Goal: Task Accomplishment & Management: Complete application form

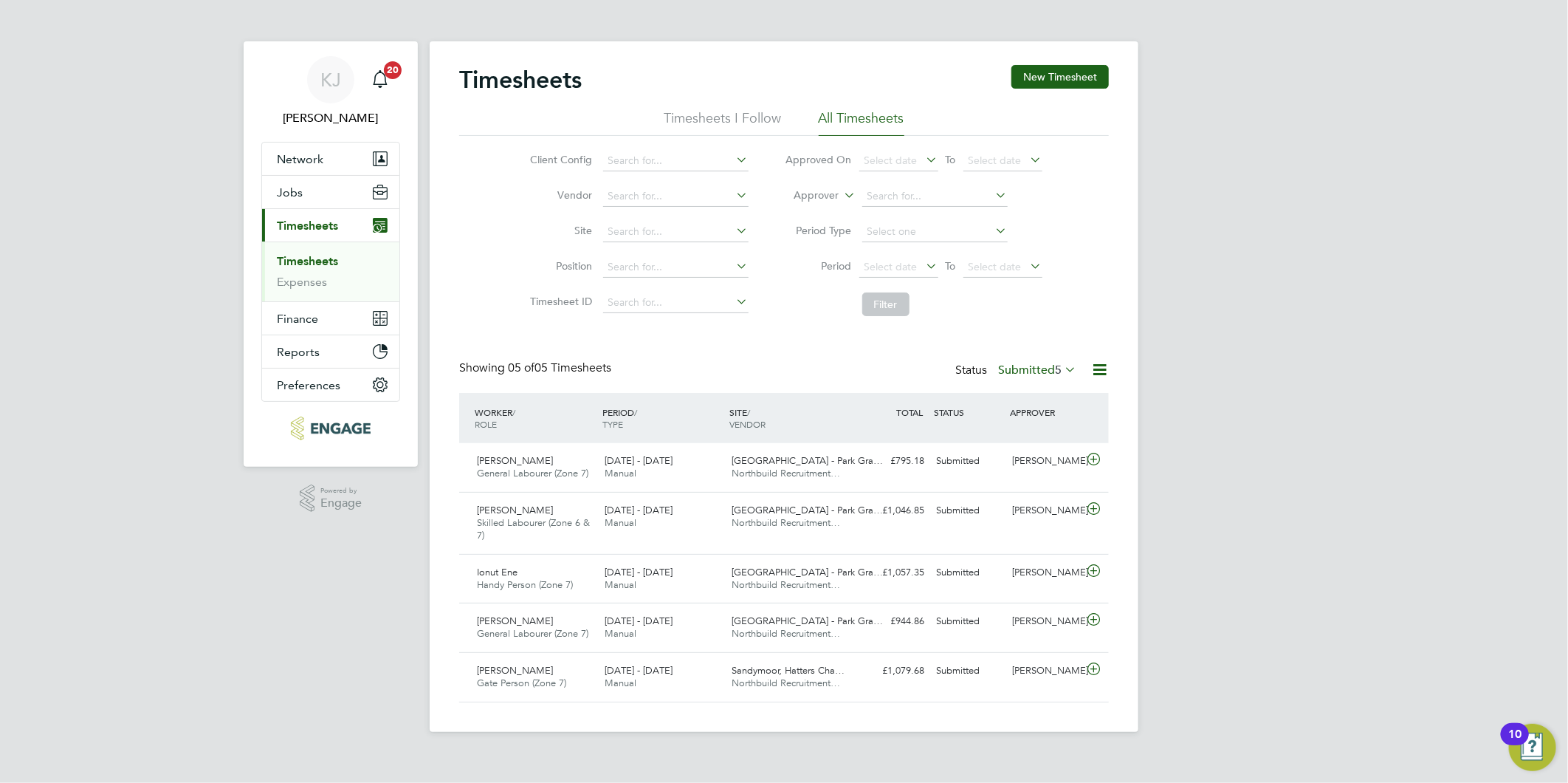
click at [291, 266] on link "Timesheets" at bounding box center [307, 260] width 61 height 14
drag, startPoint x: 1065, startPoint y: 69, endPoint x: 1049, endPoint y: 111, distance: 44.9
click at [1065, 69] on button "New Timesheet" at bounding box center [1060, 77] width 98 height 23
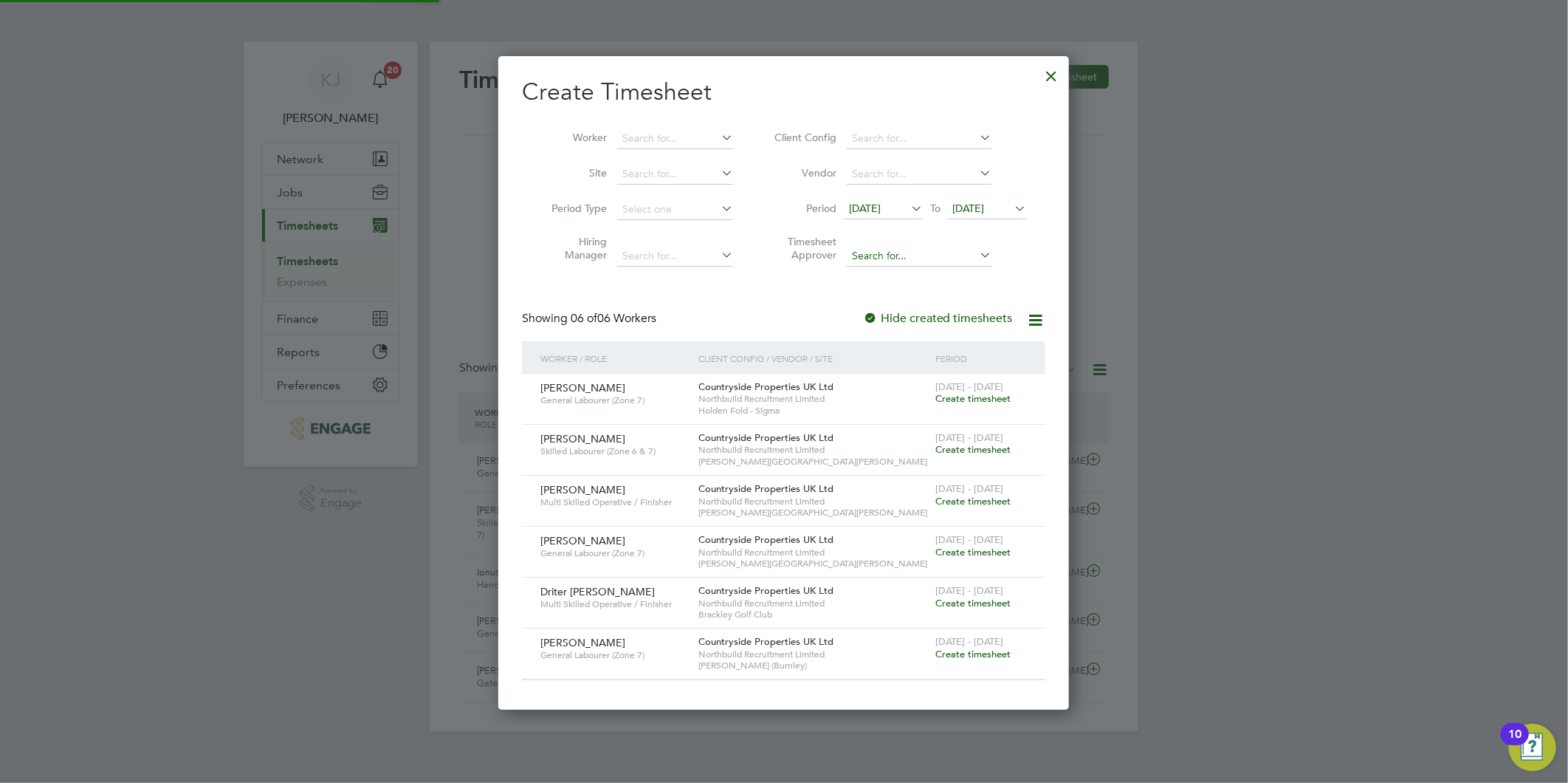
scroll to position [654, 572]
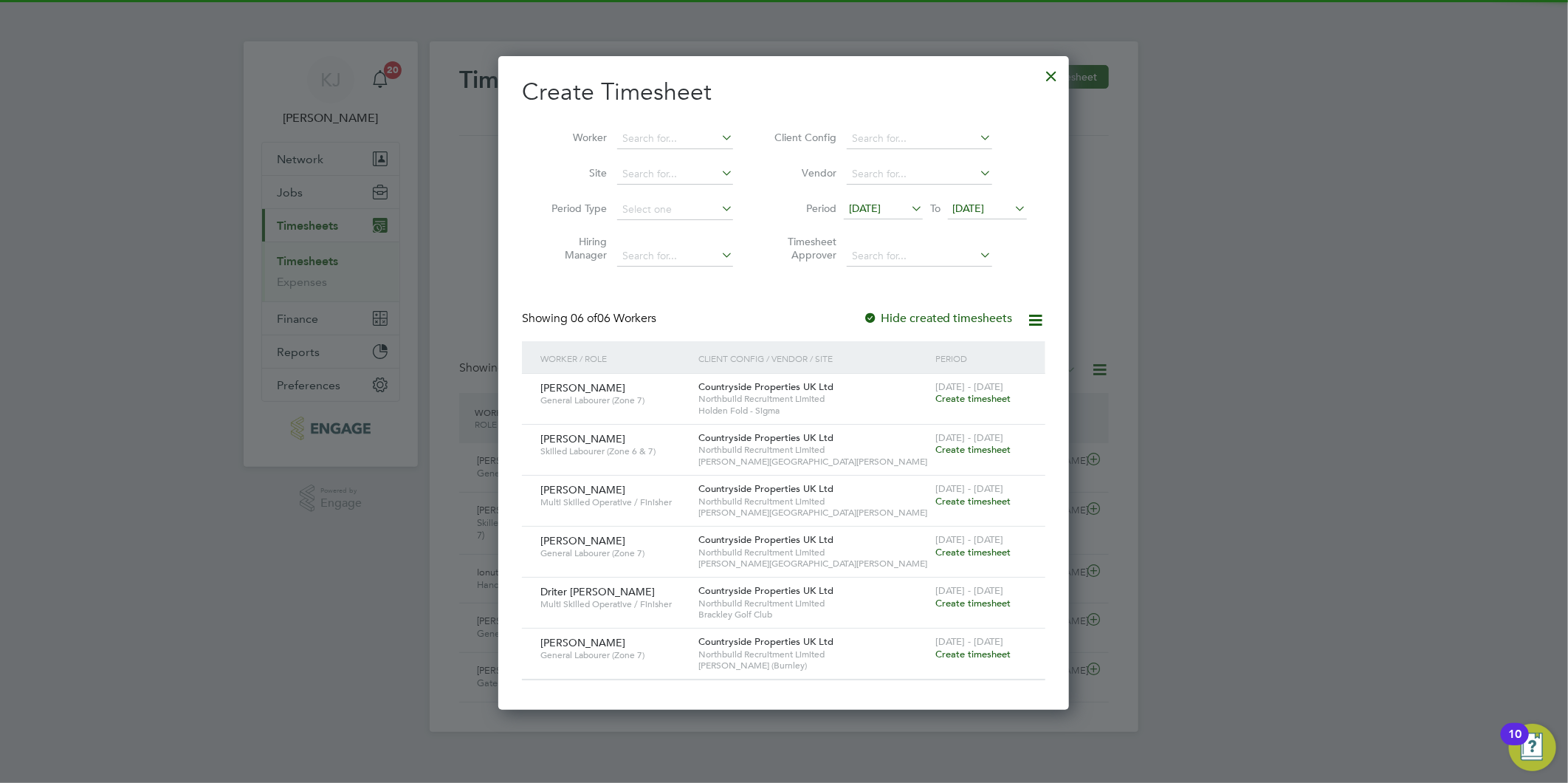
click at [872, 202] on span "09 Sep 2025" at bounding box center [864, 208] width 31 height 13
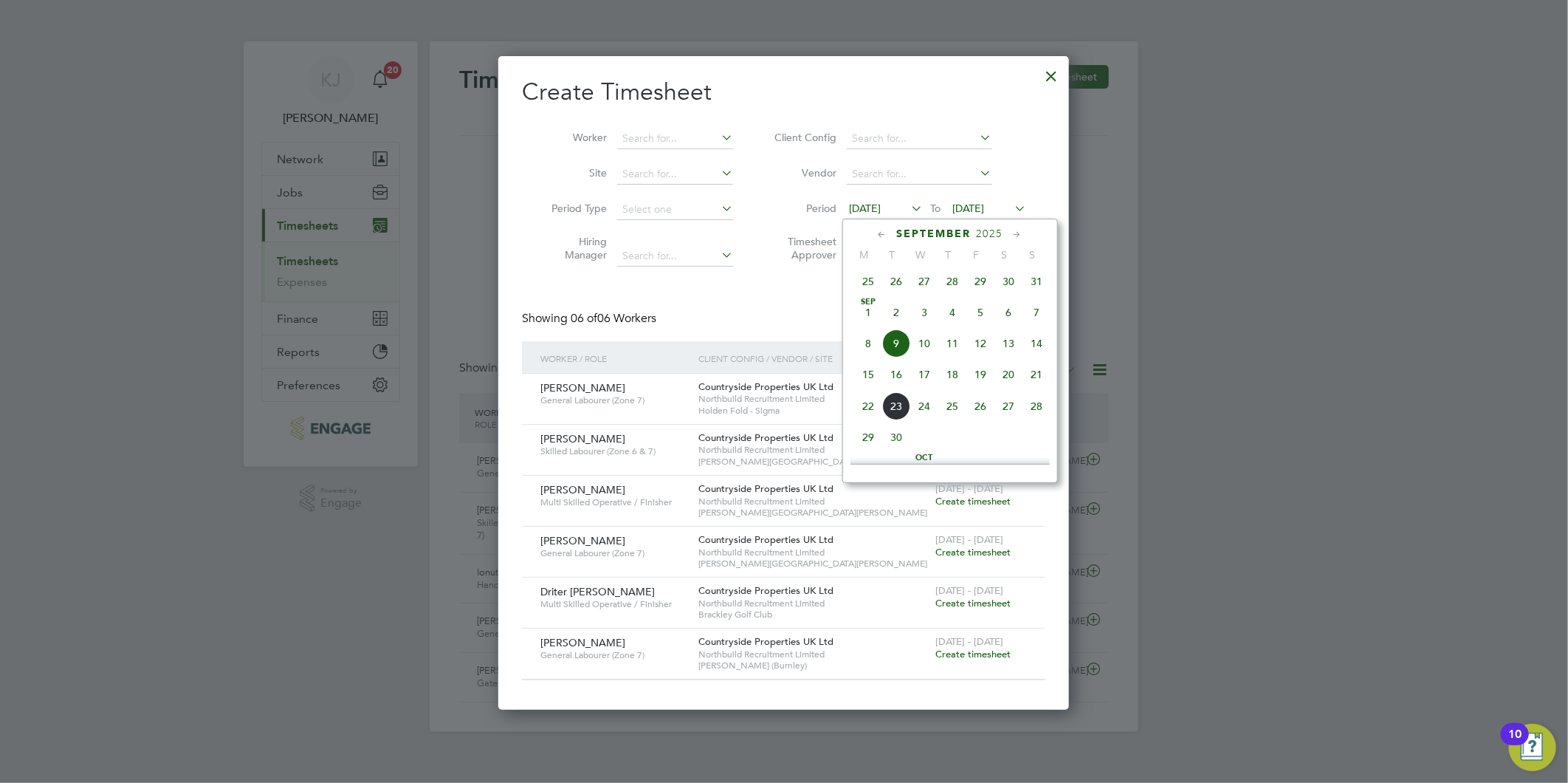
click at [864, 379] on span "15" at bounding box center [868, 374] width 28 height 28
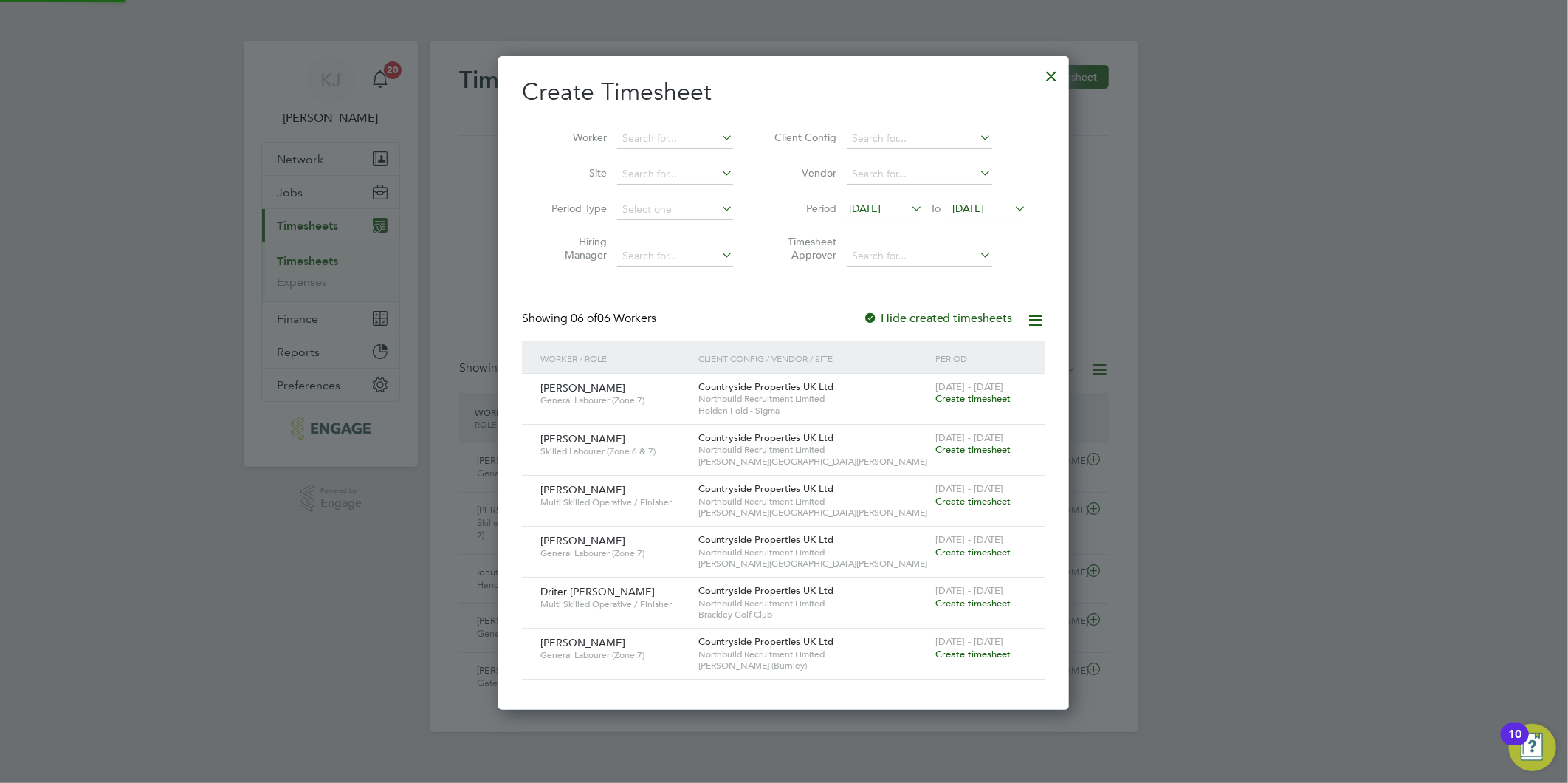
scroll to position [654, 572]
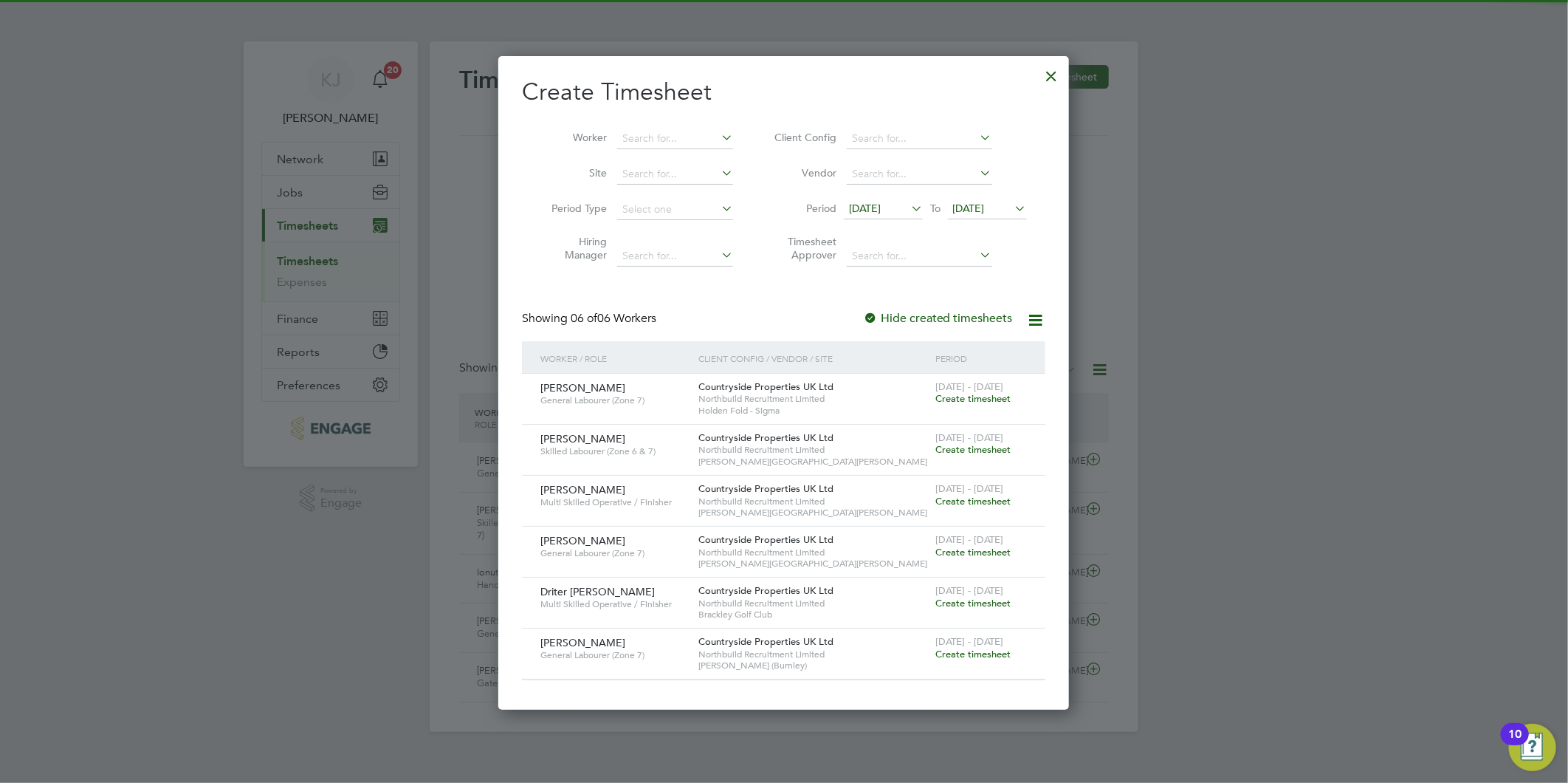
click at [972, 210] on span "[DATE]" at bounding box center [968, 208] width 31 height 13
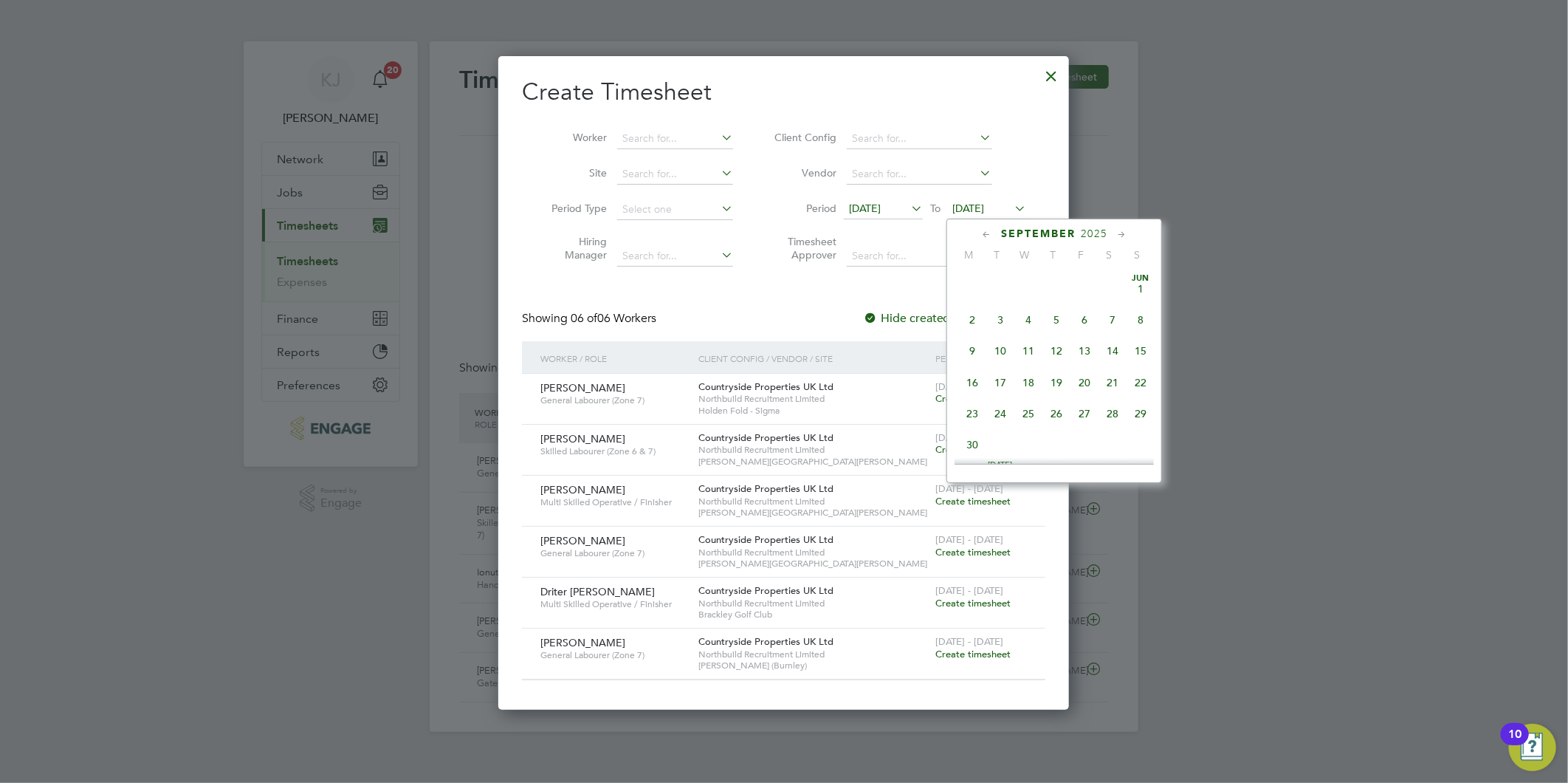
scroll to position [506, 0]
click at [1146, 348] on span "21" at bounding box center [1140, 343] width 28 height 28
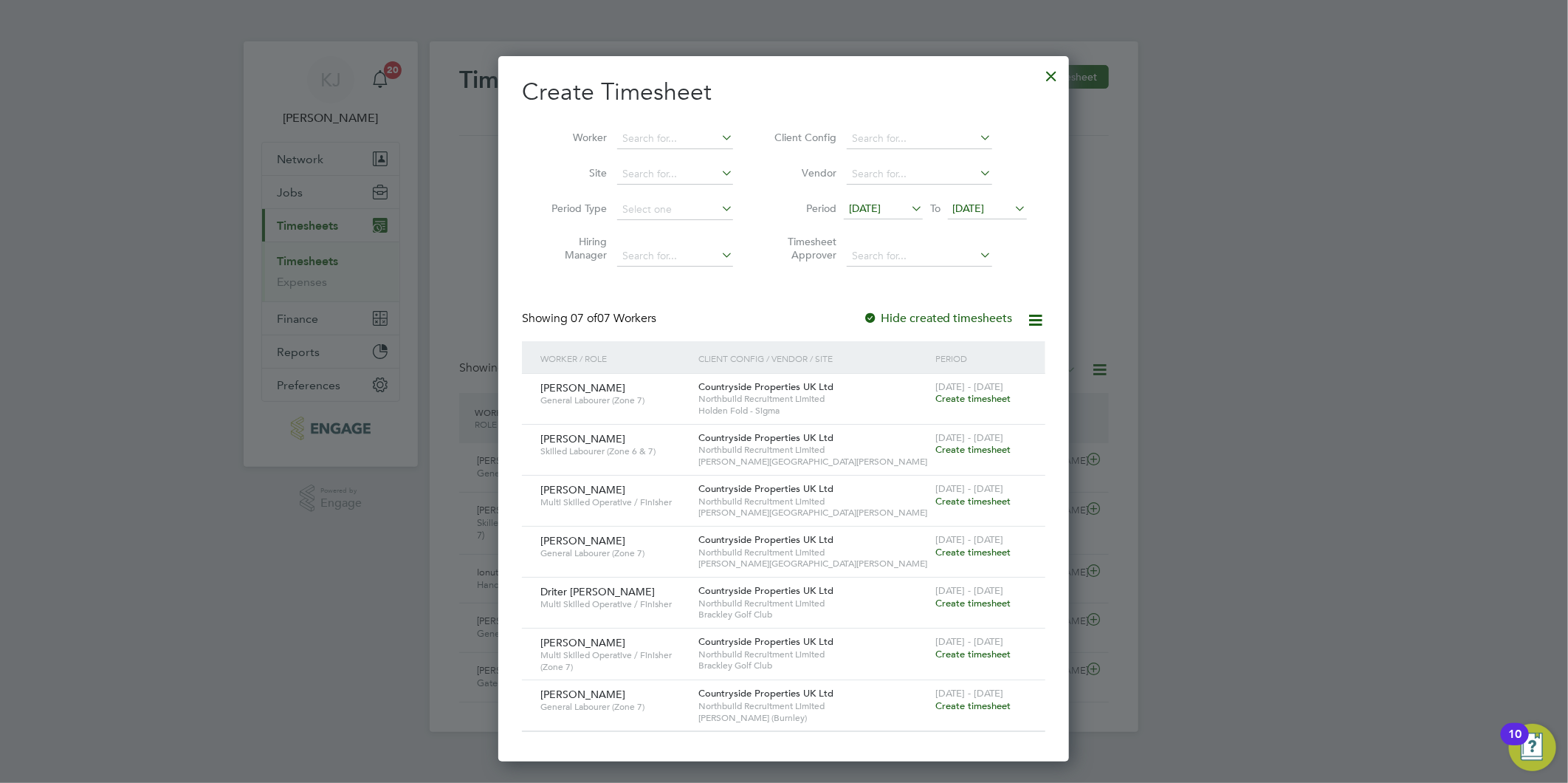
click at [863, 206] on span "15 Sep 2025" at bounding box center [864, 208] width 31 height 13
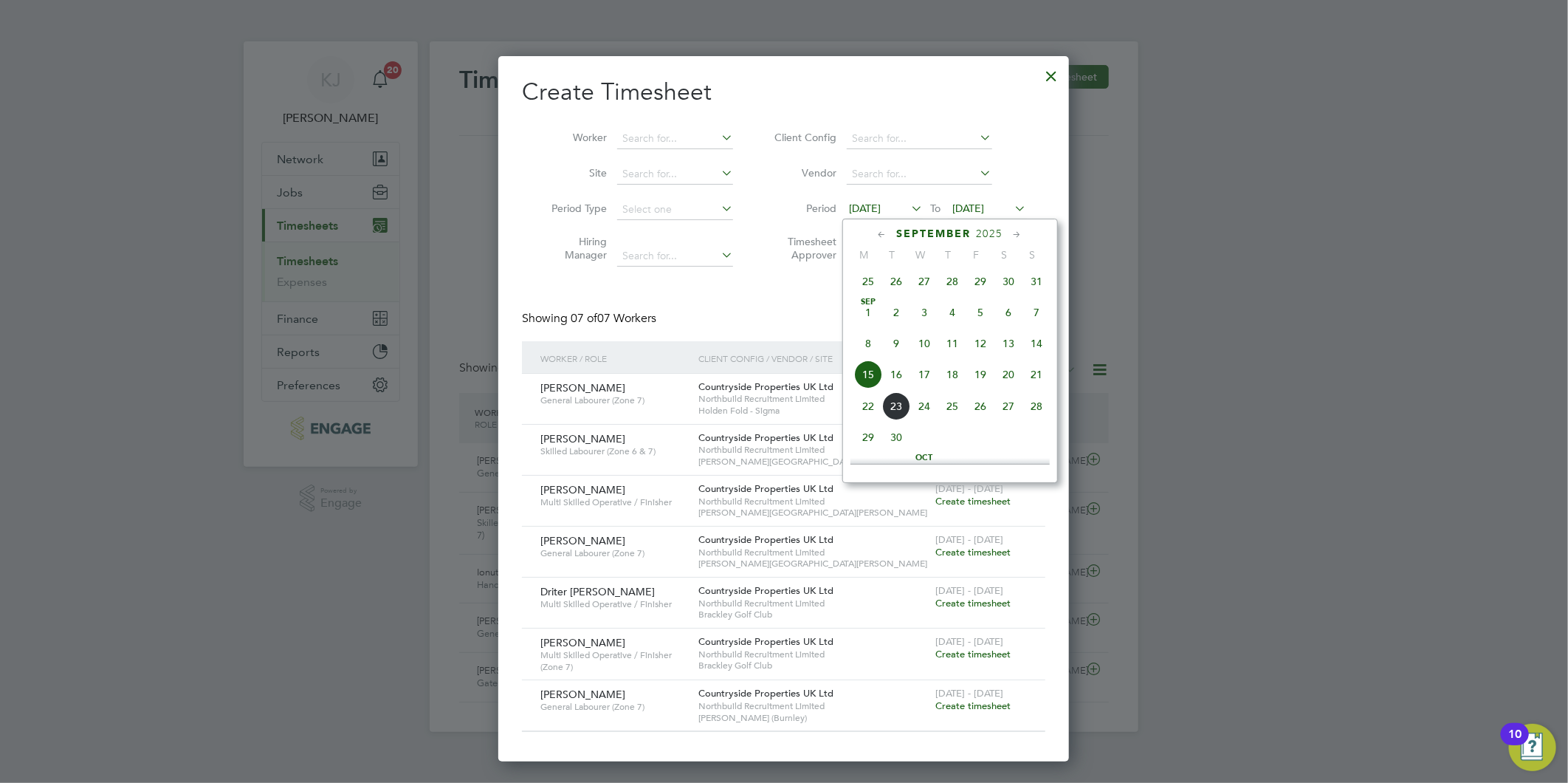
scroll to position [506, 0]
click at [869, 384] on span "22" at bounding box center [868, 375] width 28 height 28
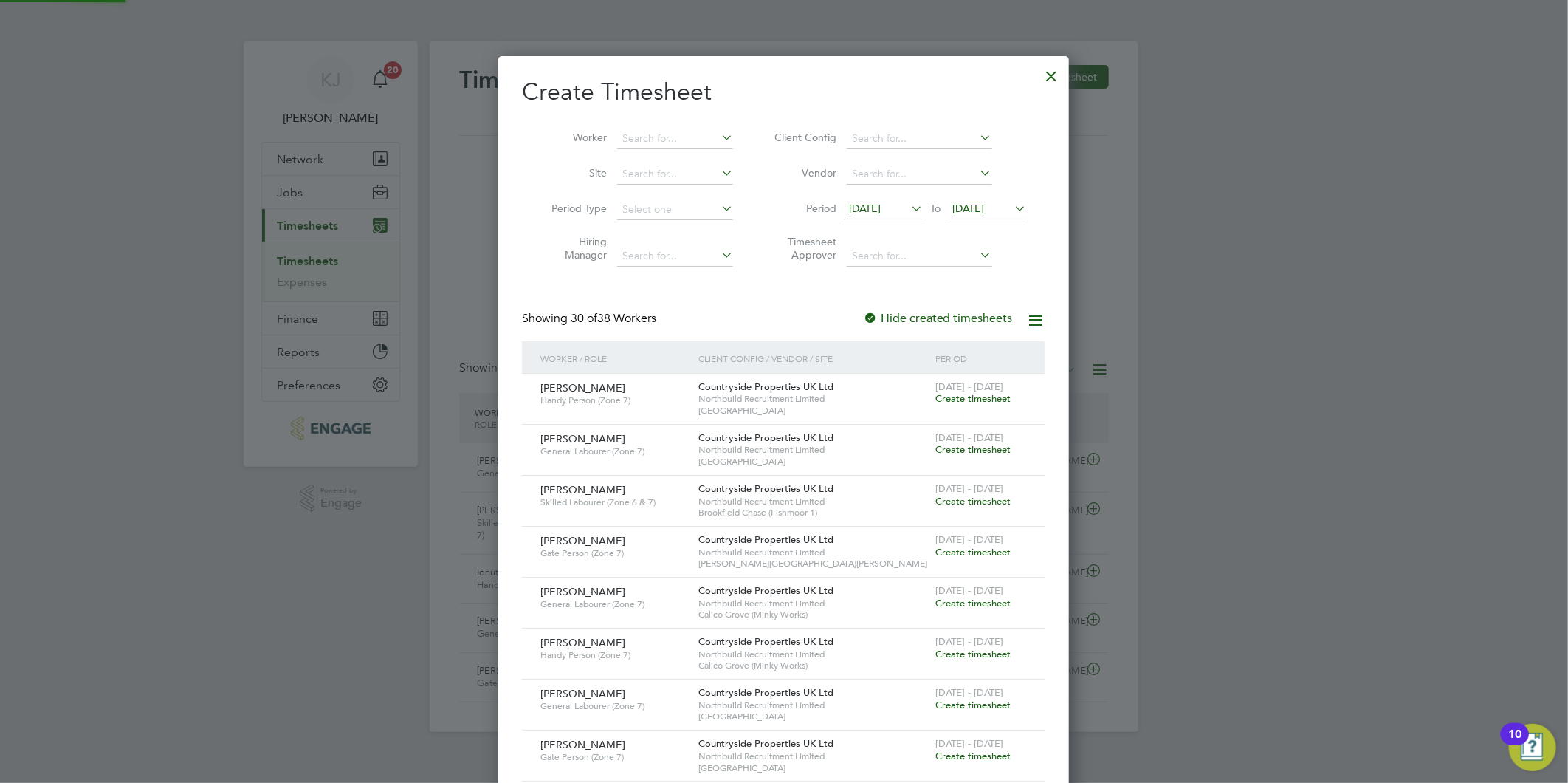
scroll to position [1925, 572]
click at [967, 223] on li "Period 22 Sep 2025 To 22 Sep 2025" at bounding box center [898, 210] width 293 height 35
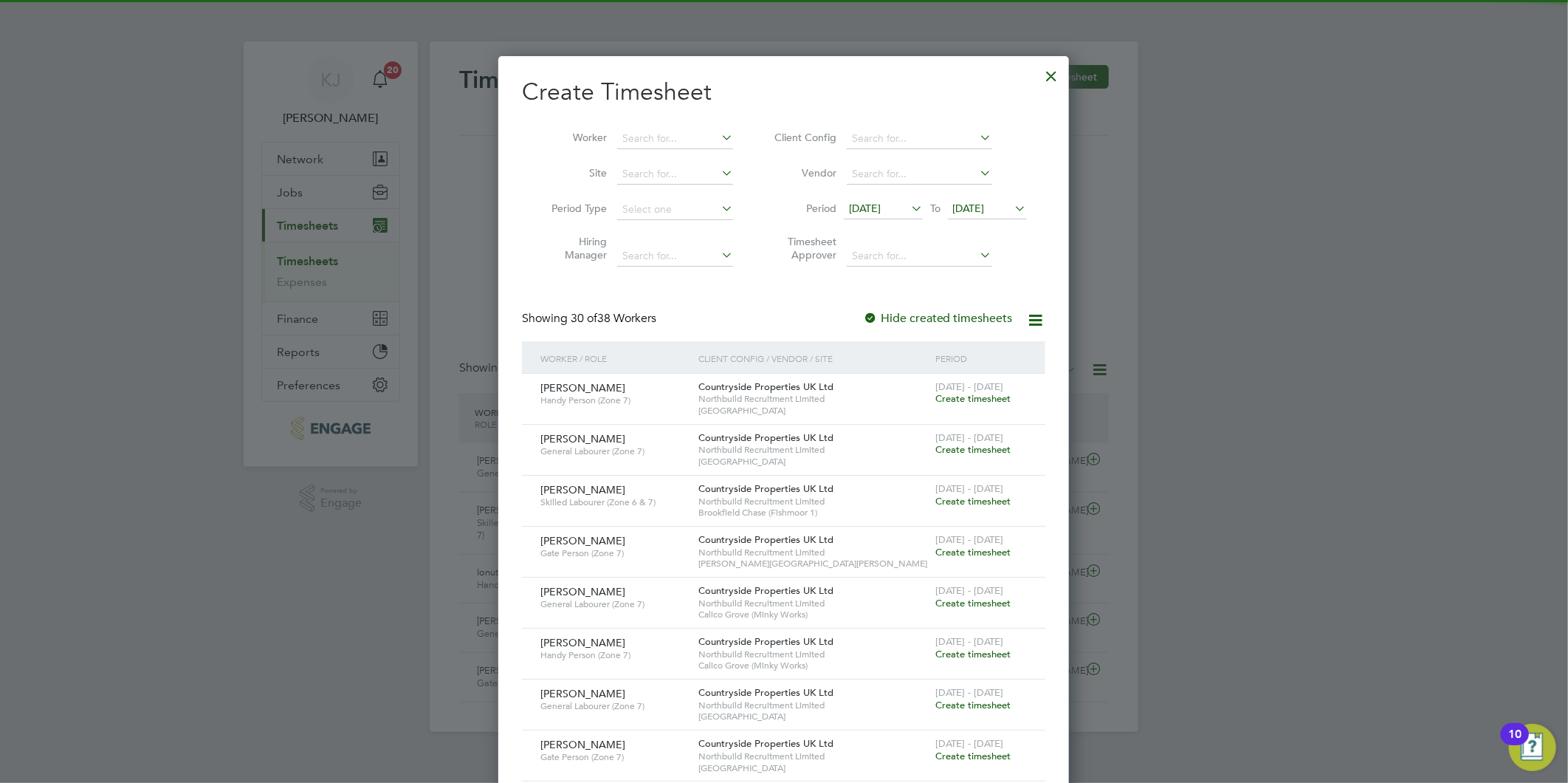
click at [969, 212] on span "22 Sep 2025" at bounding box center [968, 208] width 31 height 13
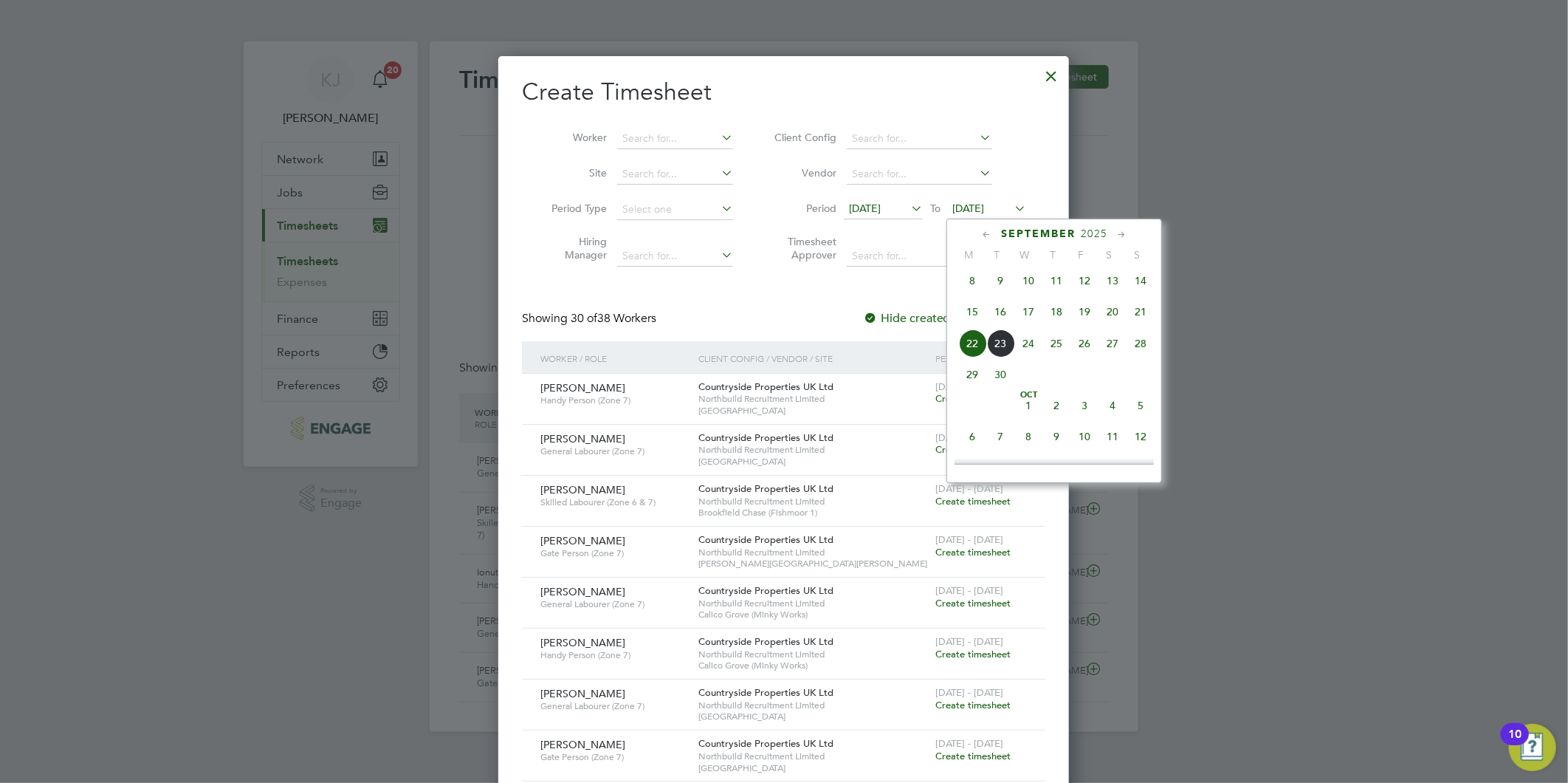
click at [1144, 342] on span "28" at bounding box center [1140, 343] width 28 height 28
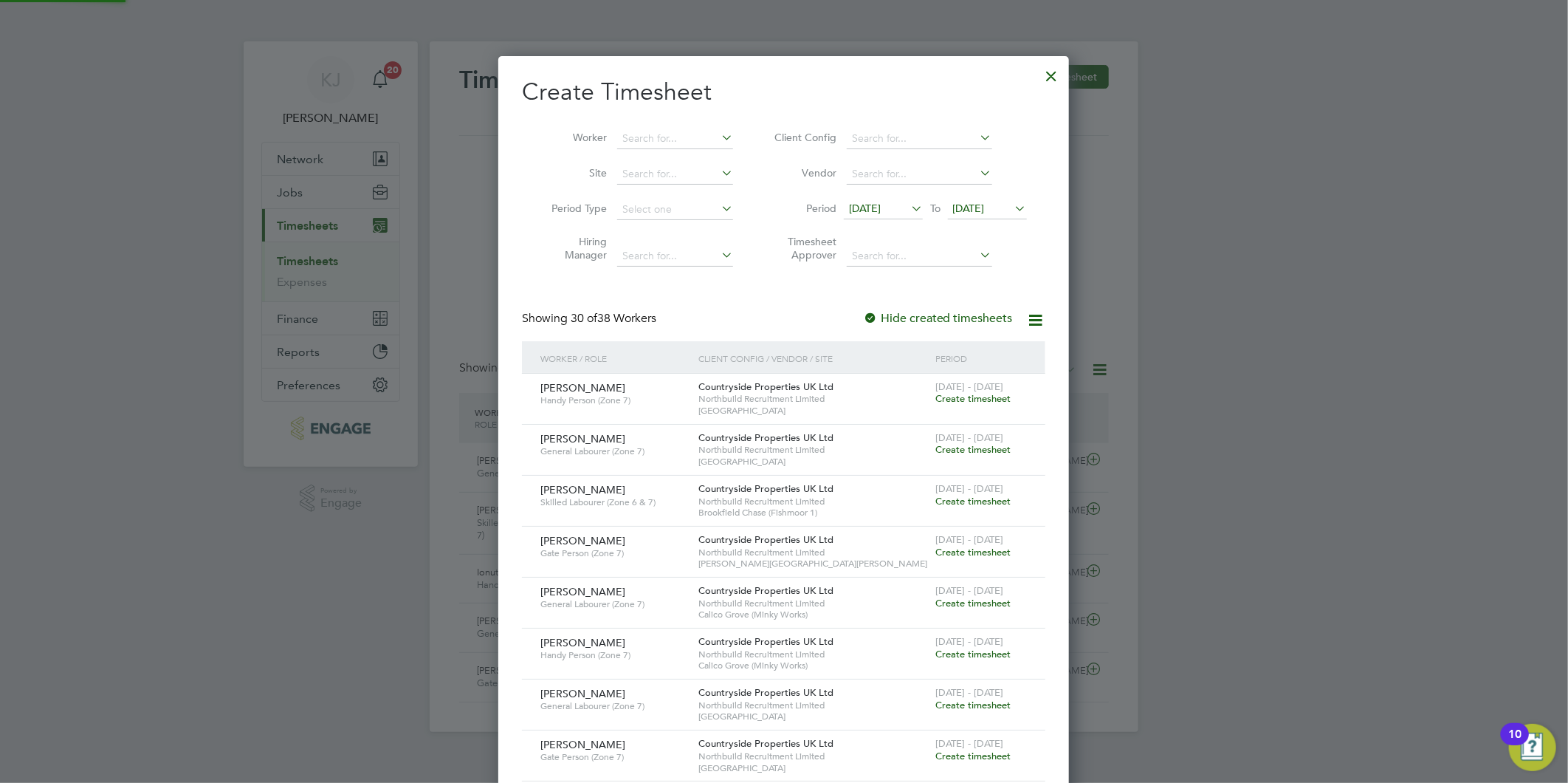
scroll to position [1925, 572]
click at [662, 171] on input at bounding box center [676, 174] width 116 height 21
click at [680, 189] on li "Bar den Lane (Burnley)" at bounding box center [676, 194] width 118 height 20
type input "Barden Lane (Burnley)"
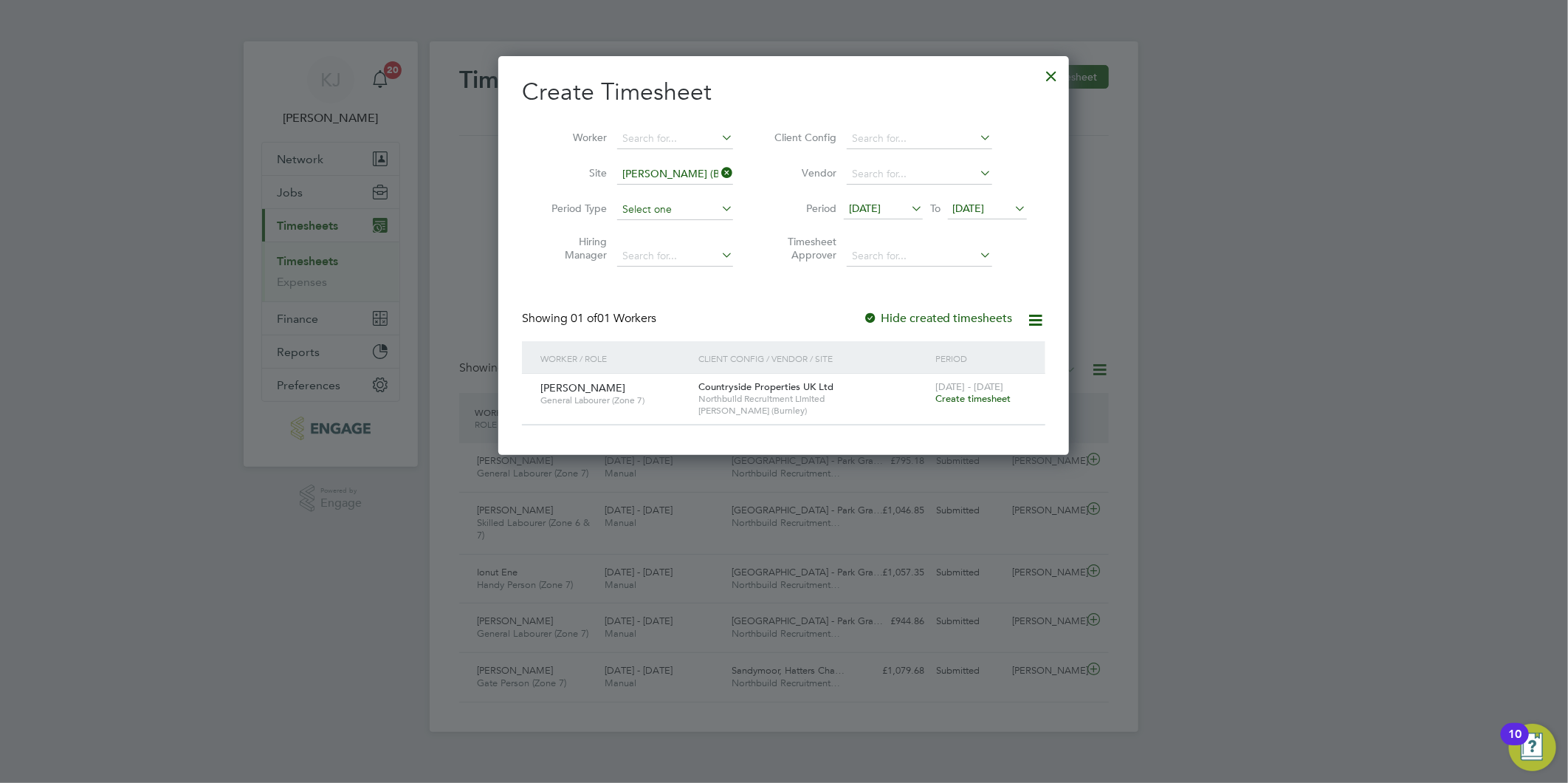
scroll to position [399, 572]
click at [963, 396] on span "Create timesheet" at bounding box center [972, 398] width 75 height 13
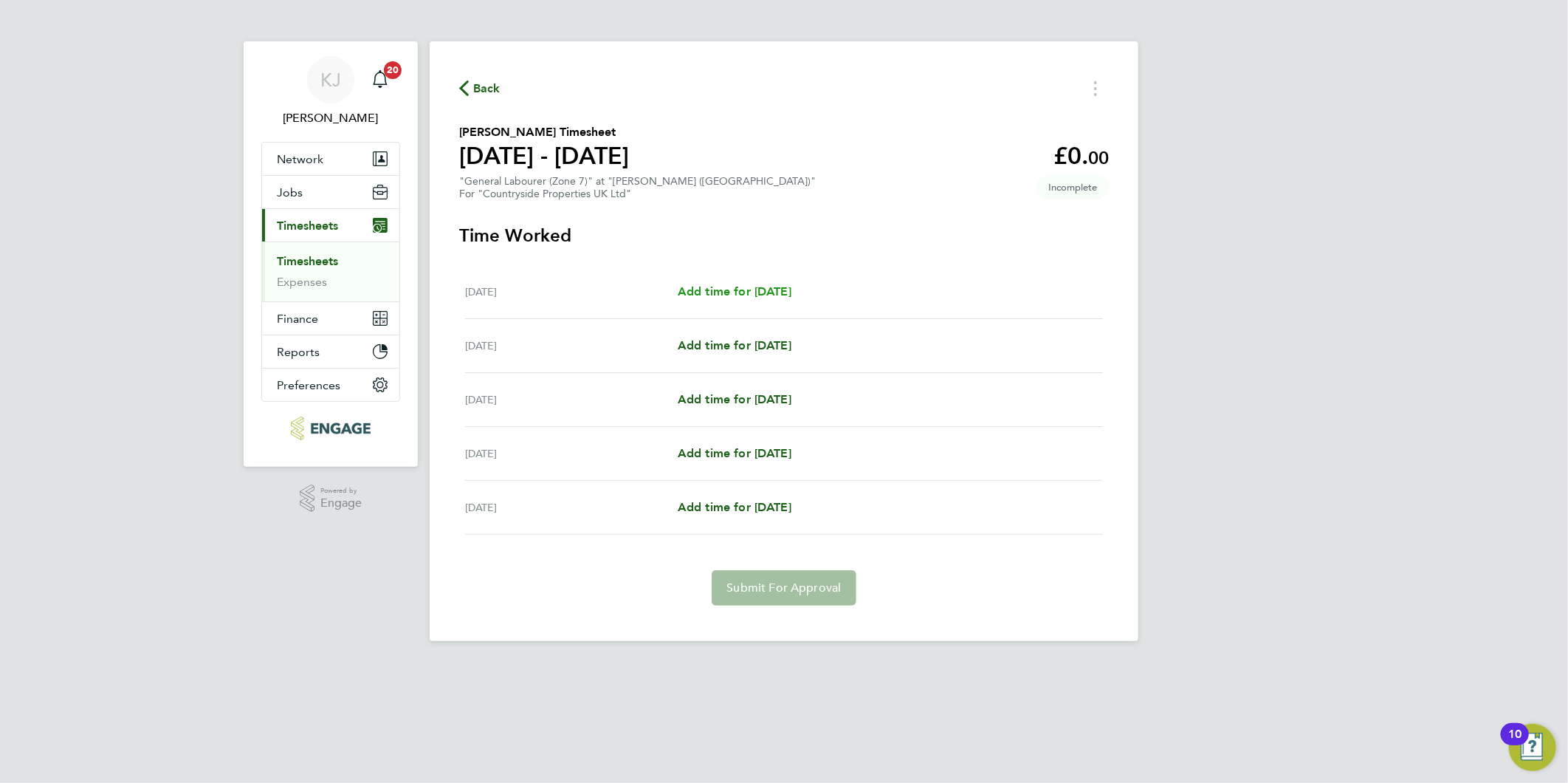
click at [698, 294] on span "Add time for Mon 22 Sep" at bounding box center [734, 291] width 114 height 14
select select "30"
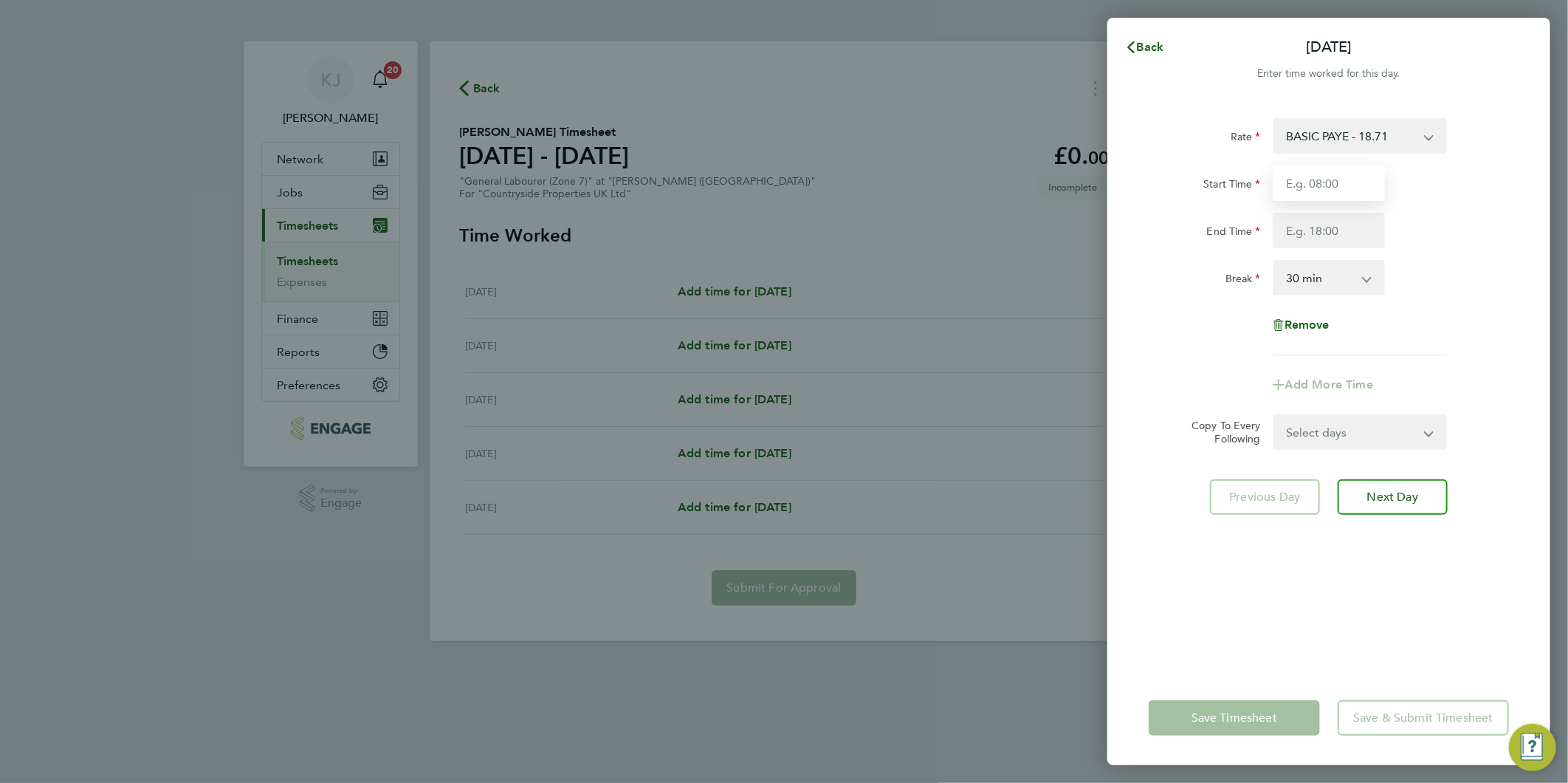
click at [1333, 176] on input "Start Time" at bounding box center [1329, 183] width 112 height 35
type input "07:30"
type input "12:30"
click at [1356, 171] on input "07:30" at bounding box center [1329, 183] width 112 height 35
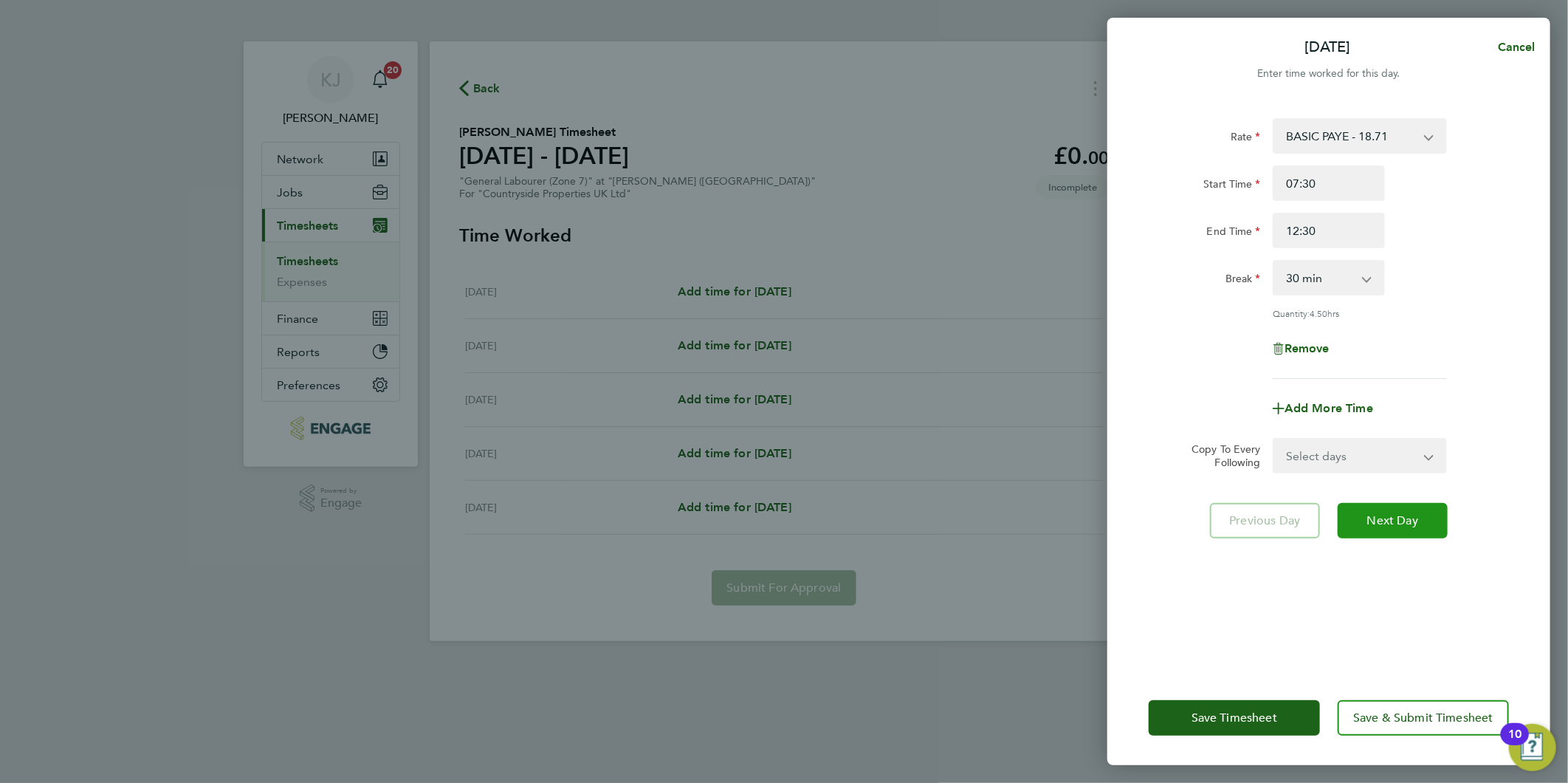
click at [1387, 531] on button "Next Day" at bounding box center [1392, 521] width 110 height 35
select select "30"
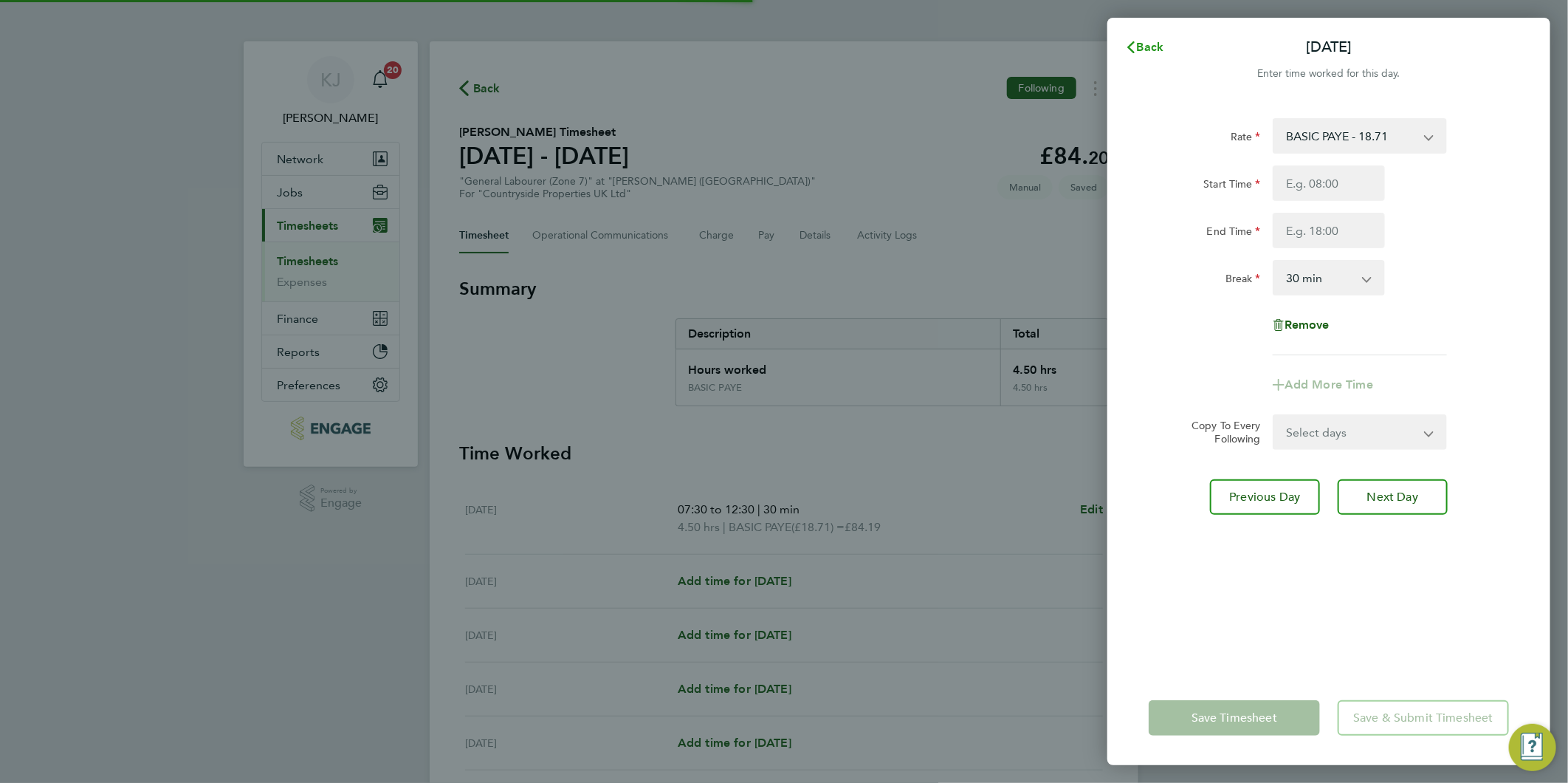
click at [1148, 44] on span "Back" at bounding box center [1150, 46] width 27 height 14
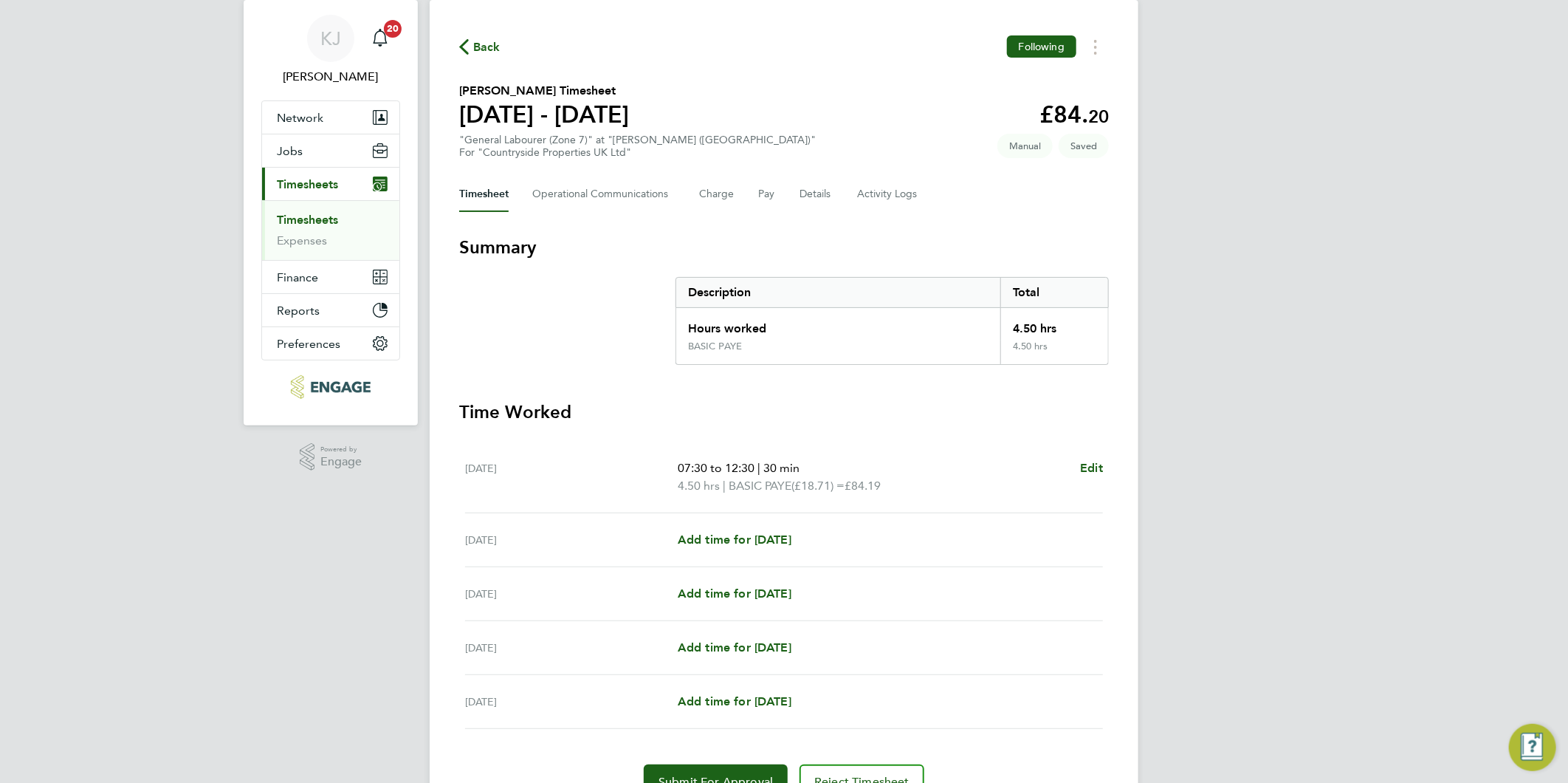
scroll to position [115, 0]
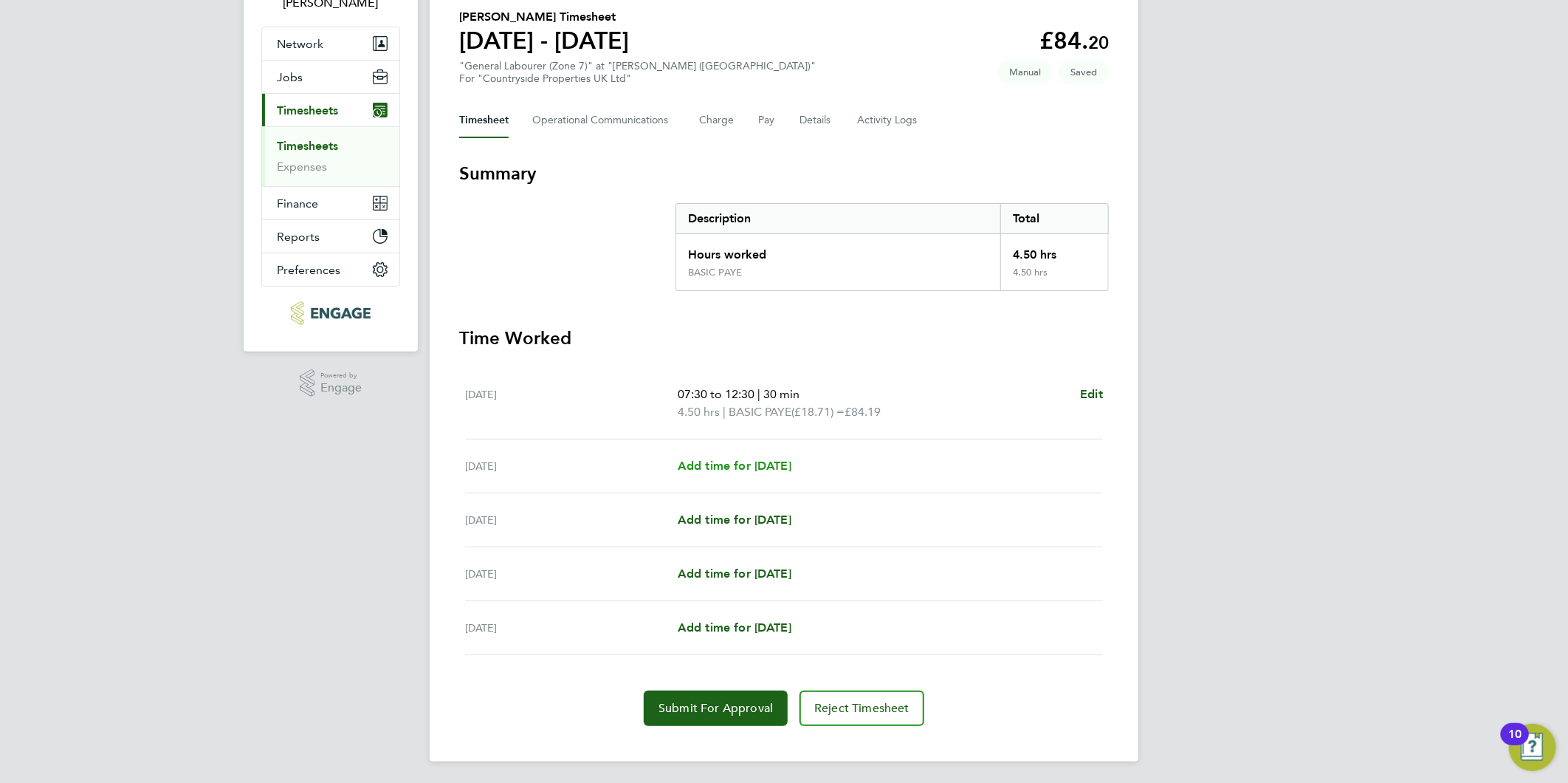
click at [765, 460] on span "Add time for Tue 23 Sep" at bounding box center [734, 465] width 114 height 14
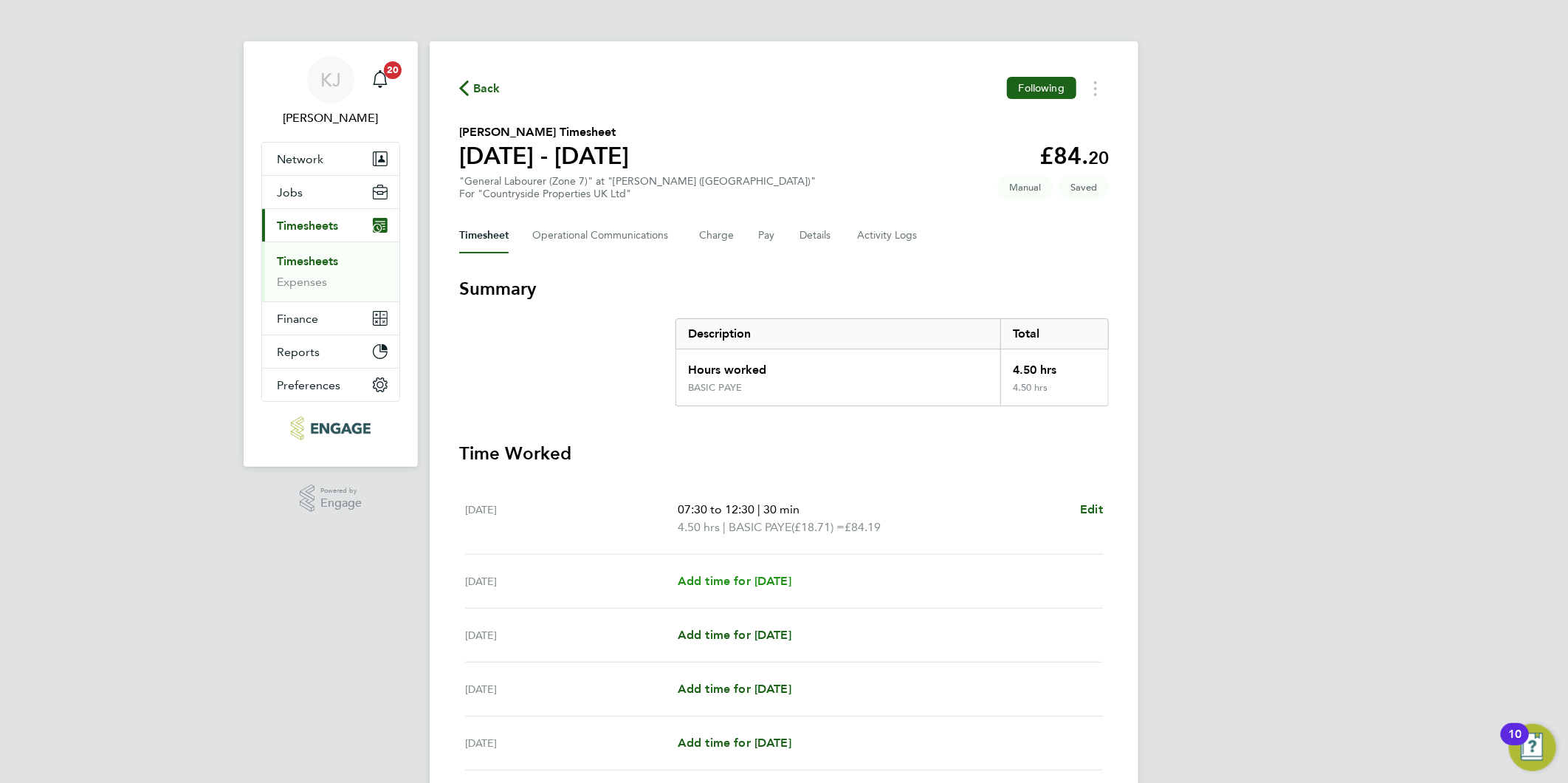
select select "30"
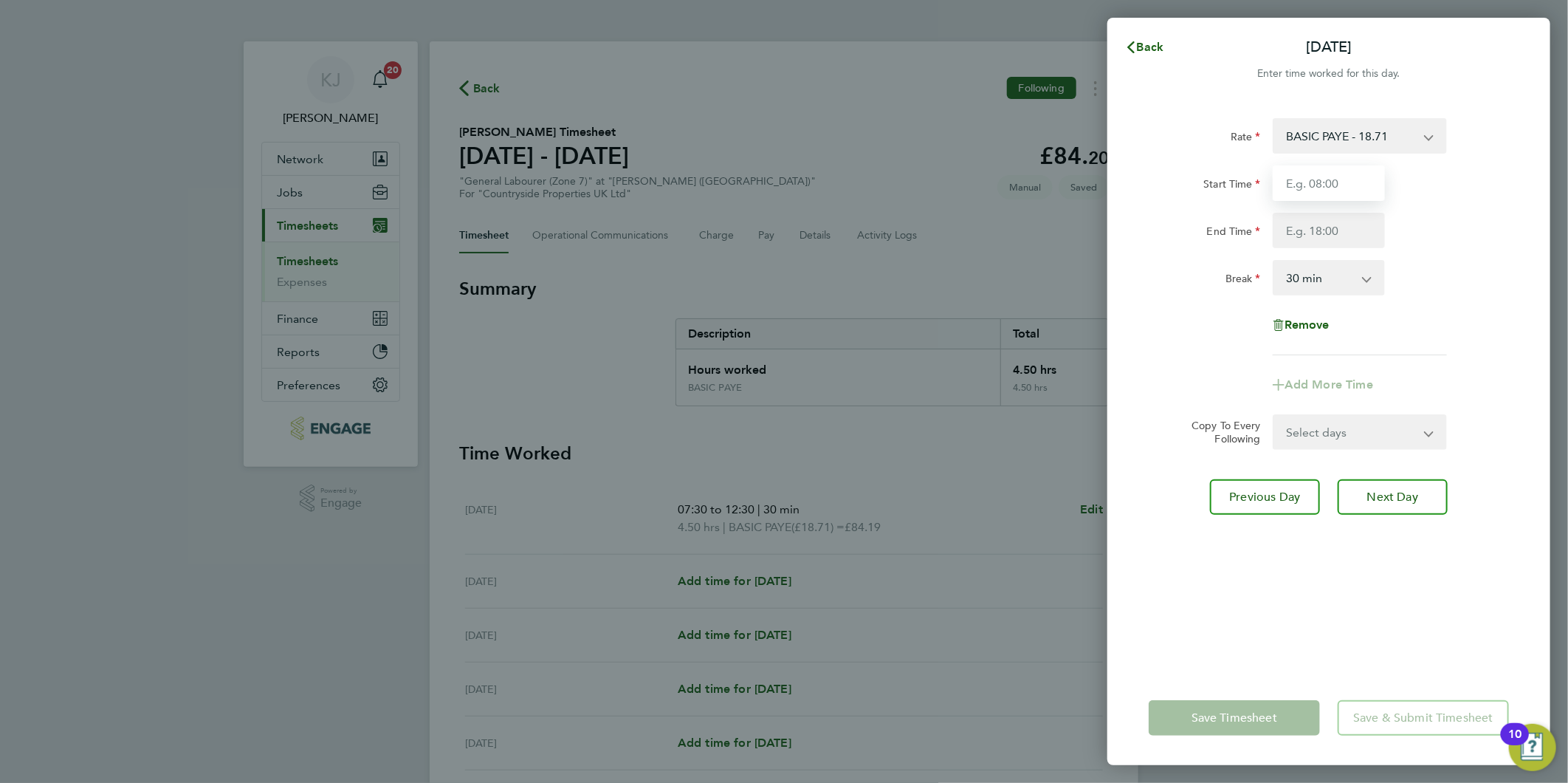
click at [1327, 183] on input "Start Time" at bounding box center [1329, 183] width 112 height 35
type input "07:30"
type input "16:30"
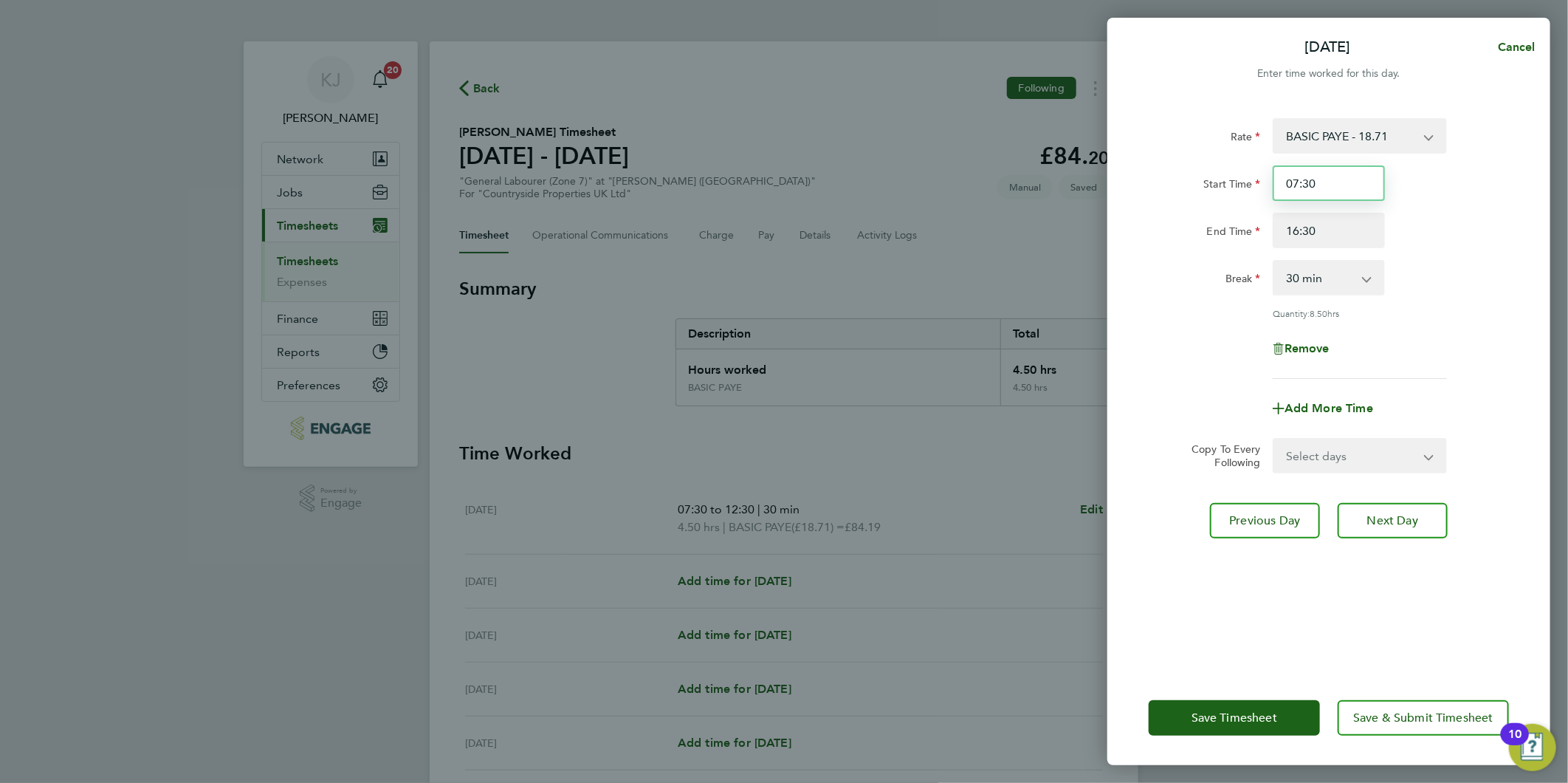
click at [1327, 182] on input "07:30" at bounding box center [1329, 183] width 112 height 35
drag, startPoint x: 1329, startPoint y: 445, endPoint x: 1337, endPoint y: 460, distance: 17.0
click at [1329, 445] on select "Select days Day Wednesday Thursday Friday" at bounding box center [1352, 456] width 155 height 32
click at [1275, 439] on select "Select days Day Wednesday Thursday Friday" at bounding box center [1352, 456] width 155 height 32
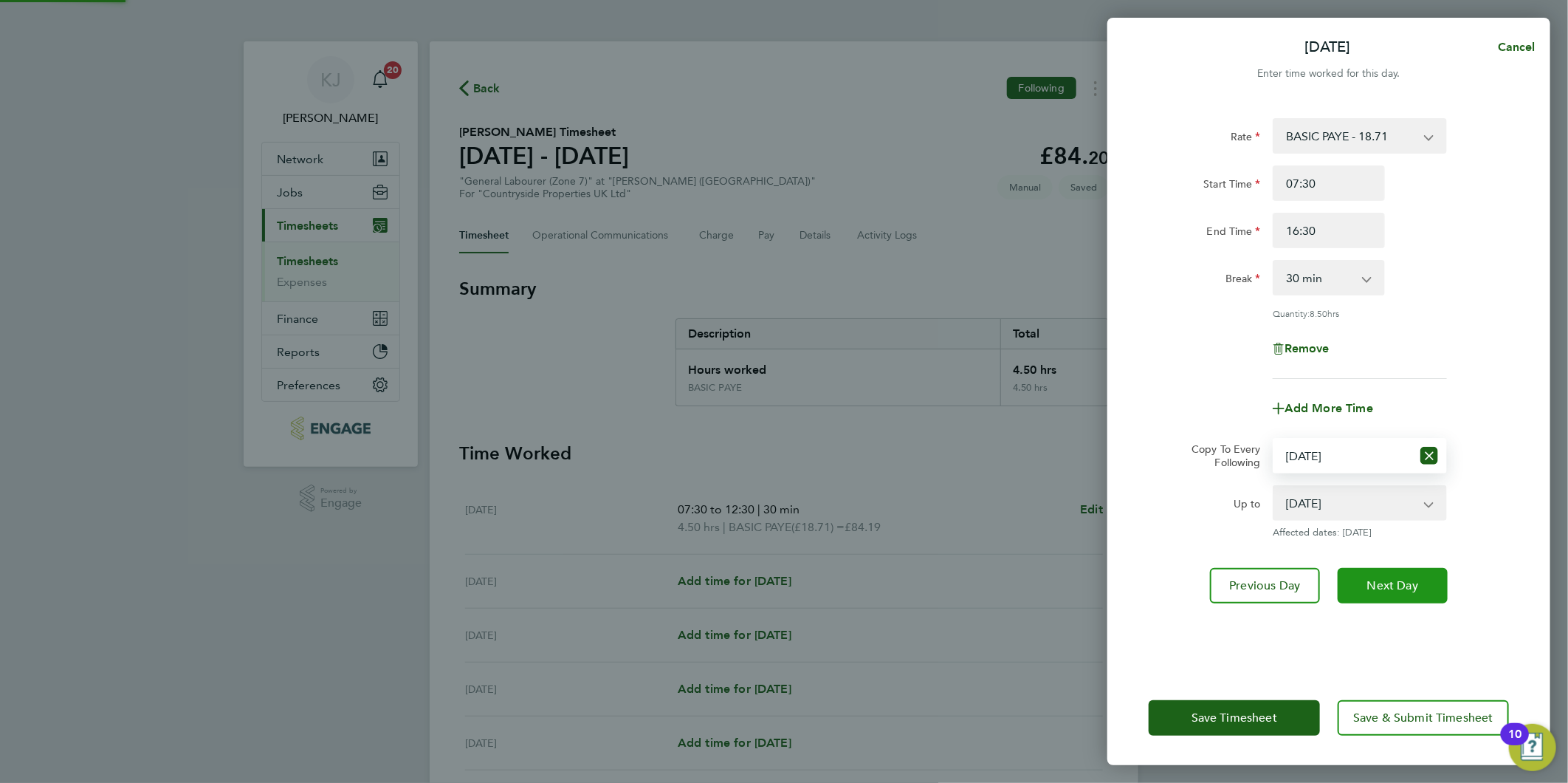
click at [1384, 593] on button "Next Day" at bounding box center [1392, 585] width 110 height 35
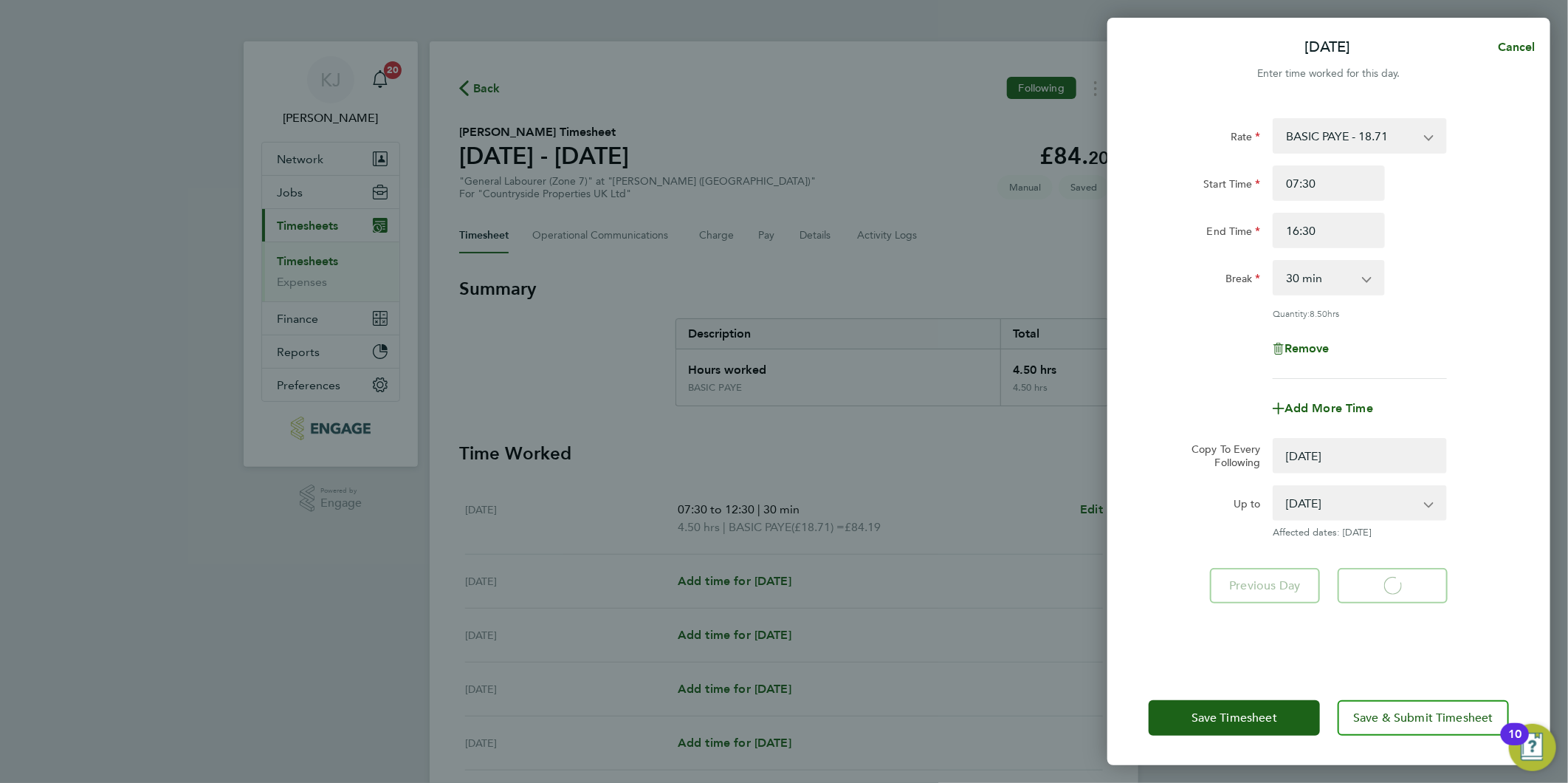
select select "0: null"
select select "30"
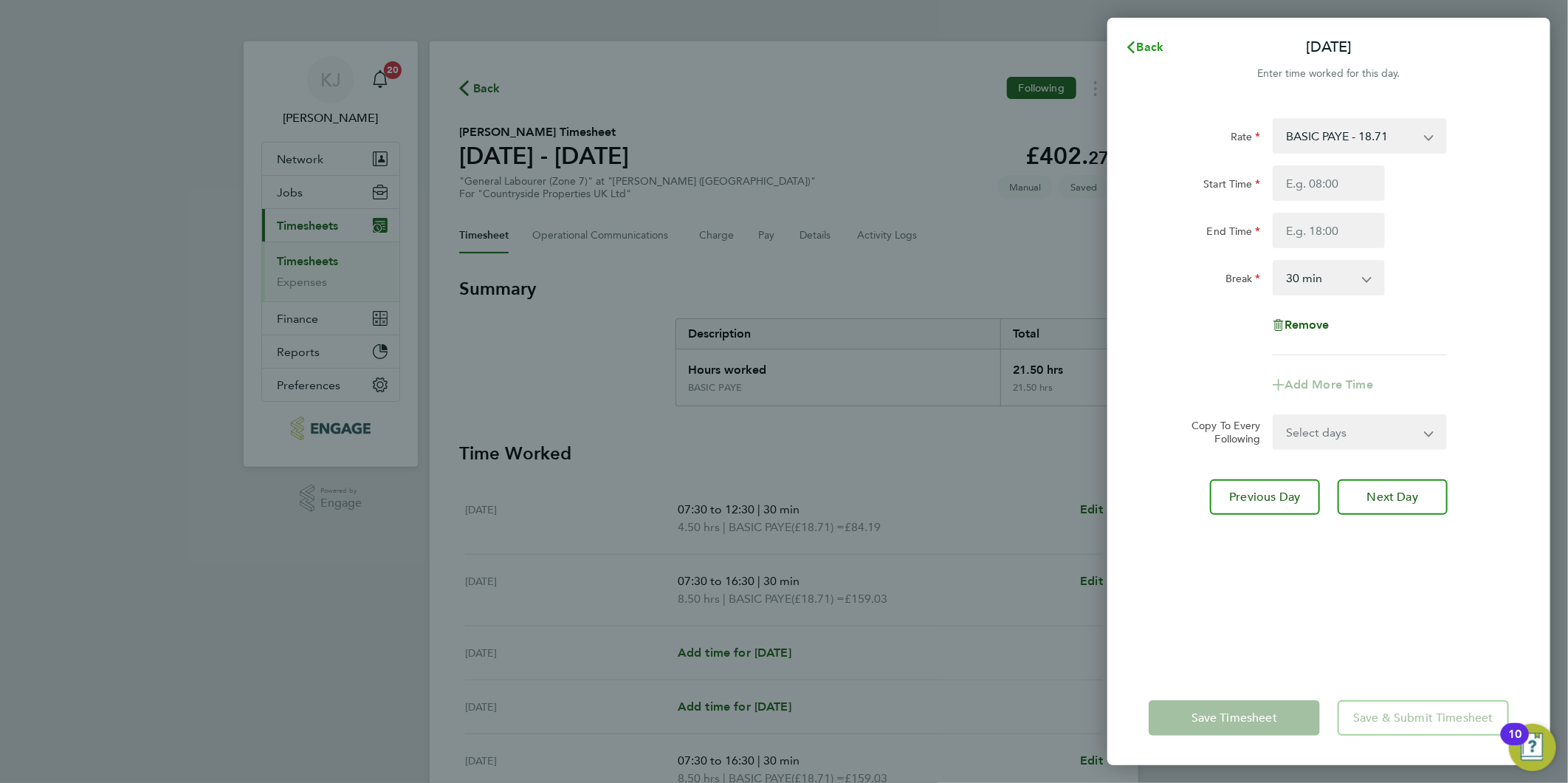
click at [1148, 45] on span "Back" at bounding box center [1150, 46] width 27 height 14
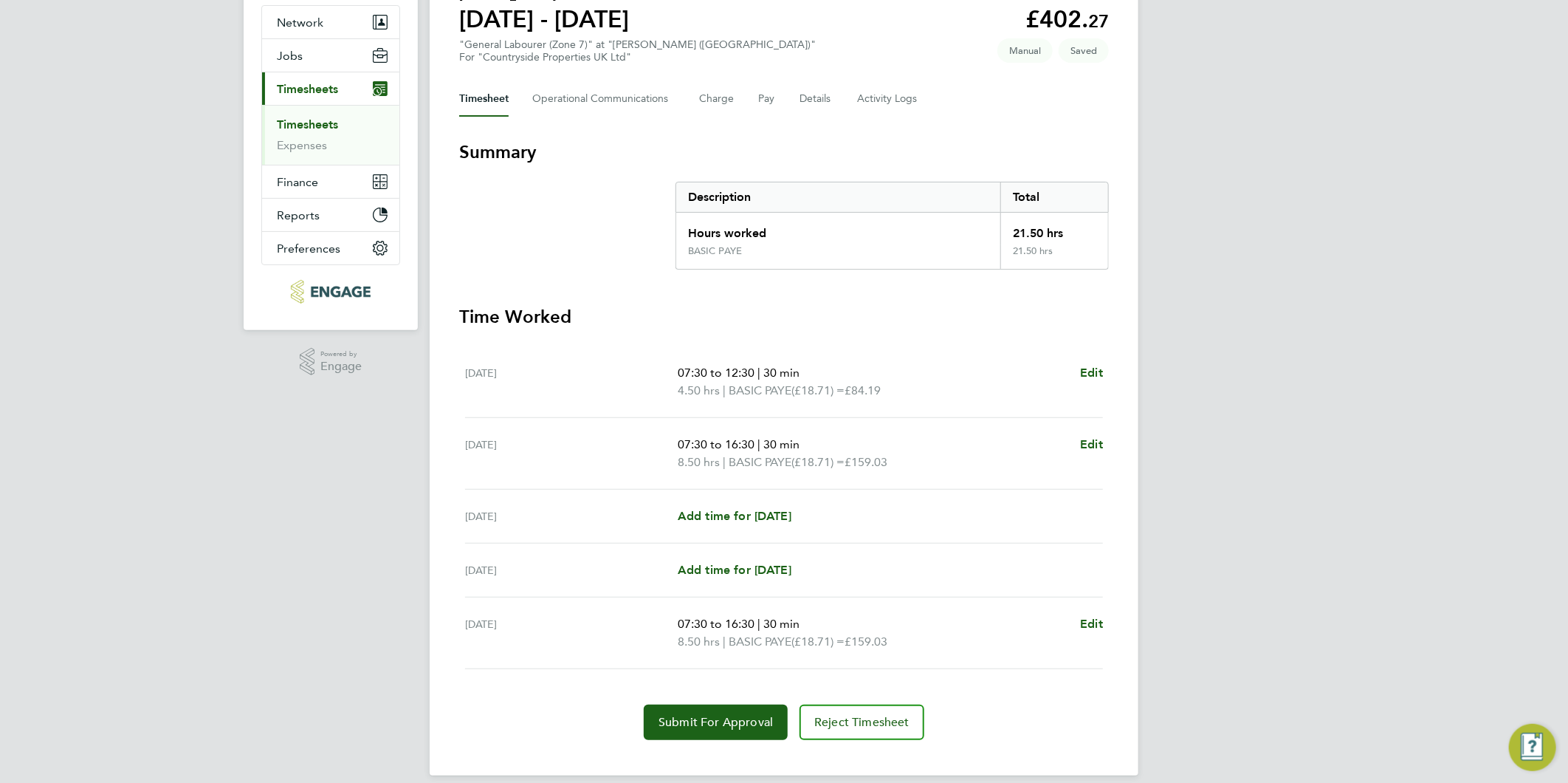
scroll to position [152, 0]
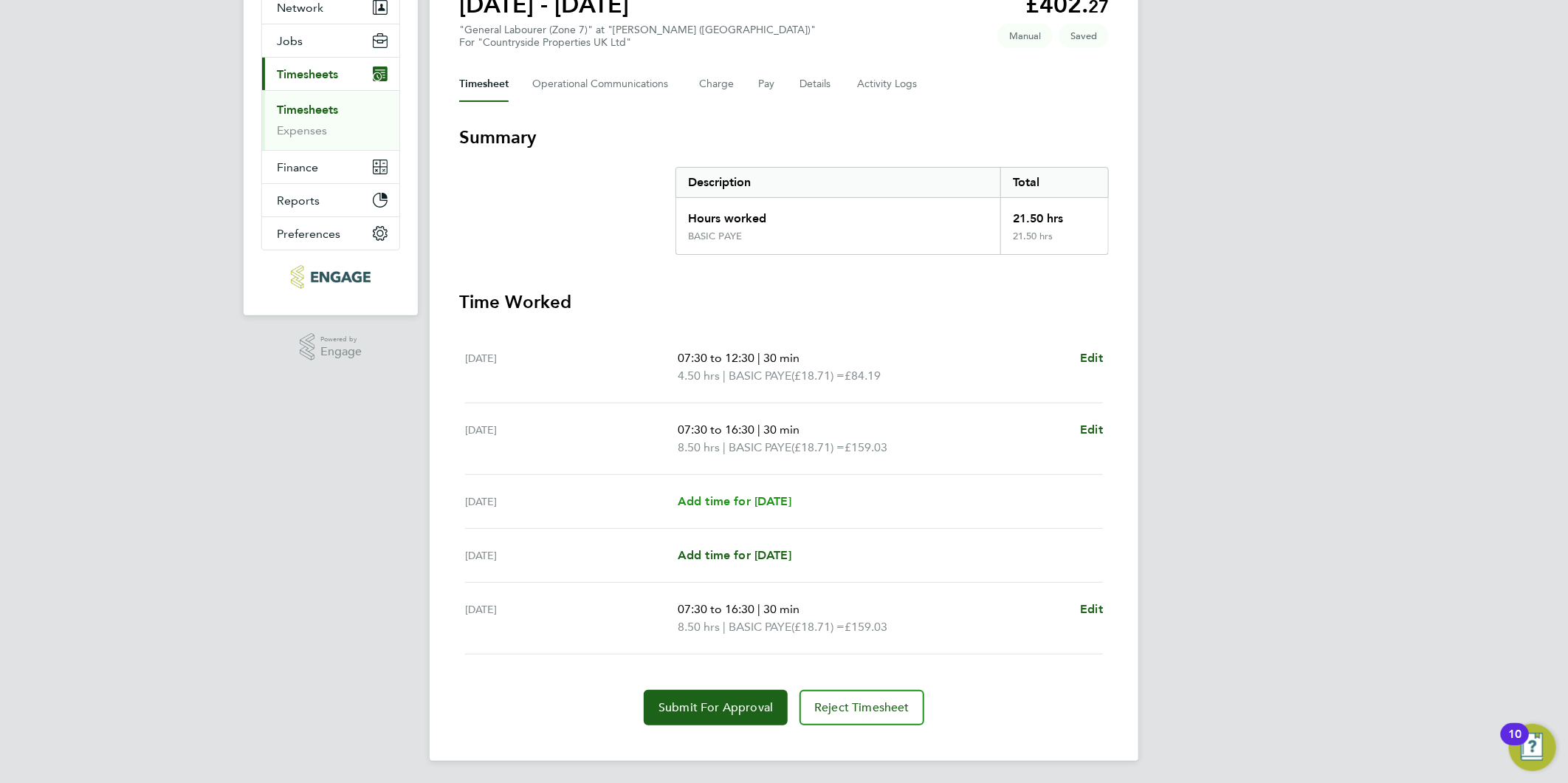
click at [727, 496] on span "Add time for Wed 24 Sep" at bounding box center [734, 501] width 114 height 14
select select "30"
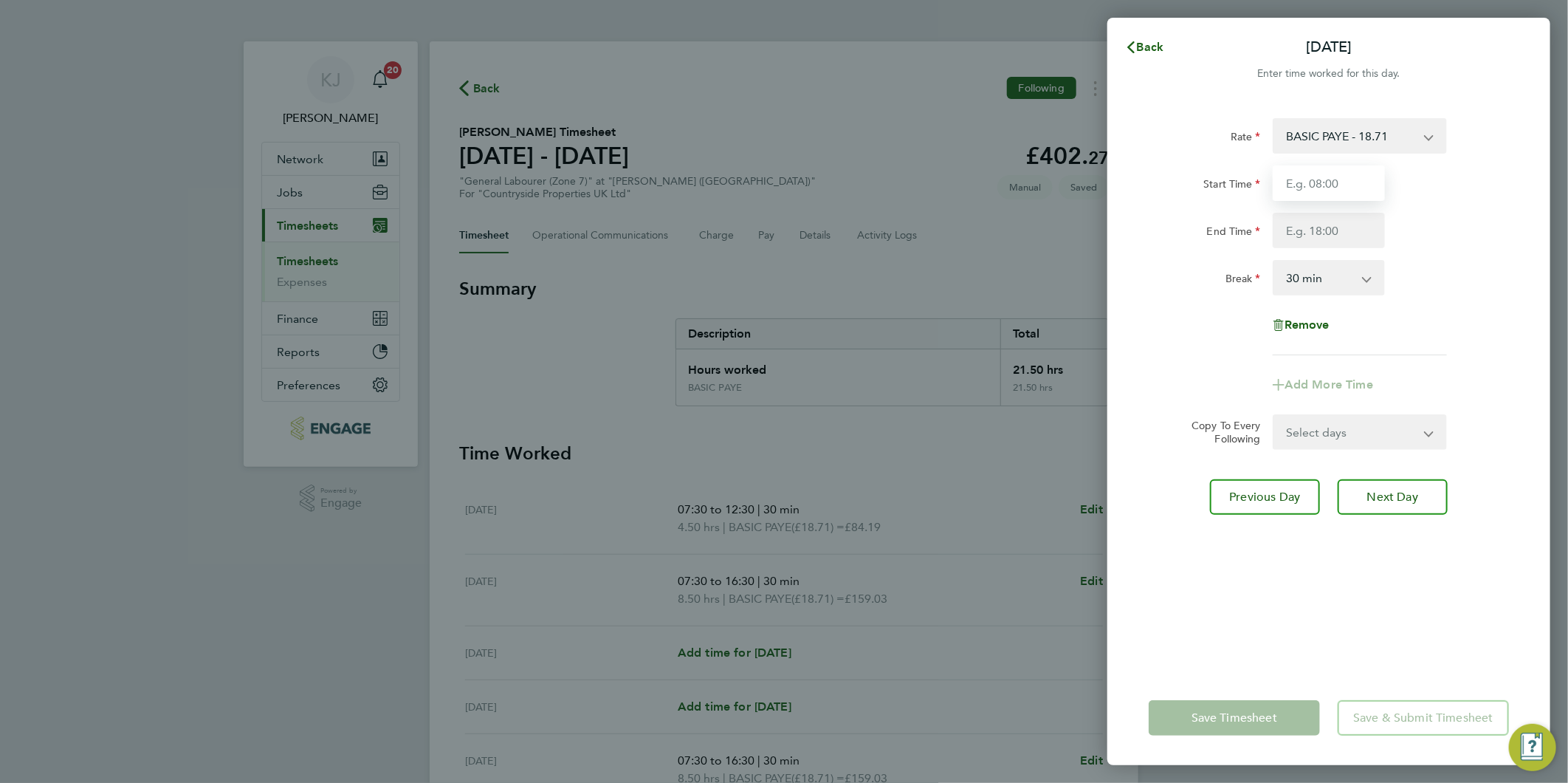
click at [1283, 187] on input "Start Time" at bounding box center [1329, 183] width 112 height 35
type input "07:30"
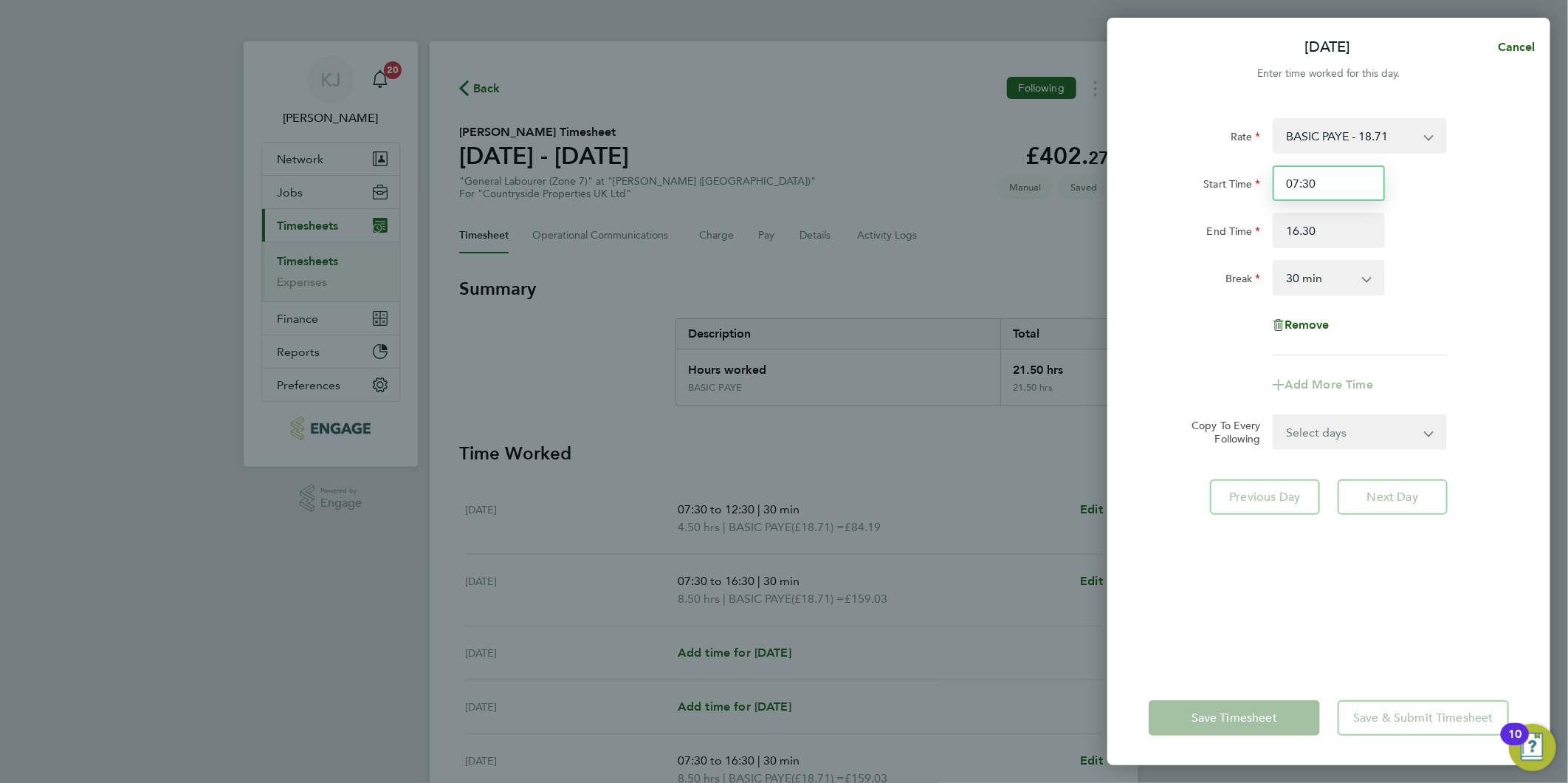
type input "16:30"
click at [1366, 177] on input "07:30" at bounding box center [1329, 183] width 112 height 35
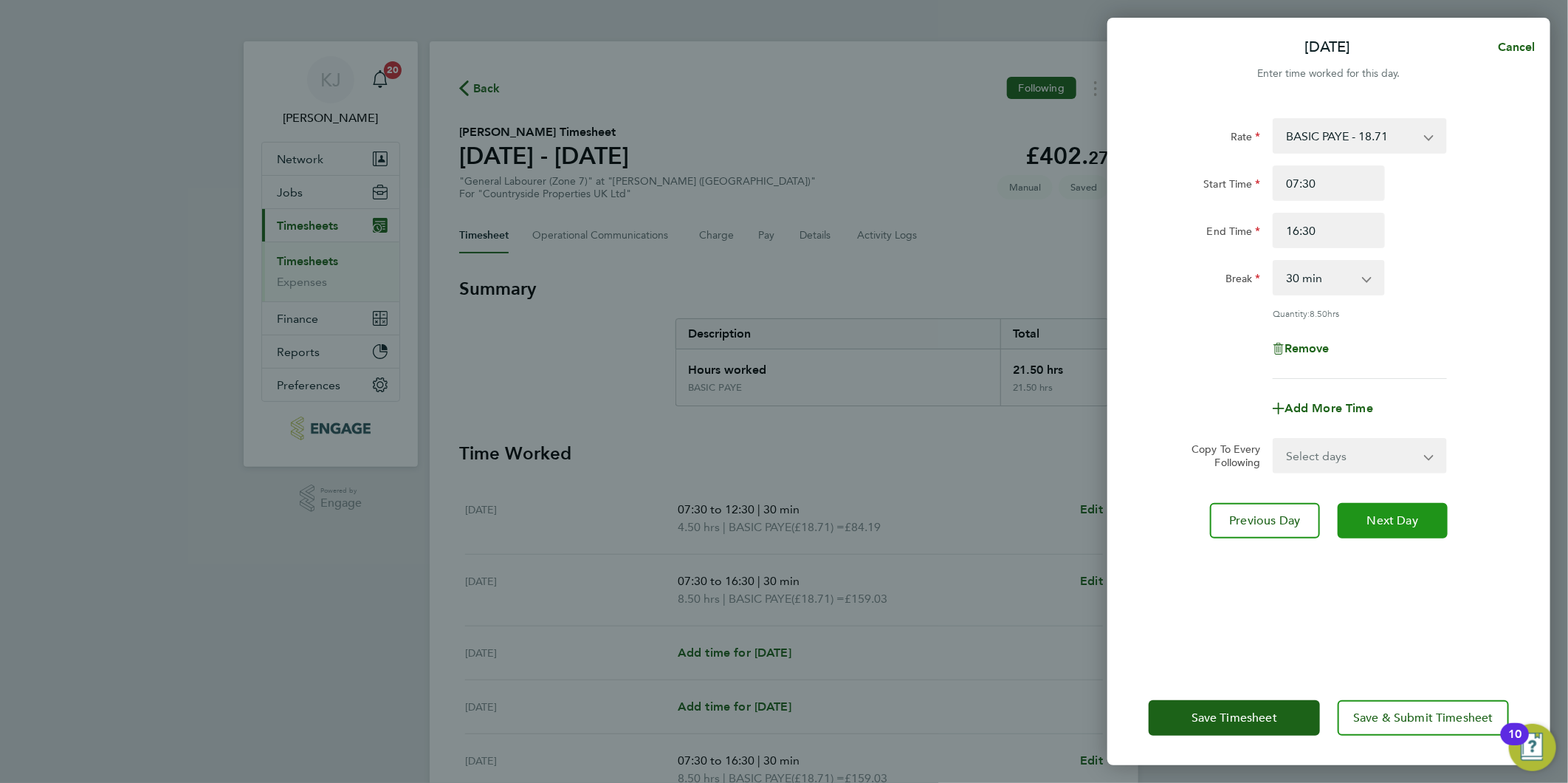
click at [1385, 527] on button "Next Day" at bounding box center [1392, 521] width 110 height 35
select select "30"
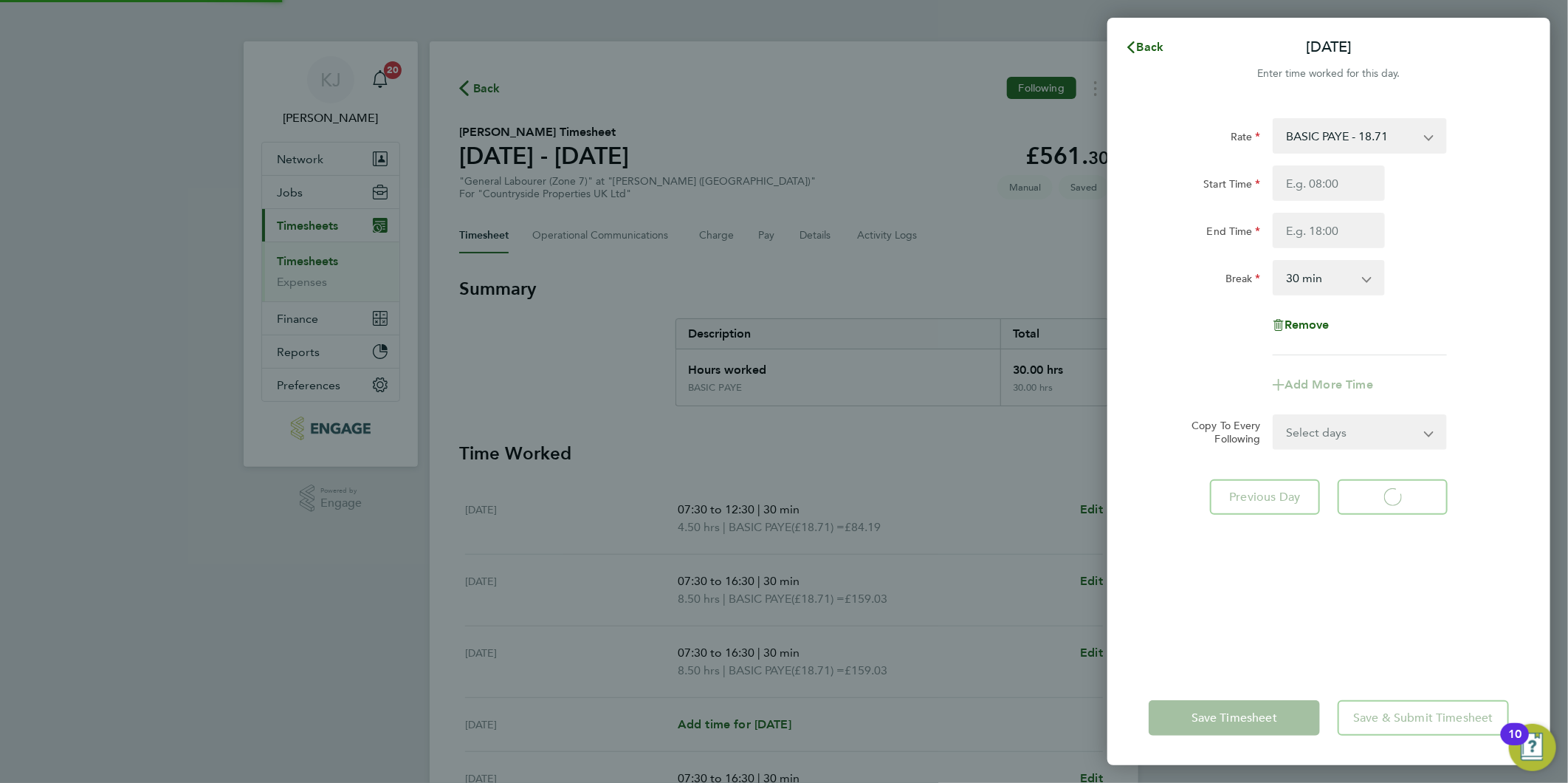
select select "30"
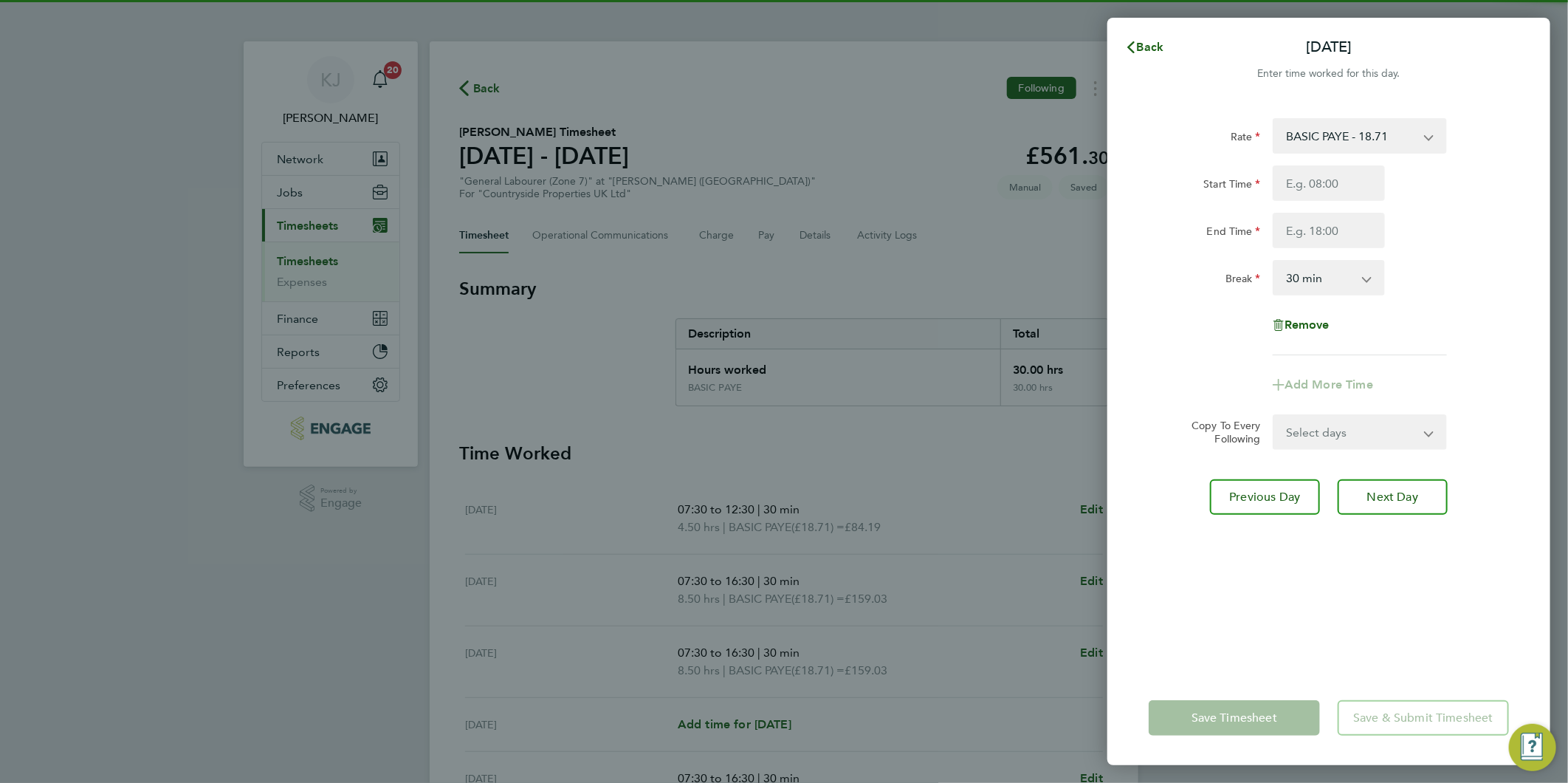
click at [785, 499] on div "Back Thu 25 Sep Enter time worked for this day. Rate BASIC PAYE - 18.71 Start T…" at bounding box center [784, 391] width 1568 height 783
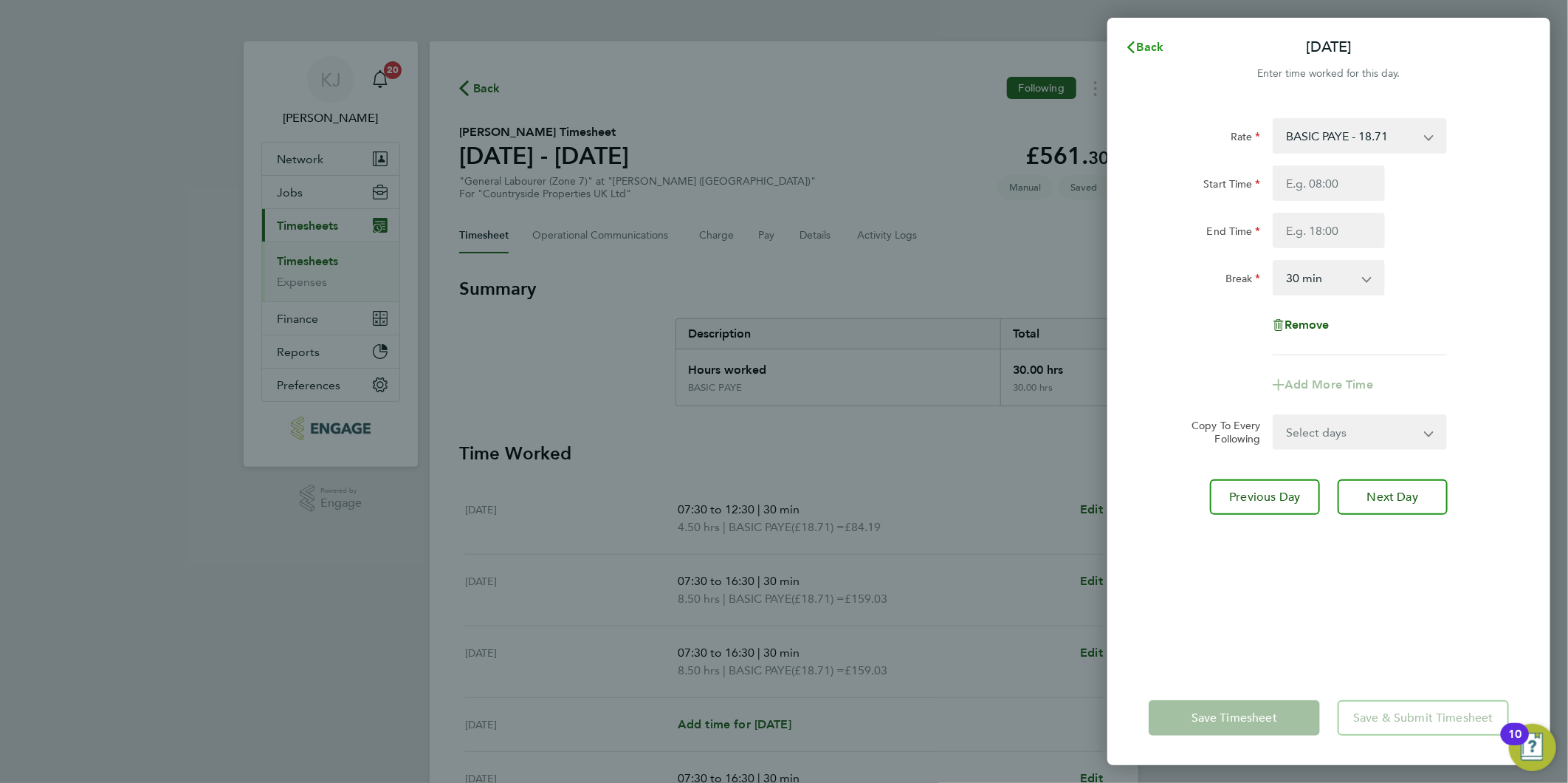
click at [1138, 33] on button "Back" at bounding box center [1144, 47] width 69 height 30
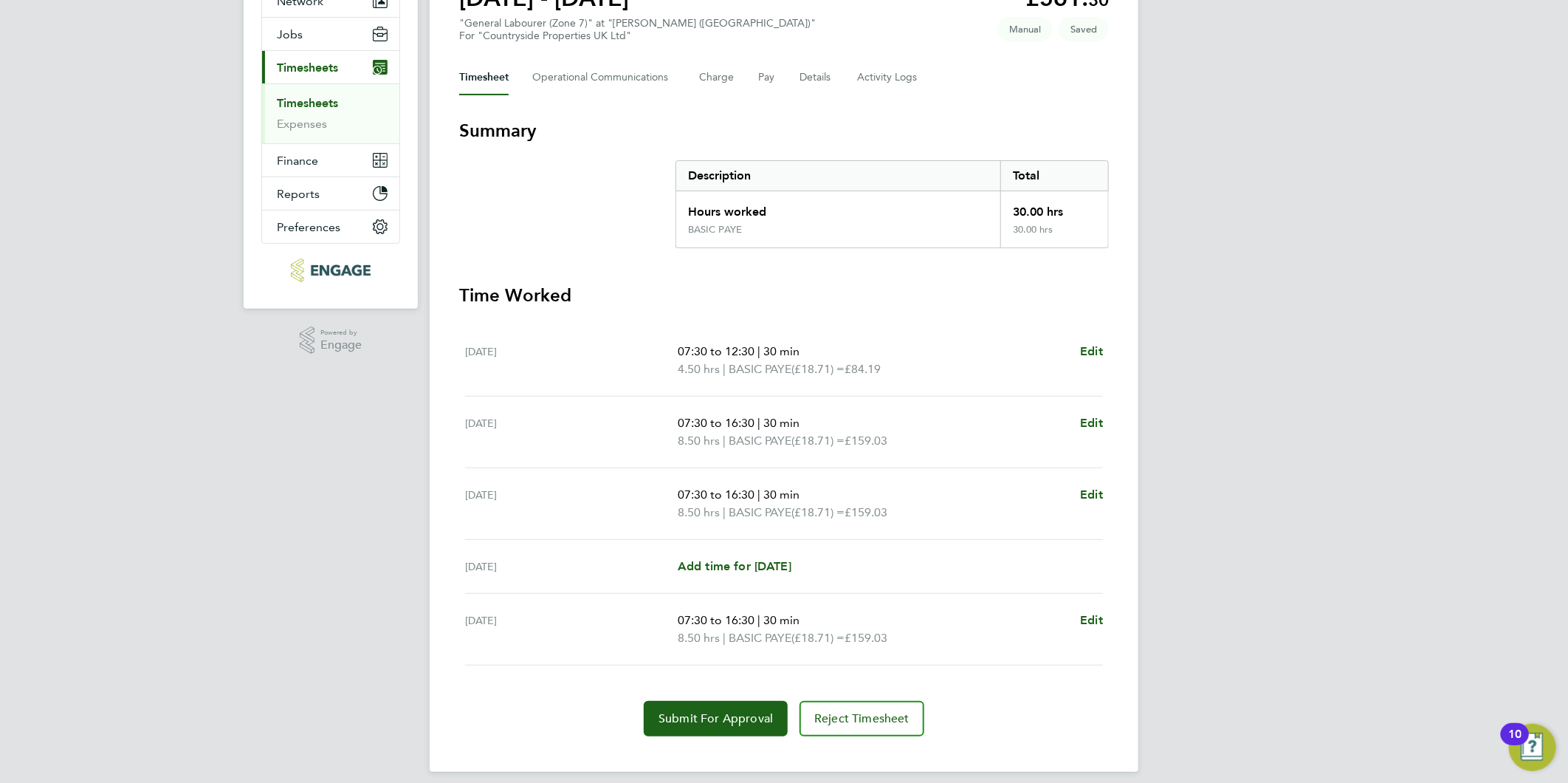
scroll to position [169, 0]
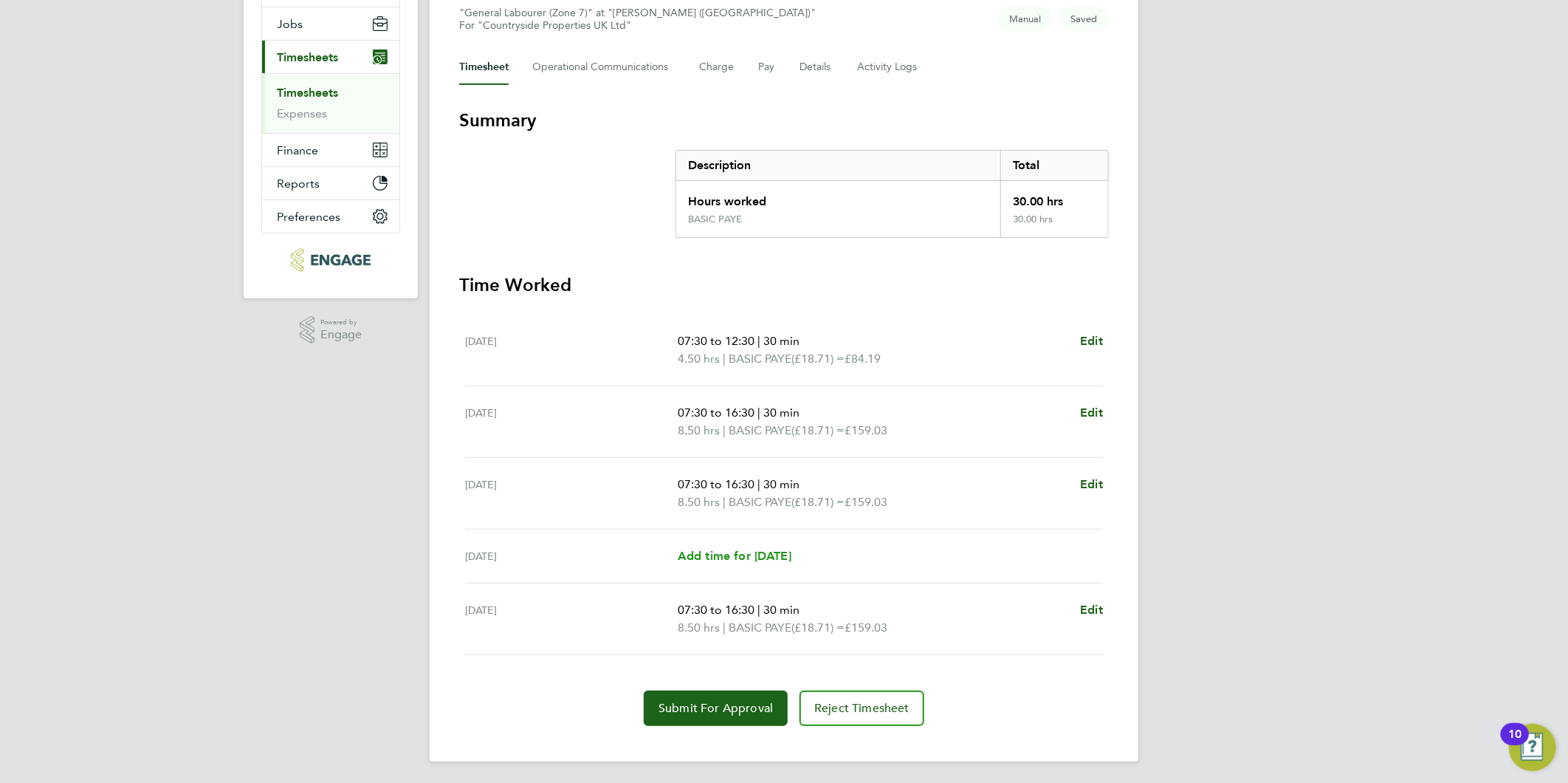
click at [738, 559] on span "Add time for Thu 25 Sep" at bounding box center [734, 555] width 114 height 14
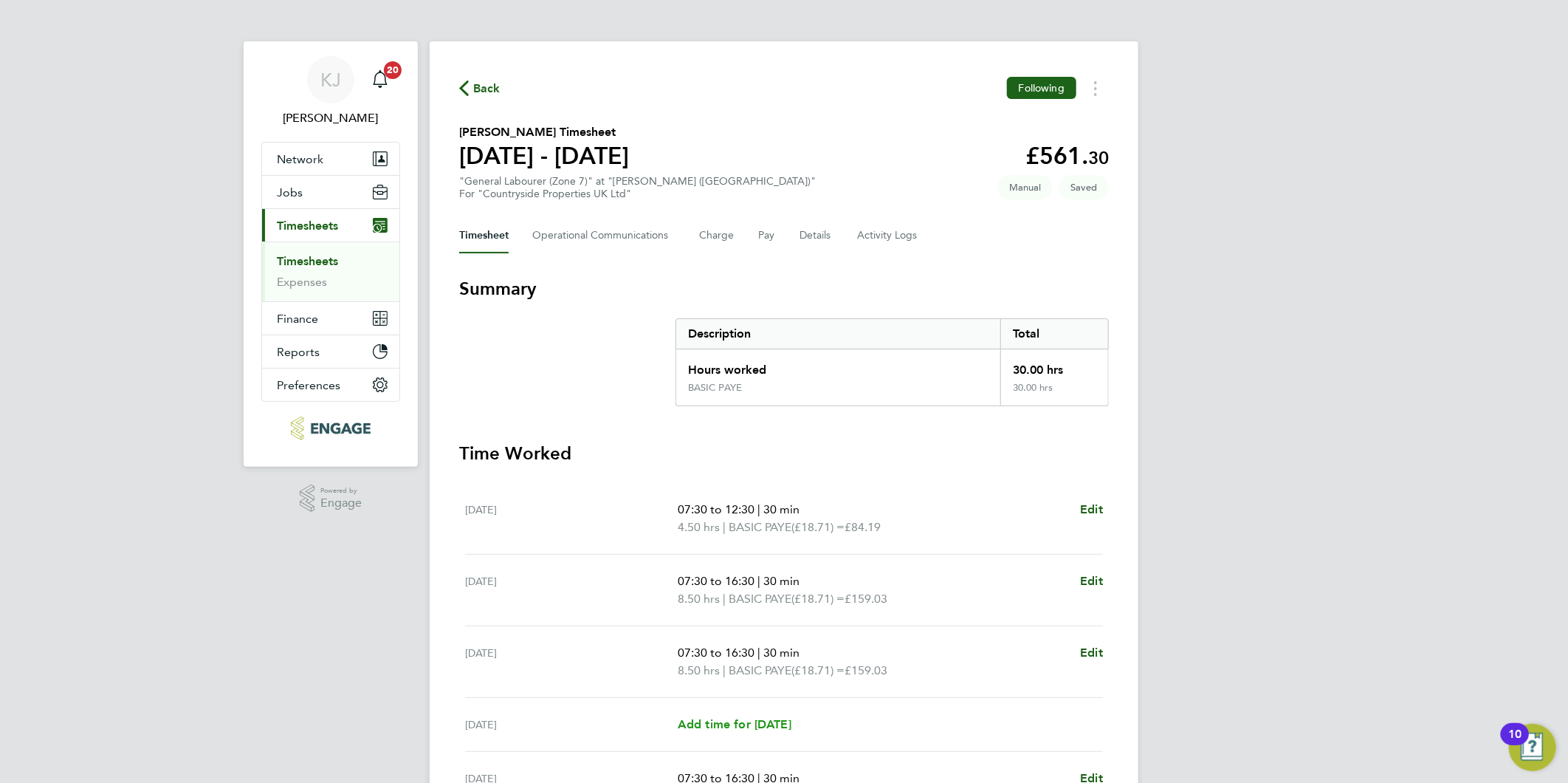
select select "30"
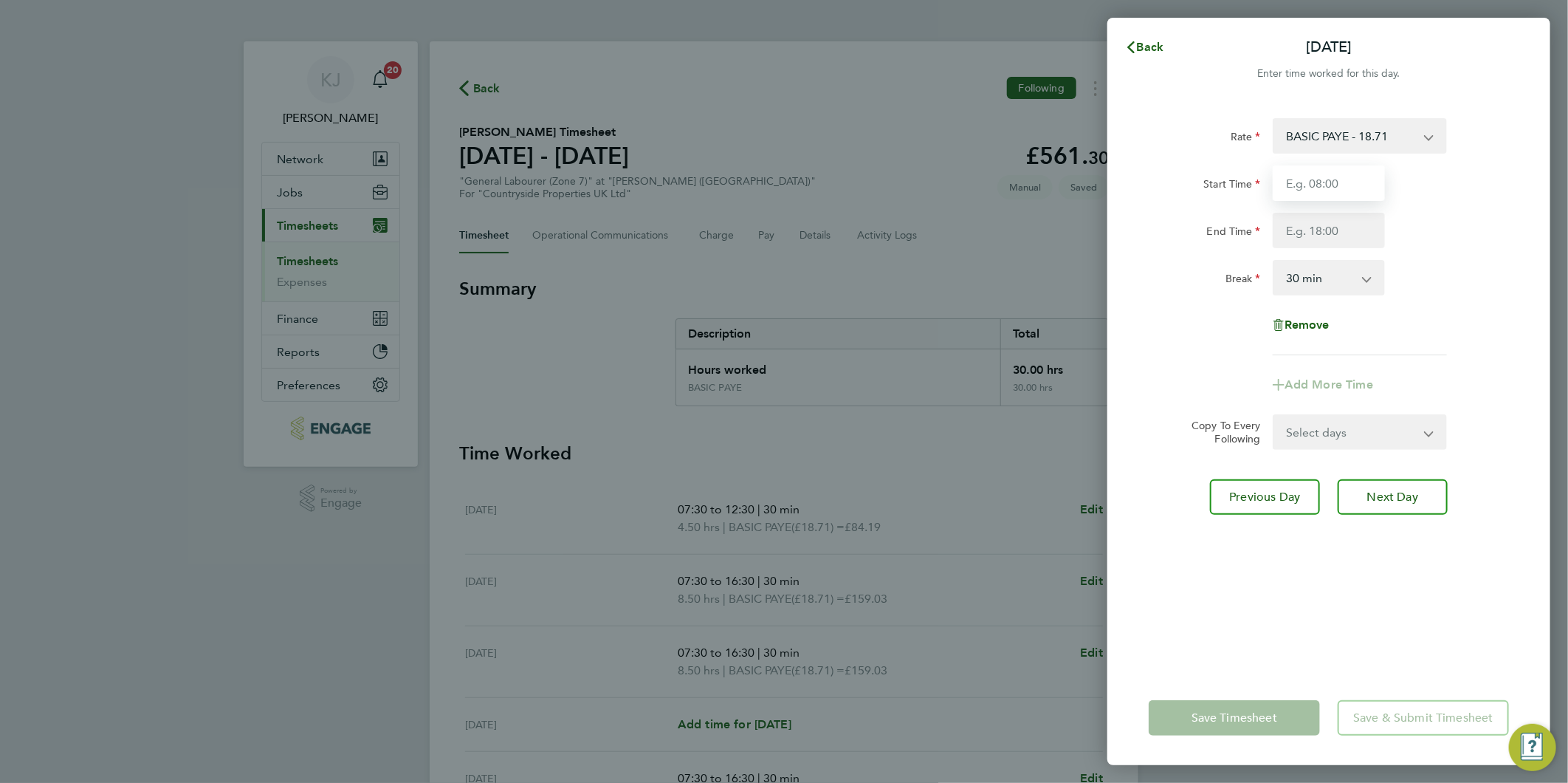
click at [1322, 180] on input "Start Time" at bounding box center [1329, 183] width 112 height 35
type input "07:30"
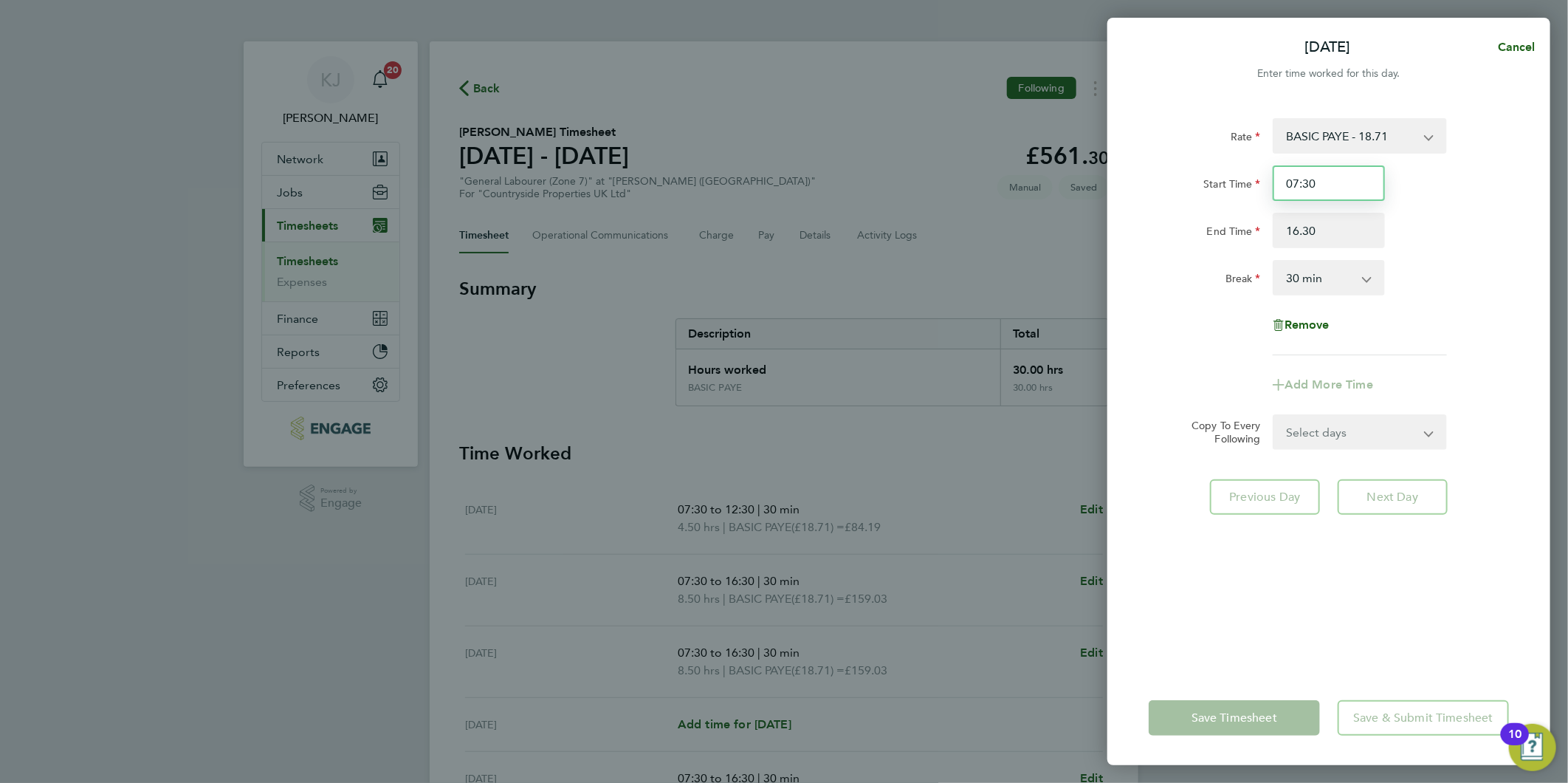
type input "16:30"
click at [1351, 180] on input "07:30" at bounding box center [1329, 183] width 112 height 35
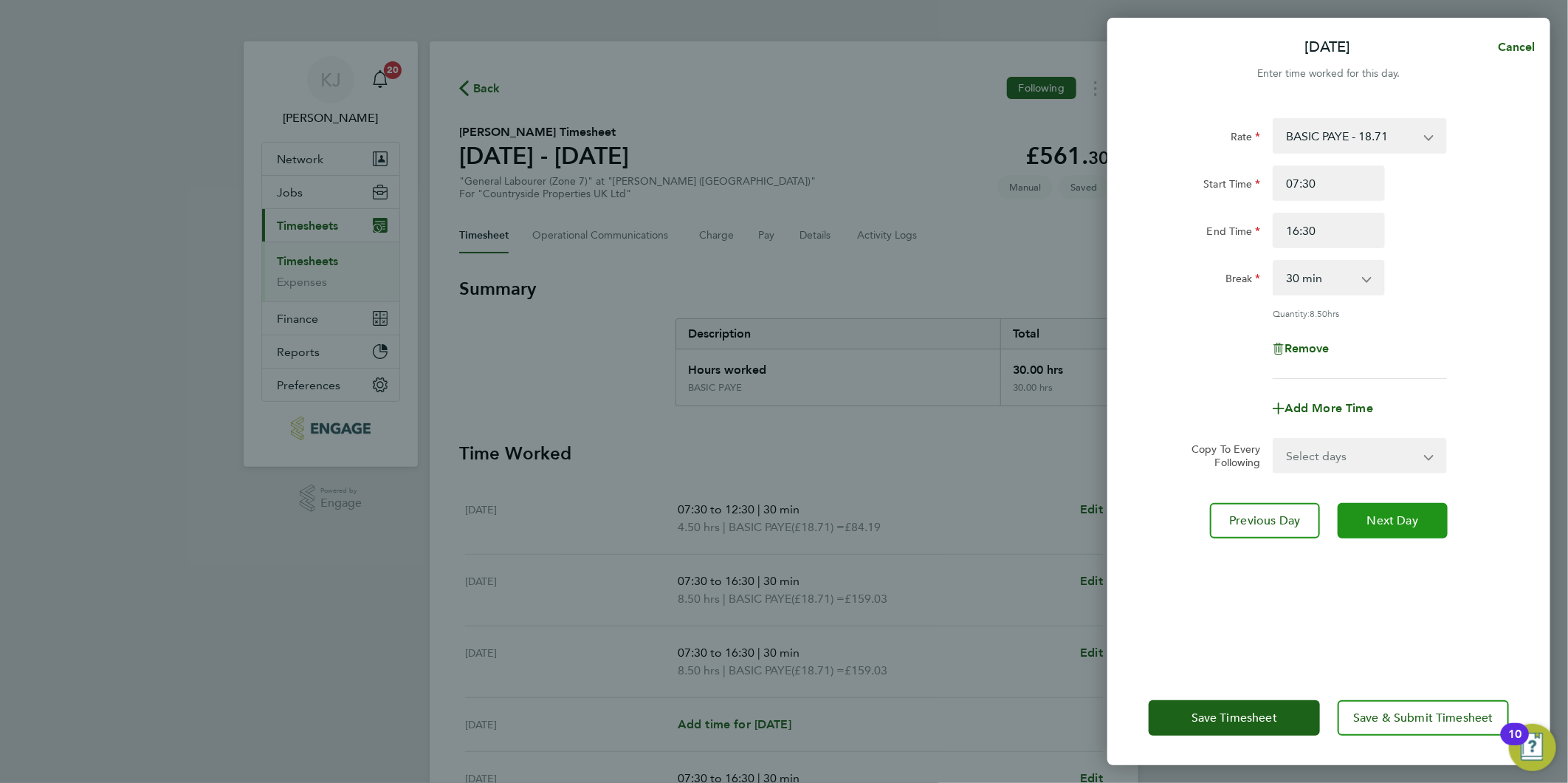
click at [1401, 514] on span "Next Day" at bounding box center [1392, 520] width 51 height 15
select select "30"
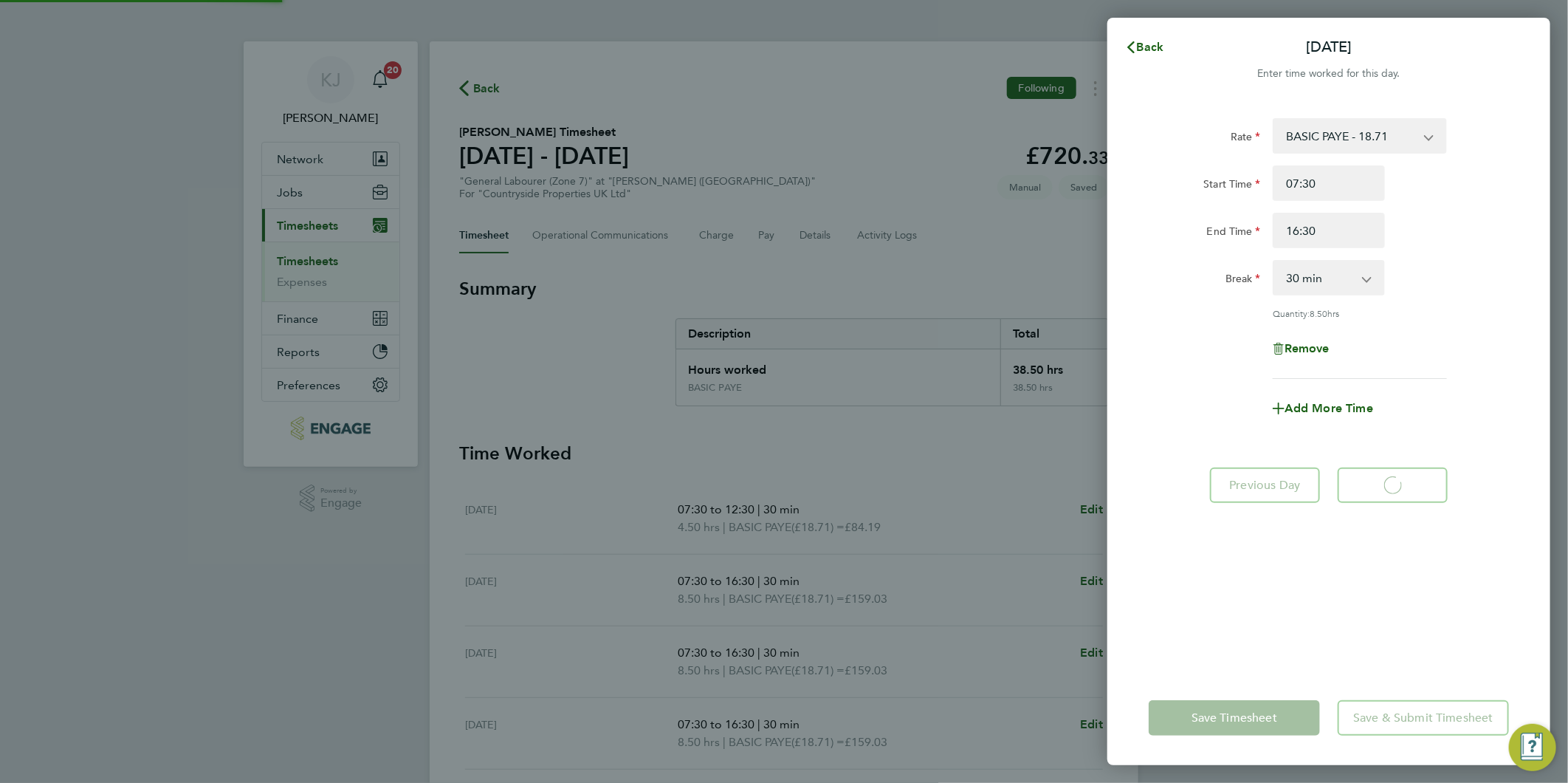
select select "30"
click at [1137, 50] on span "Back" at bounding box center [1150, 46] width 27 height 14
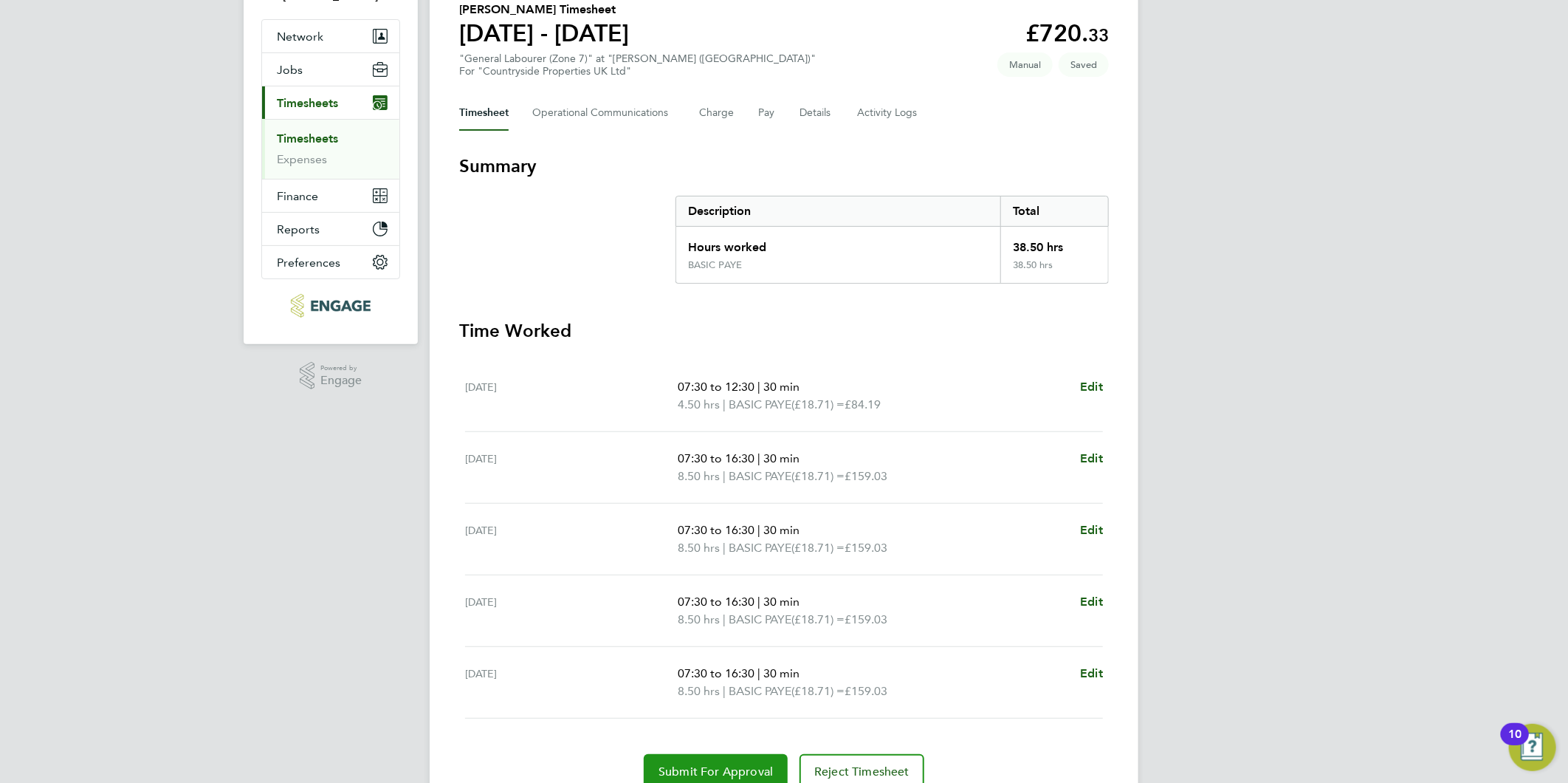
scroll to position [187, 0]
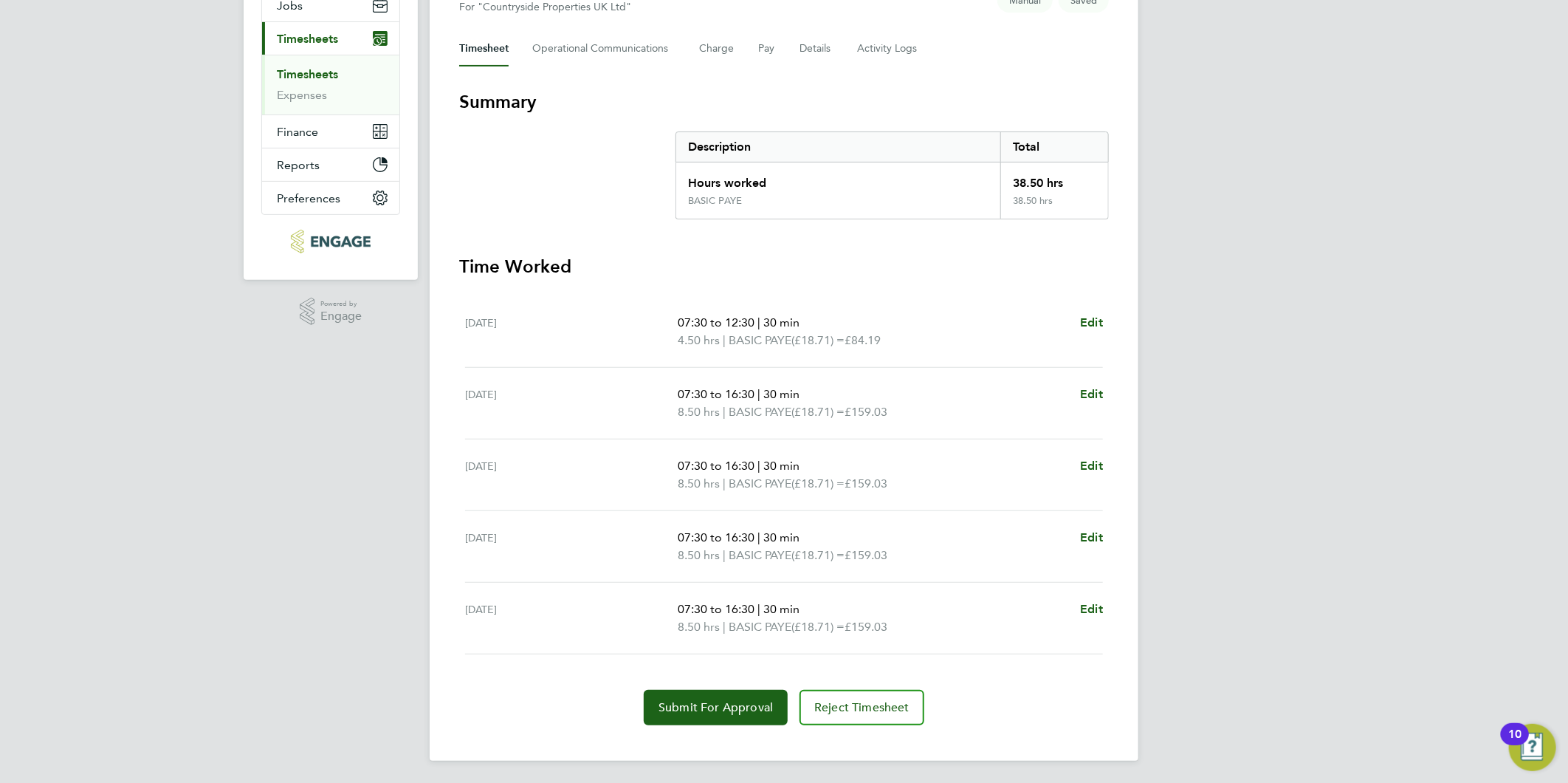
click at [1242, 320] on div "KJ Kirsty Jones Notifications 20 Applications: Network Team Members Businesses …" at bounding box center [784, 298] width 1568 height 971
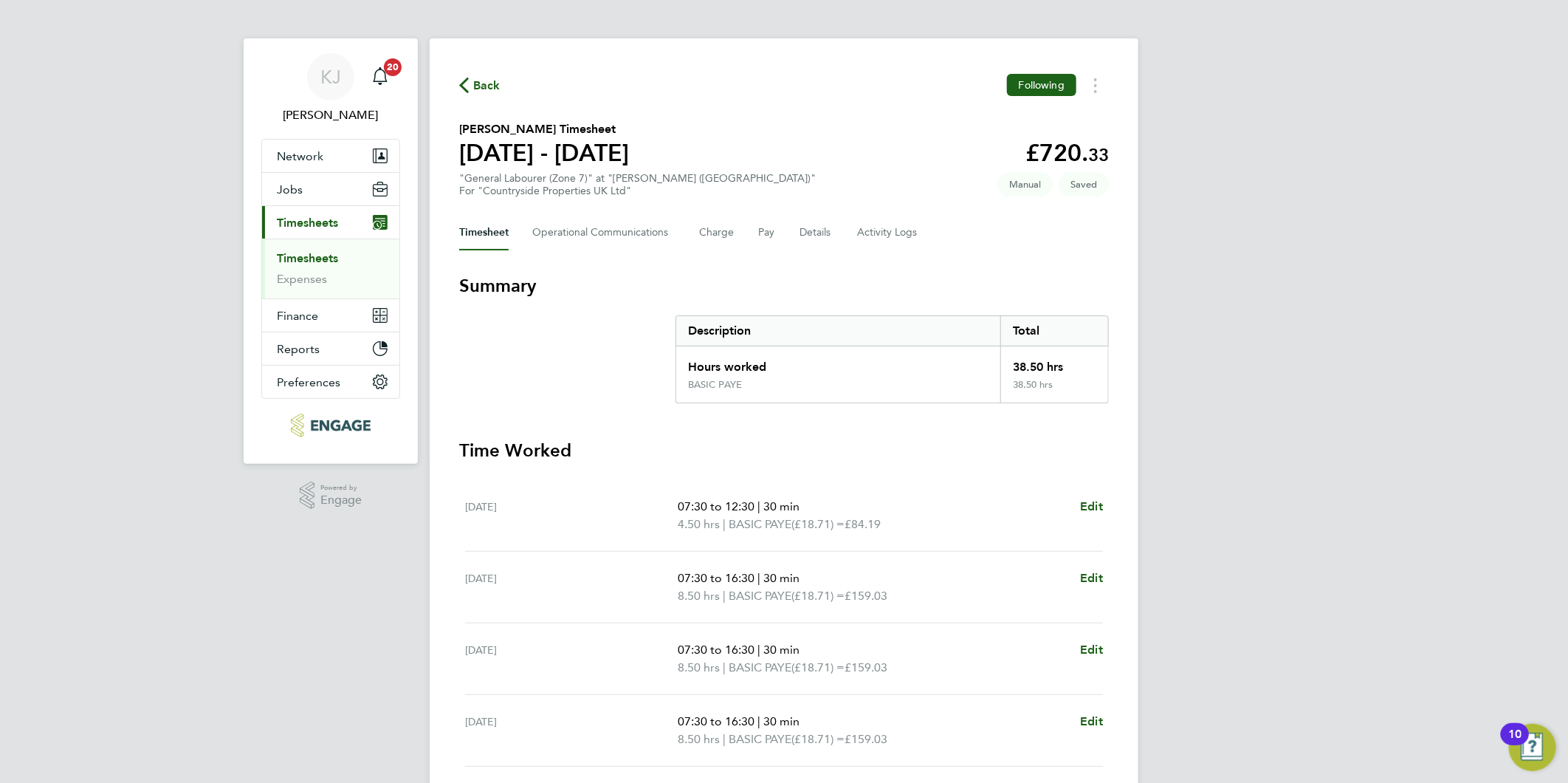
scroll to position [0, 0]
click at [803, 229] on button "Details" at bounding box center [817, 235] width 34 height 35
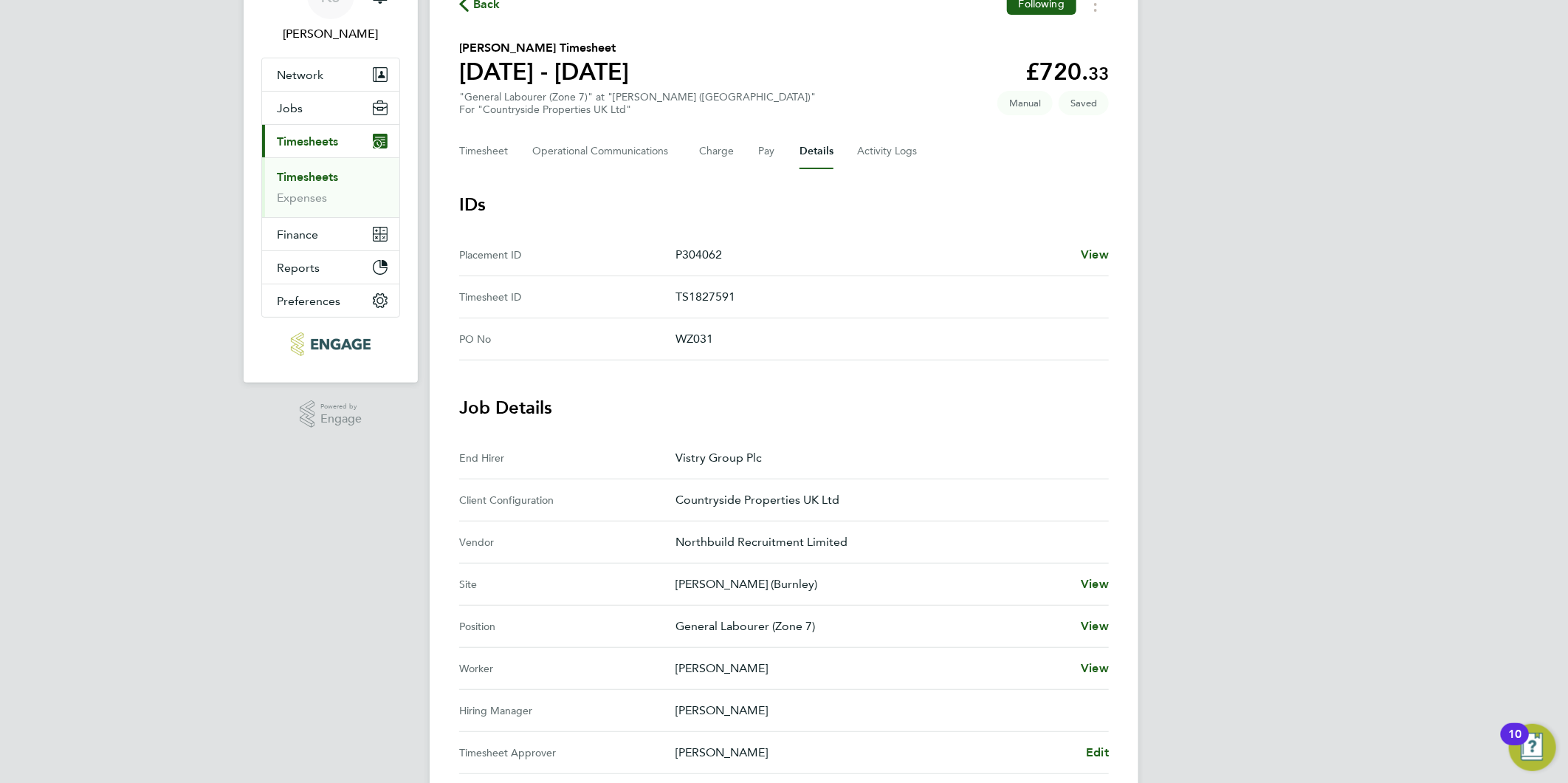
scroll to position [246, 0]
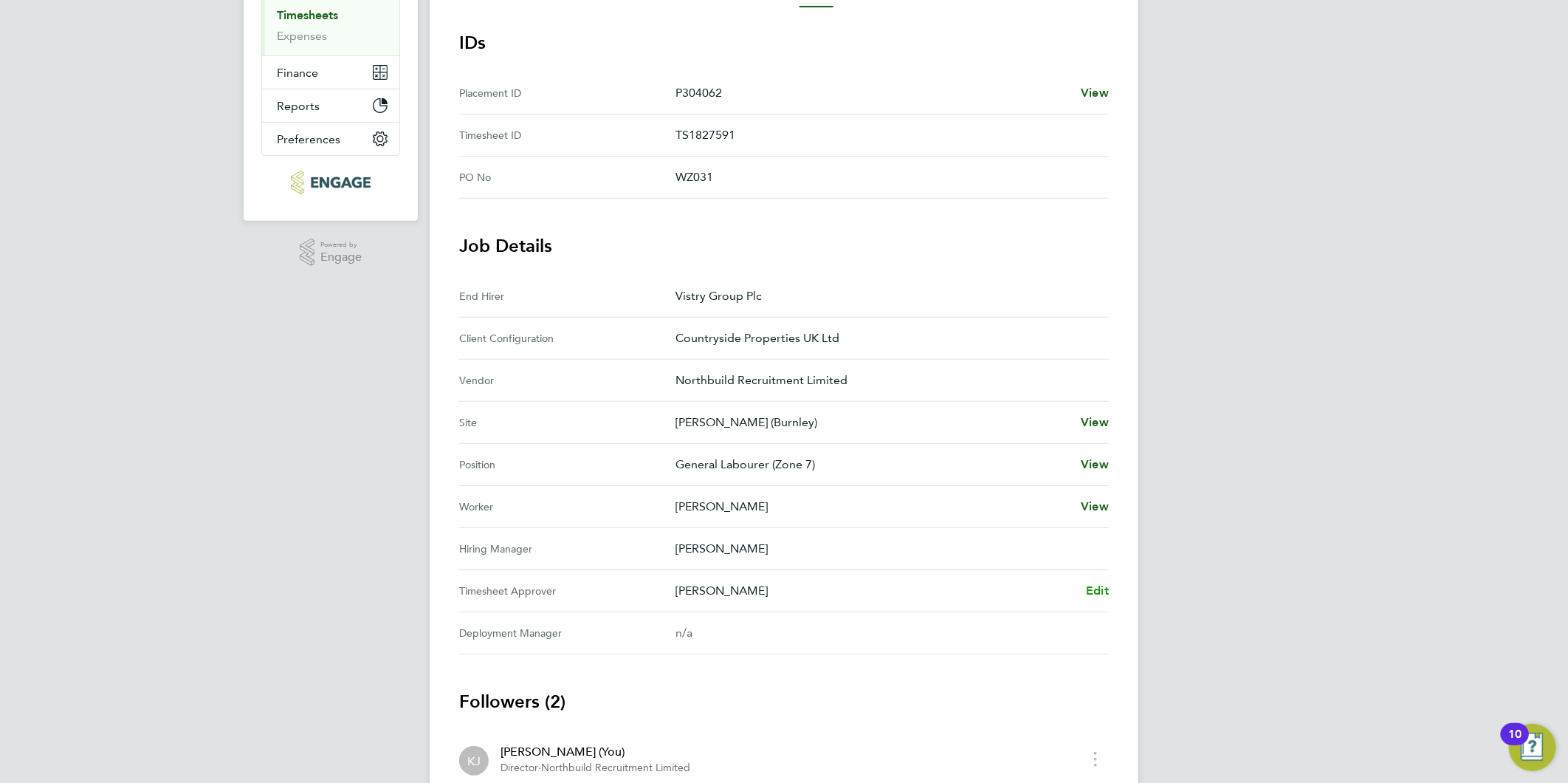
click at [1097, 583] on span "Edit" at bounding box center [1097, 589] width 23 height 14
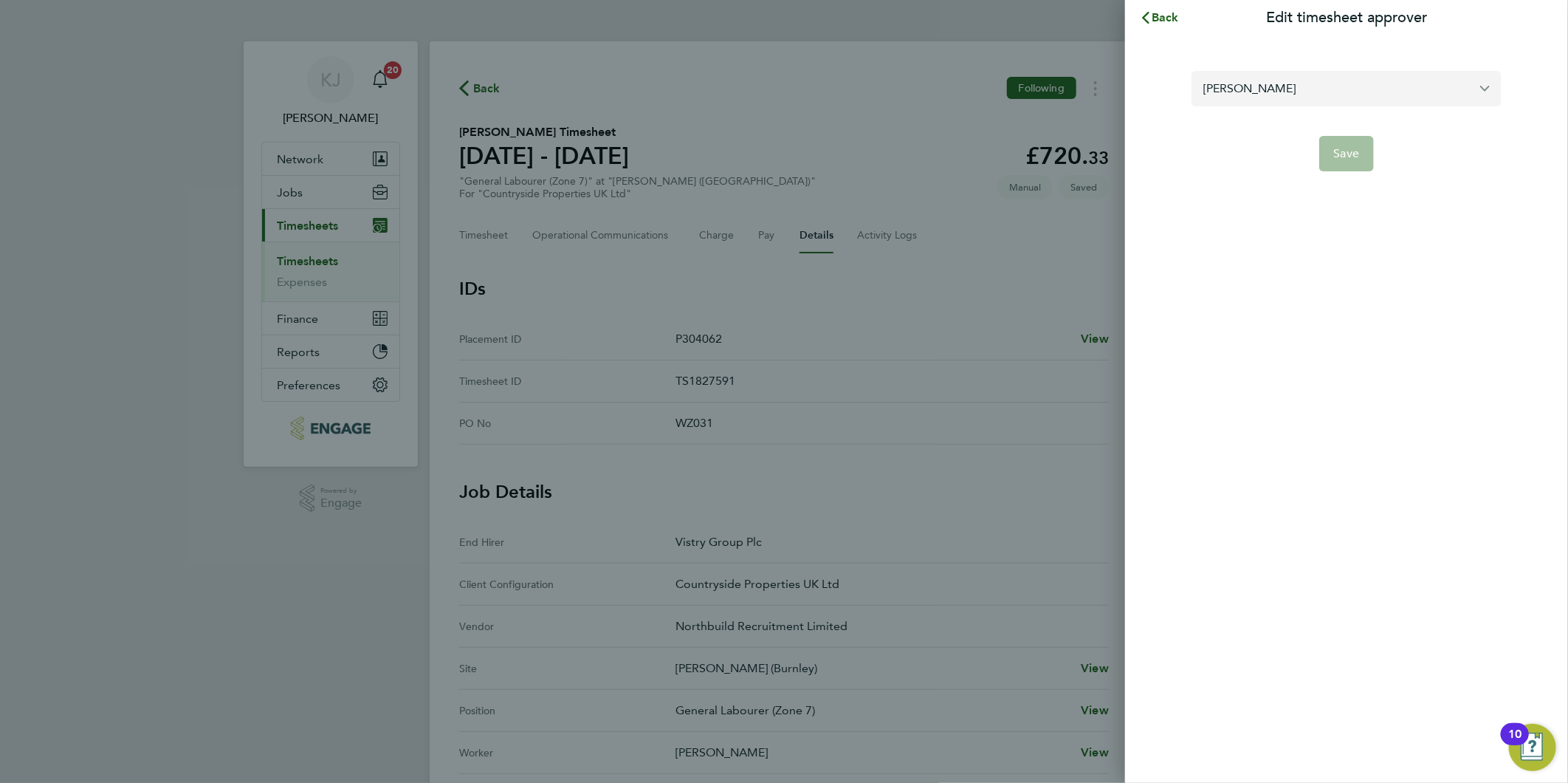
click at [1338, 87] on input "Anthony Highfield" at bounding box center [1346, 88] width 310 height 35
click at [1318, 126] on li "Tracey Cowburn" at bounding box center [1346, 124] width 310 height 36
type input "Tracey Cowburn"
click at [1342, 159] on span "Save" at bounding box center [1347, 153] width 26 height 15
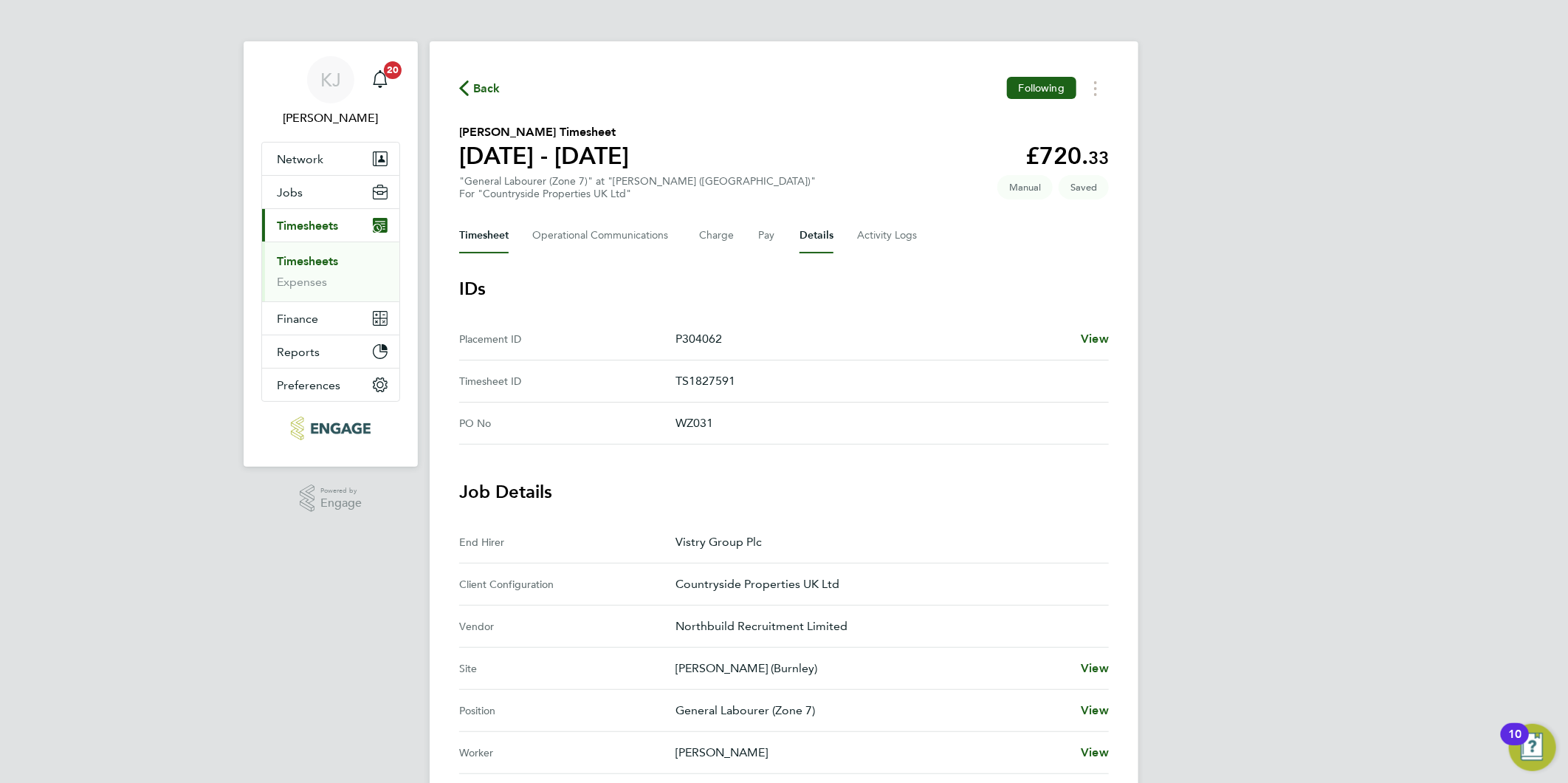
click at [492, 234] on button "Timesheet" at bounding box center [484, 235] width 49 height 35
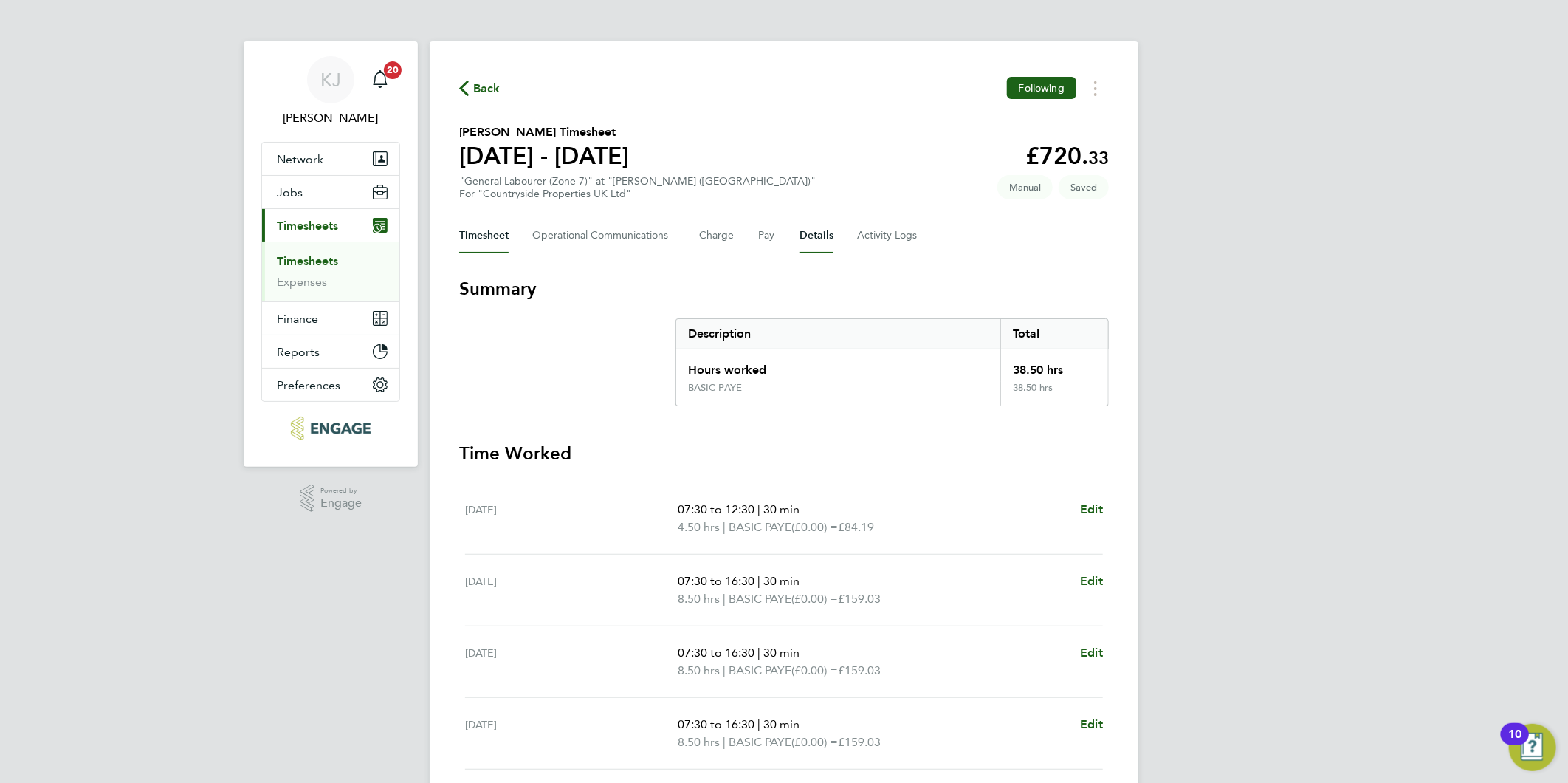
click at [803, 231] on button "Details" at bounding box center [817, 235] width 34 height 35
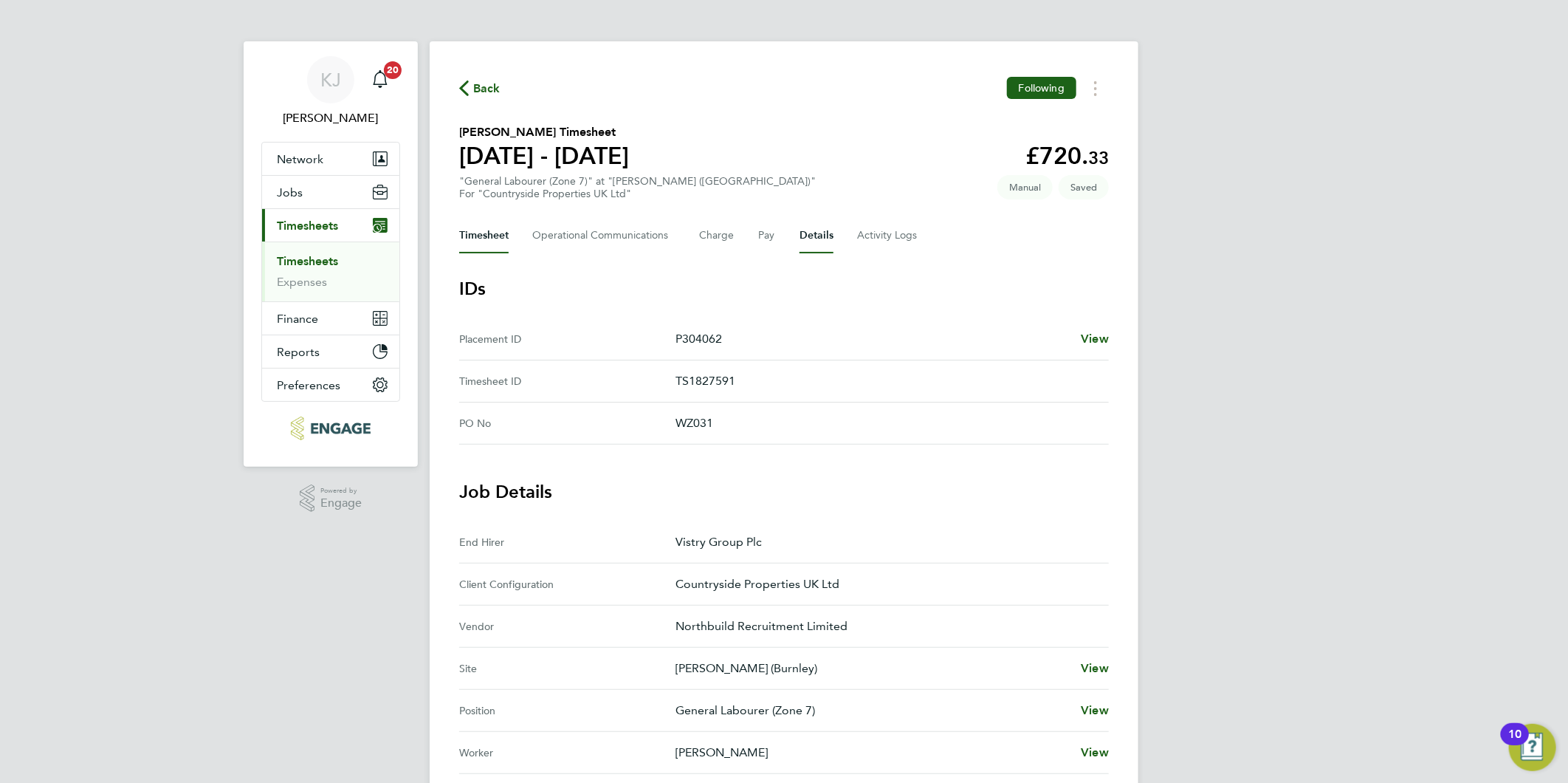
click at [468, 238] on button "Timesheet" at bounding box center [484, 235] width 49 height 35
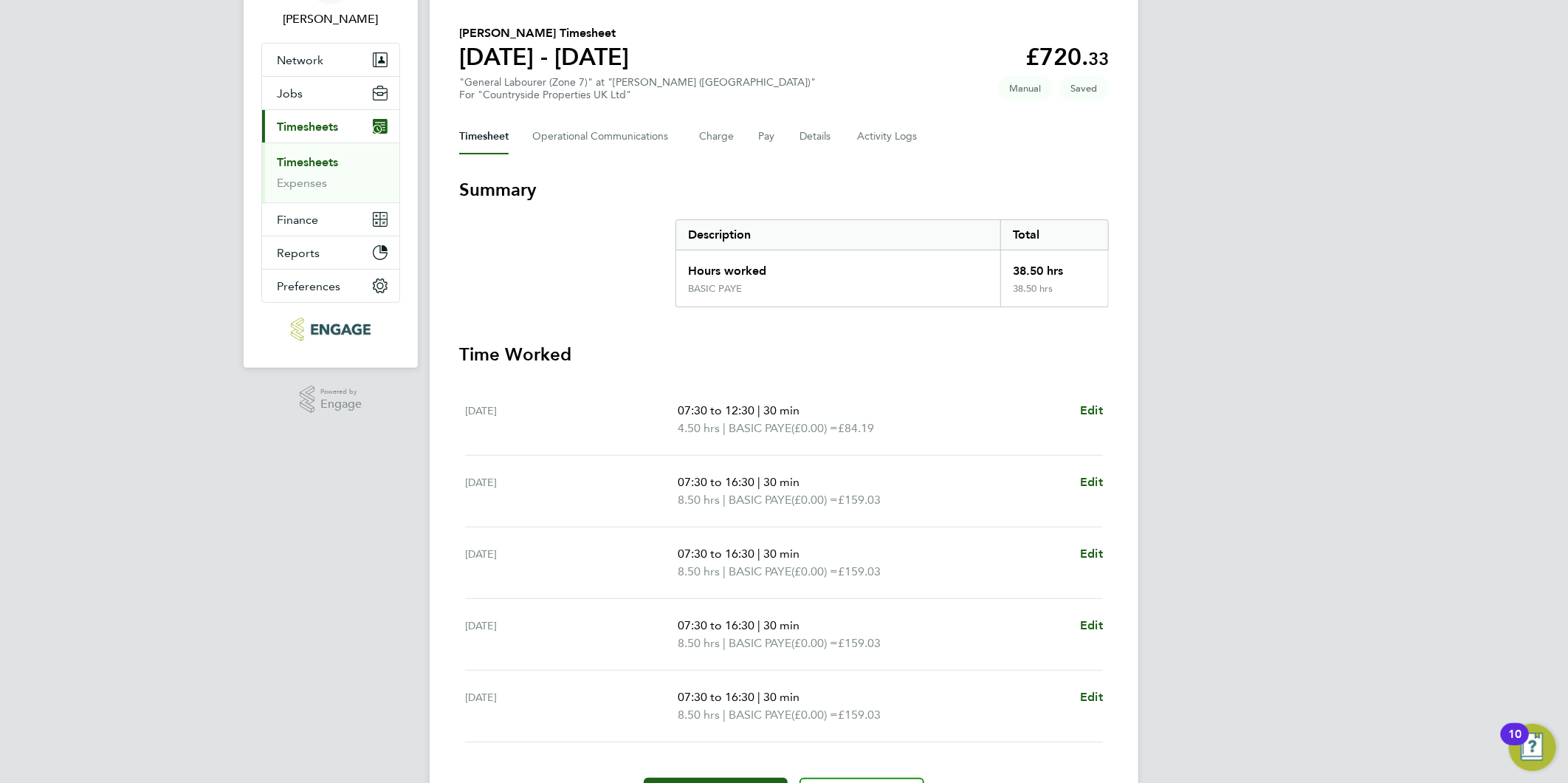
scroll to position [187, 0]
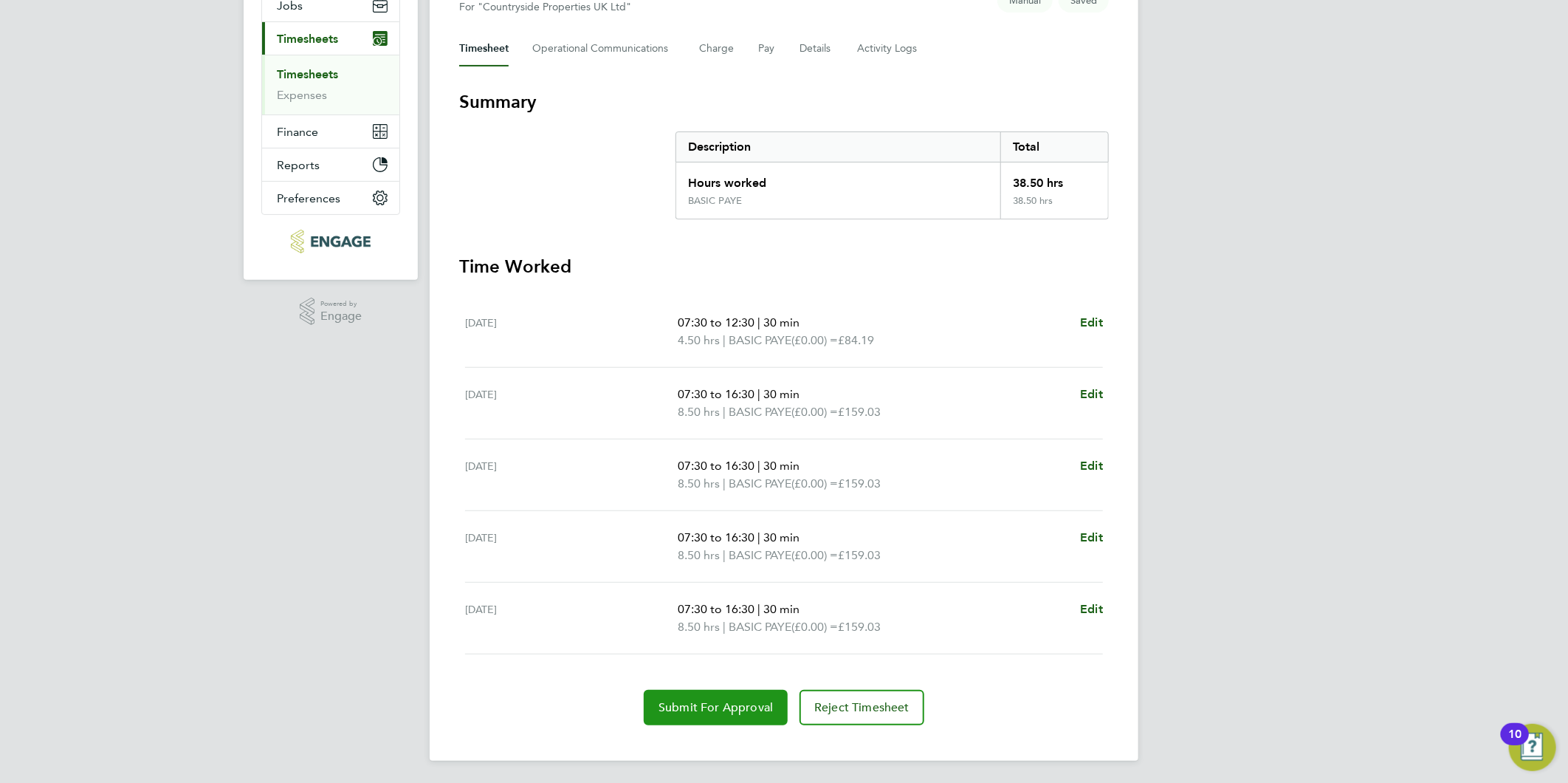
click at [681, 711] on span "Submit For Approval" at bounding box center [716, 707] width 114 height 15
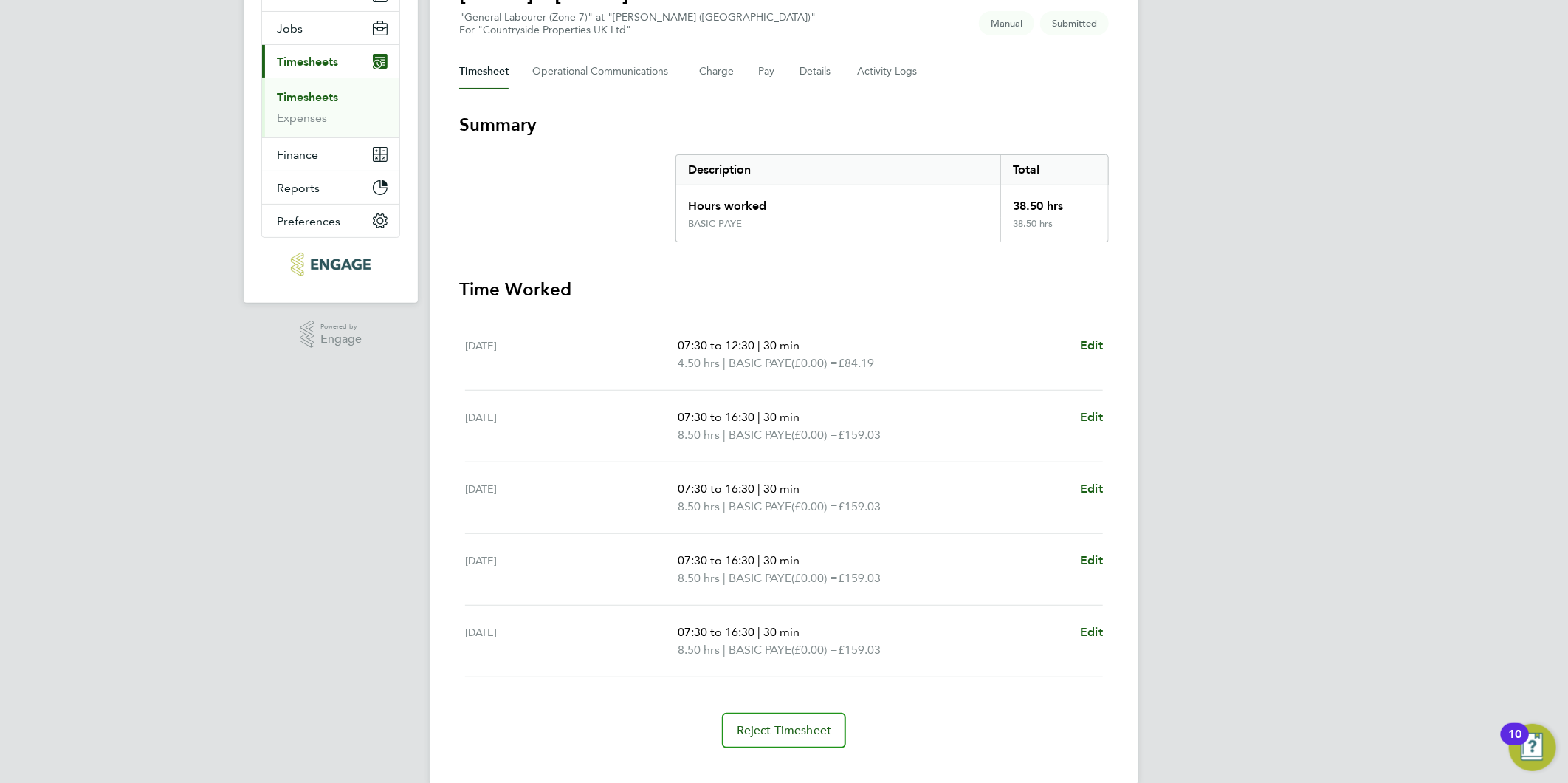
scroll to position [185, 0]
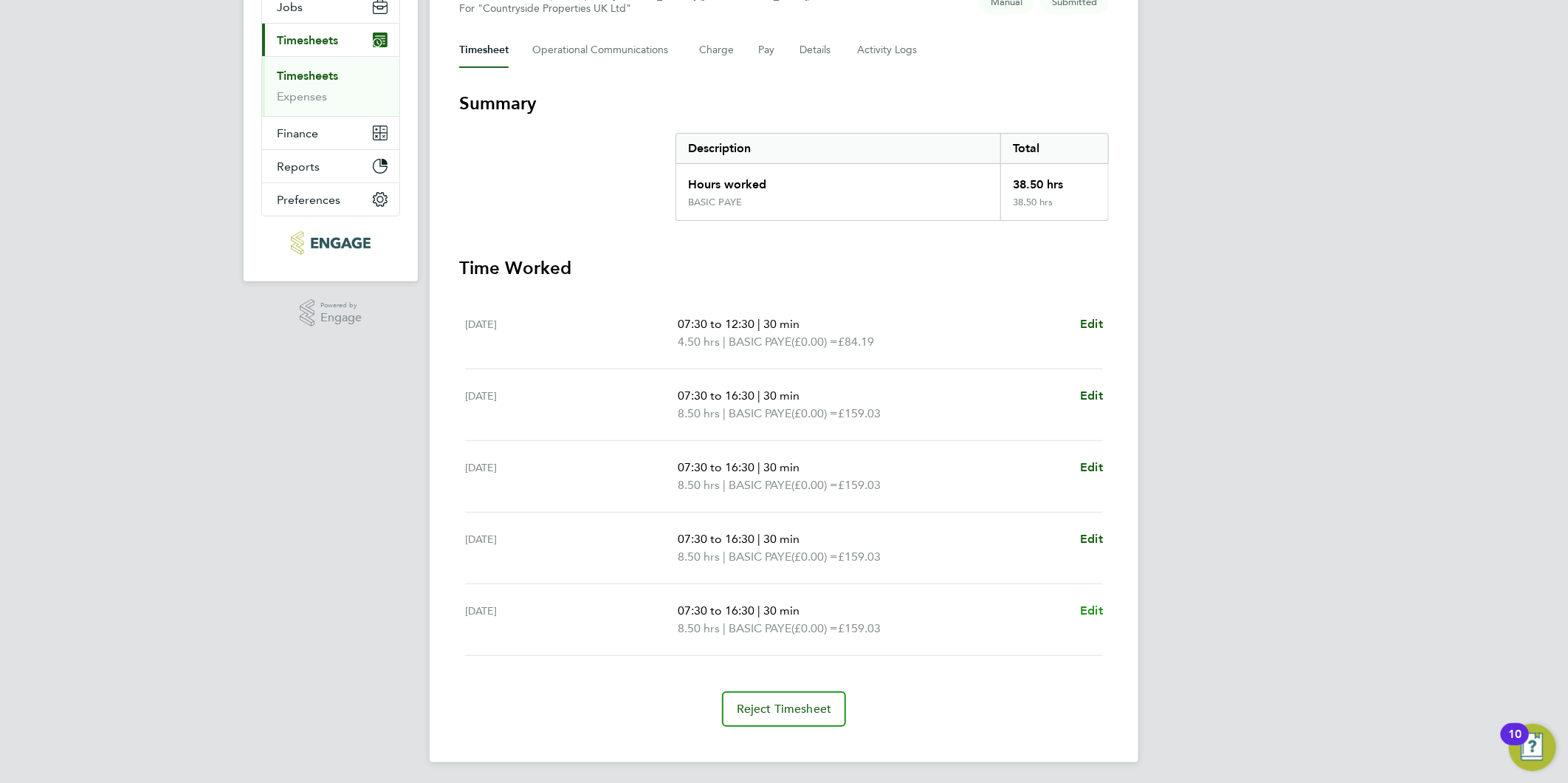
click at [1083, 614] on span "Edit" at bounding box center [1092, 610] width 23 height 14
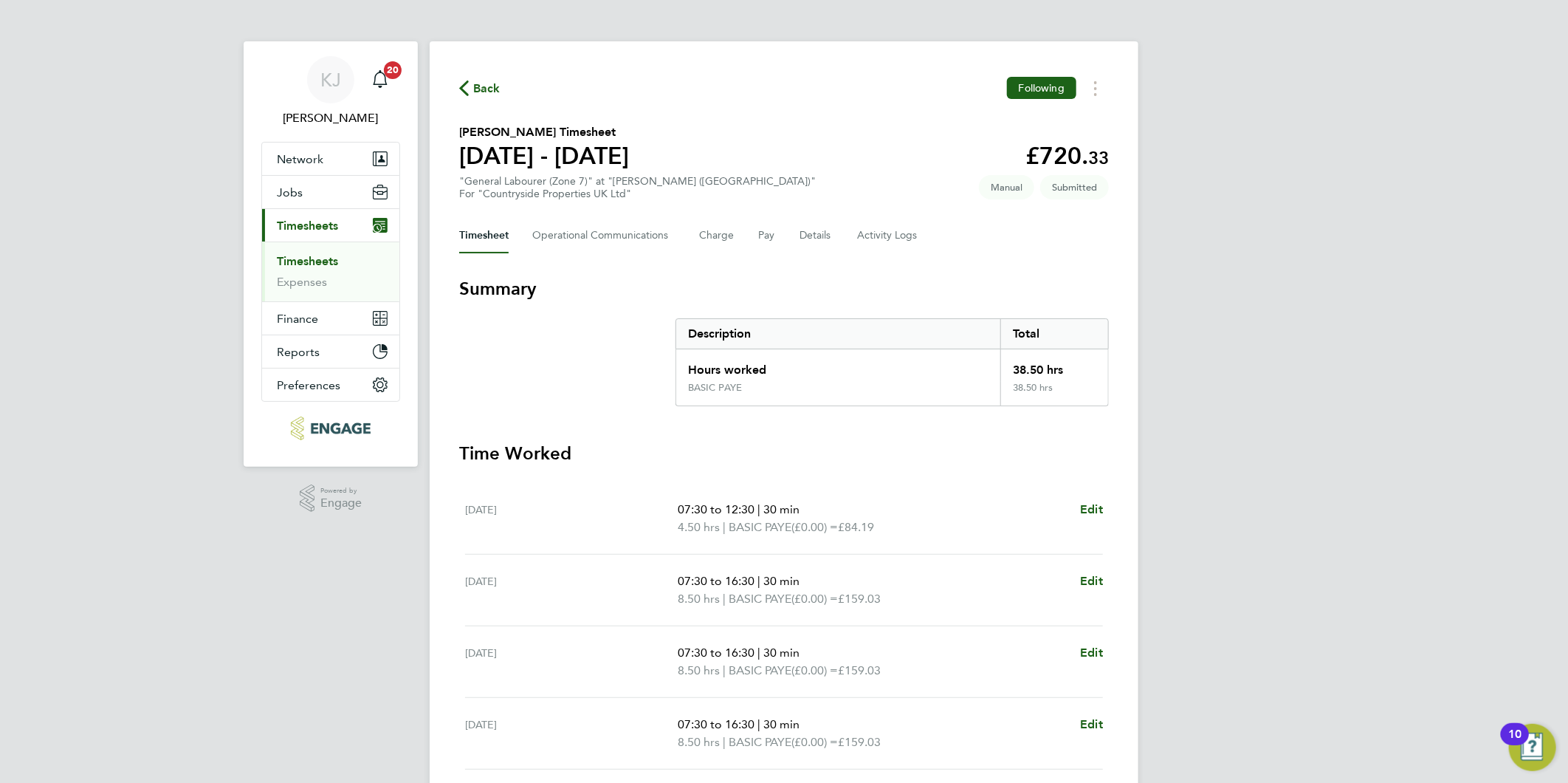
select select "30"
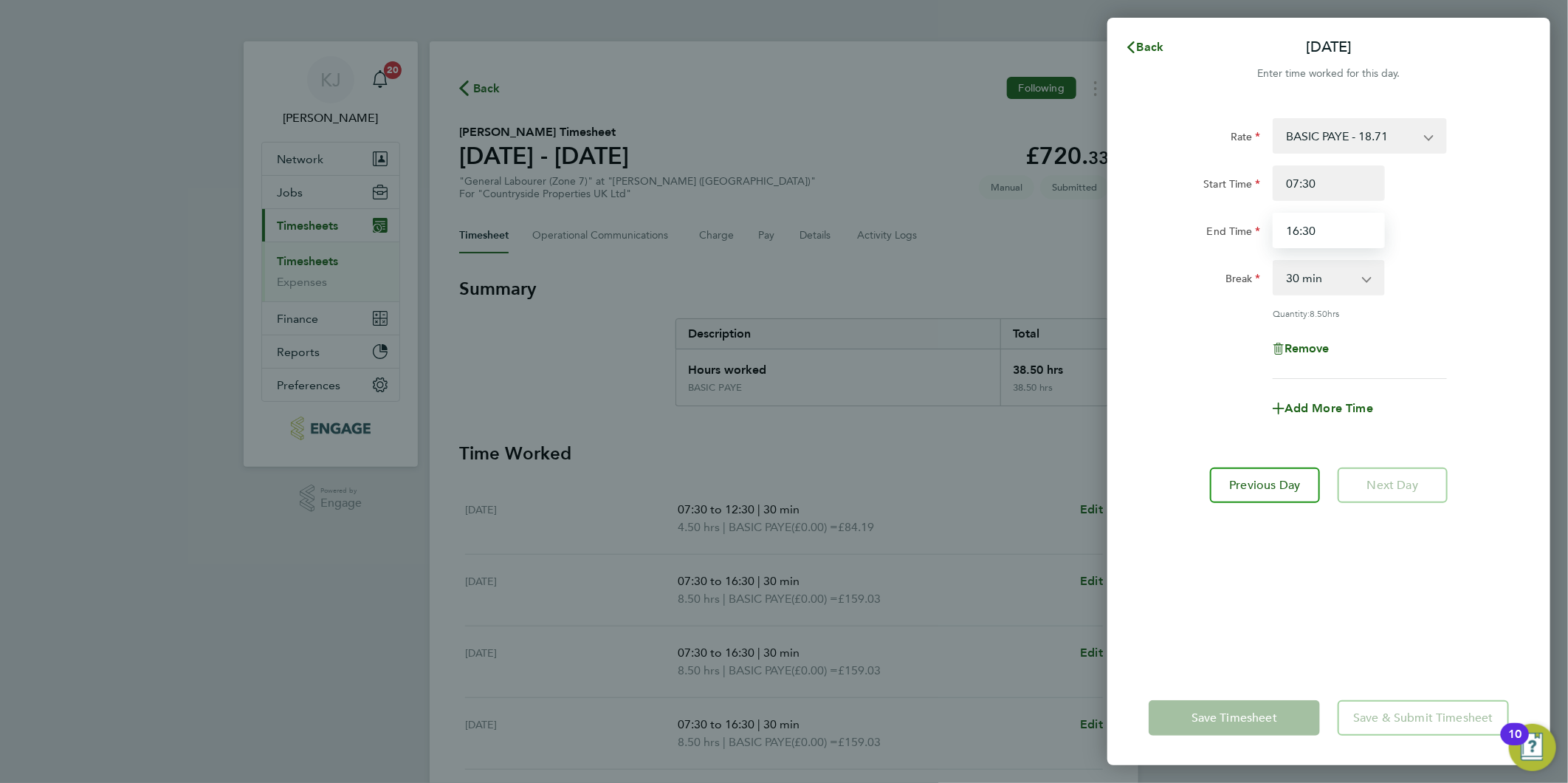
drag, startPoint x: 1326, startPoint y: 223, endPoint x: 855, endPoint y: 241, distance: 471.3
click at [859, 242] on div "Back Fri 26 Sep Enter time worked for this day. Rate BASIC PAYE - 18.71 Start T…" at bounding box center [784, 391] width 1568 height 783
type input "08:30"
drag, startPoint x: 1392, startPoint y: 470, endPoint x: 1370, endPoint y: 487, distance: 27.8
click at [1391, 470] on app-form-button "Next Day" at bounding box center [1387, 485] width 119 height 35
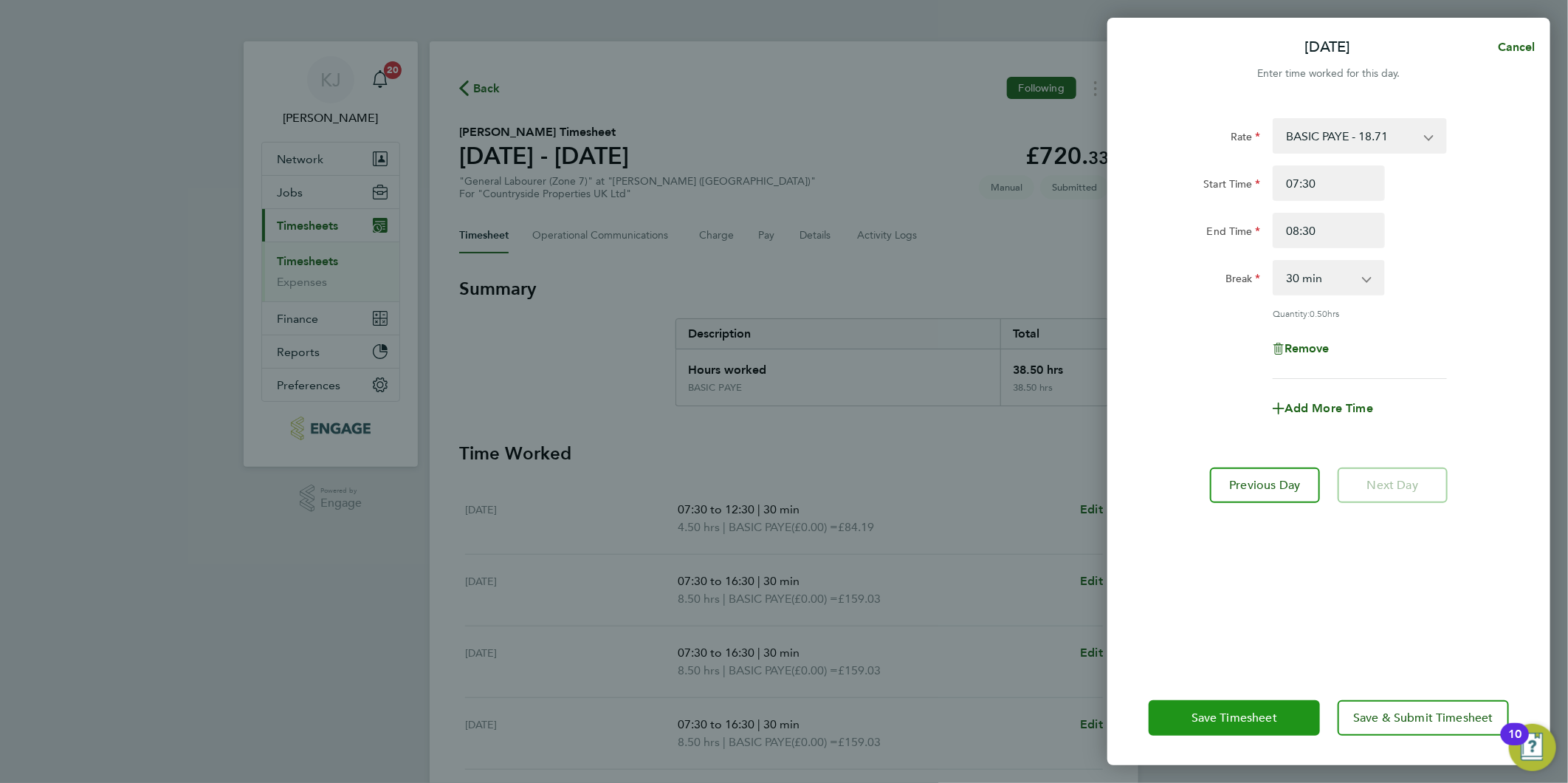
click at [1271, 714] on span "Save Timesheet" at bounding box center [1234, 718] width 85 height 15
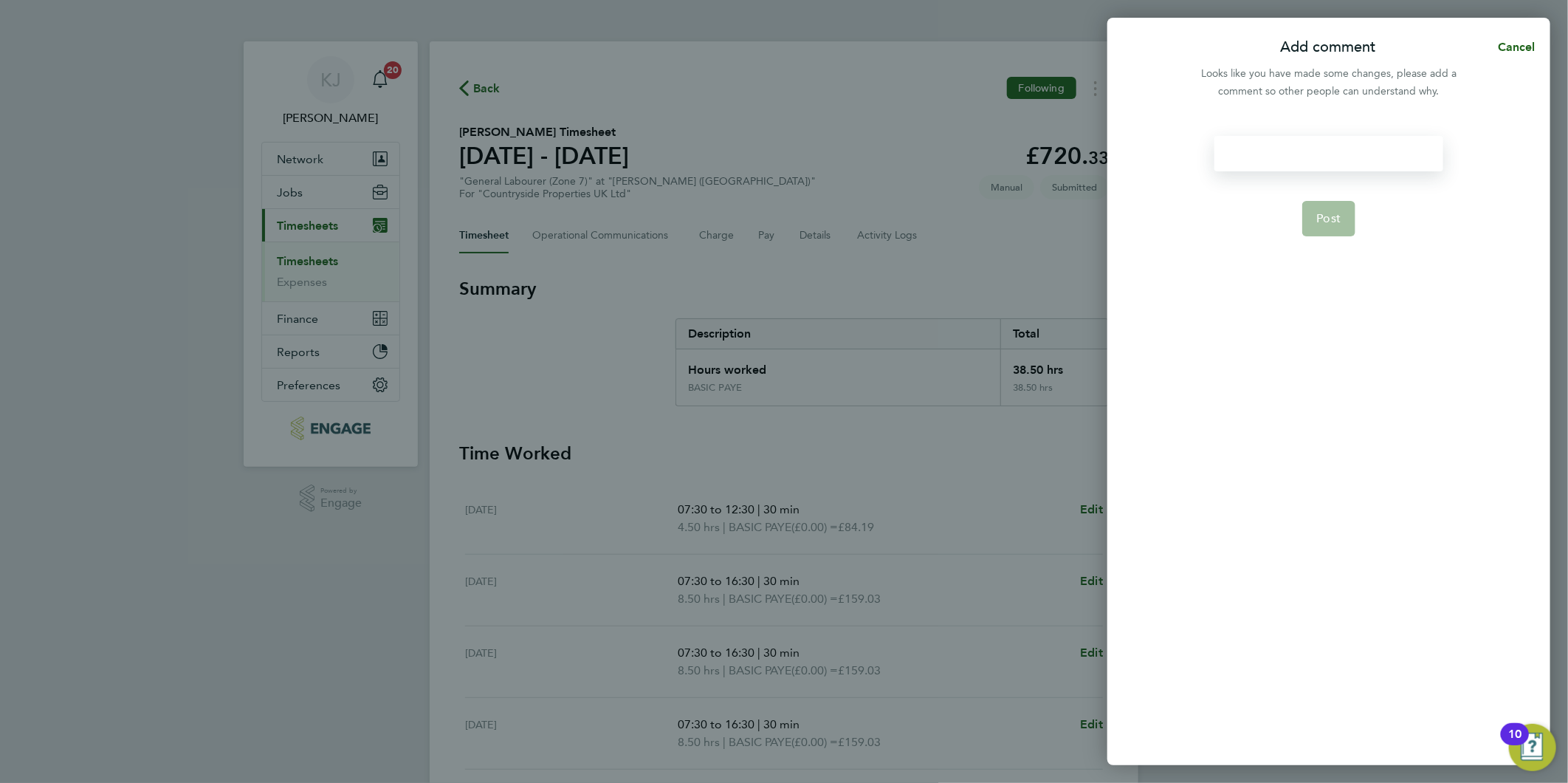
click at [1298, 155] on div at bounding box center [1328, 154] width 228 height 35
click at [1294, 155] on div at bounding box center [1328, 154] width 228 height 35
click at [1342, 219] on button "Post" at bounding box center [1329, 219] width 54 height 35
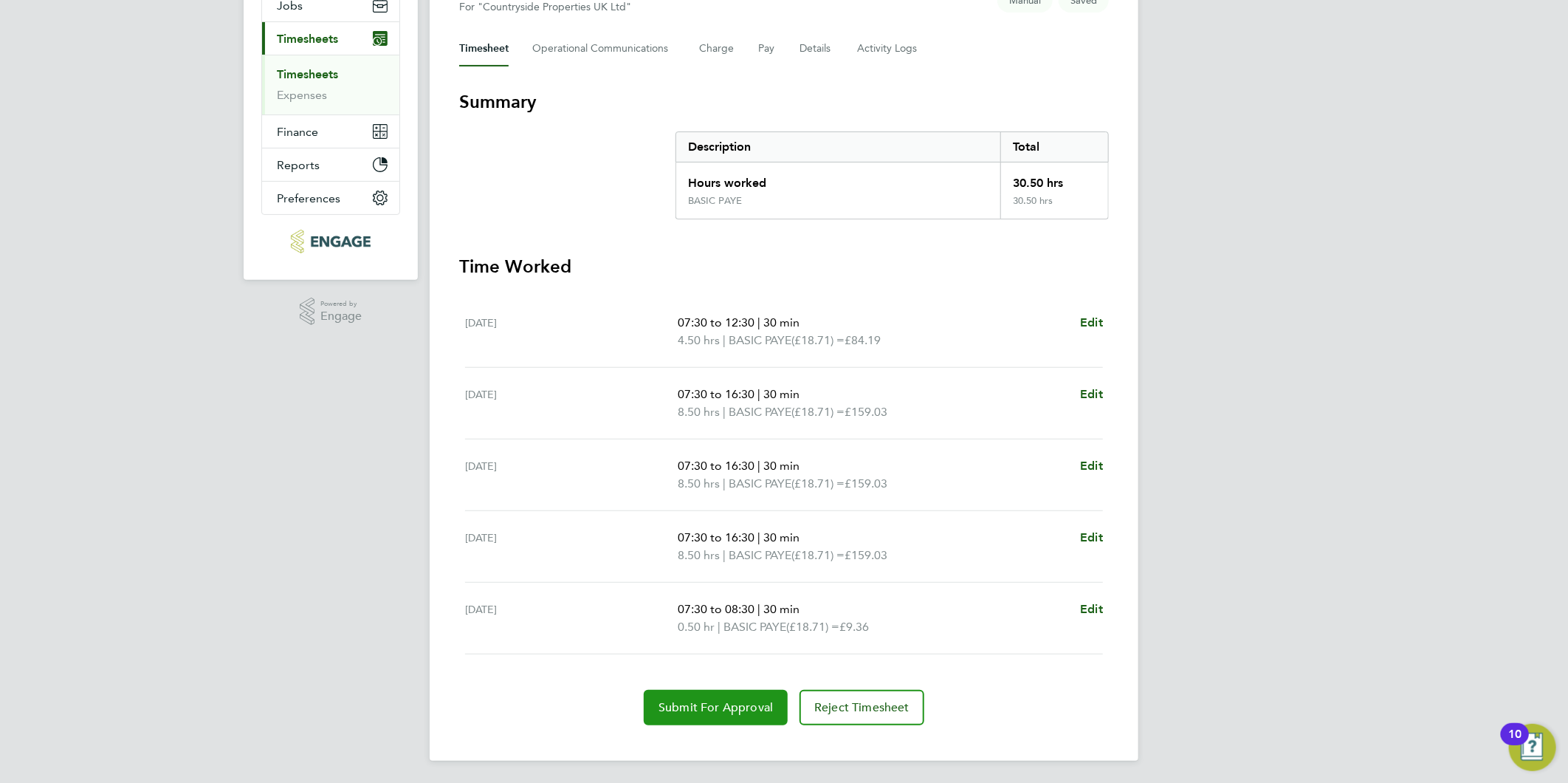
drag, startPoint x: 705, startPoint y: 710, endPoint x: 709, endPoint y: 724, distance: 14.6
click at [705, 710] on span "Submit For Approval" at bounding box center [716, 707] width 114 height 15
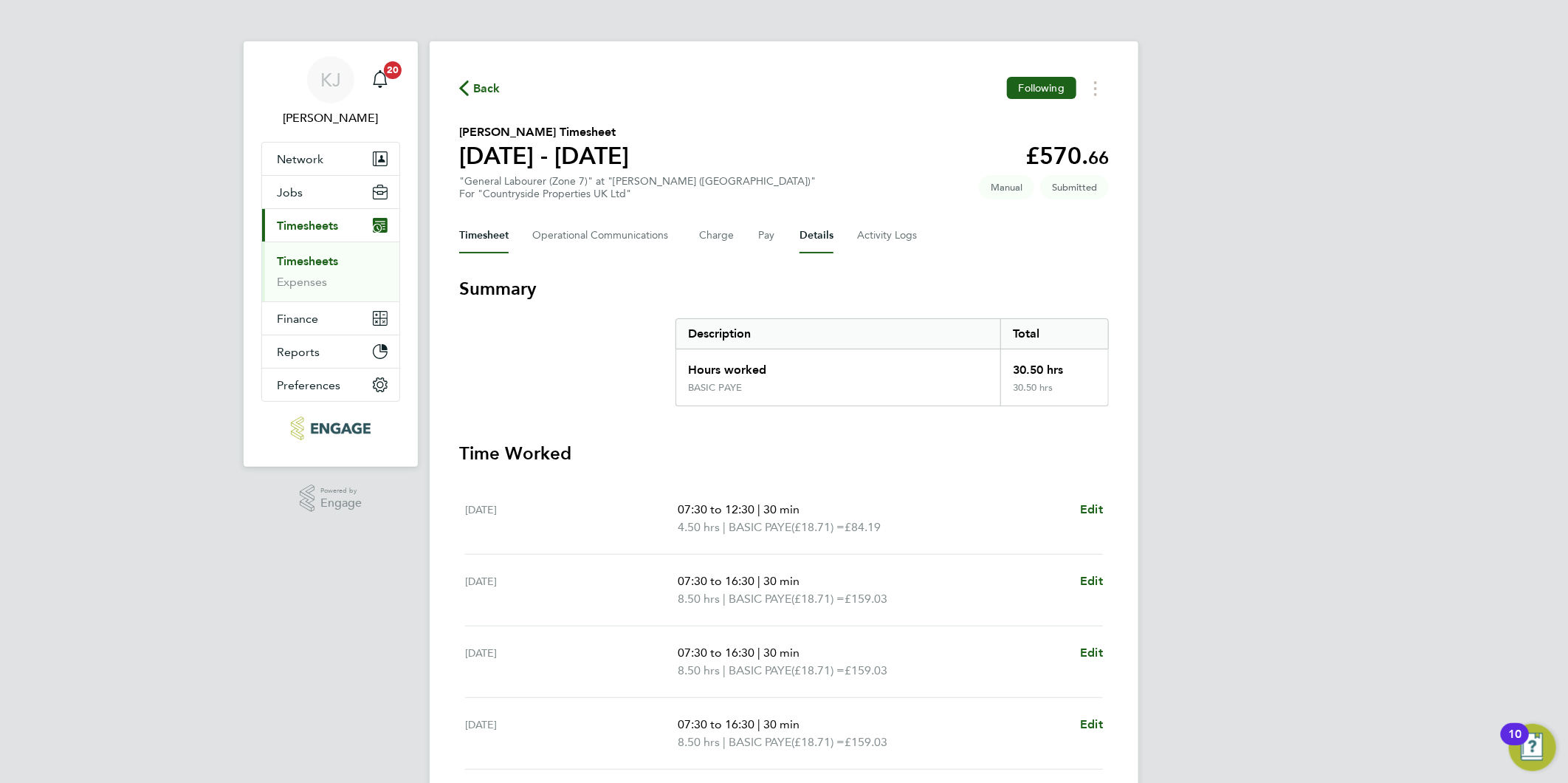
click at [805, 239] on button "Details" at bounding box center [817, 235] width 34 height 35
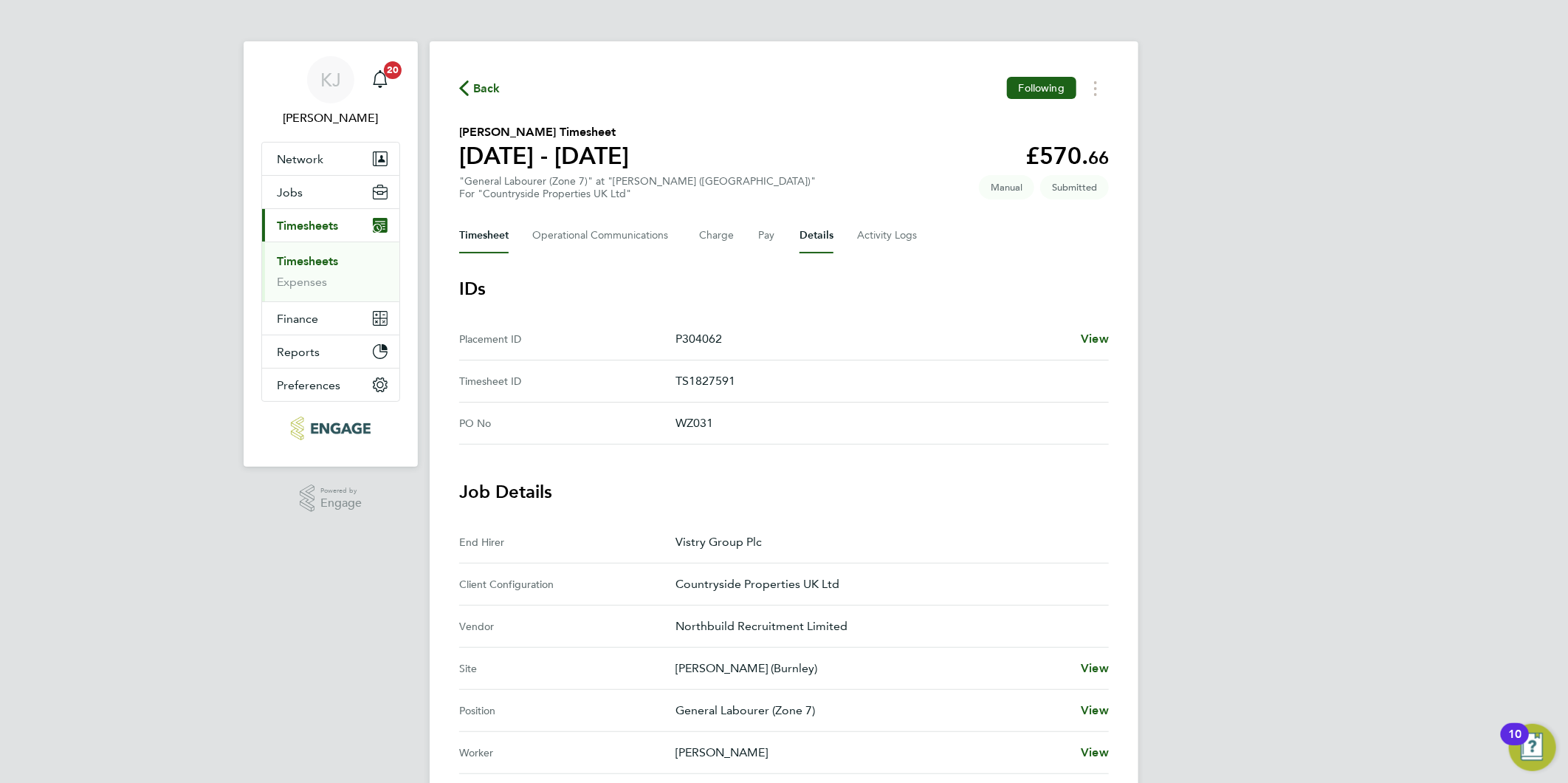
drag, startPoint x: 518, startPoint y: 230, endPoint x: 506, endPoint y: 230, distance: 12.0
click at [512, 230] on div "Timesheet Operational Communications Charge Pay Details Activity Logs" at bounding box center [784, 235] width 650 height 35
click at [484, 231] on button "Timesheet" at bounding box center [484, 235] width 49 height 35
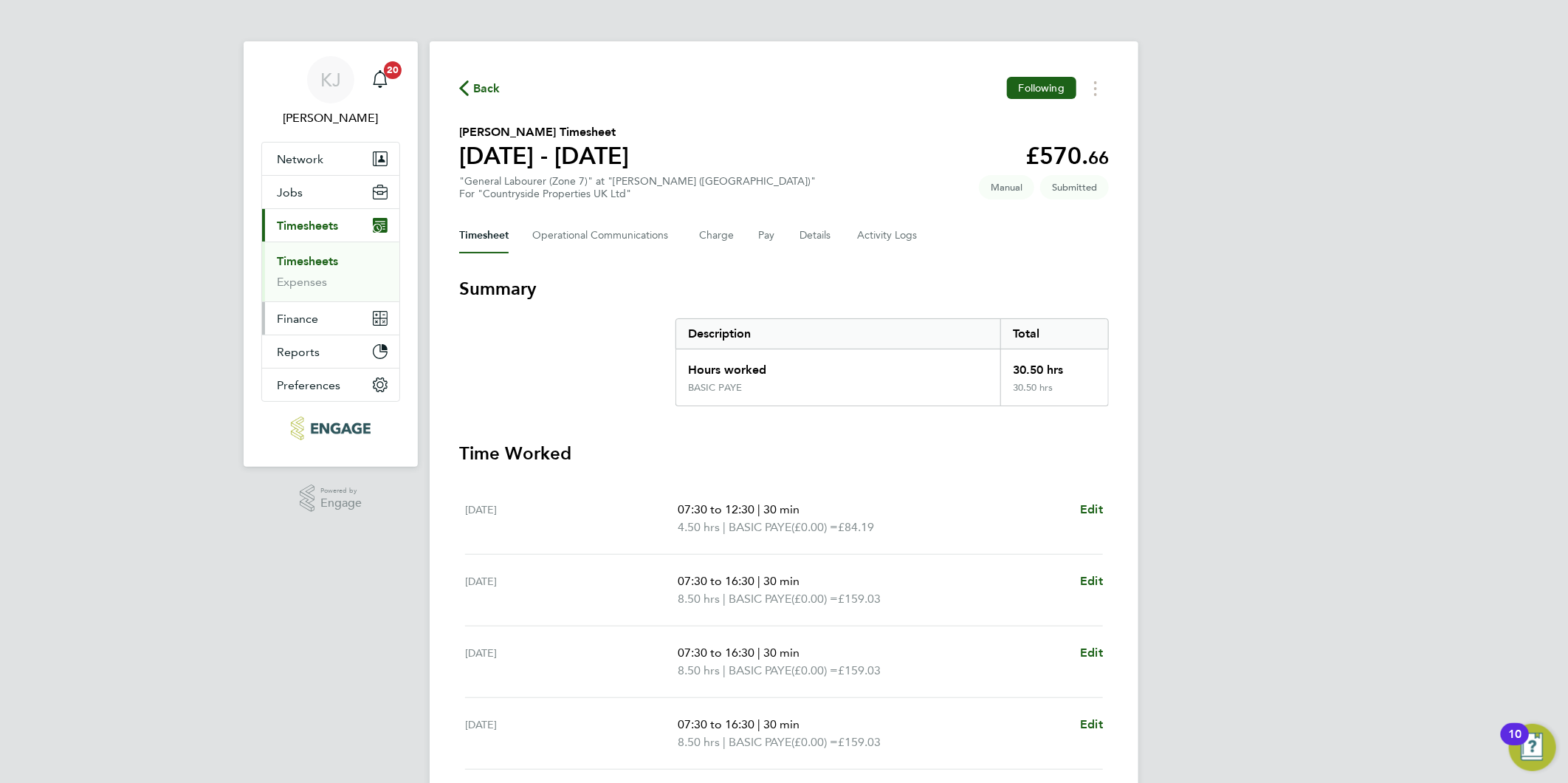
drag, startPoint x: 320, startPoint y: 254, endPoint x: 312, endPoint y: 307, distance: 53.6
click at [320, 254] on link "Timesheets" at bounding box center [307, 260] width 61 height 14
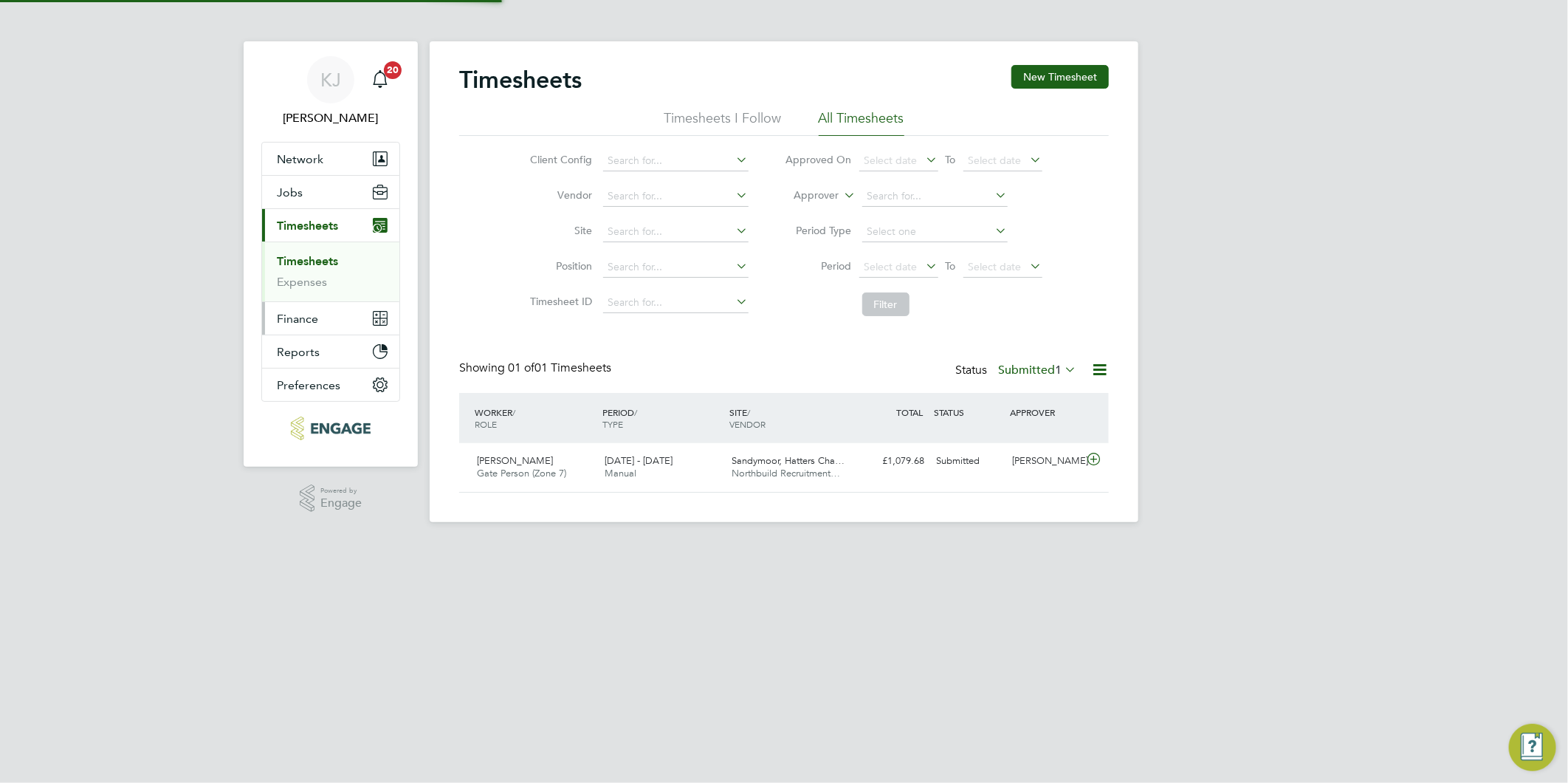
scroll to position [37, 128]
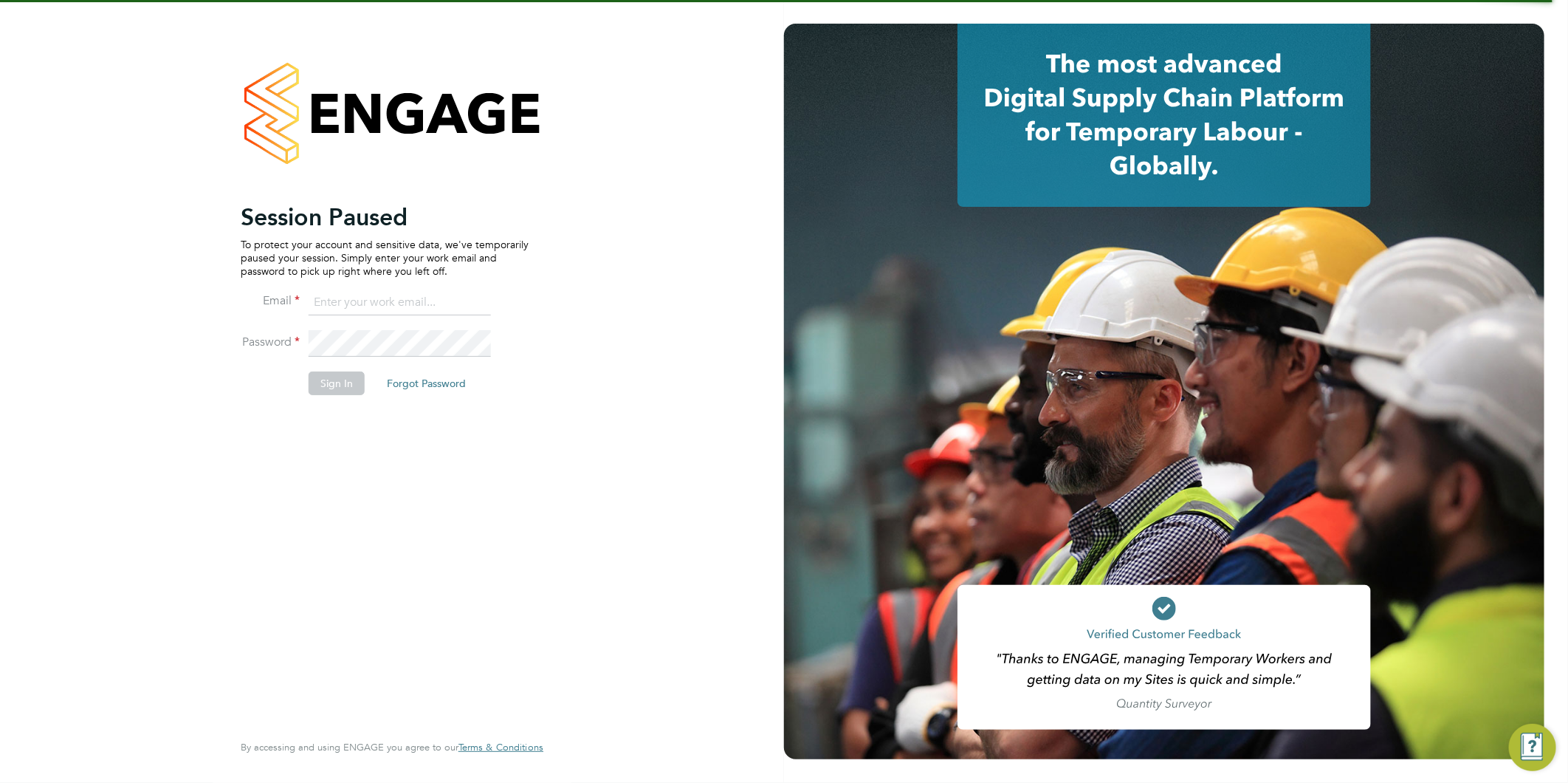
type input "kirsty@northbuildrecruit.com"
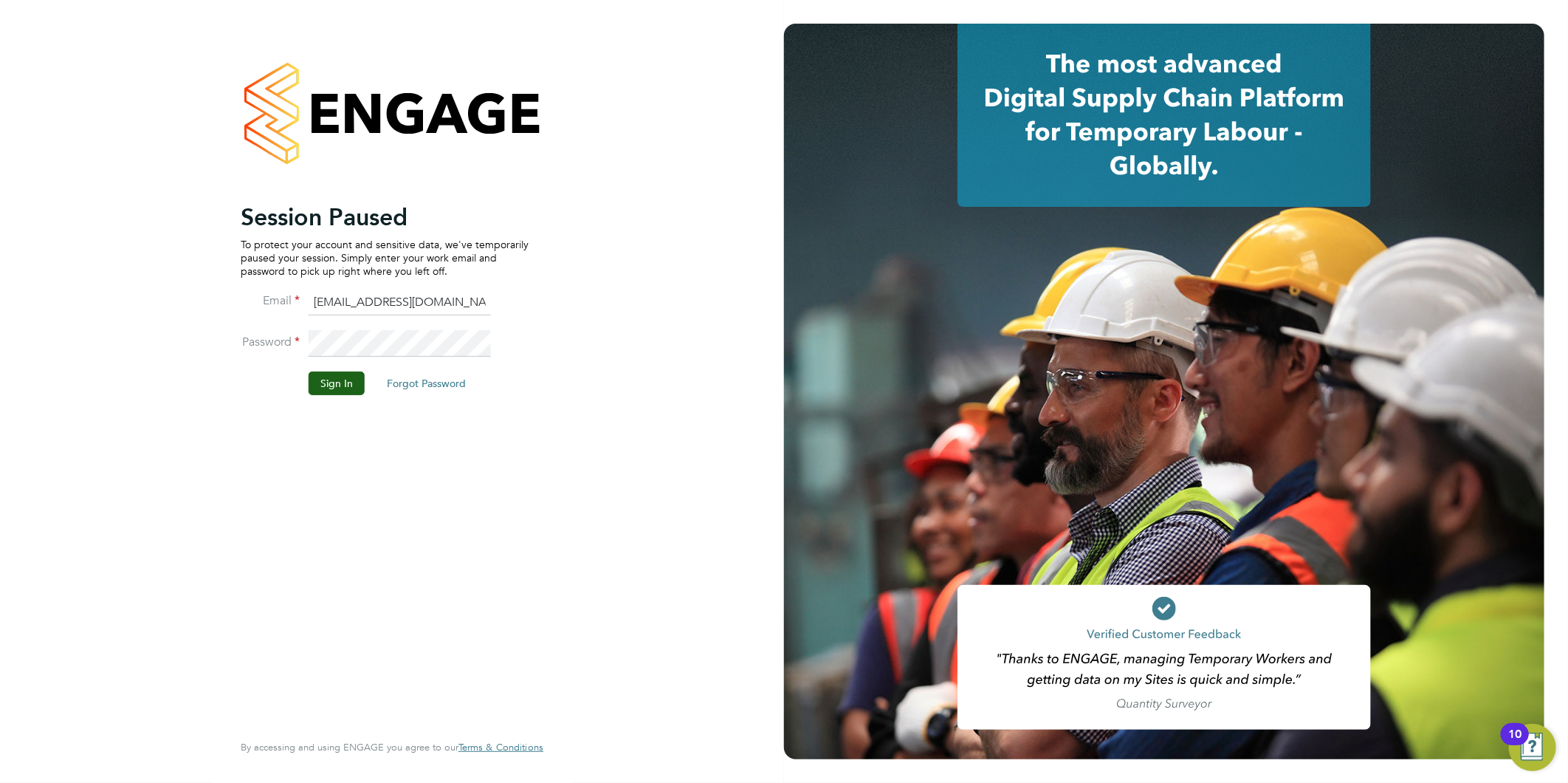
click at [309, 400] on li "Sign In Forgot Password" at bounding box center [385, 391] width 288 height 39
click at [329, 377] on button "Sign In" at bounding box center [337, 383] width 56 height 23
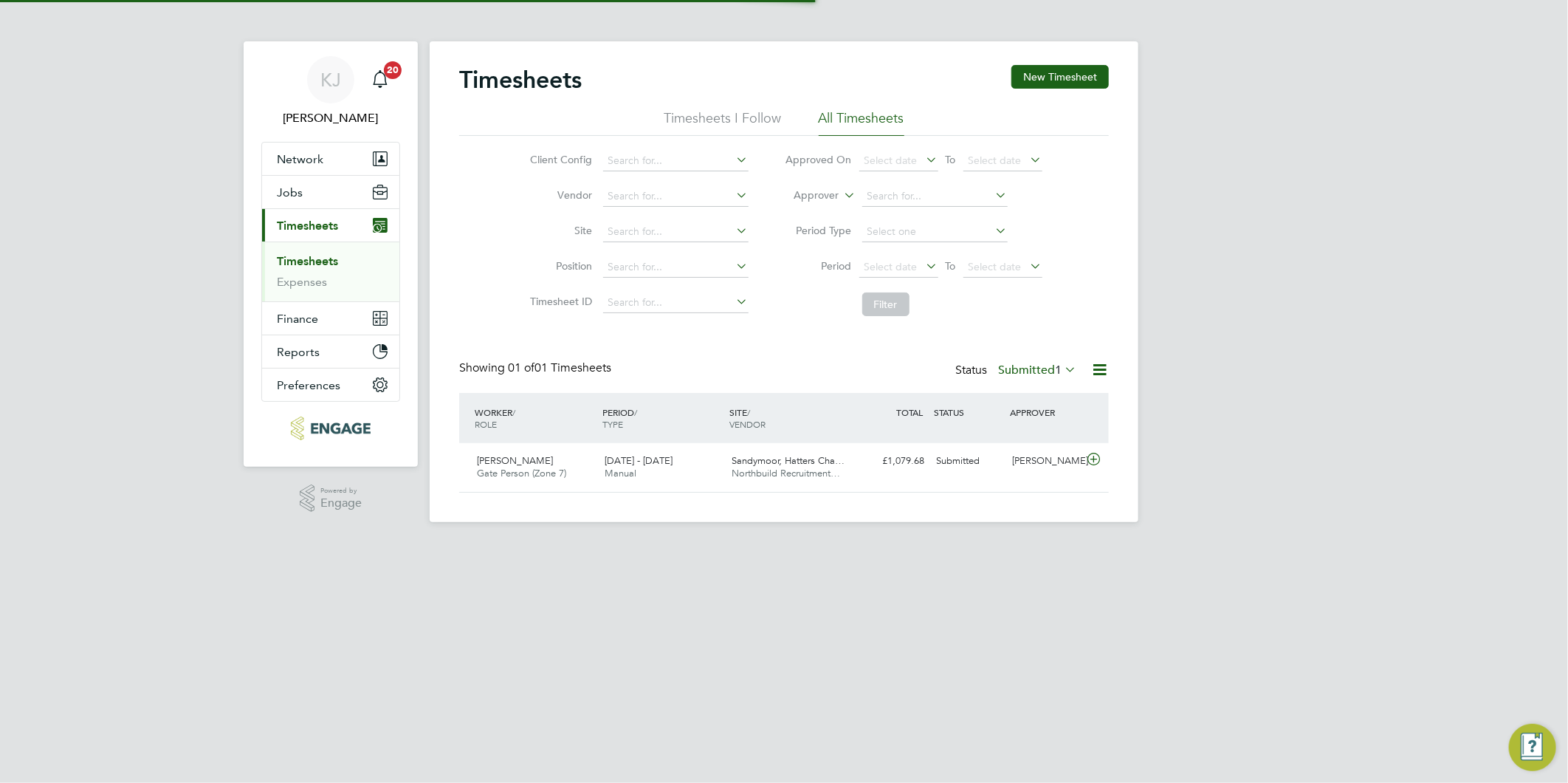
scroll to position [37, 128]
click at [1089, 460] on icon at bounding box center [1093, 459] width 19 height 12
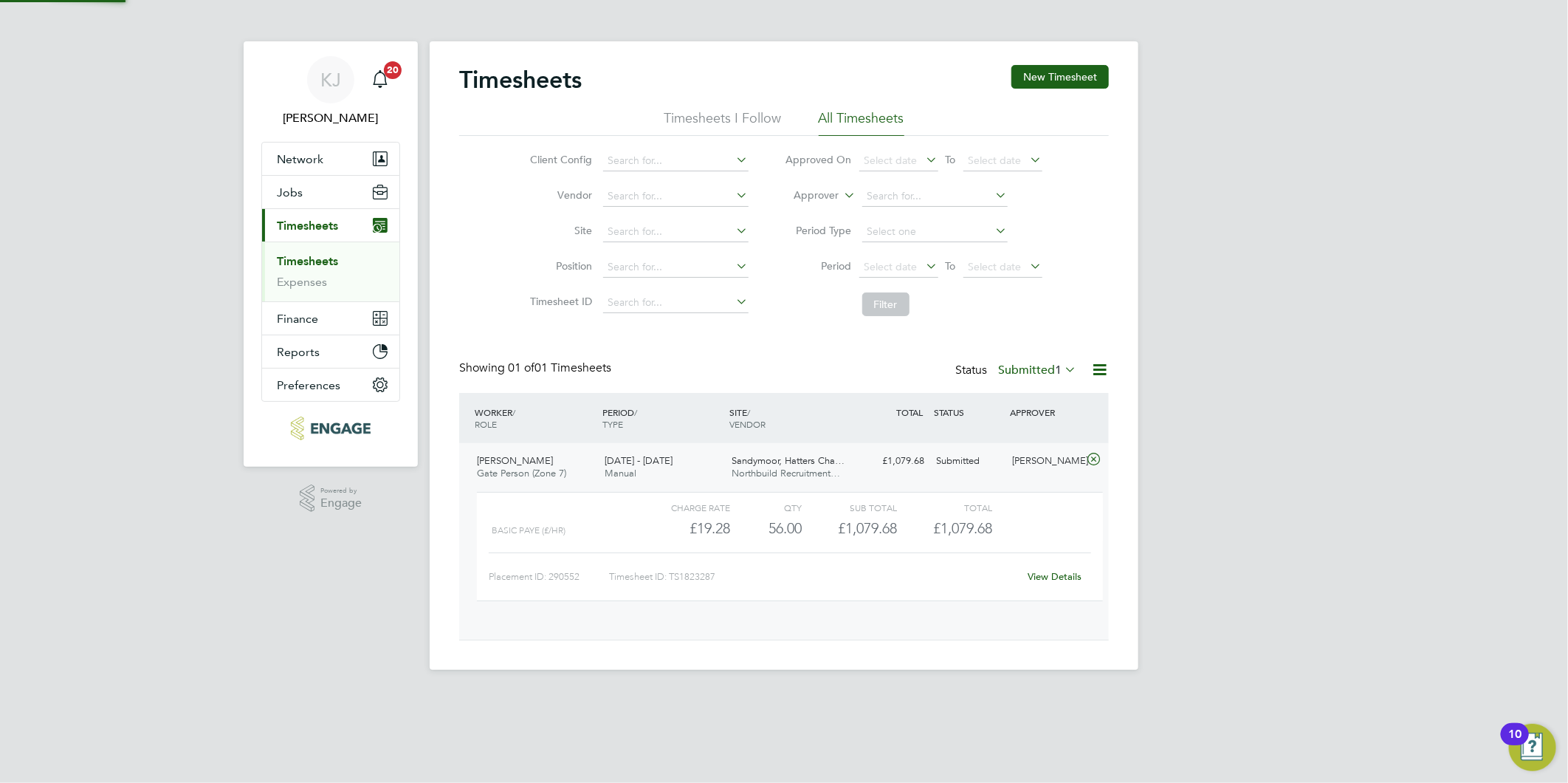
scroll to position [24, 144]
click at [297, 281] on link "Expenses" at bounding box center [302, 281] width 50 height 14
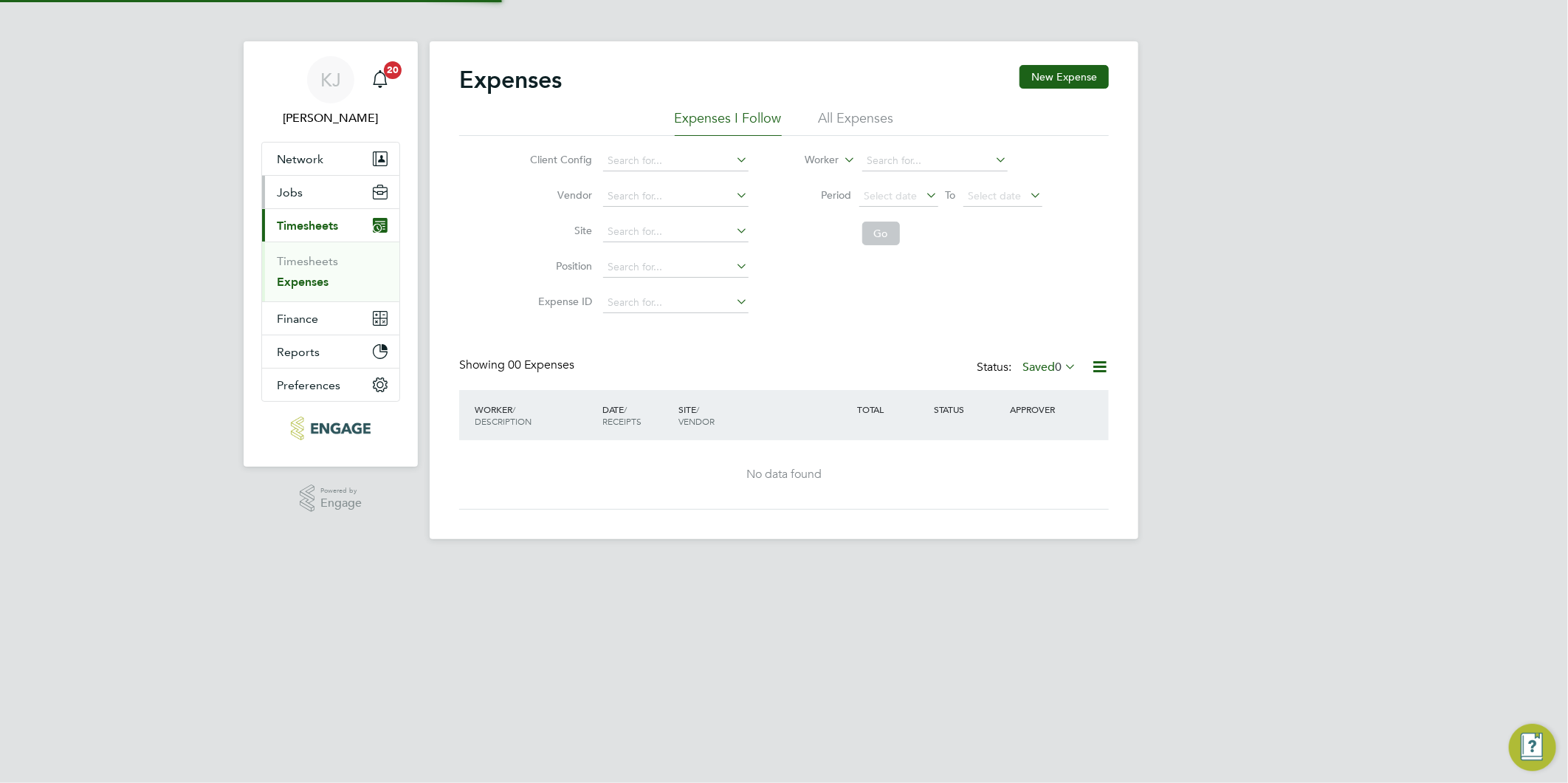
click at [293, 193] on span "Jobs" at bounding box center [289, 192] width 26 height 14
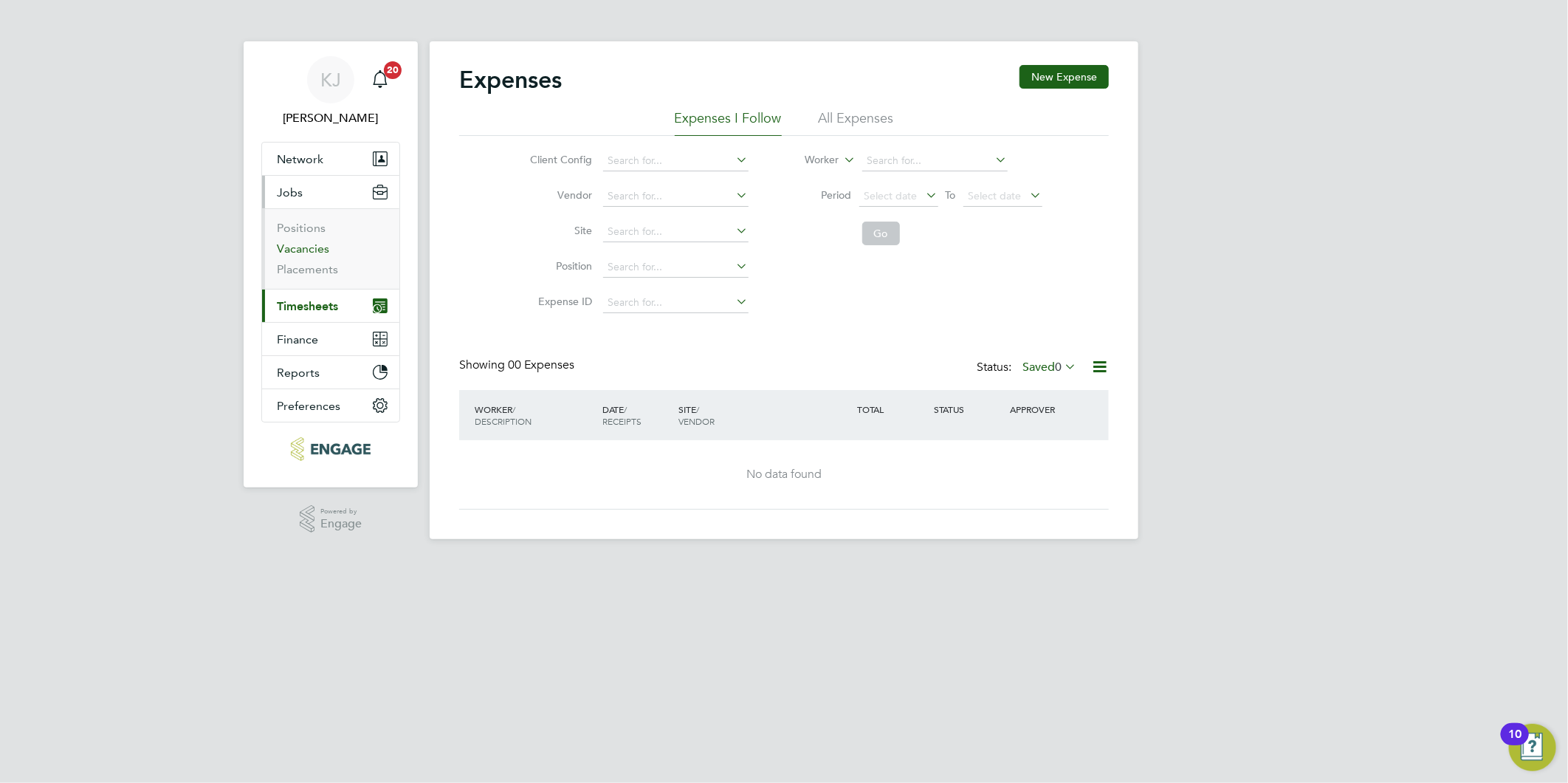
click at [299, 248] on link "Vacancies" at bounding box center [302, 248] width 52 height 14
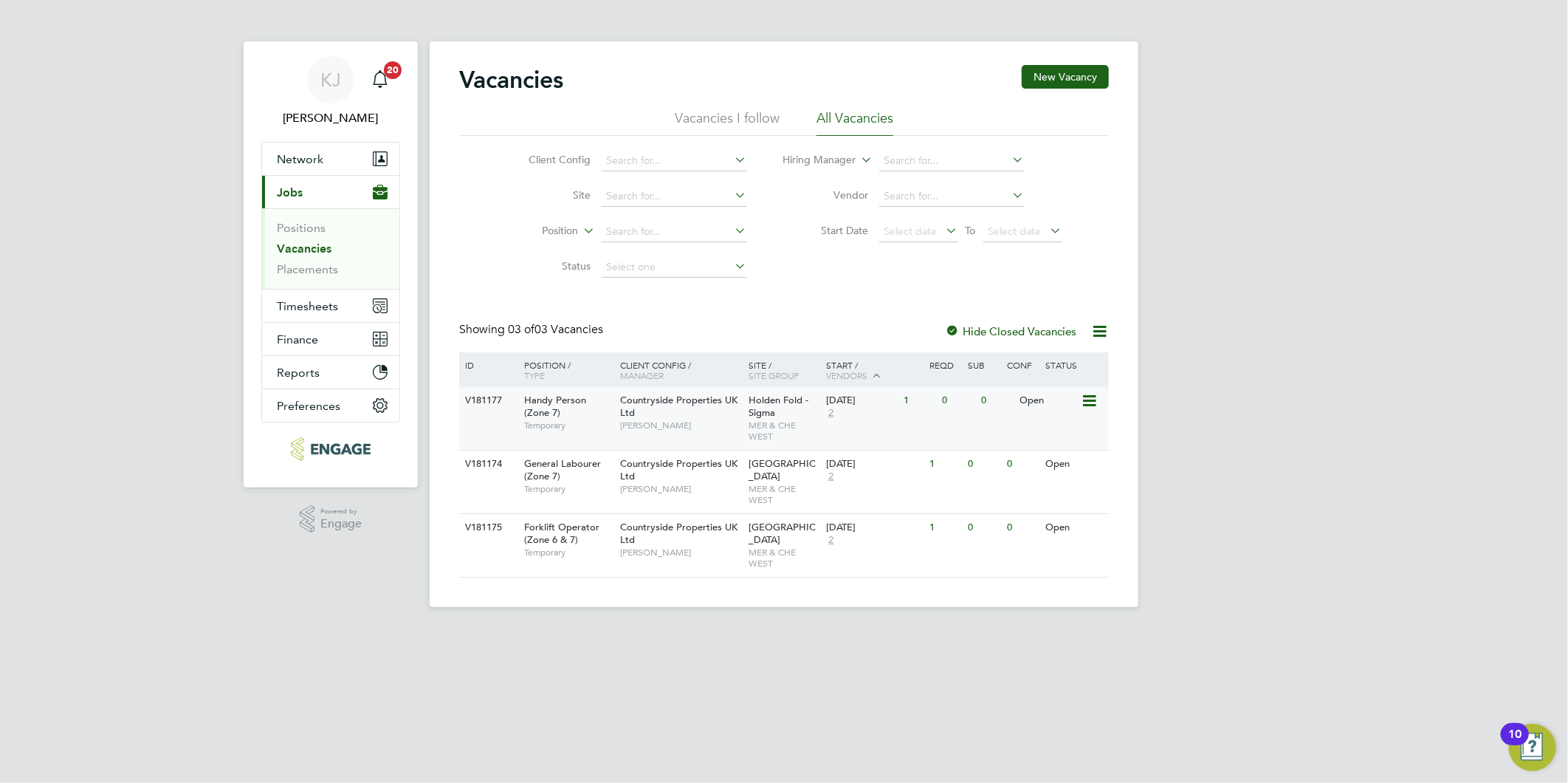
click at [633, 410] on span "Countryside Properties UK Ltd" at bounding box center [679, 406] width 118 height 25
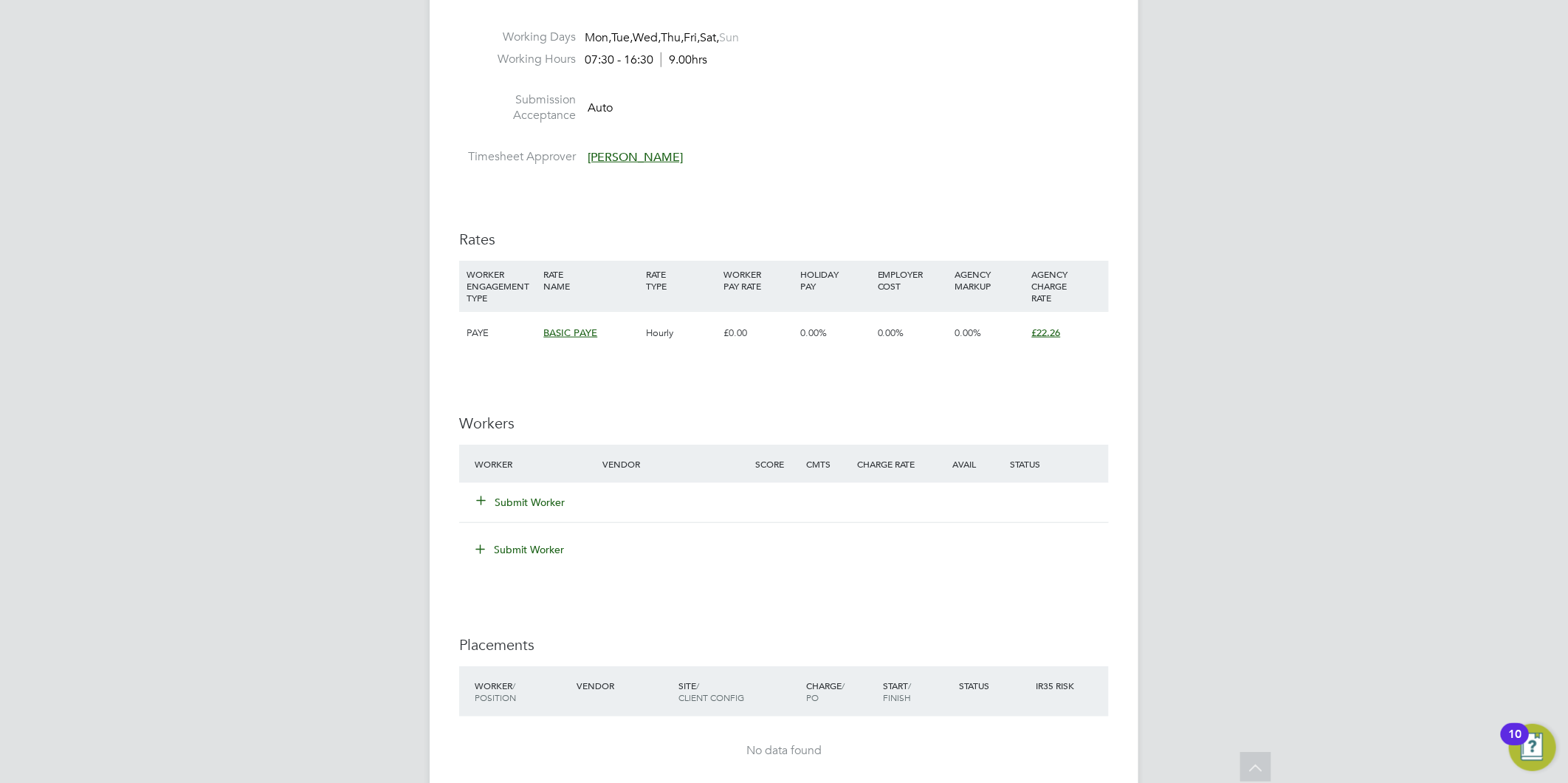
scroll to position [820, 0]
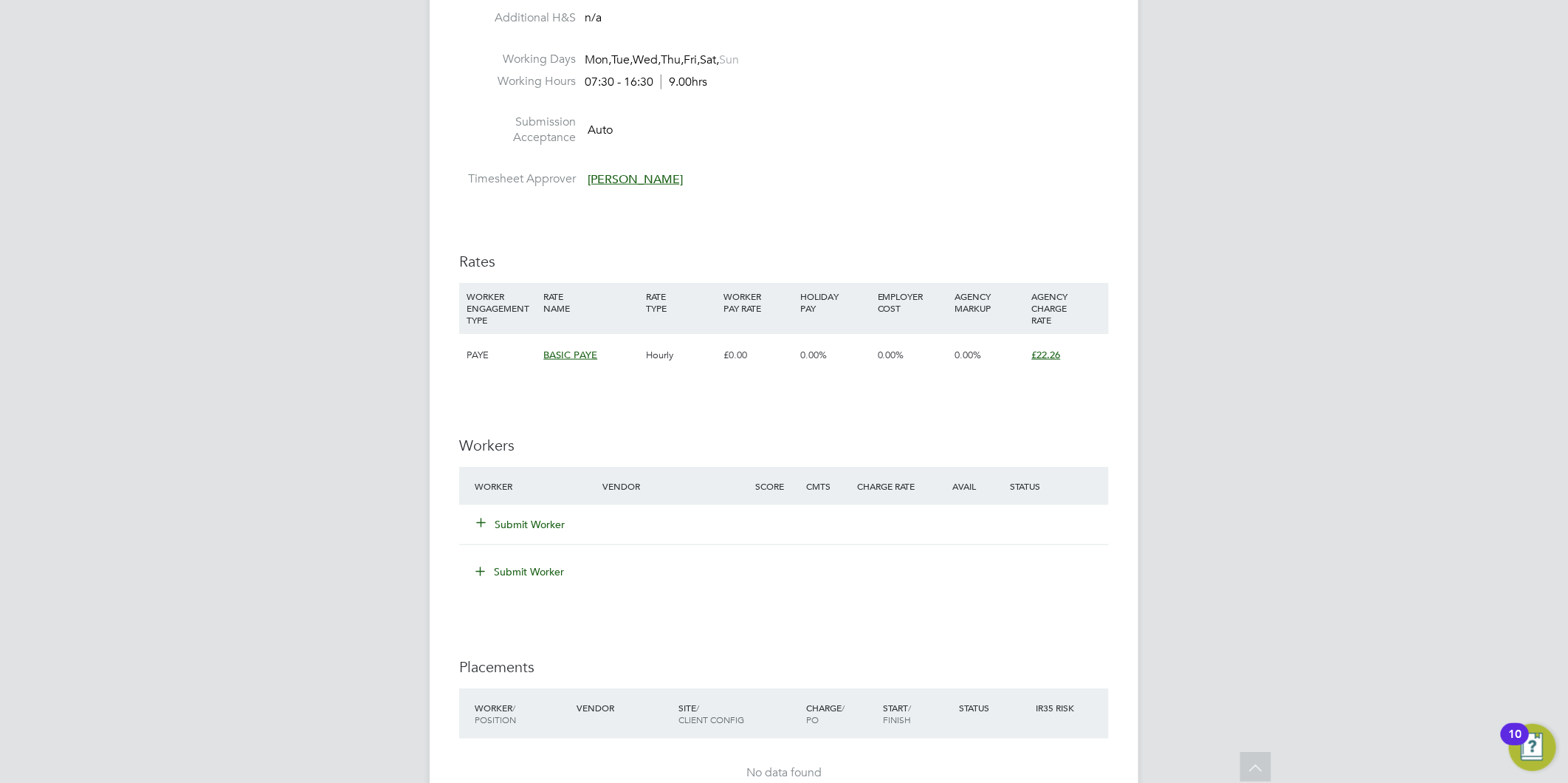
click at [517, 526] on button "Submit Worker" at bounding box center [522, 524] width 89 height 15
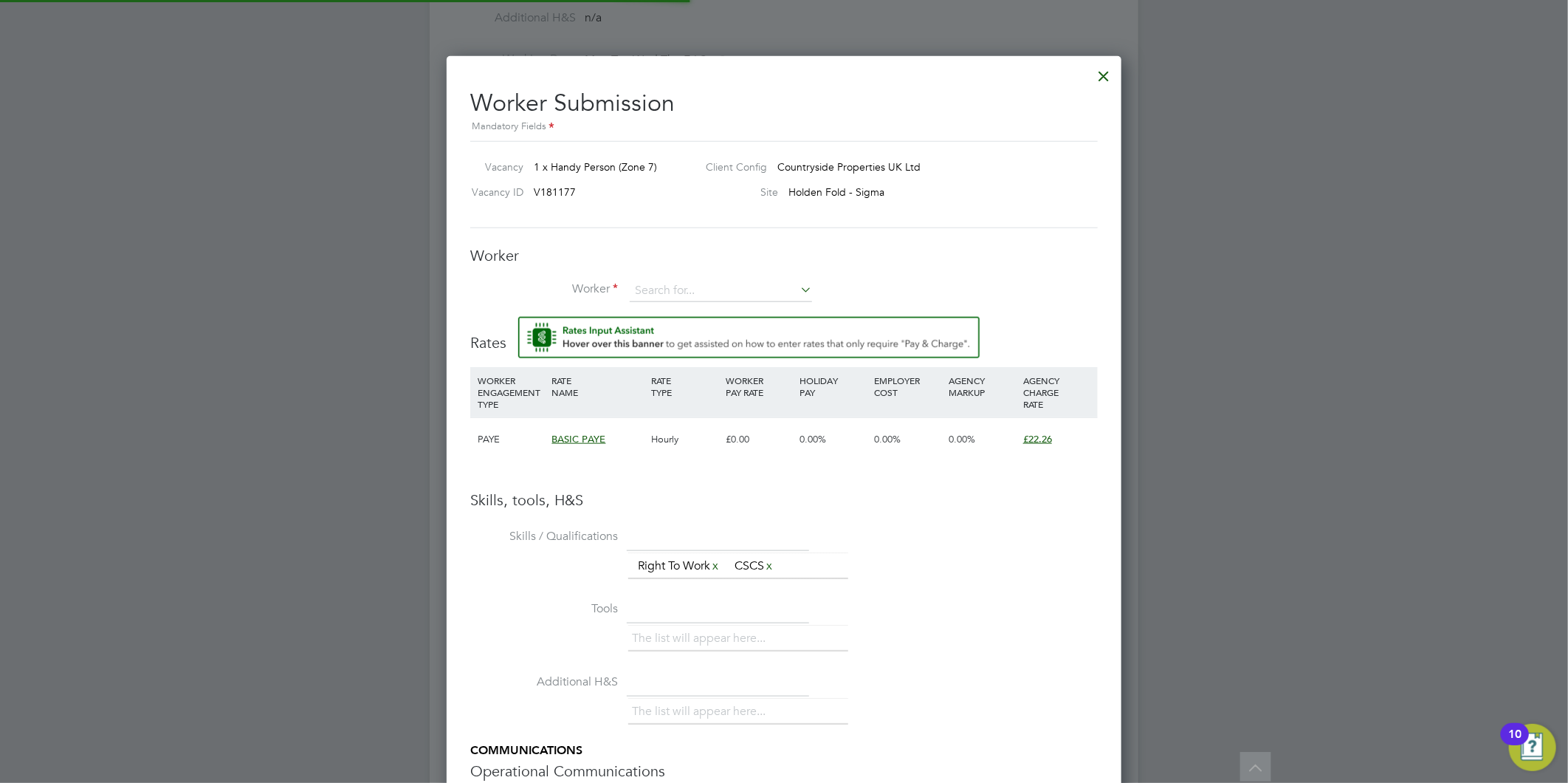
scroll to position [43, 100]
click at [688, 285] on input at bounding box center [721, 290] width 182 height 22
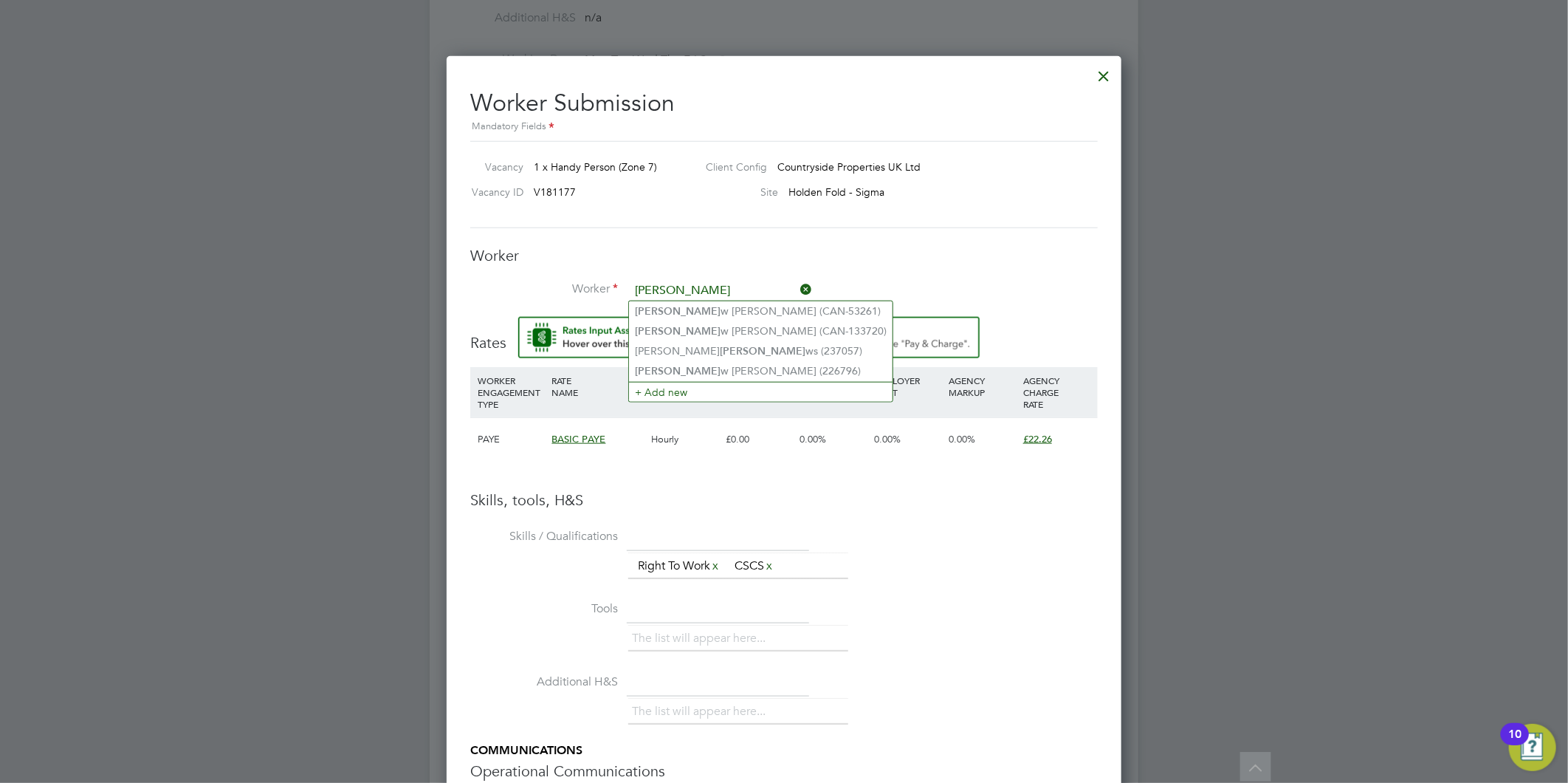
type input "Andre"
paste input "Lauchain"
type input "[PERSON_NAME]"
click at [689, 334] on li "+ Add new" at bounding box center [721, 330] width 184 height 20
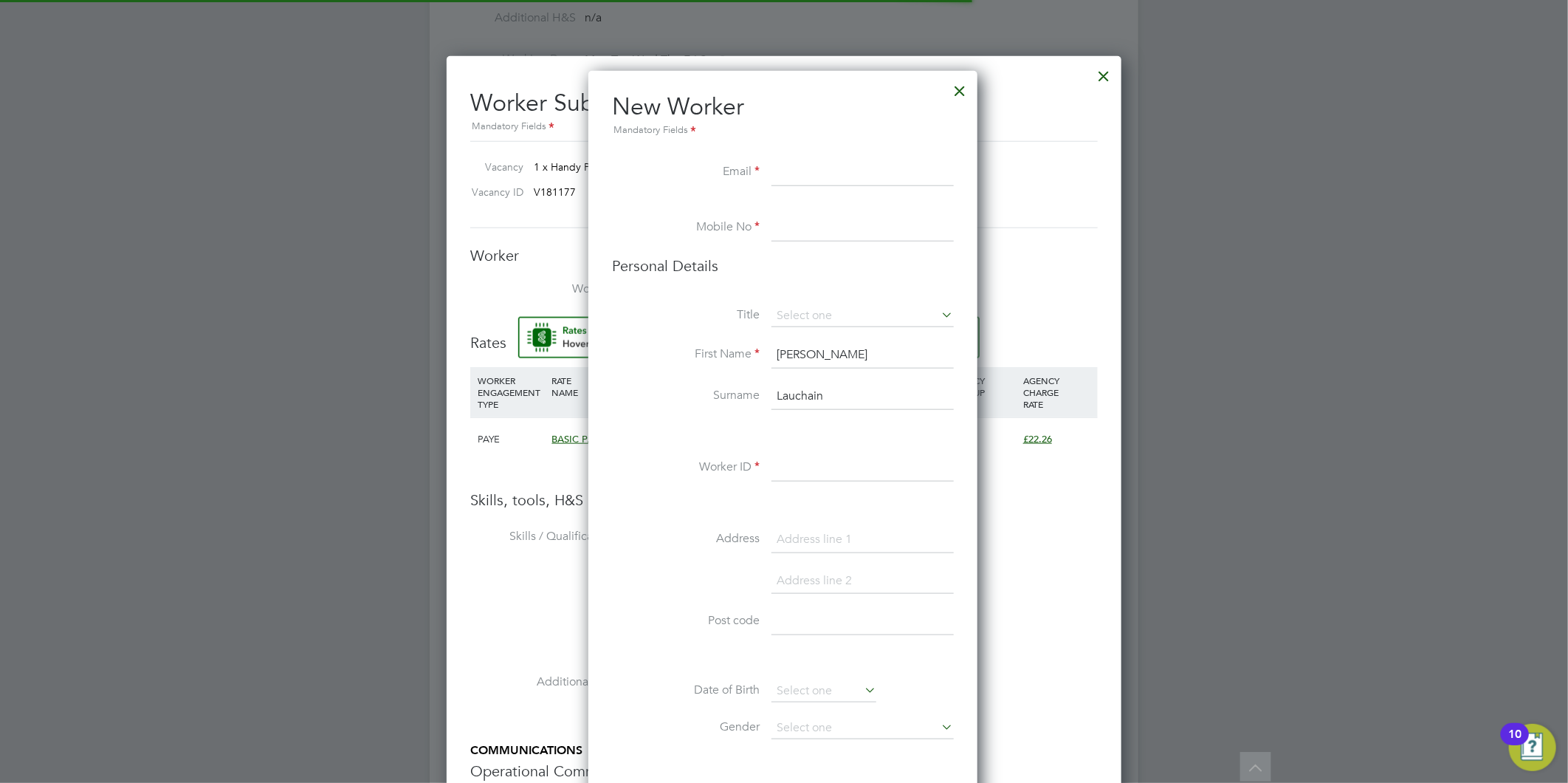
scroll to position [1248, 392]
paste input "luchianamz@gmail.com"
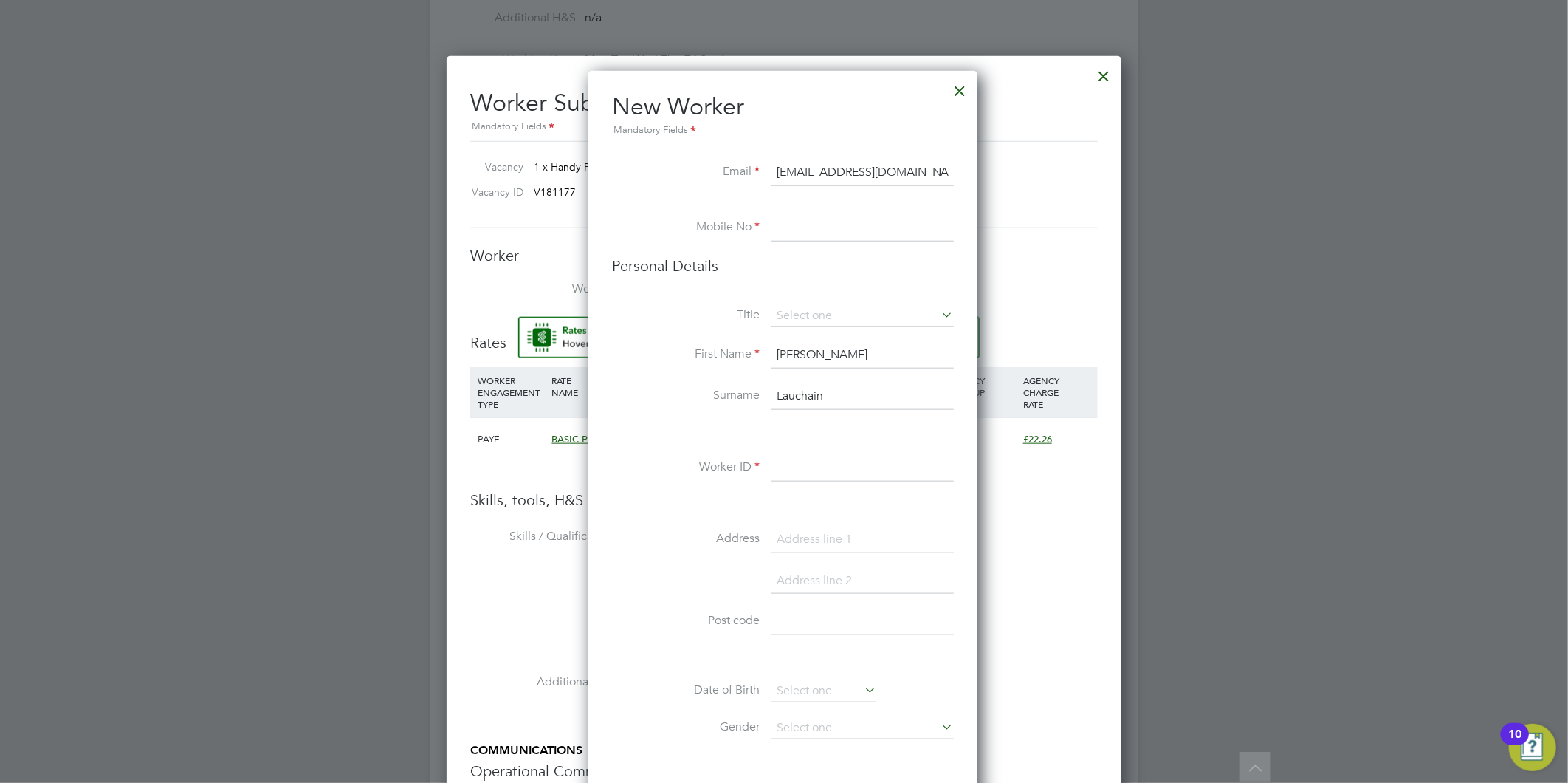
type input "luchianamz@gmail.com"
click at [831, 219] on input at bounding box center [863, 228] width 182 height 27
paste input "07305565162"
type input "07305565162"
click at [831, 316] on input at bounding box center [863, 315] width 182 height 22
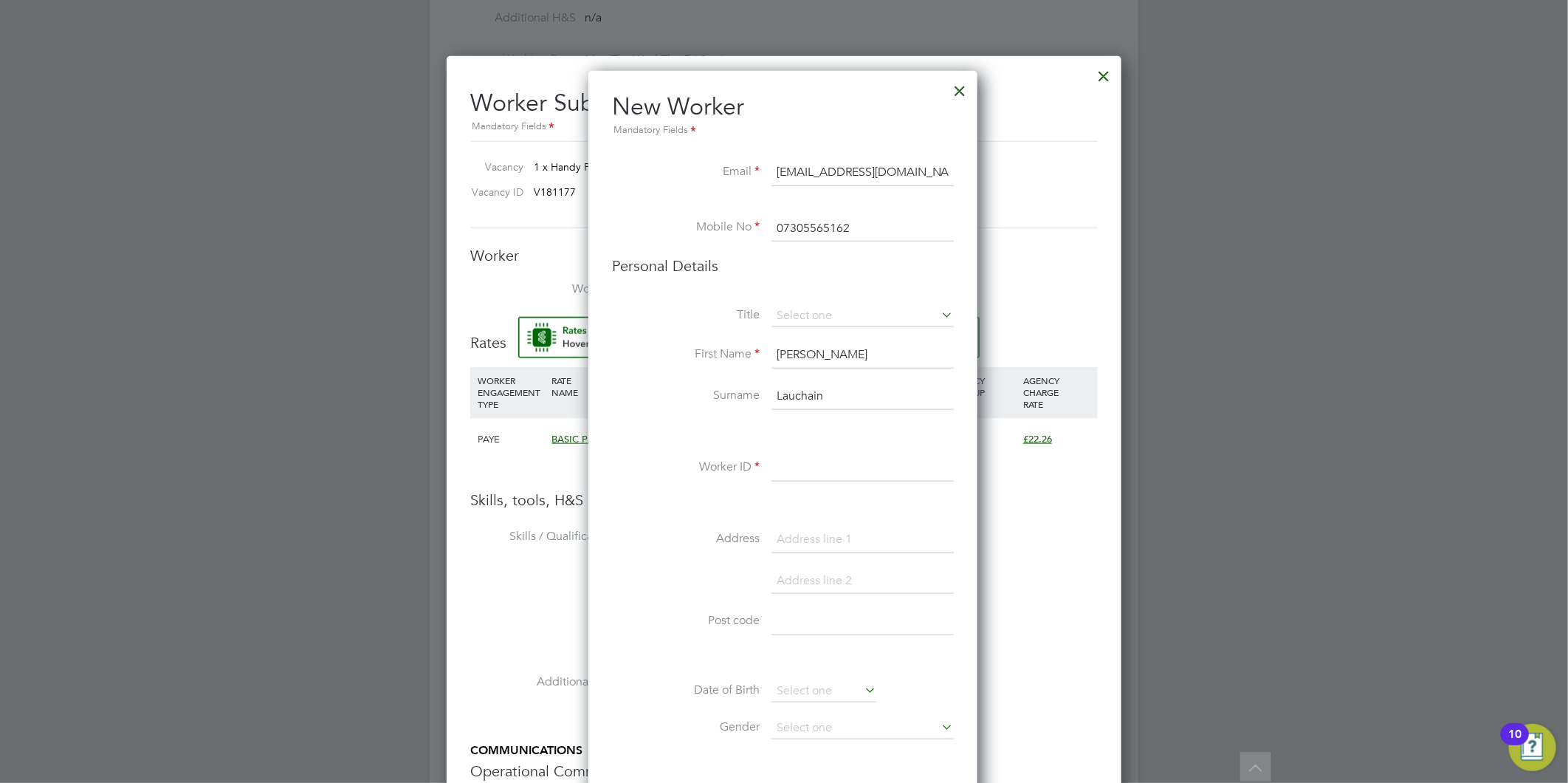
click at [820, 332] on li "Mr" at bounding box center [863, 337] width 184 height 19
type input "Mr"
click at [851, 467] on input at bounding box center [863, 468] width 182 height 27
paste input "CAN-93924"
type input "CAN-93924"
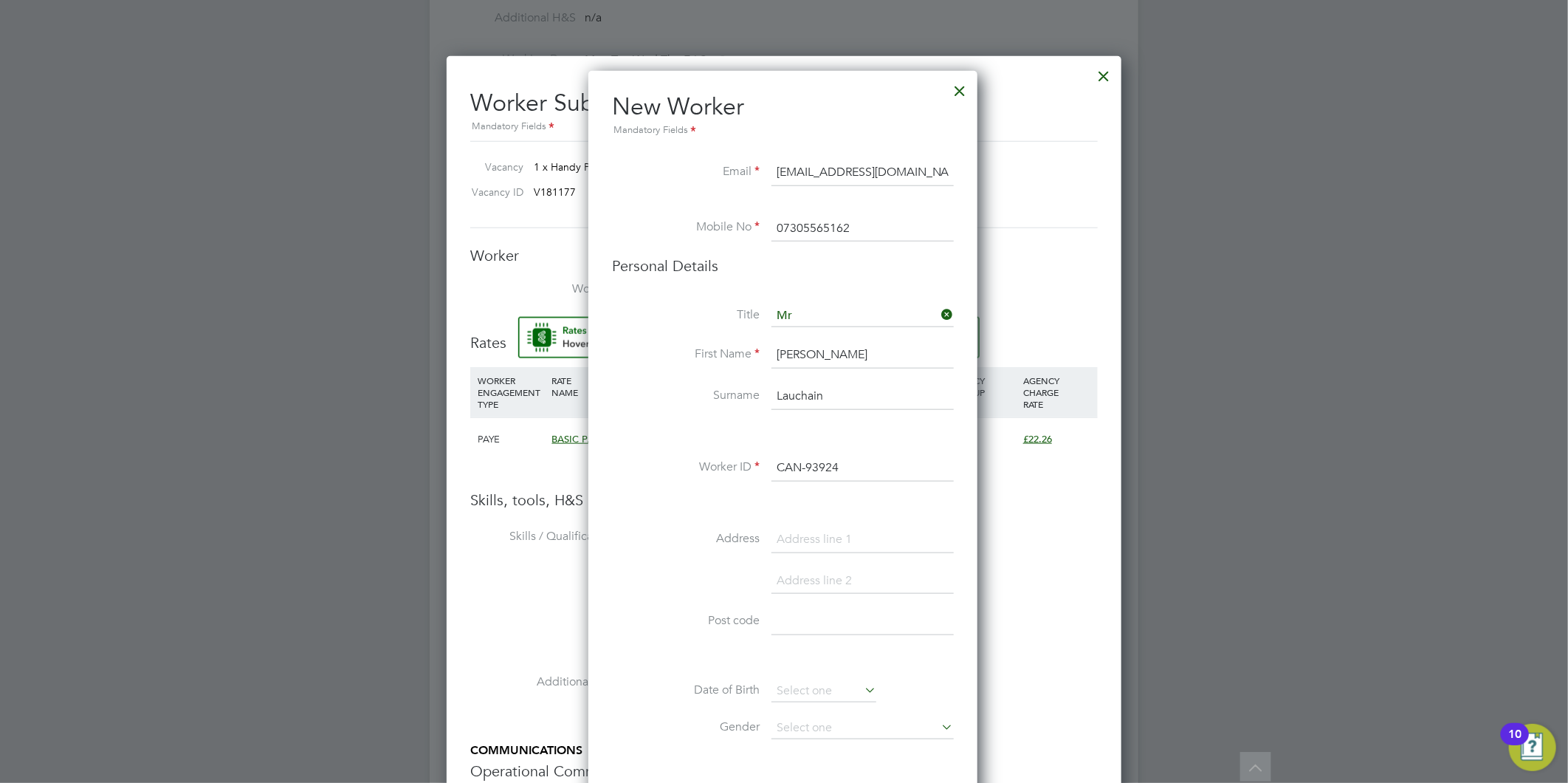
click at [809, 616] on input at bounding box center [863, 622] width 182 height 27
paste input "L20 5EF"
type input "L20 5EF"
drag, startPoint x: 808, startPoint y: 531, endPoint x: 795, endPoint y: 540, distance: 15.8
click at [808, 531] on input at bounding box center [863, 539] width 182 height 27
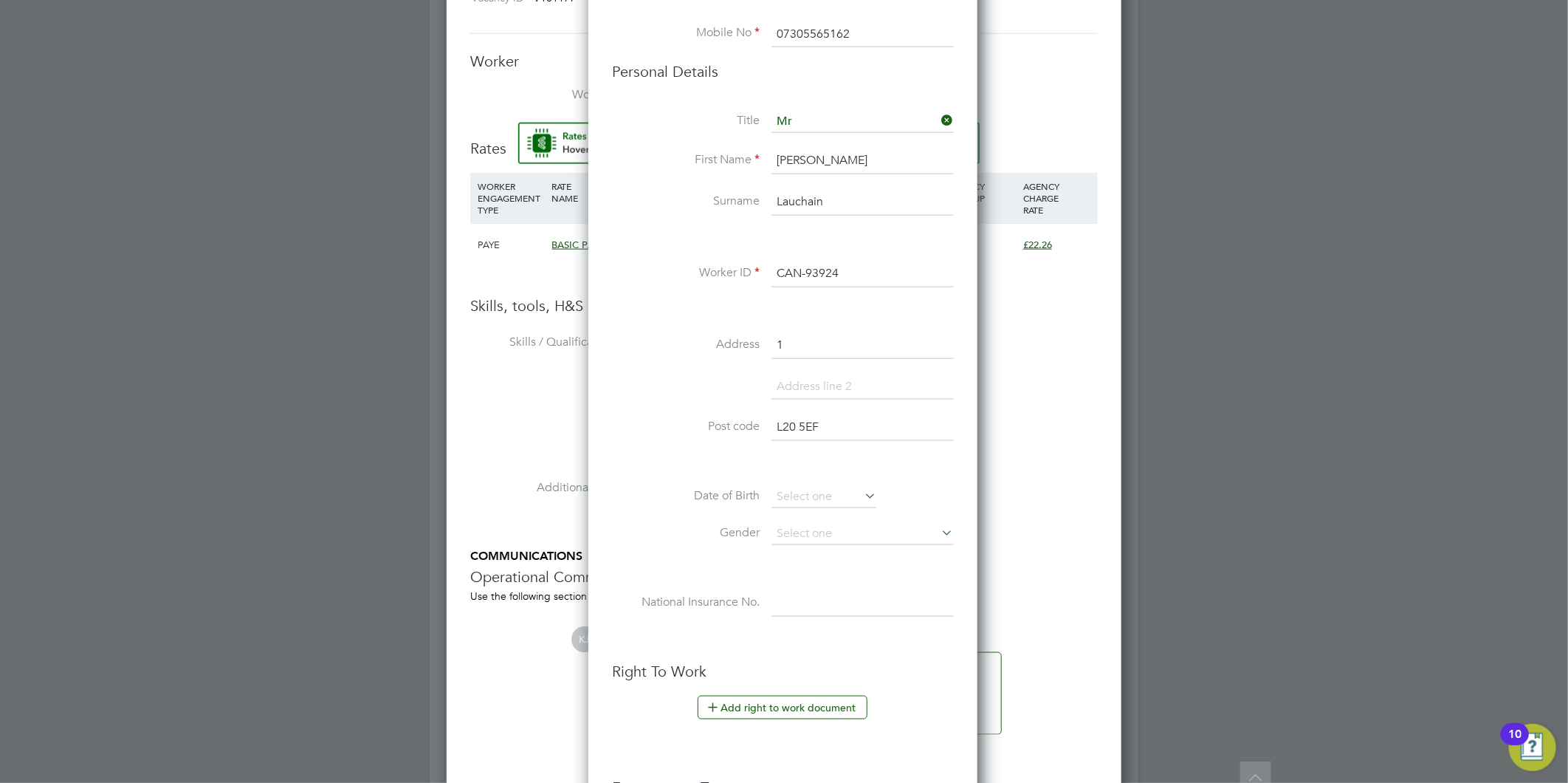
scroll to position [1148, 0]
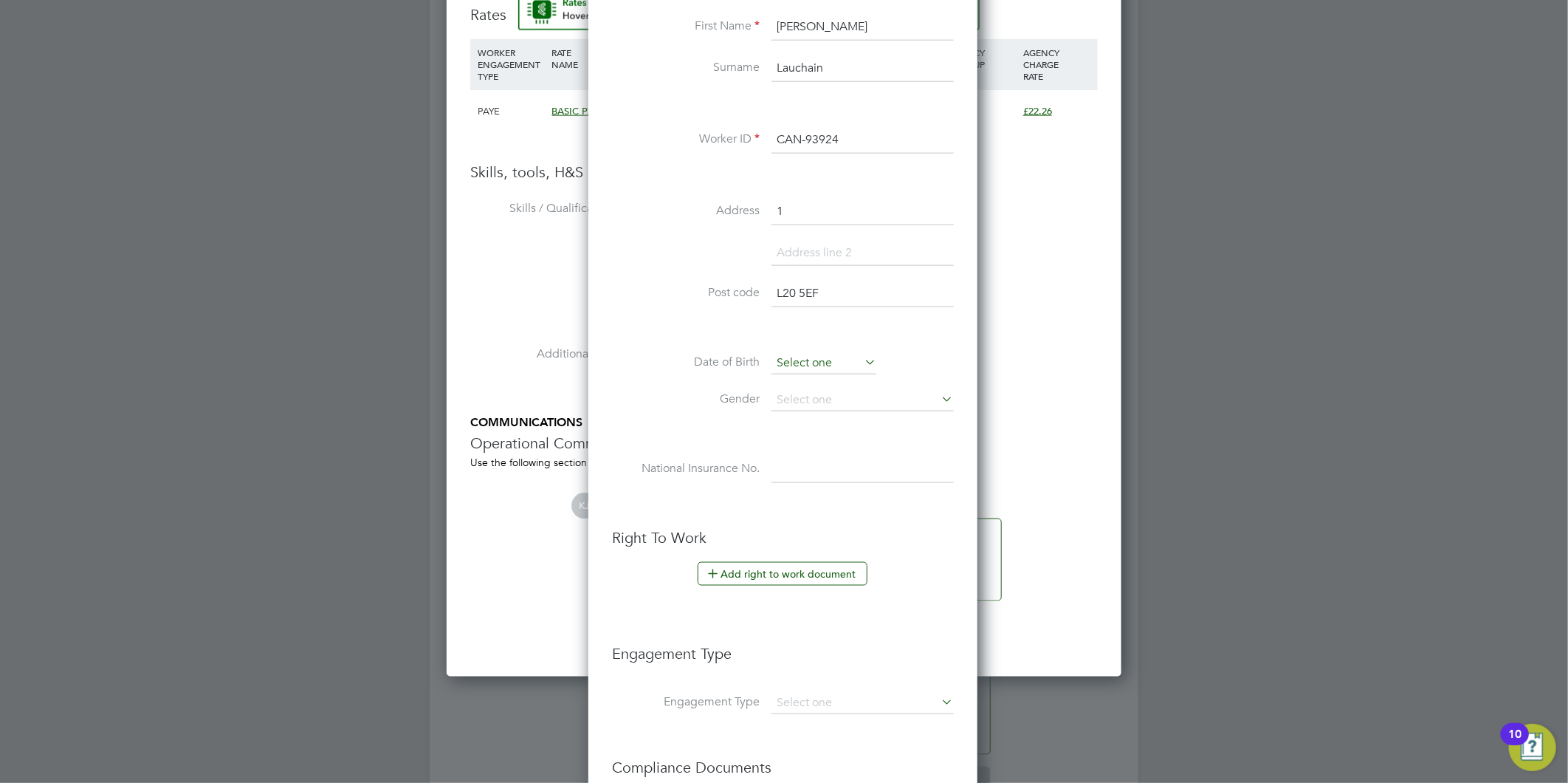
type input "1"
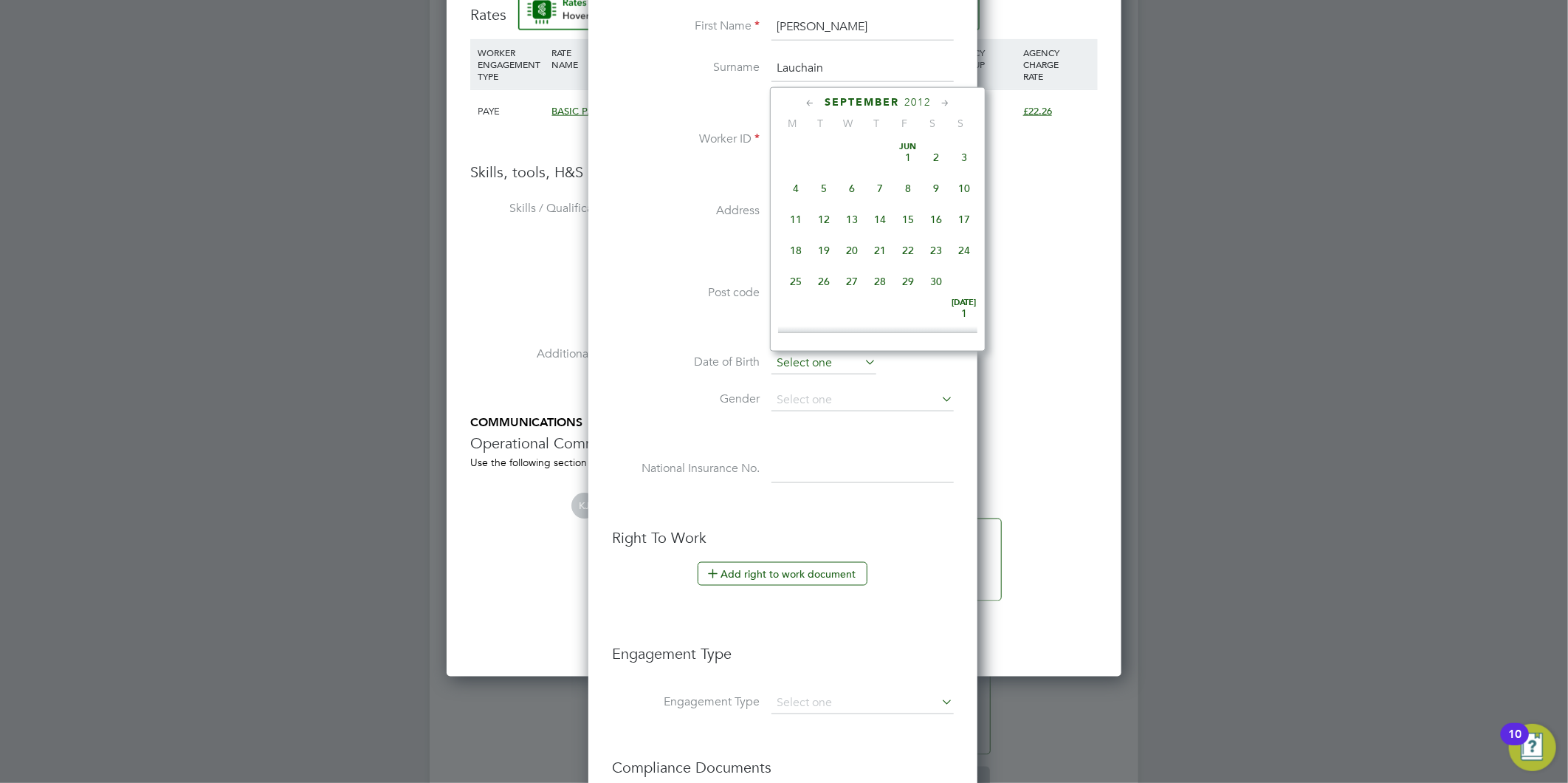
click at [813, 356] on input at bounding box center [824, 363] width 105 height 22
click at [817, 97] on icon at bounding box center [809, 103] width 14 height 16
click at [942, 100] on icon at bounding box center [945, 103] width 14 height 16
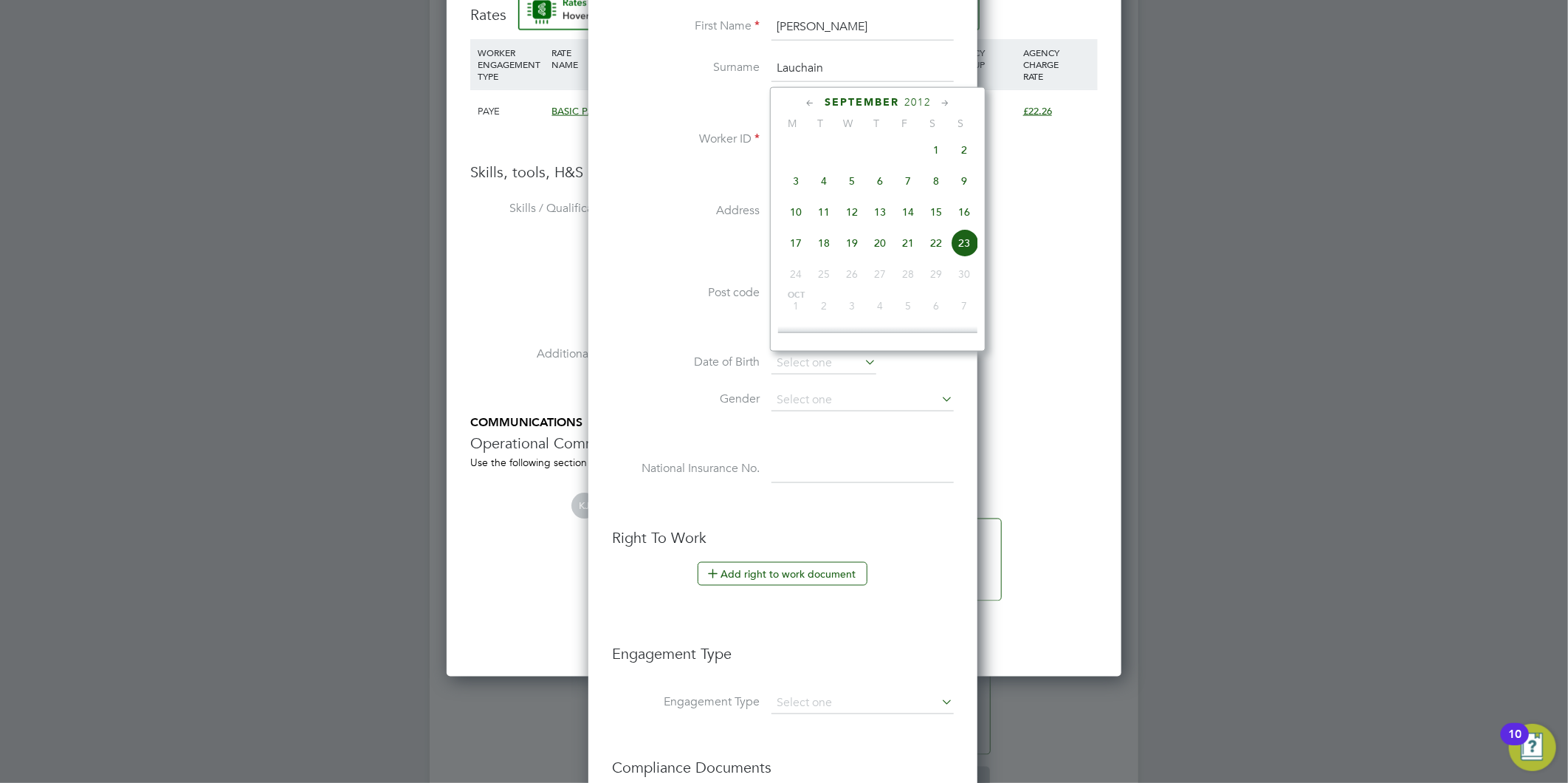
click at [942, 100] on icon at bounding box center [945, 103] width 14 height 16
click at [942, 101] on icon at bounding box center [945, 103] width 14 height 16
click at [913, 104] on span "2012" at bounding box center [917, 102] width 27 height 13
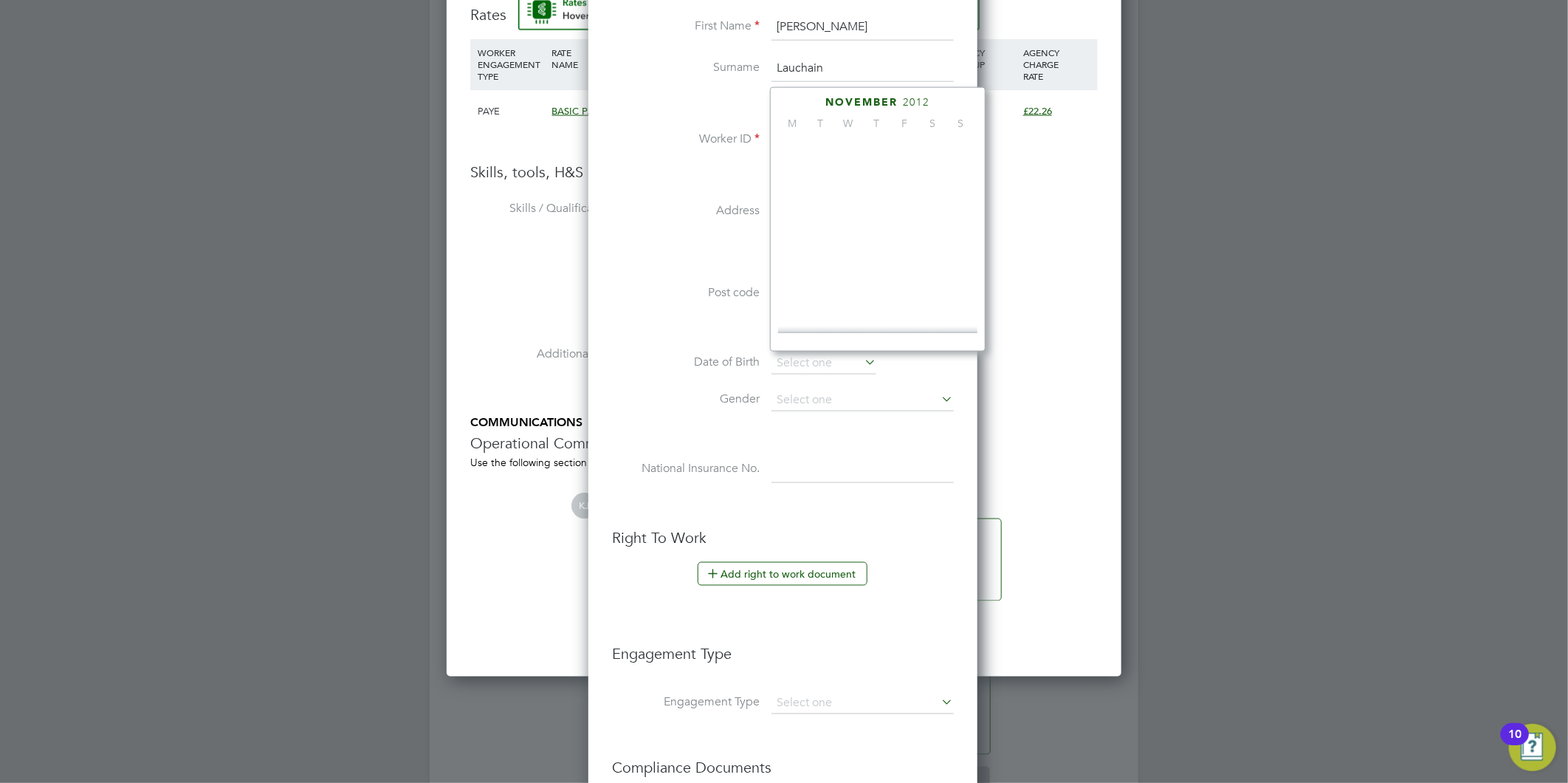
scroll to position [386, 0]
click at [800, 151] on span "1991" at bounding box center [796, 144] width 28 height 28
click at [942, 96] on icon at bounding box center [945, 103] width 14 height 16
click at [946, 98] on icon at bounding box center [945, 103] width 14 height 16
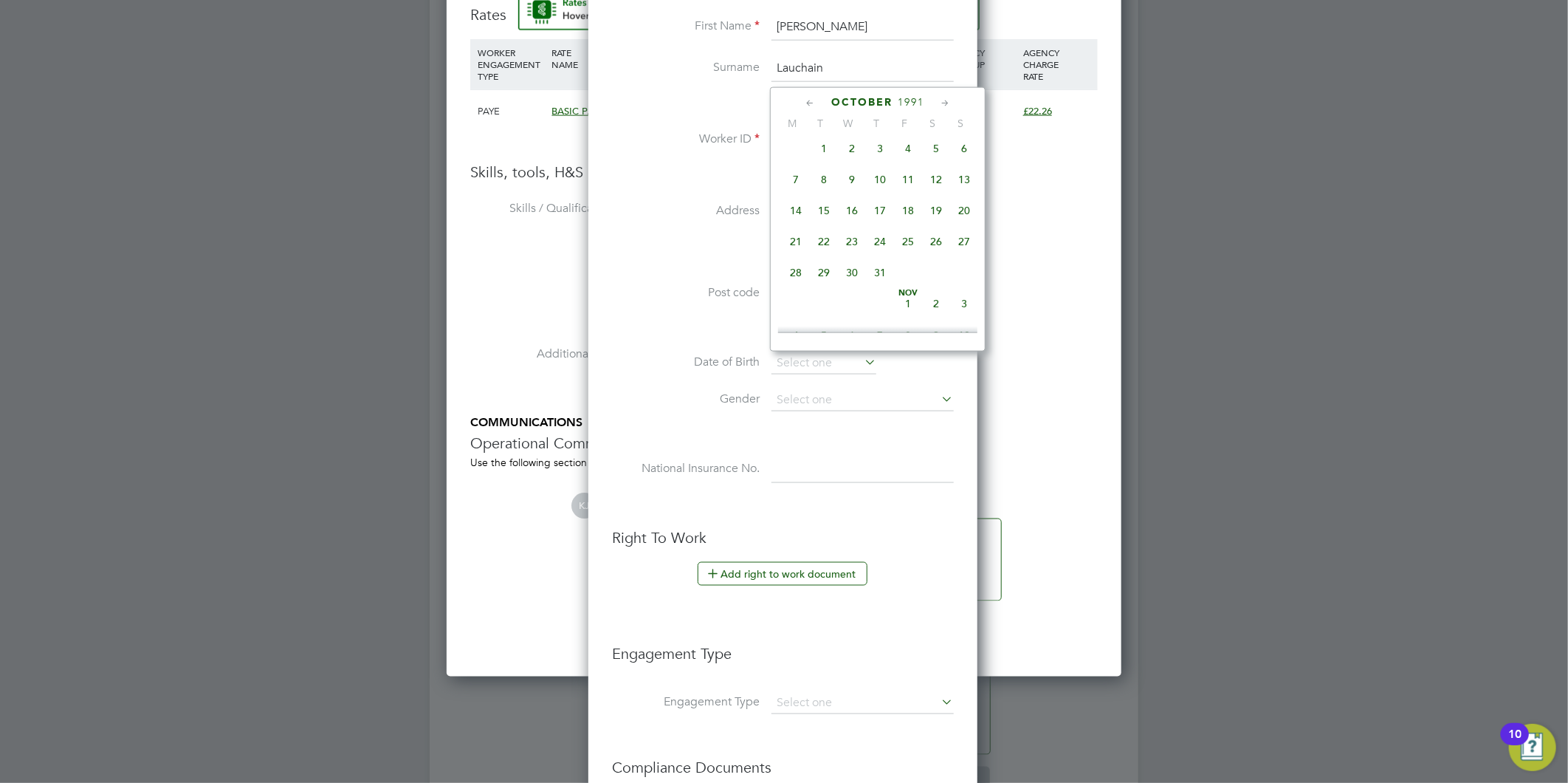
scroll to position [822, 0]
click at [862, 214] on span "13" at bounding box center [851, 207] width 28 height 28
type input "13 Nov 1991"
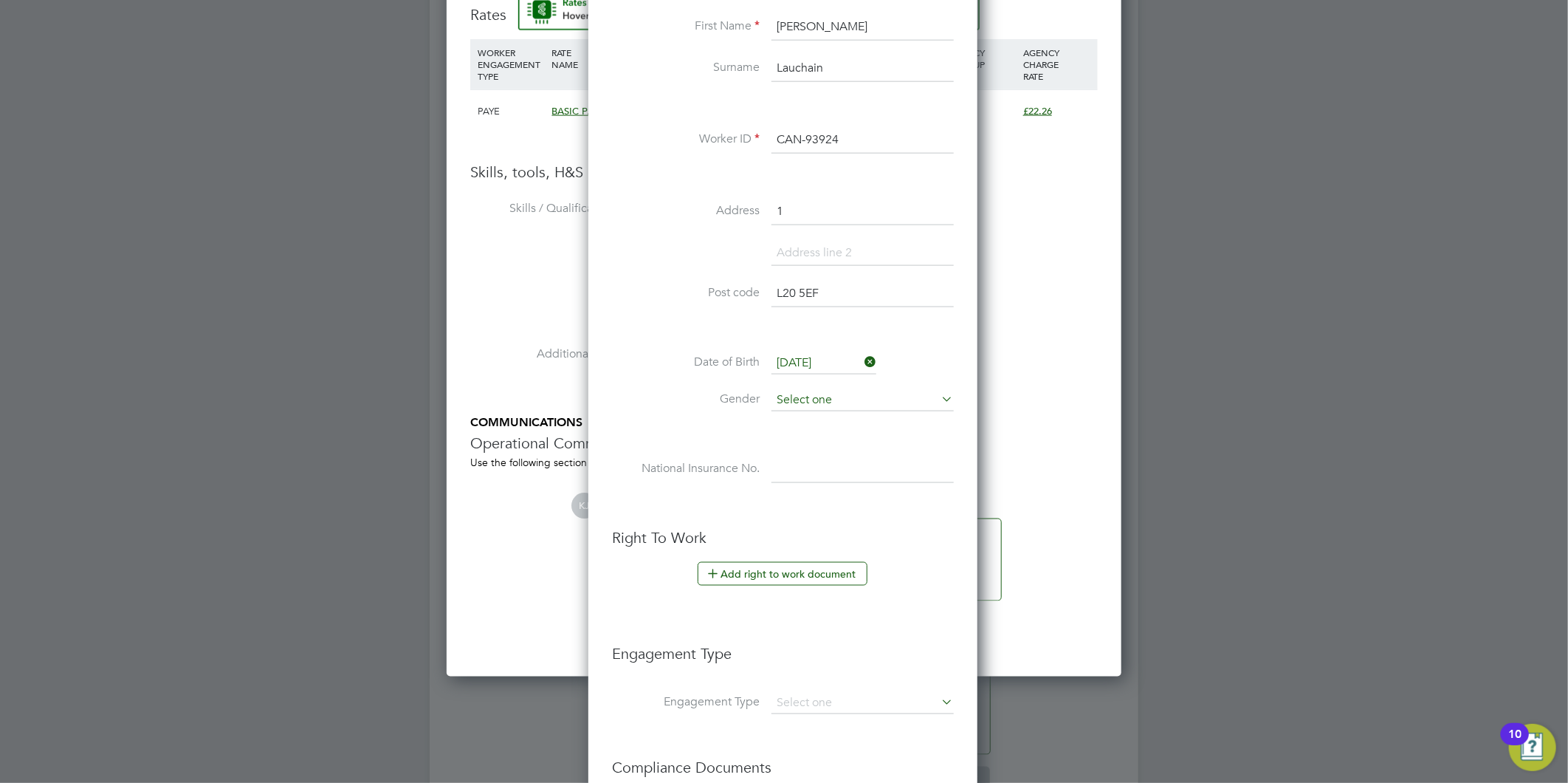
click at [802, 398] on input at bounding box center [863, 400] width 182 height 22
click at [809, 426] on li "Male" at bounding box center [863, 419] width 184 height 19
type input "Male"
click at [856, 452] on div "Title Mr First Name Andre Surname Lauchain Worker ID CAN-93924 Address 1 Post c…" at bounding box center [783, 245] width 342 height 536
click at [859, 465] on input at bounding box center [863, 469] width 182 height 27
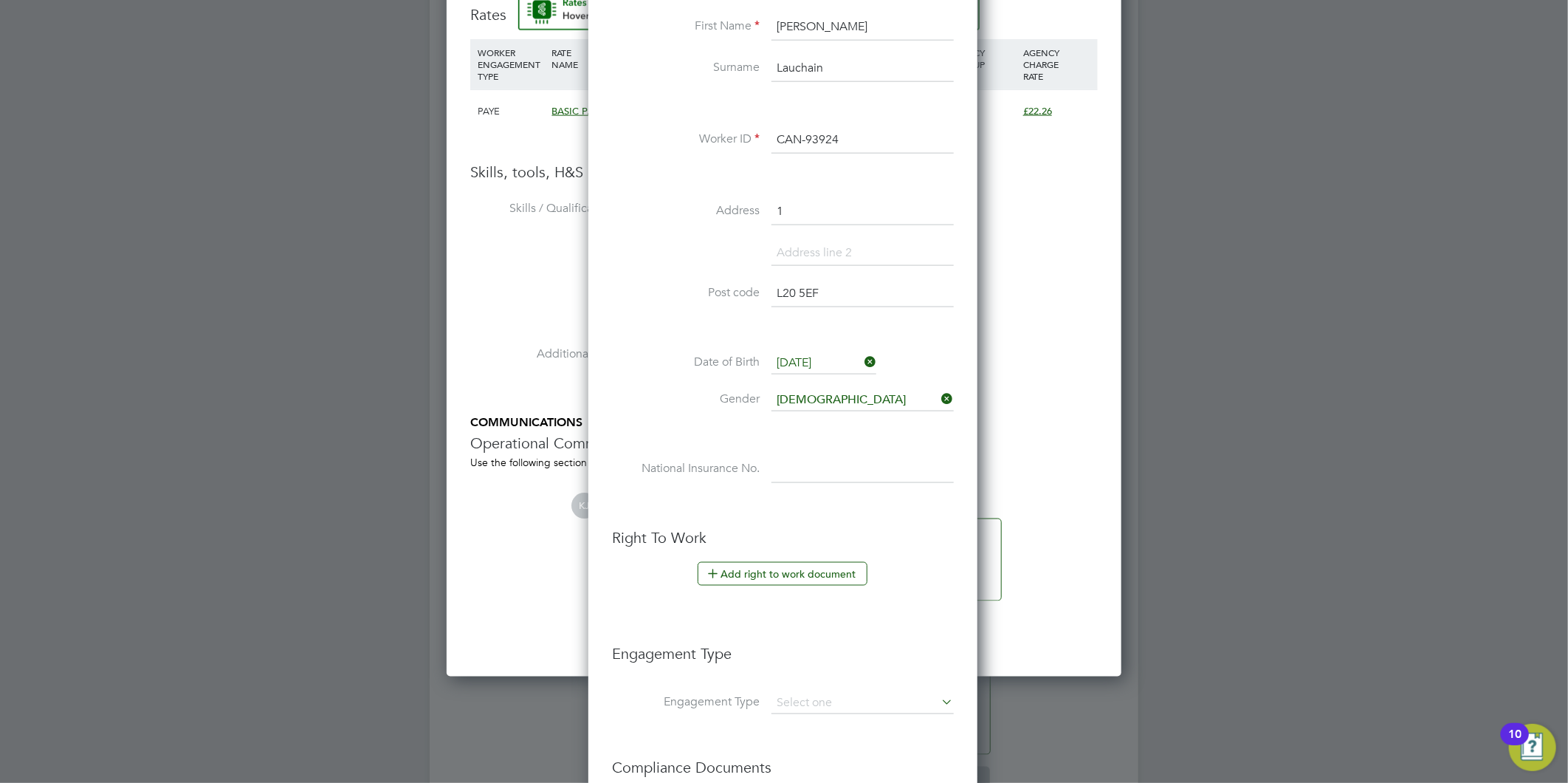
type input "SN 15 82 29 B"
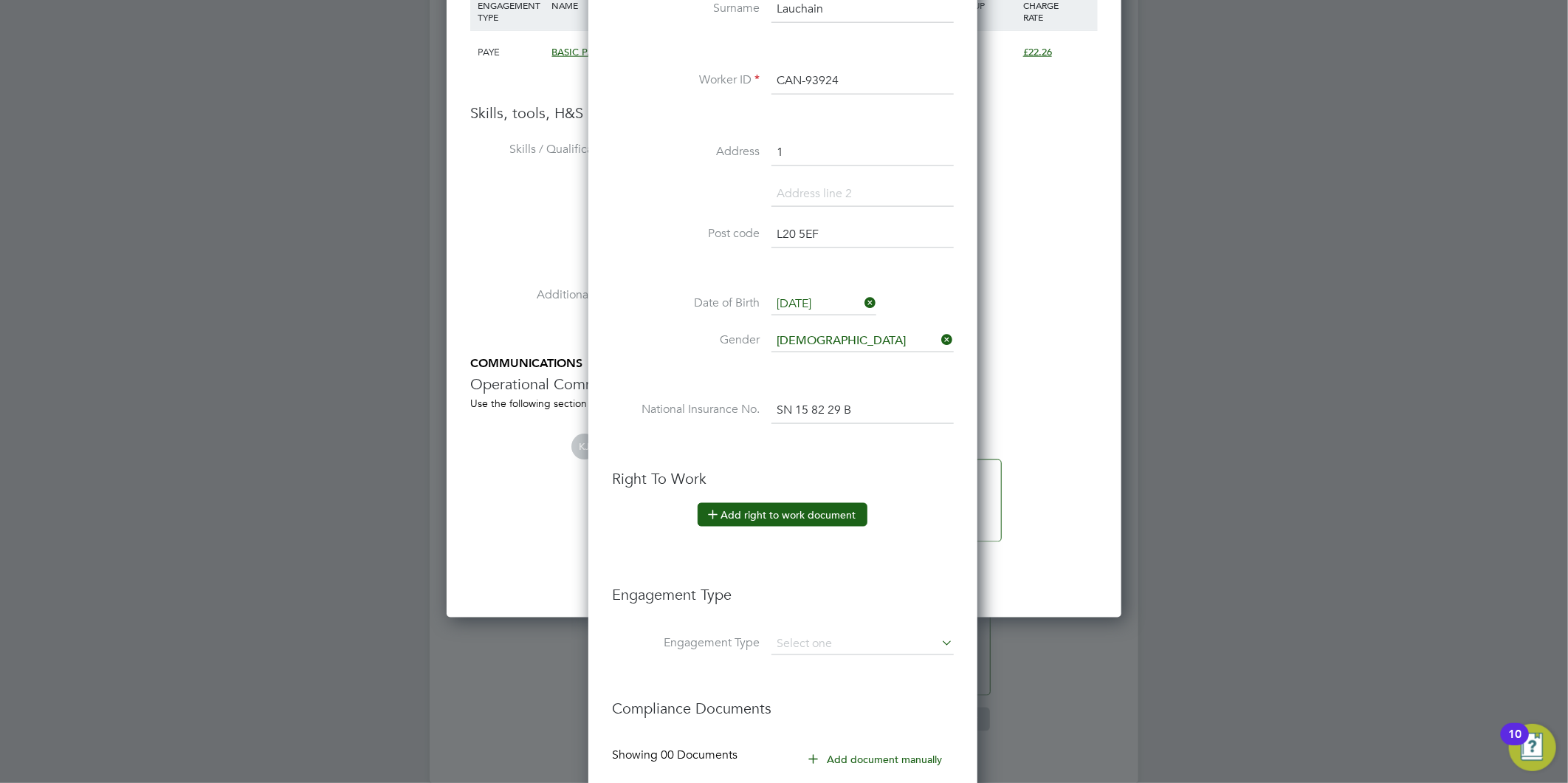
scroll to position [1312, 0]
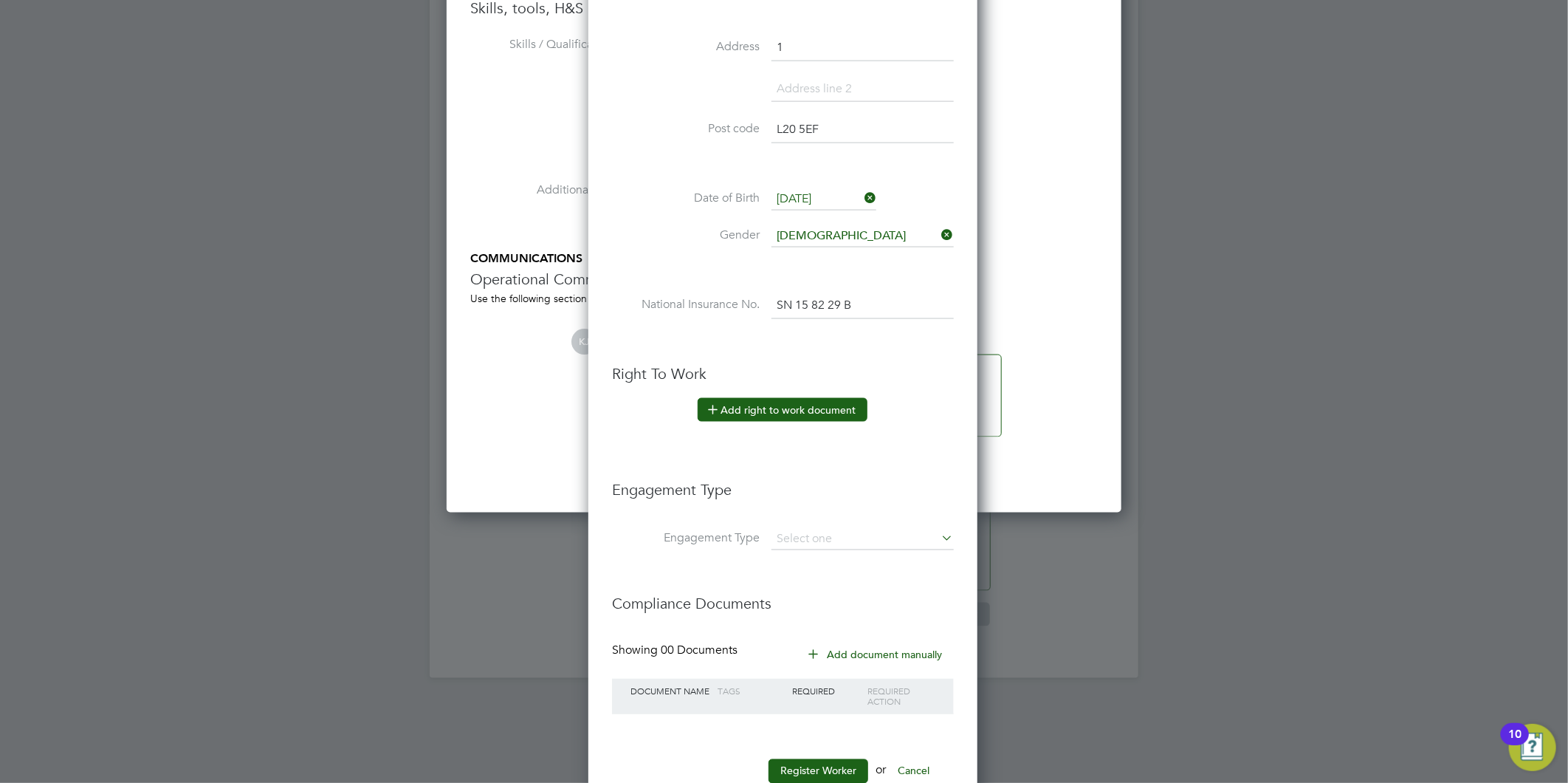
click at [830, 408] on button "Add right to work document" at bounding box center [782, 410] width 170 height 23
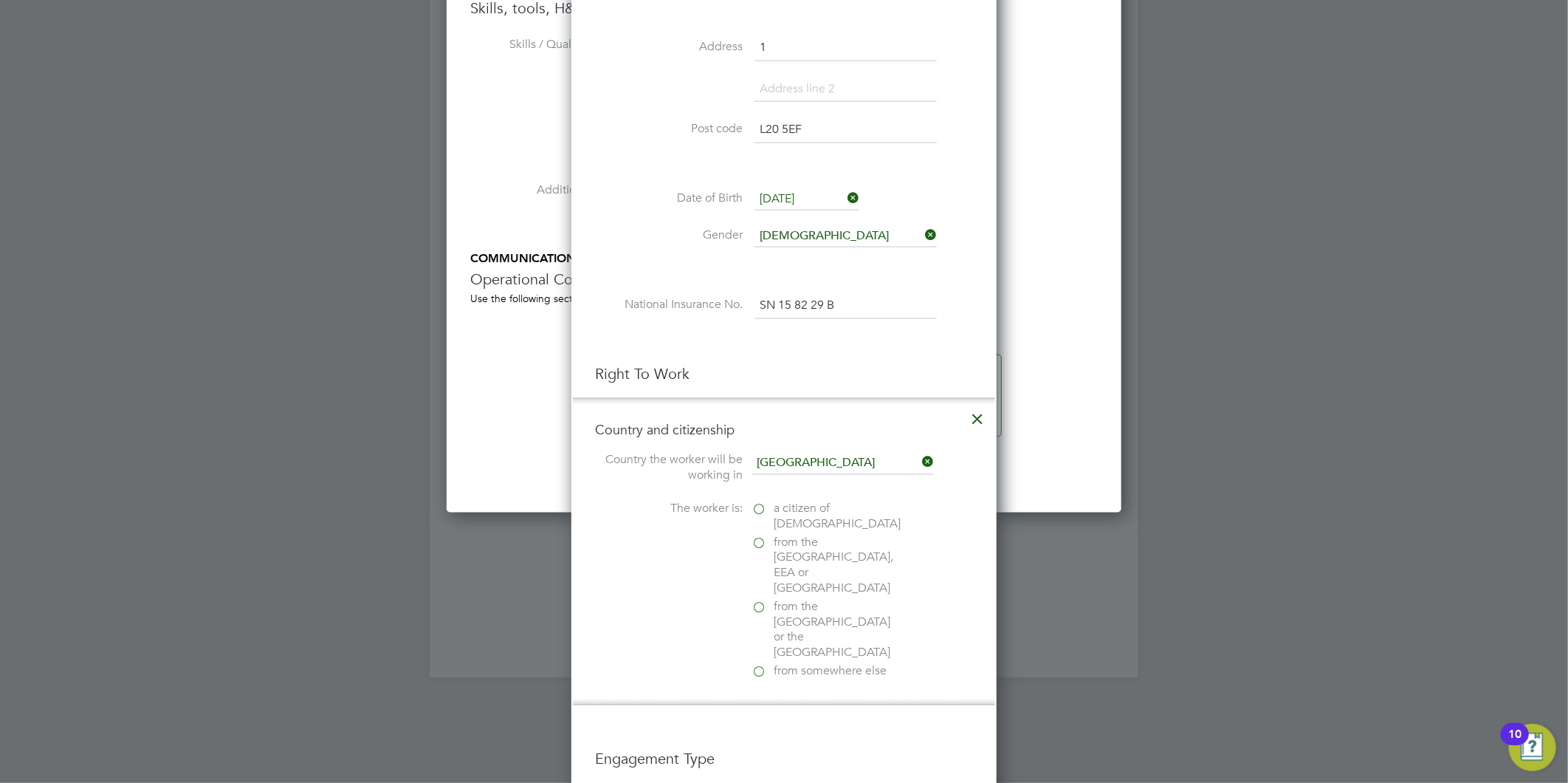
scroll to position [1470, 426]
click at [758, 540] on label "from the EU, EEA or Switzerland" at bounding box center [825, 566] width 148 height 61
click at [0, 0] on input "from the EU, EEA or Switzerland" at bounding box center [0, 0] width 0 height 0
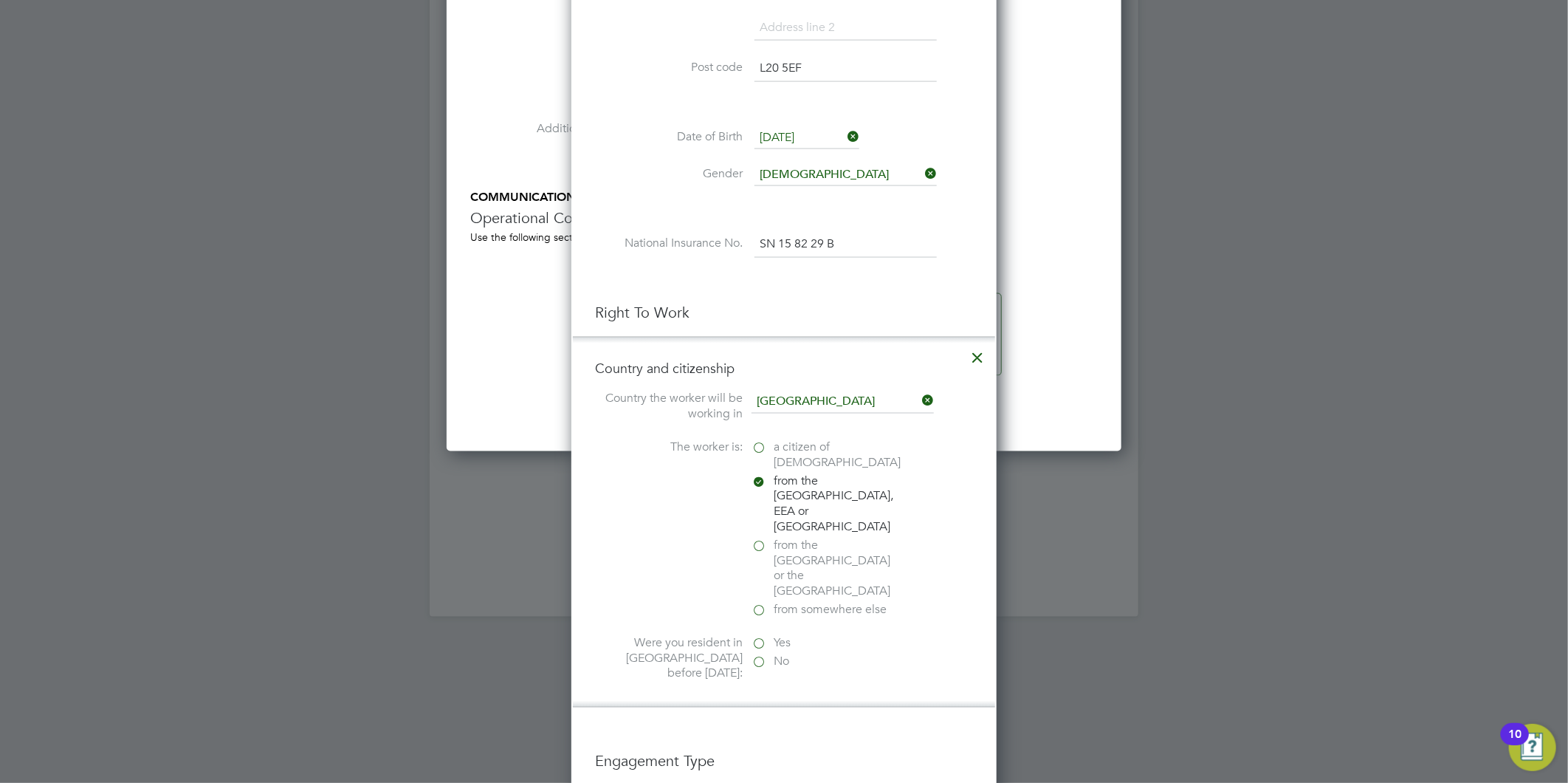
scroll to position [1477, 0]
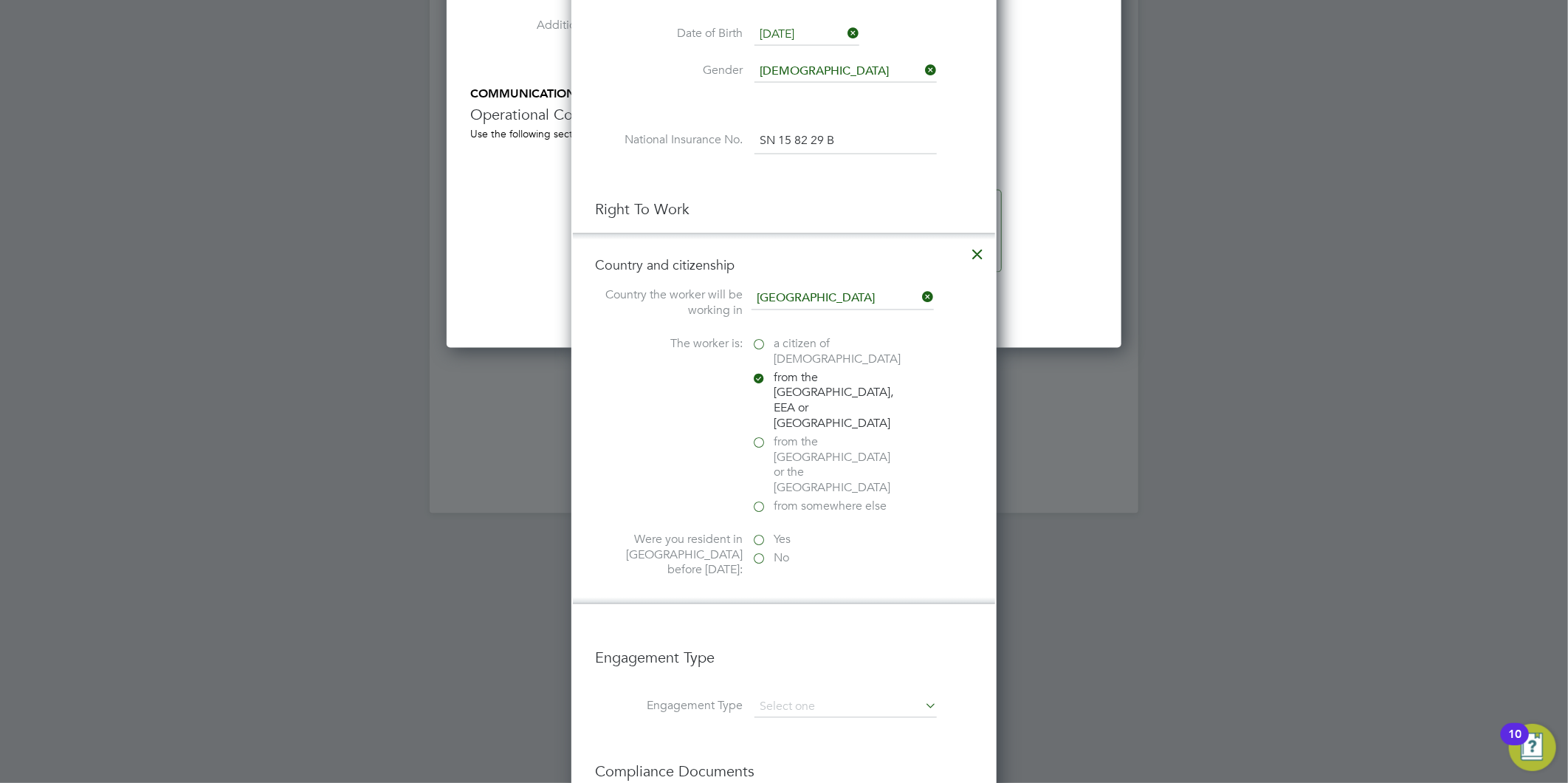
click at [760, 551] on label "No" at bounding box center [825, 558] width 148 height 15
click at [0, 0] on input "No" at bounding box center [0, 0] width 0 height 0
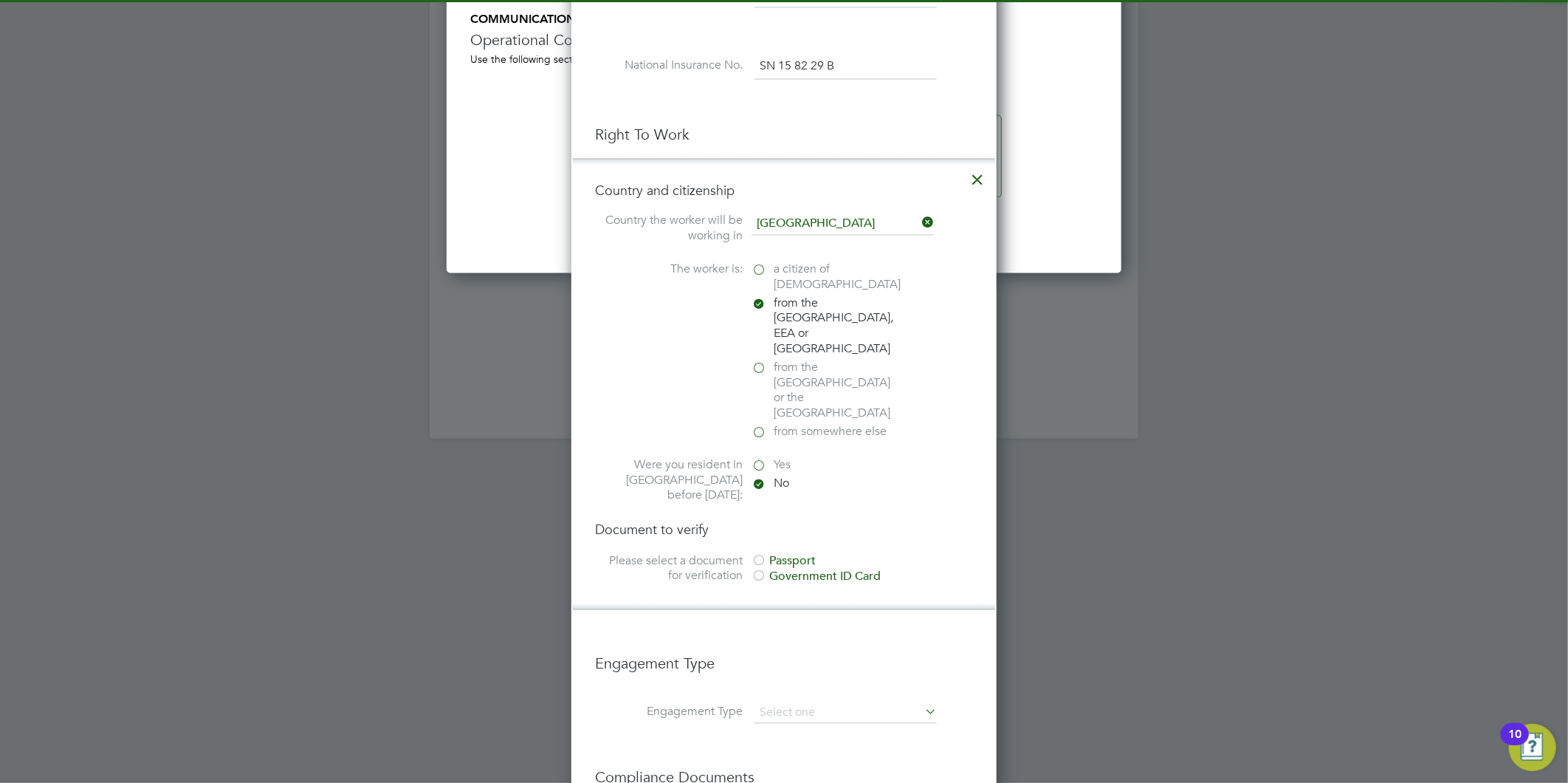
scroll to position [1641, 0]
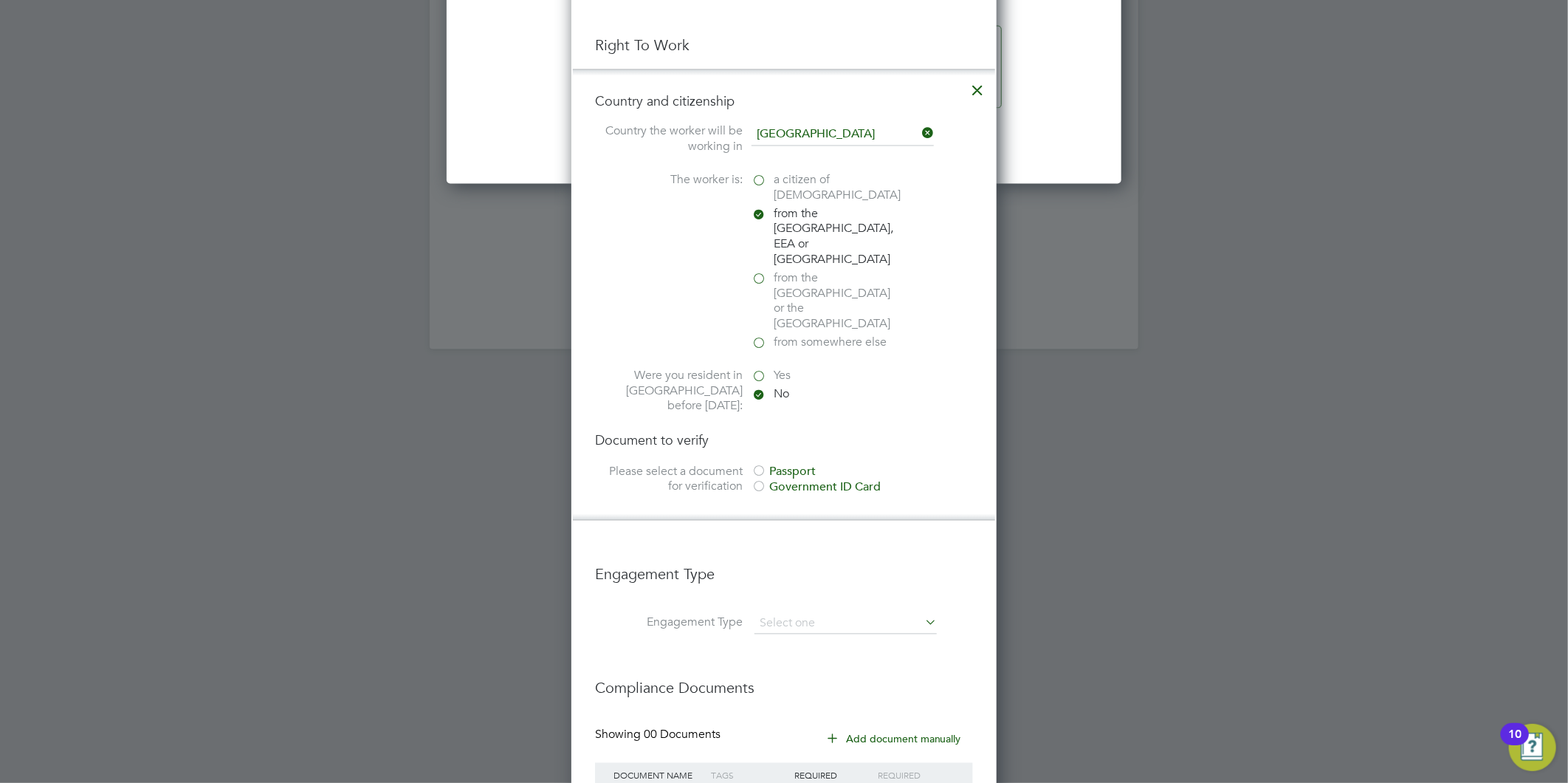
click at [787, 480] on div "Government ID Card" at bounding box center [862, 487] width 222 height 15
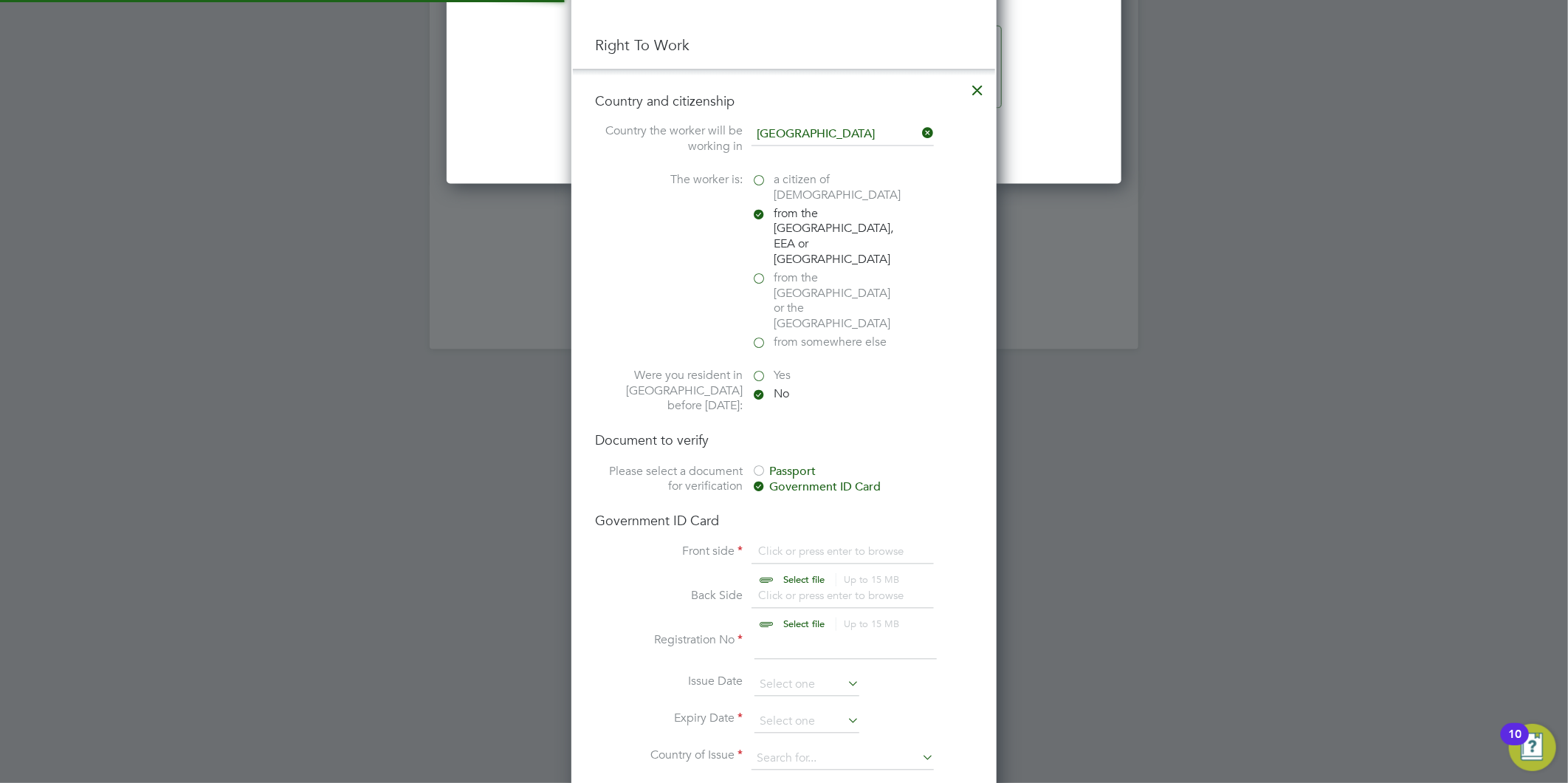
scroll to position [19, 182]
click at [779, 544] on input "file" at bounding box center [818, 566] width 232 height 44
type input "C:\fakepath\Andrei Leuchin Passport .png"
click at [803, 544] on input "file" at bounding box center [818, 566] width 232 height 44
click at [801, 589] on input "file" at bounding box center [818, 610] width 232 height 44
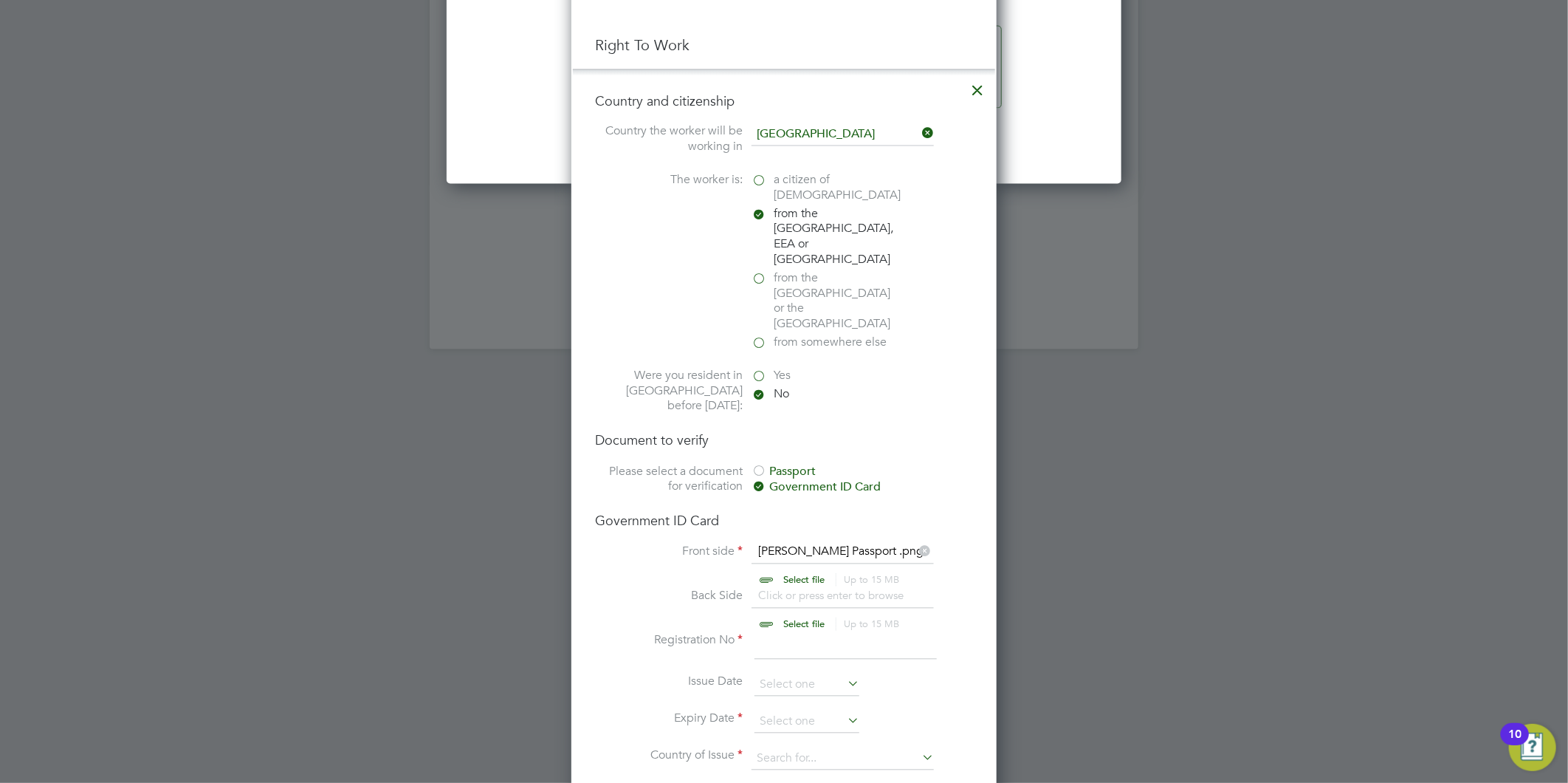
type input "C:\fakepath\Andre Luchain RTW.png"
click at [768, 633] on input at bounding box center [846, 646] width 182 height 27
type input "0"
type input "066212558"
click at [786, 674] on input at bounding box center [807, 685] width 105 height 22
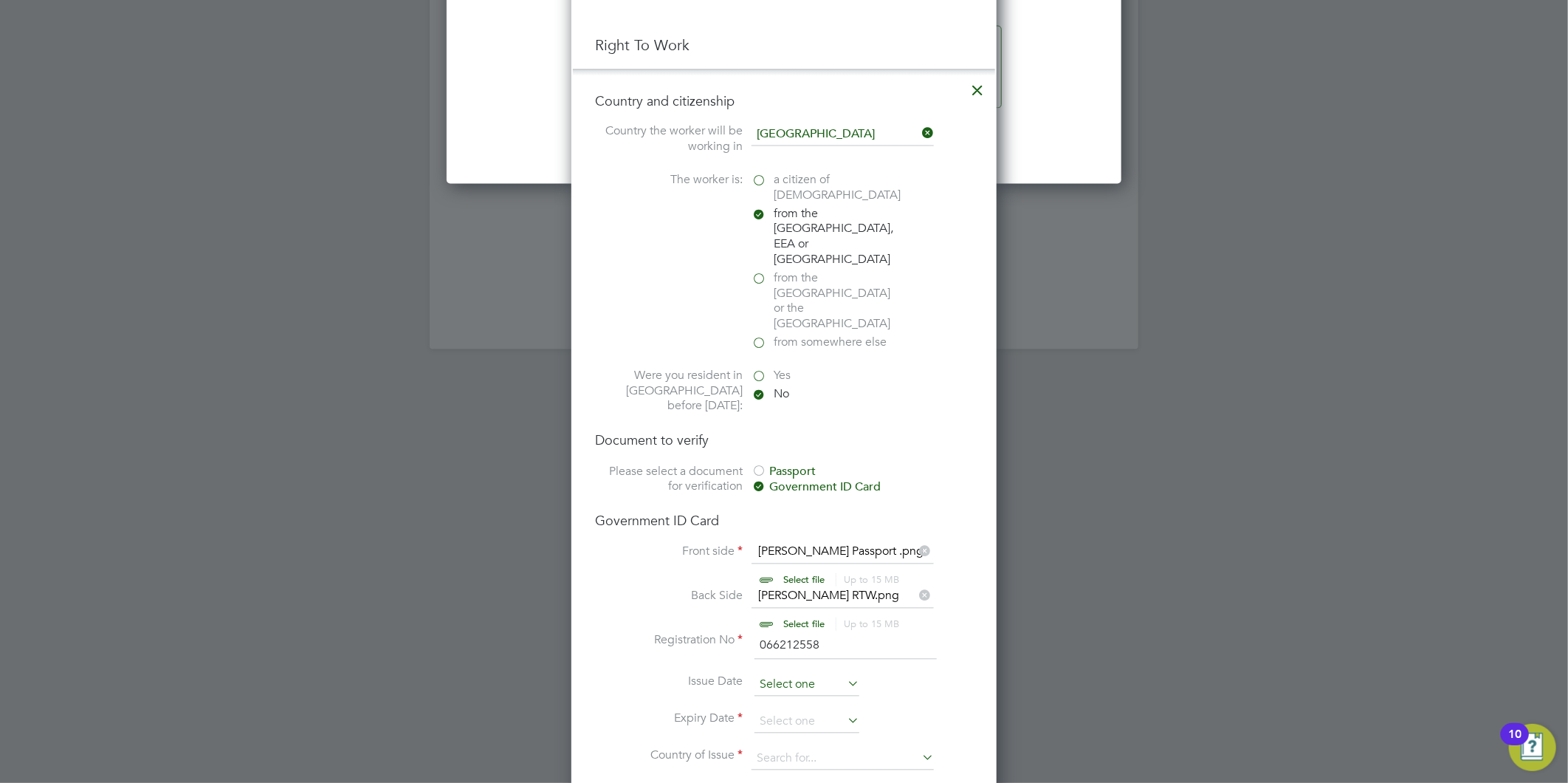
scroll to position [538, 0]
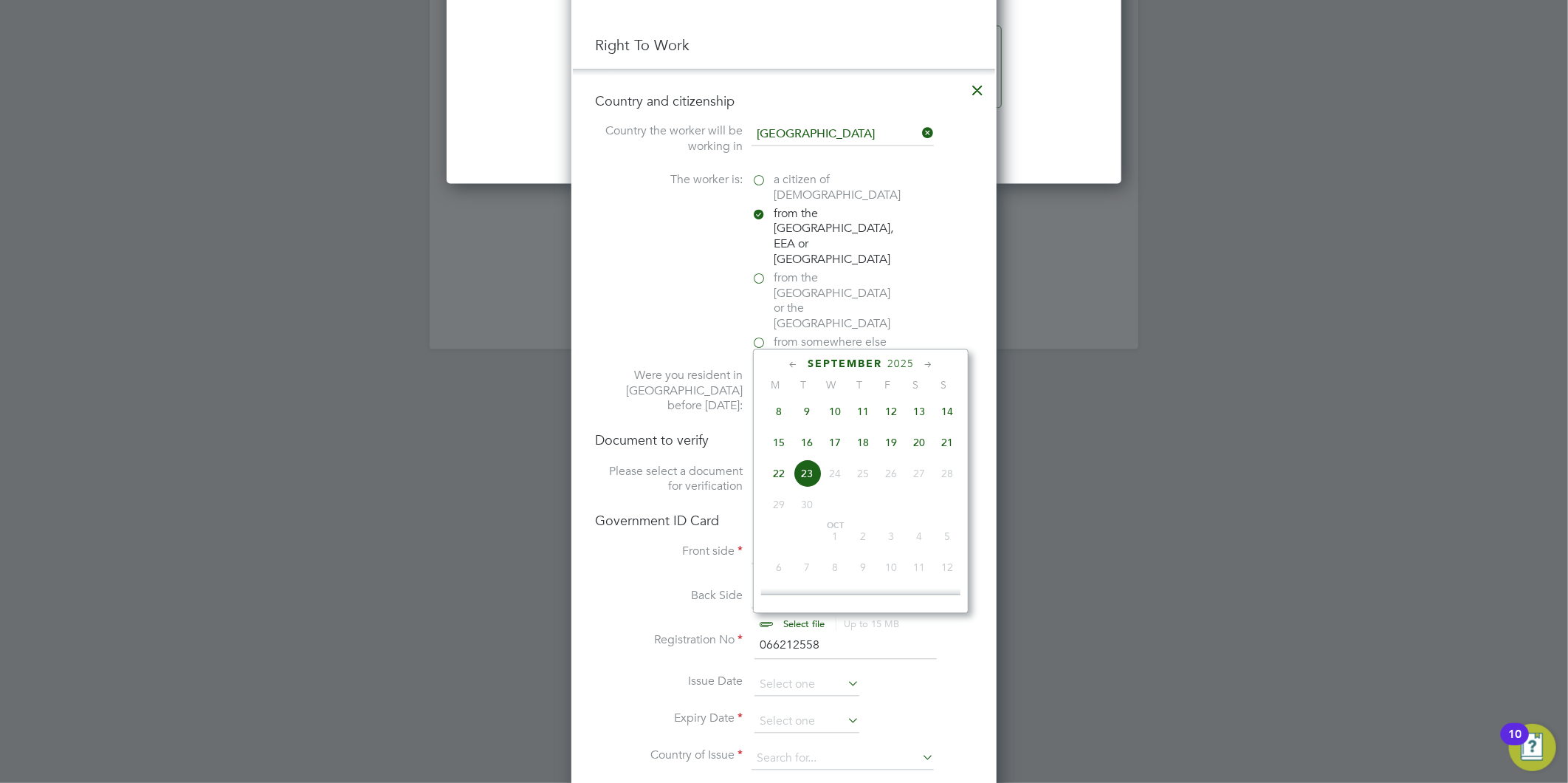
click at [896, 359] on span "2025" at bounding box center [900, 364] width 27 height 13
click at [942, 465] on span "2024" at bounding box center [947, 469] width 28 height 28
click at [930, 363] on icon at bounding box center [928, 365] width 14 height 16
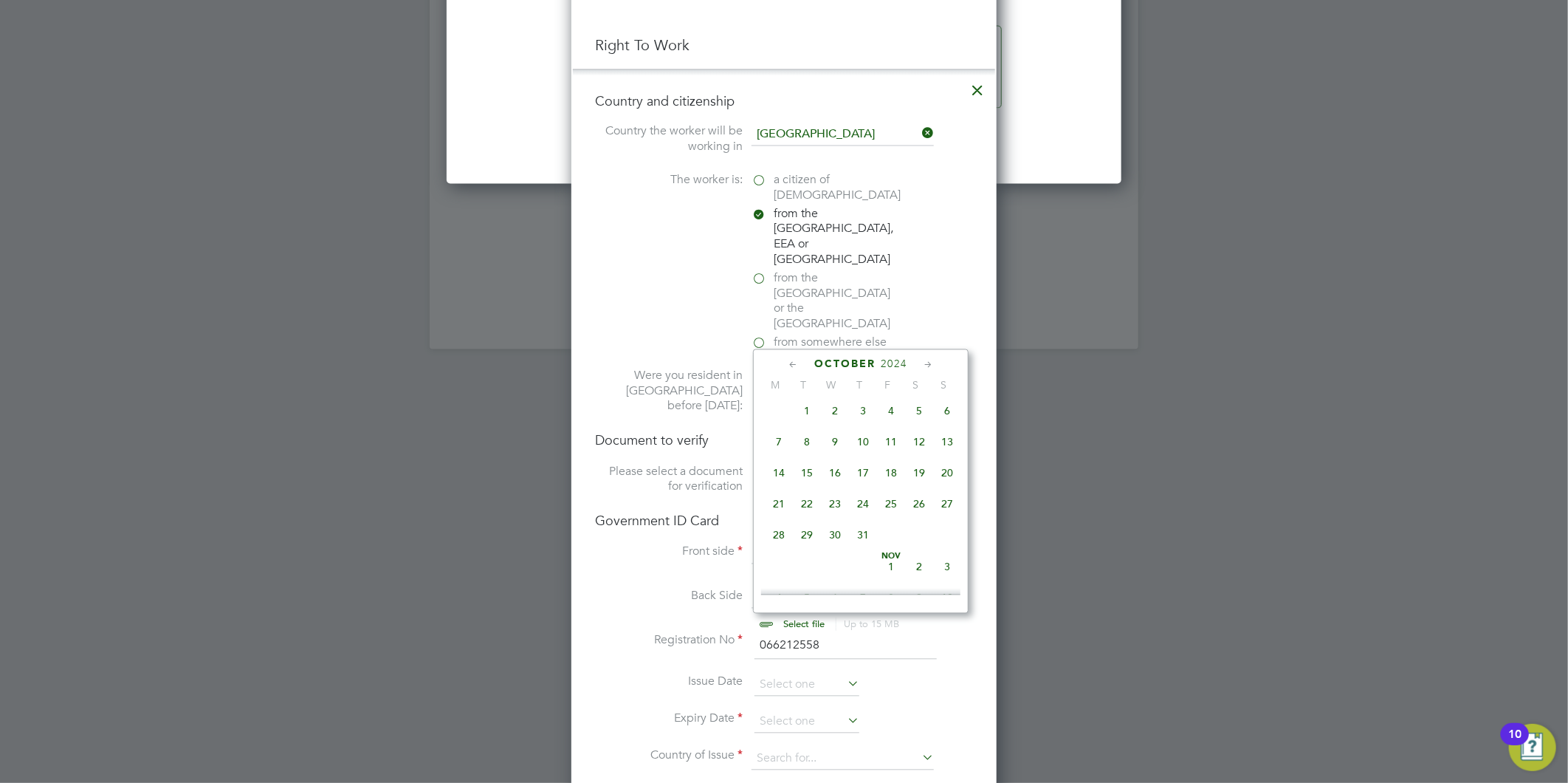
click at [930, 363] on icon at bounding box center [928, 365] width 14 height 16
click at [856, 543] on span "28" at bounding box center [863, 531] width 28 height 28
type input "28 Nov 2024"
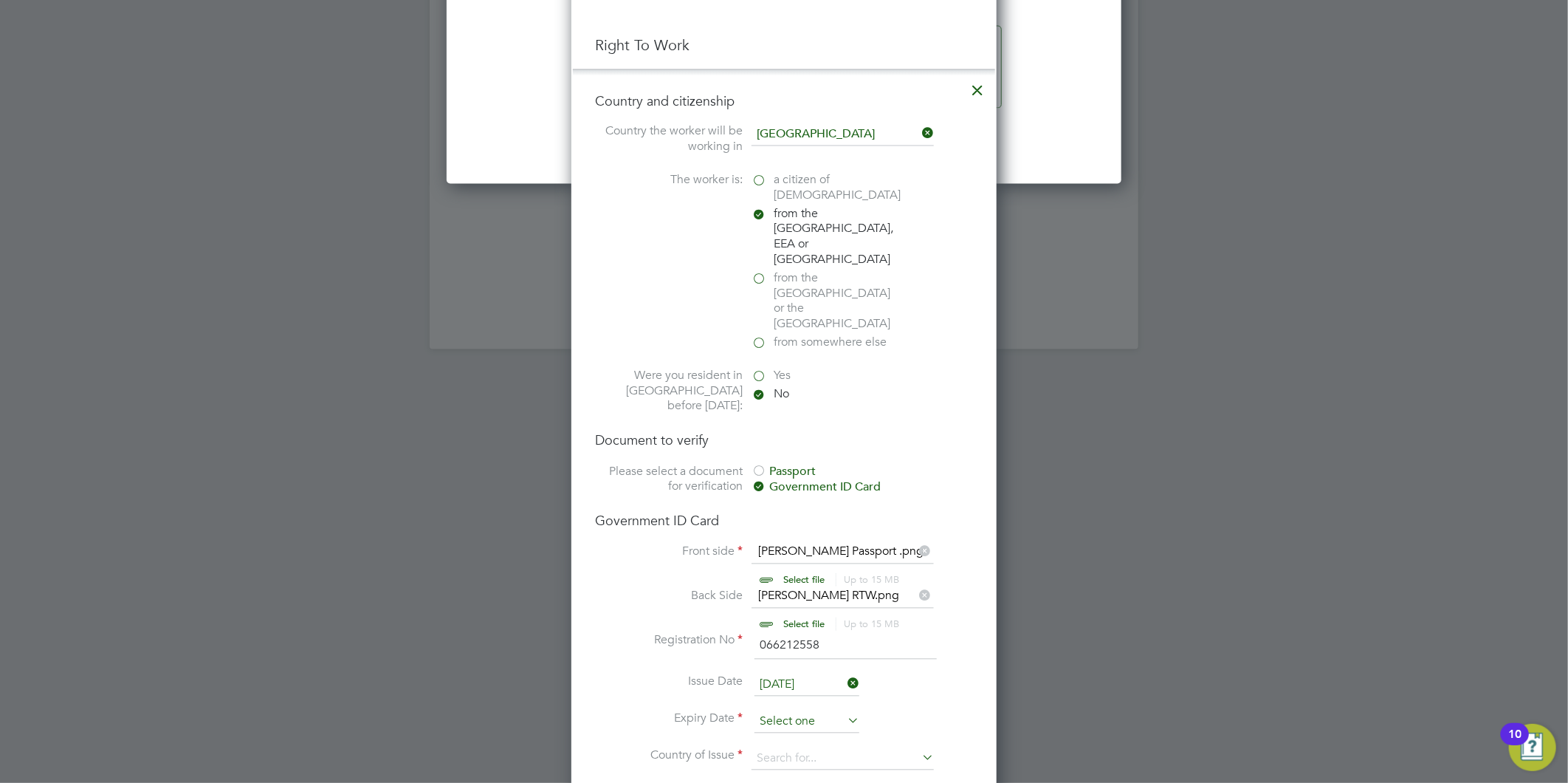
click at [792, 711] on input at bounding box center [807, 722] width 105 height 22
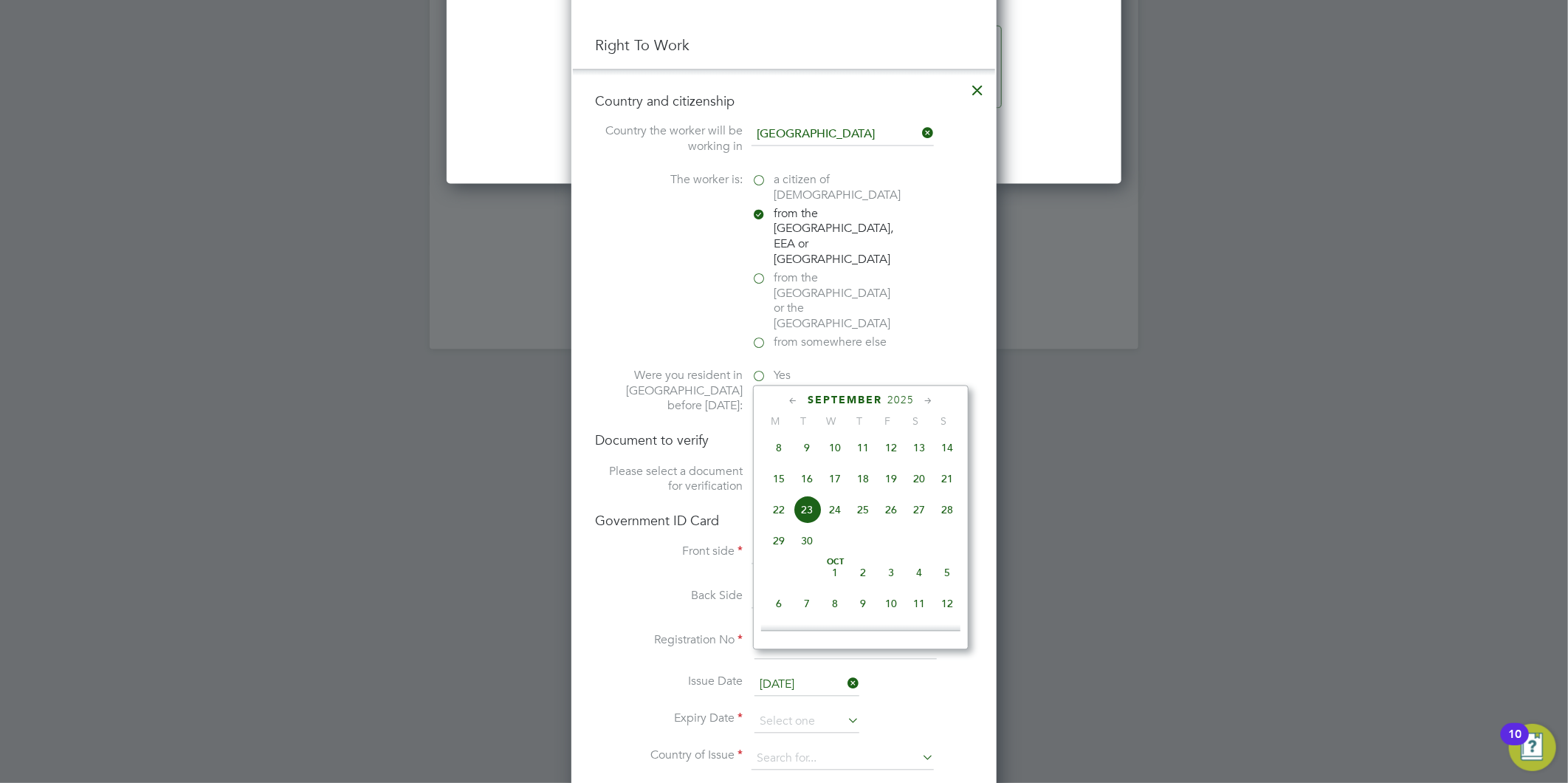
click at [899, 397] on span "2025" at bounding box center [900, 401] width 27 height 13
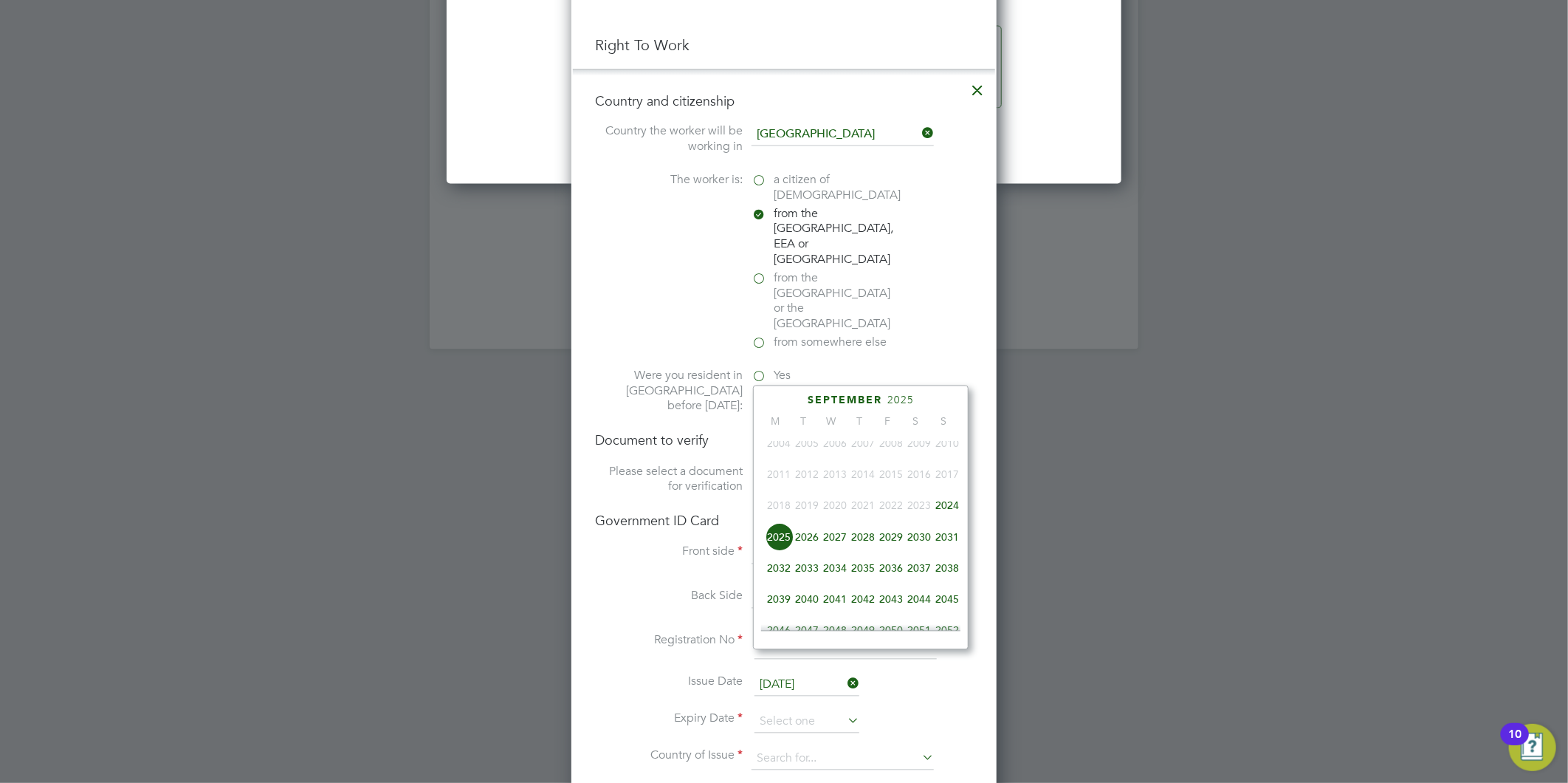
click at [842, 574] on span "2034" at bounding box center [834, 568] width 28 height 28
click at [921, 402] on icon at bounding box center [928, 402] width 14 height 16
click at [926, 395] on icon at bounding box center [928, 402] width 14 height 16
click at [927, 400] on icon at bounding box center [928, 402] width 14 height 16
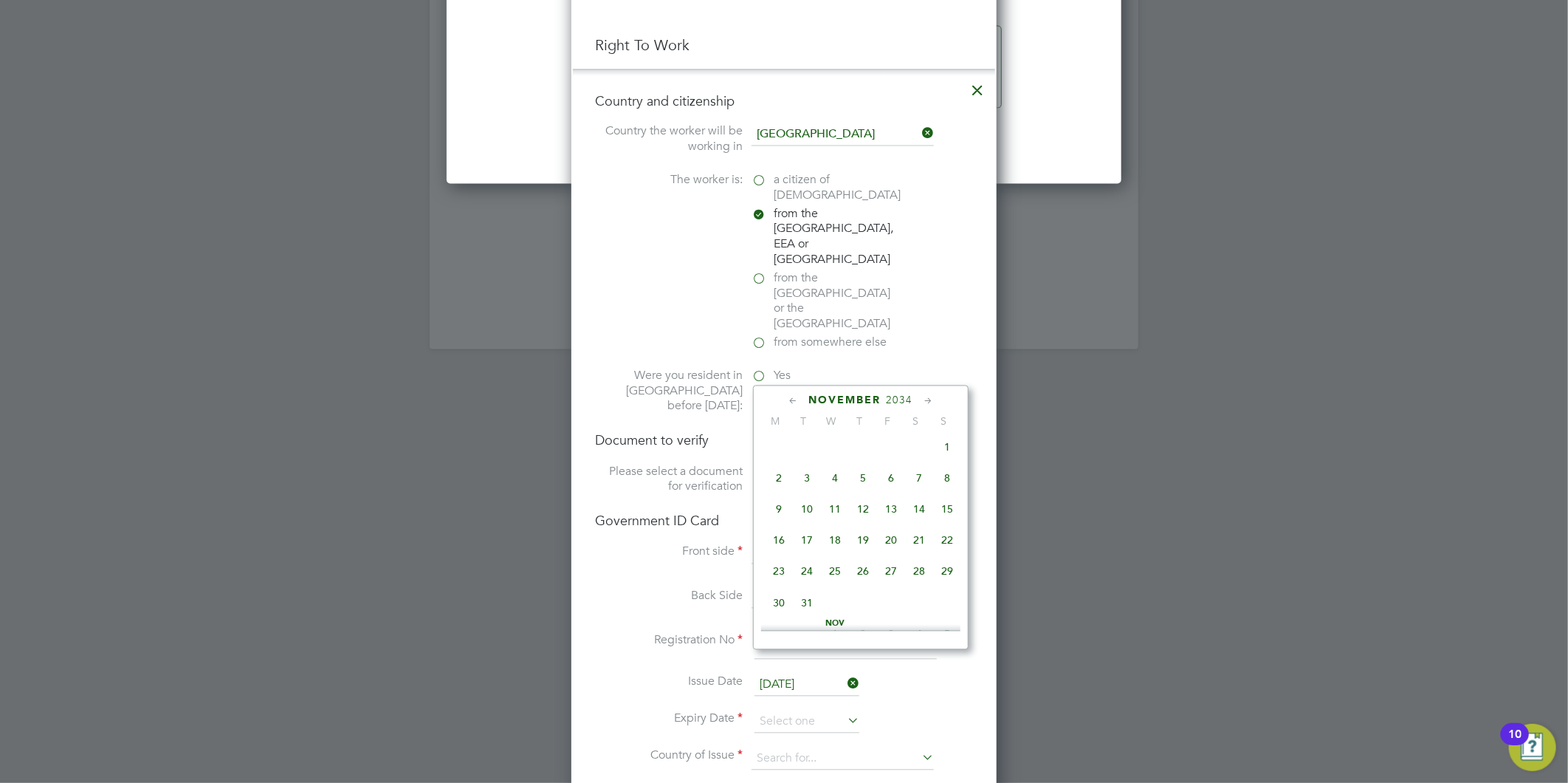
scroll to position [854, 0]
click at [808, 580] on span "28" at bounding box center [807, 568] width 28 height 28
type input "28 Nov 2034"
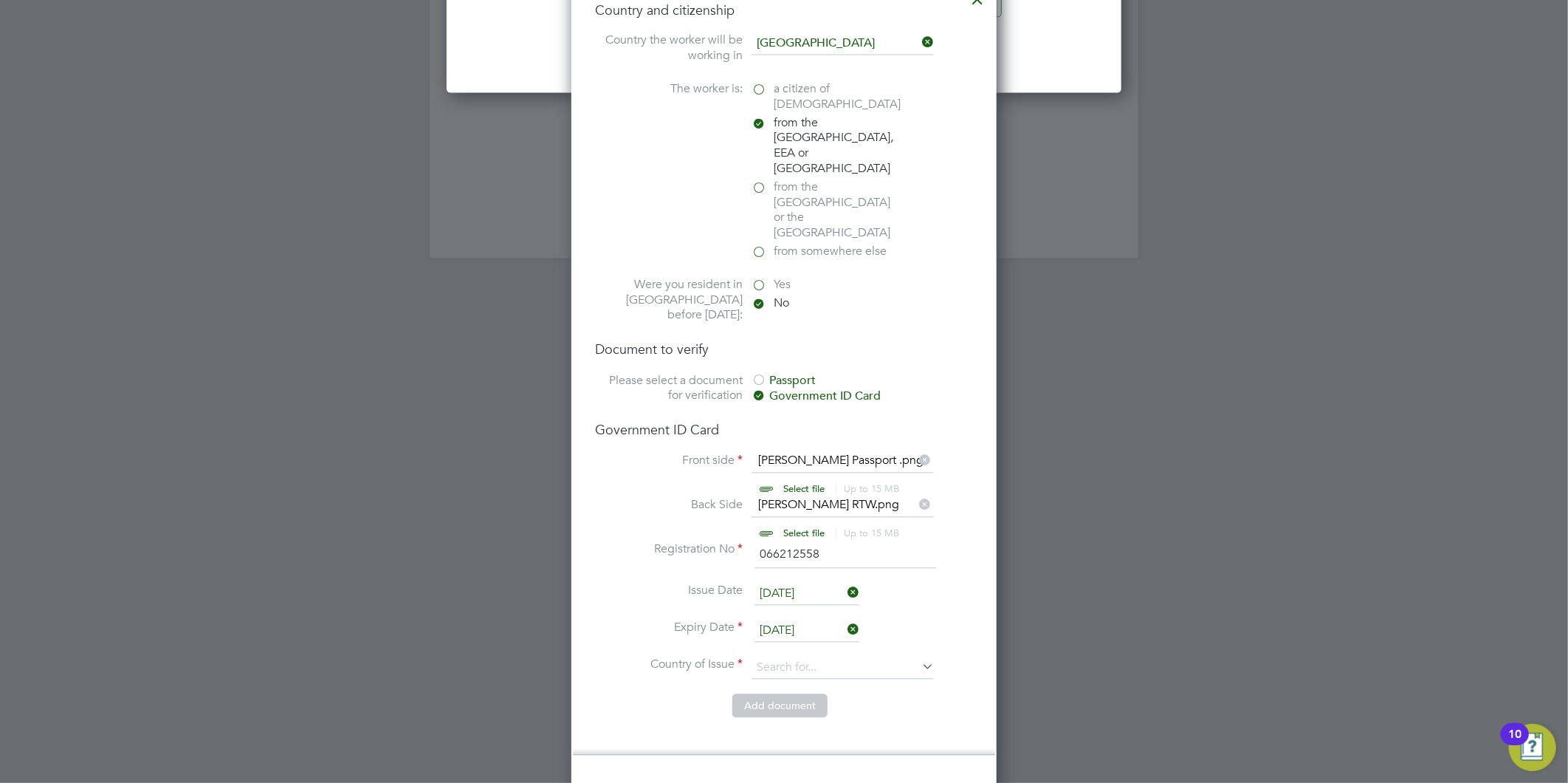
scroll to position [1805, 0]
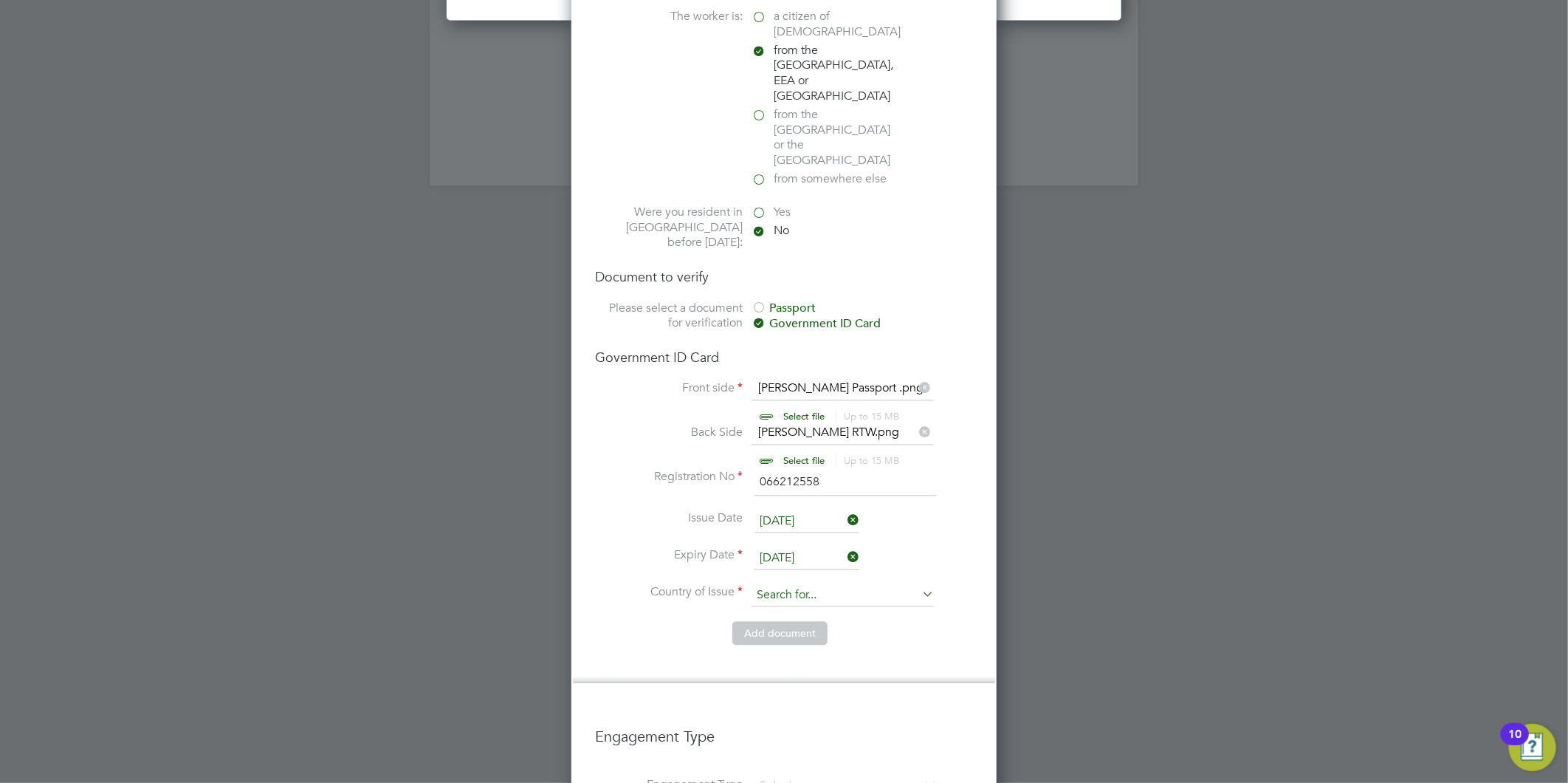
click at [809, 584] on input at bounding box center [842, 594] width 182 height 22
click at [810, 551] on li "Roma nia" at bounding box center [842, 554] width 184 height 20
type input "Romania"
click at [778, 621] on button "Add document" at bounding box center [780, 632] width 95 height 23
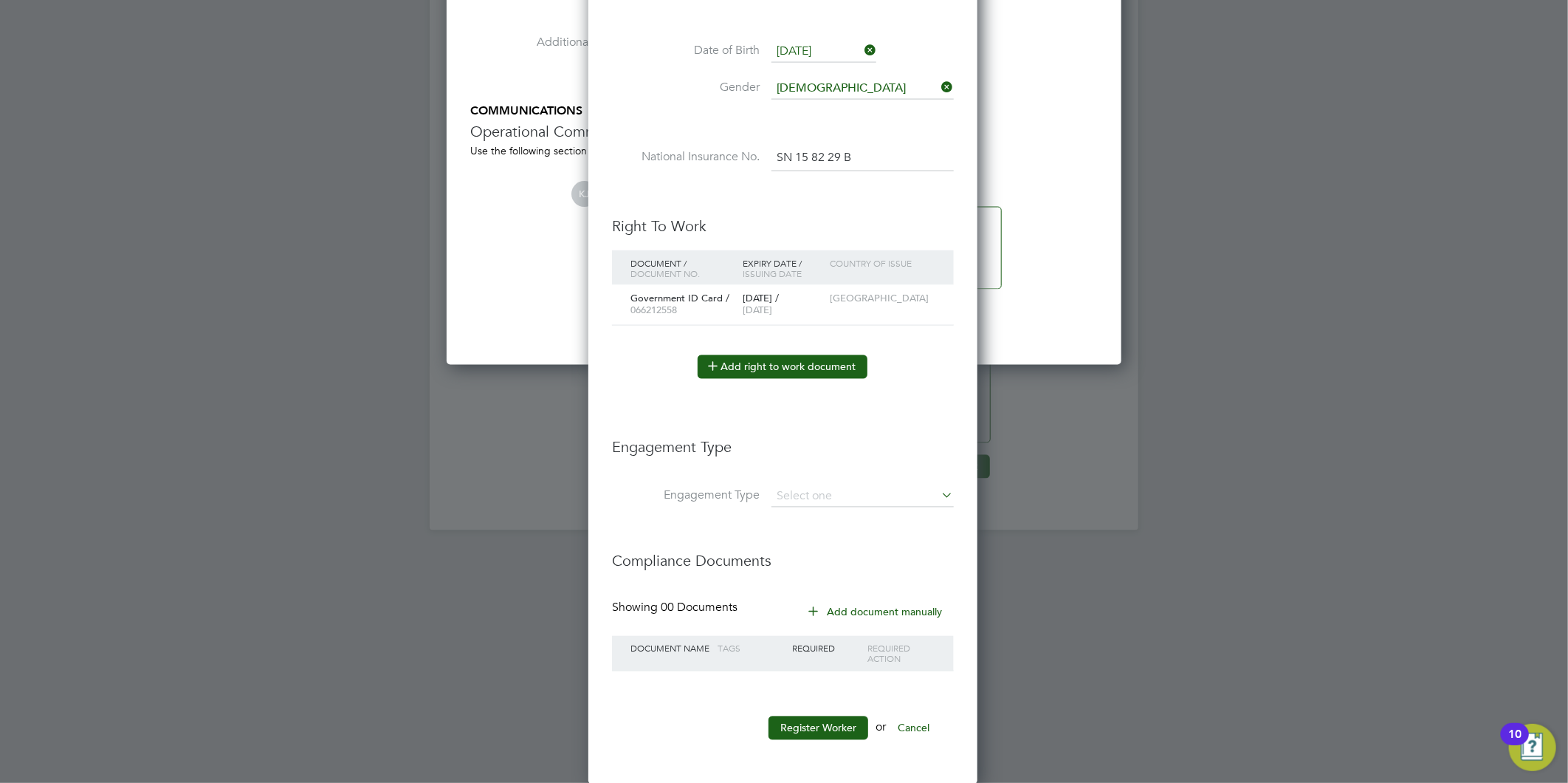
click at [781, 355] on button "Add right to work document" at bounding box center [782, 366] width 170 height 23
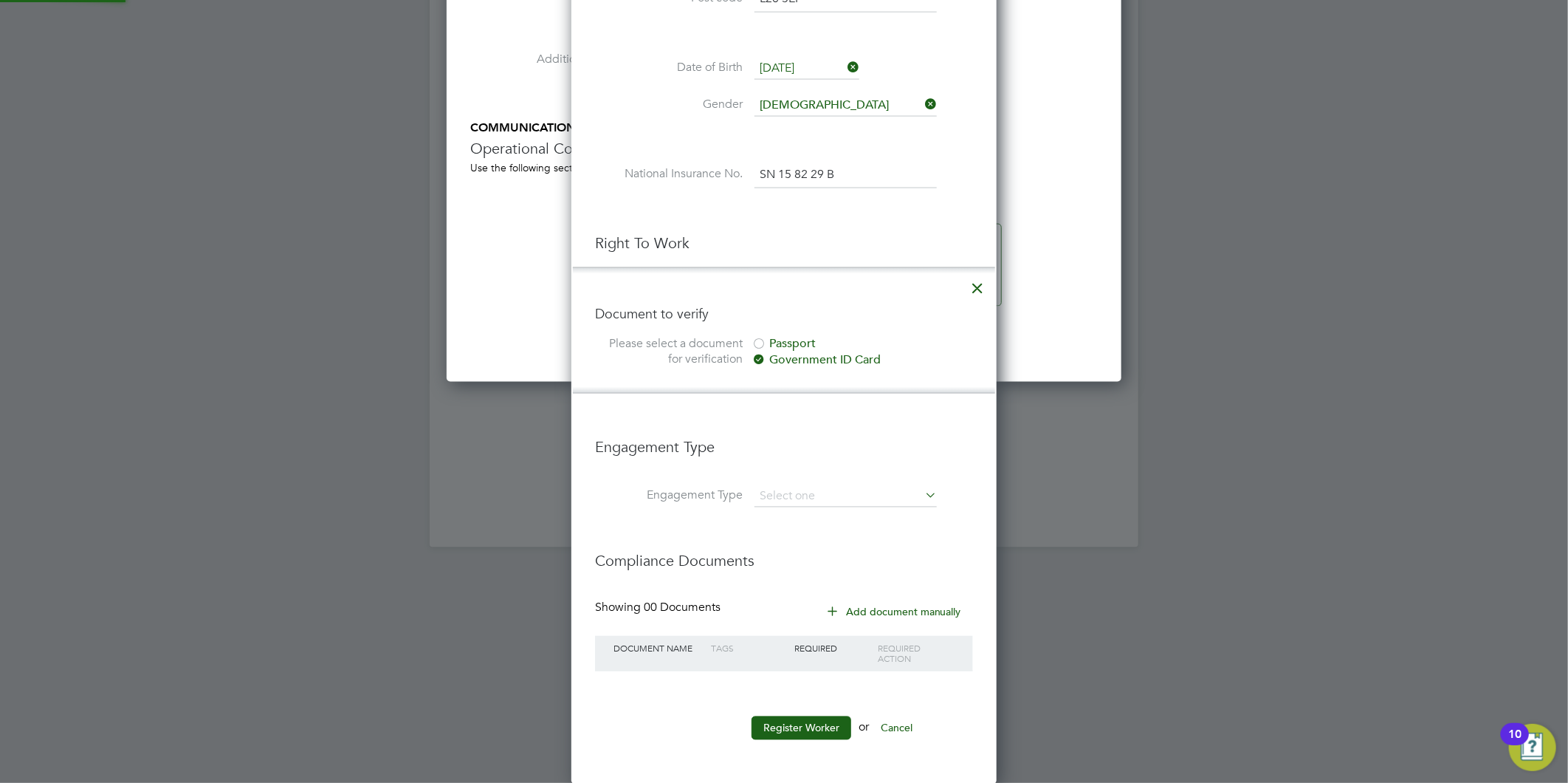
scroll to position [7, 7]
click at [758, 339] on div at bounding box center [759, 345] width 15 height 15
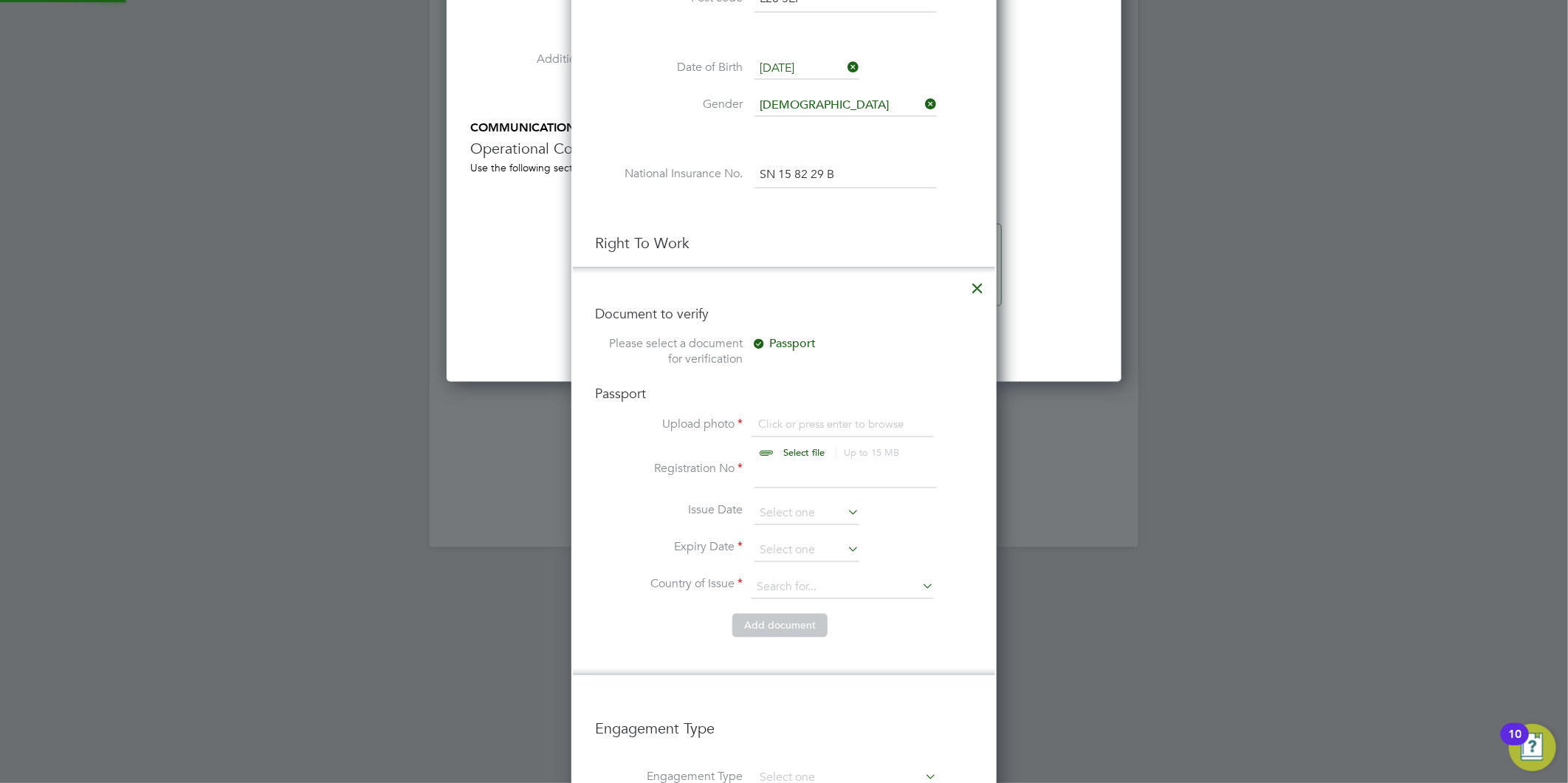
scroll to position [19, 182]
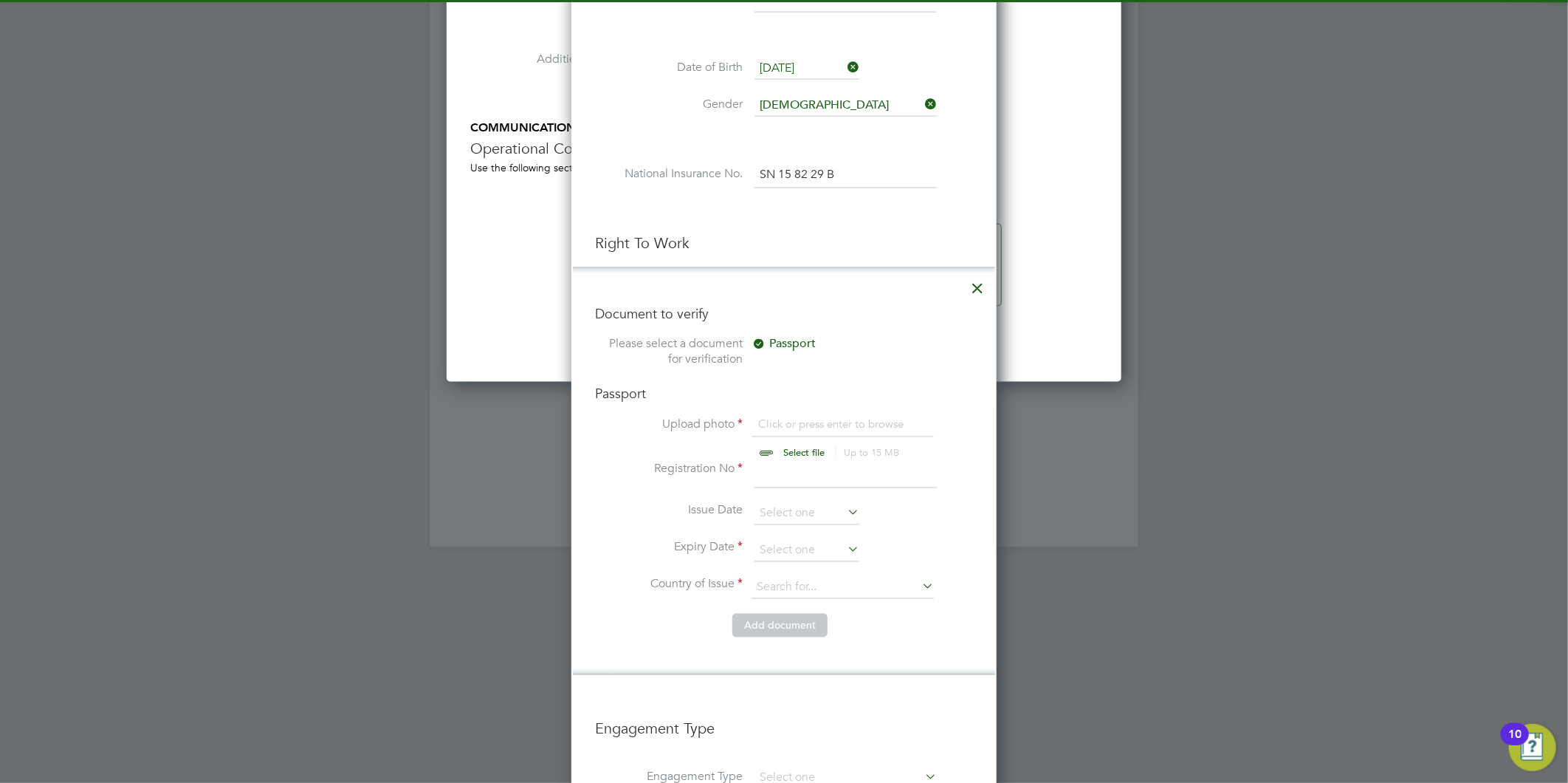
click at [792, 448] on input "file" at bounding box center [818, 439] width 232 height 44
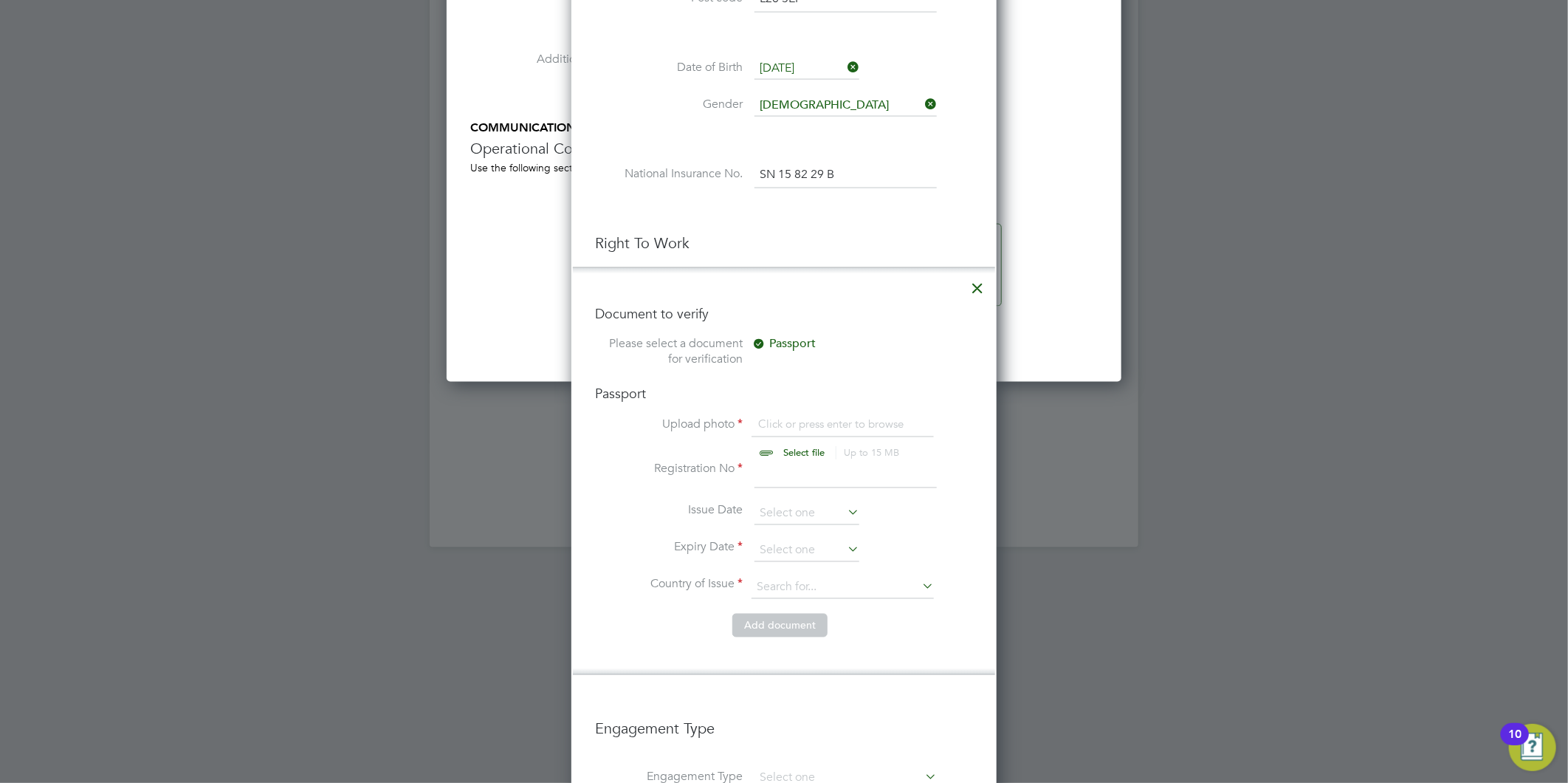
type input "C:\fakepath\Andrei Leuchin Passport .png"
click at [774, 467] on input at bounding box center [846, 474] width 182 height 27
type input "066212558"
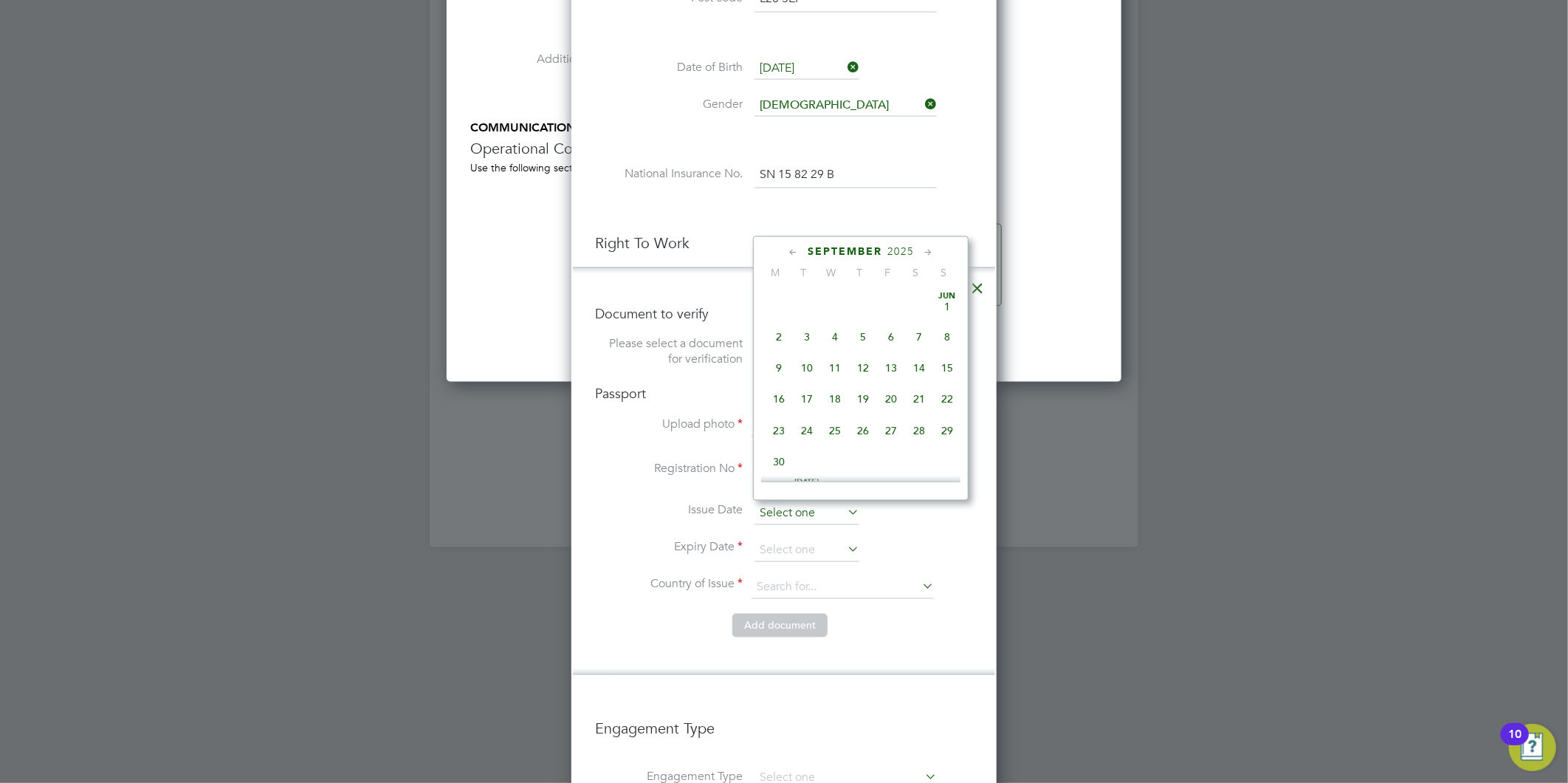
click at [813, 504] on input at bounding box center [807, 514] width 105 height 22
click at [802, 363] on span "23" at bounding box center [807, 360] width 28 height 28
type input "23 Sep 2025"
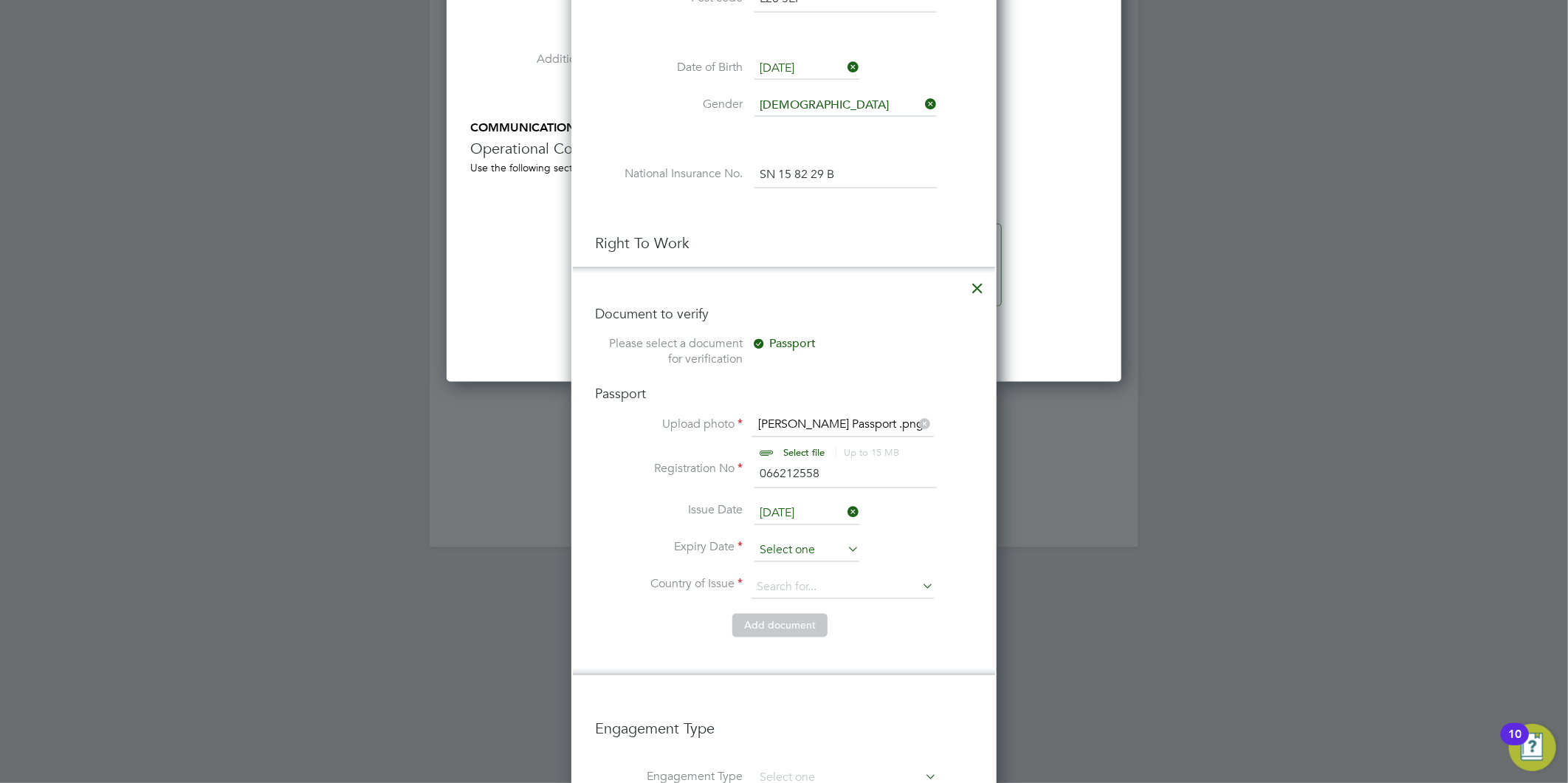
click at [774, 548] on input at bounding box center [807, 550] width 105 height 22
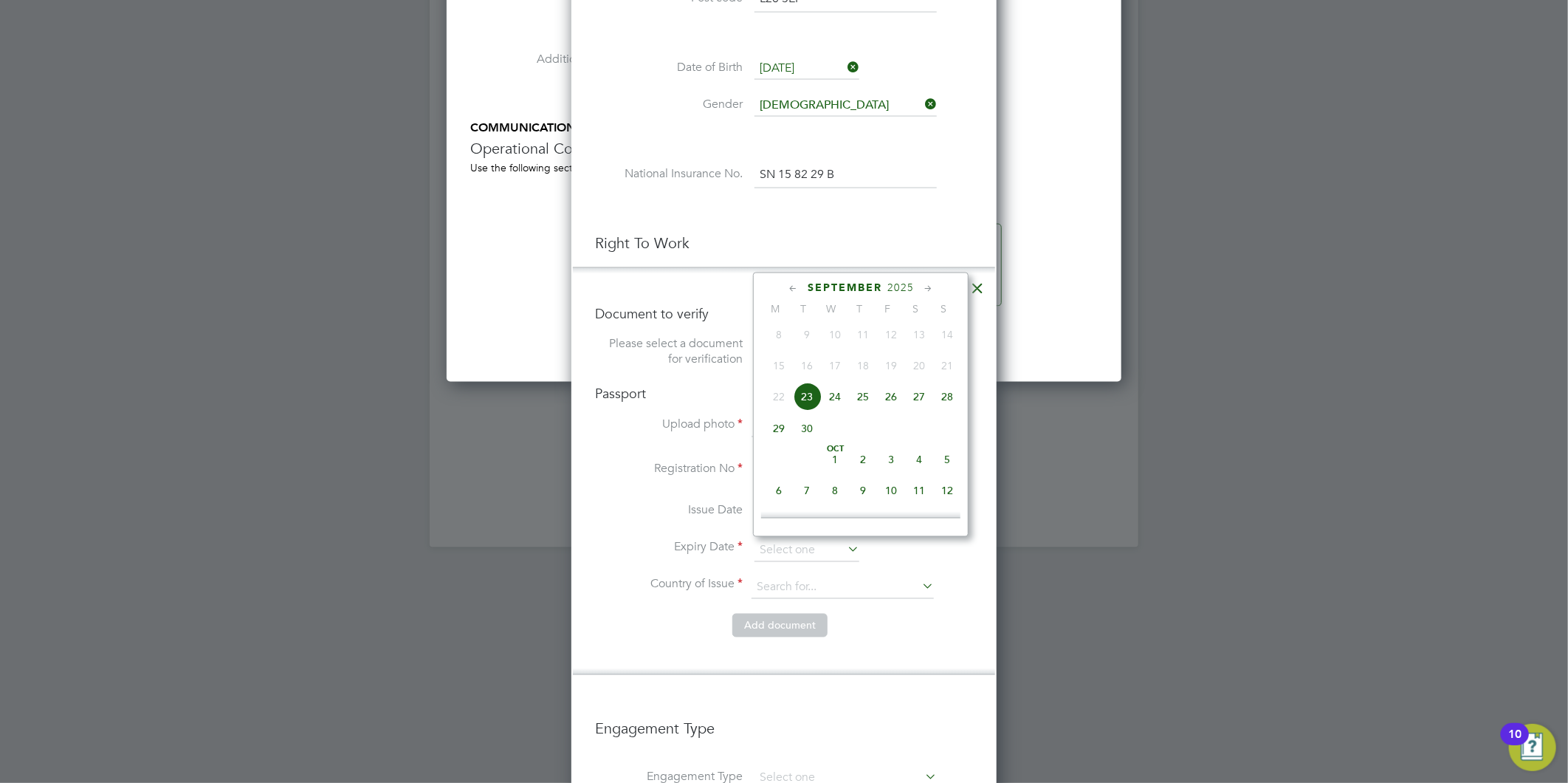
click at [898, 282] on span "2025" at bounding box center [900, 288] width 27 height 13
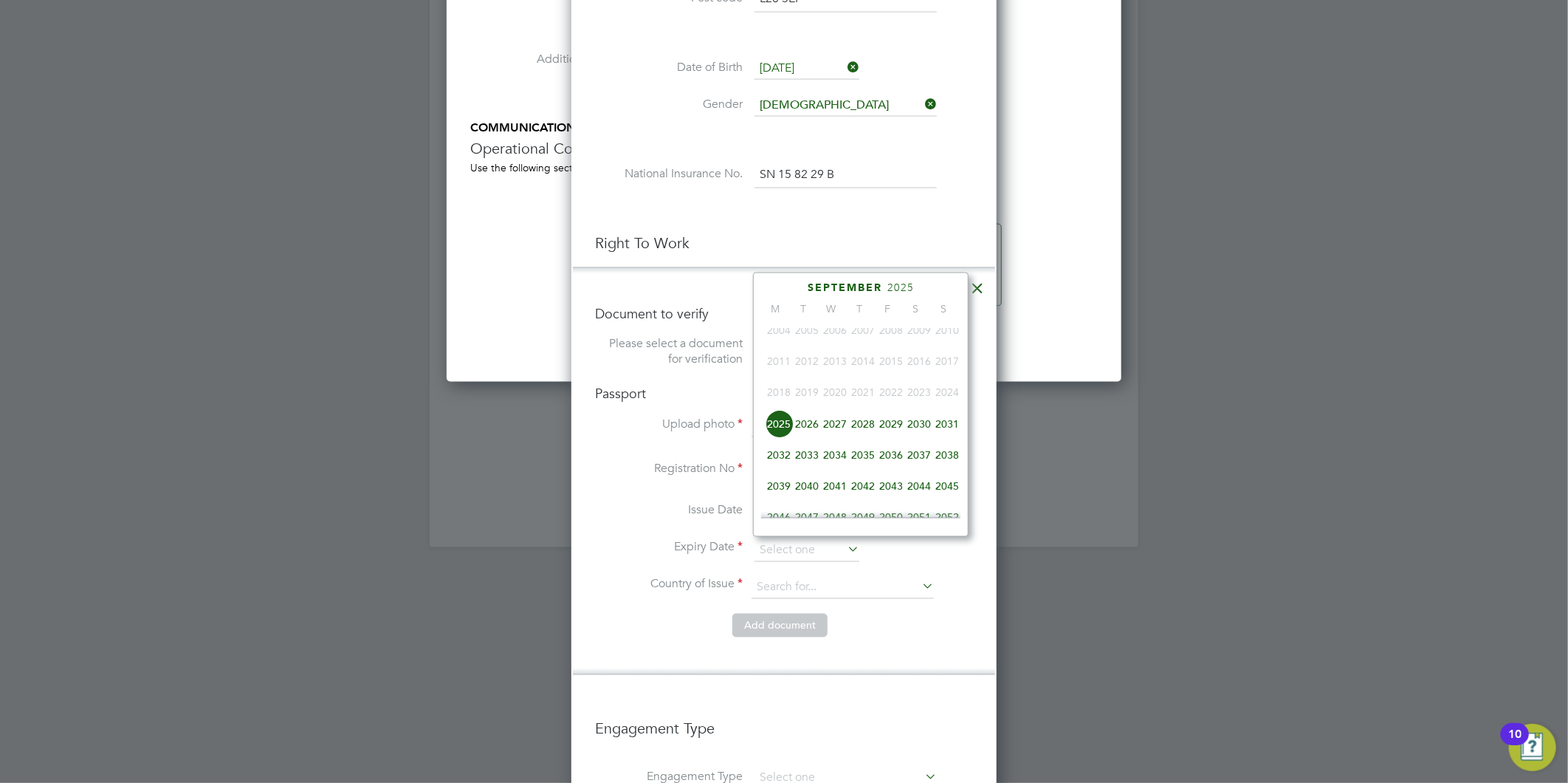
click at [839, 453] on span "2034" at bounding box center [834, 455] width 28 height 28
click at [928, 285] on icon at bounding box center [928, 289] width 14 height 16
click at [778, 504] on span "30" at bounding box center [779, 489] width 28 height 28
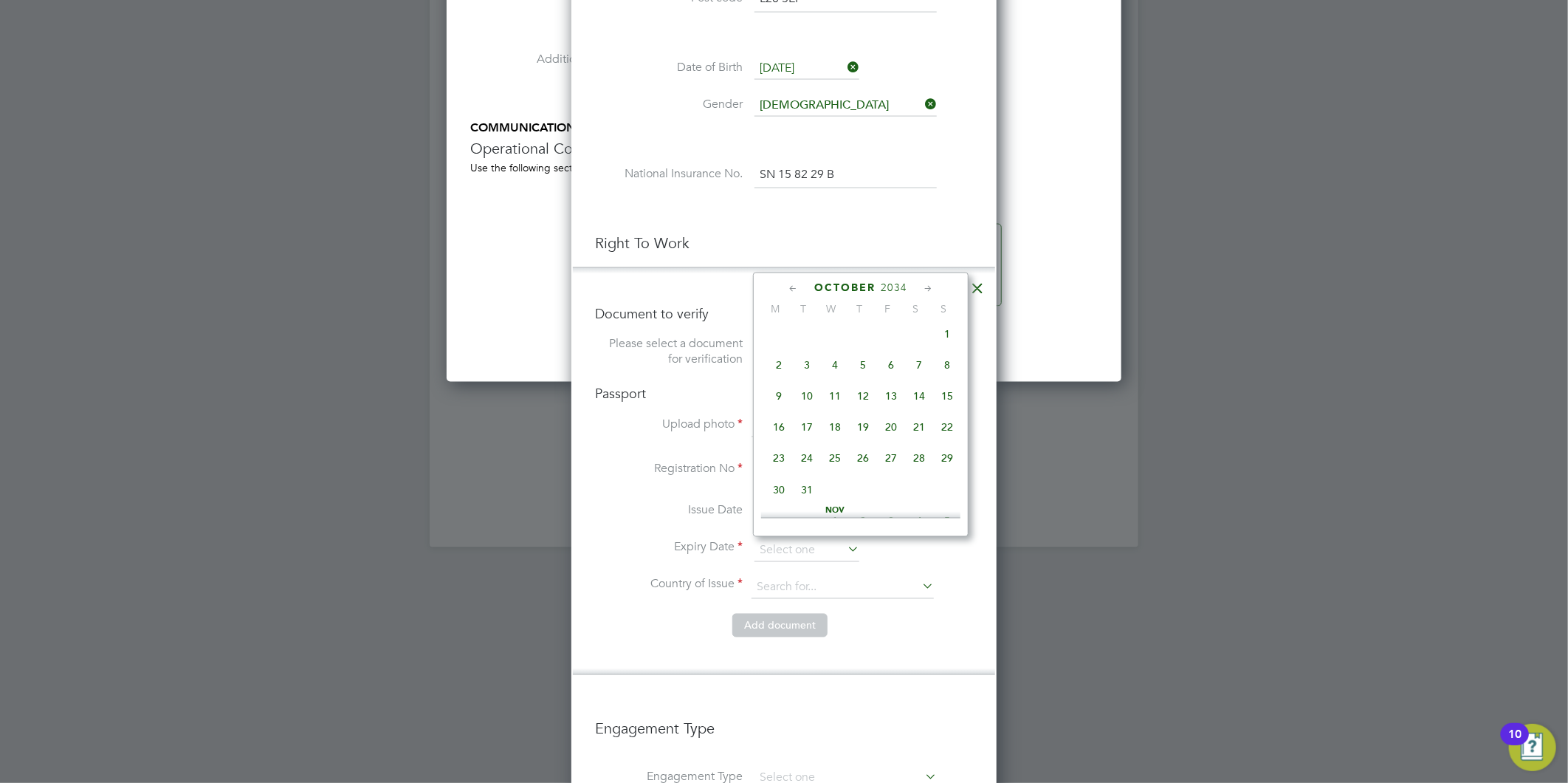
type input "30 Oct 2034"
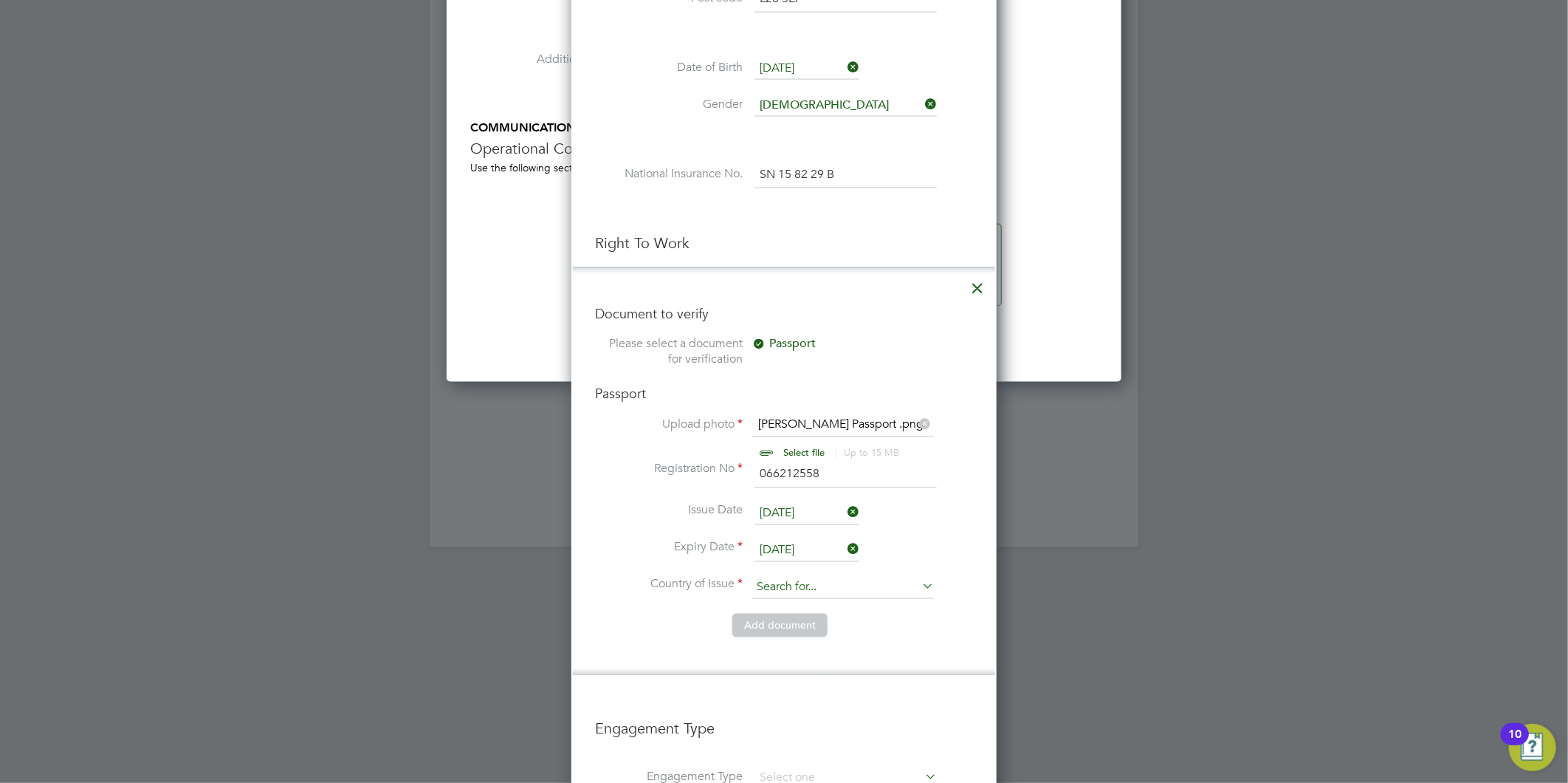
click at [779, 589] on input at bounding box center [842, 587] width 182 height 22
click at [812, 606] on li "Roma nia" at bounding box center [842, 605] width 184 height 20
type input "Romania"
click at [780, 507] on input "23 Sep 2025" at bounding box center [807, 514] width 105 height 22
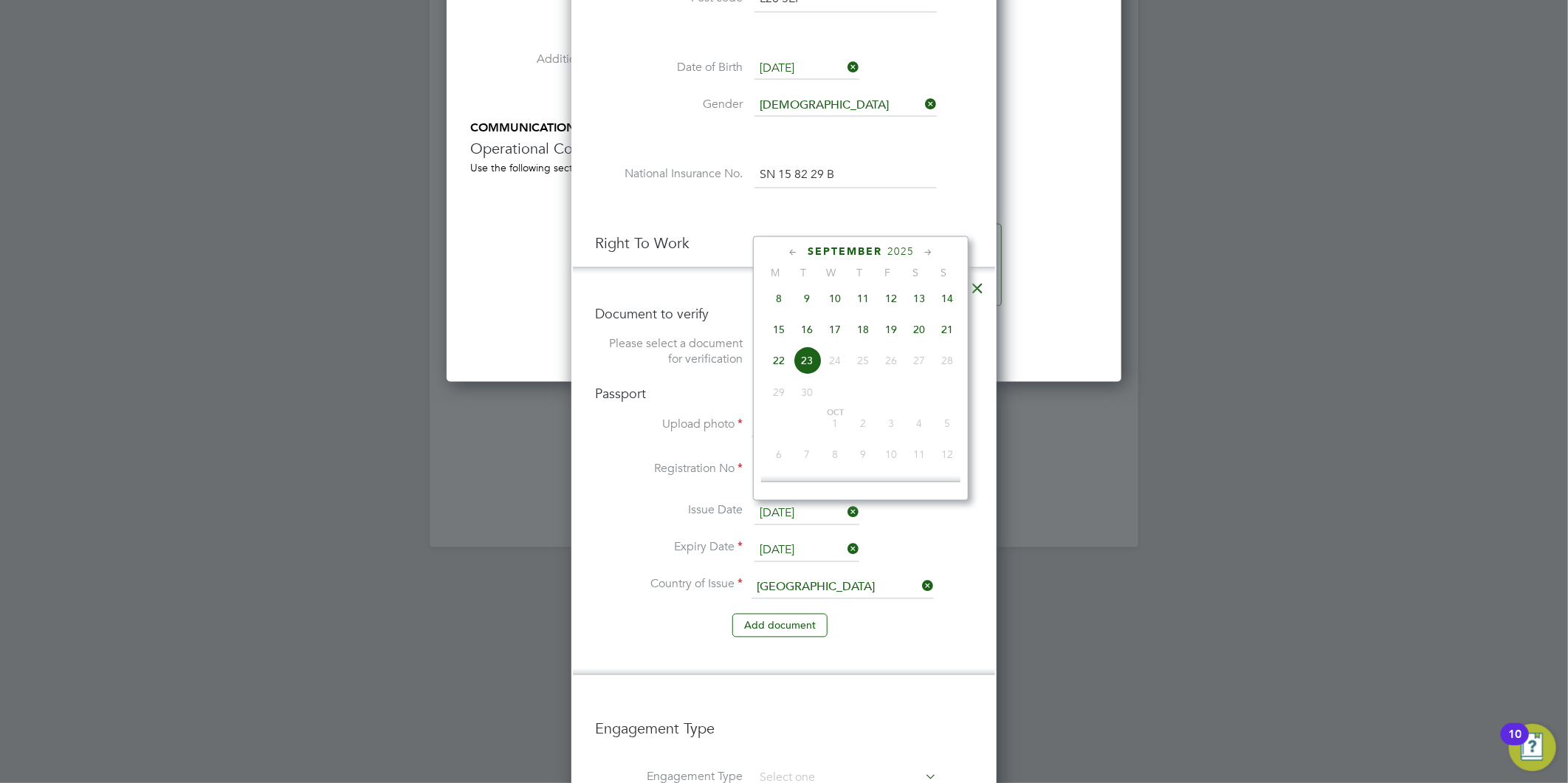
click at [894, 248] on span "2025" at bounding box center [900, 252] width 27 height 13
click at [943, 360] on span "2024" at bounding box center [947, 356] width 28 height 28
click at [924, 251] on icon at bounding box center [928, 252] width 14 height 16
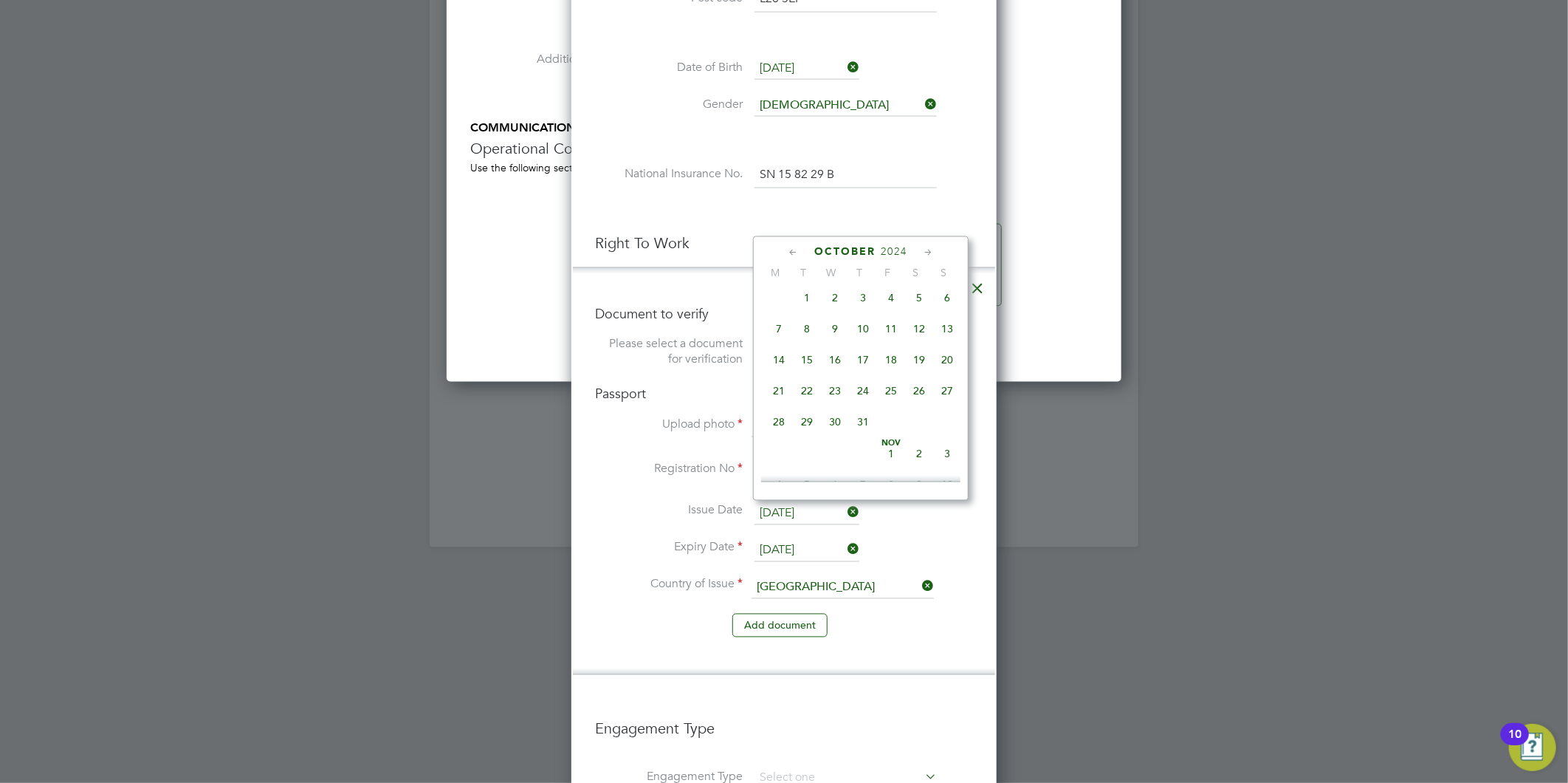
click at [924, 251] on icon at bounding box center [928, 252] width 14 height 16
click at [854, 427] on span "28" at bounding box center [863, 419] width 28 height 28
type input "28 Nov 2024"
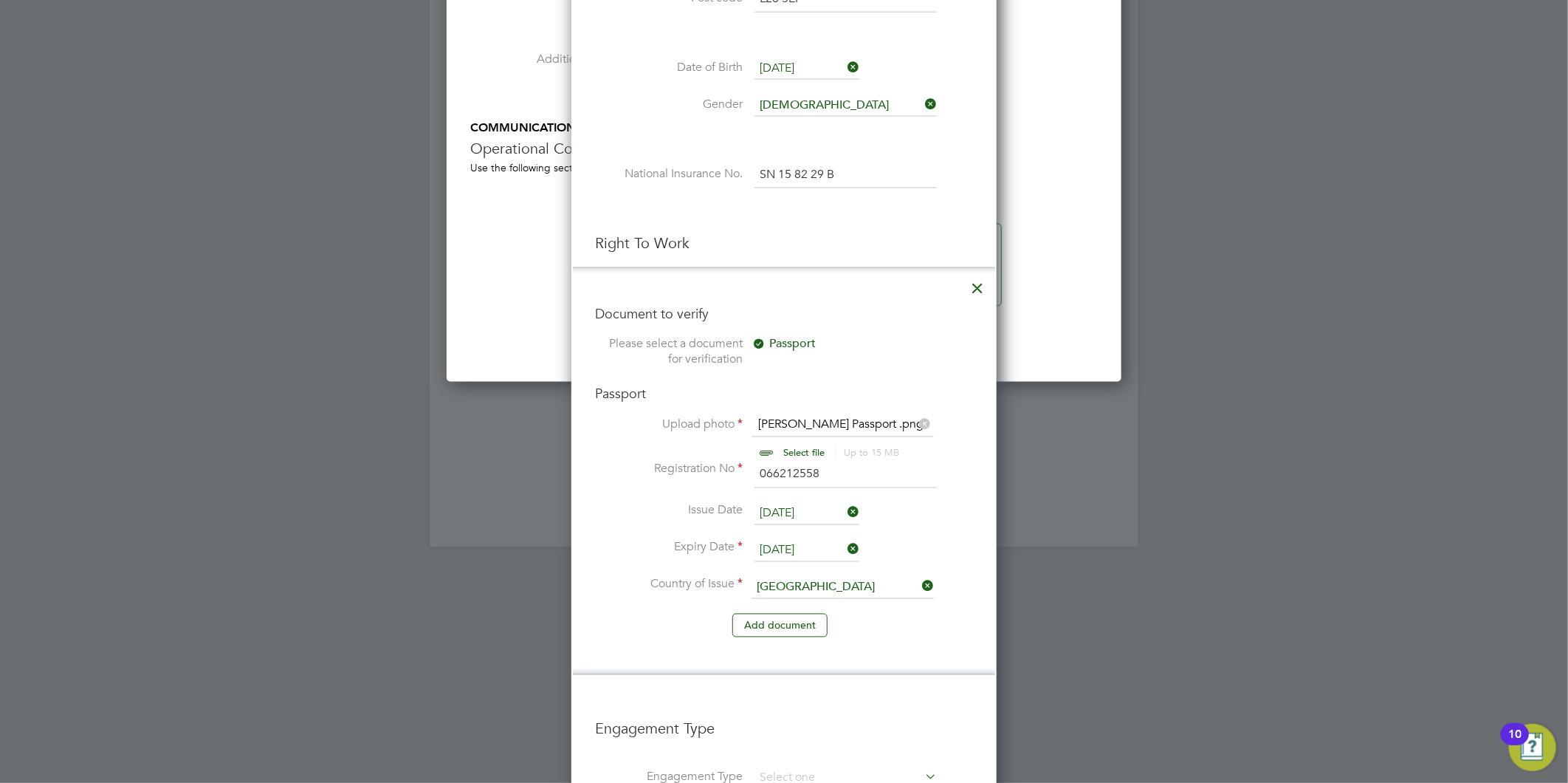
click at [767, 539] on input "30 Oct 2034" at bounding box center [807, 550] width 105 height 22
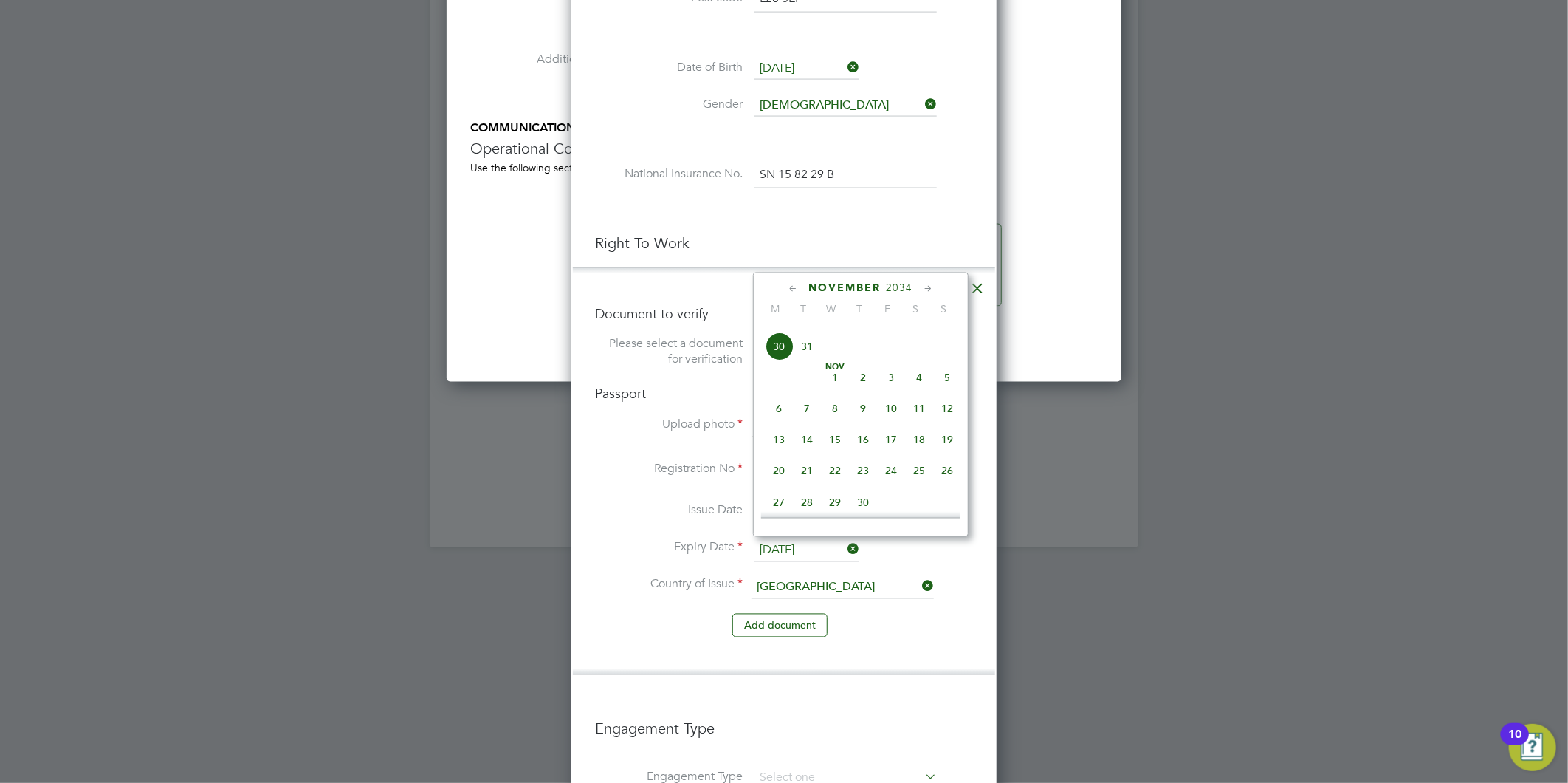
scroll to position [683, 0]
click at [808, 484] on span "28" at bounding box center [807, 469] width 28 height 28
type input "28 Nov 2034"
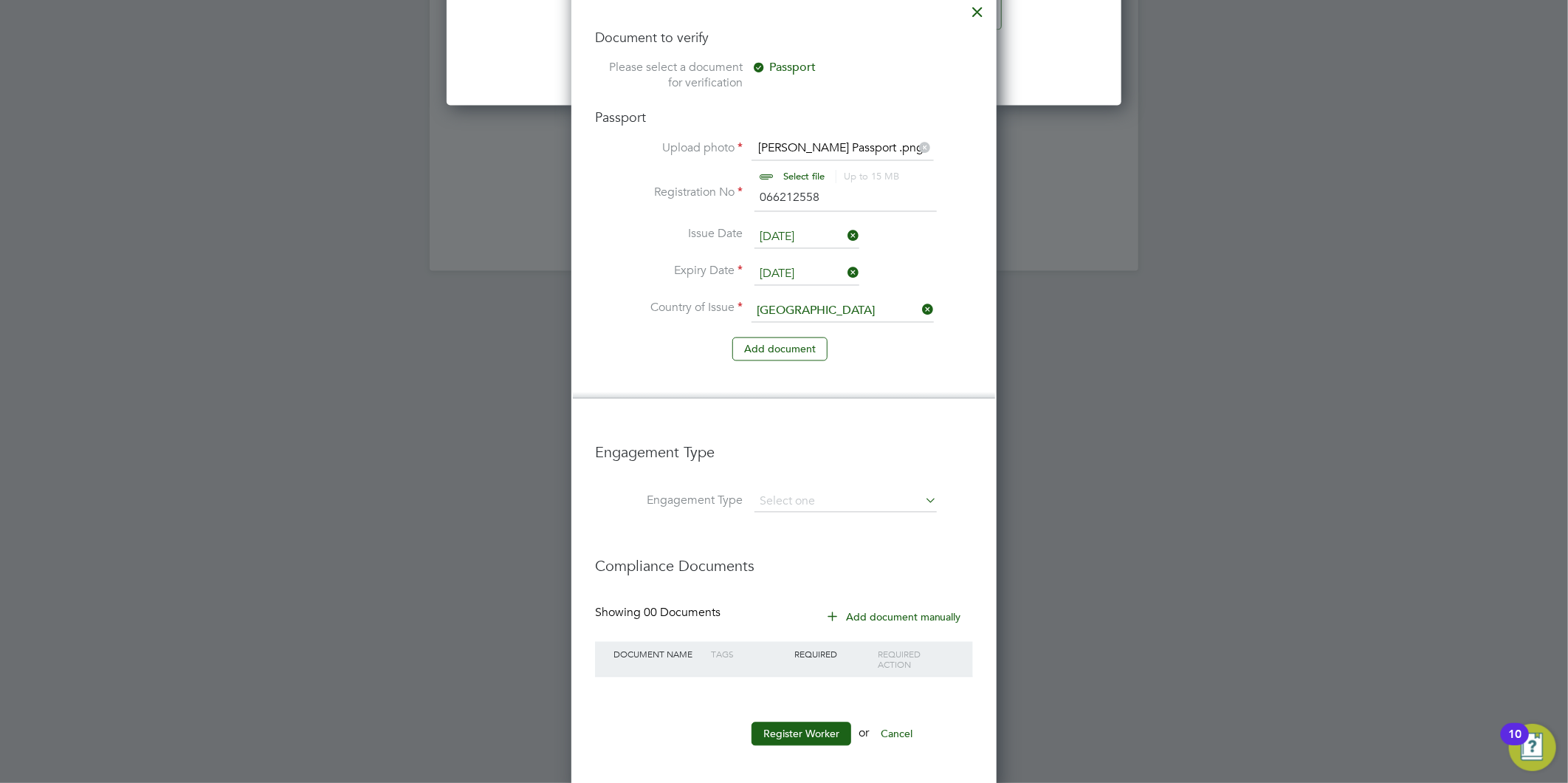
scroll to position [1723, 0]
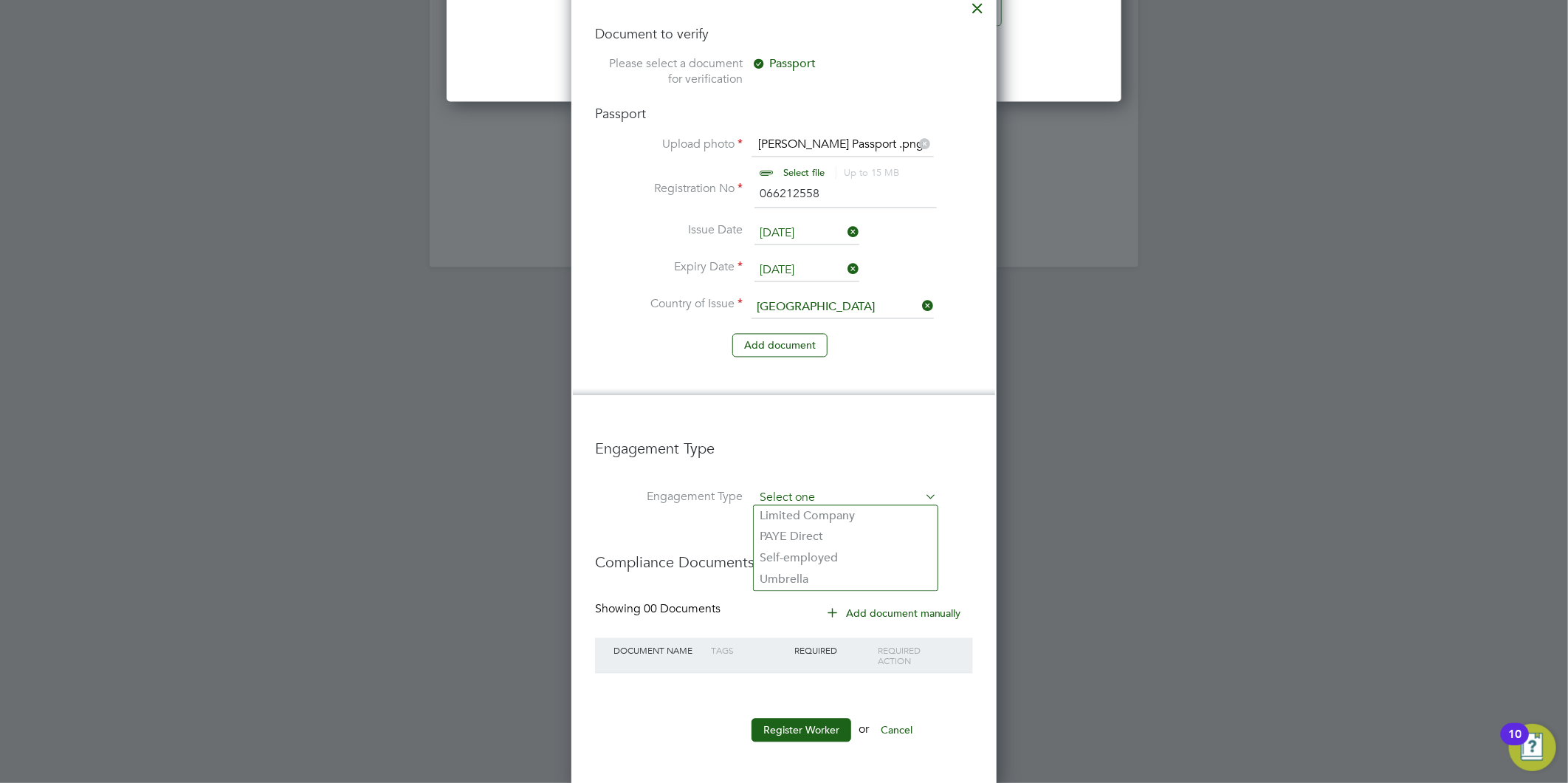
click at [792, 488] on input at bounding box center [846, 498] width 182 height 21
click at [815, 574] on li "Umbrella" at bounding box center [846, 580] width 184 height 22
type input "Umbrella"
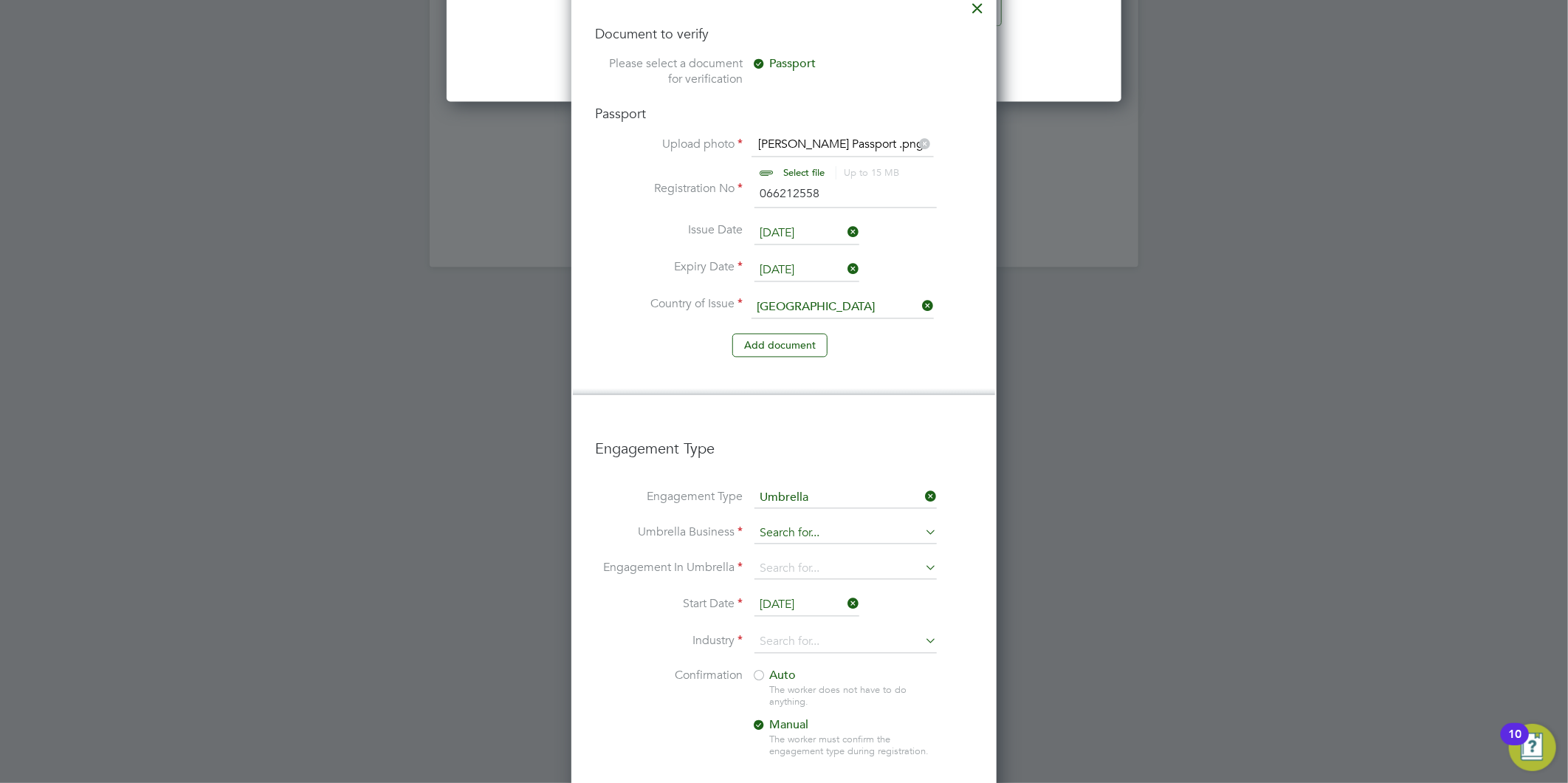
click at [810, 530] on input at bounding box center [846, 534] width 182 height 21
click at [810, 526] on input "workw" at bounding box center [846, 534] width 182 height 21
drag, startPoint x: 807, startPoint y: 535, endPoint x: 767, endPoint y: 527, distance: 40.8
click at [767, 527] on input "workw" at bounding box center [846, 534] width 182 height 21
type input "w"
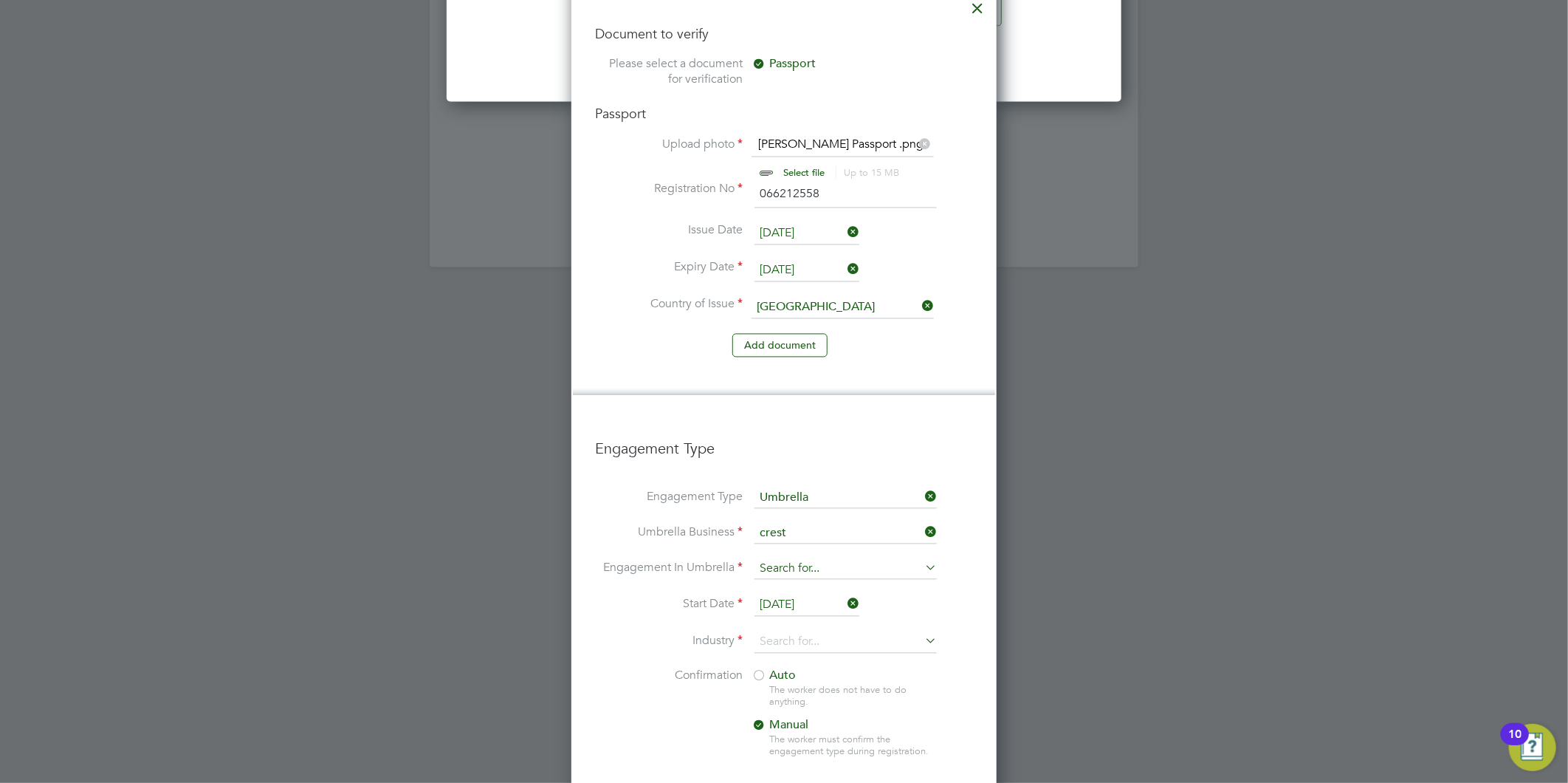
type input "crest"
click at [778, 559] on input at bounding box center [846, 569] width 182 height 21
click at [802, 534] on input at bounding box center [846, 534] width 182 height 21
type input "work"
drag, startPoint x: 602, startPoint y: 518, endPoint x: 613, endPoint y: 529, distance: 15.6
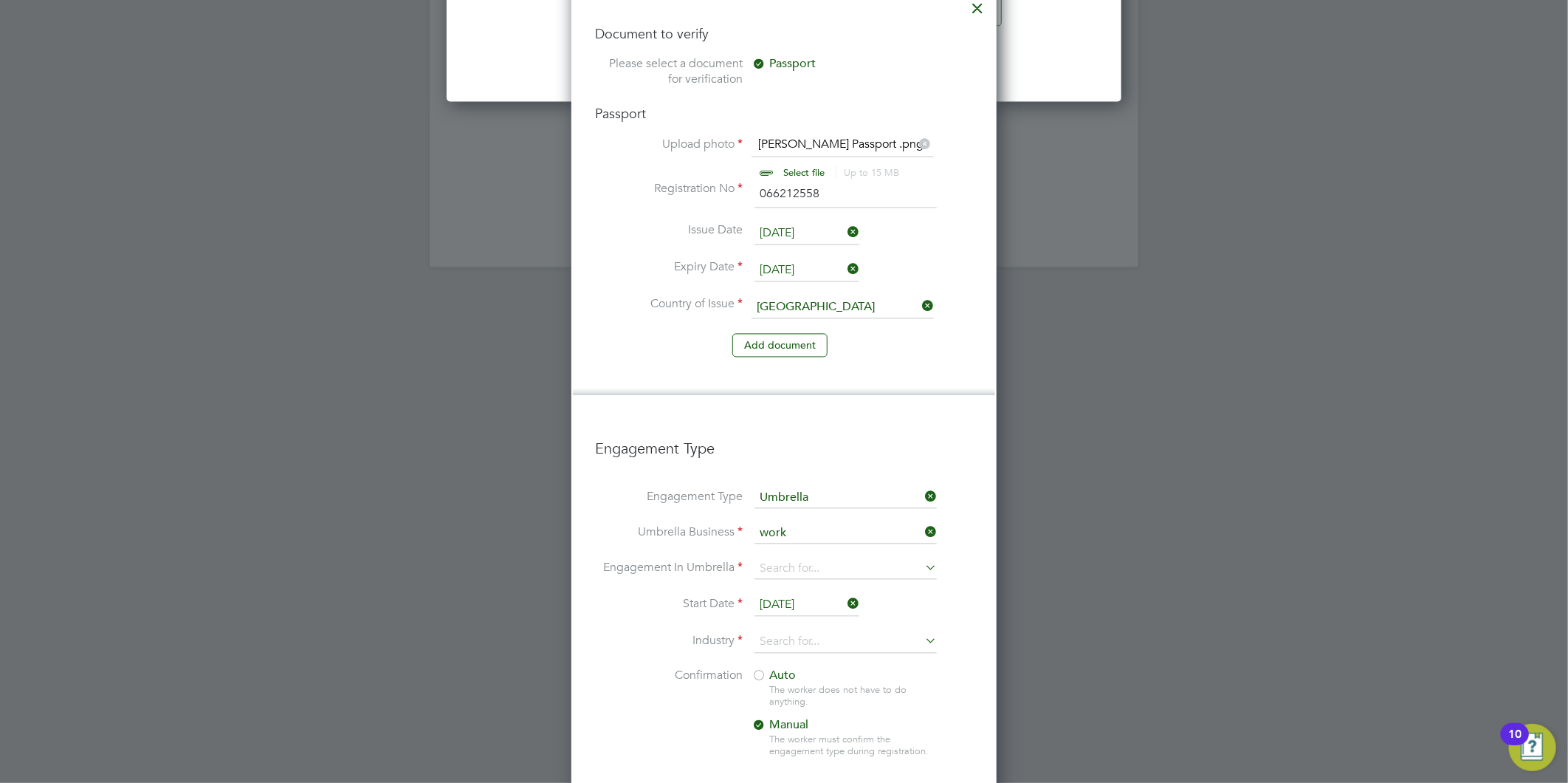
click at [585, 518] on div "New Worker Mandatory Fields Email luchianamz@gmail.com Mobile No 07305565162 Pe…" at bounding box center [784, 114] width 425 height 1891
click at [763, 561] on input at bounding box center [846, 569] width 182 height 21
click at [783, 523] on input at bounding box center [846, 534] width 182 height 21
type input "W"
click at [816, 564] on input at bounding box center [846, 569] width 182 height 21
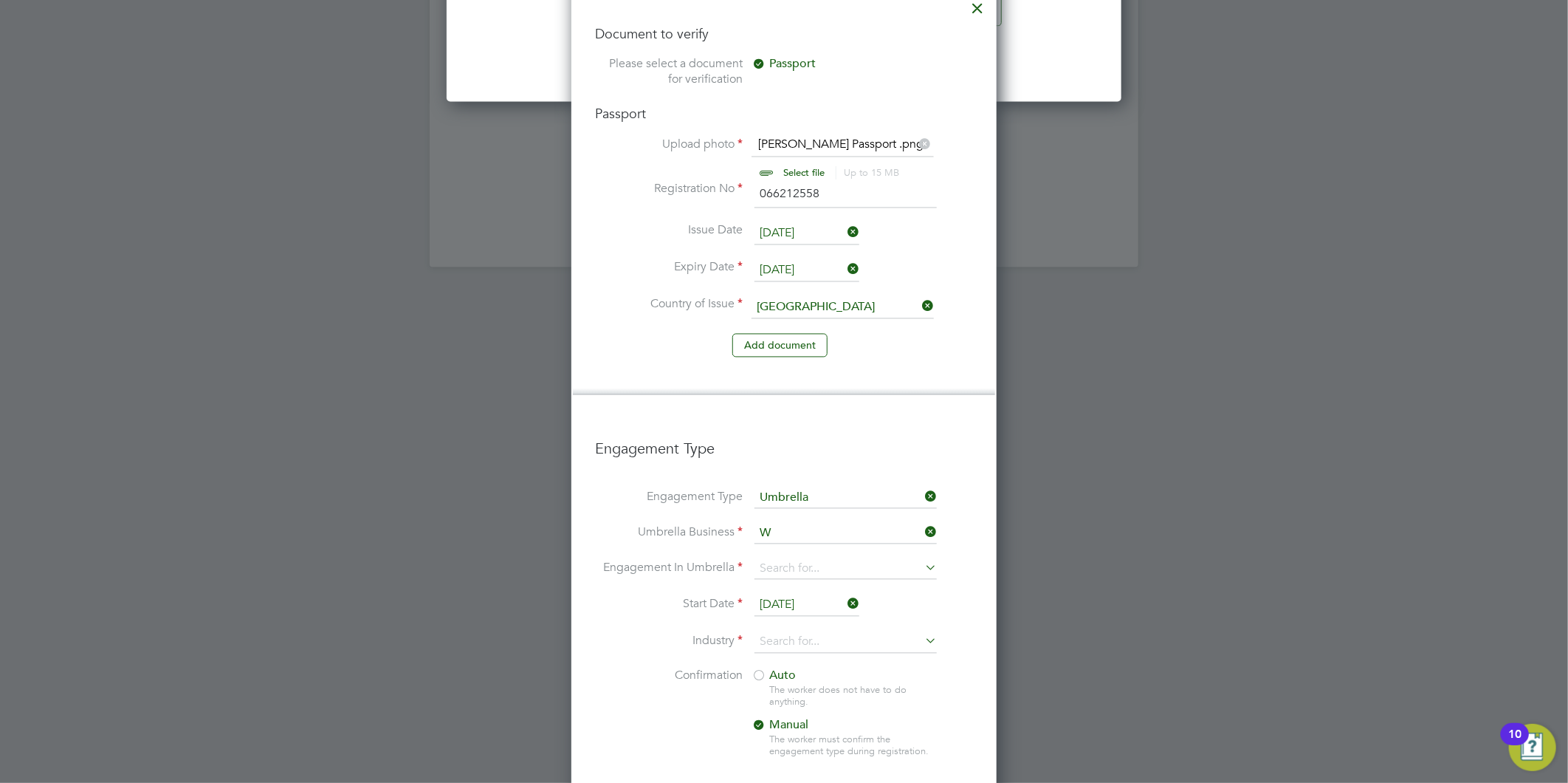
click at [825, 670] on li "PAYE Umbrella" at bounding box center [846, 673] width 184 height 22
type input "PAYE Umbrella"
click at [777, 643] on input at bounding box center [846, 642] width 182 height 22
click at [801, 660] on li "Cons truction" at bounding box center [846, 659] width 184 height 20
type input "Construction"
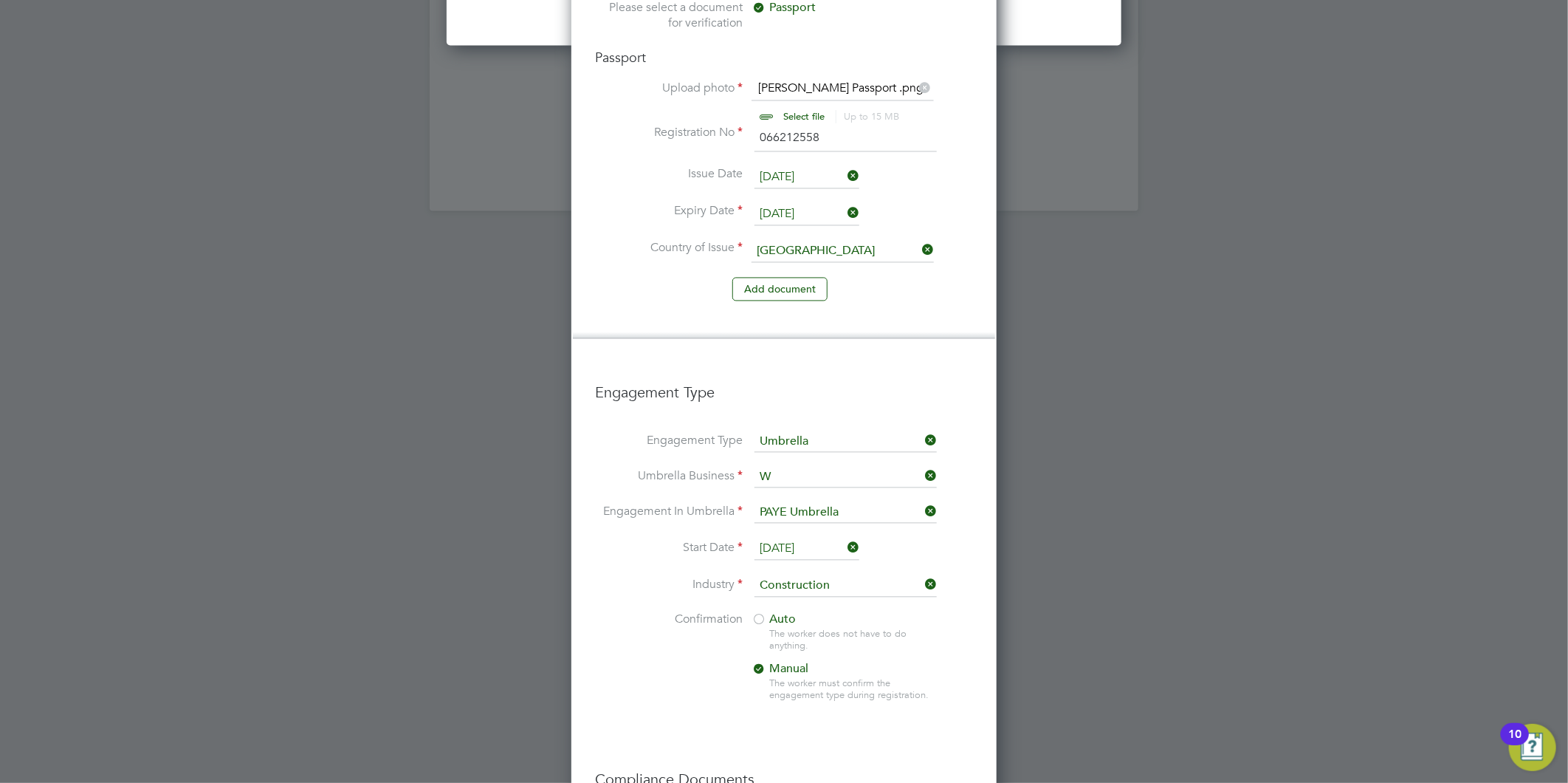
scroll to position [1887, 0]
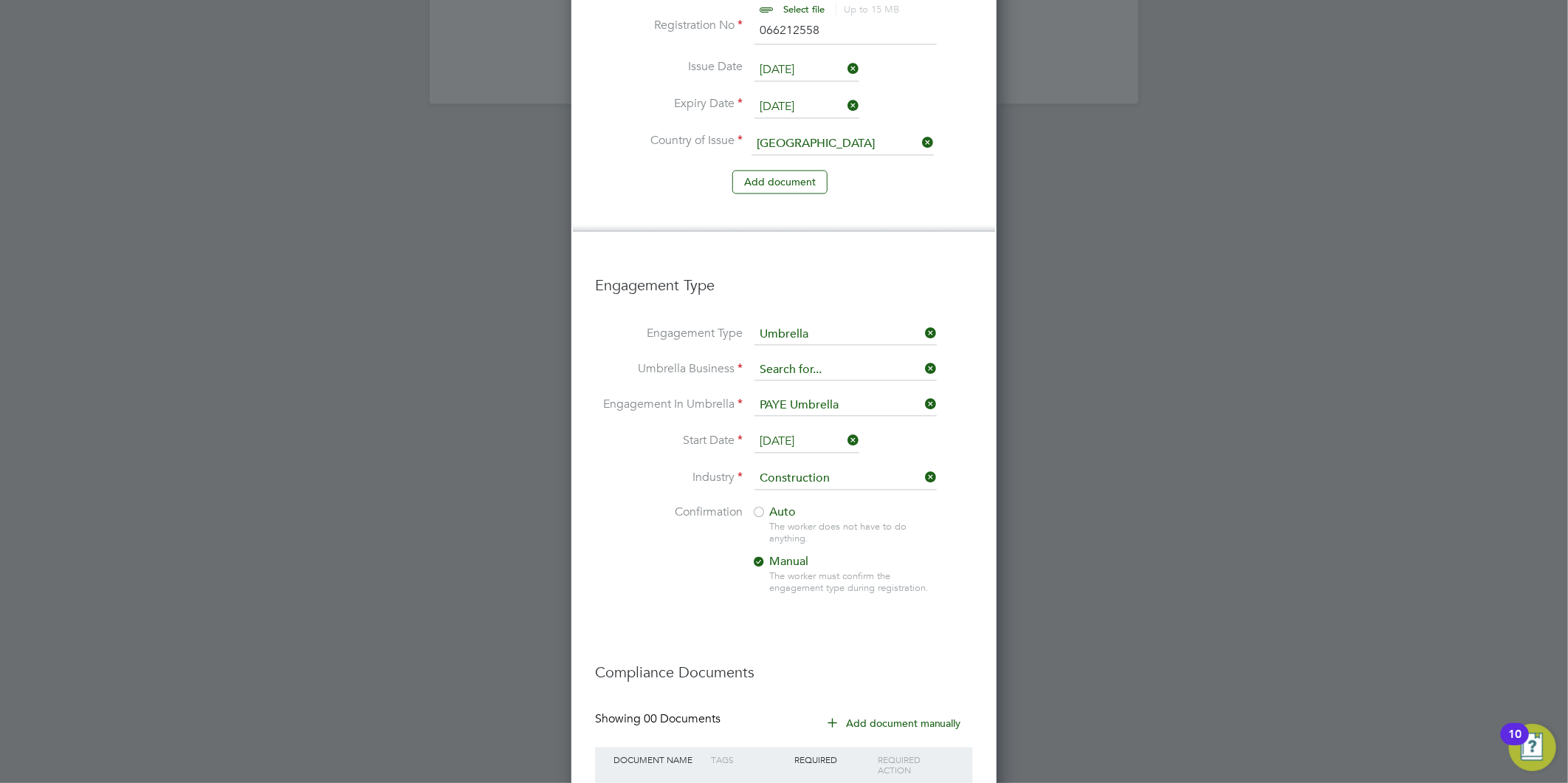
click at [836, 362] on input at bounding box center [846, 370] width 182 height 21
type input "wor"
click at [936, 352] on li "Engagement Type Umbrella" at bounding box center [784, 342] width 378 height 35
click at [922, 364] on icon at bounding box center [922, 369] width 0 height 21
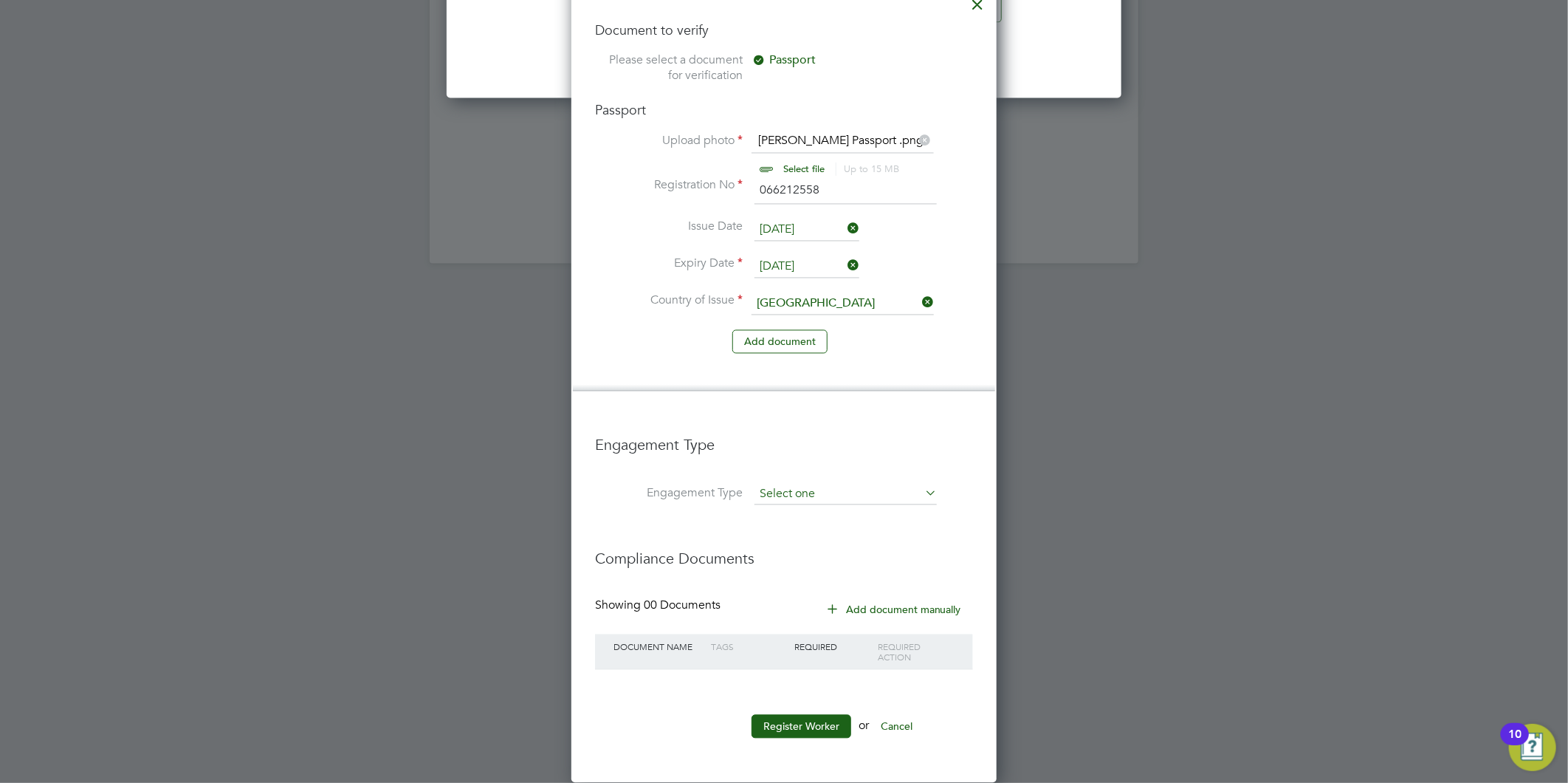
scroll to position [1723, 0]
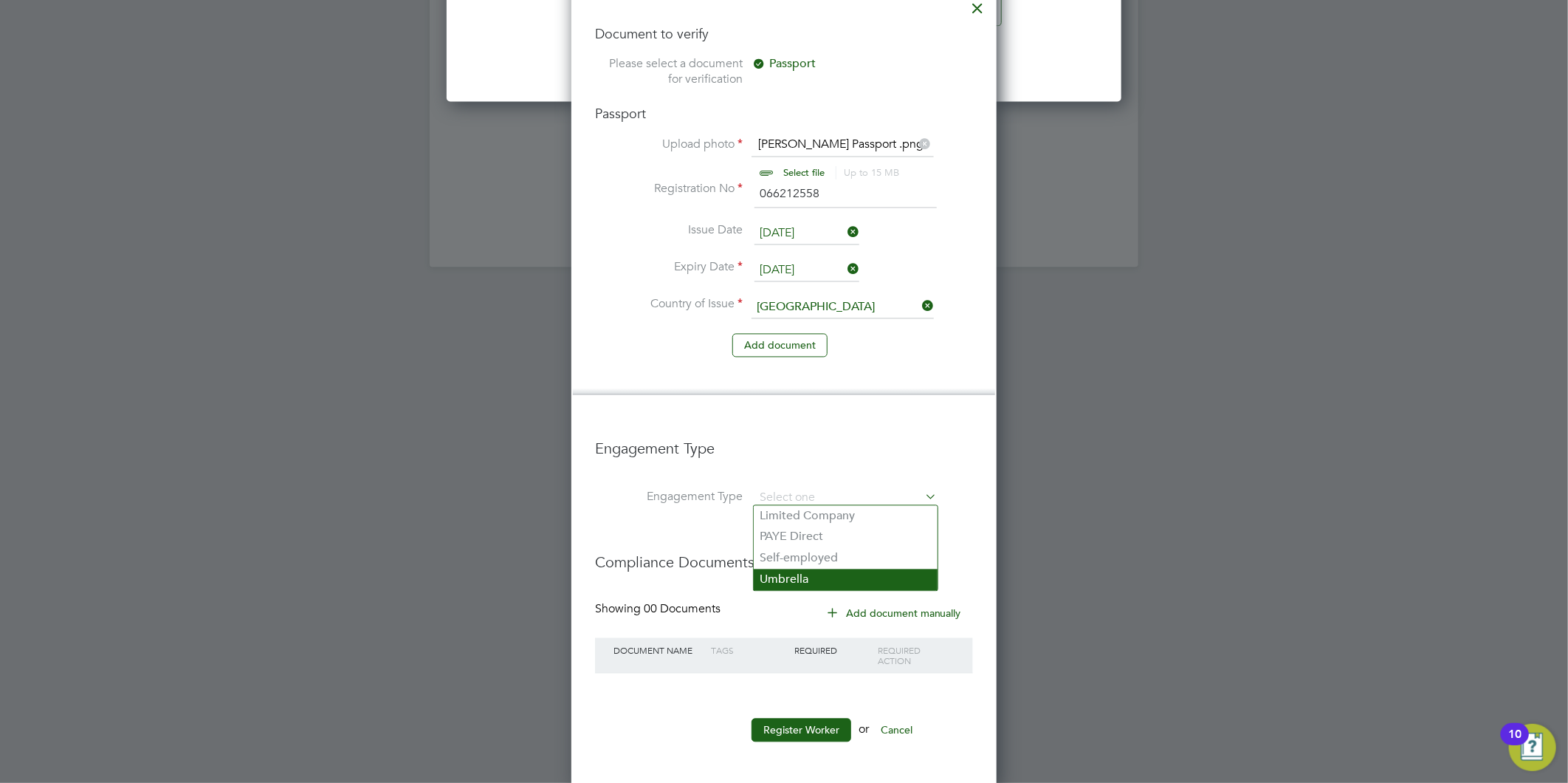
click at [805, 573] on li "Umbrella" at bounding box center [846, 580] width 184 height 22
type input "Umbrella"
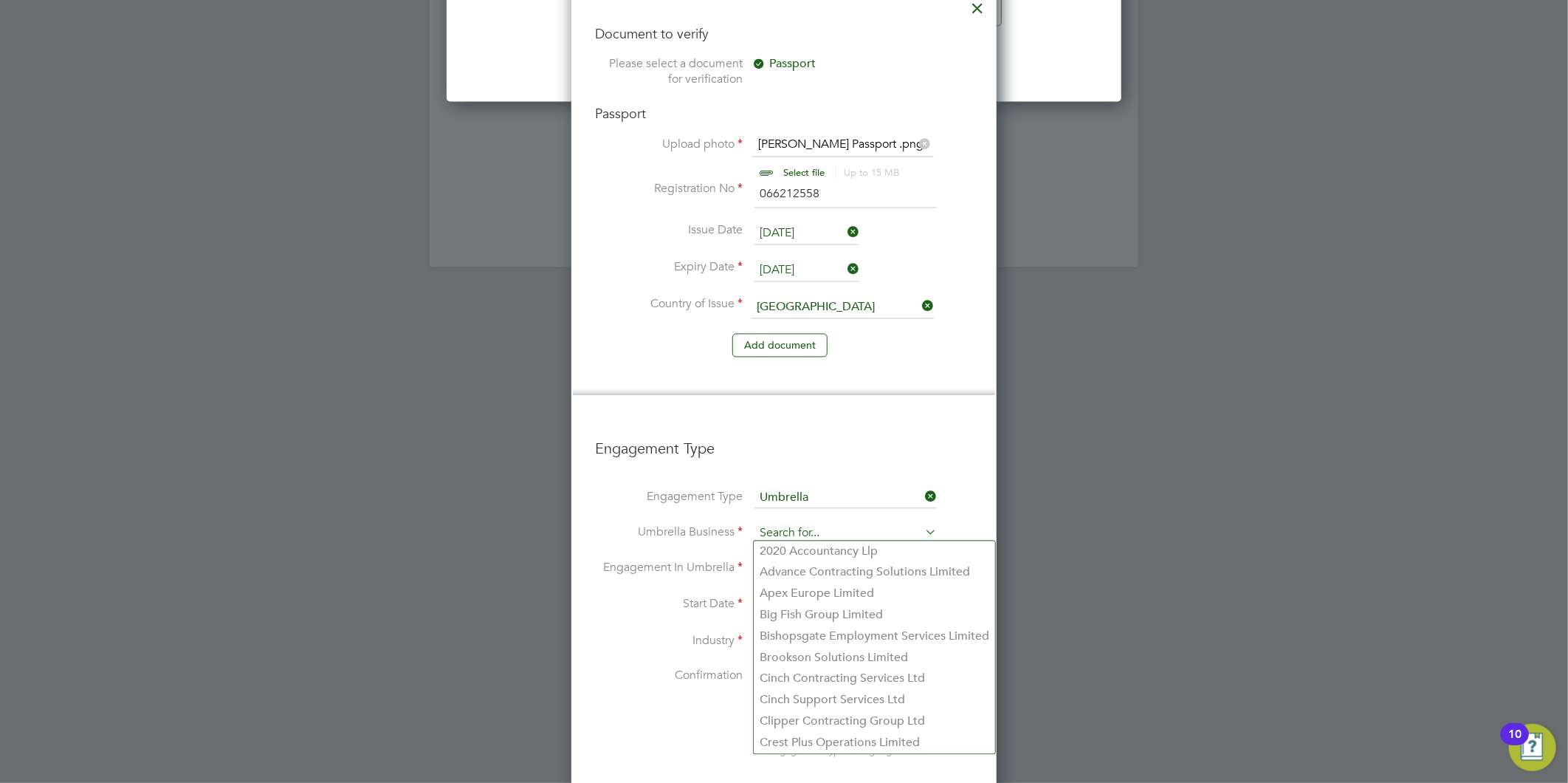
click at [788, 530] on input at bounding box center [846, 534] width 182 height 21
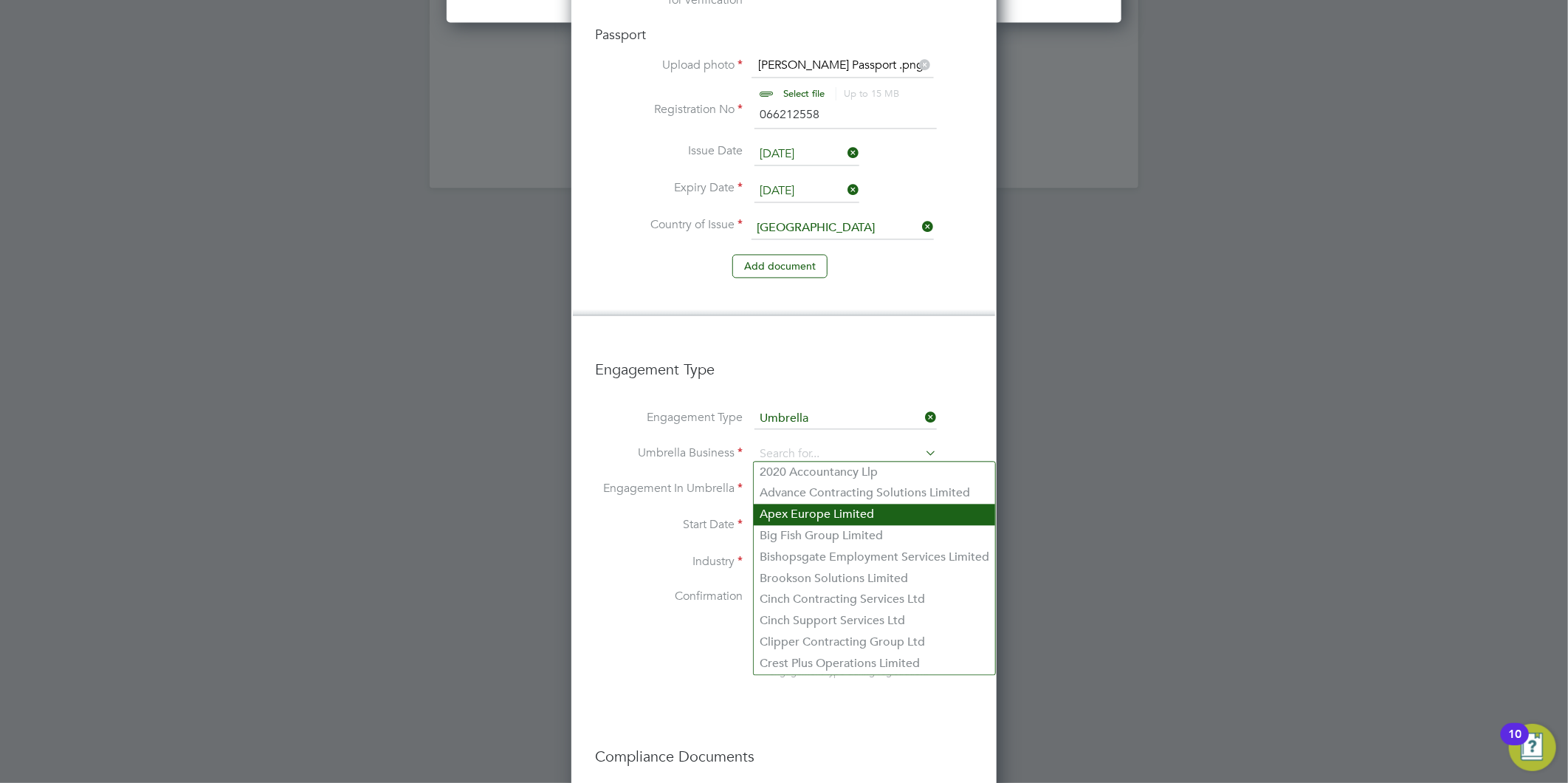
scroll to position [1805, 0]
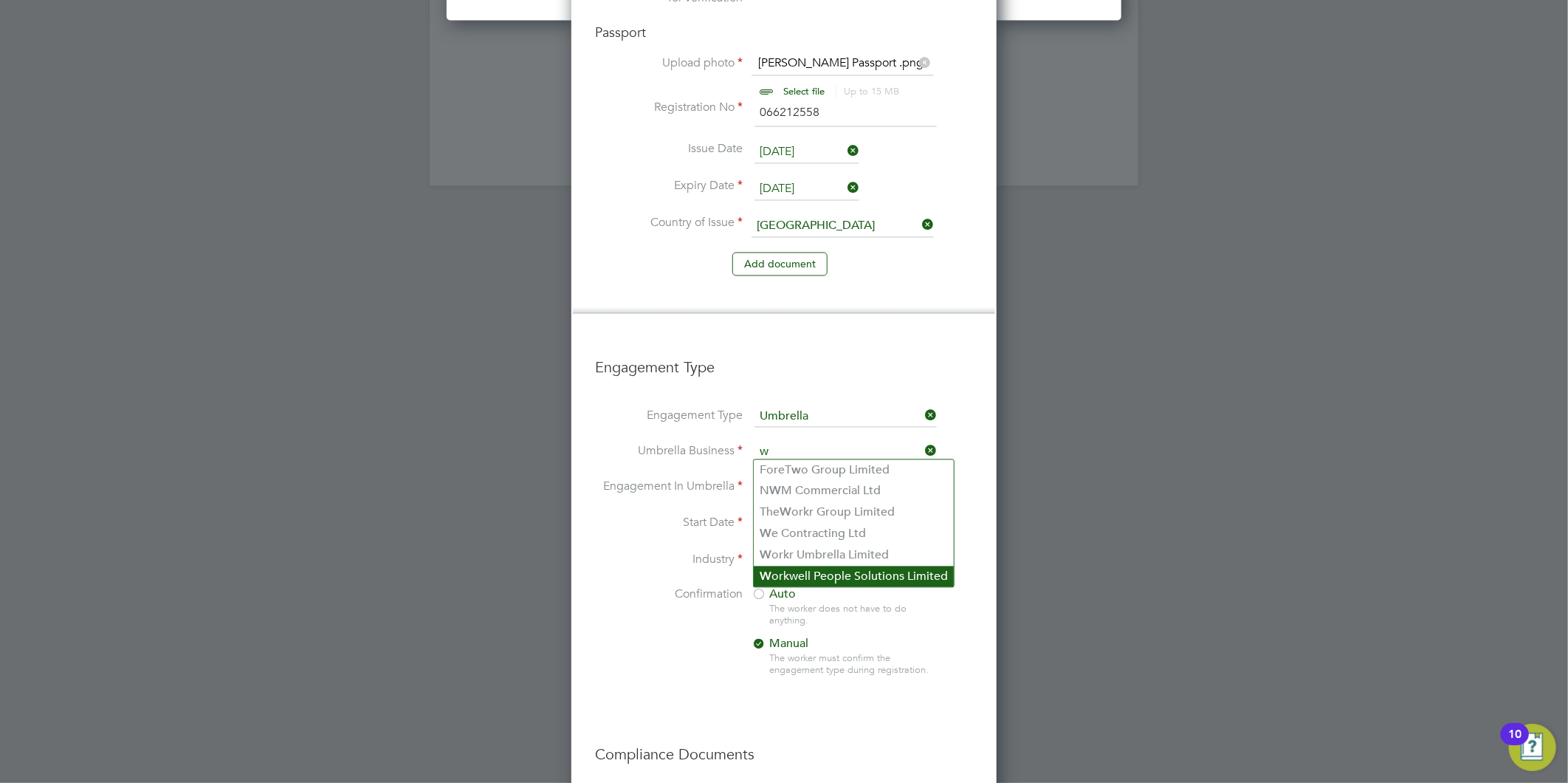
click at [823, 585] on li "W orkwell People Solutions Limited" at bounding box center [854, 576] width 200 height 22
type input "Workwell People Solutions Limited"
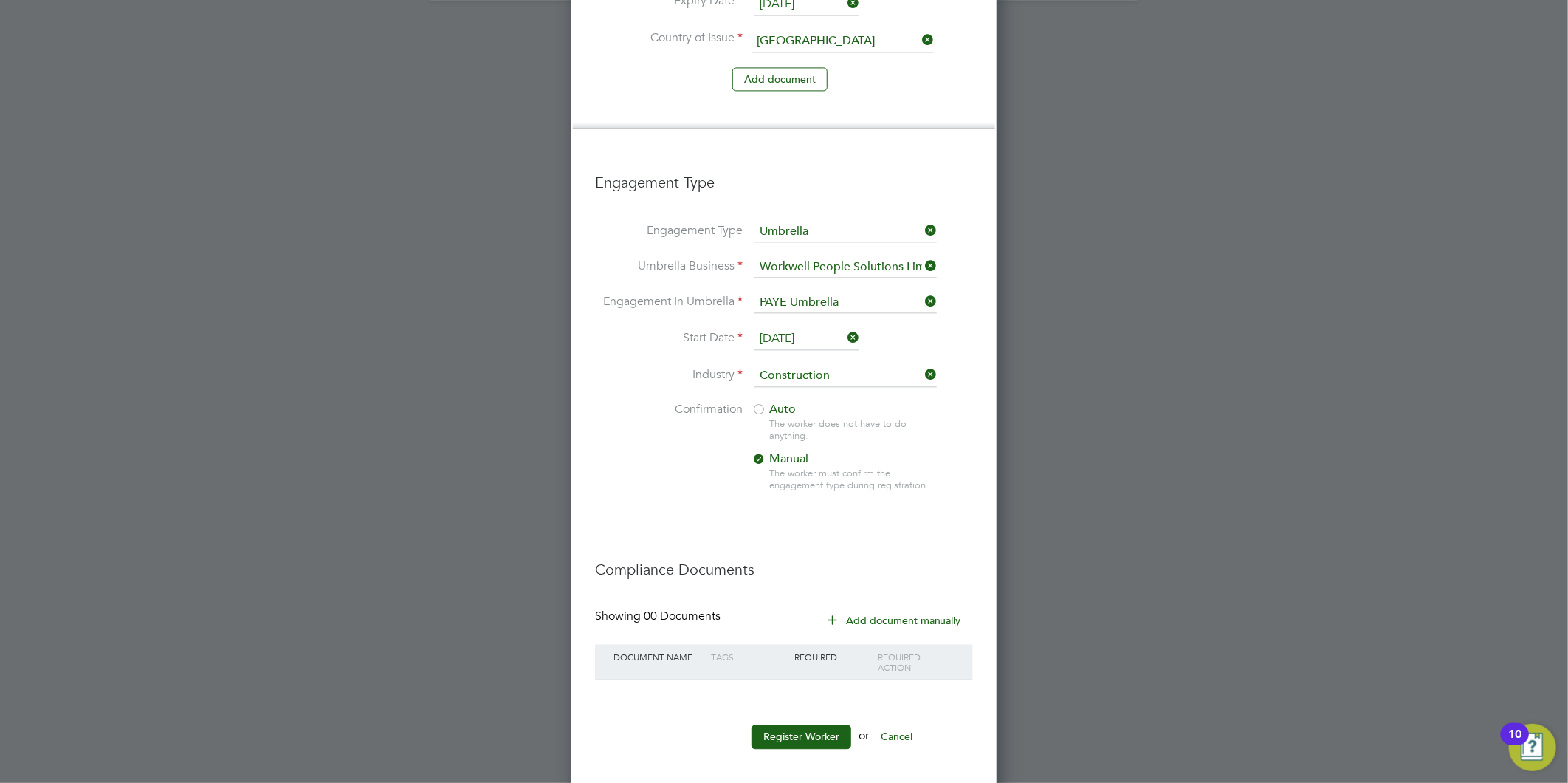
scroll to position [1995, 0]
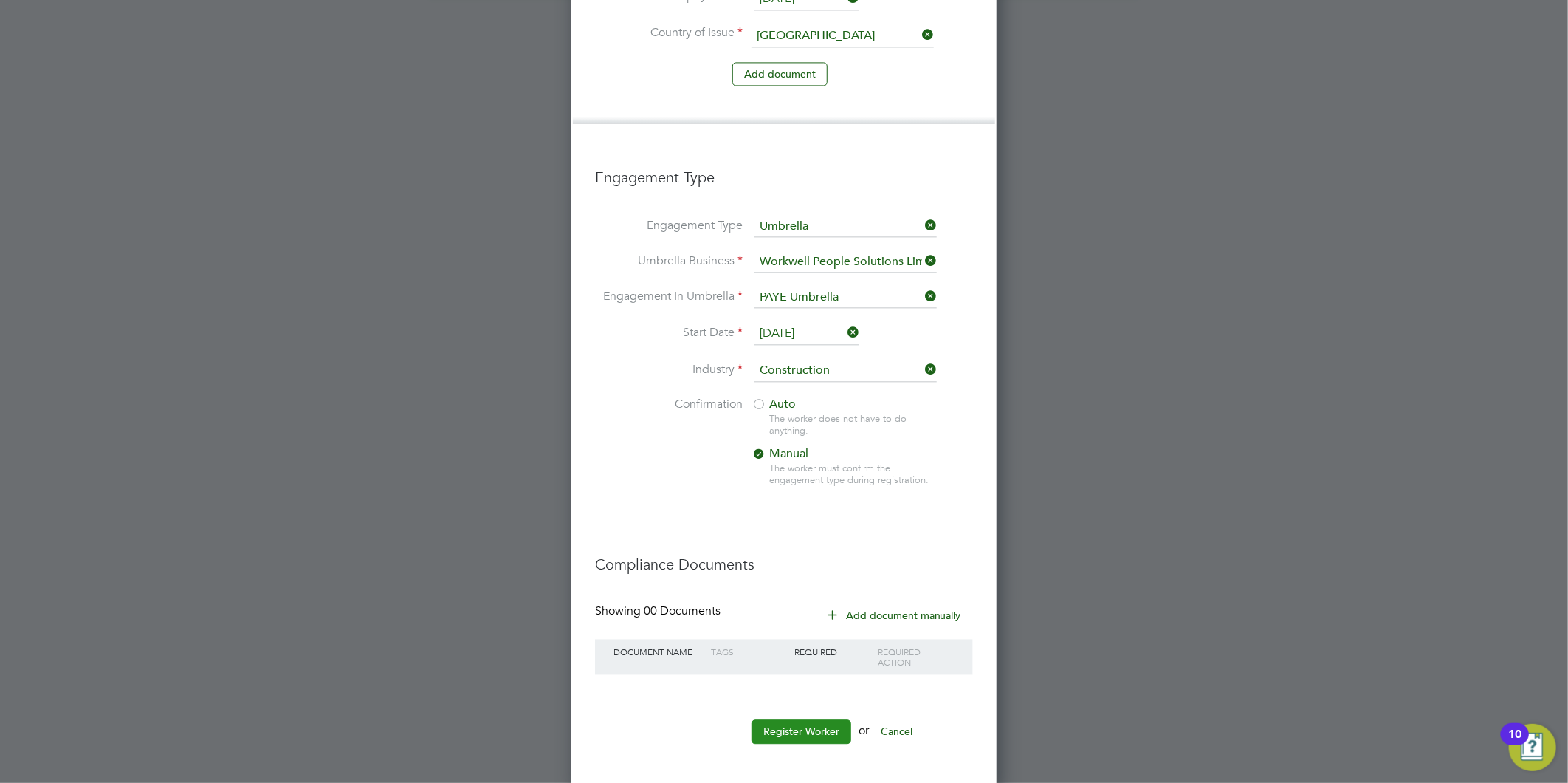
click at [805, 723] on button "Register Worker" at bounding box center [801, 731] width 100 height 23
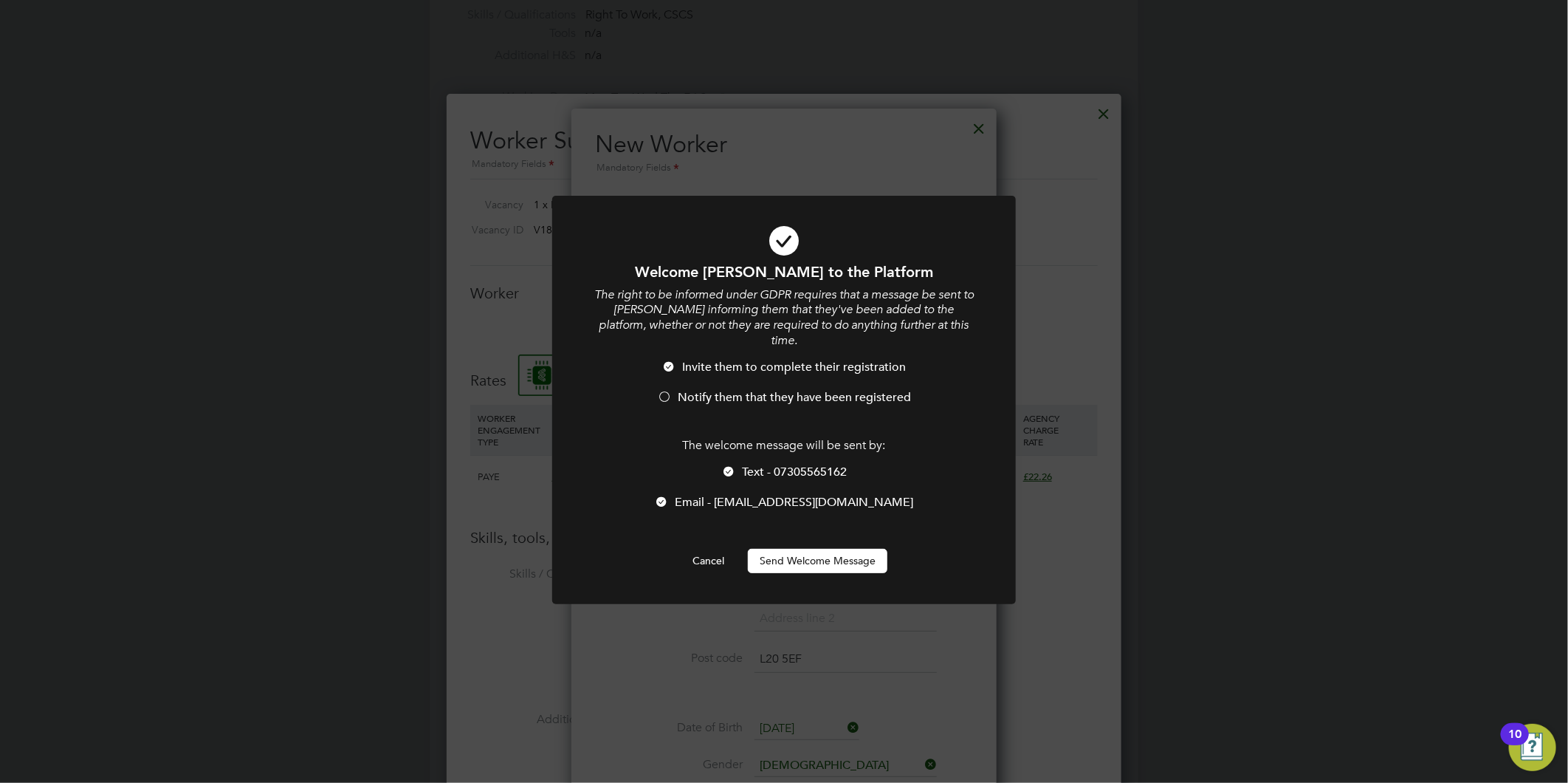
click at [670, 390] on div at bounding box center [664, 398] width 15 height 15
click at [817, 548] on button "Send Welcome Message" at bounding box center [817, 560] width 139 height 23
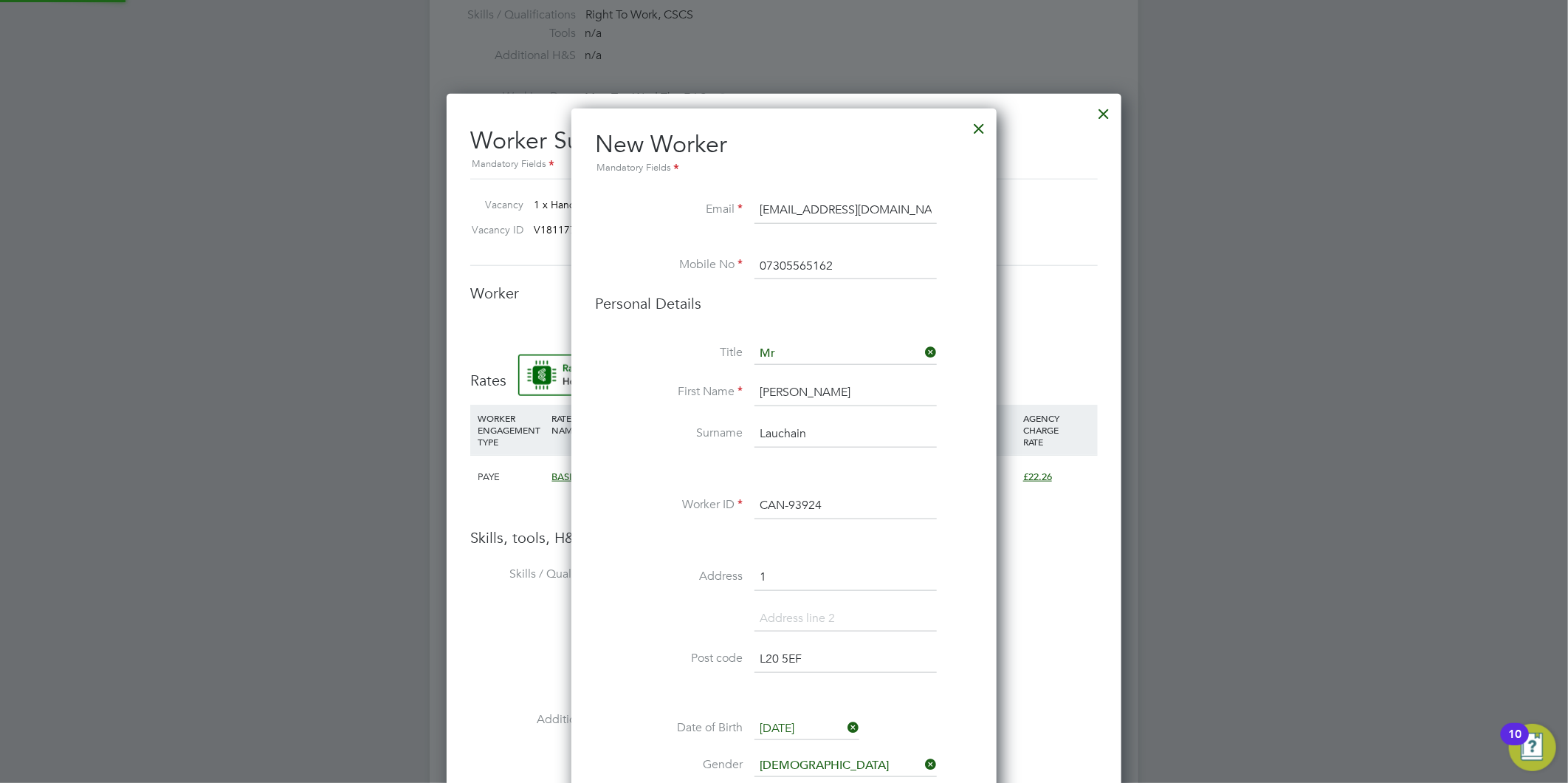
scroll to position [1664, 392]
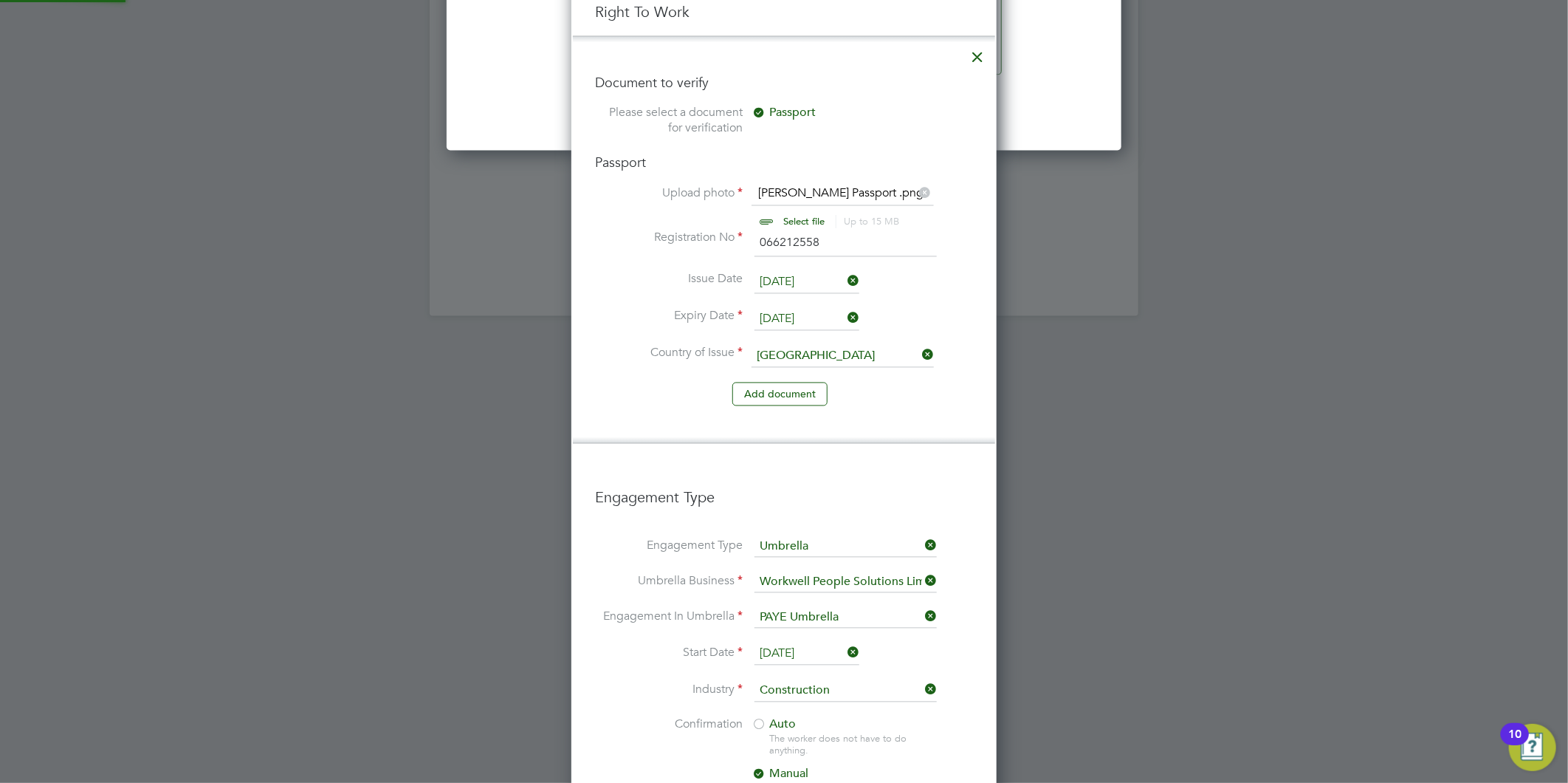
type input "Andre Lauchain (CAN-93924)"
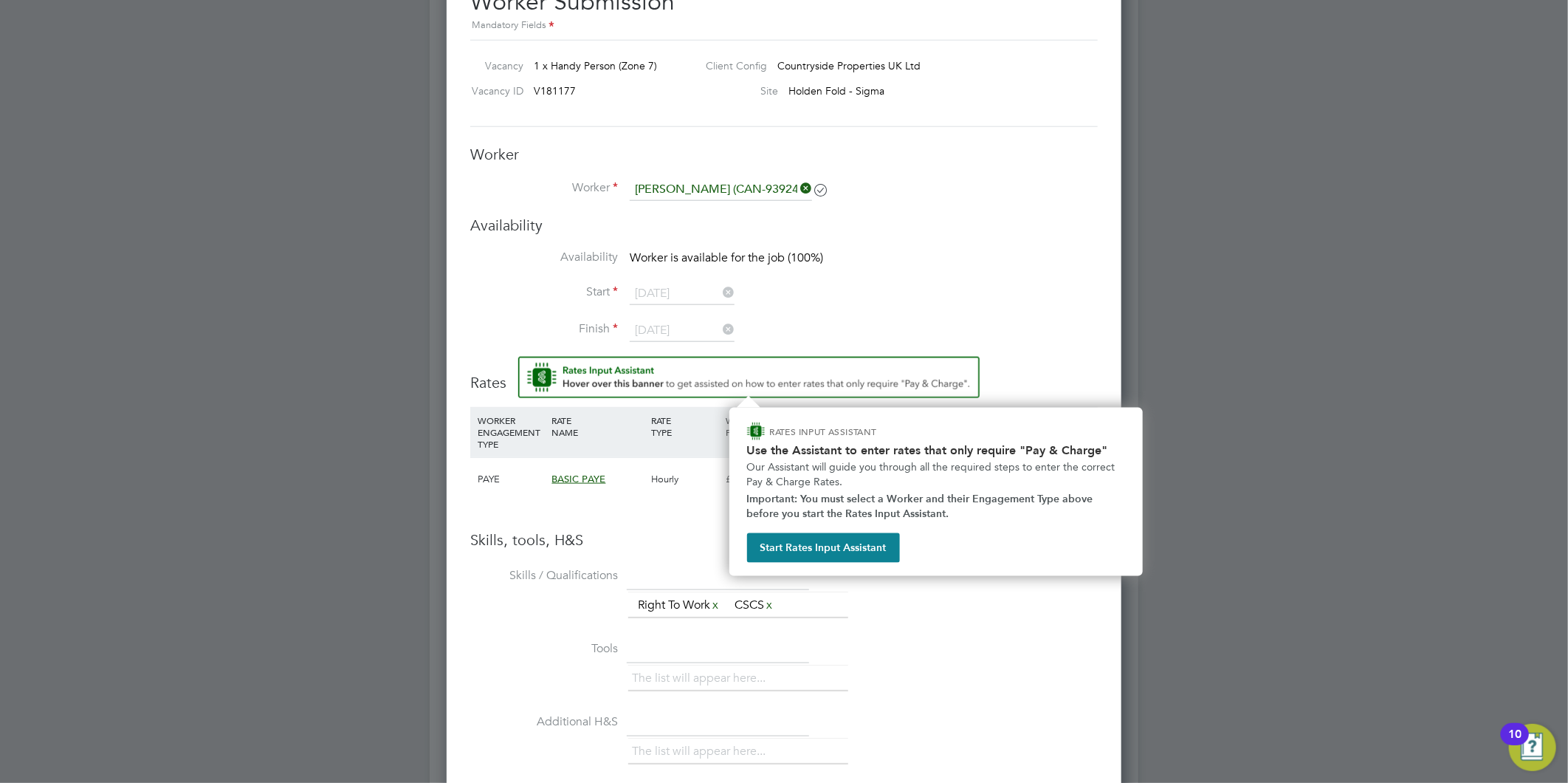
scroll to position [1231, 0]
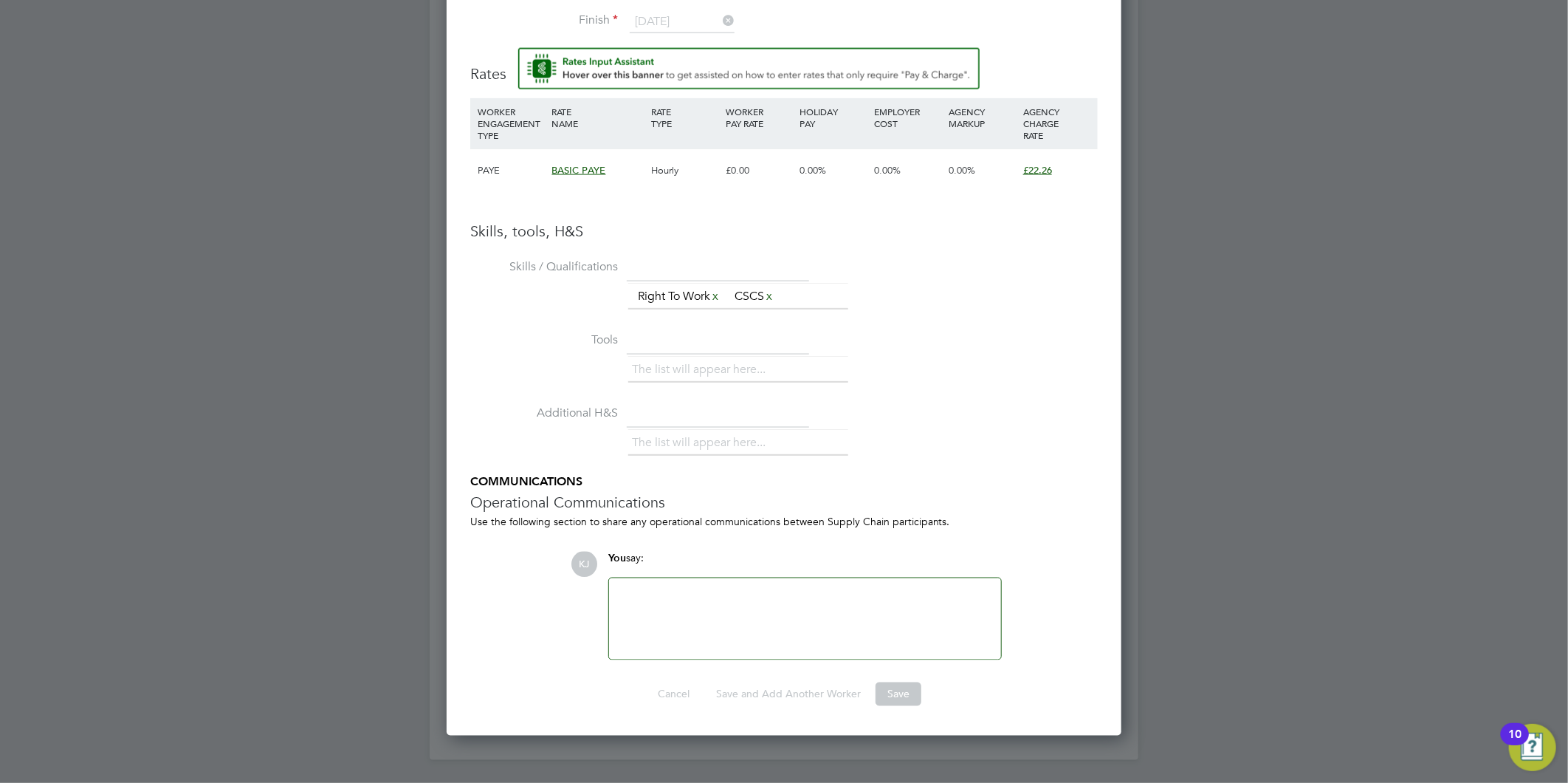
click at [817, 587] on div at bounding box center [805, 618] width 374 height 64
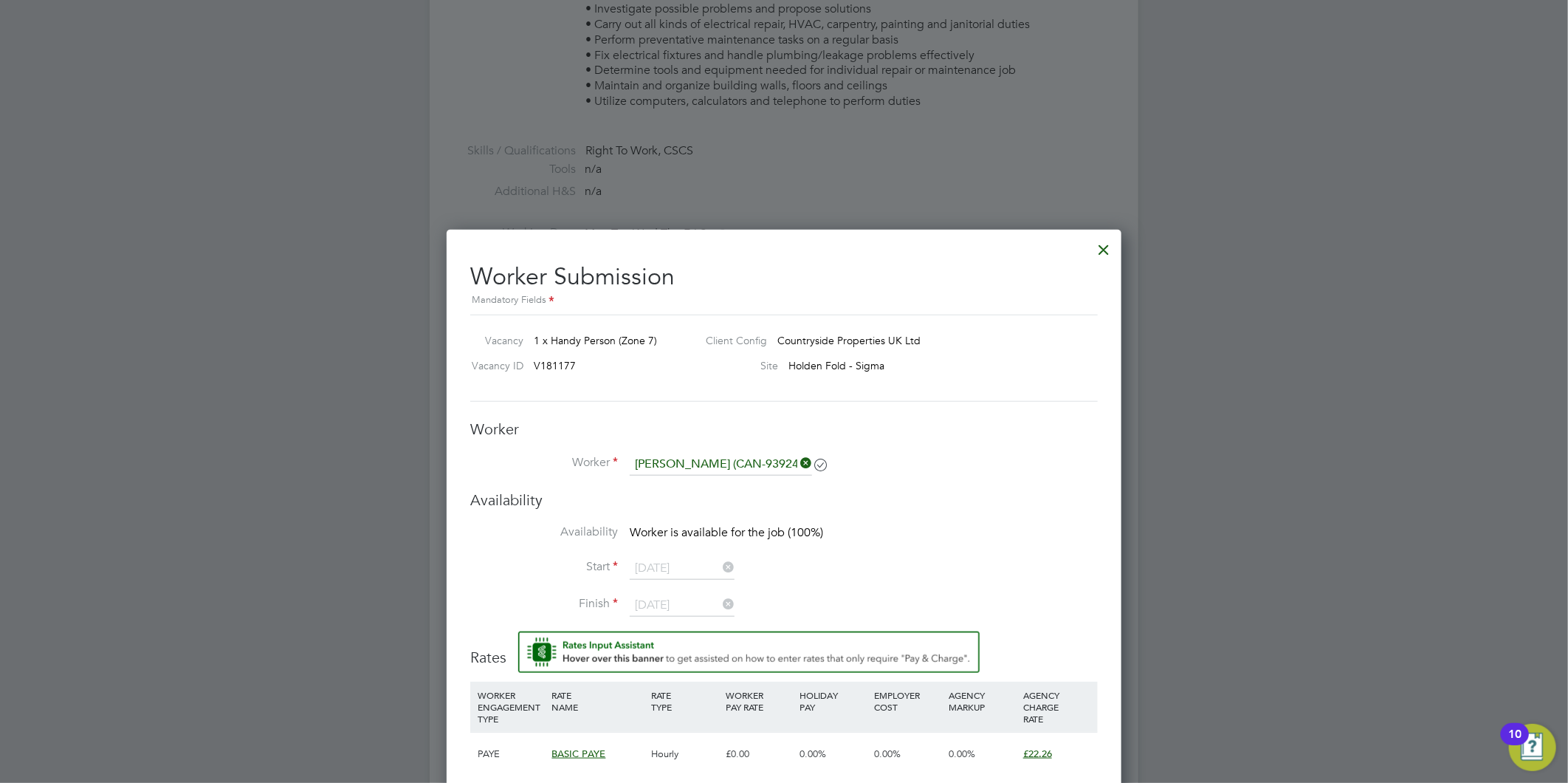
scroll to position [410, 0]
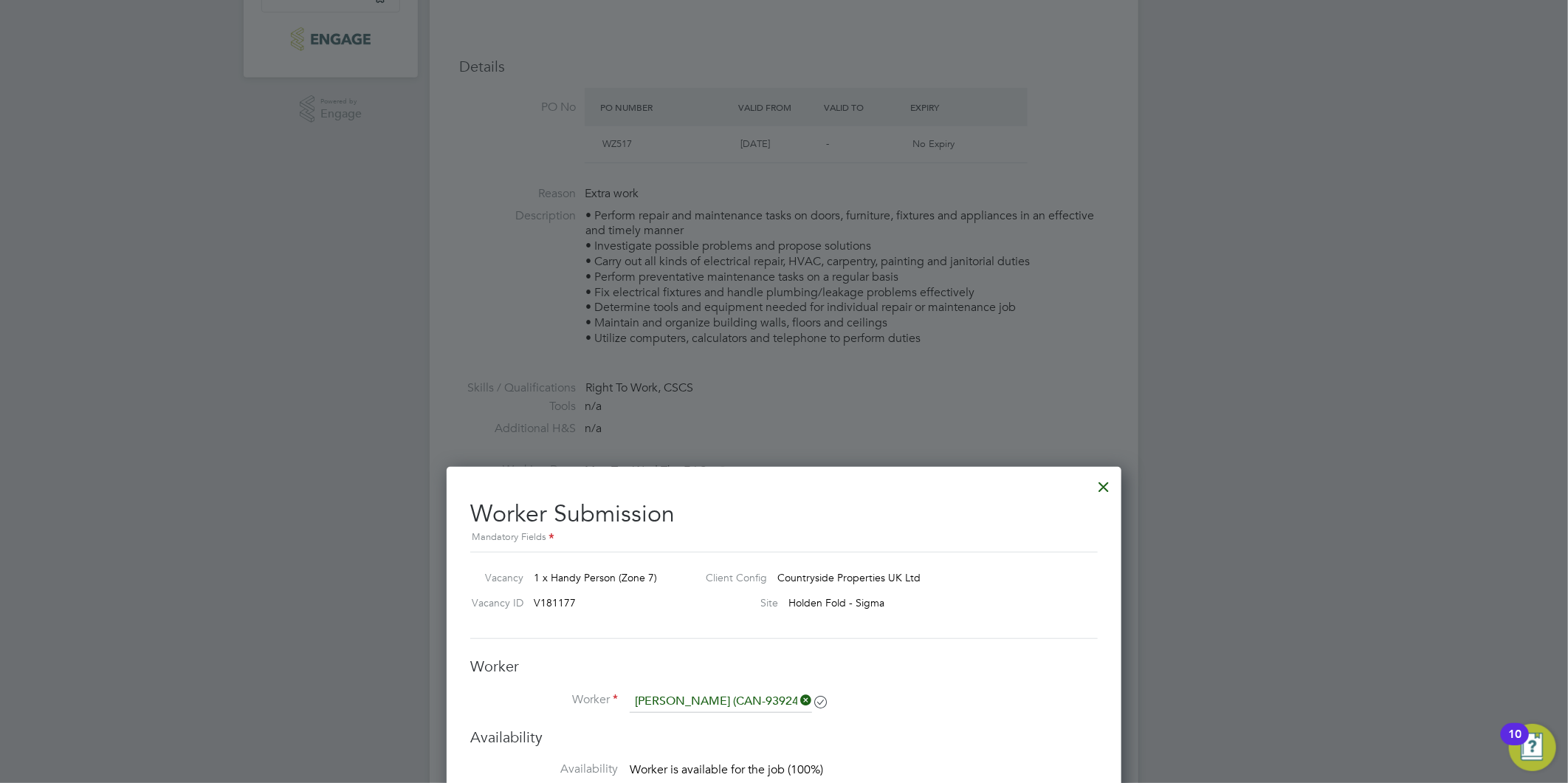
click at [705, 685] on div "Worker Worker Andre Lauchain (CAN-93924) Worker Engagement Type" at bounding box center [784, 692] width 627 height 71
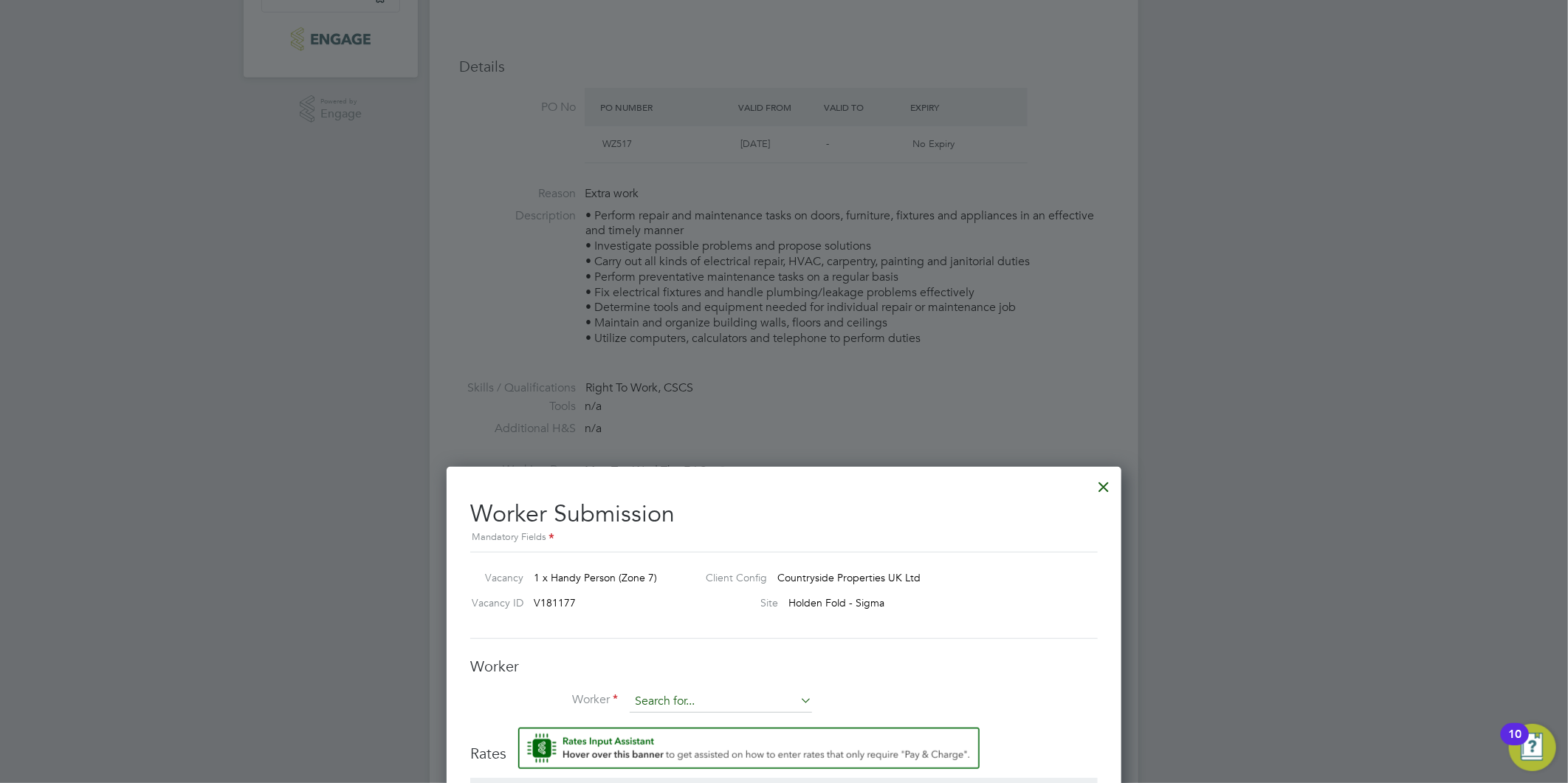
click at [705, 693] on input at bounding box center [721, 701] width 182 height 22
click at [706, 712] on li "Andre L auchain (CAN-93924)" at bounding box center [731, 722] width 206 height 20
type input "Andre Lauchain (CAN-93924)"
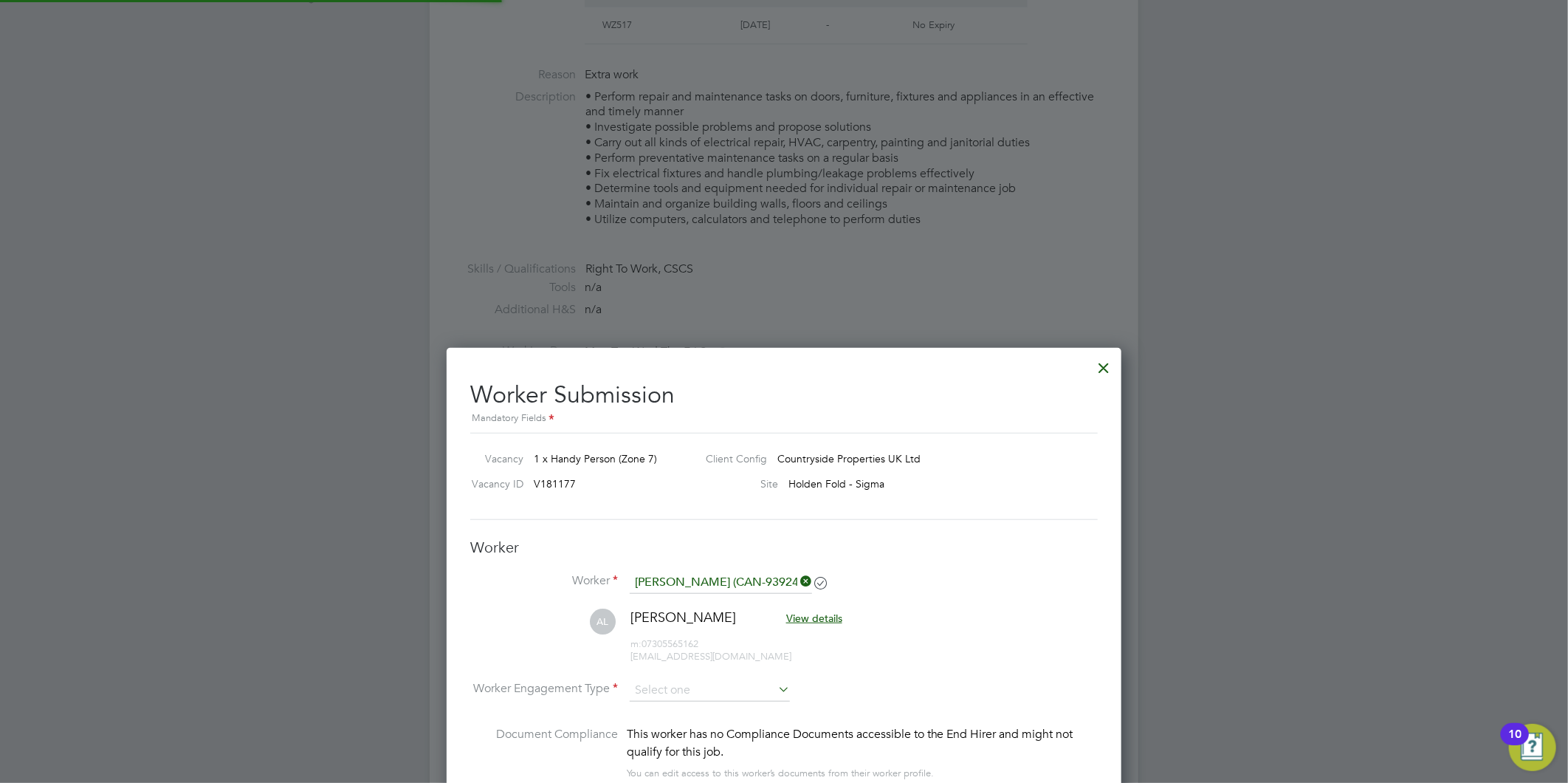
scroll to position [998, 0]
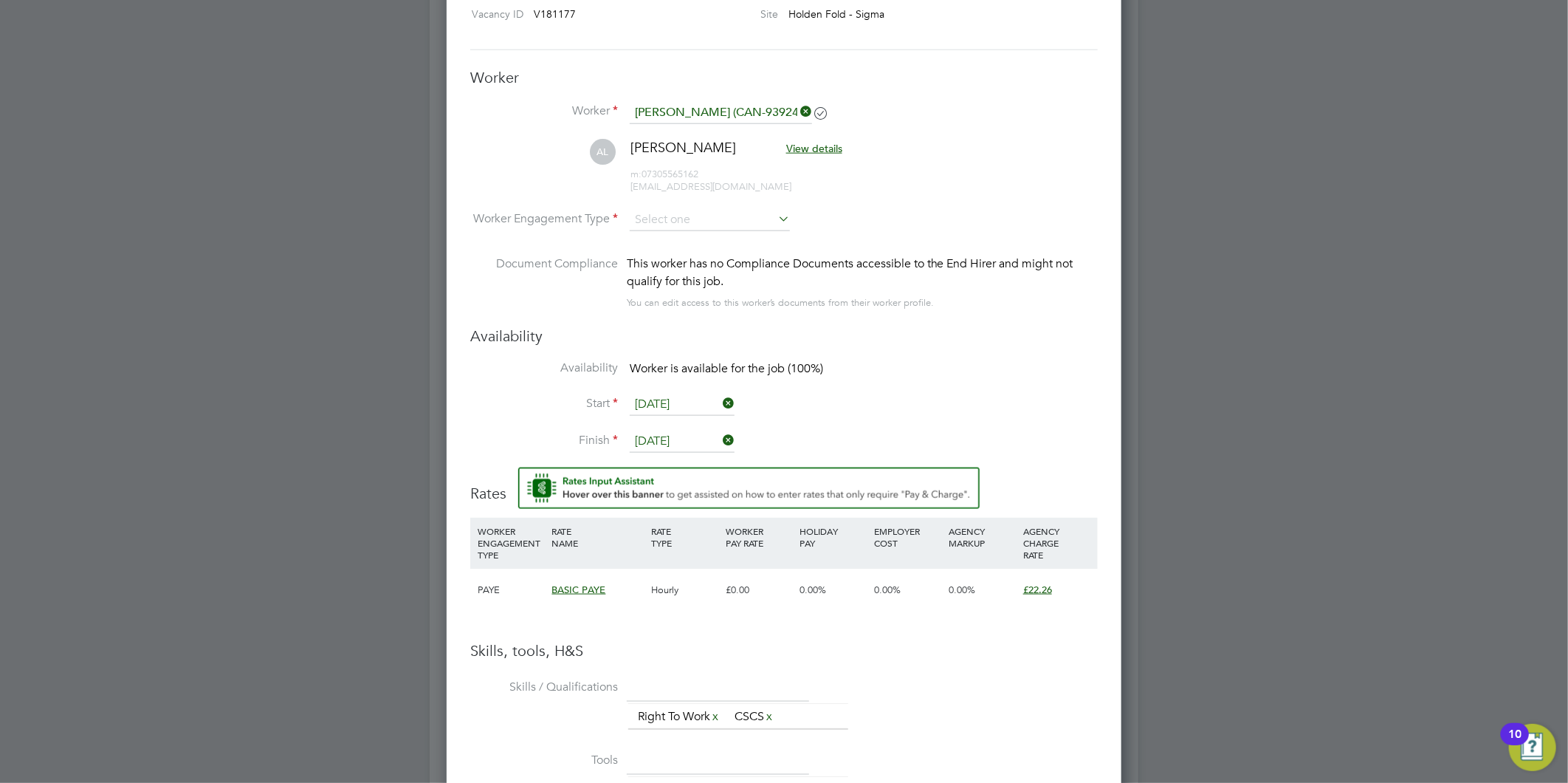
click at [668, 431] on input "23 Sep 2025" at bounding box center [682, 441] width 105 height 22
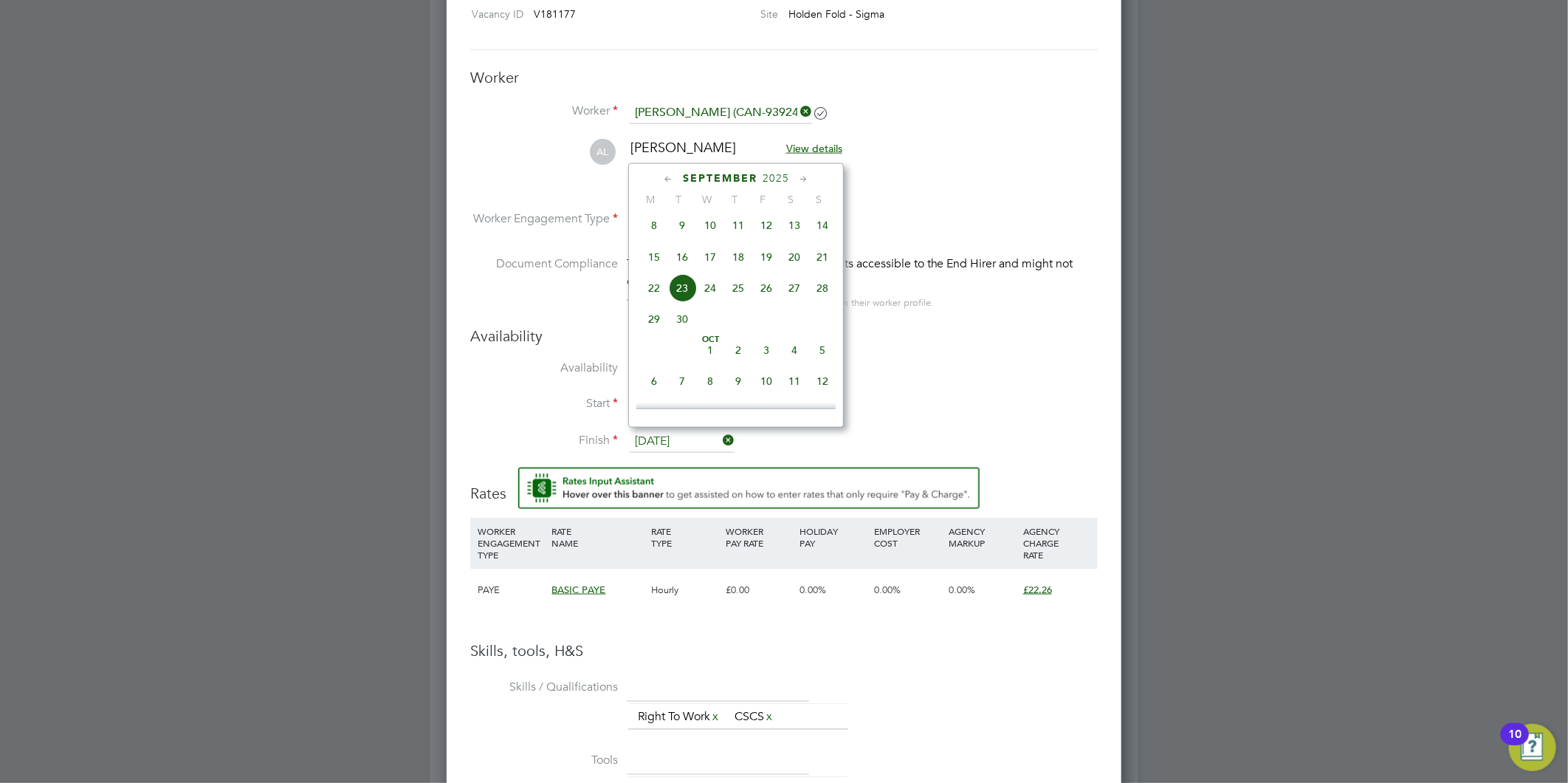
click at [683, 326] on span "30" at bounding box center [682, 319] width 28 height 28
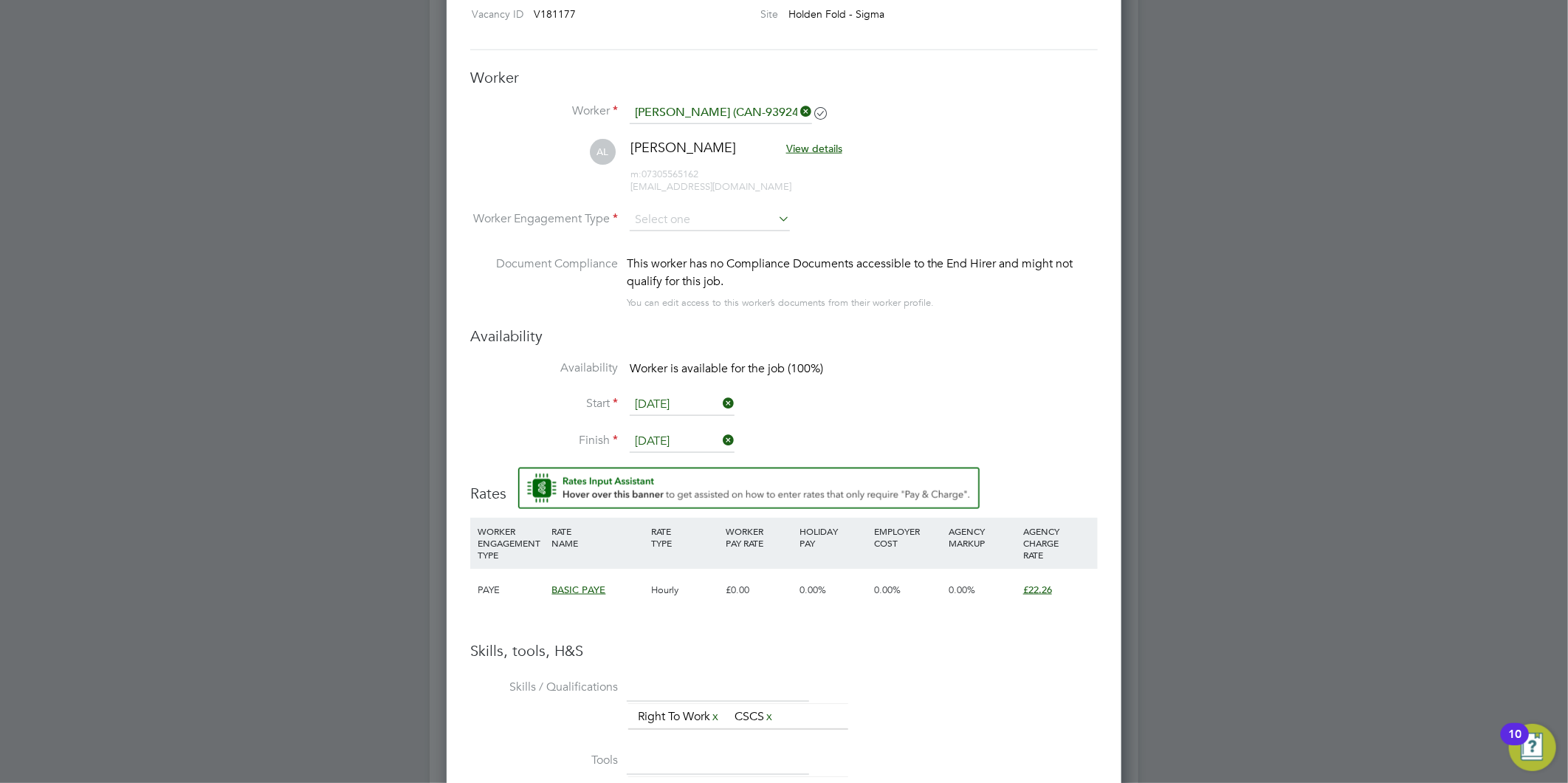
click at [671, 438] on input "30 Sep 2025" at bounding box center [682, 441] width 105 height 22
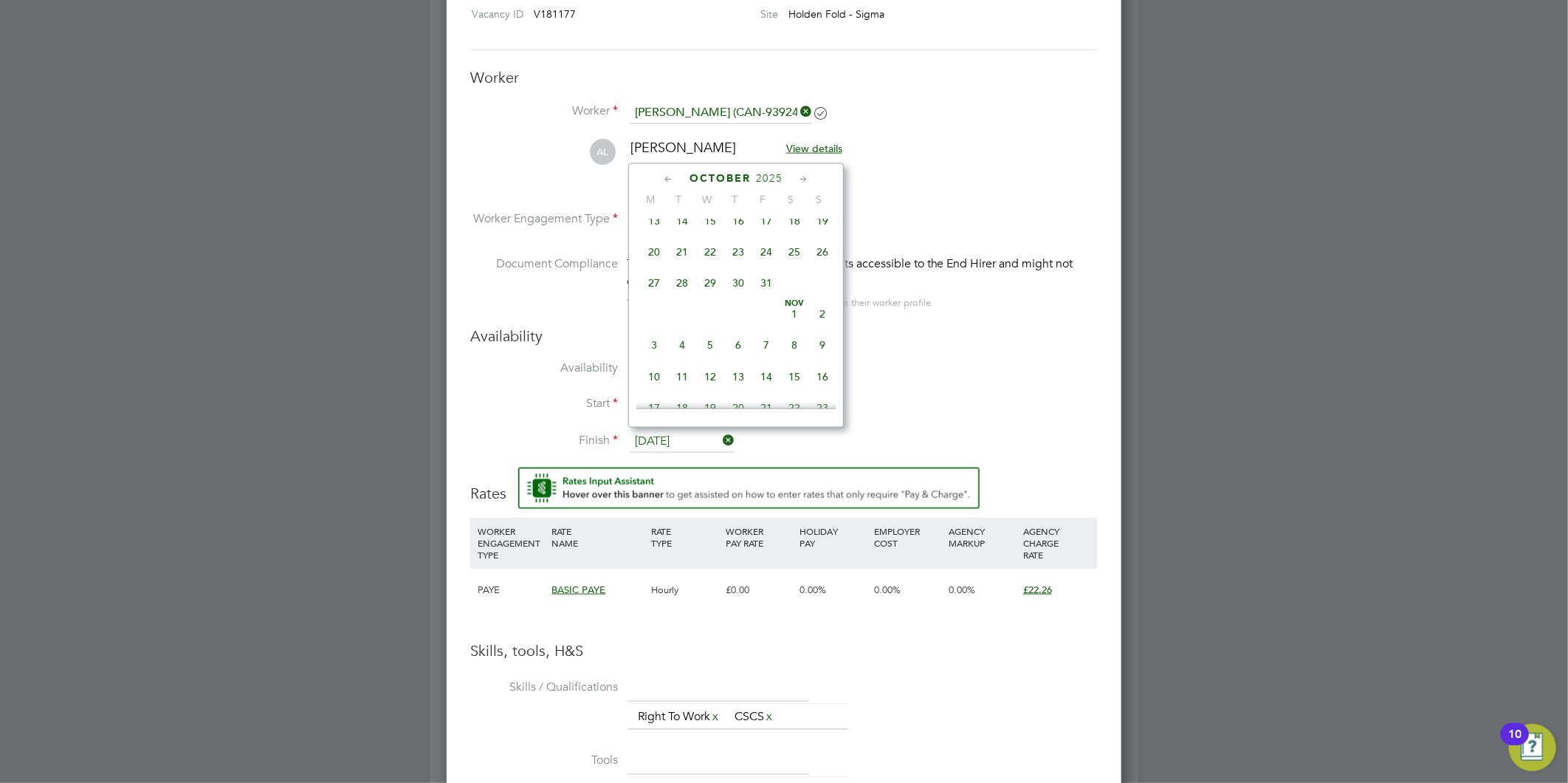
scroll to position [733, 0]
click at [770, 294] on span "31" at bounding box center [766, 279] width 28 height 28
type input "31 Oct 2025"
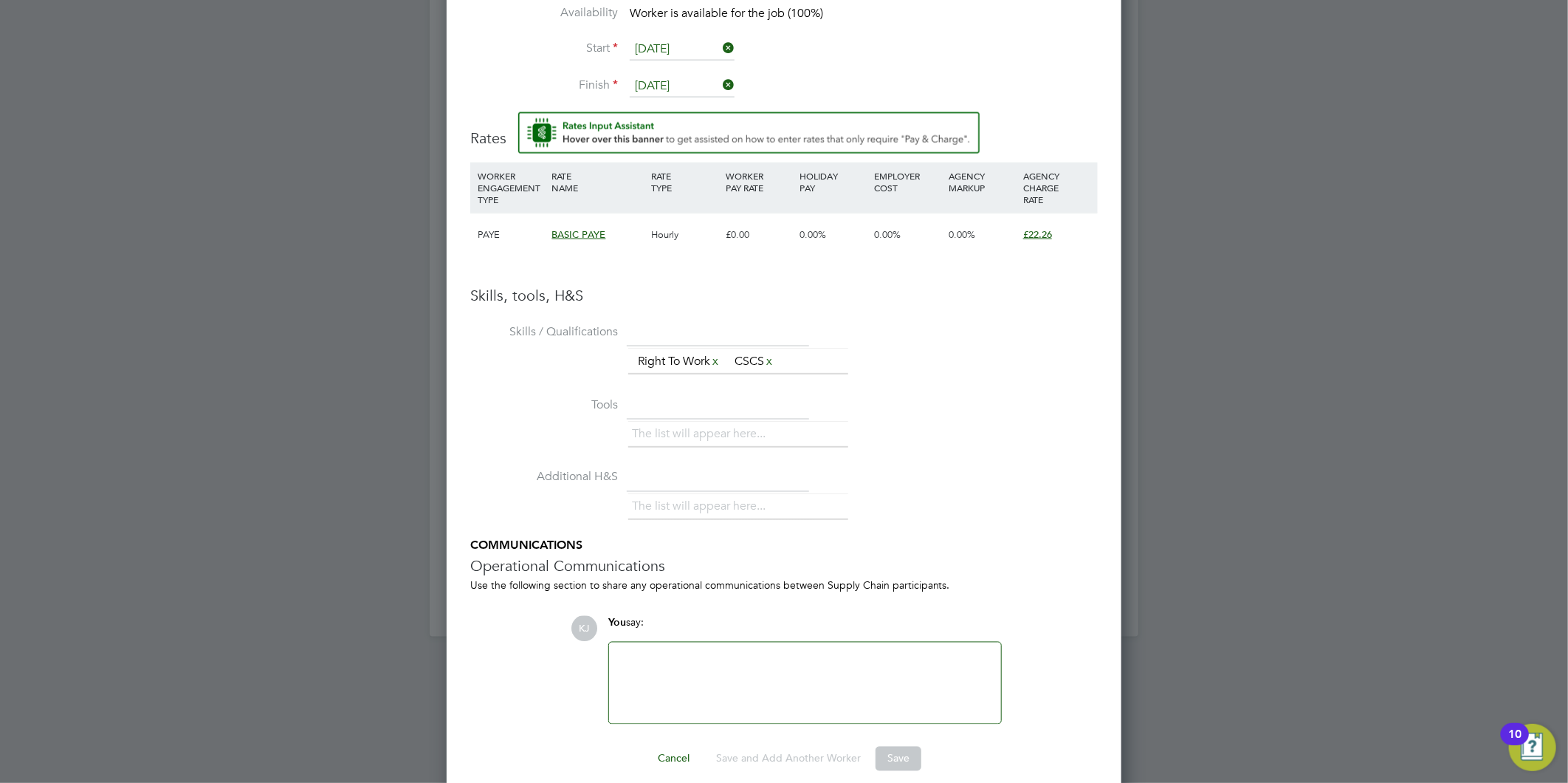
scroll to position [1370, 0]
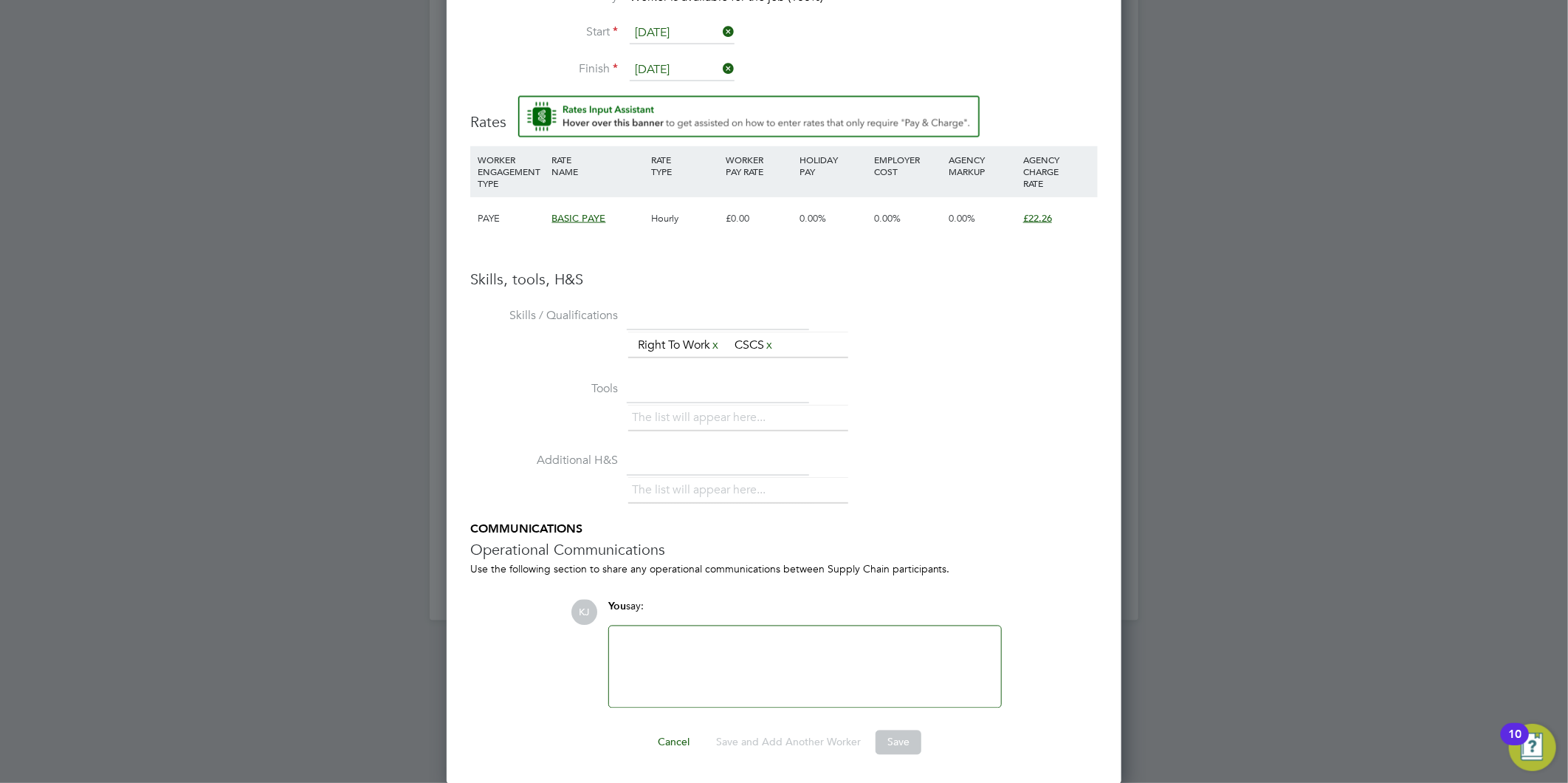
click at [691, 650] on div at bounding box center [805, 667] width 374 height 64
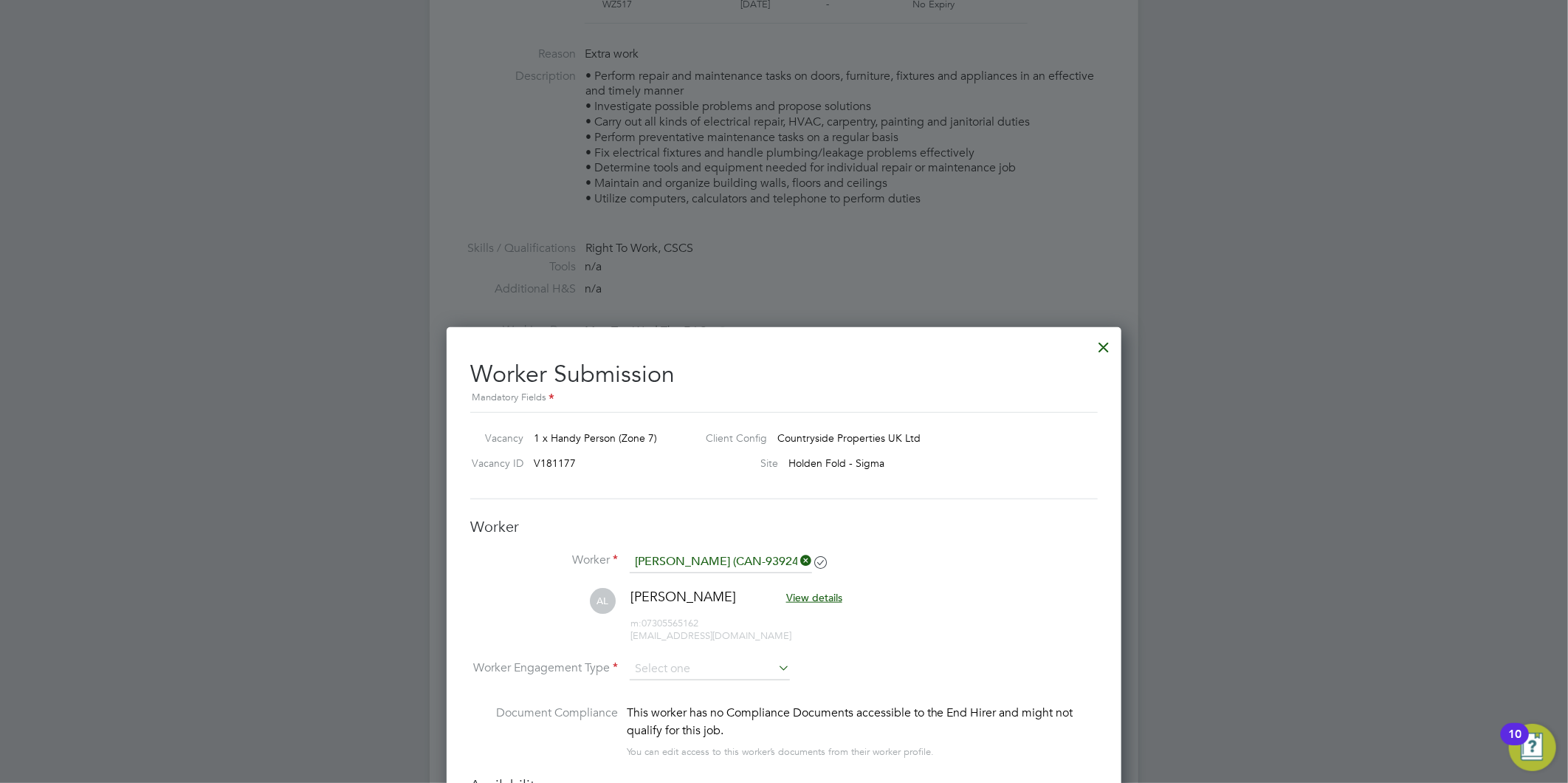
scroll to position [1093, 0]
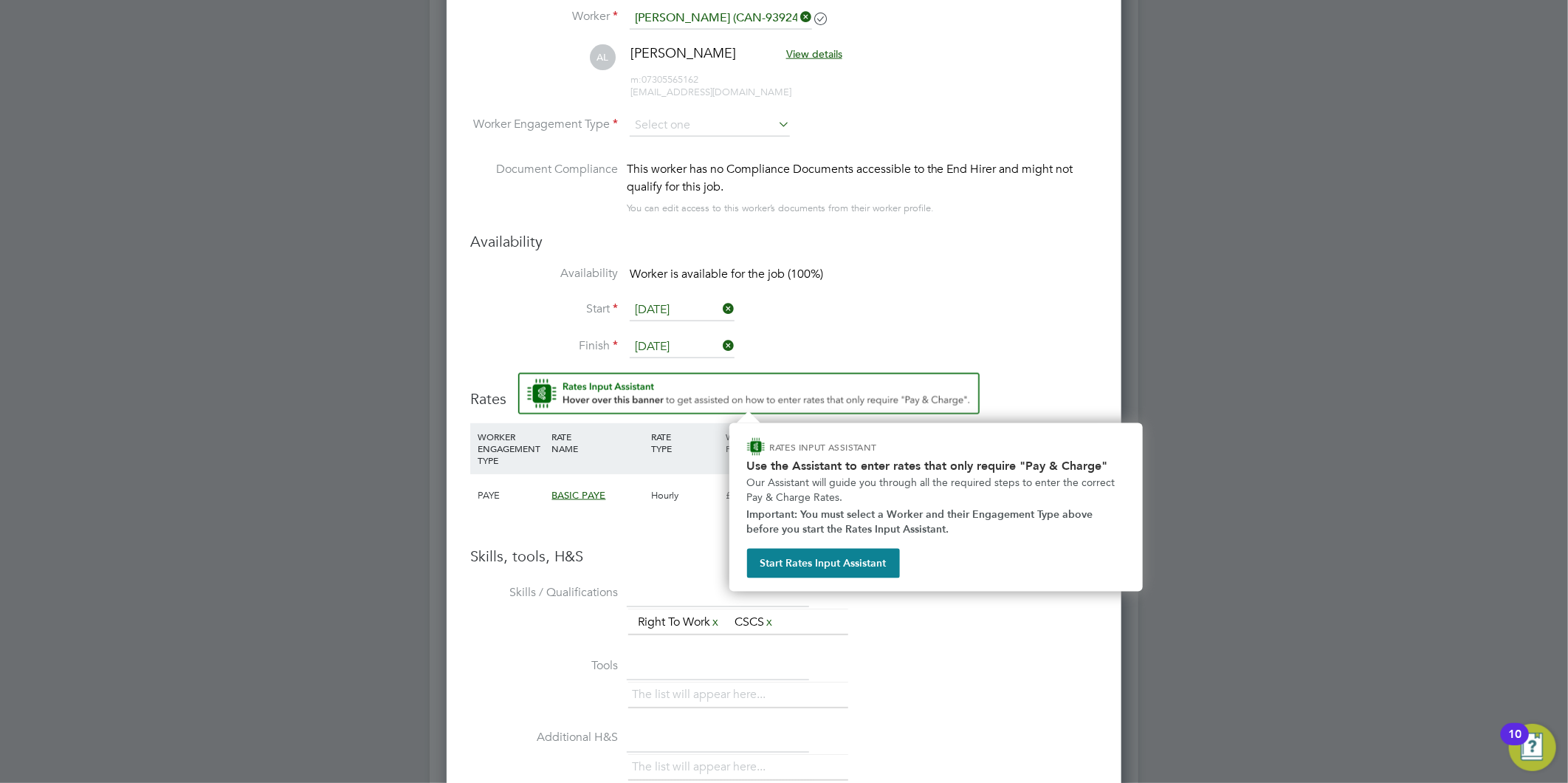
click at [730, 391] on img "Rate Assistant" at bounding box center [749, 393] width 461 height 41
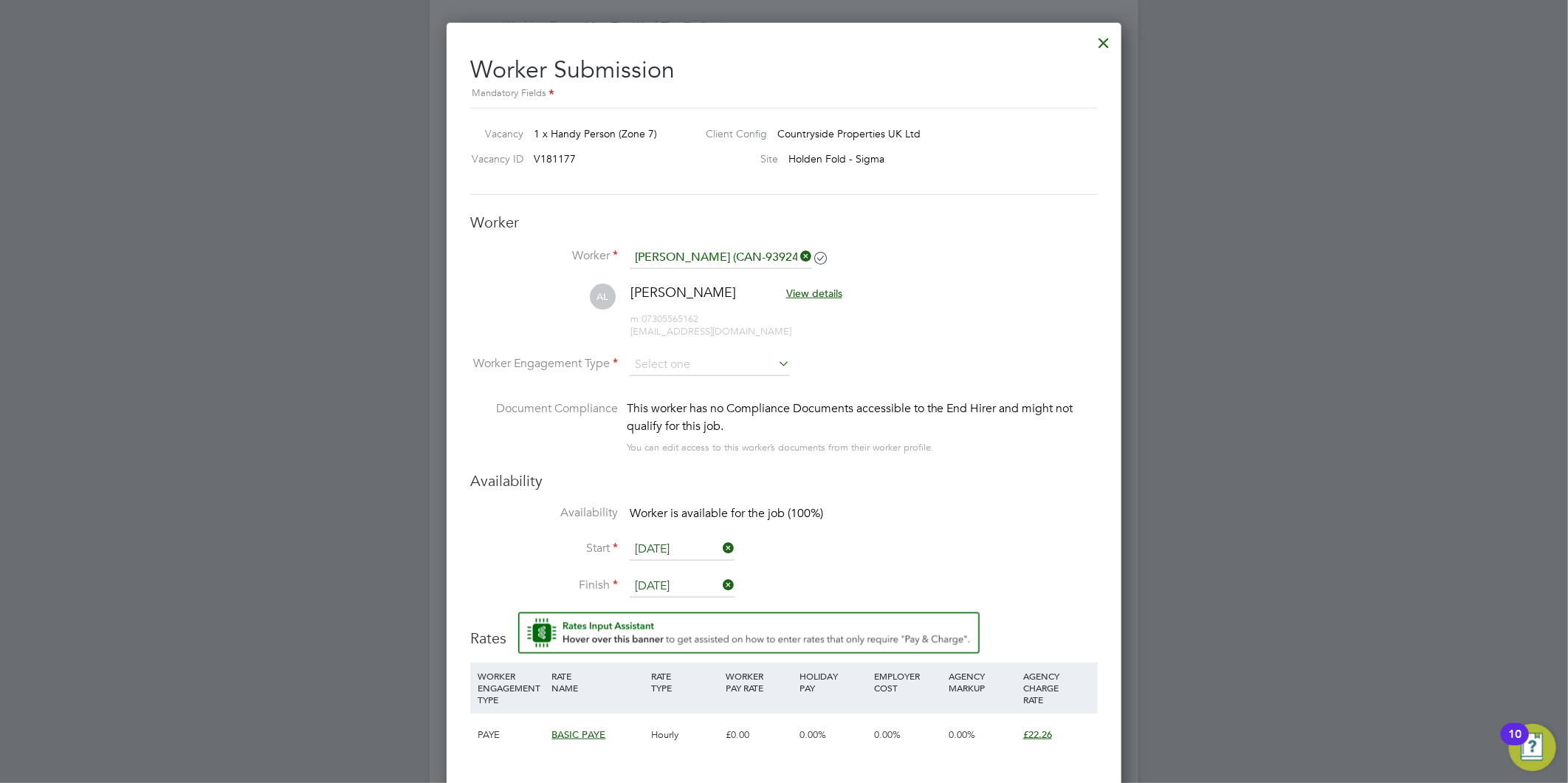
scroll to position [846, 0]
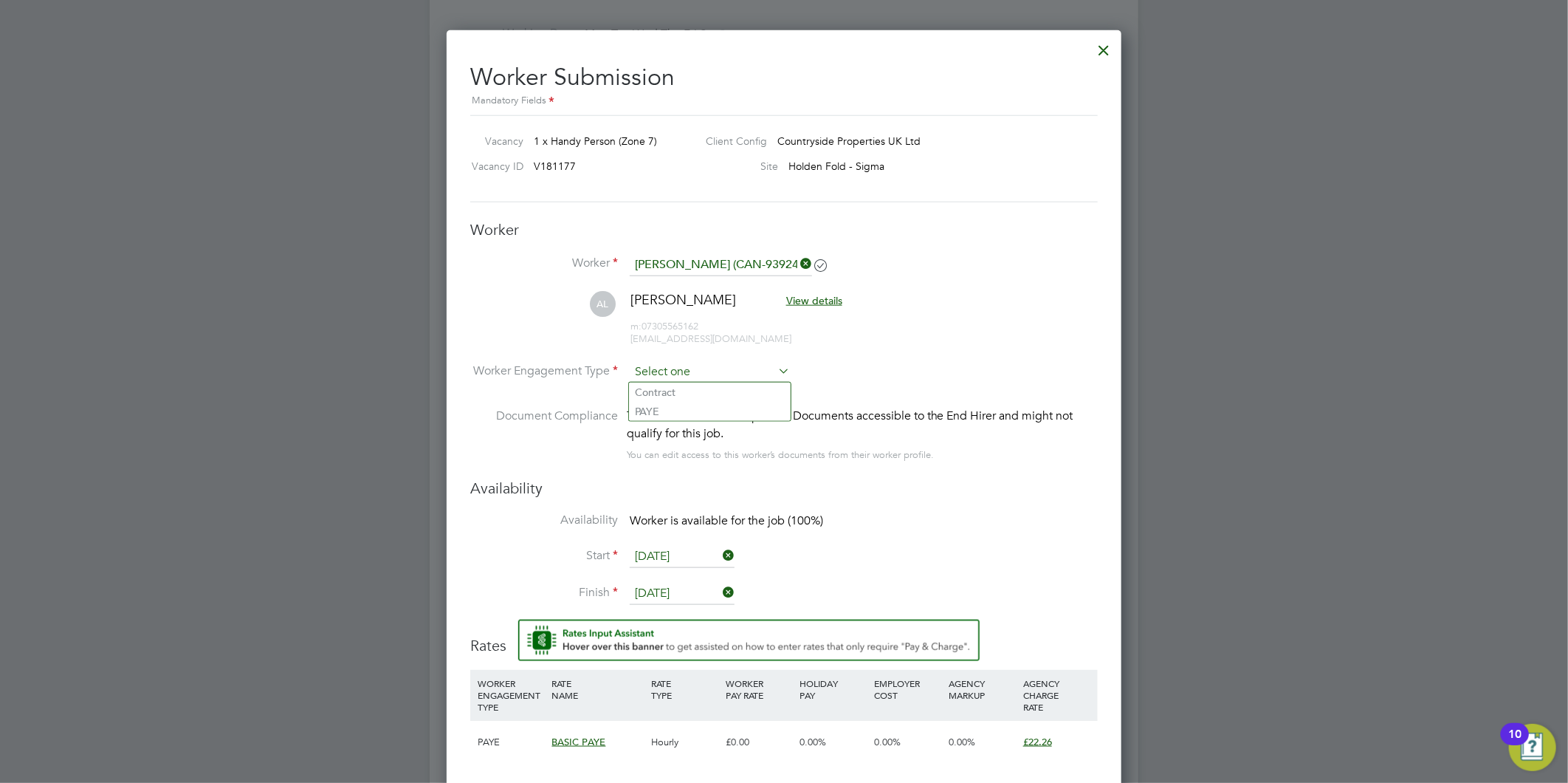
click at [713, 374] on input at bounding box center [709, 372] width 160 height 22
click at [700, 406] on li "PAYE" at bounding box center [709, 411] width 162 height 19
type input "PAYE"
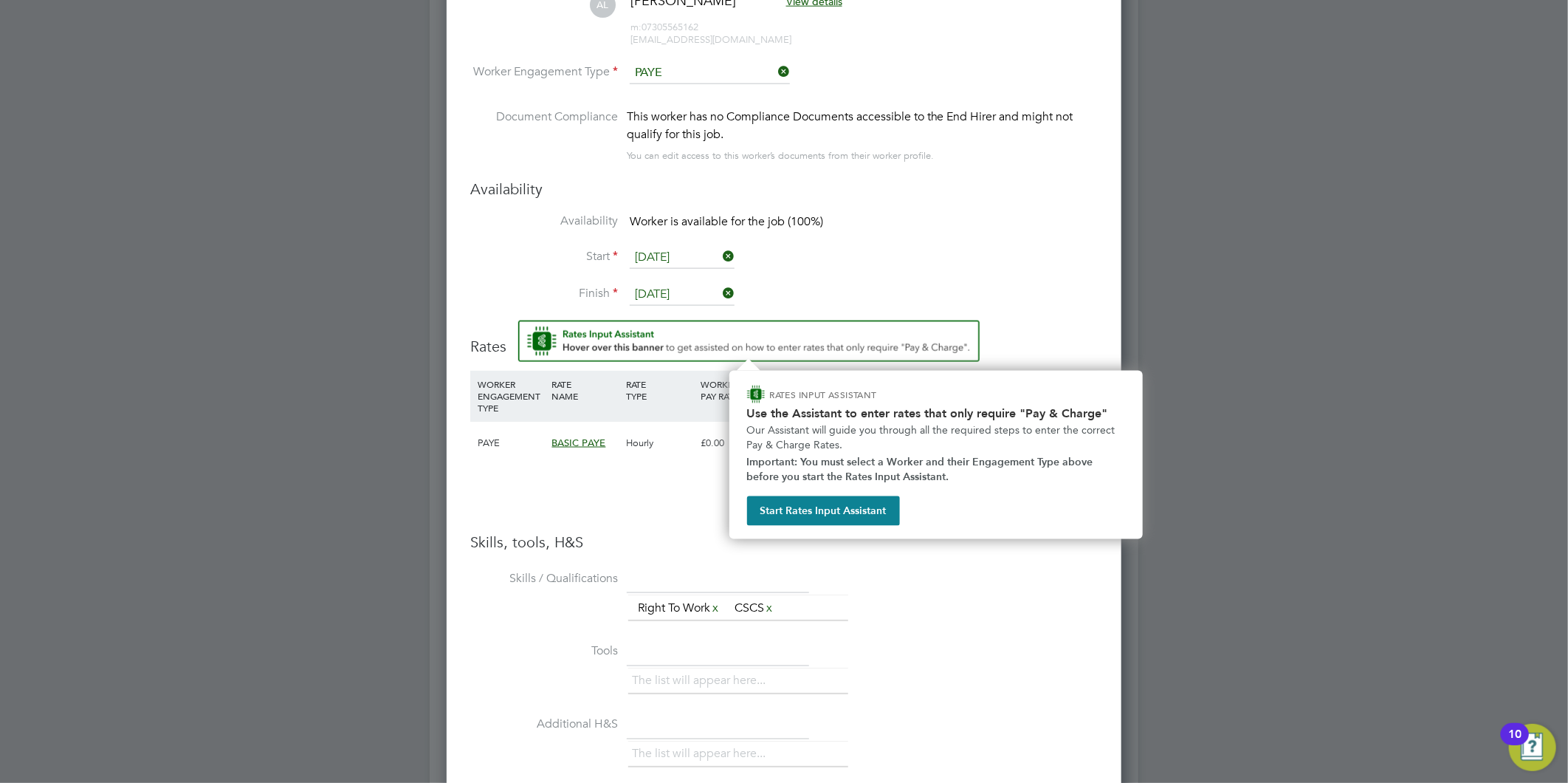
scroll to position [1147, 0]
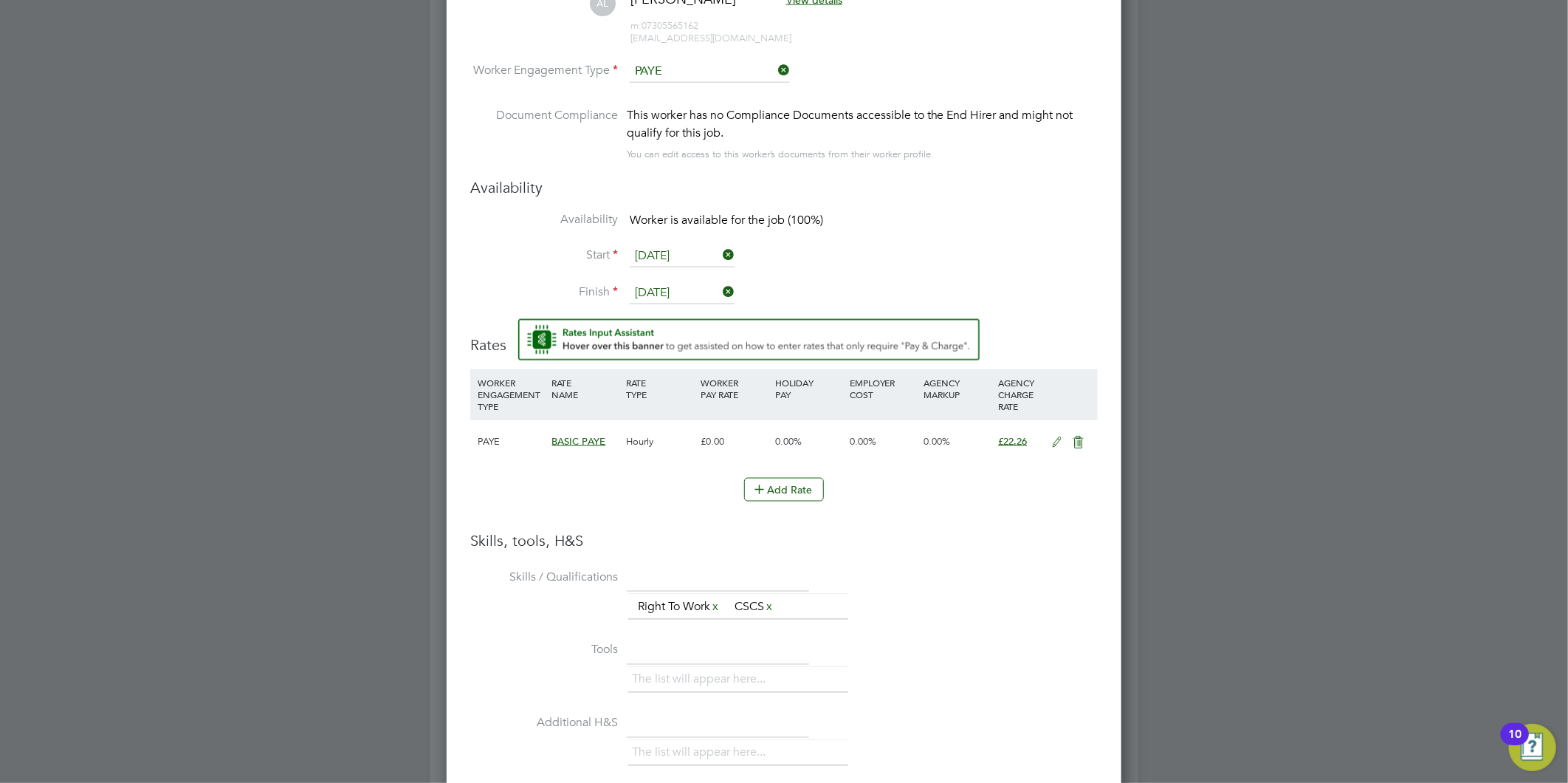
click at [1056, 439] on icon at bounding box center [1057, 442] width 19 height 12
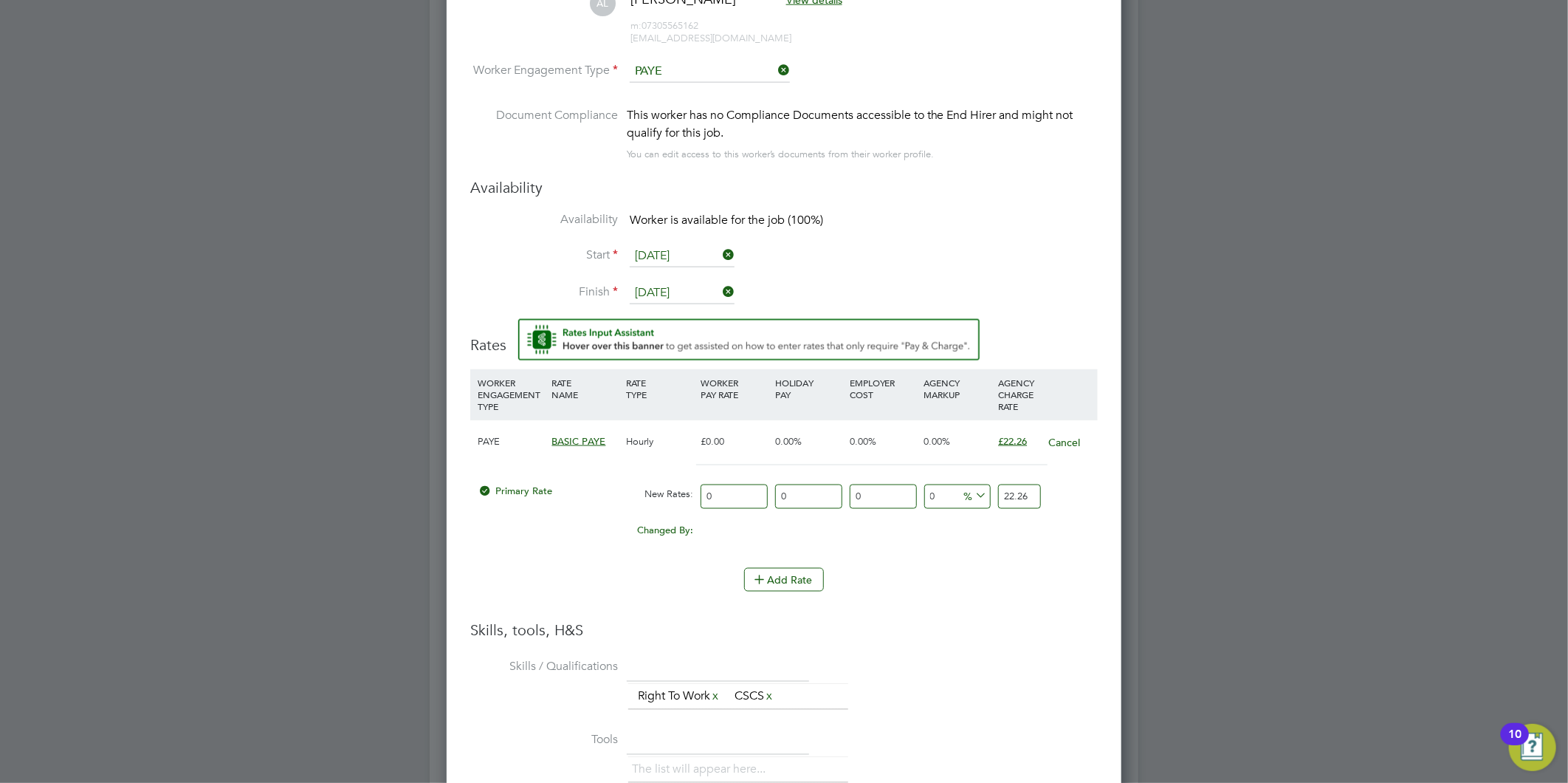
scroll to position [1406, 676]
drag, startPoint x: 726, startPoint y: 496, endPoint x: 214, endPoint y: 369, distance: 527.5
type input "2"
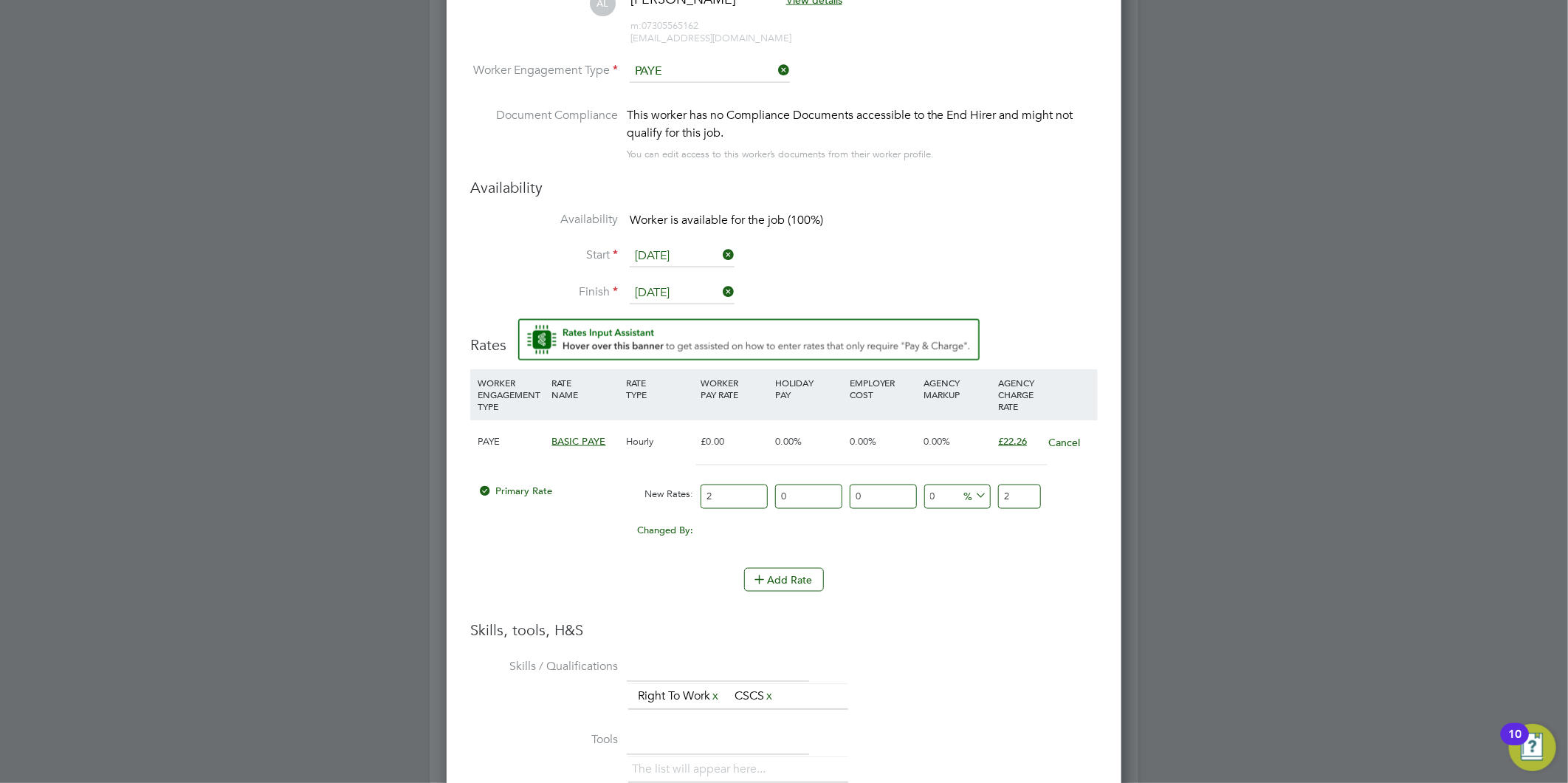
type input "20"
type input "20.00"
drag, startPoint x: 1025, startPoint y: 489, endPoint x: 424, endPoint y: 394, distance: 608.5
click at [486, 425] on div "PAYE BASIC PAYE Hourly £0.00 0.00% 0.00% 0.00% £22.26 Cancel Primary Rate New R…" at bounding box center [784, 486] width 627 height 134
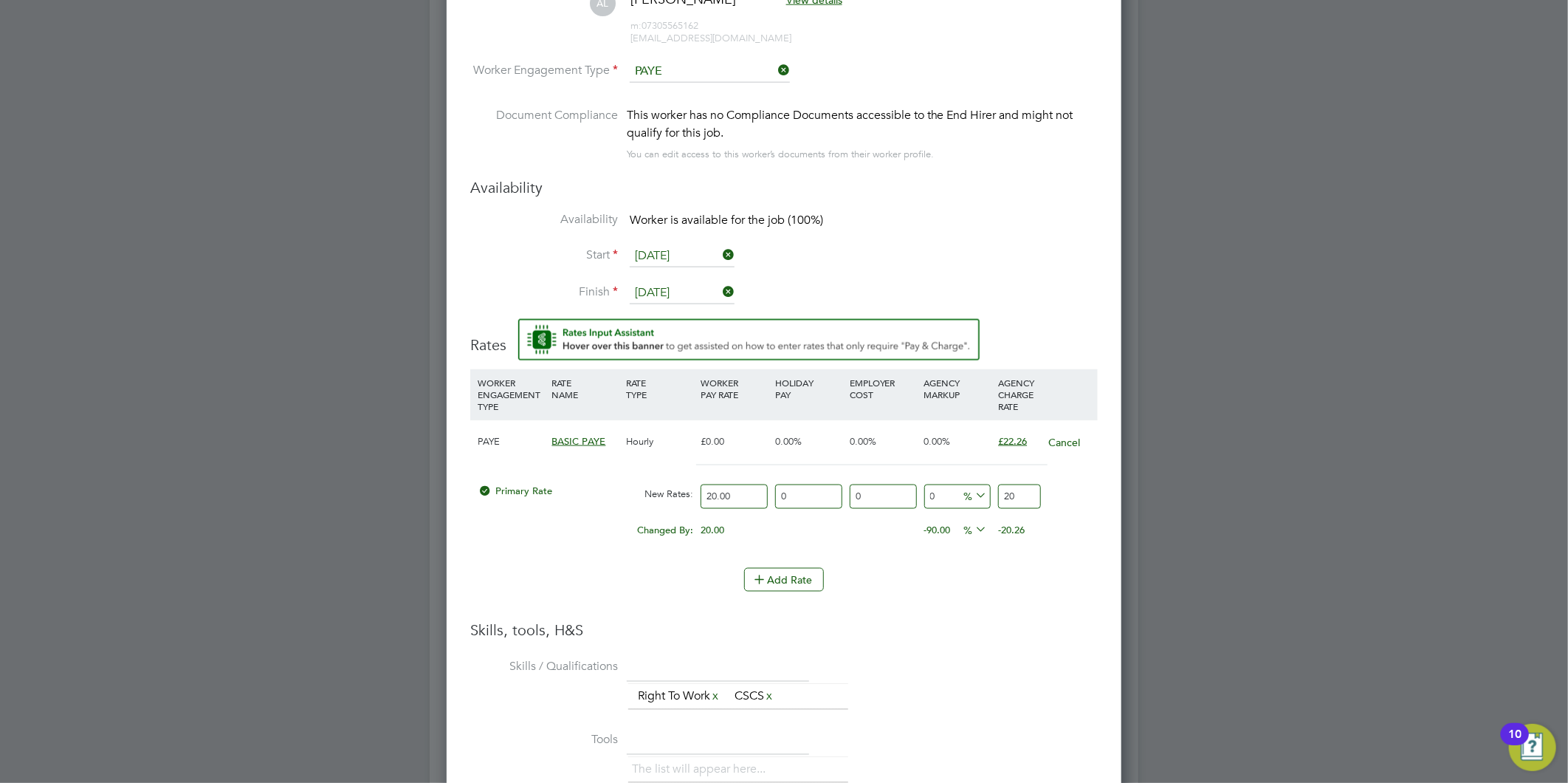
type input "-90"
type input "2"
type input "10"
type input "22"
type input "11"
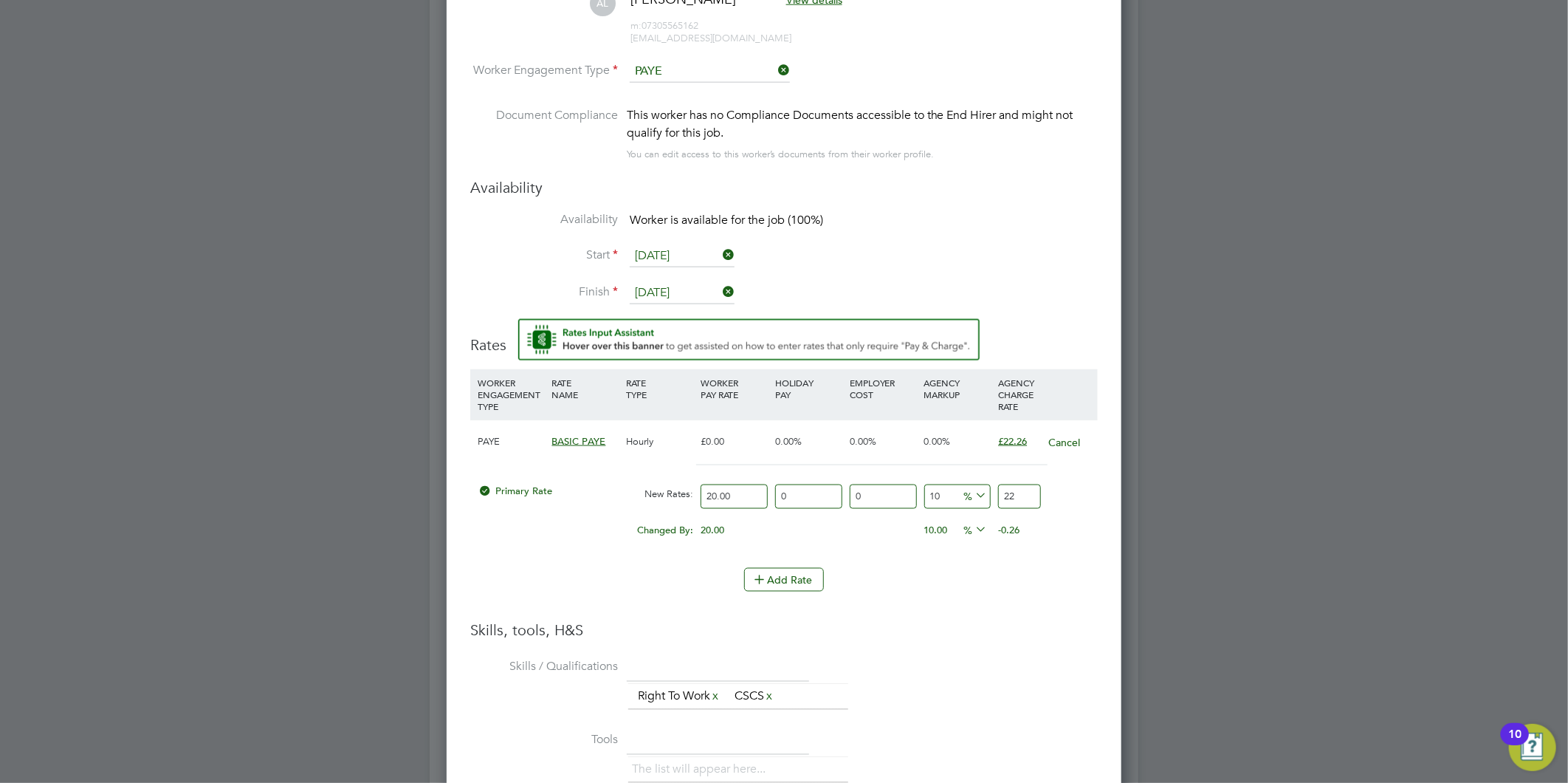
type input "22.2"
type input "11.3"
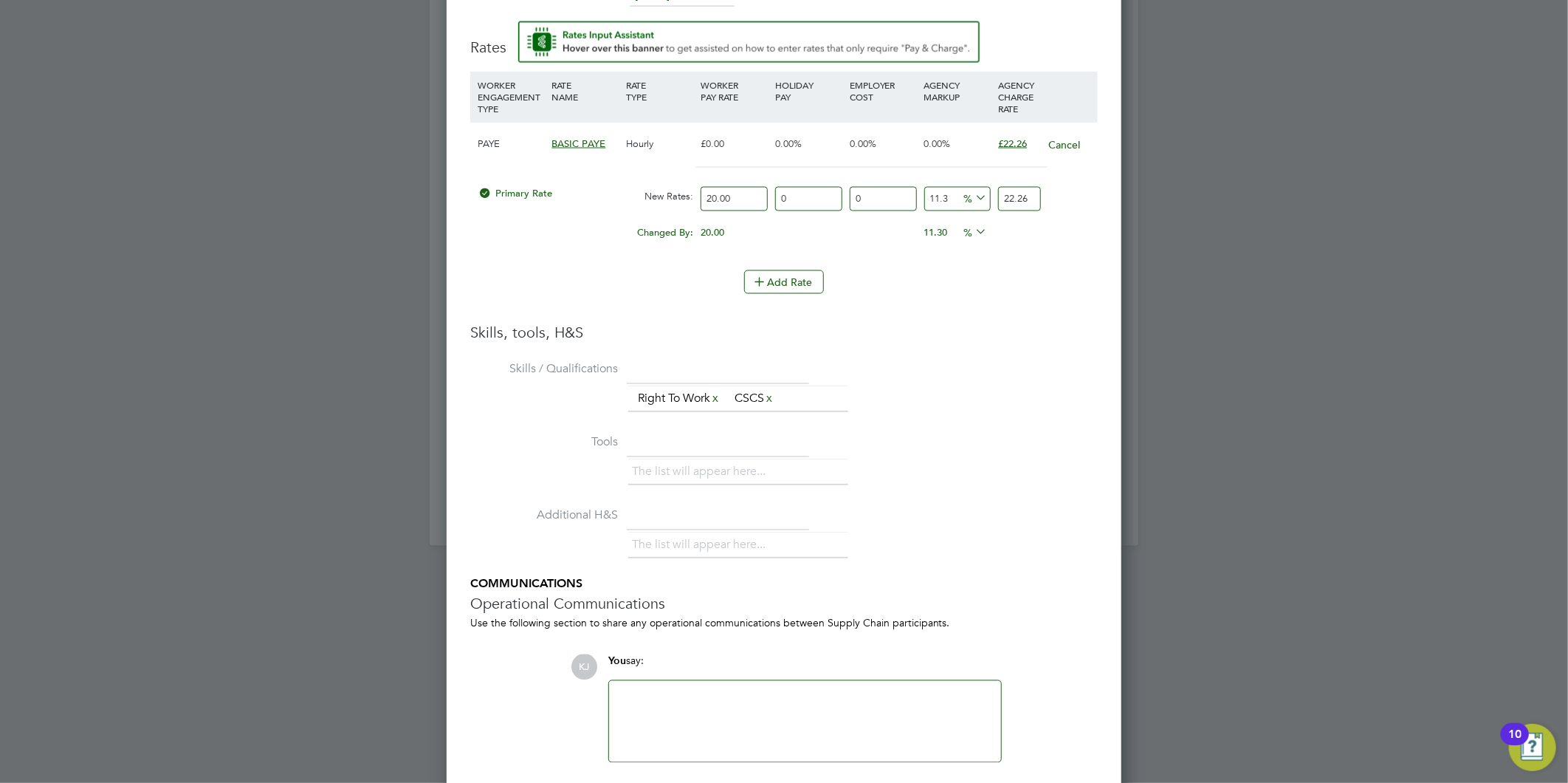
scroll to position [1499, 0]
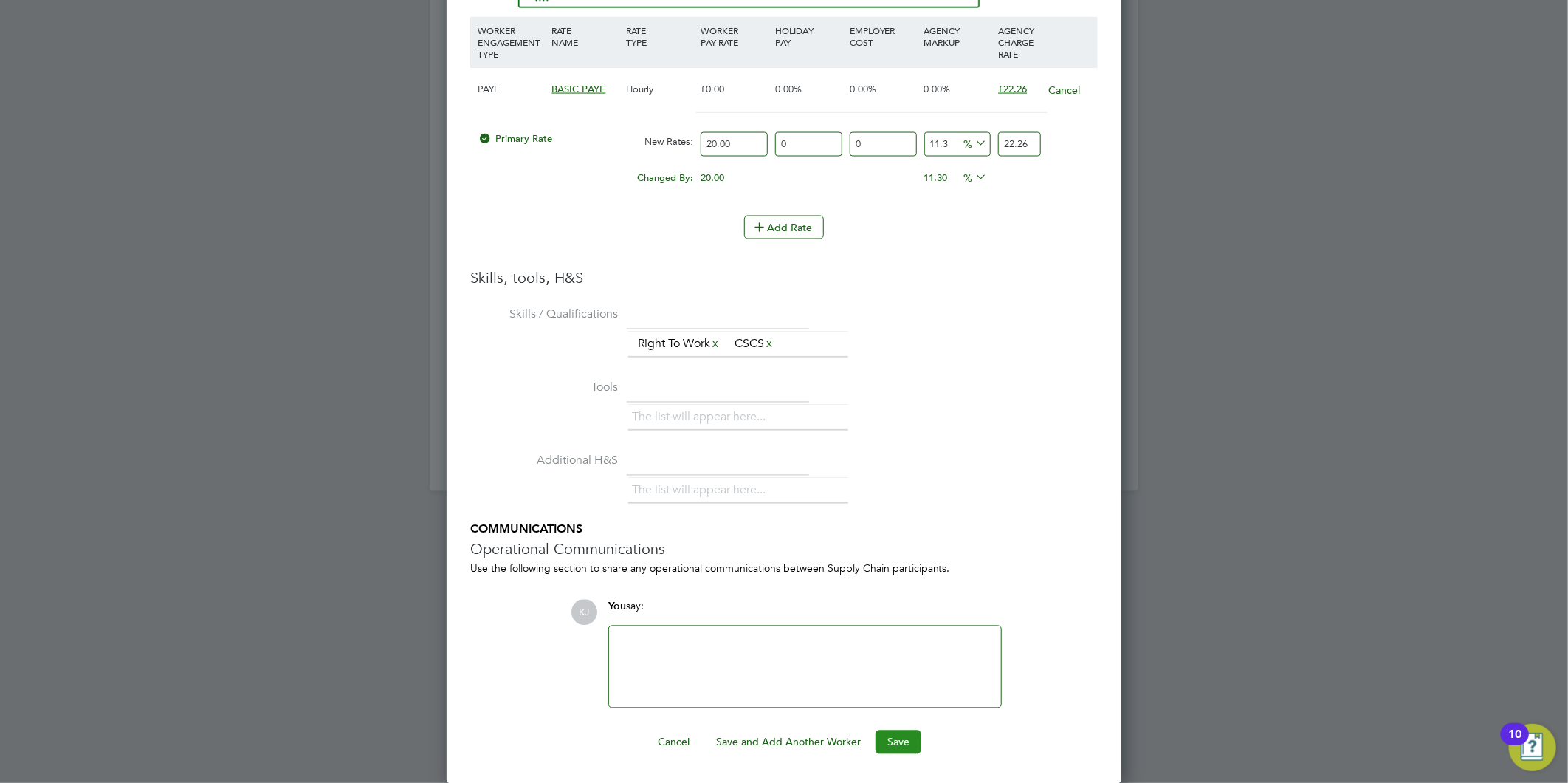
type input "22.26"
drag, startPoint x: 905, startPoint y: 739, endPoint x: 880, endPoint y: 754, distance: 29.2
click at [904, 740] on button "Save" at bounding box center [898, 742] width 46 height 23
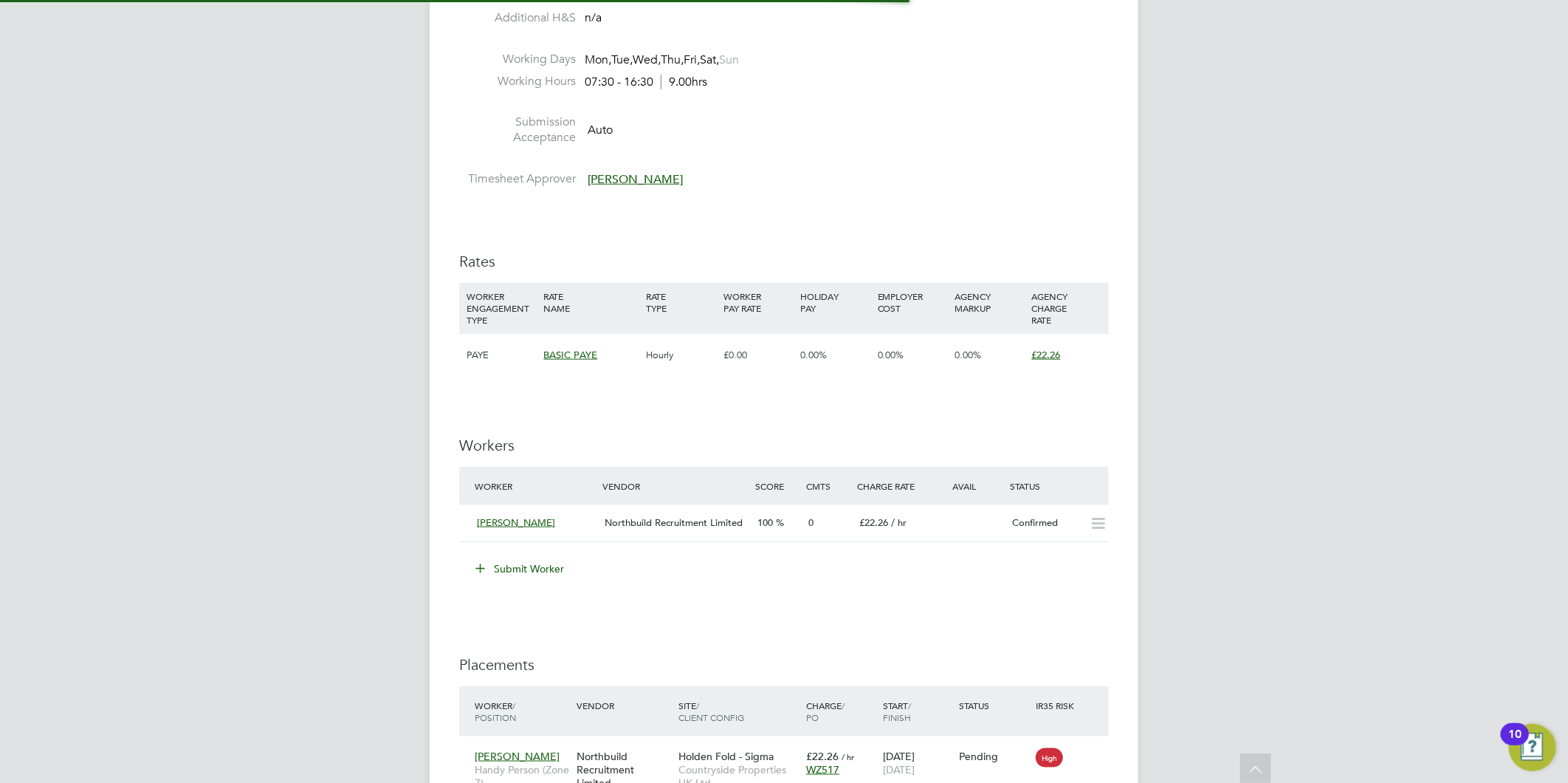
scroll to position [56, 103]
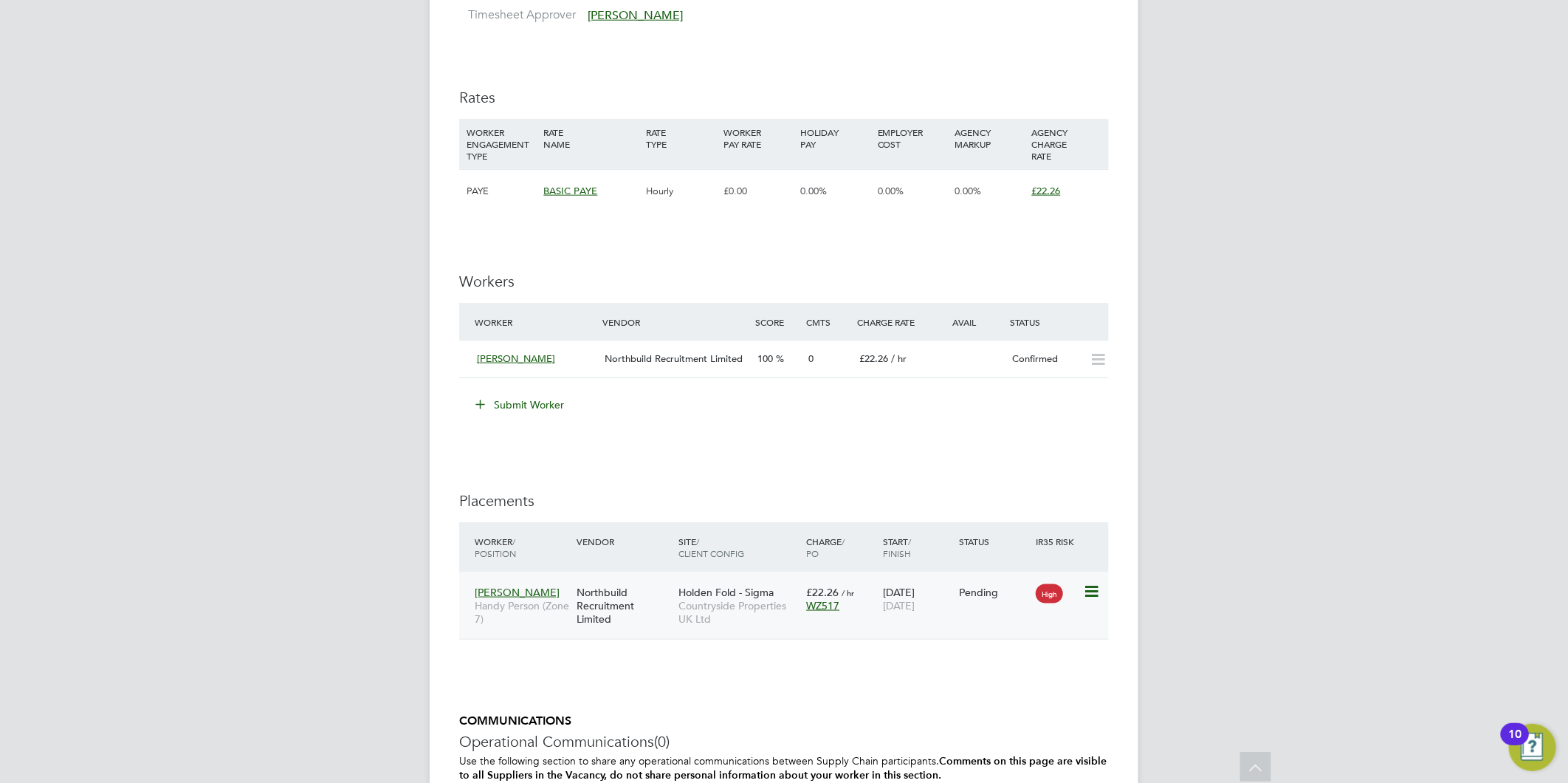
click at [1082, 587] on div "High" at bounding box center [1057, 592] width 51 height 28
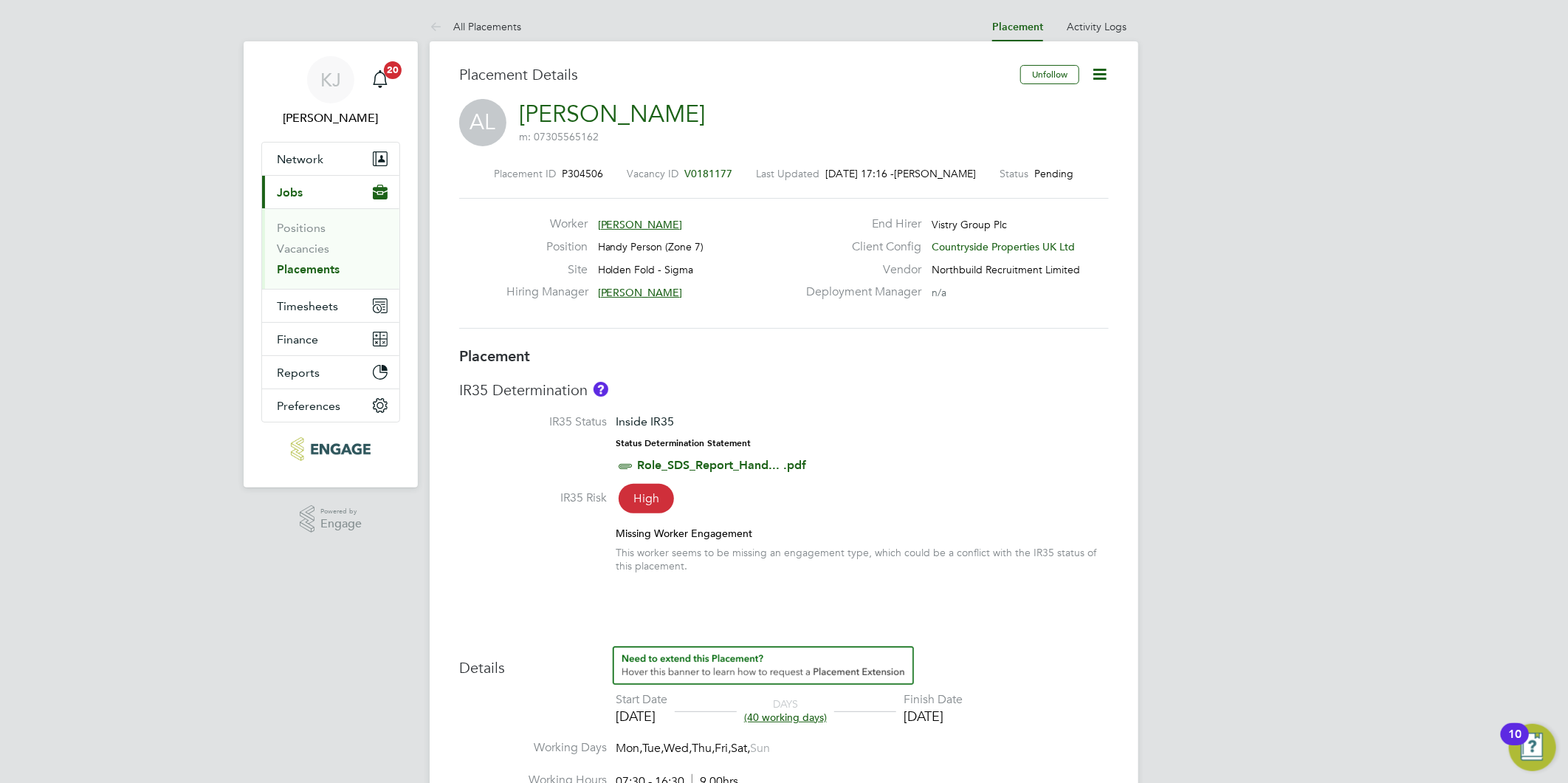
click at [1102, 71] on icon at bounding box center [1100, 74] width 19 height 19
click at [1019, 158] on li "Start" at bounding box center [1051, 159] width 109 height 21
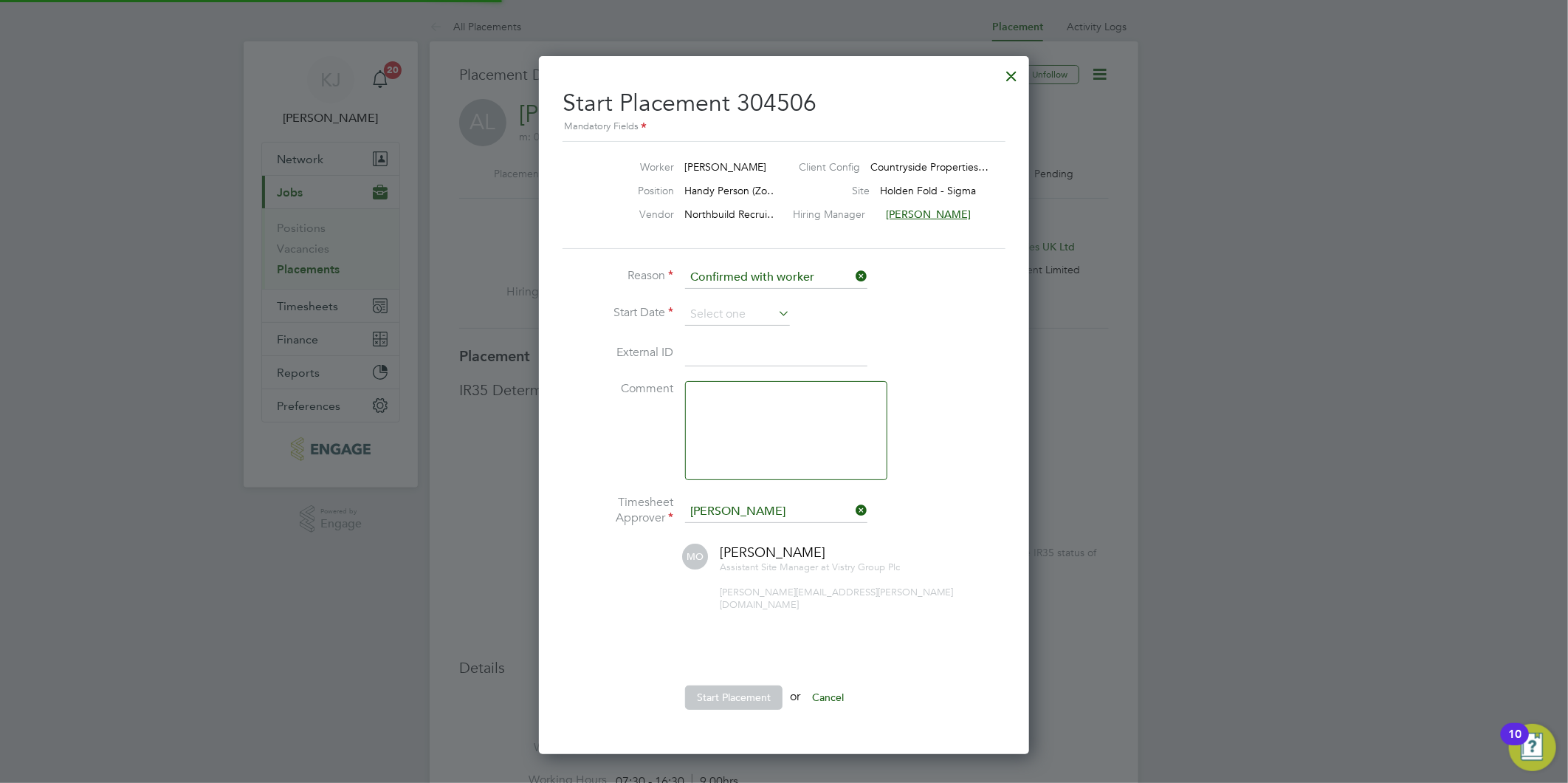
scroll to position [7, 6]
click at [714, 309] on input at bounding box center [738, 314] width 105 height 22
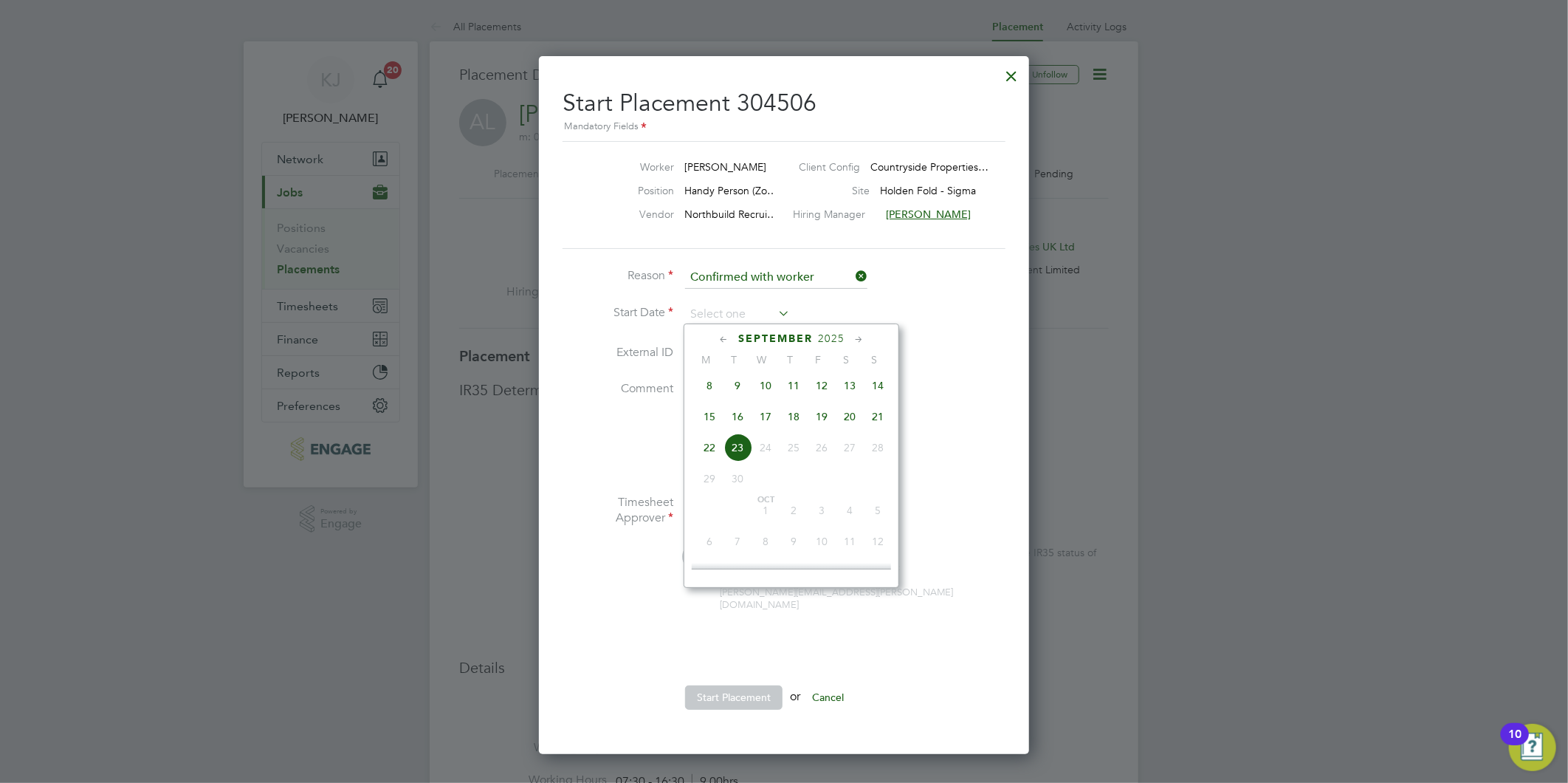
click at [741, 425] on span "16" at bounding box center [737, 416] width 28 height 28
type input "[DATE]"
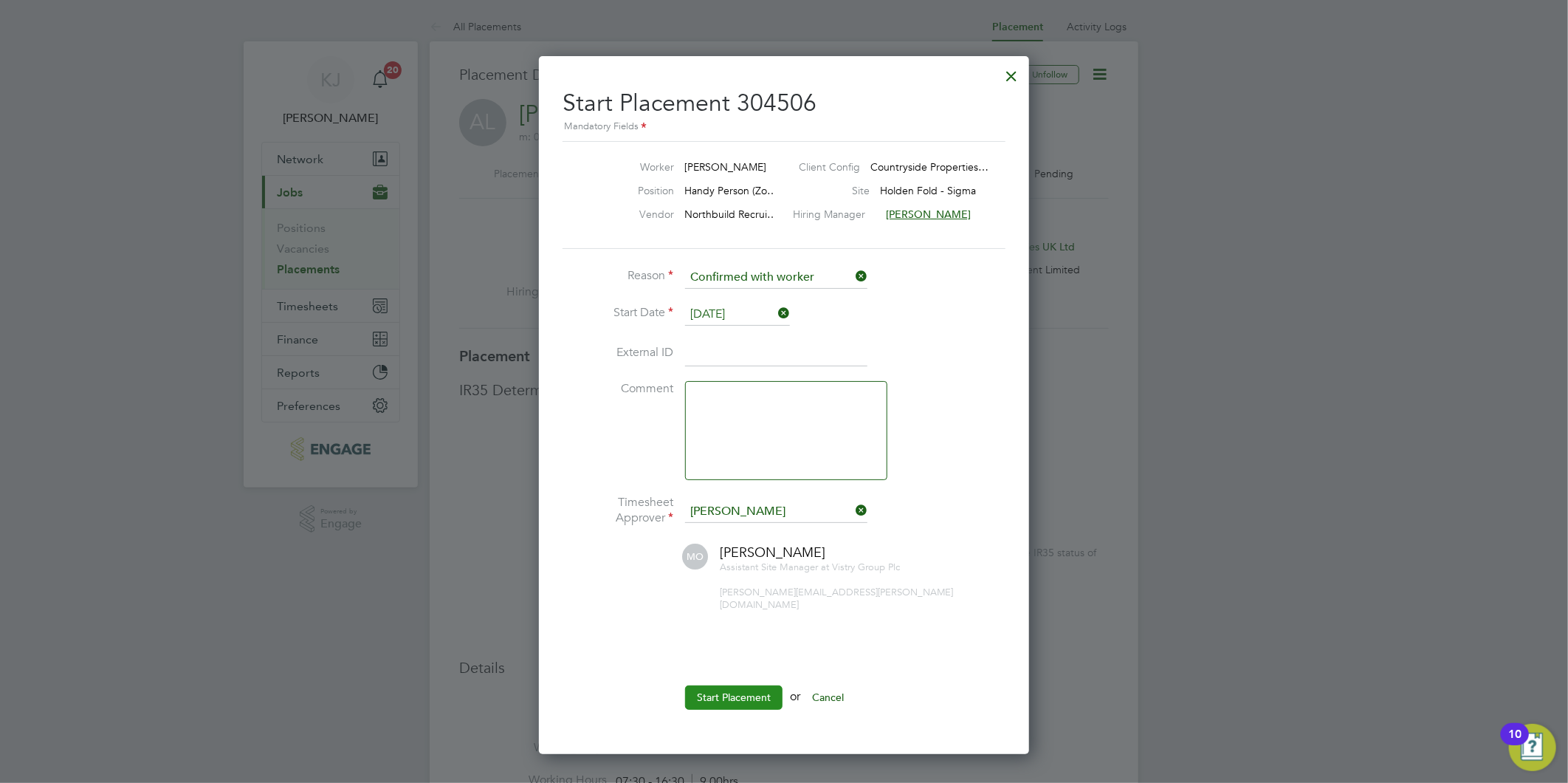
click at [720, 690] on button "Start Placement" at bounding box center [734, 697] width 98 height 23
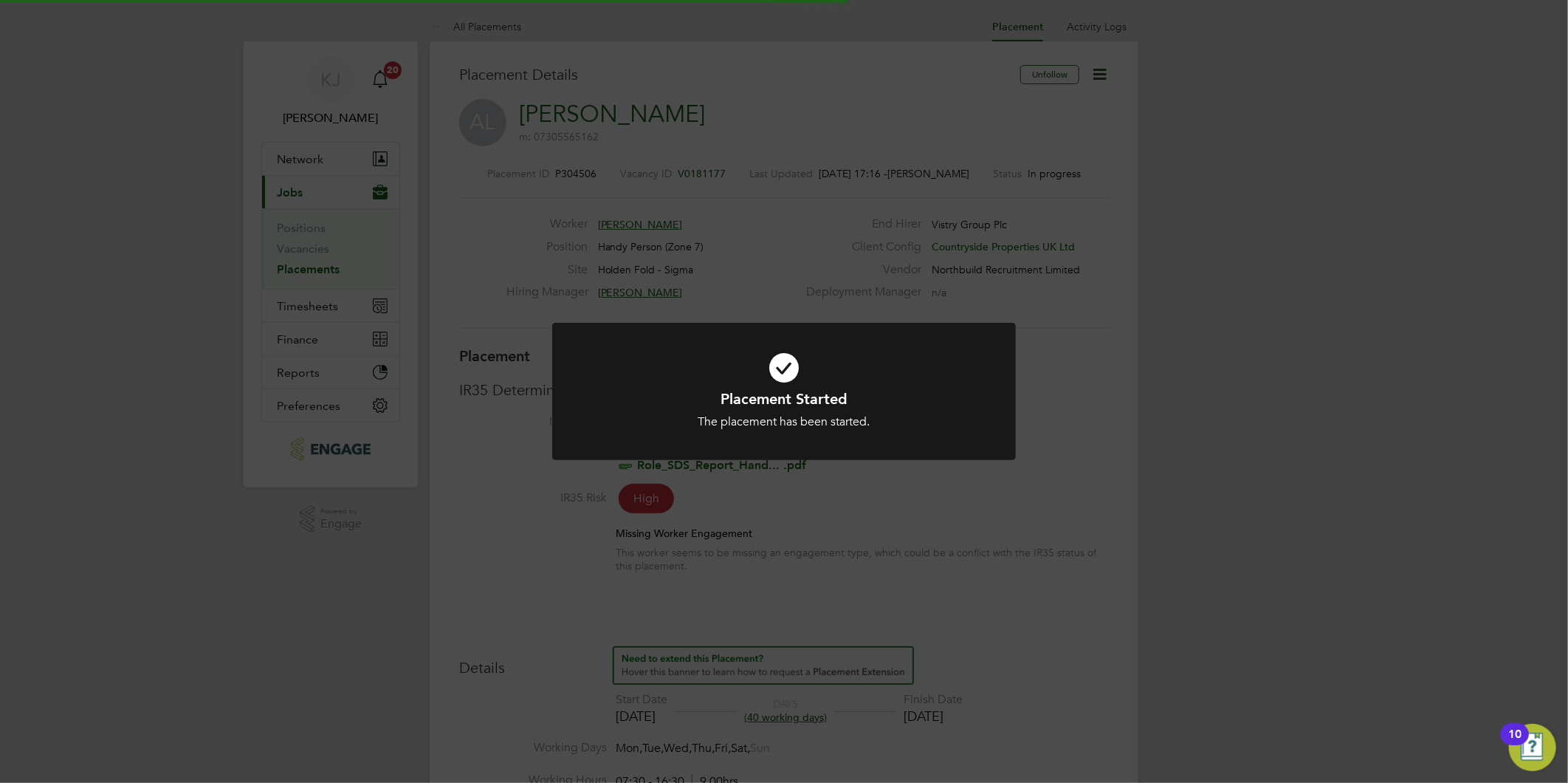
click at [1208, 487] on div "Placement Started The placement has been started. Cancel Okay" at bounding box center [784, 391] width 1568 height 783
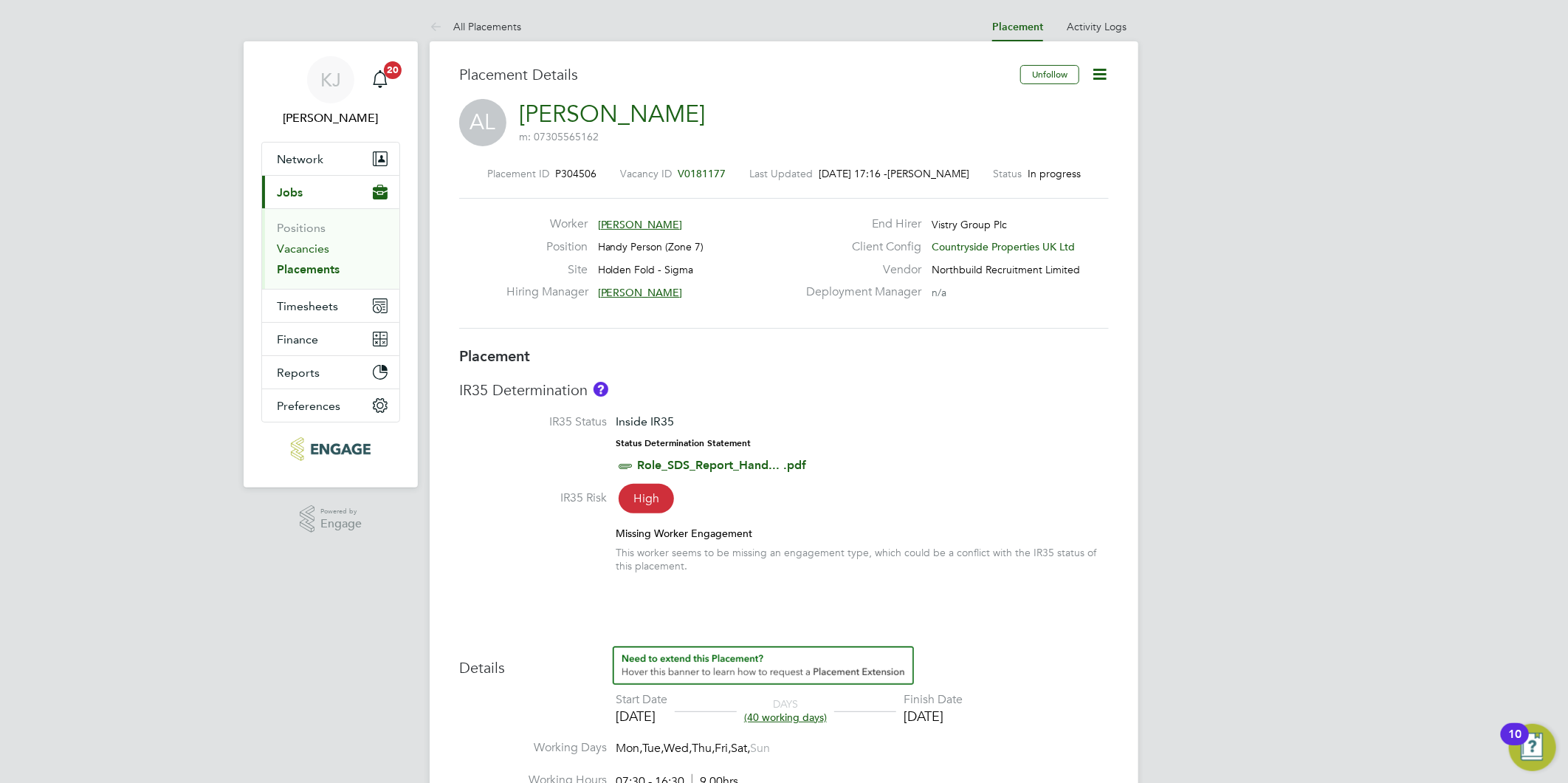
click at [302, 252] on link "Vacancies" at bounding box center [302, 248] width 52 height 14
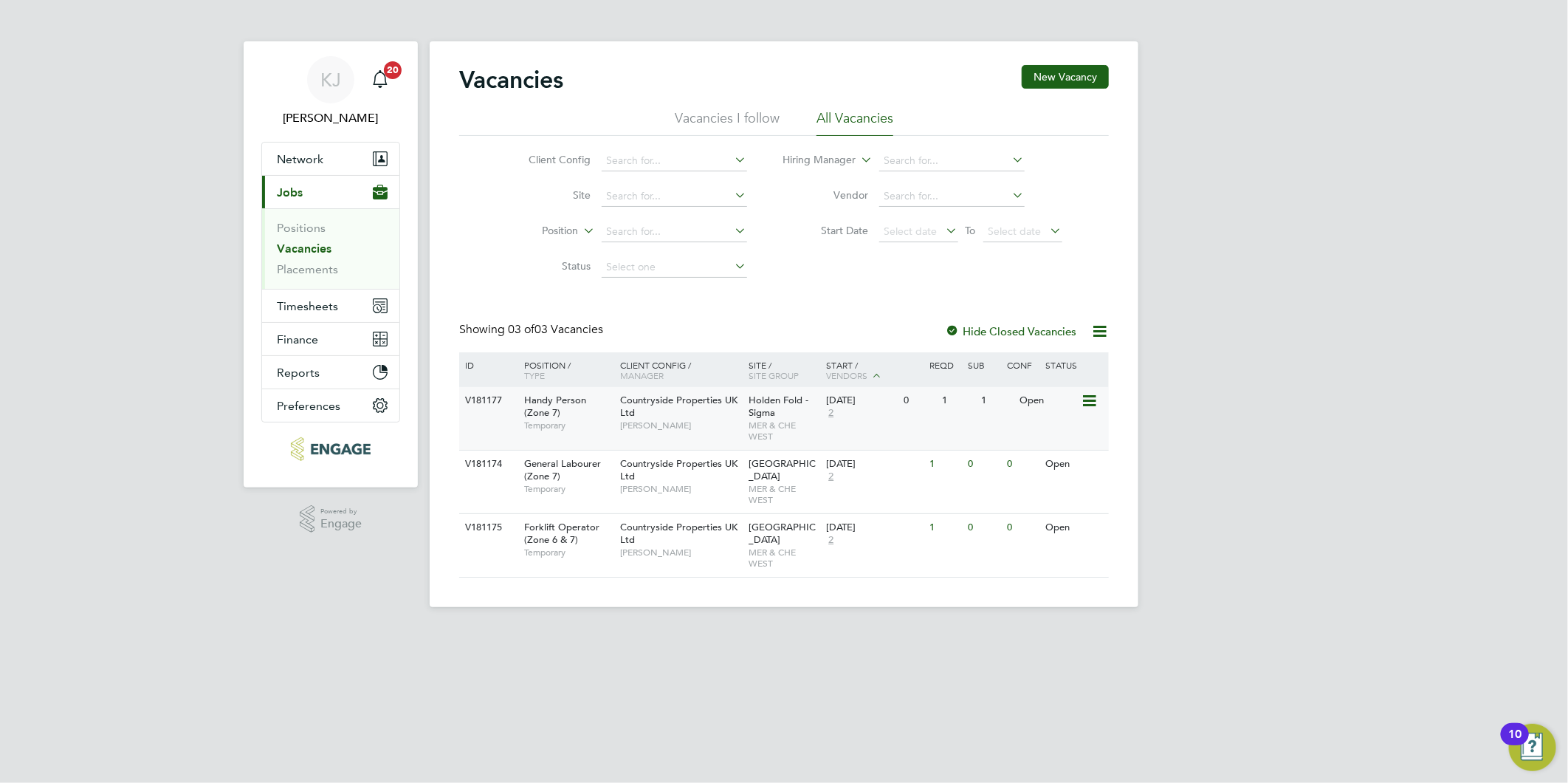
click at [586, 402] on span "Handy Person (Zone 7)" at bounding box center [555, 406] width 62 height 25
click at [772, 410] on span "Holden Fold - Sigma" at bounding box center [780, 406] width 60 height 25
click at [635, 394] on span "Countryside Properties UK Ltd" at bounding box center [679, 406] width 118 height 25
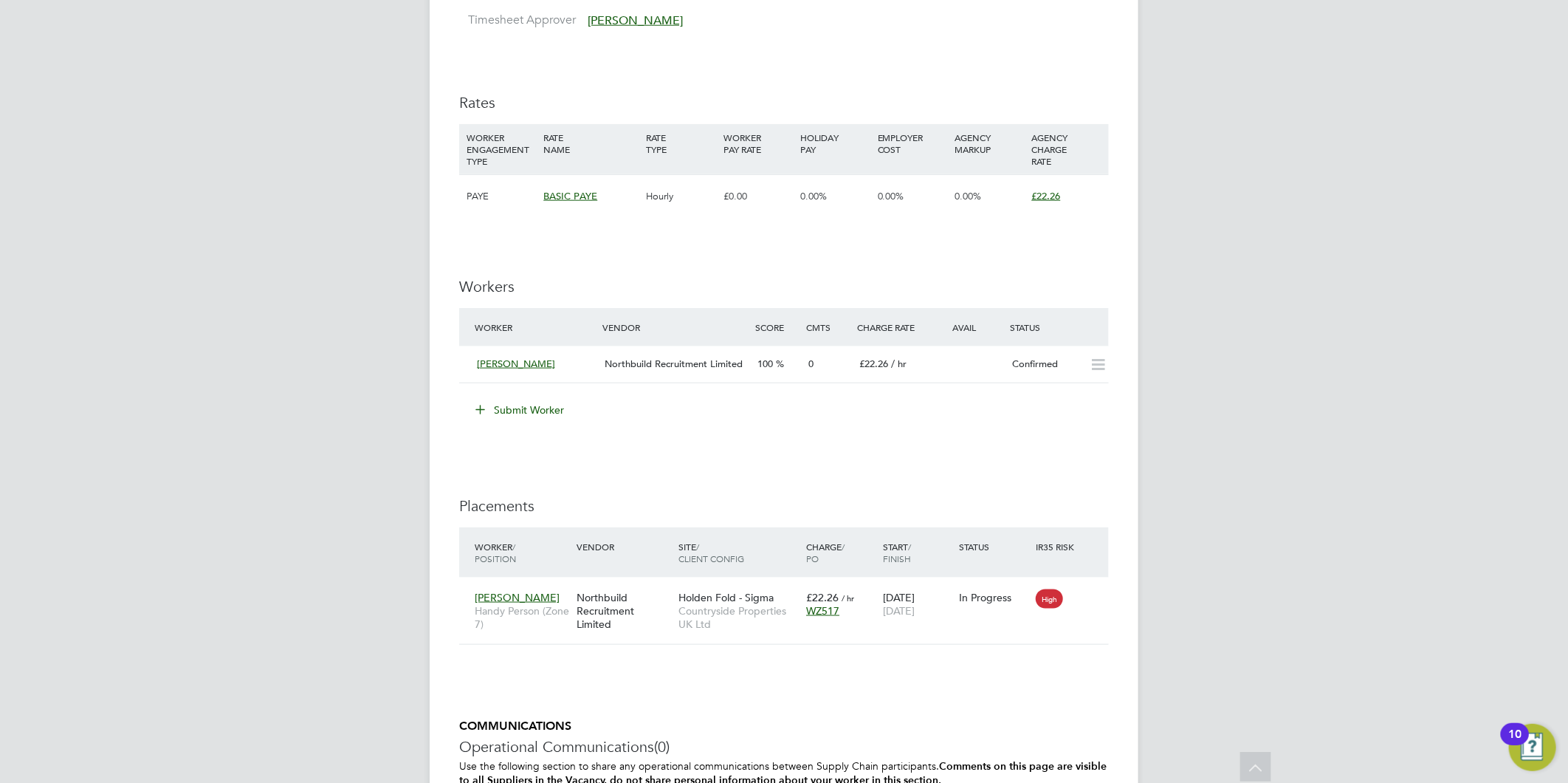
scroll to position [985, 0]
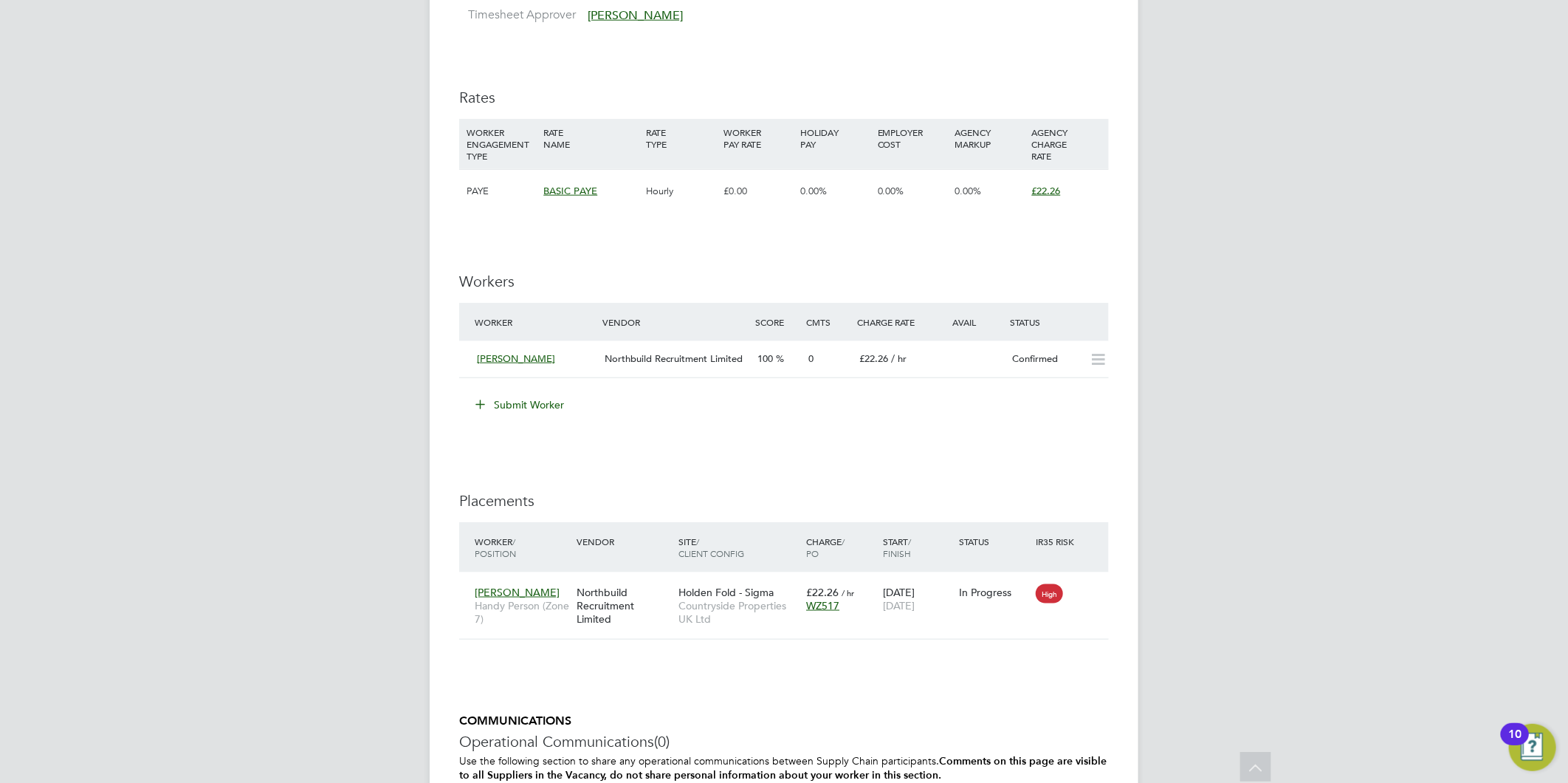
click at [513, 398] on button "Submit Worker" at bounding box center [520, 404] width 110 height 23
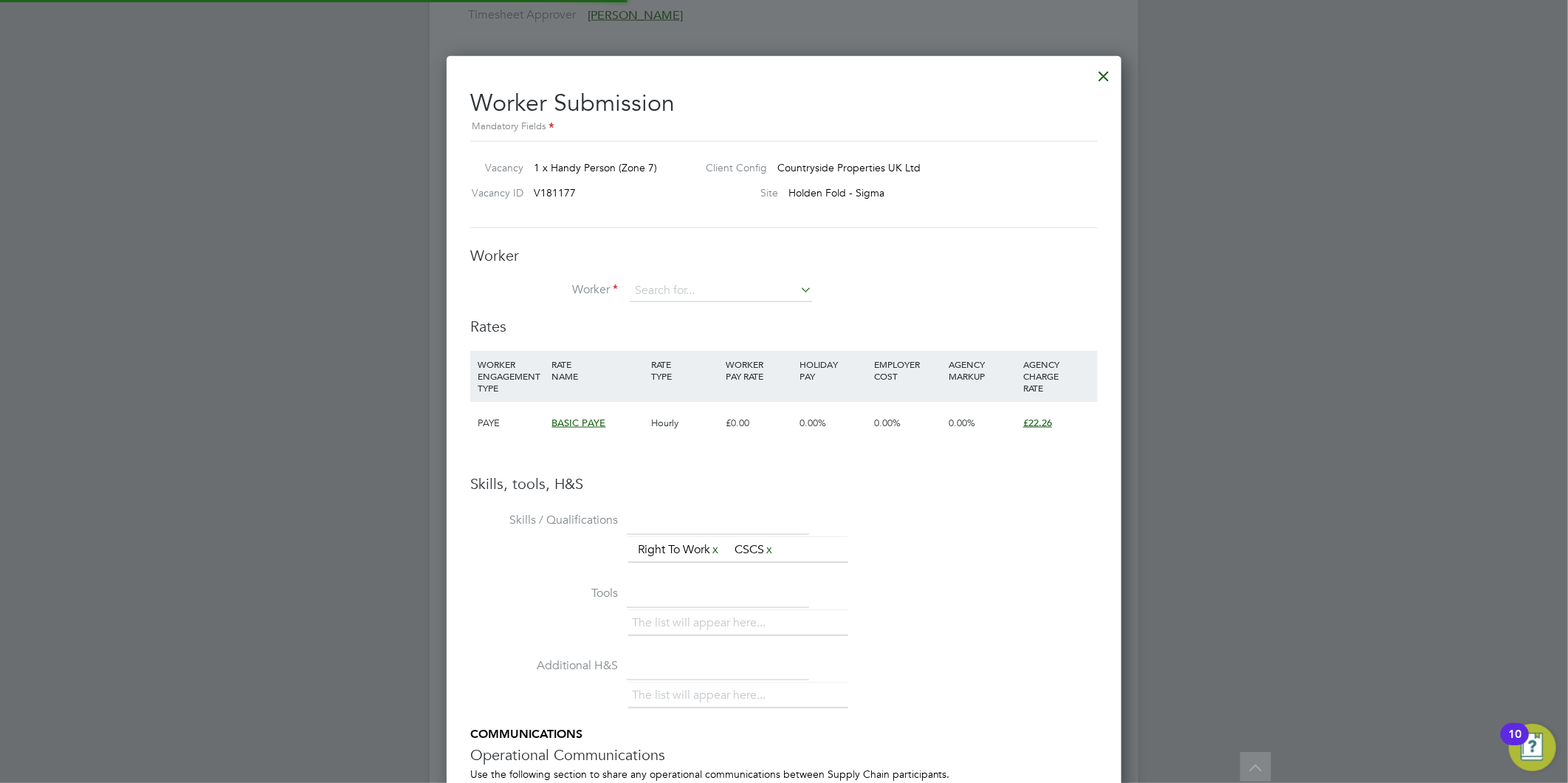
scroll to position [22, 384]
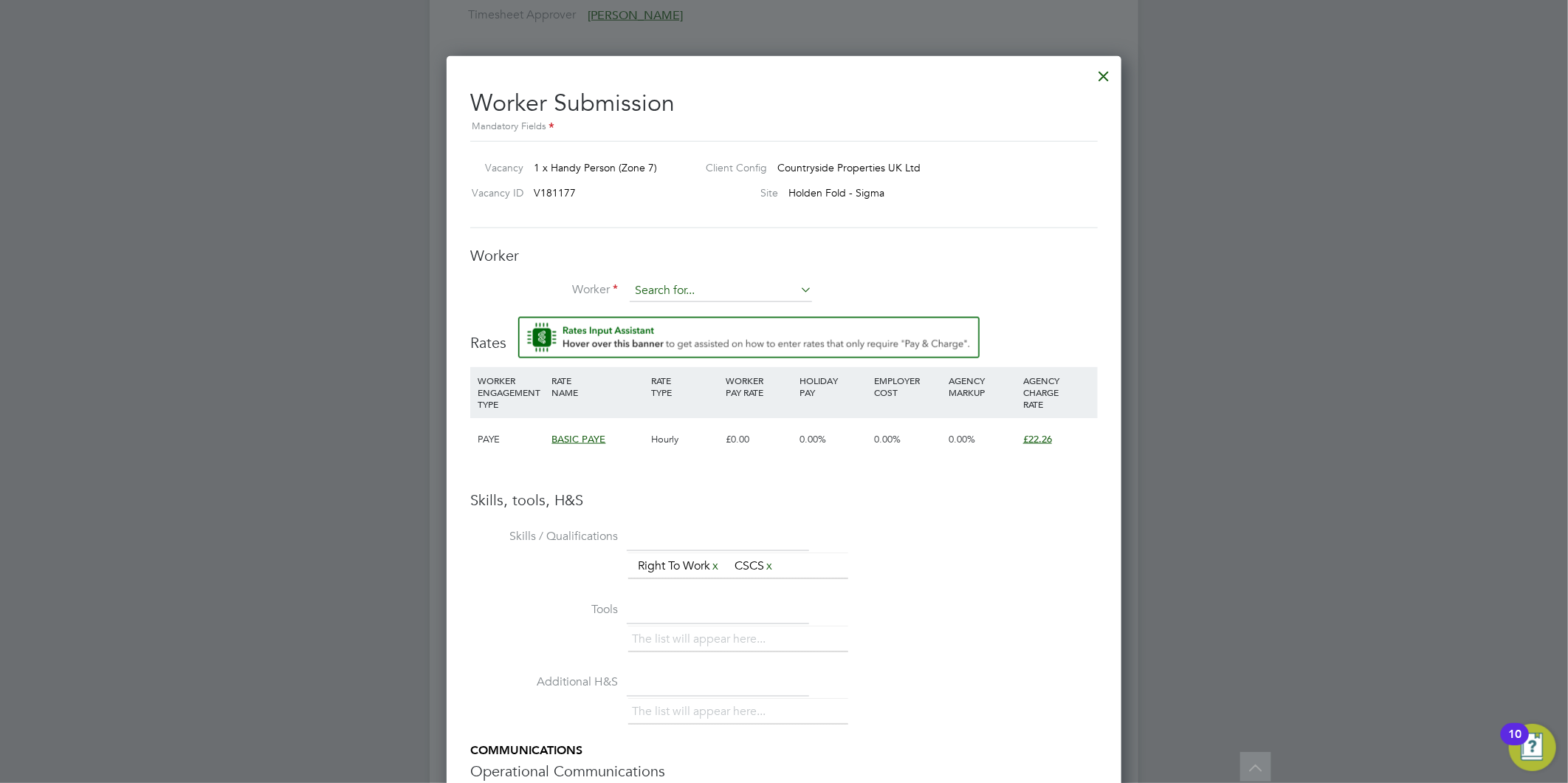
click at [695, 283] on input at bounding box center [721, 290] width 182 height 22
paste input "[PERSON_NAME]"
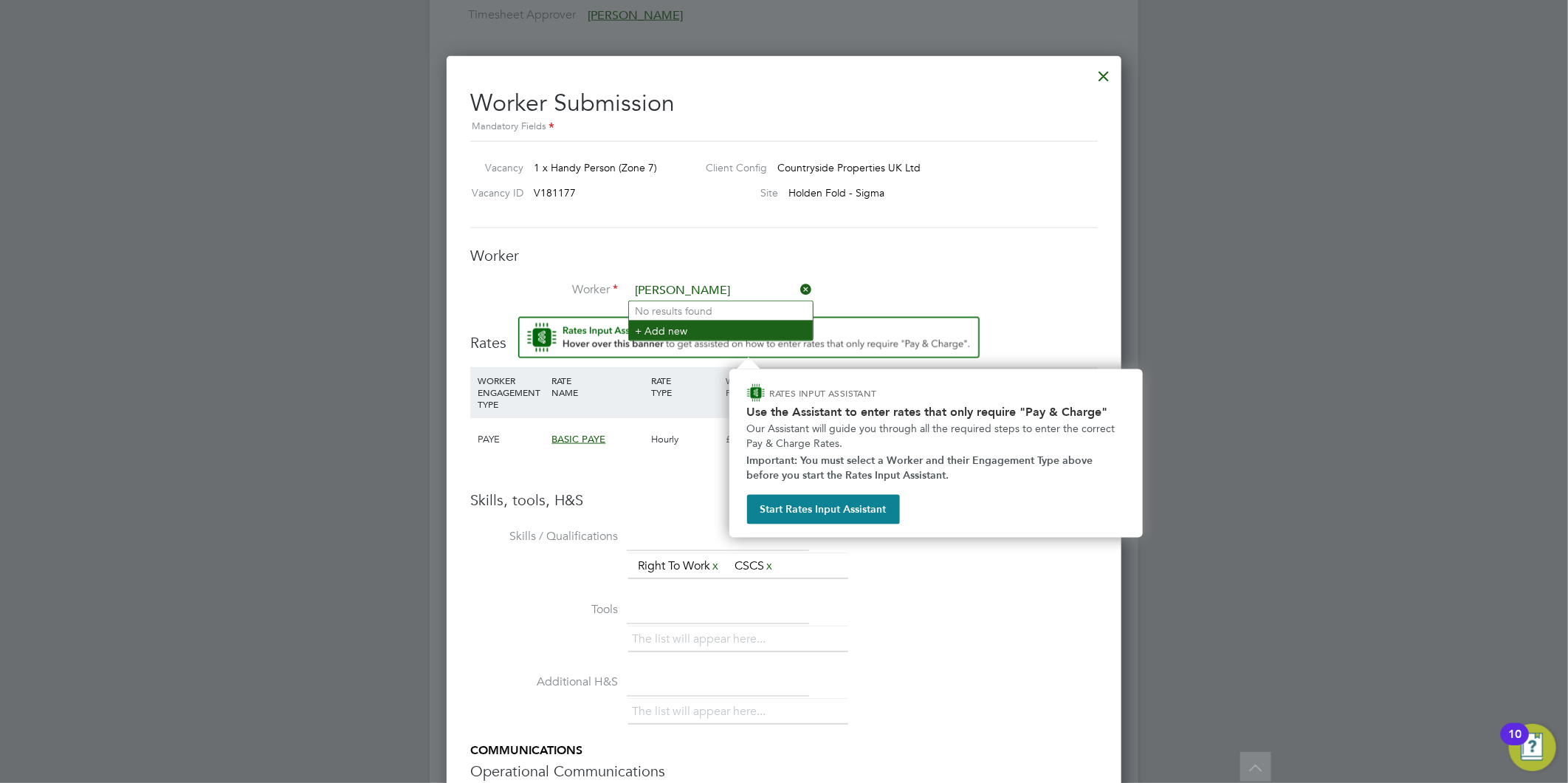
type input "[PERSON_NAME]"
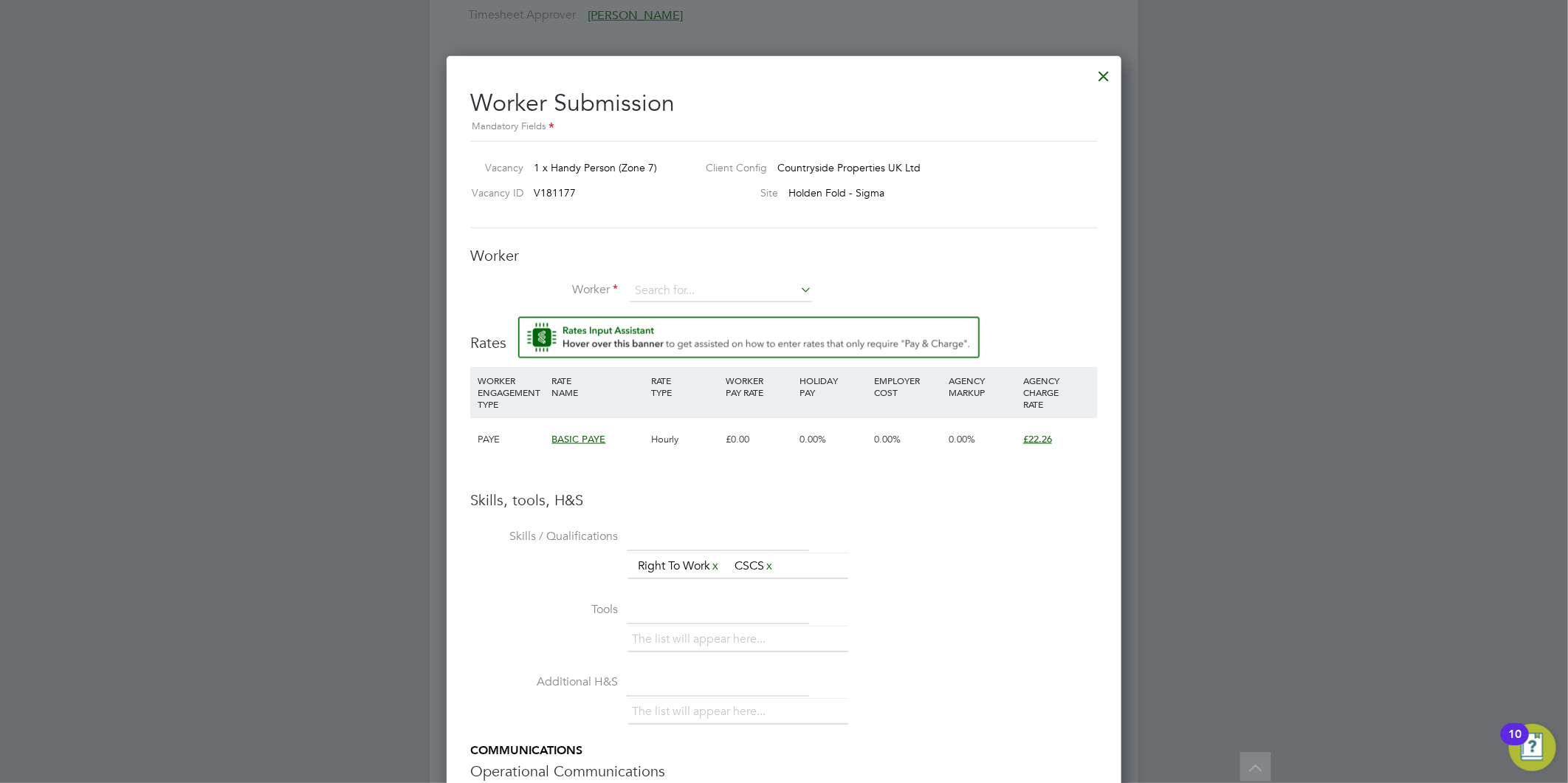
click at [683, 329] on img "Rate Assistant" at bounding box center [749, 337] width 461 height 41
click at [689, 260] on h3 "Worker" at bounding box center [784, 256] width 627 height 19
click at [697, 283] on input at bounding box center [721, 290] width 182 height 22
paste input "[PERSON_NAME]"
type input "Gordan Schofield"
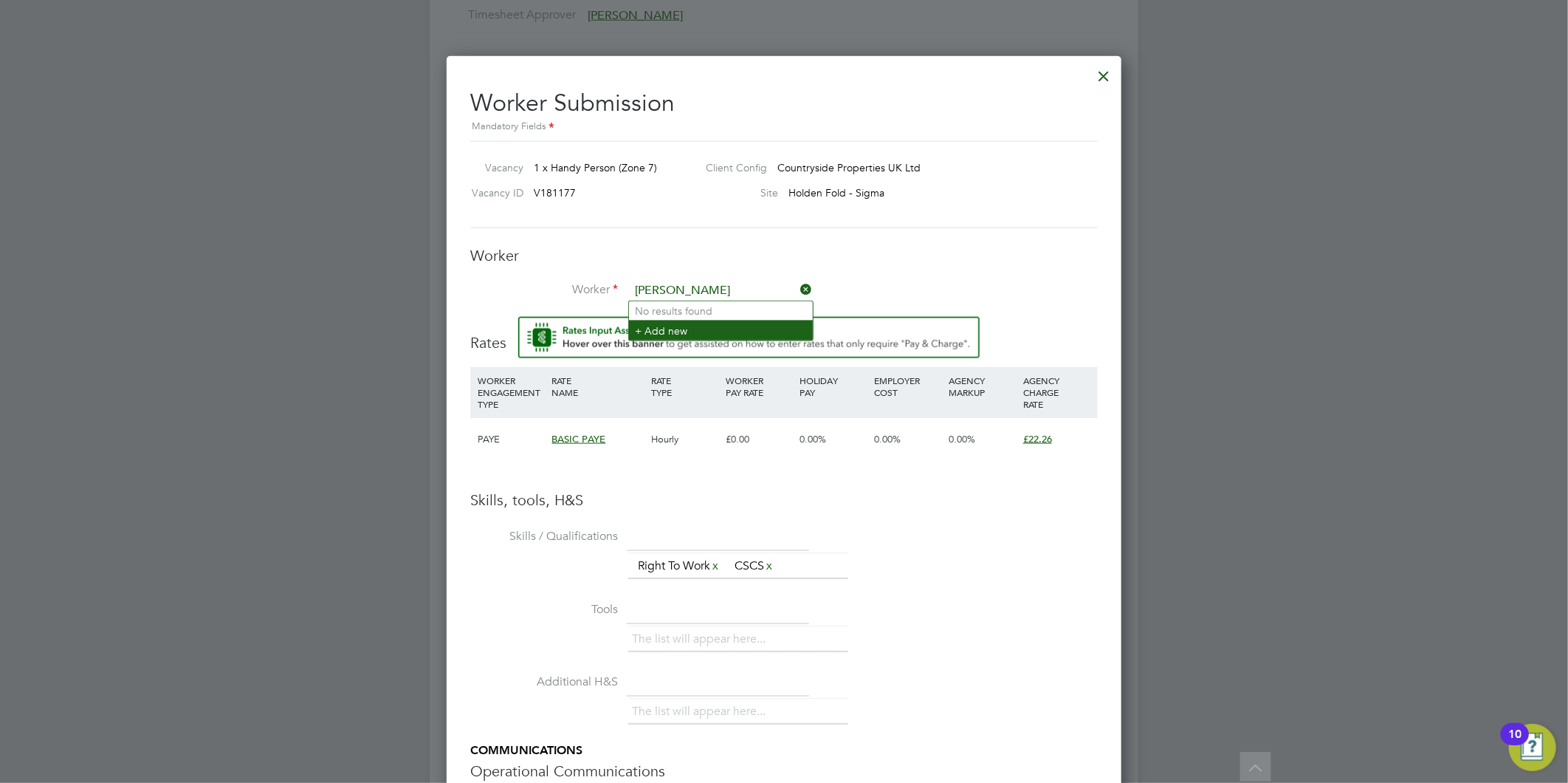
click at [688, 329] on li "+ Add new" at bounding box center [721, 330] width 184 height 20
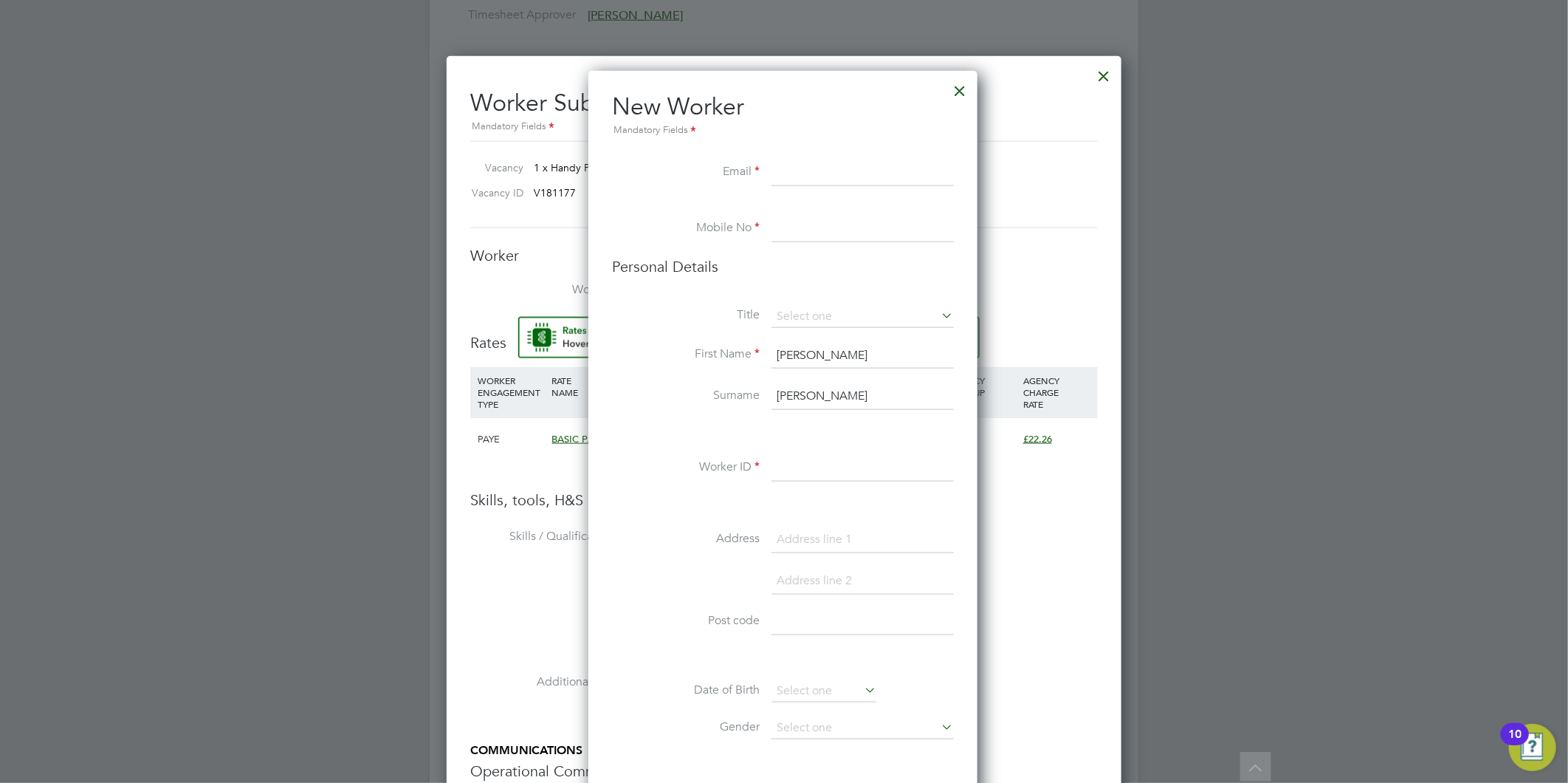
click at [805, 170] on input at bounding box center [863, 173] width 182 height 27
paste input "[EMAIL_ADDRESS][DOMAIN_NAME]"
type input "[EMAIL_ADDRESS][DOMAIN_NAME]"
click at [800, 223] on input at bounding box center [863, 228] width 182 height 27
paste input "07598664467"
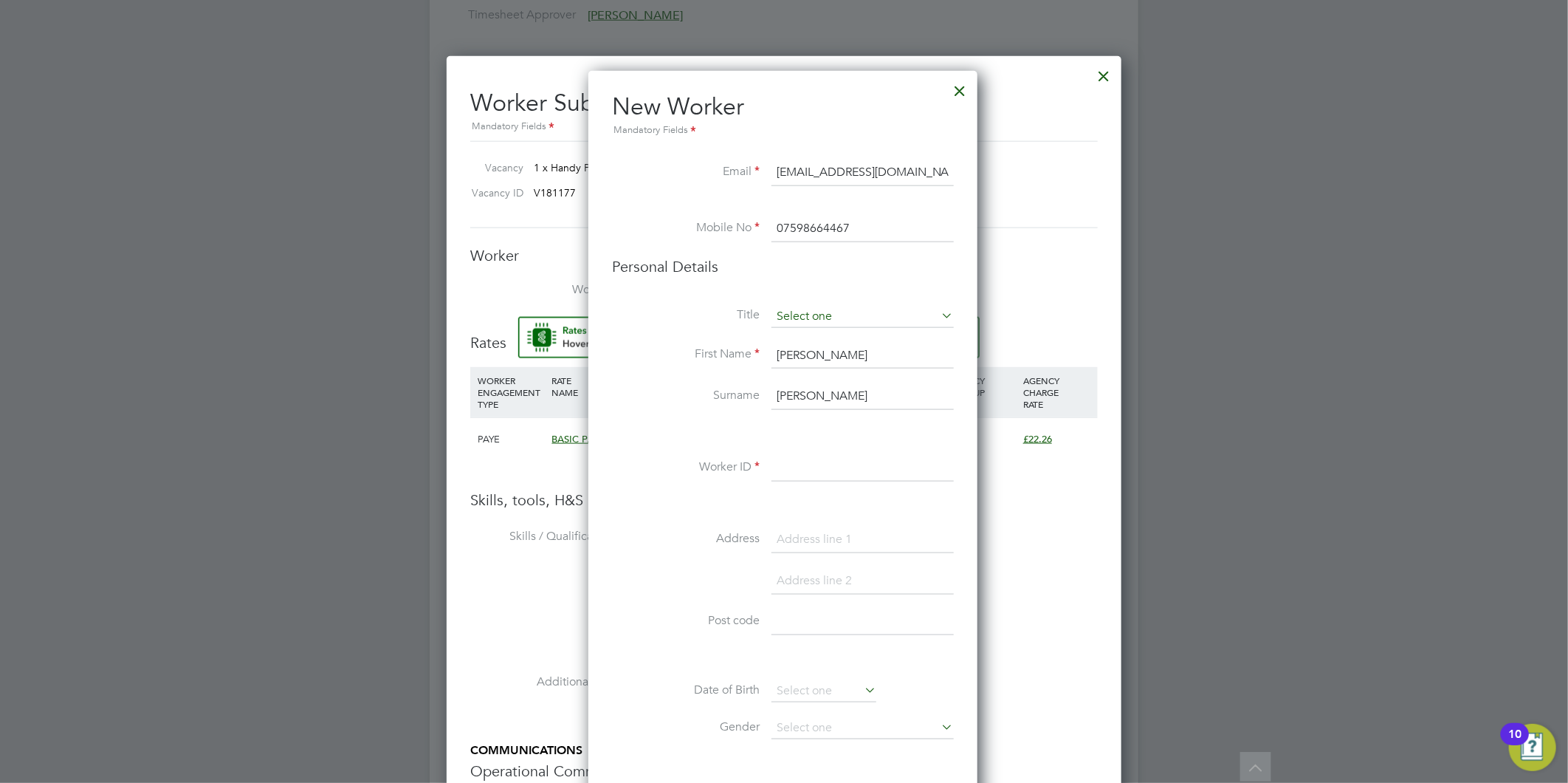
type input "07598664467"
click at [815, 320] on input at bounding box center [863, 316] width 182 height 22
click at [813, 335] on li "Mr" at bounding box center [863, 337] width 184 height 19
type input "Mr"
click at [817, 463] on input at bounding box center [863, 468] width 182 height 27
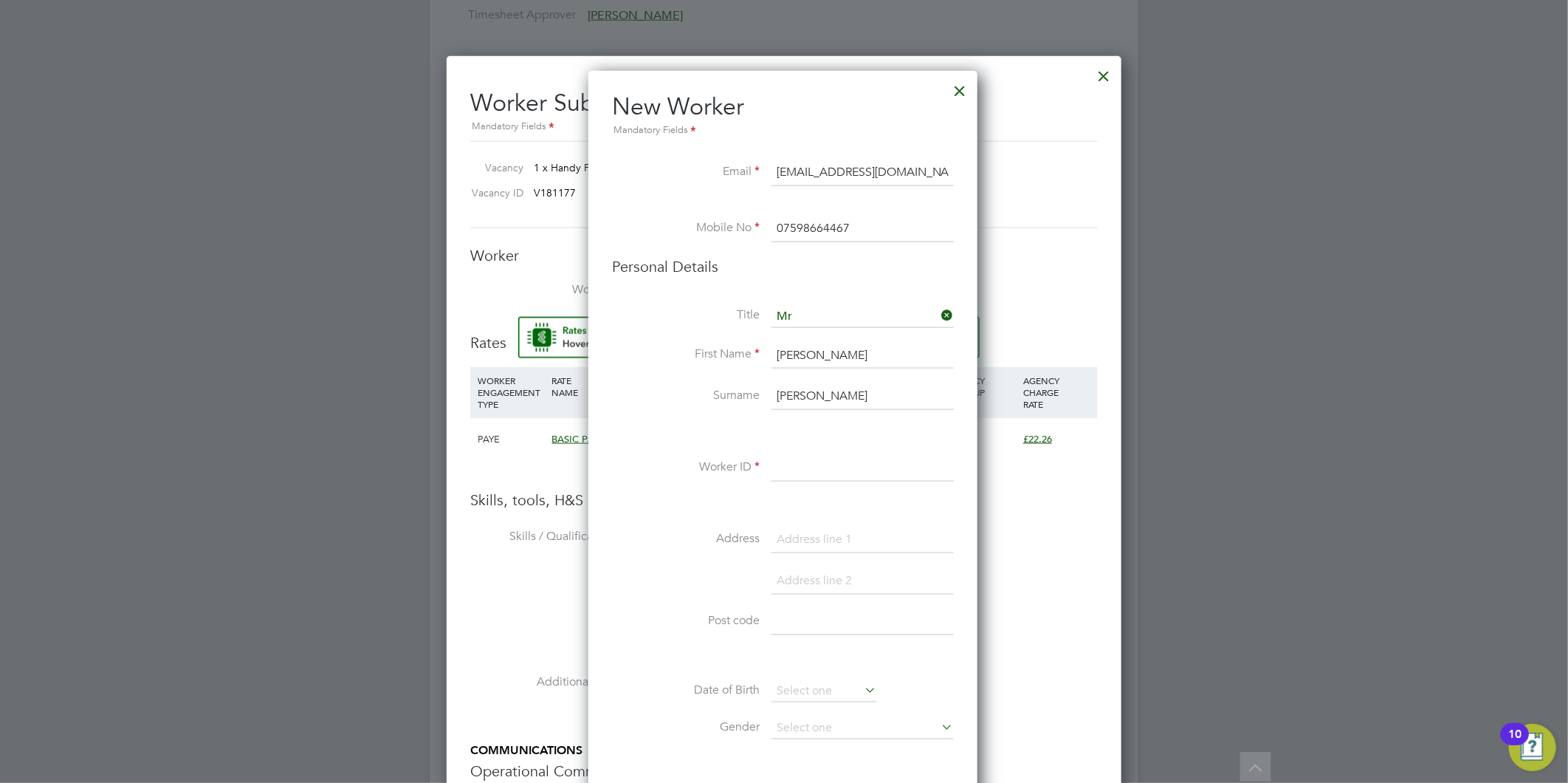
paste input "CAN-27759"
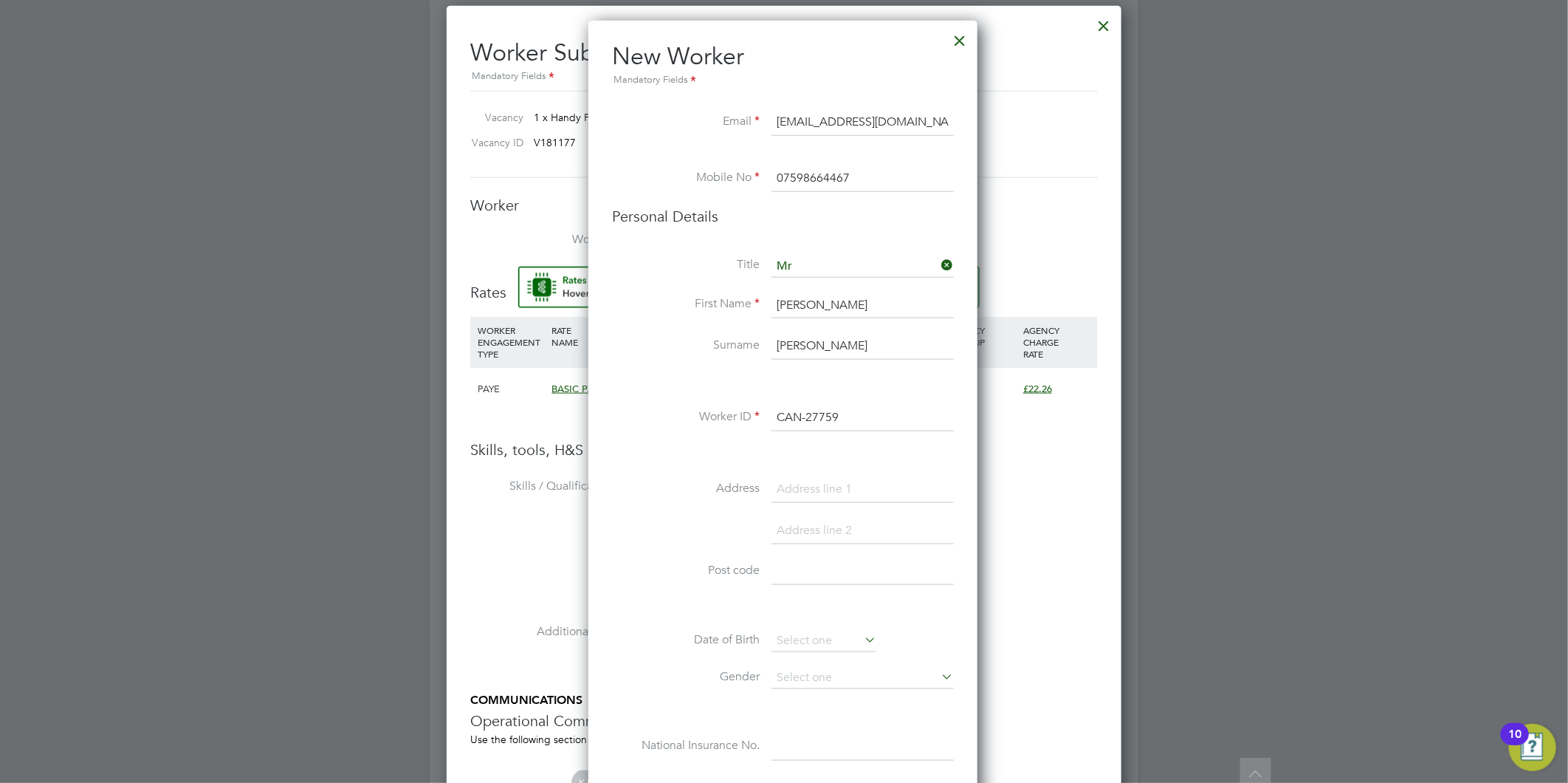
scroll to position [1148, 0]
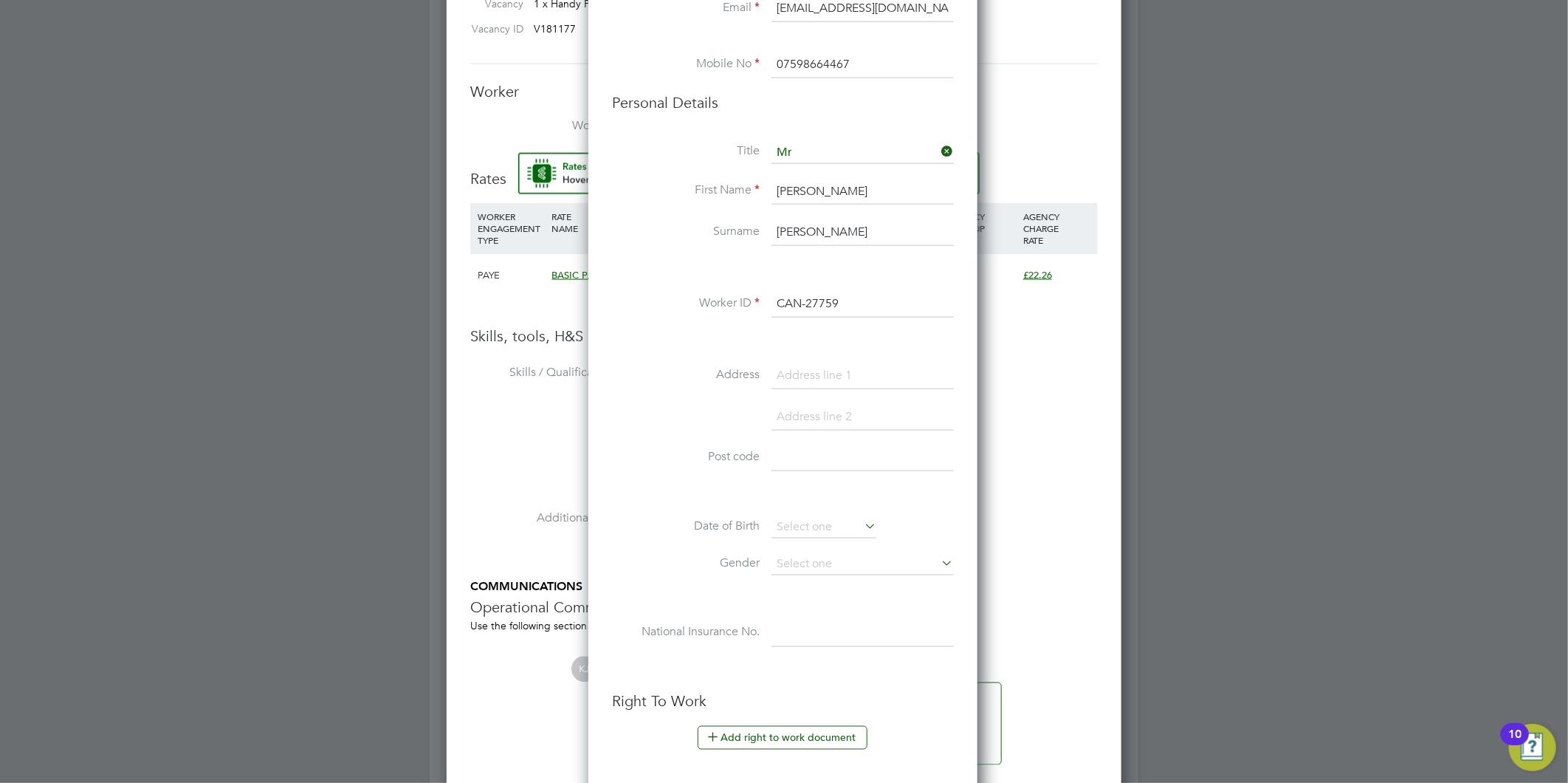
type input "CAN-27759"
click at [846, 368] on input at bounding box center [863, 376] width 182 height 27
paste input "91 Horewood Road"
type input "91 Horewood Road"
click at [801, 462] on input at bounding box center [863, 458] width 182 height 27
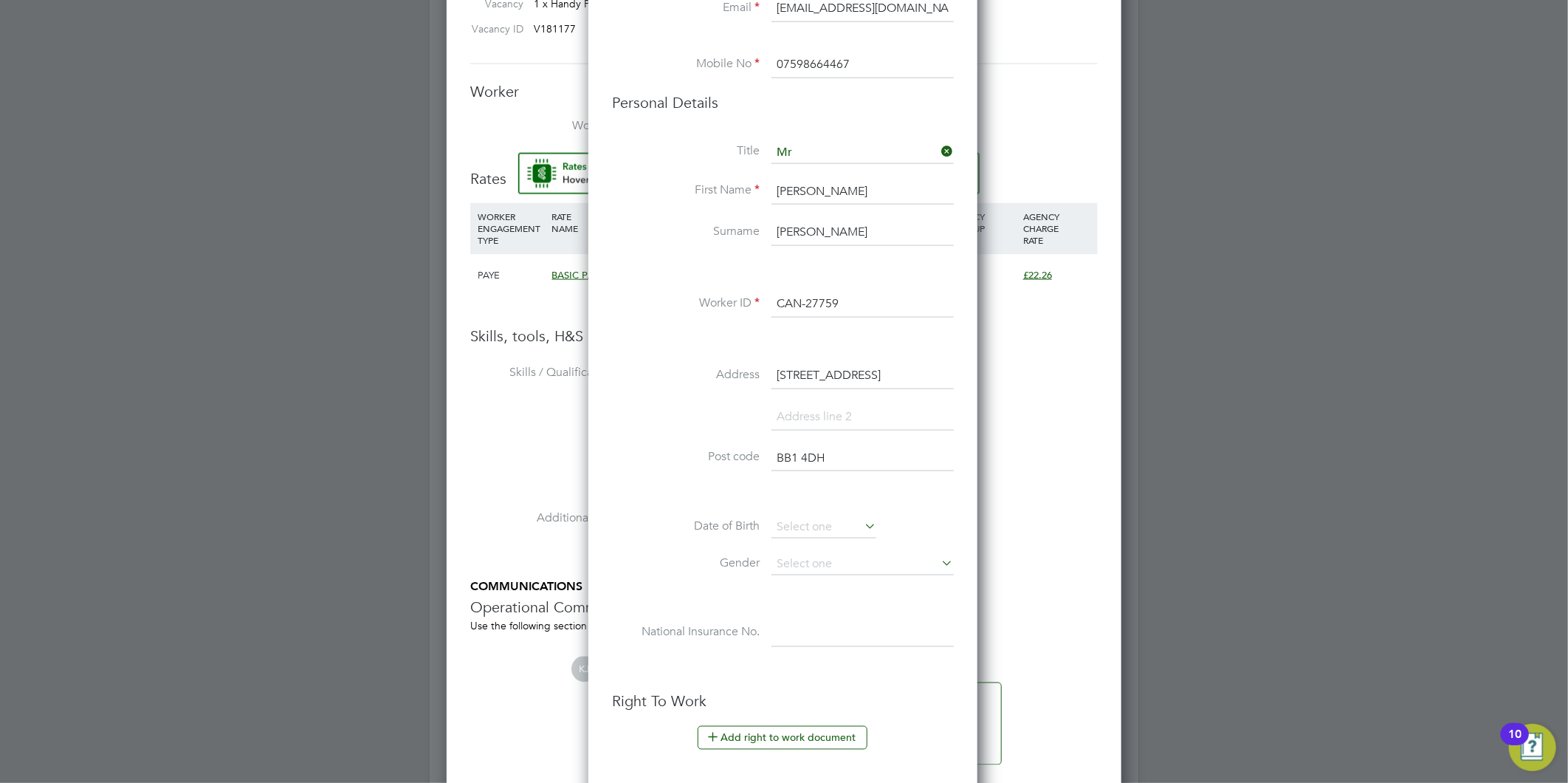
type input "BB1 4DH"
click at [816, 521] on input at bounding box center [824, 527] width 105 height 22
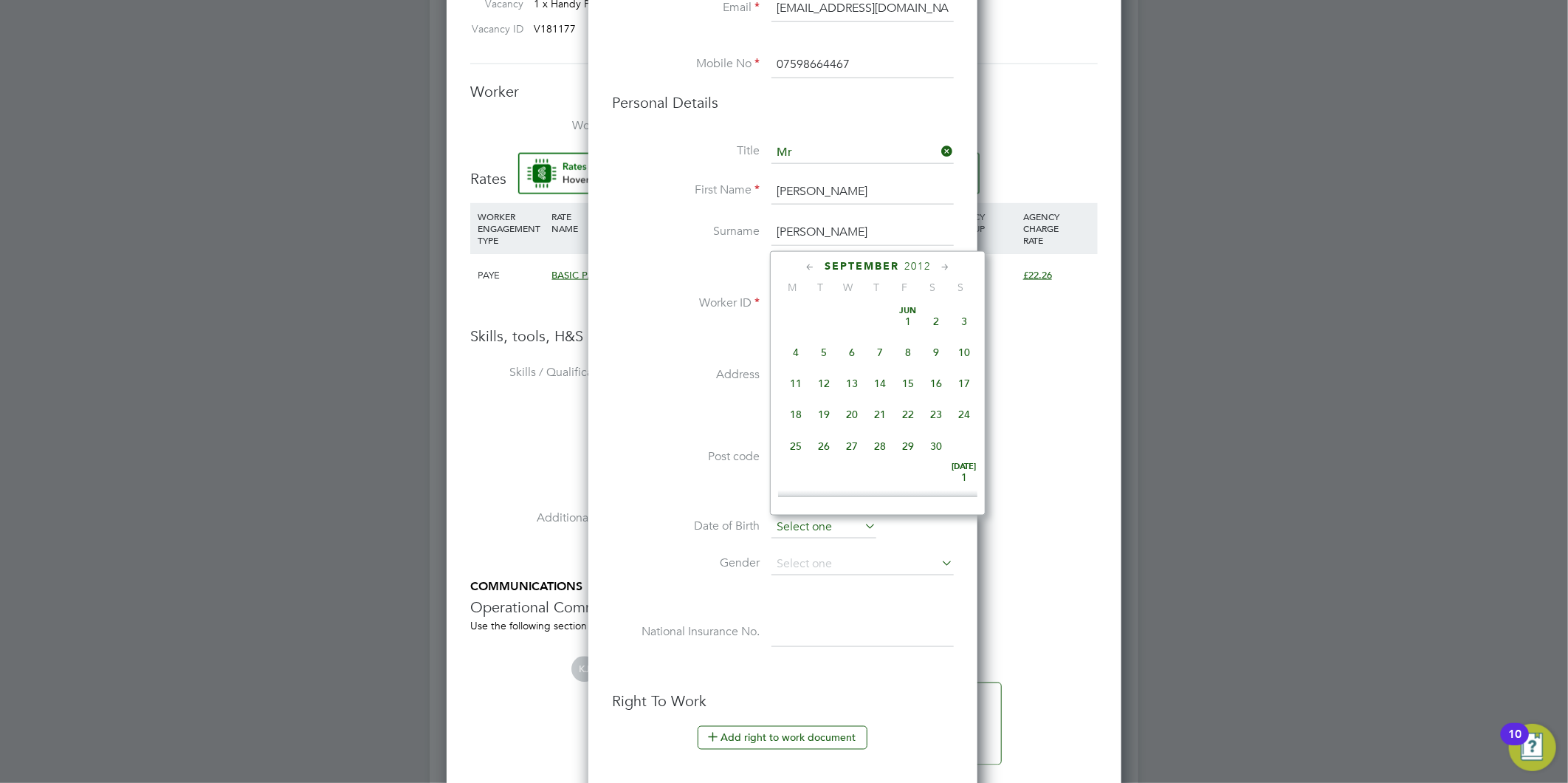
scroll to position [538, 0]
click at [942, 264] on icon at bounding box center [945, 267] width 14 height 16
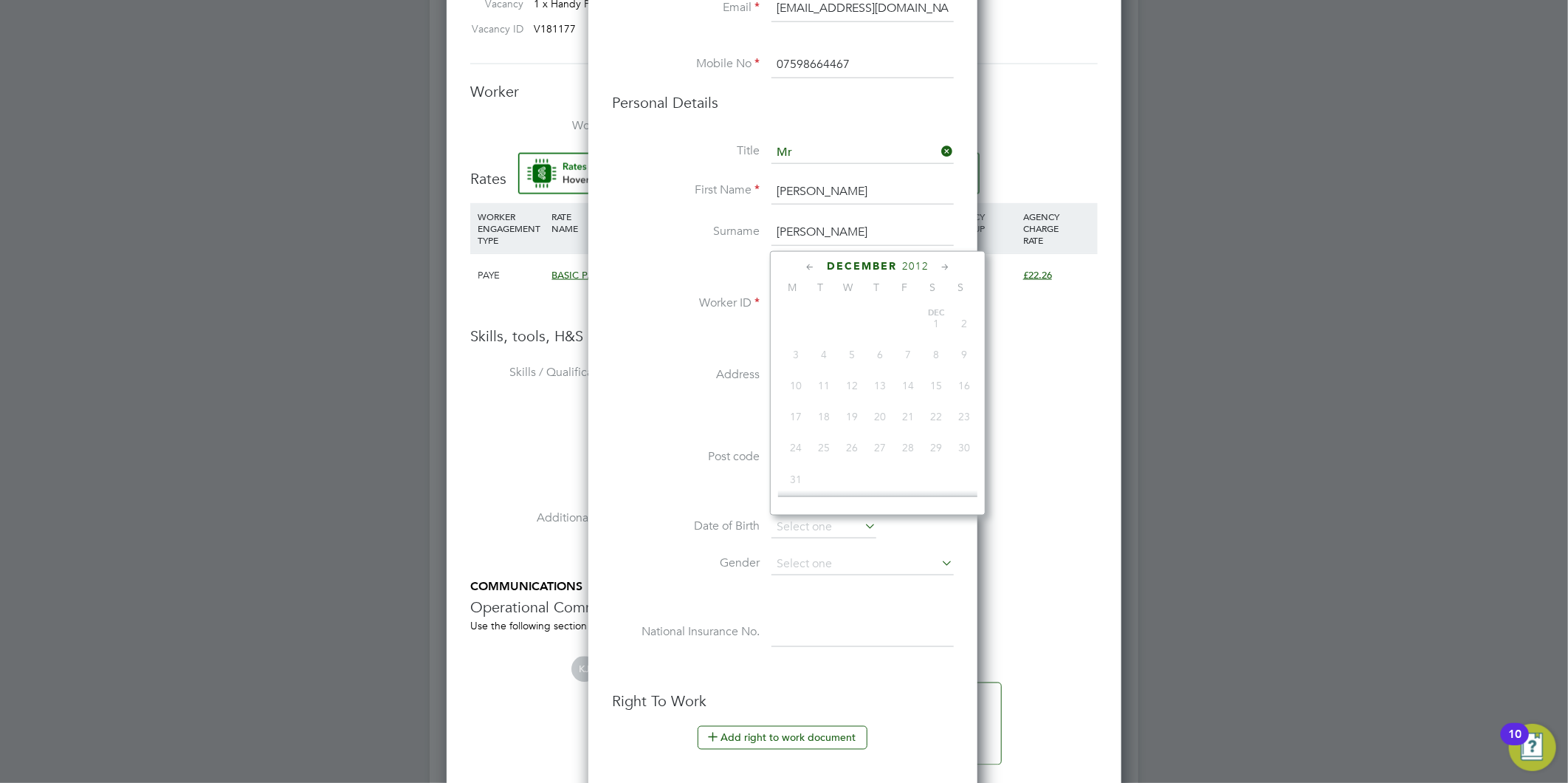
click at [902, 260] on span "2012" at bounding box center [915, 266] width 27 height 13
click at [906, 261] on span "2012" at bounding box center [915, 266] width 27 height 13
drag, startPoint x: 917, startPoint y: 260, endPoint x: 876, endPoint y: 295, distance: 53.9
click at [917, 260] on span "2012" at bounding box center [905, 266] width 27 height 13
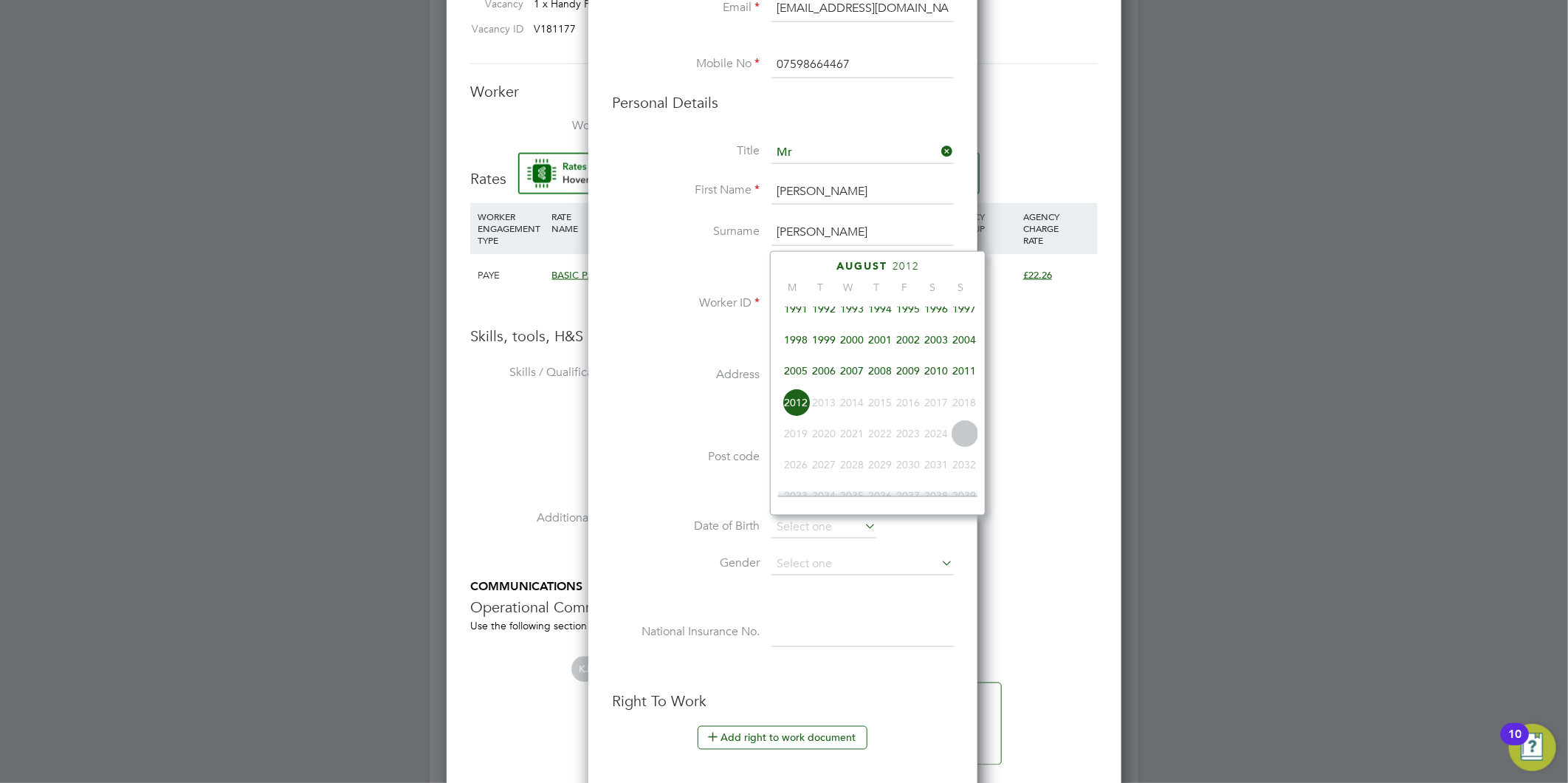
scroll to position [304, 0]
click at [913, 330] on span "1981" at bounding box center [908, 328] width 28 height 28
click at [946, 262] on icon at bounding box center [945, 267] width 14 height 16
click at [946, 263] on icon at bounding box center [945, 267] width 14 height 16
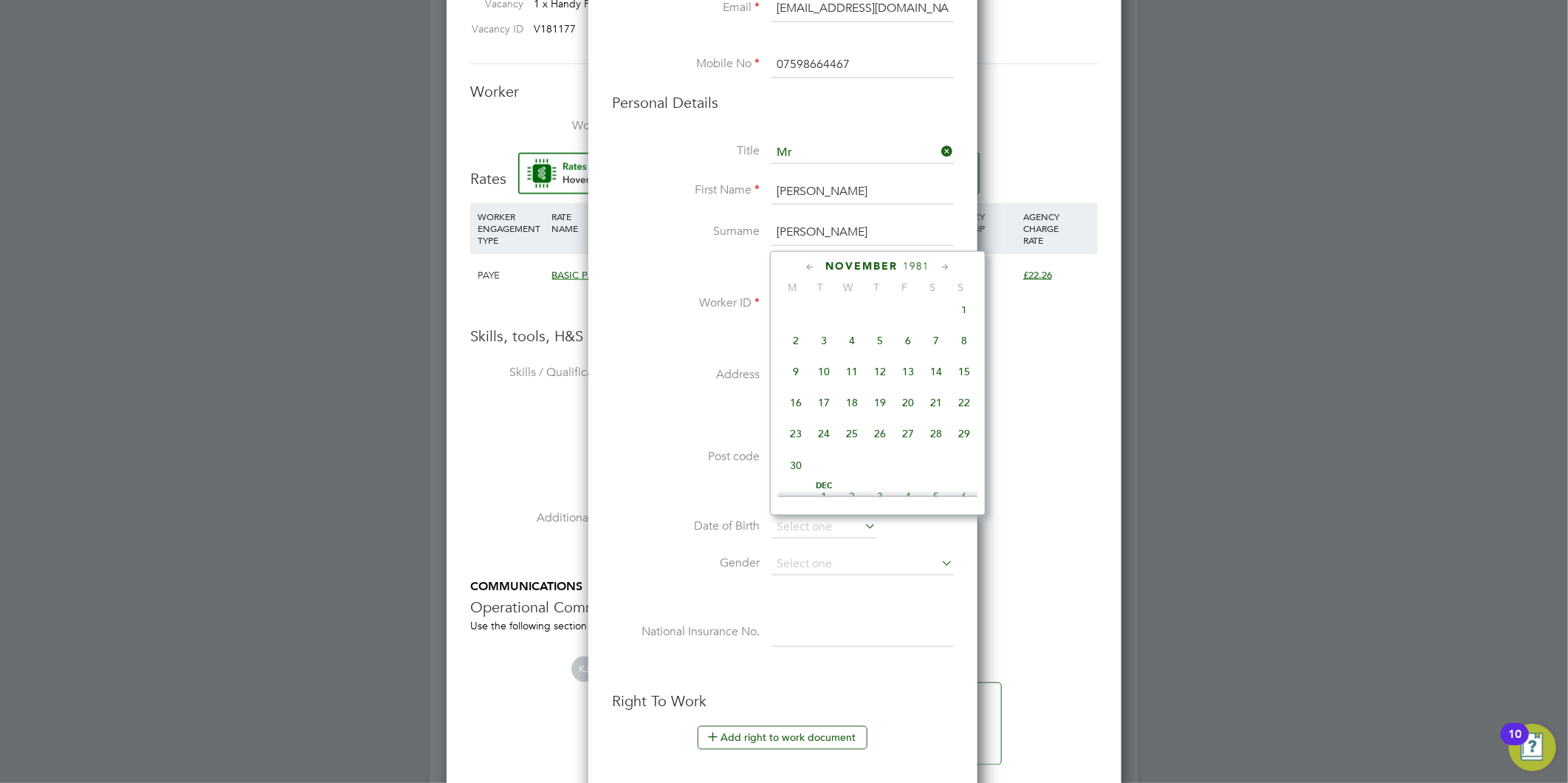
click at [942, 264] on icon at bounding box center [945, 267] width 14 height 16
click at [847, 349] on span "2" at bounding box center [851, 337] width 28 height 28
type input "02 Dec 1981"
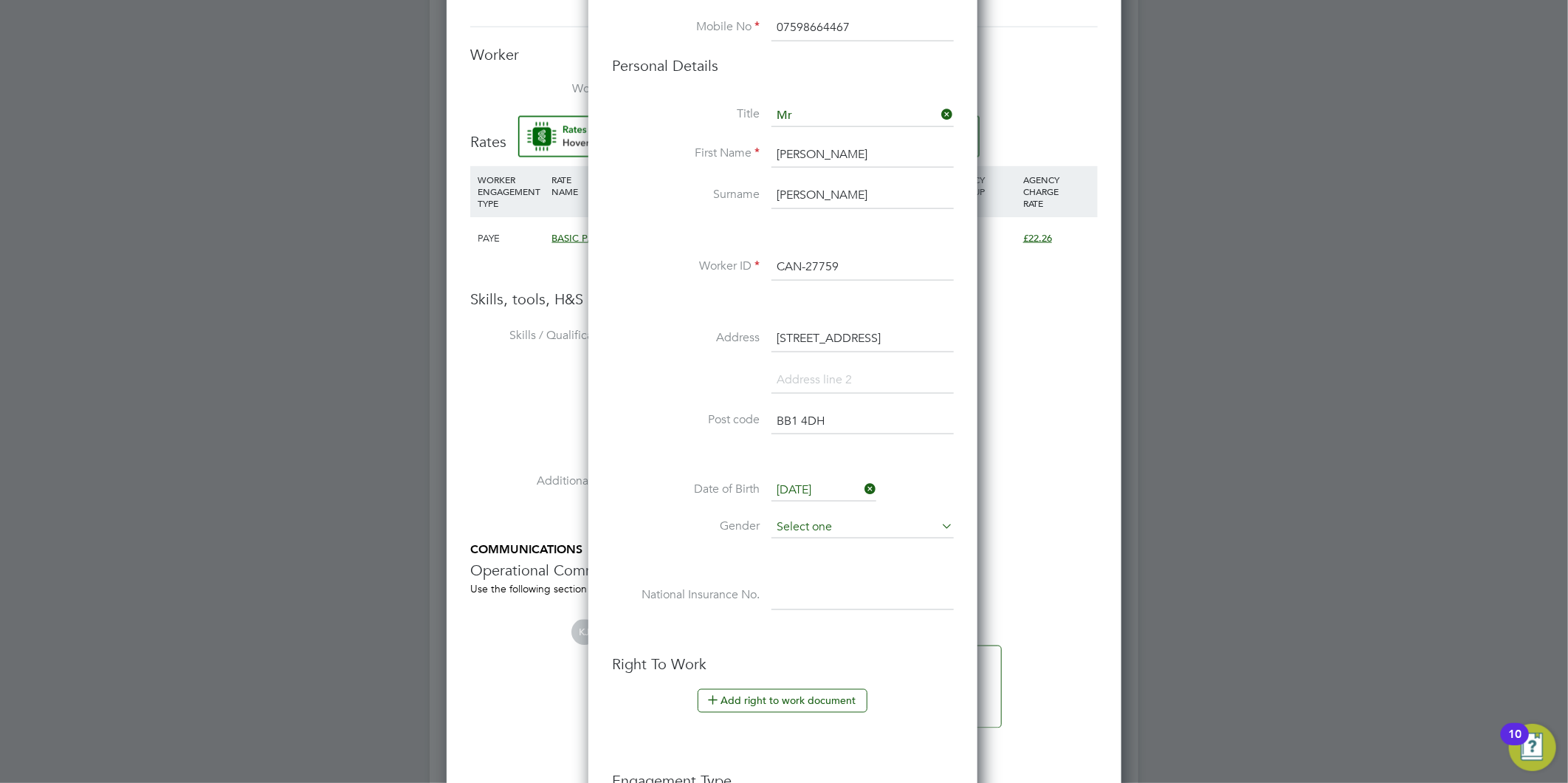
scroll to position [1231, 0]
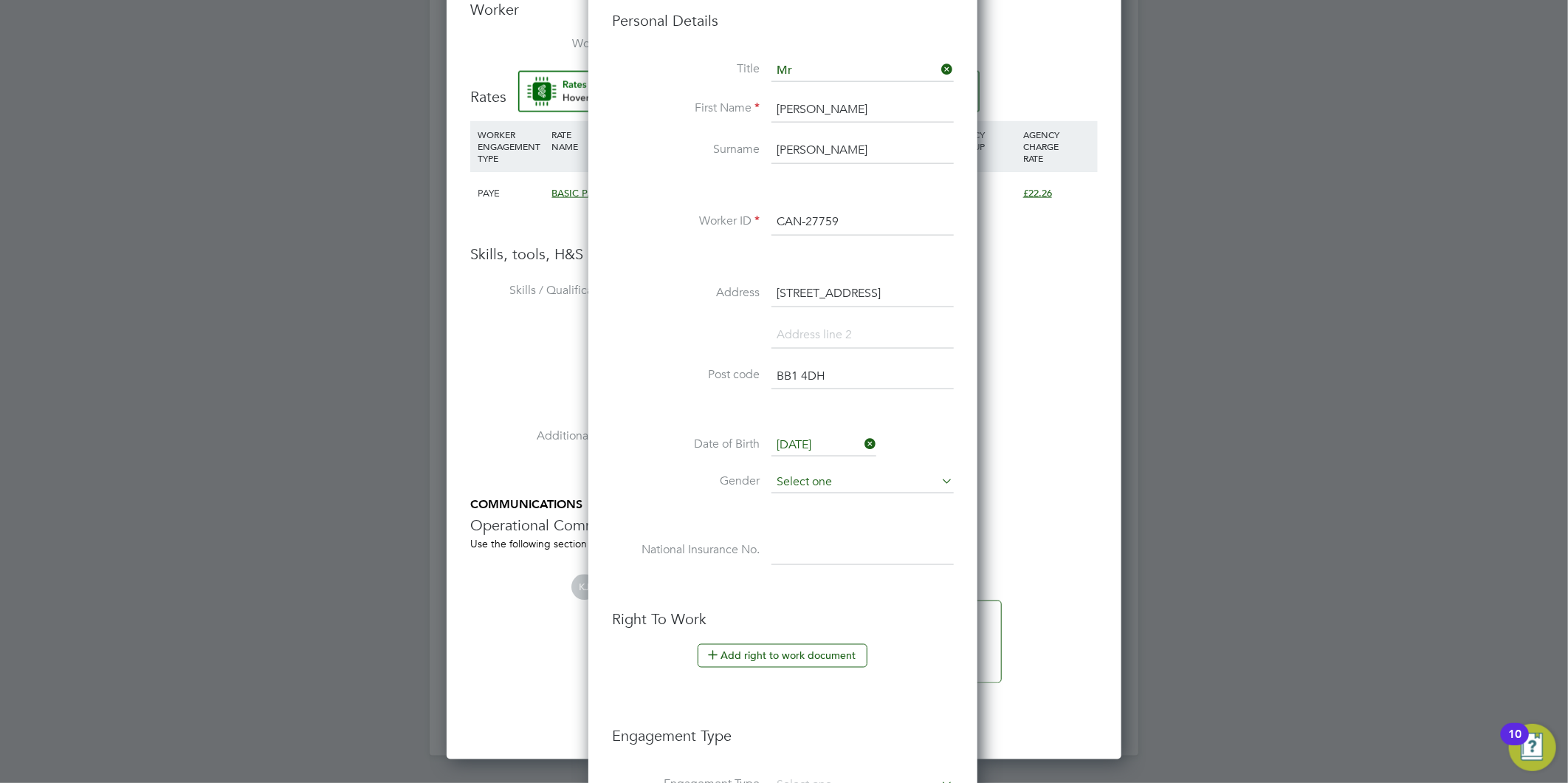
click at [808, 481] on input at bounding box center [863, 481] width 182 height 22
click at [806, 515] on li "Female" at bounding box center [863, 521] width 184 height 19
type input "Female"
click at [861, 483] on input at bounding box center [863, 481] width 182 height 22
click at [840, 503] on li "Male" at bounding box center [863, 502] width 184 height 19
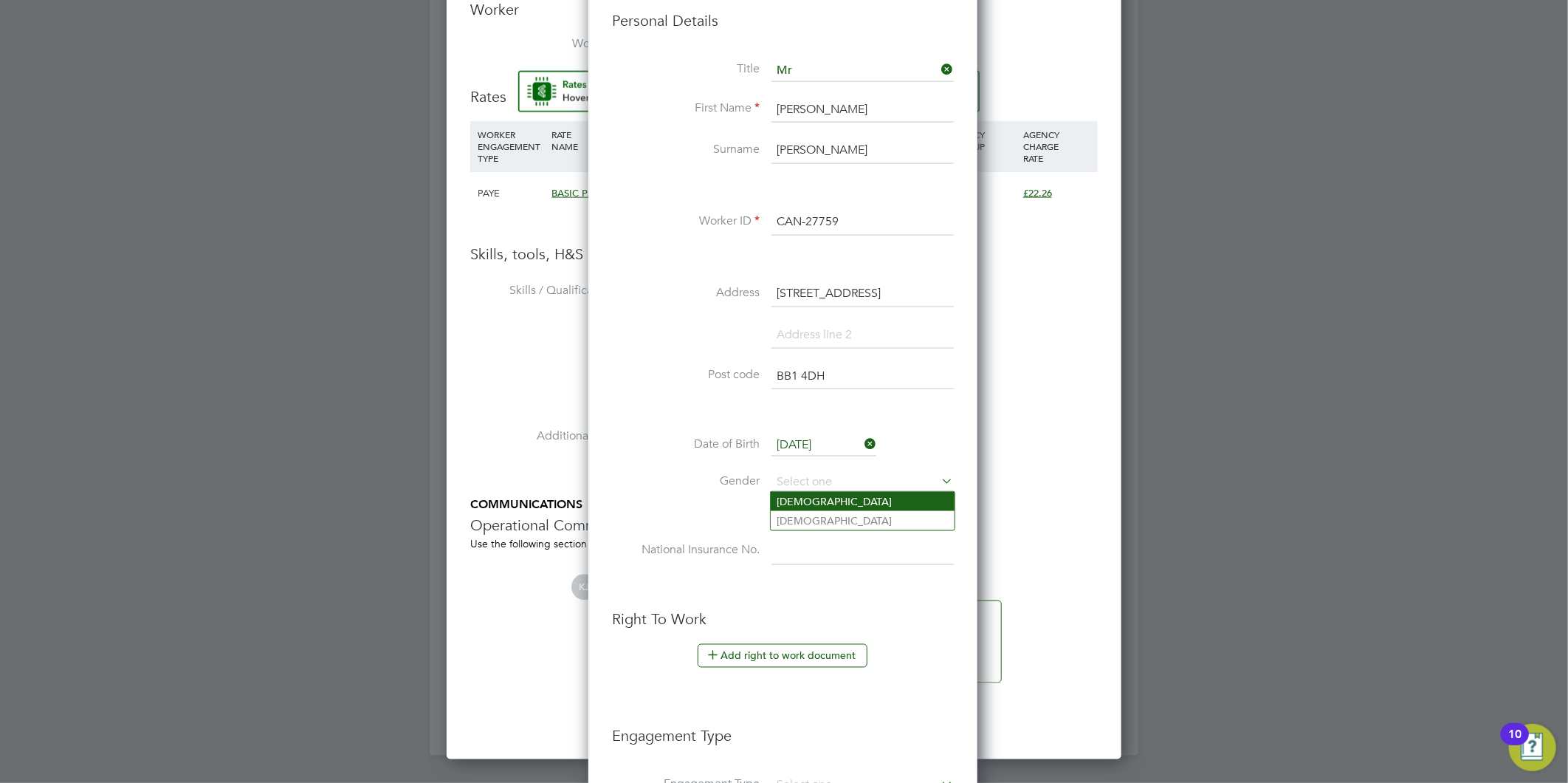
type input "Male"
drag, startPoint x: 774, startPoint y: 549, endPoint x: 808, endPoint y: 557, distance: 34.9
click at [774, 549] on input at bounding box center [863, 552] width 182 height 27
type input "WL 30 61 08 C"
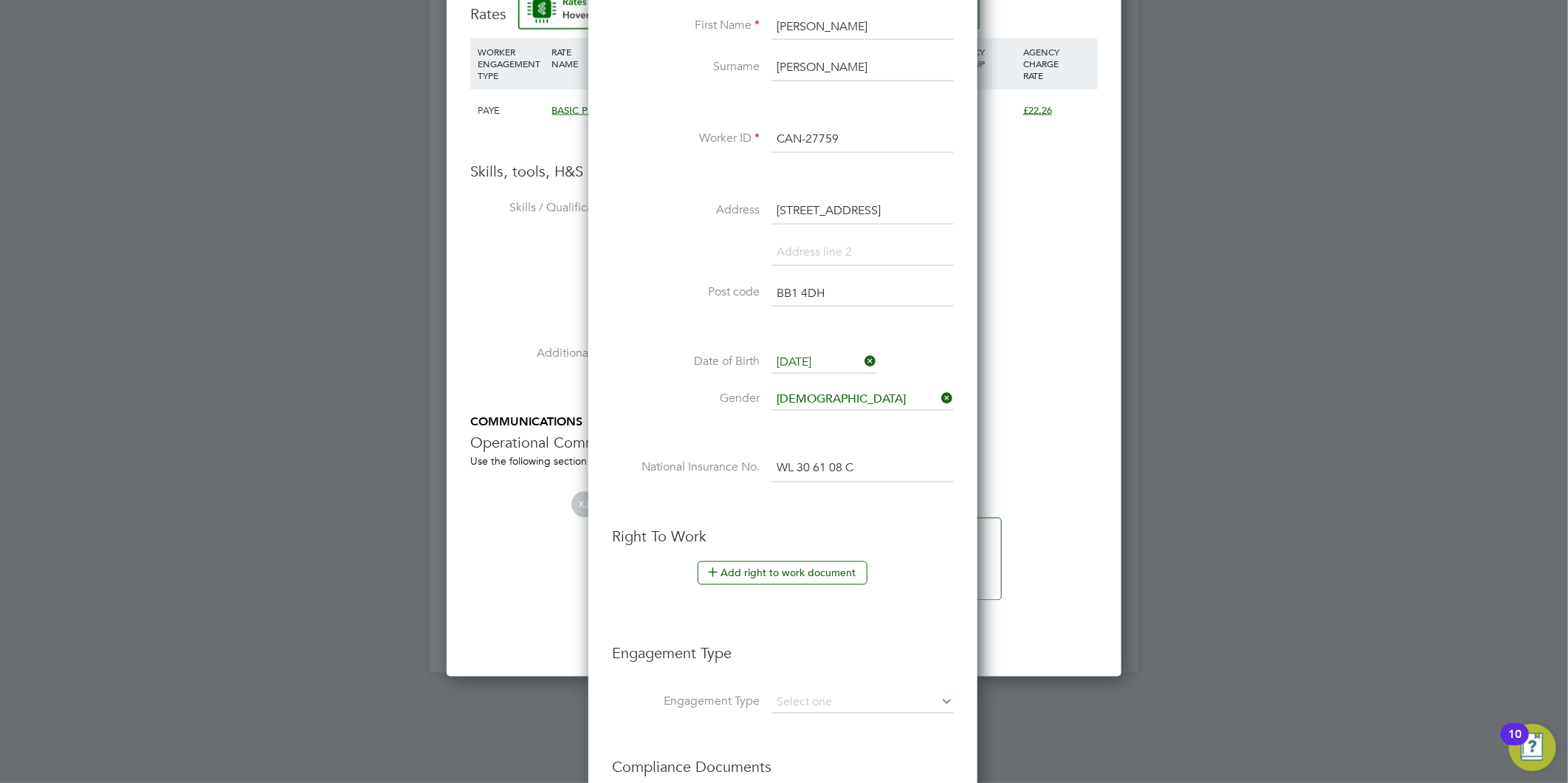
scroll to position [1394, 0]
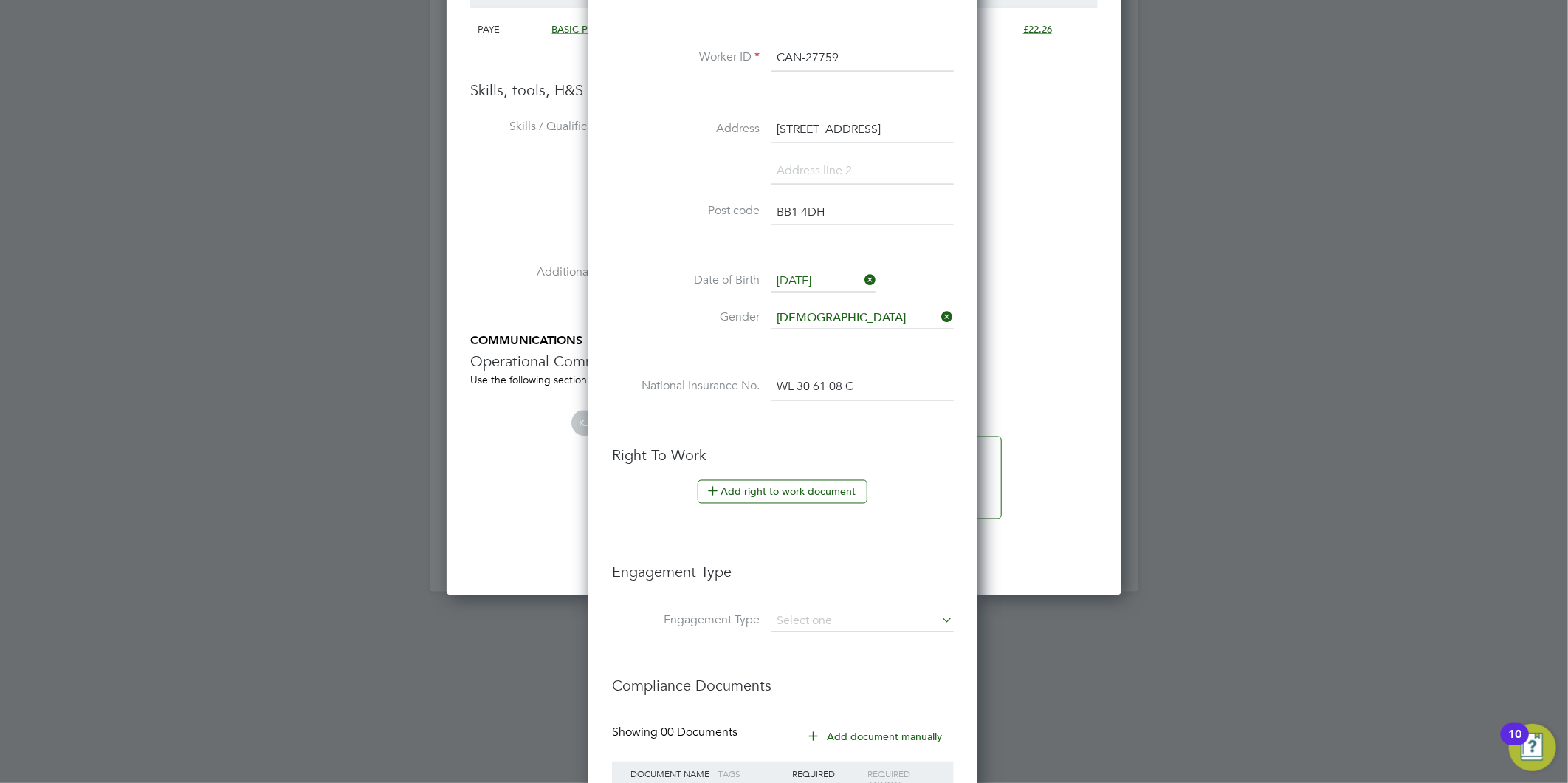
click at [816, 488] on button "Add right to work document" at bounding box center [782, 491] width 170 height 23
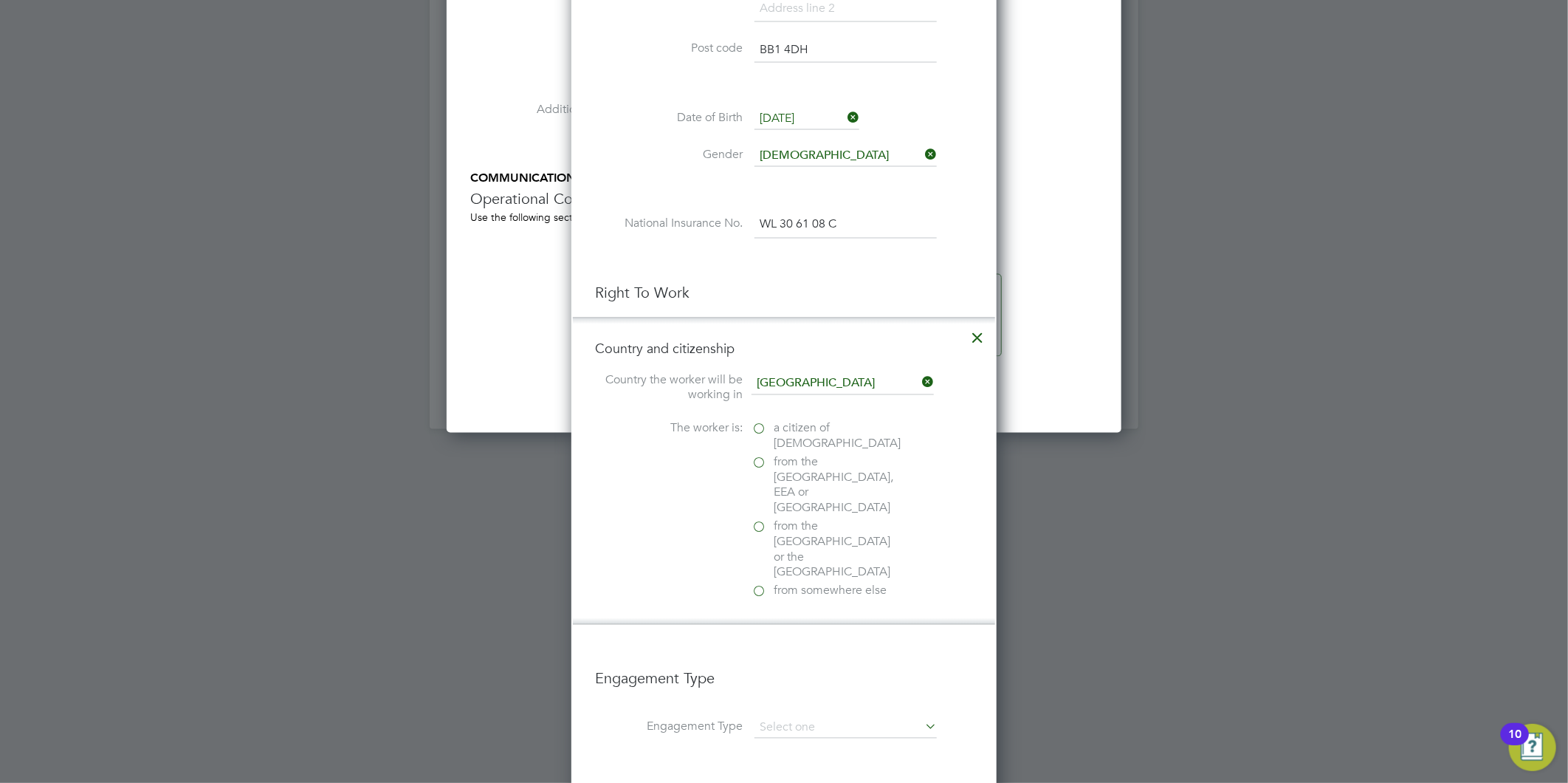
scroll to position [1559, 0]
click at [754, 429] on label "a citizen of United Kingdom" at bounding box center [825, 434] width 148 height 31
click at [0, 0] on input "a citizen of United Kingdom" at bounding box center [0, 0] width 0 height 0
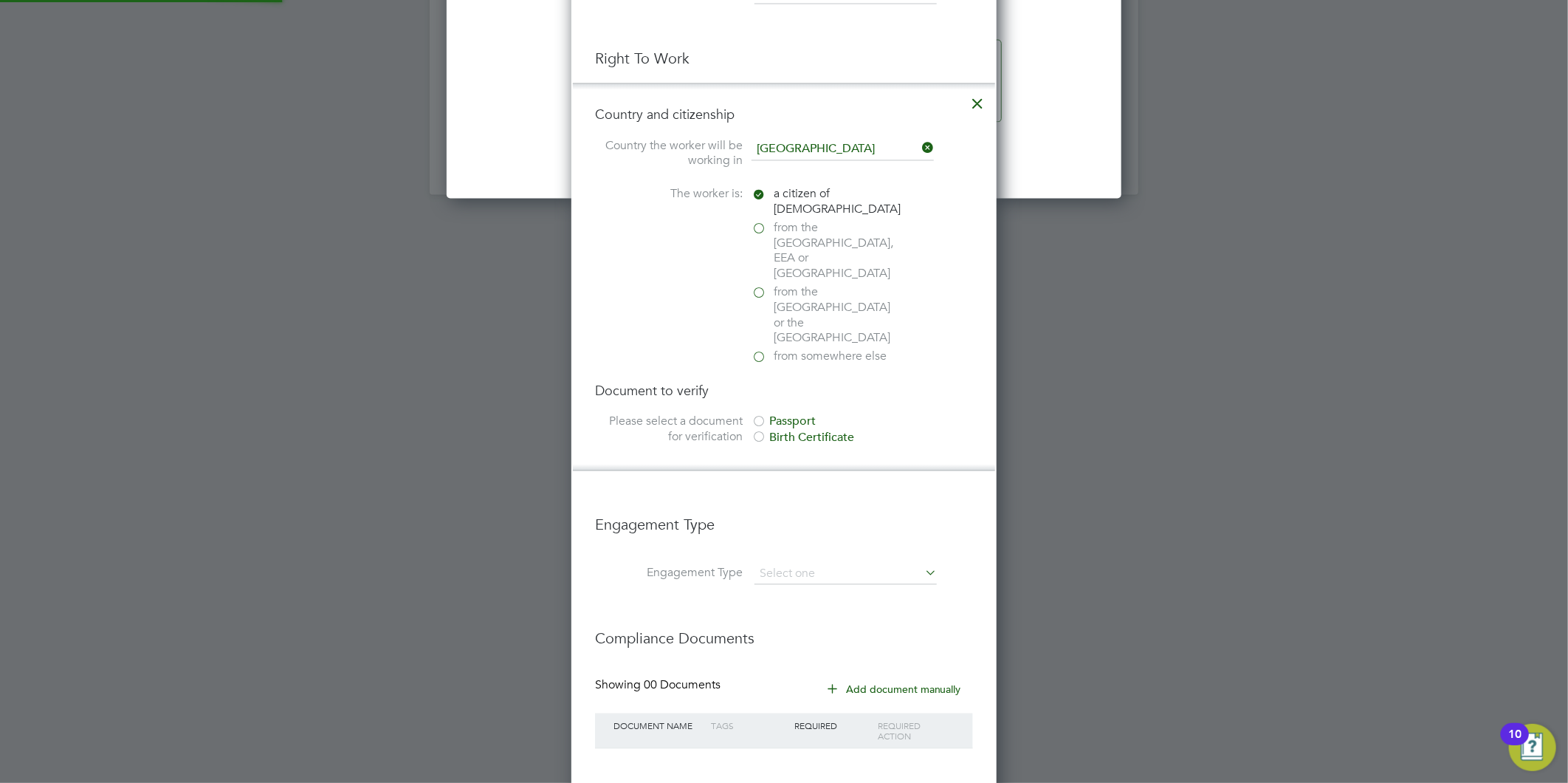
scroll to position [1805, 0]
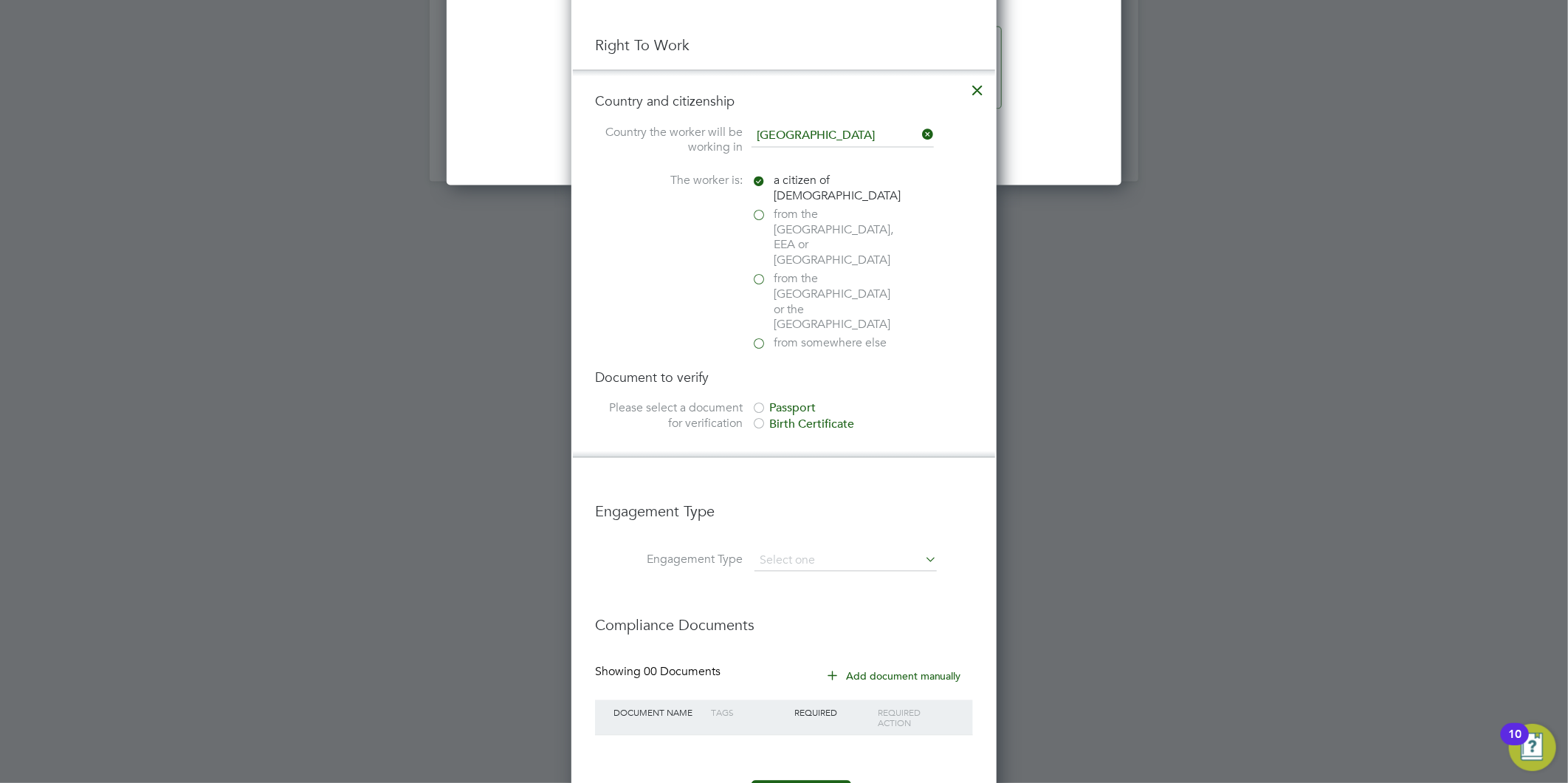
click at [759, 402] on div at bounding box center [759, 409] width 15 height 15
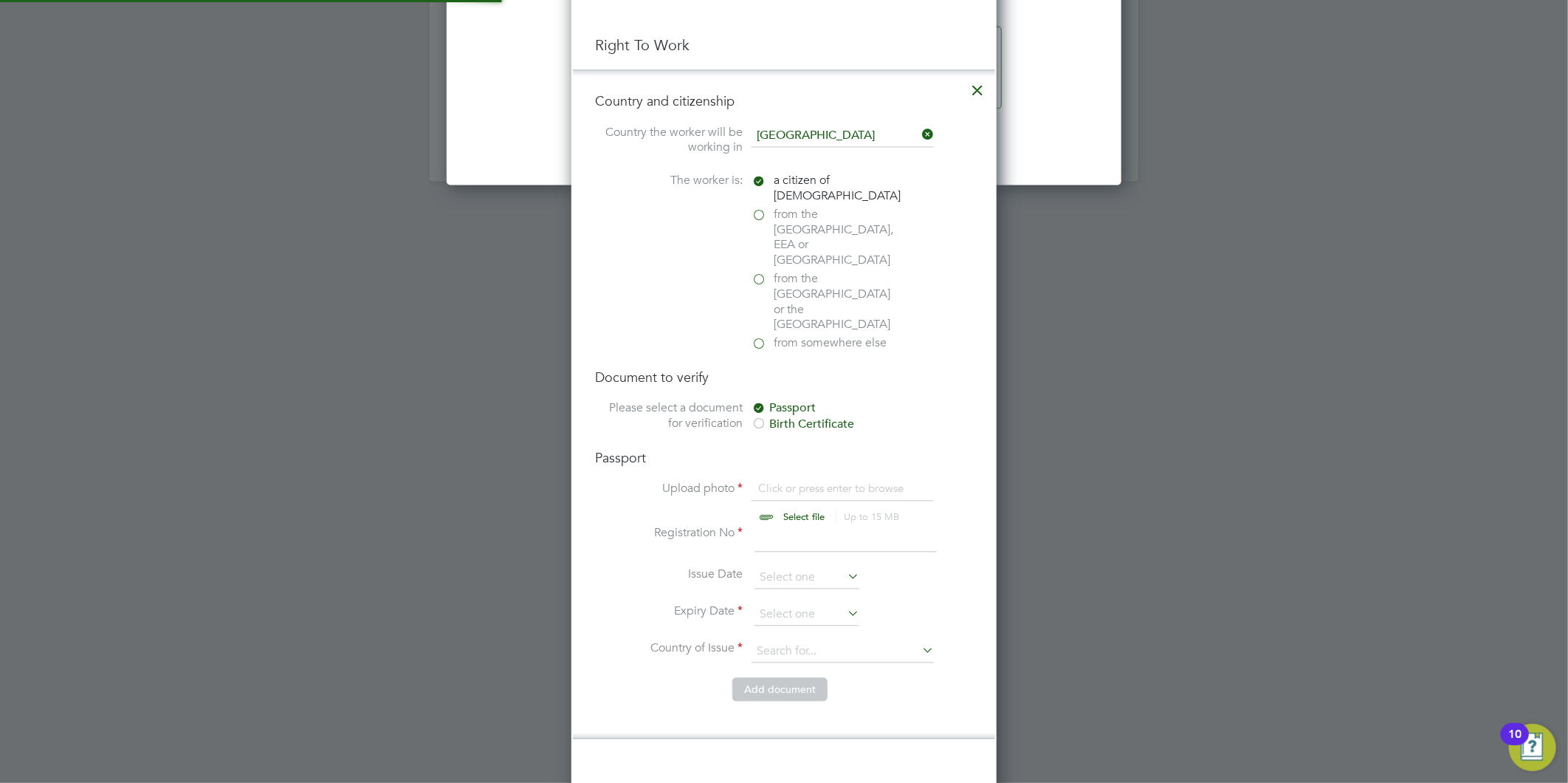
scroll to position [19, 182]
click at [809, 481] on input "file" at bounding box center [818, 502] width 232 height 44
type input "C:\fakepath\Gordon Schofield Passport .png"
click at [807, 525] on input at bounding box center [846, 538] width 182 height 27
type input "546054774"
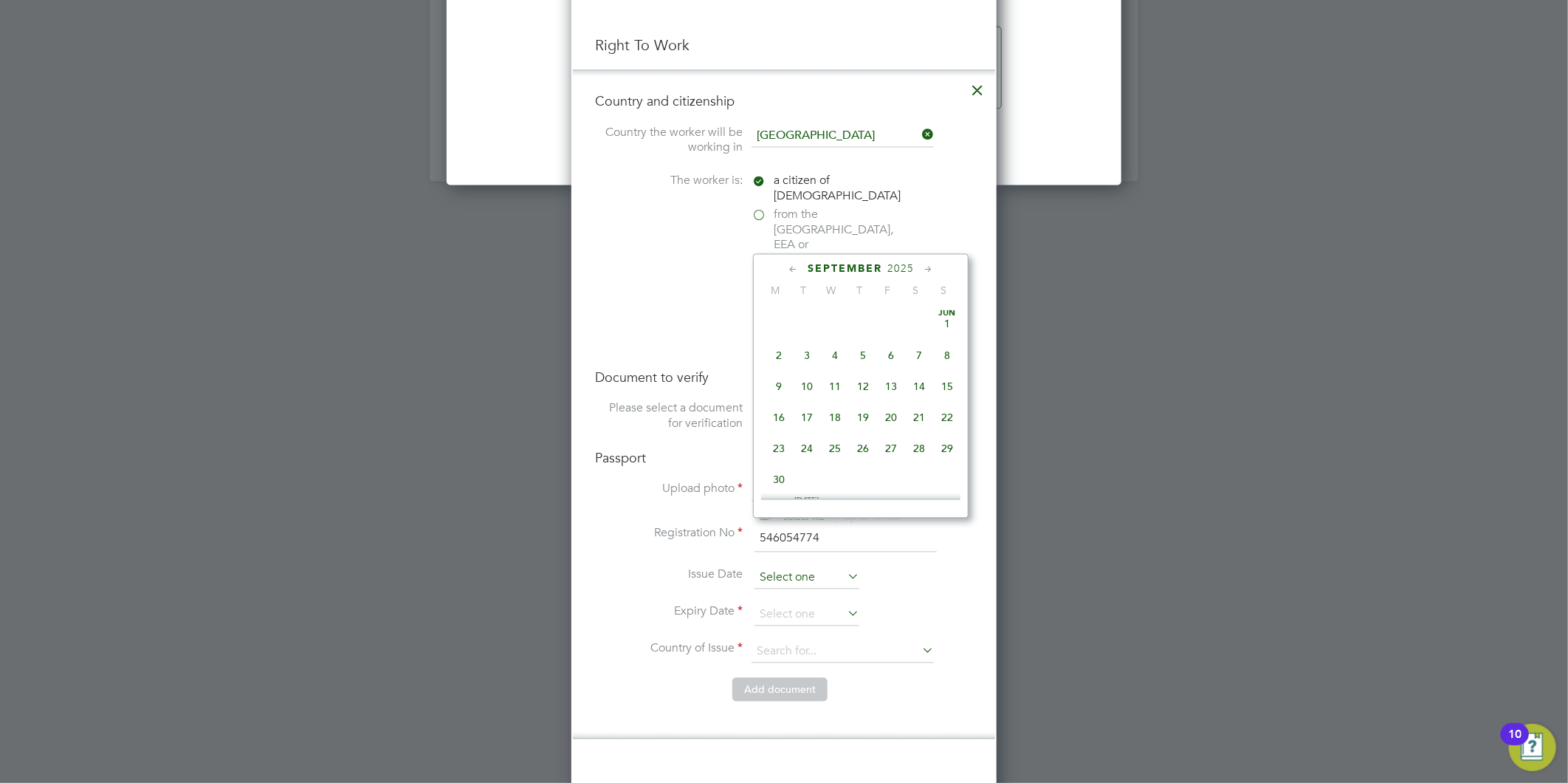
click at [785, 566] on input at bounding box center [807, 577] width 105 height 22
click at [898, 269] on span "2025" at bounding box center [900, 269] width 27 height 13
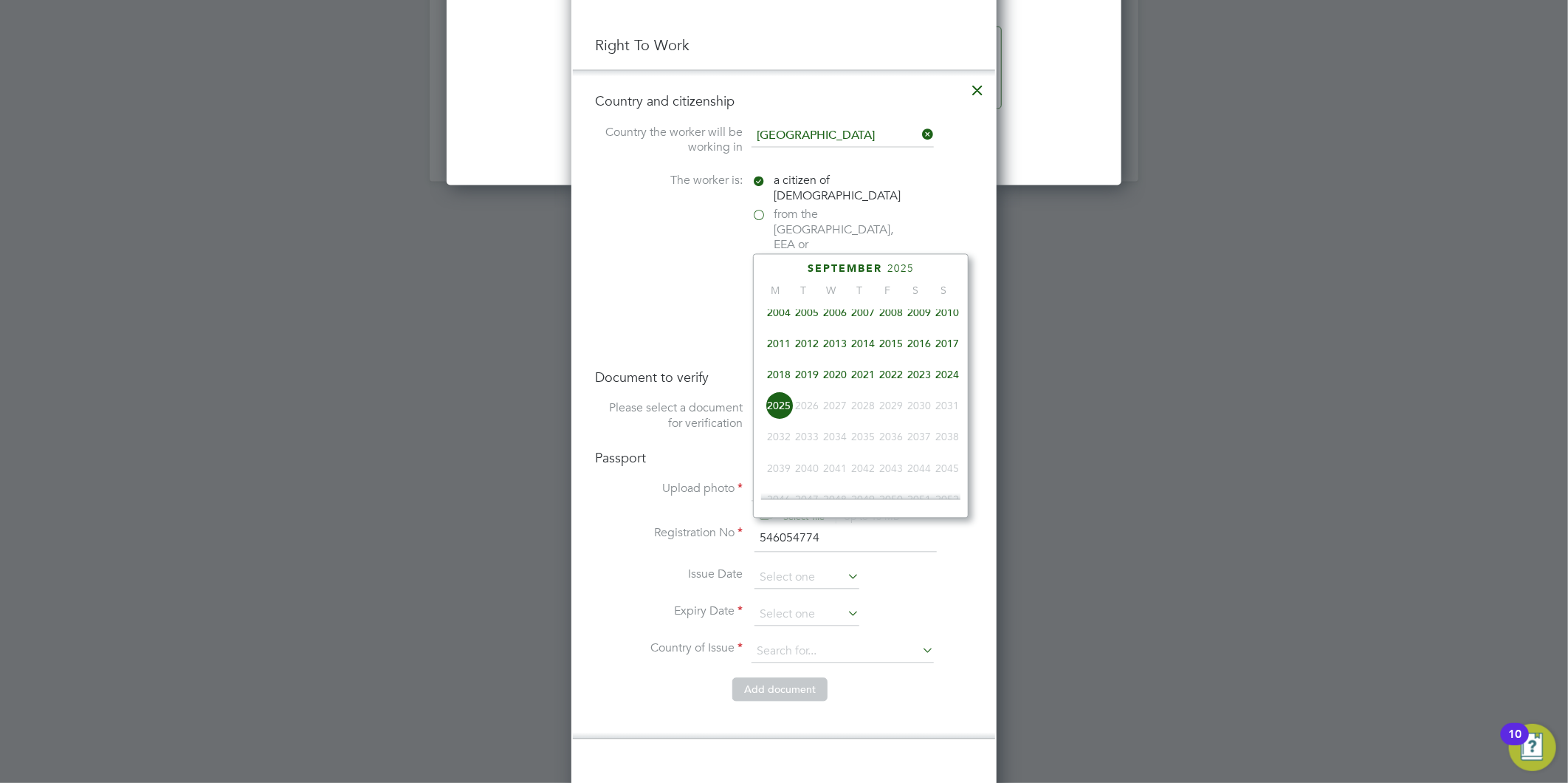
click at [951, 352] on span "2017" at bounding box center [947, 343] width 28 height 28
click at [793, 270] on icon at bounding box center [792, 269] width 14 height 16
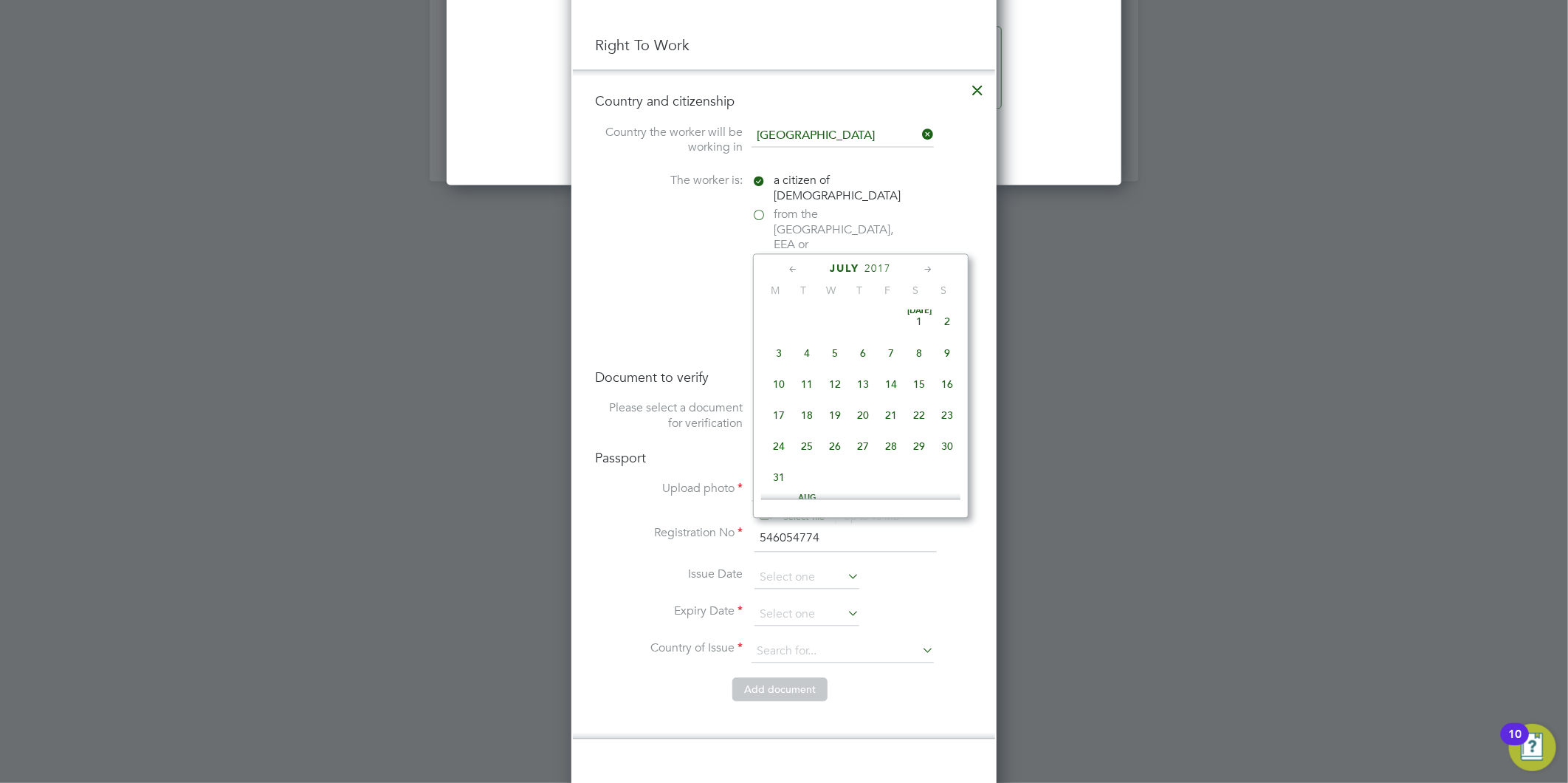
click at [793, 270] on icon at bounding box center [792, 269] width 14 height 16
click at [866, 381] on span "13" at bounding box center [863, 386] width 28 height 28
type input "13 Apr 2017"
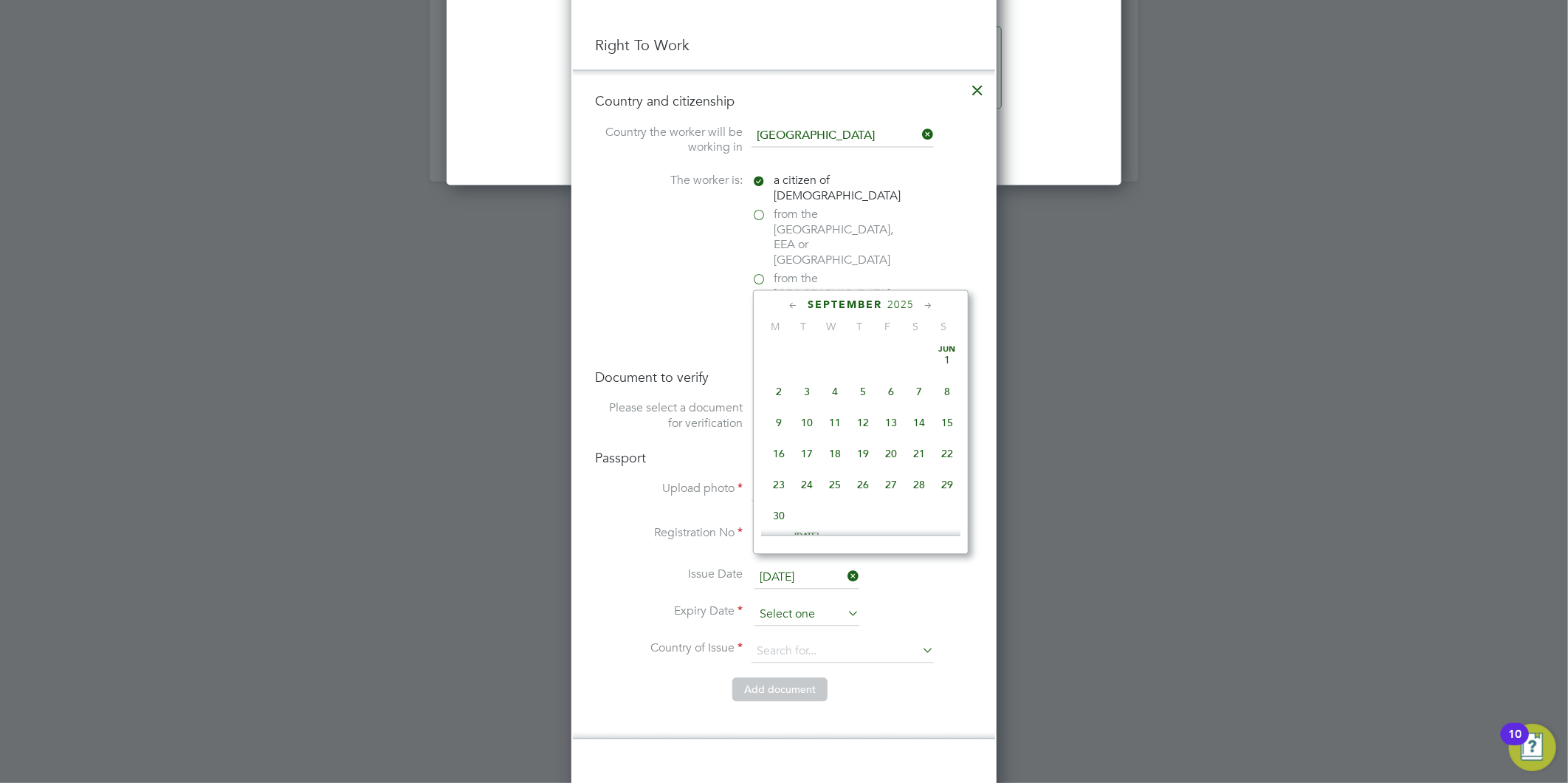
click at [792, 603] on input at bounding box center [807, 614] width 105 height 22
click at [896, 302] on span "2025" at bounding box center [900, 305] width 27 height 13
click at [828, 444] on span "2027" at bounding box center [834, 440] width 28 height 28
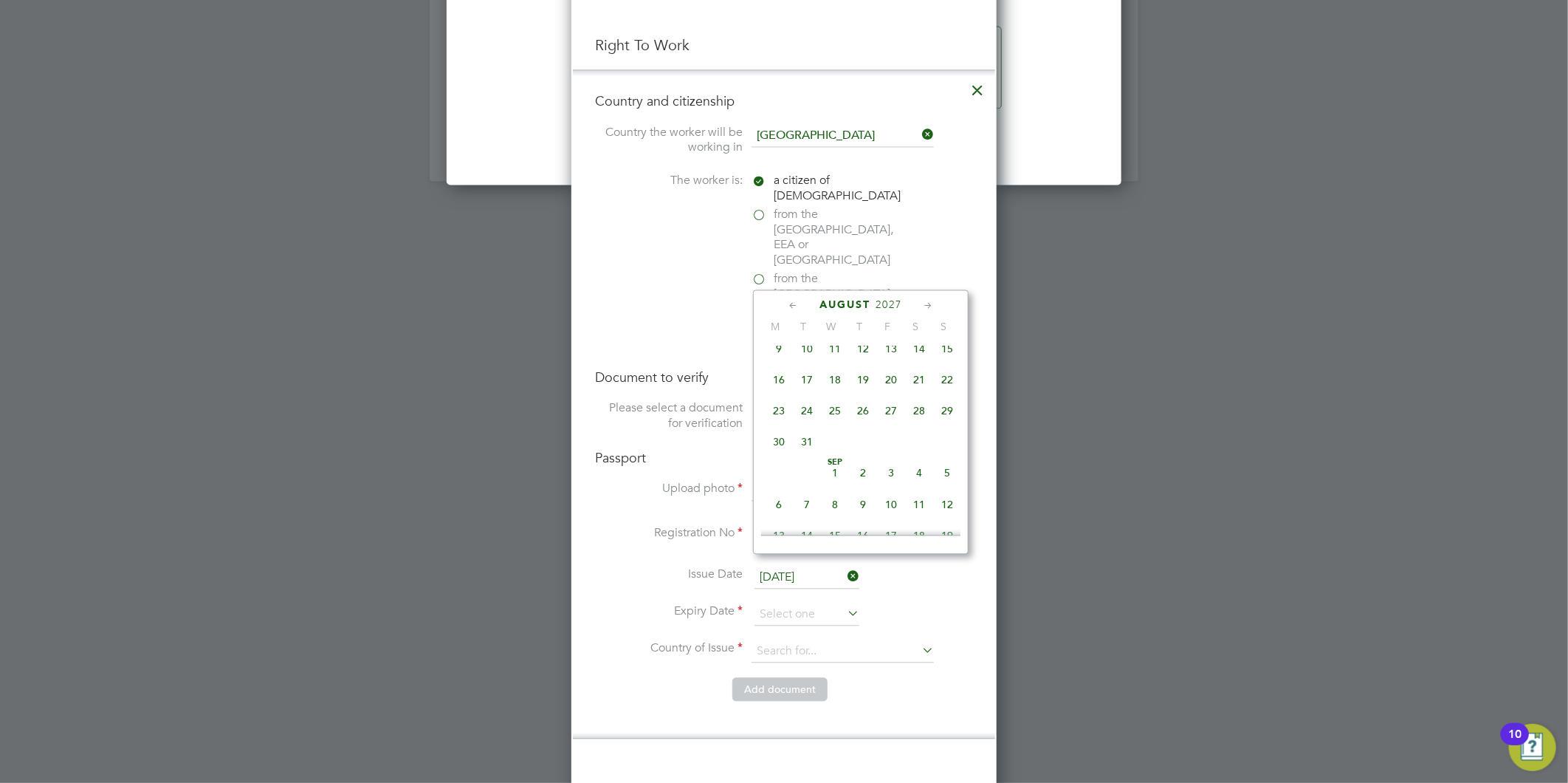
click at [796, 306] on icon at bounding box center [792, 306] width 14 height 16
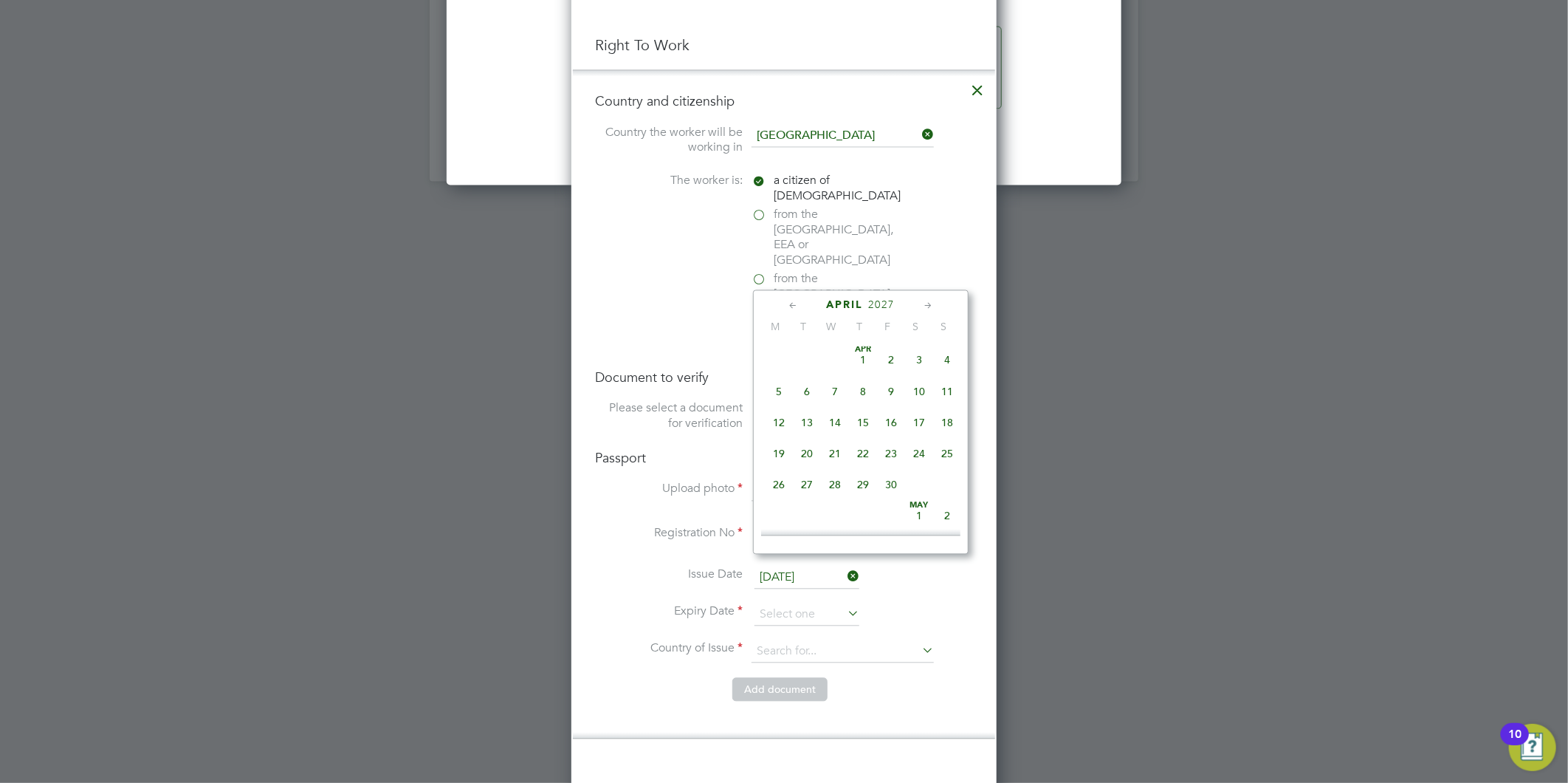
click at [805, 422] on span "13" at bounding box center [807, 422] width 28 height 28
type input "13 Apr 2027"
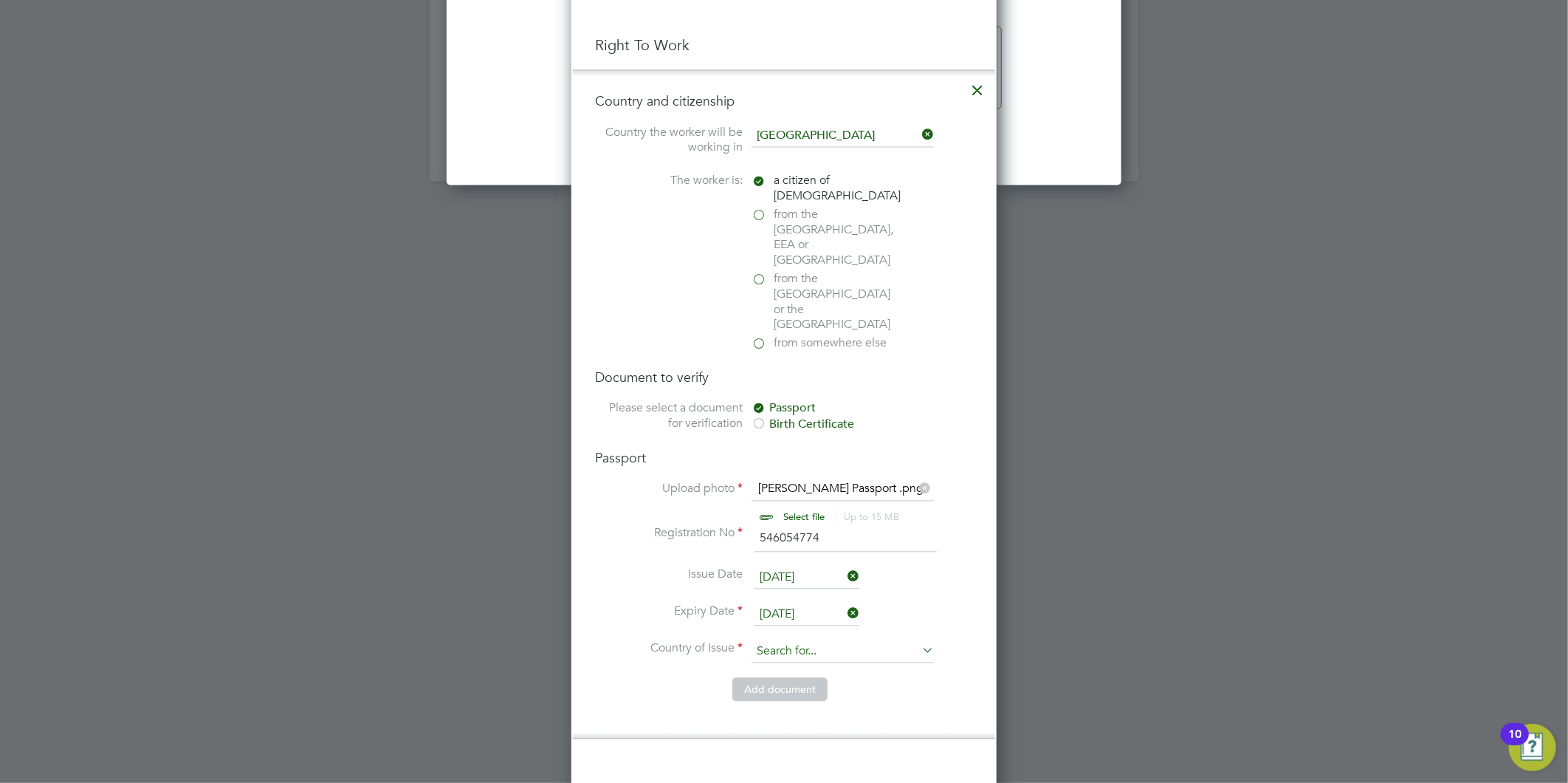
click at [805, 640] on input at bounding box center [842, 651] width 182 height 22
click at [811, 614] on li "United Ki ngdom" at bounding box center [842, 623] width 184 height 20
type input "United Kingdom"
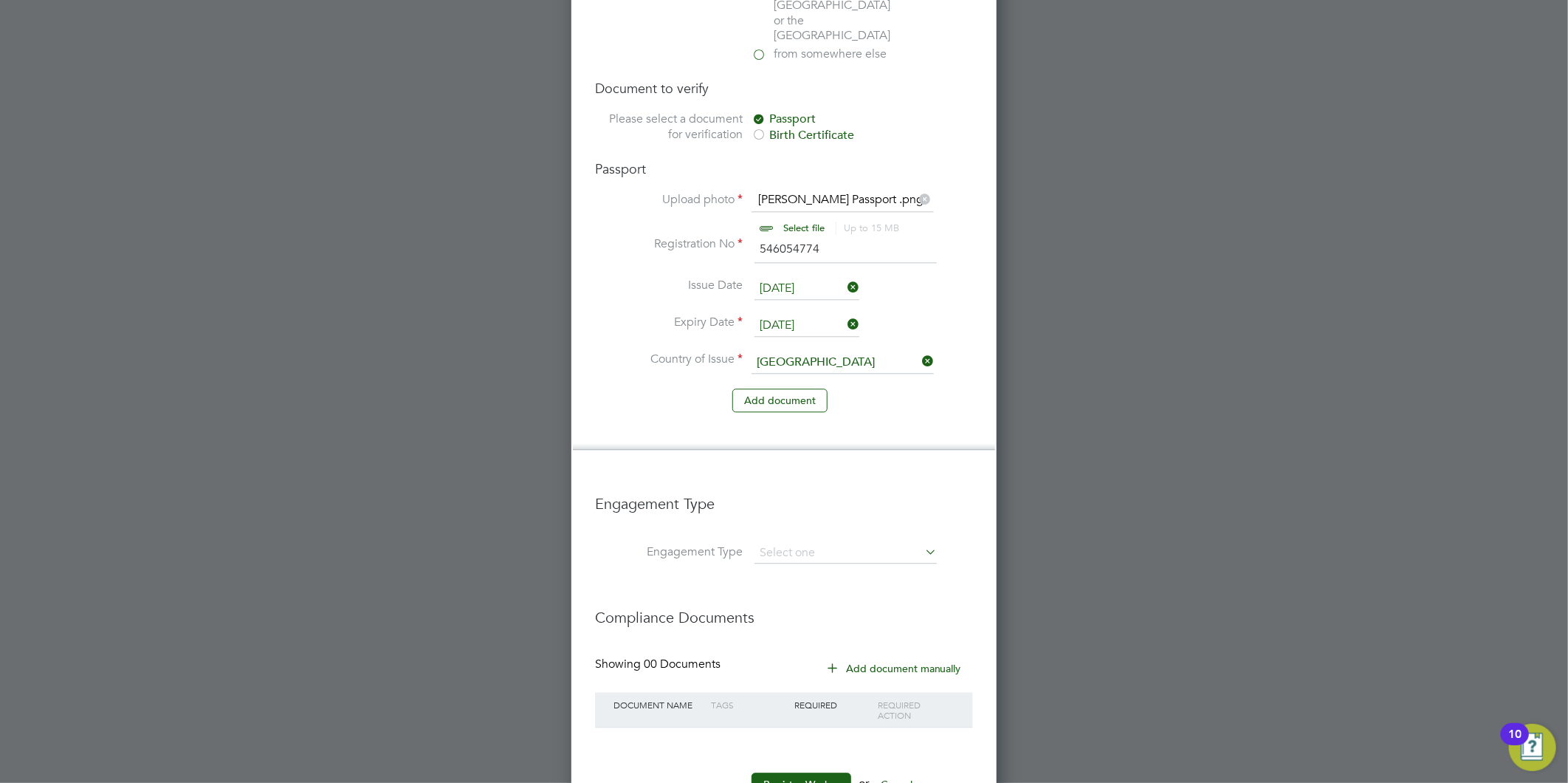
scroll to position [2101, 0]
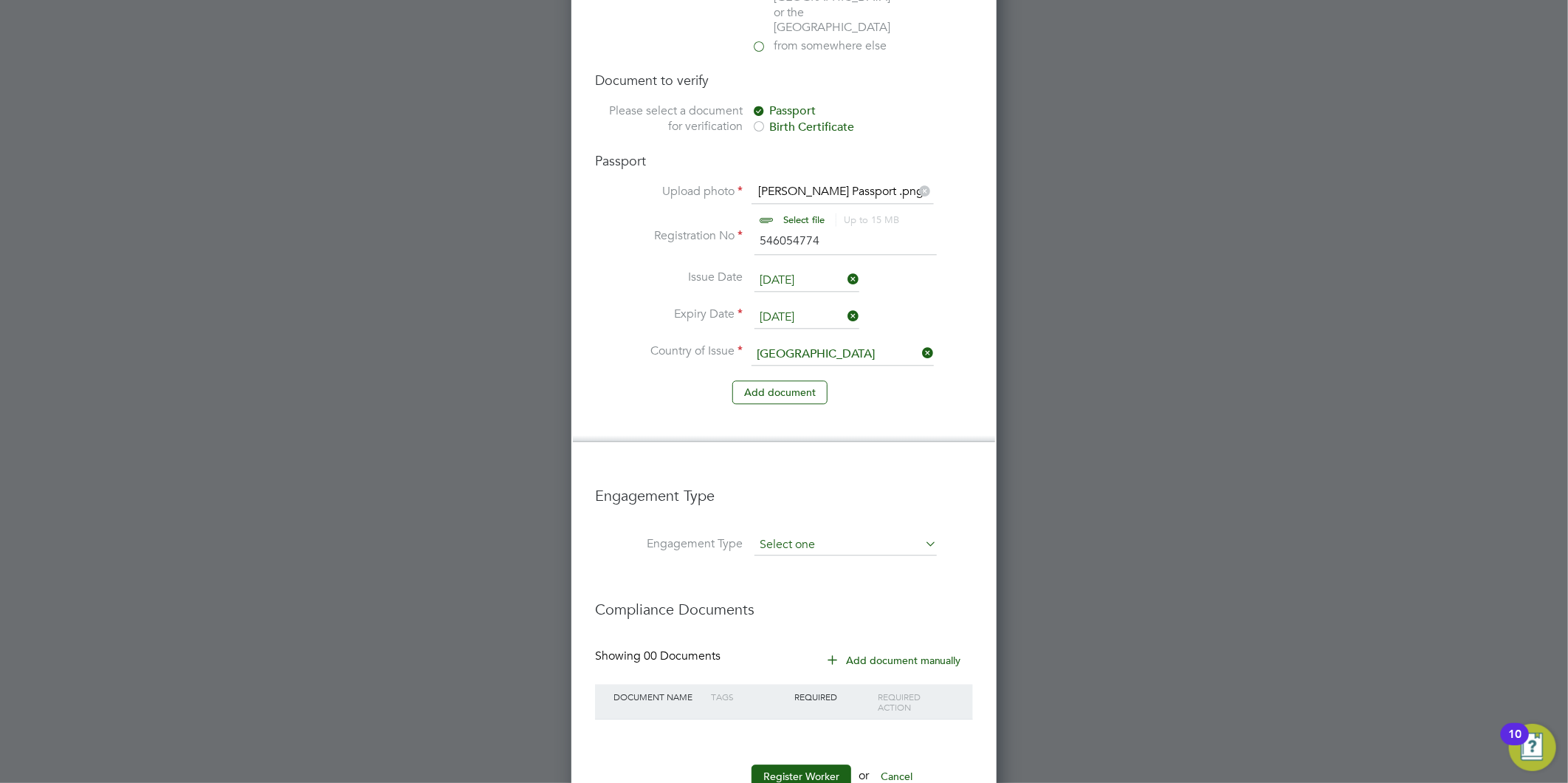
click at [785, 535] on input at bounding box center [846, 545] width 182 height 21
click at [834, 577] on li "Umbrella" at bounding box center [846, 581] width 184 height 22
type input "Umbrella"
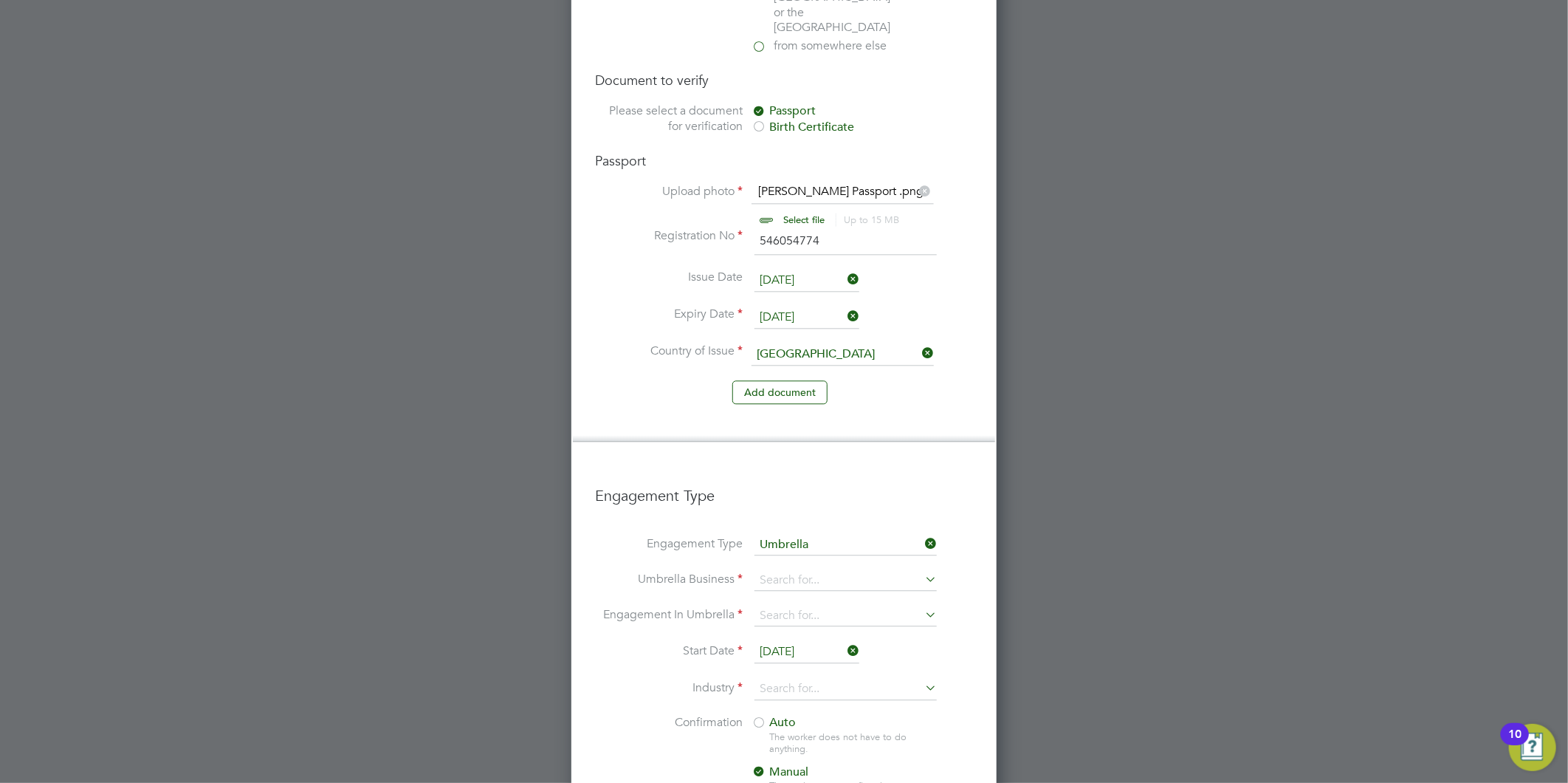
scroll to position [2101, 426]
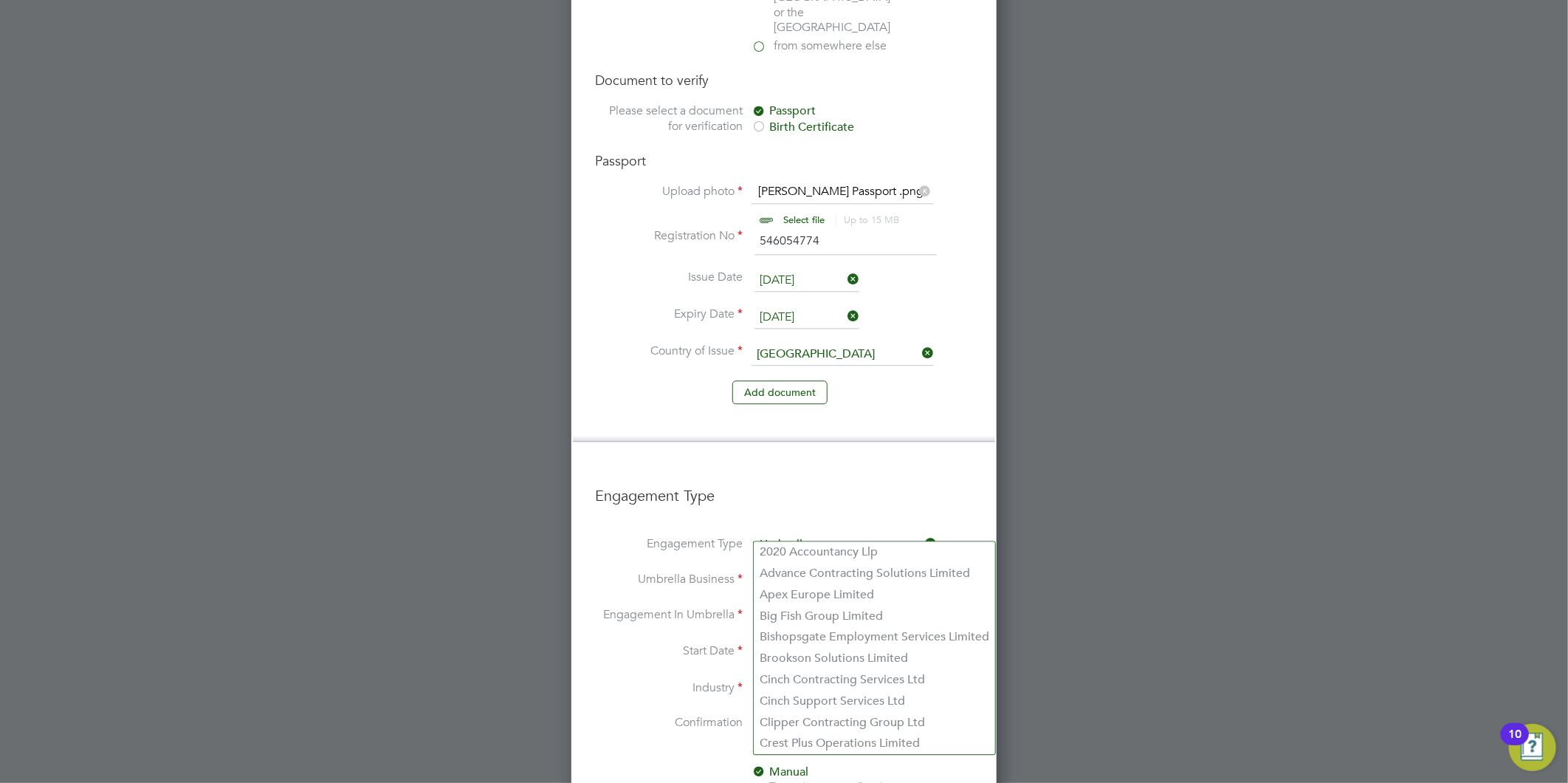
click at [831, 570] on input at bounding box center [846, 581] width 182 height 21
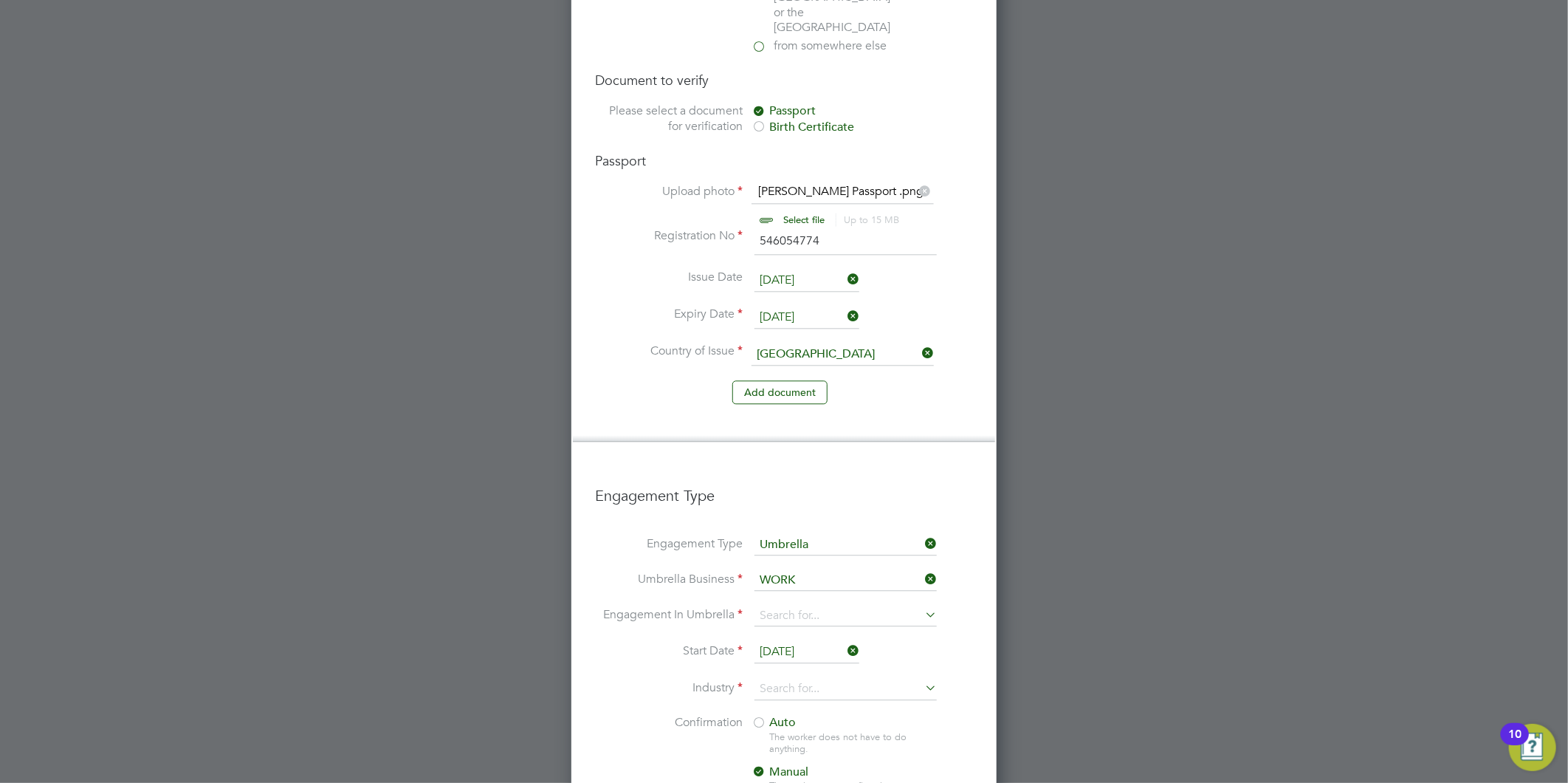
type input "WORK"
click at [778, 570] on li "Umbrella Business WORK" at bounding box center [784, 588] width 378 height 35
click at [780, 606] on input at bounding box center [846, 616] width 182 height 21
click at [837, 673] on li "PAYE Umbrella" at bounding box center [846, 673] width 184 height 22
type input "PAYE Umbrella"
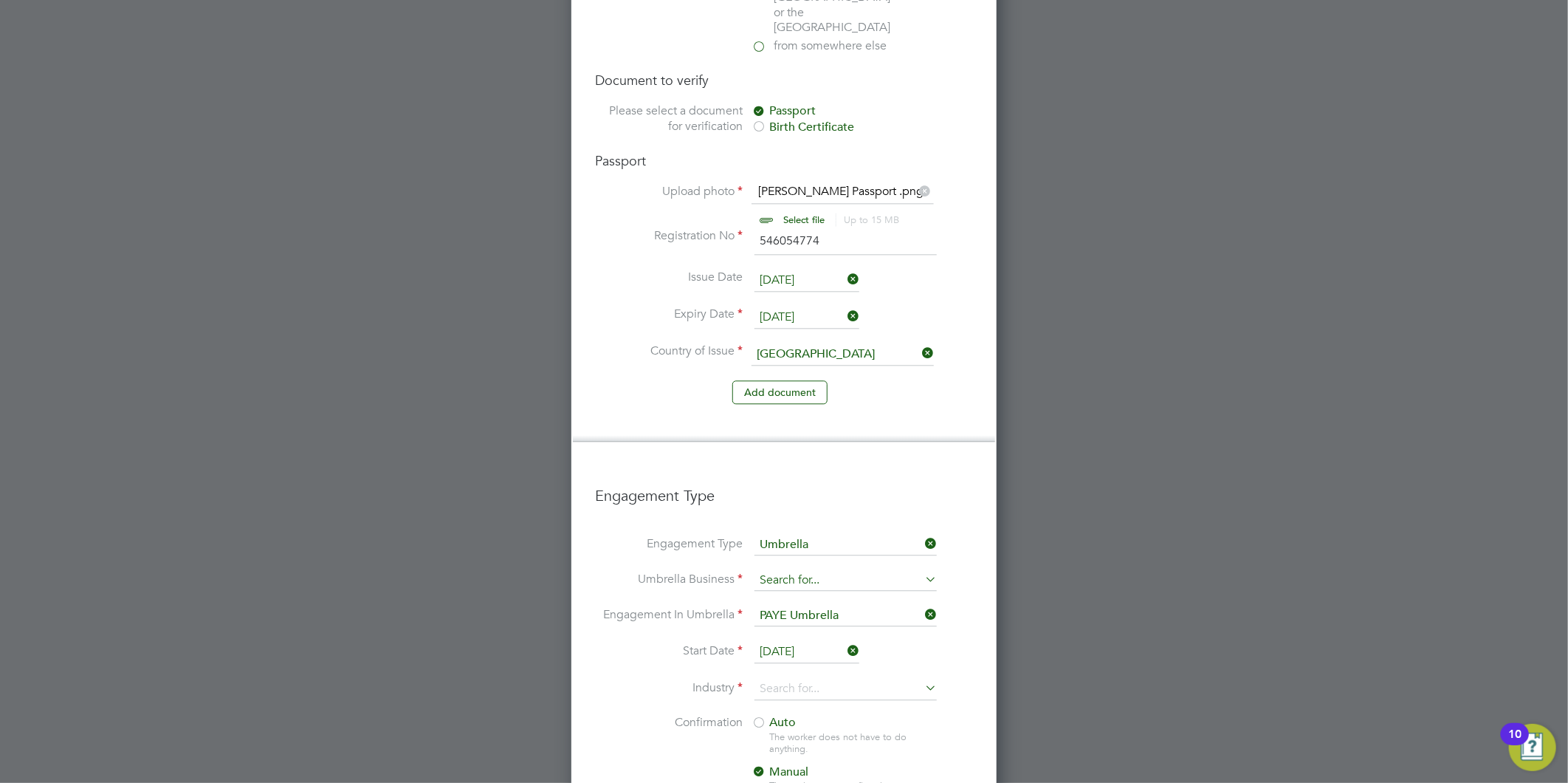
click at [833, 570] on input at bounding box center [846, 581] width 182 height 21
type input "WORKW"
click at [790, 641] on li "Start Date 23 Sep 2025" at bounding box center [784, 660] width 378 height 37
click at [786, 678] on input at bounding box center [846, 689] width 182 height 22
click at [803, 660] on li "Con struction" at bounding box center [846, 659] width 184 height 20
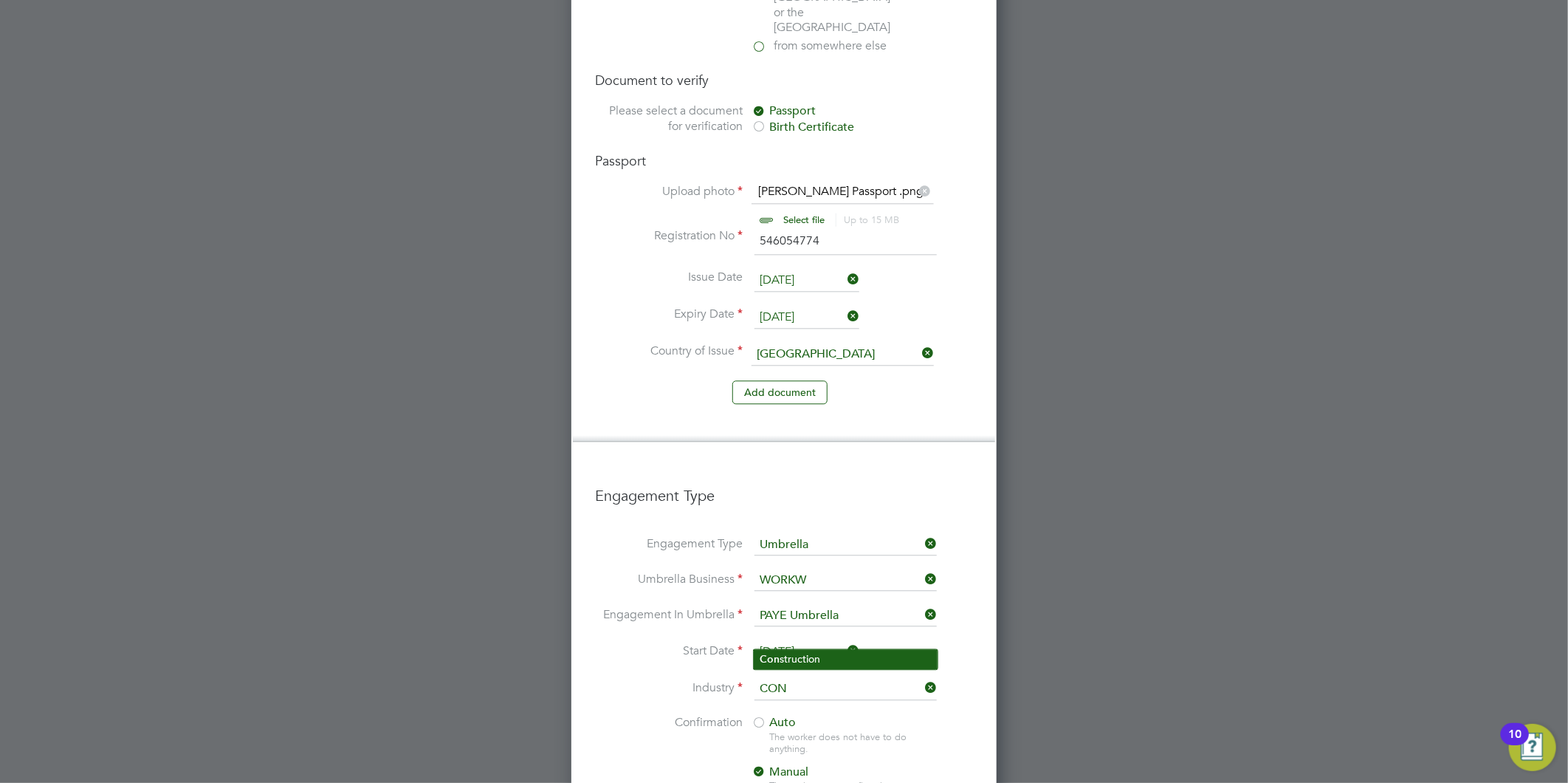
type input "Construction"
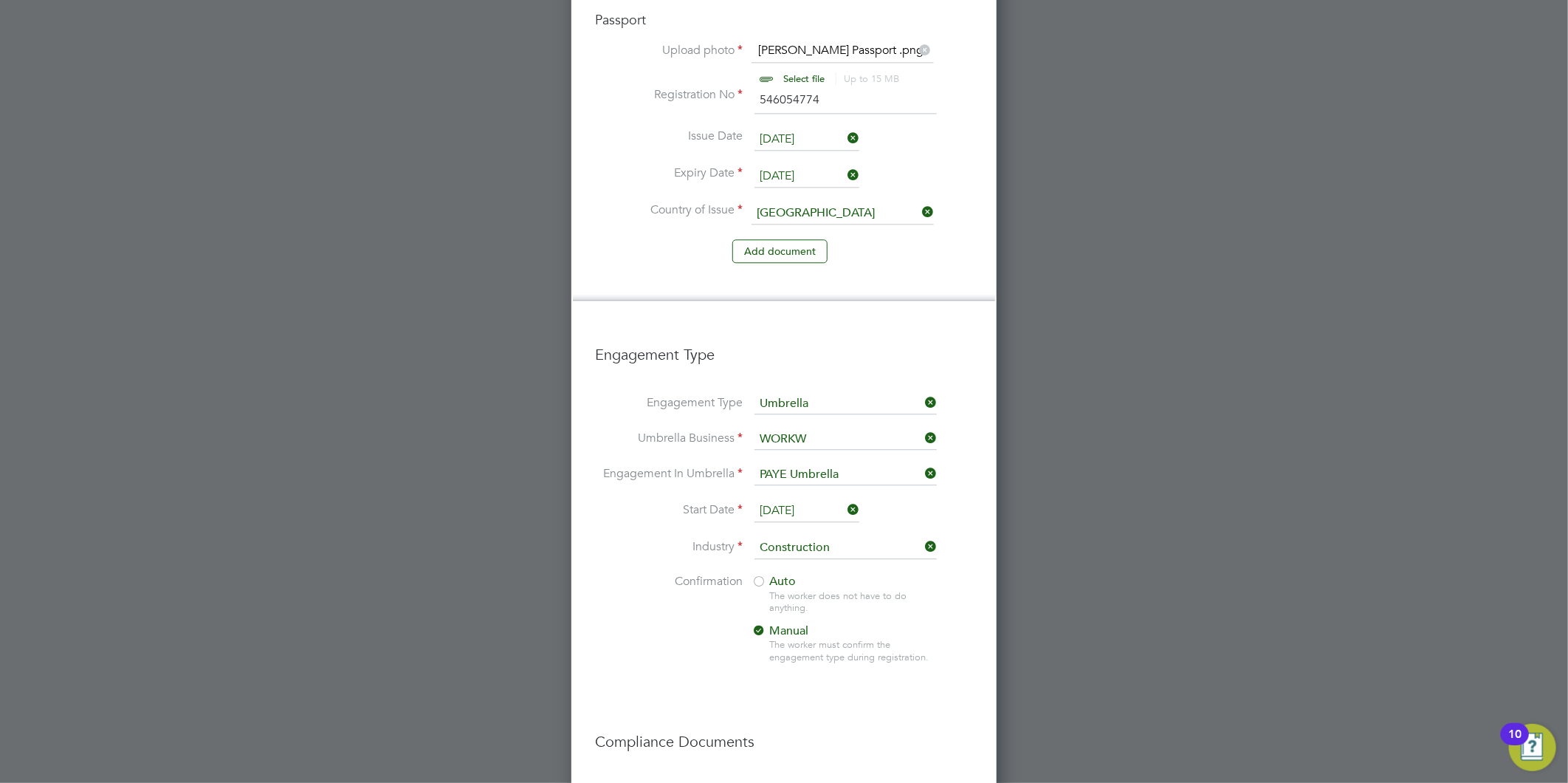
scroll to position [2266, 0]
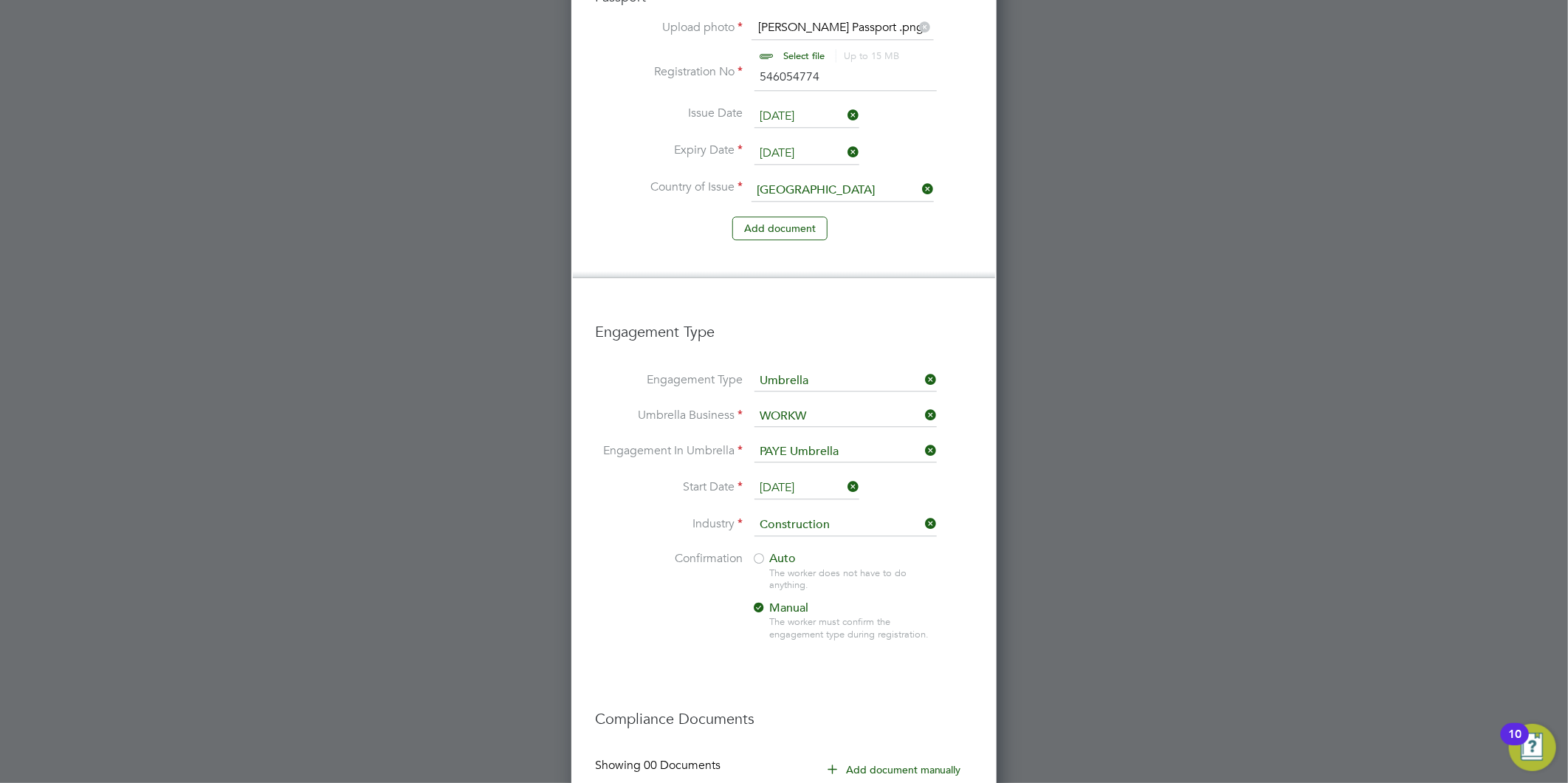
click at [783, 551] on span "Auto" at bounding box center [773, 558] width 44 height 15
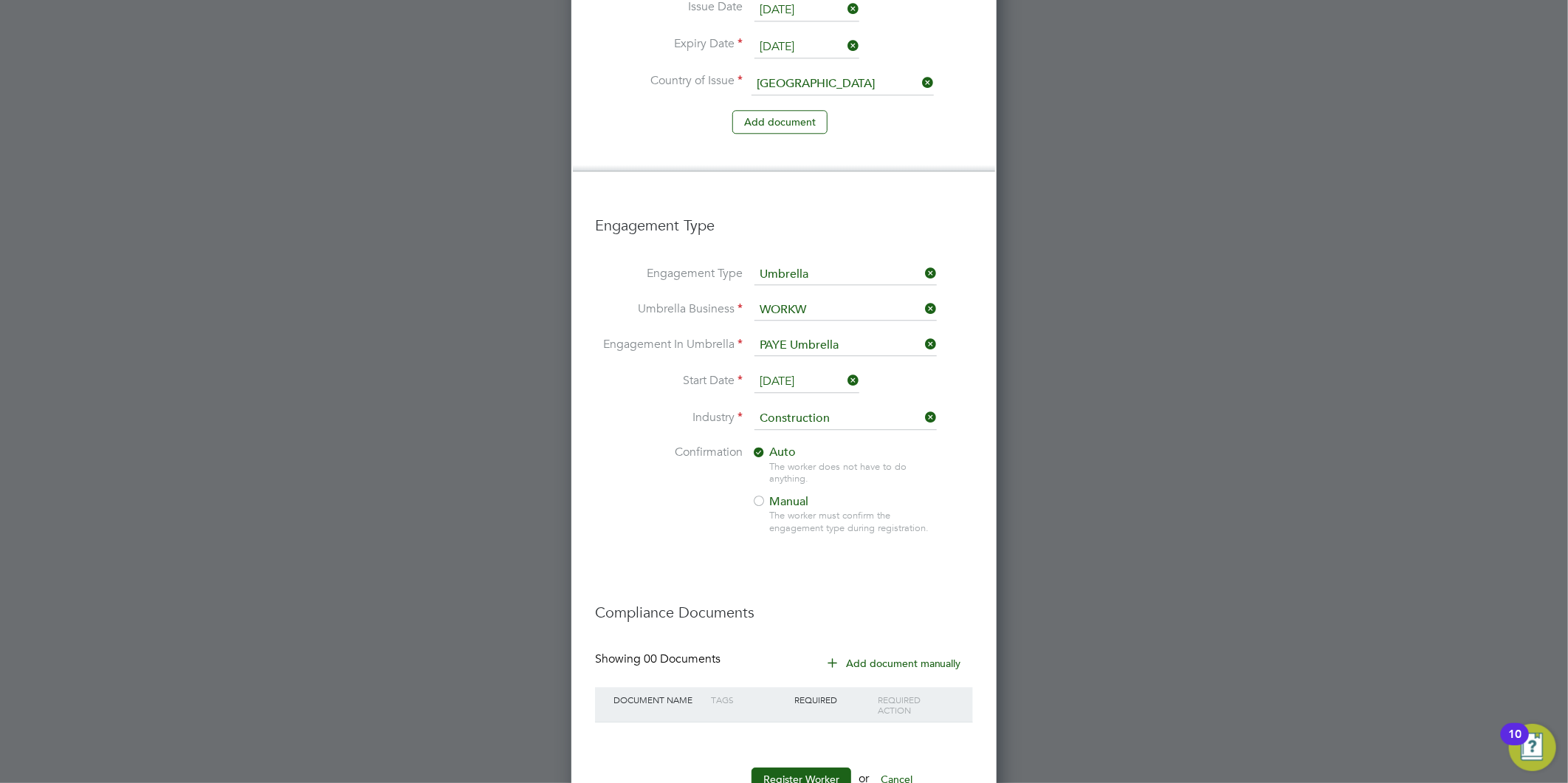
scroll to position [2373, 0]
click at [805, 766] on button "Register Worker" at bounding box center [801, 777] width 100 height 23
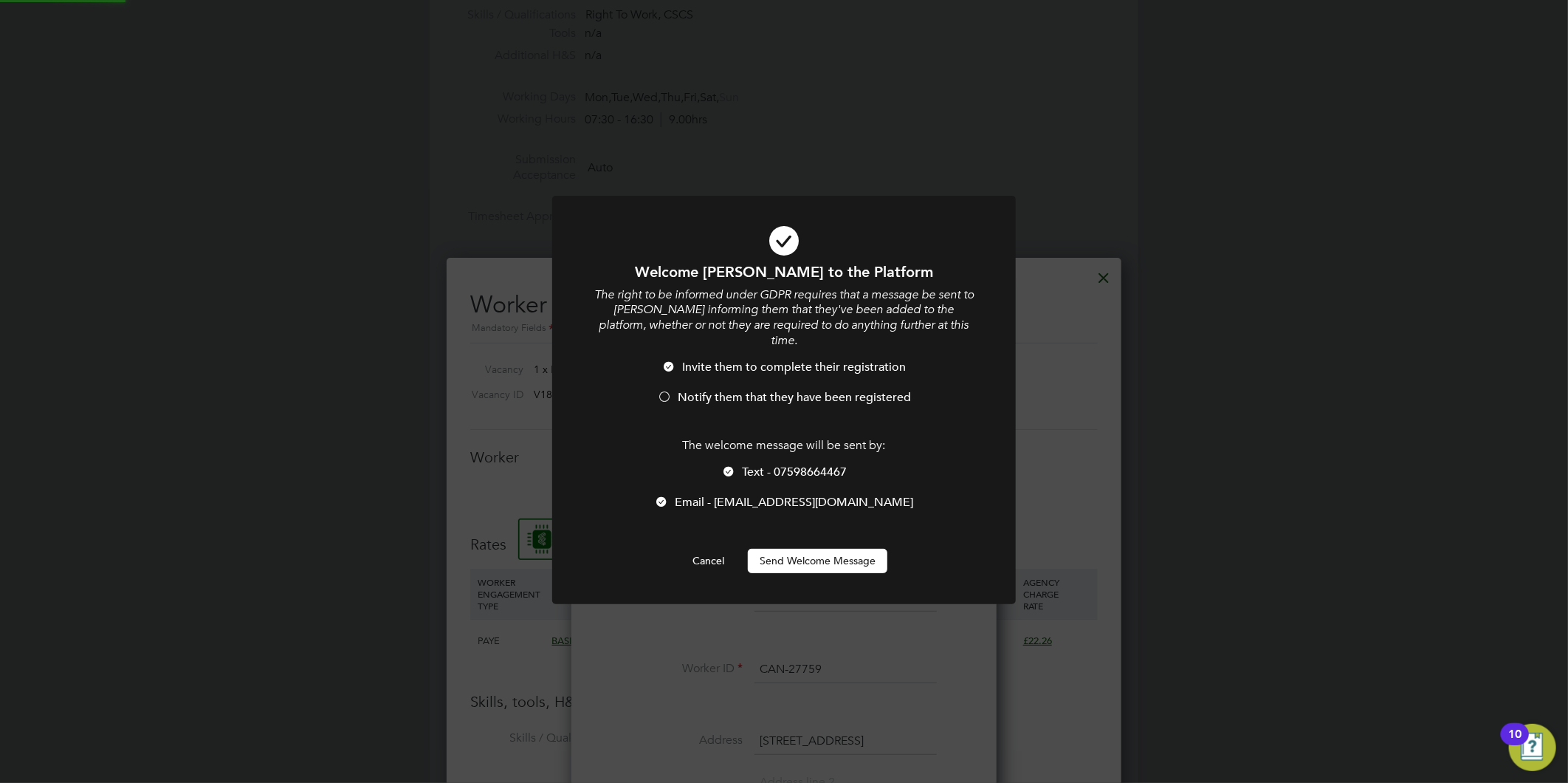
scroll to position [0, 0]
click at [697, 390] on span "Notify them that they have been registered" at bounding box center [794, 398] width 233 height 15
click at [829, 548] on button "Send Welcome Message" at bounding box center [817, 560] width 139 height 23
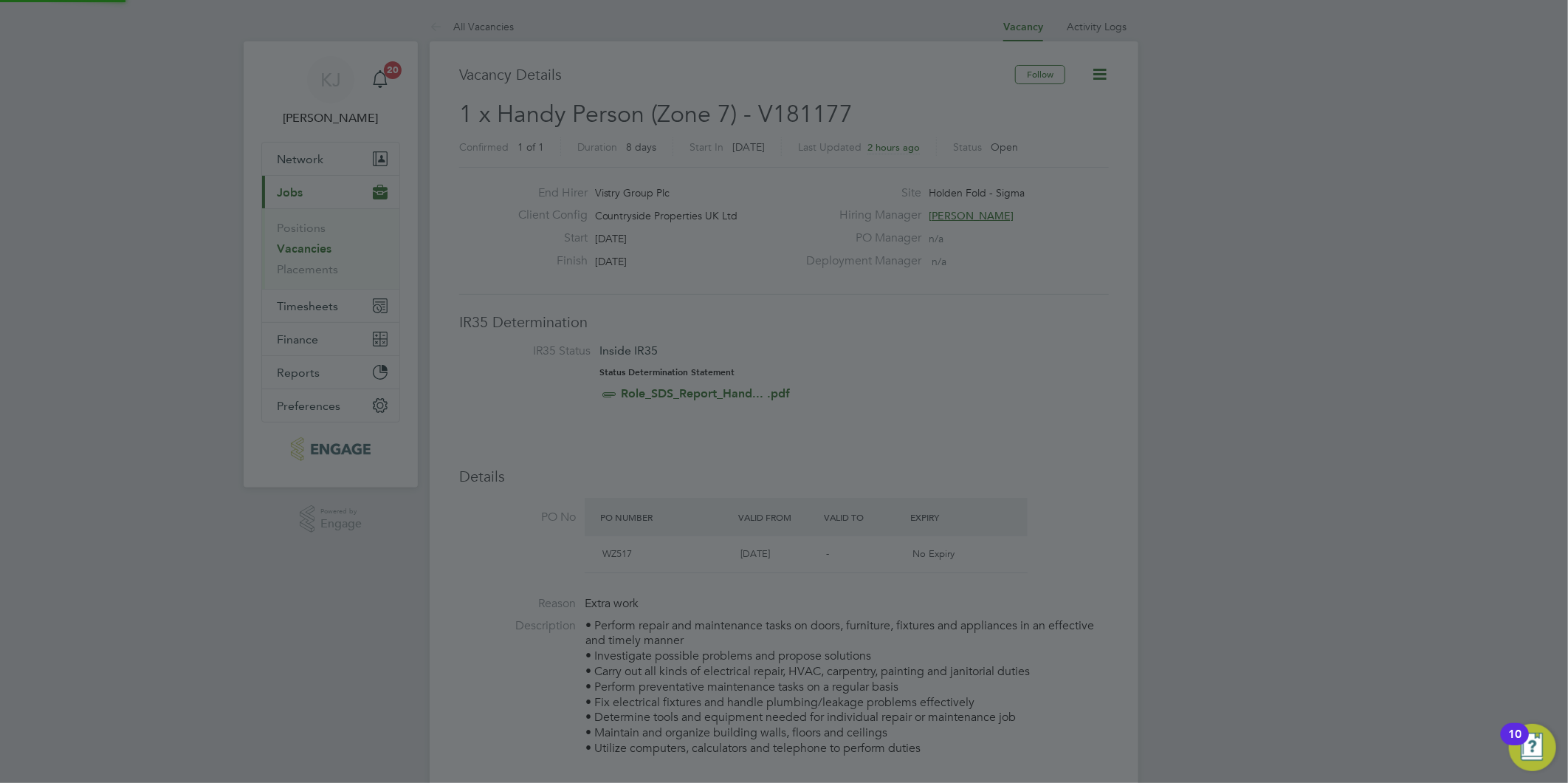
scroll to position [783, 0]
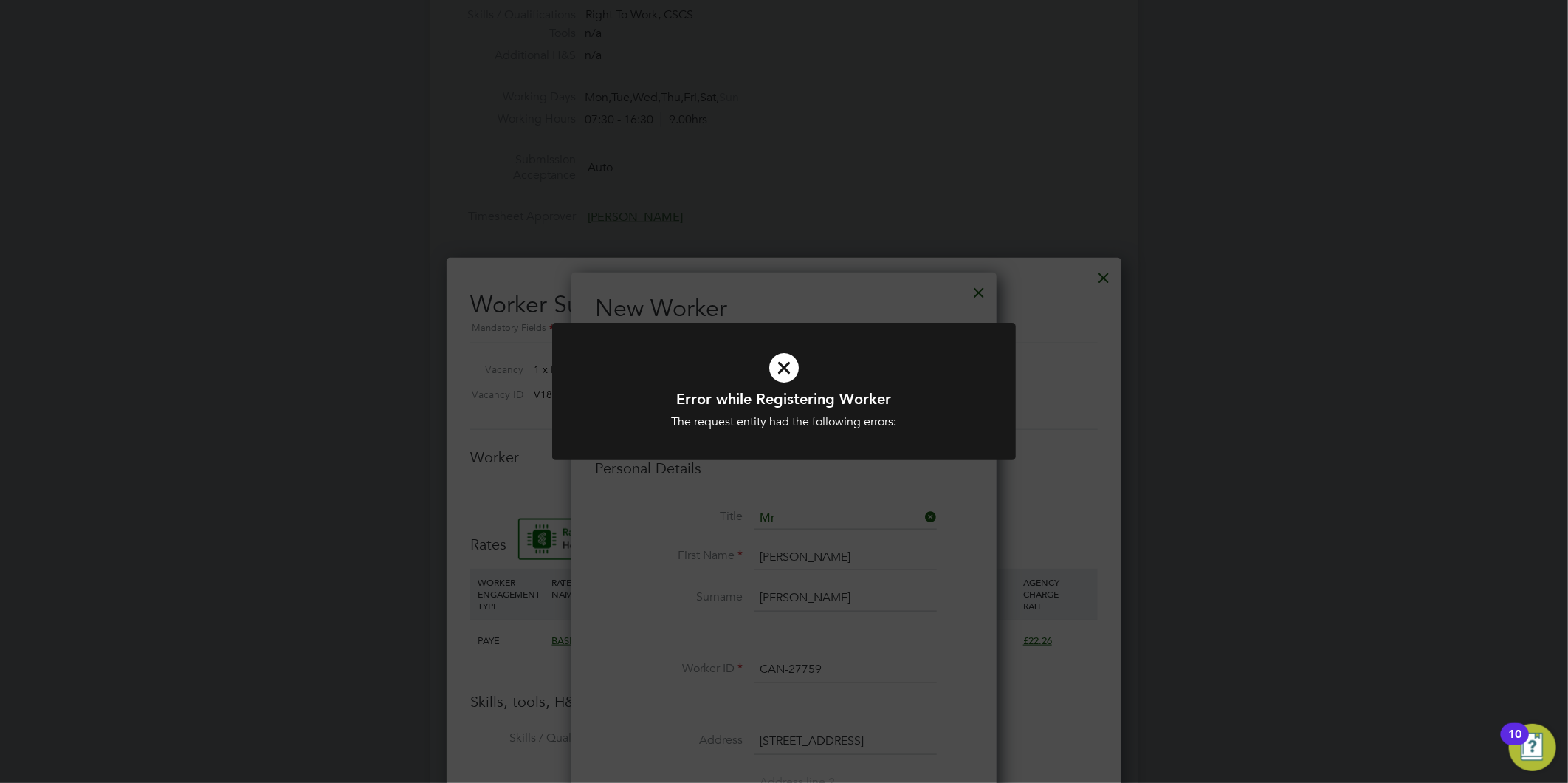
click at [853, 356] on icon at bounding box center [784, 367] width 384 height 57
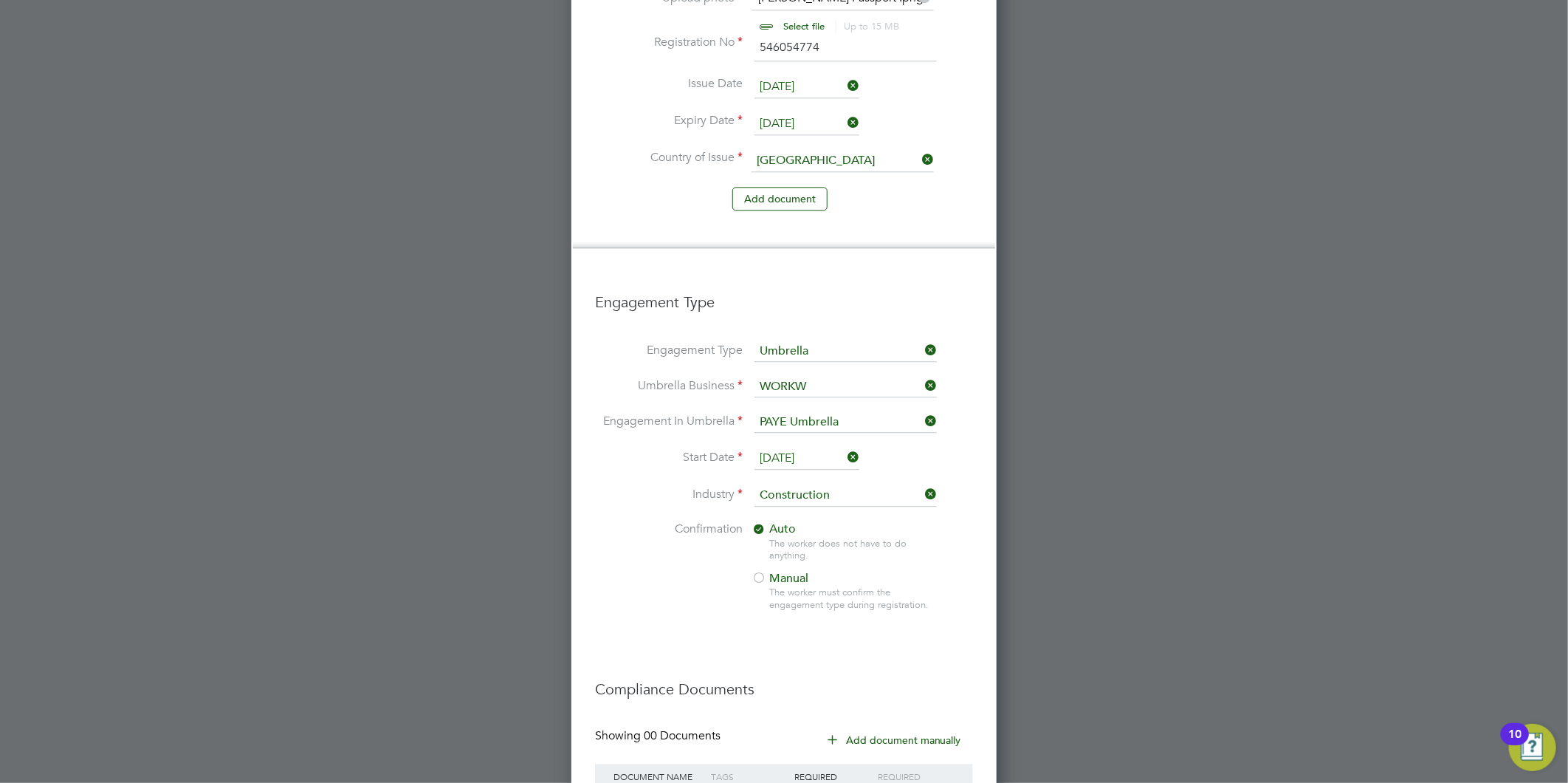
scroll to position [2373, 0]
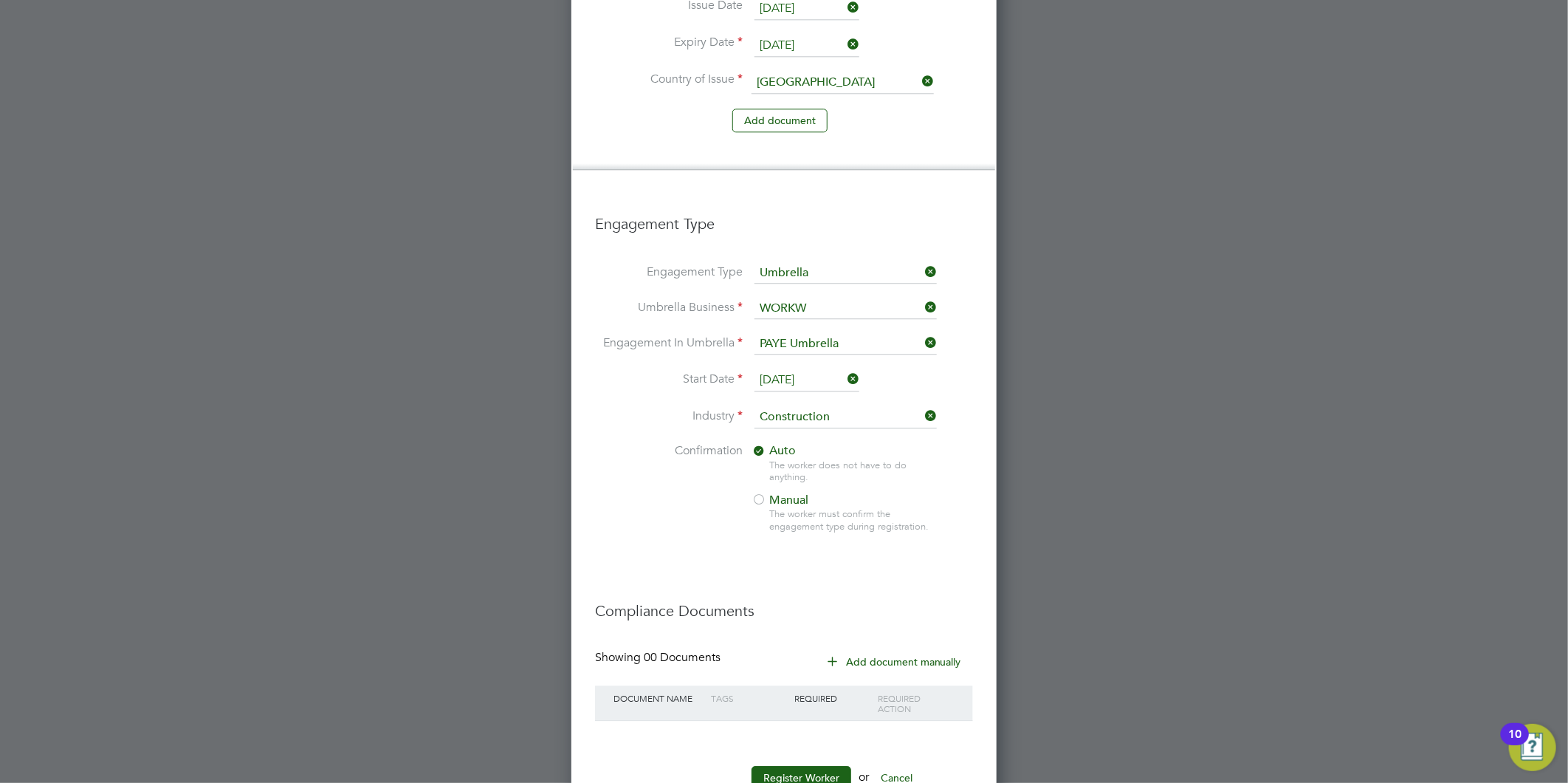
click at [831, 263] on li "Engagement Type Umbrella" at bounding box center [784, 281] width 378 height 35
click at [860, 298] on input at bounding box center [846, 309] width 182 height 21
type input "W"
type input "work"
drag, startPoint x: 806, startPoint y: 252, endPoint x: 723, endPoint y: 269, distance: 84.7
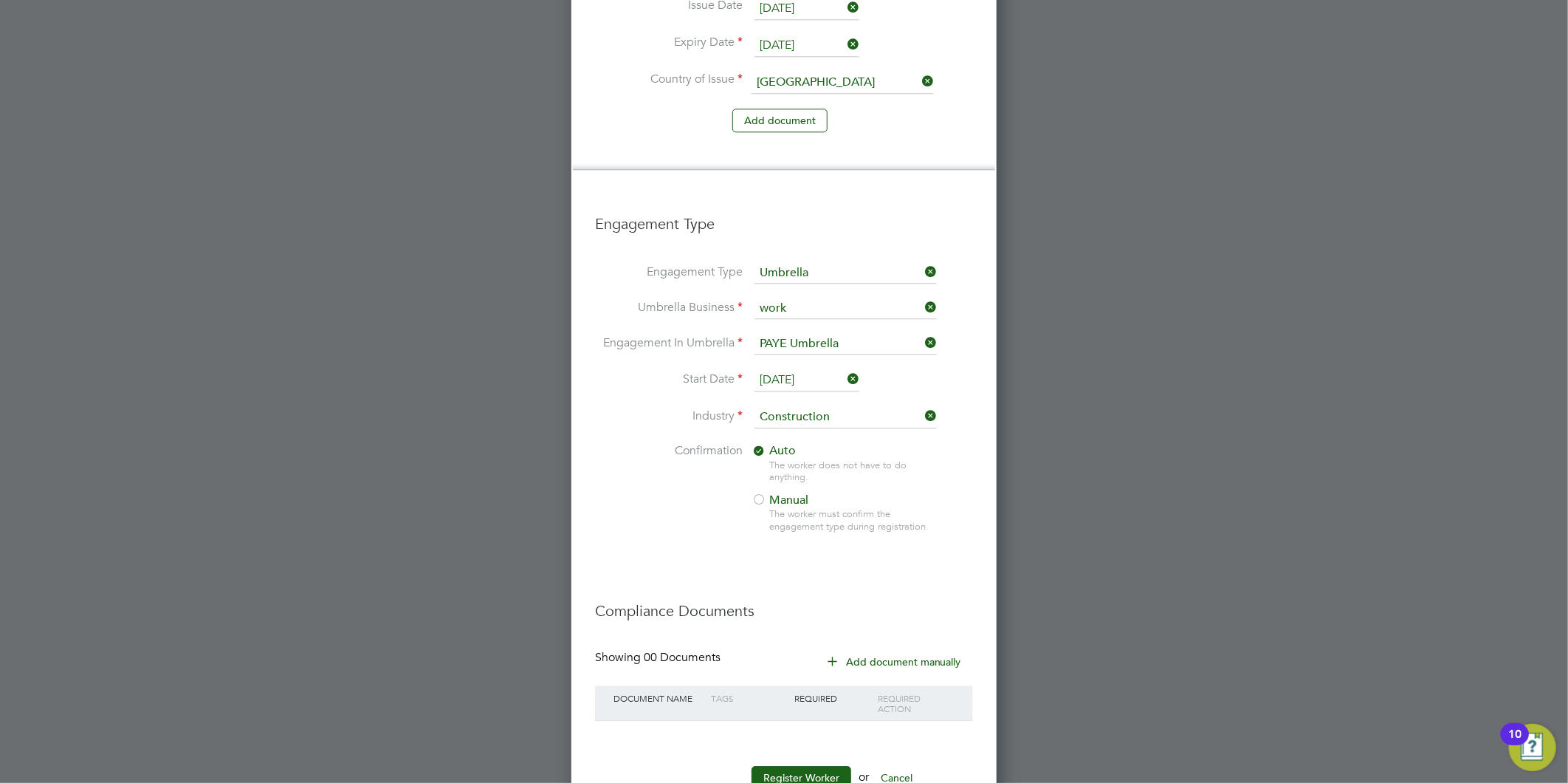
click at [726, 298] on li "Umbrella Business work" at bounding box center [784, 316] width 378 height 35
type input "="
click at [922, 297] on icon at bounding box center [922, 307] width 0 height 21
click at [855, 298] on input at bounding box center [846, 309] width 182 height 21
type input "crest"
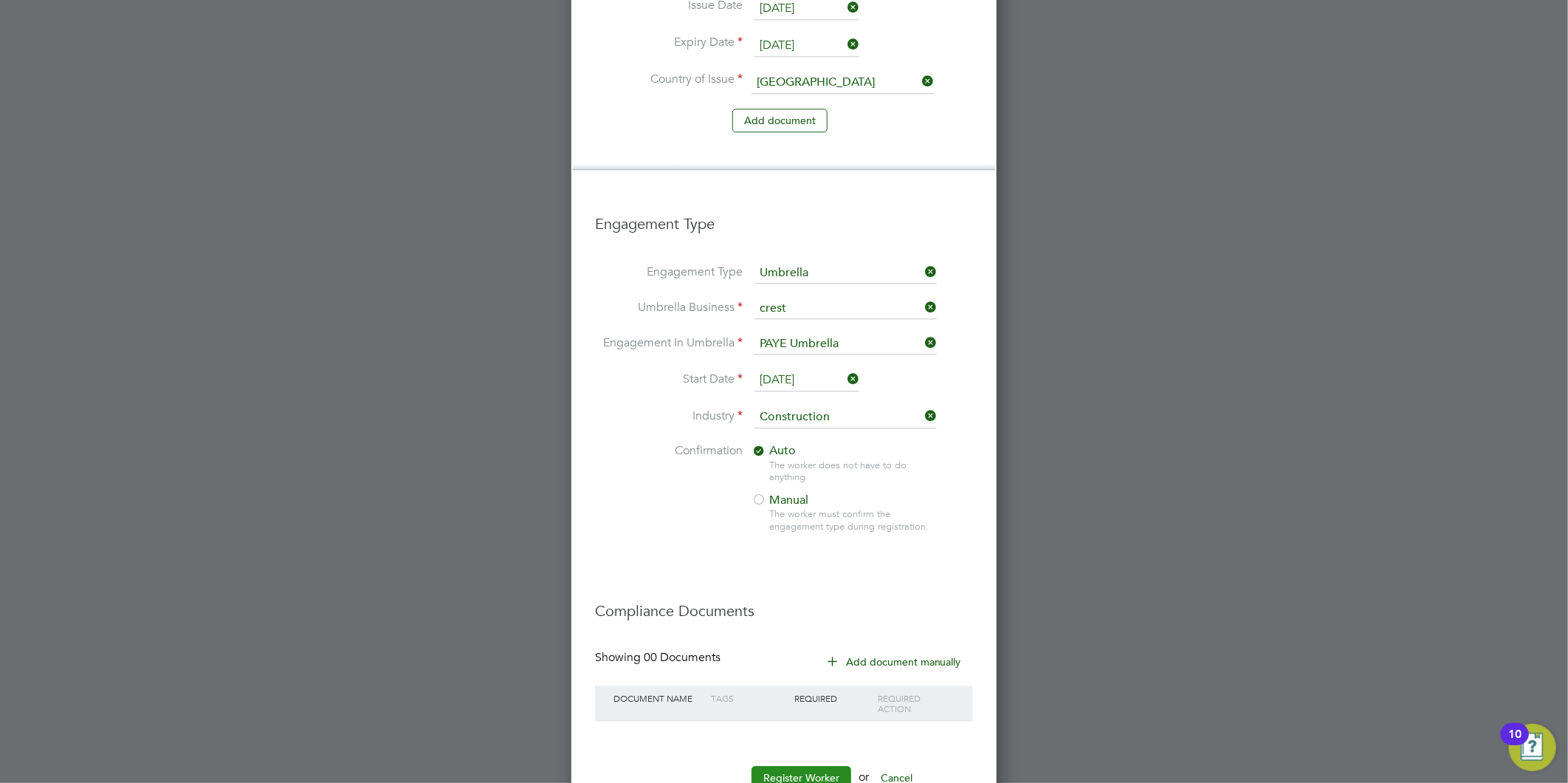
click at [768, 766] on button "Register Worker" at bounding box center [801, 777] width 100 height 23
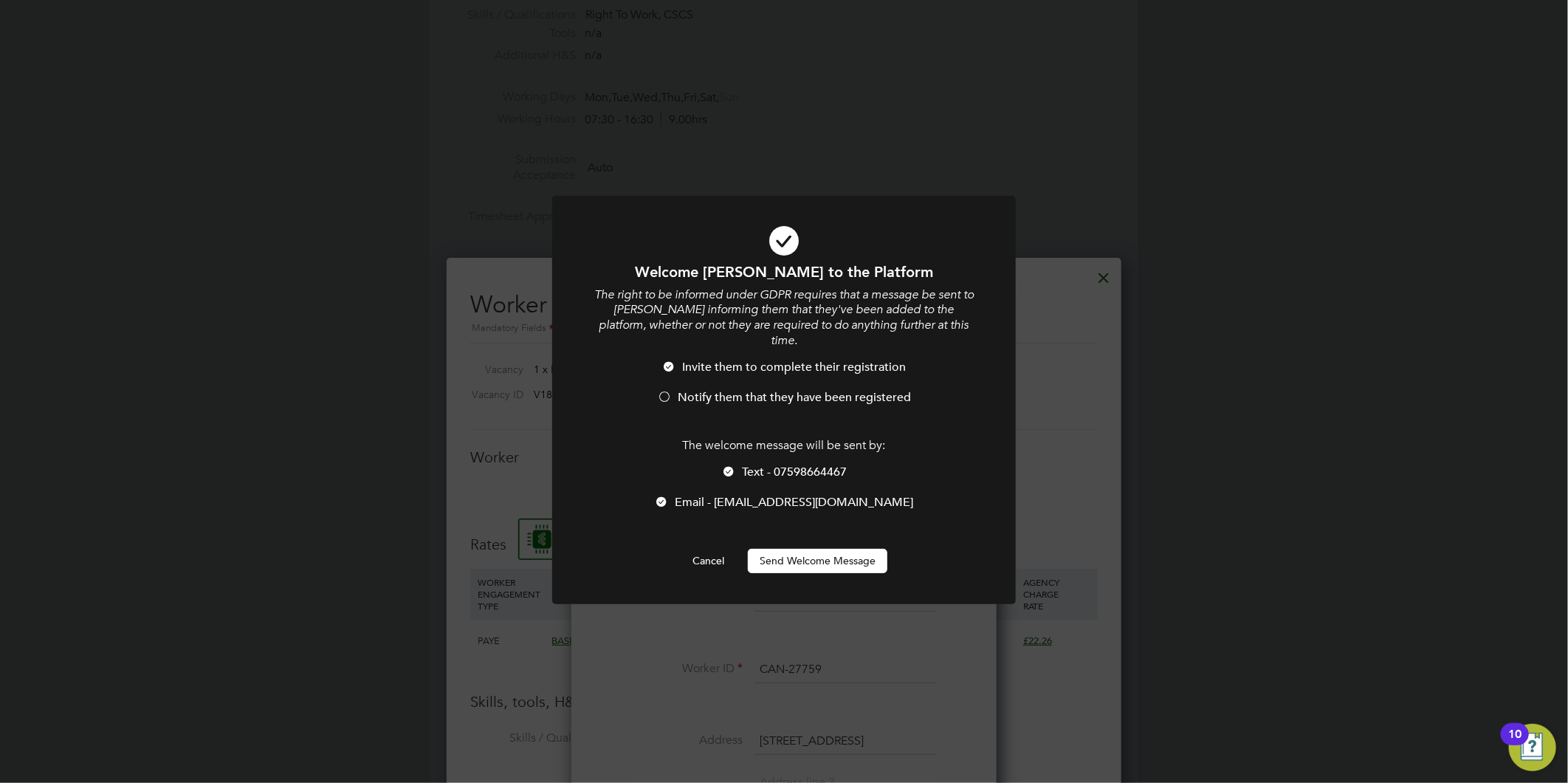
click at [692, 390] on span "Notify them that they have been registered" at bounding box center [794, 398] width 233 height 15
click at [803, 548] on button "Send Welcome Message" at bounding box center [817, 560] width 139 height 23
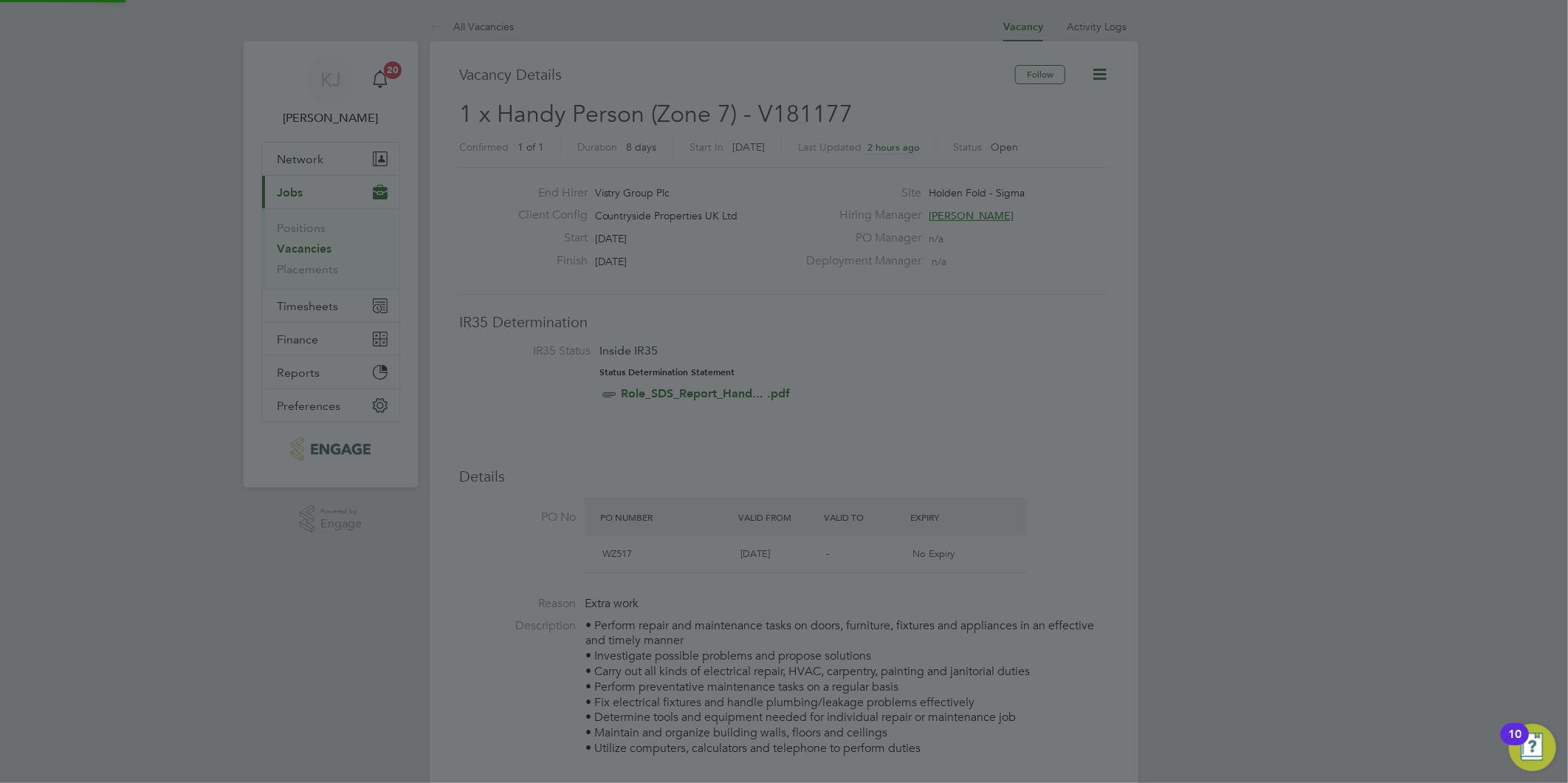
scroll to position [783, 0]
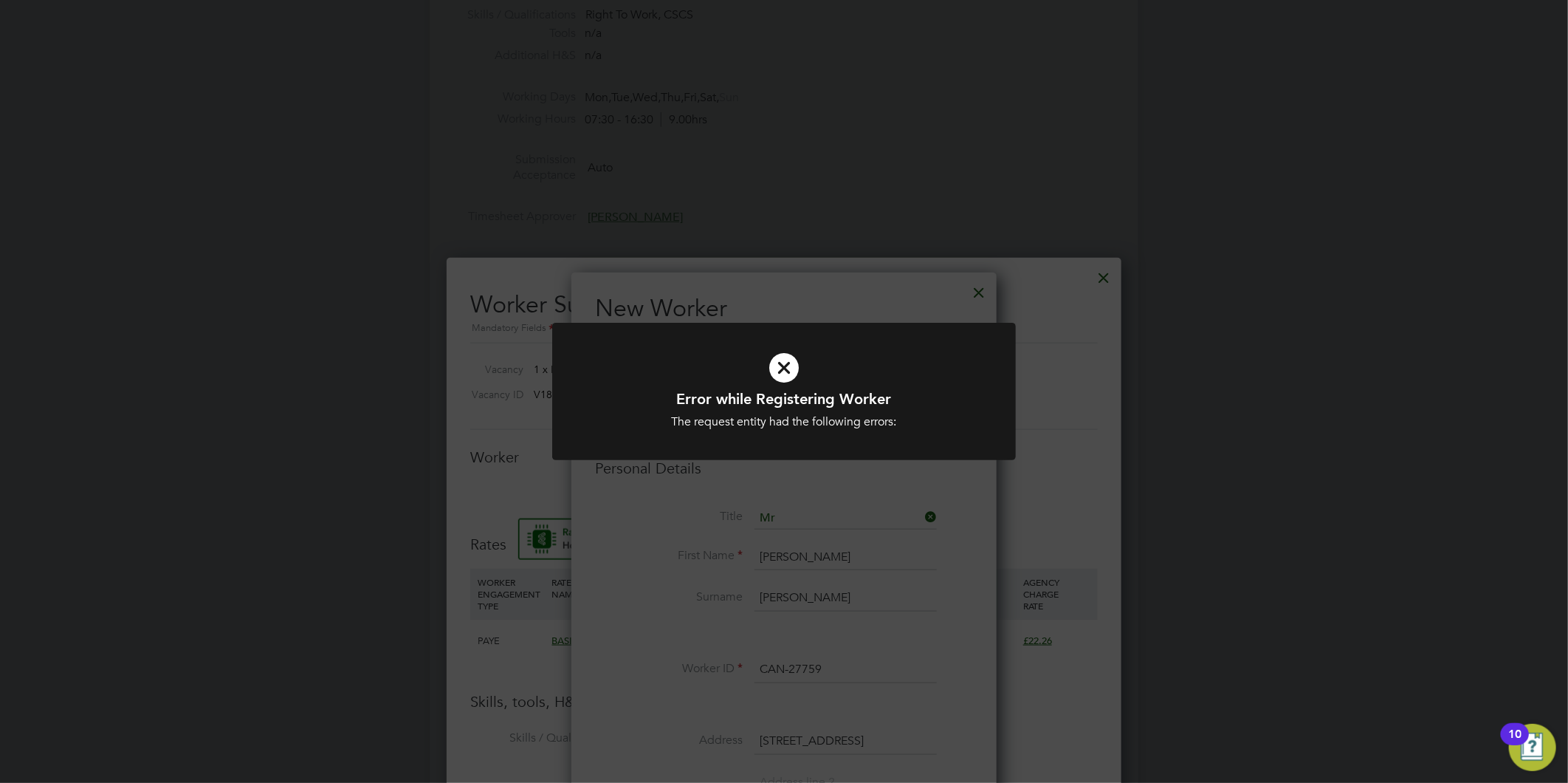
click at [934, 369] on icon at bounding box center [784, 367] width 384 height 57
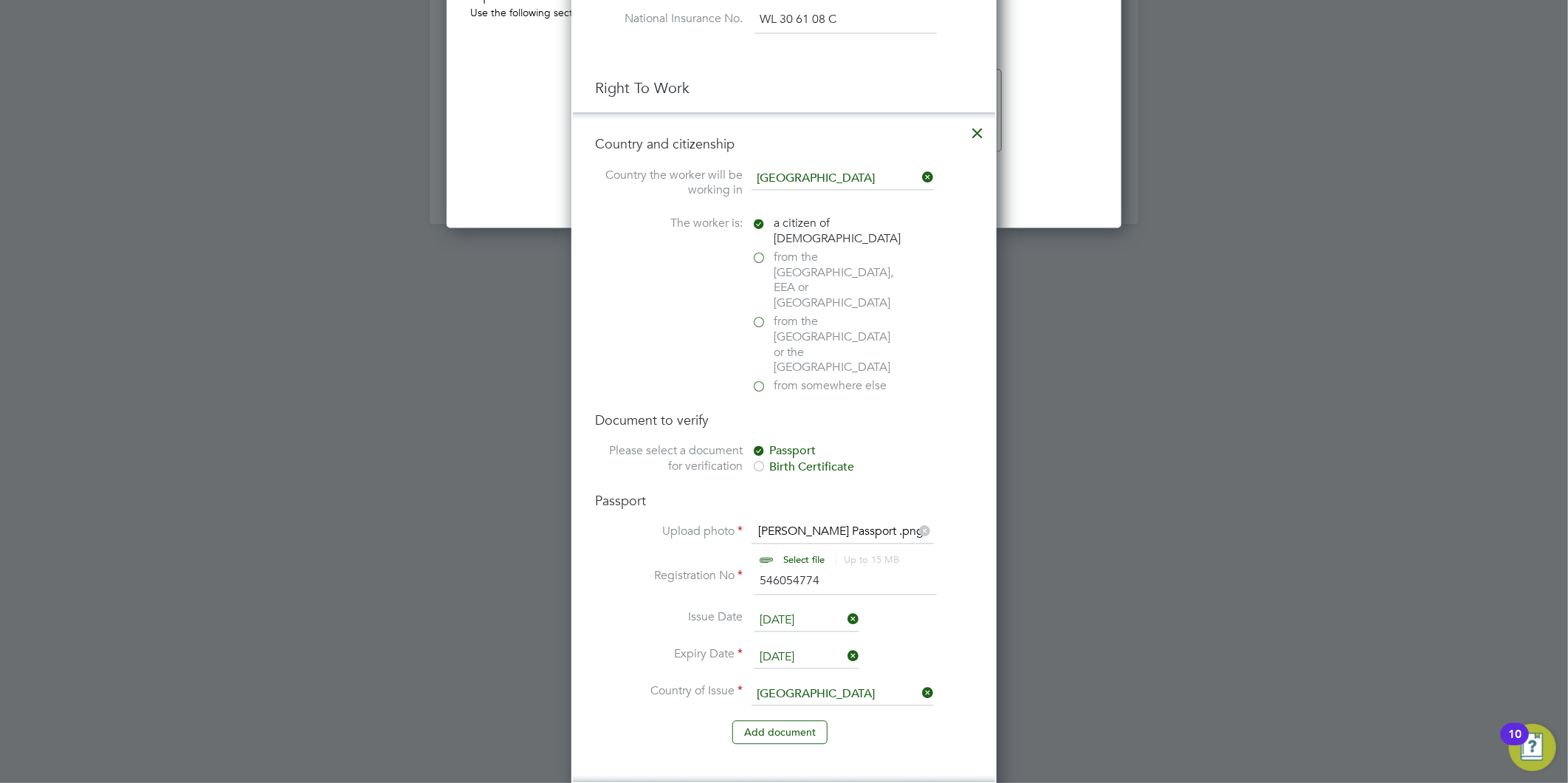
scroll to position [1767, 0]
click at [805, 519] on input "file" at bounding box center [818, 540] width 232 height 44
type input "C:\fakepath\Gordon Schofield Passport .png"
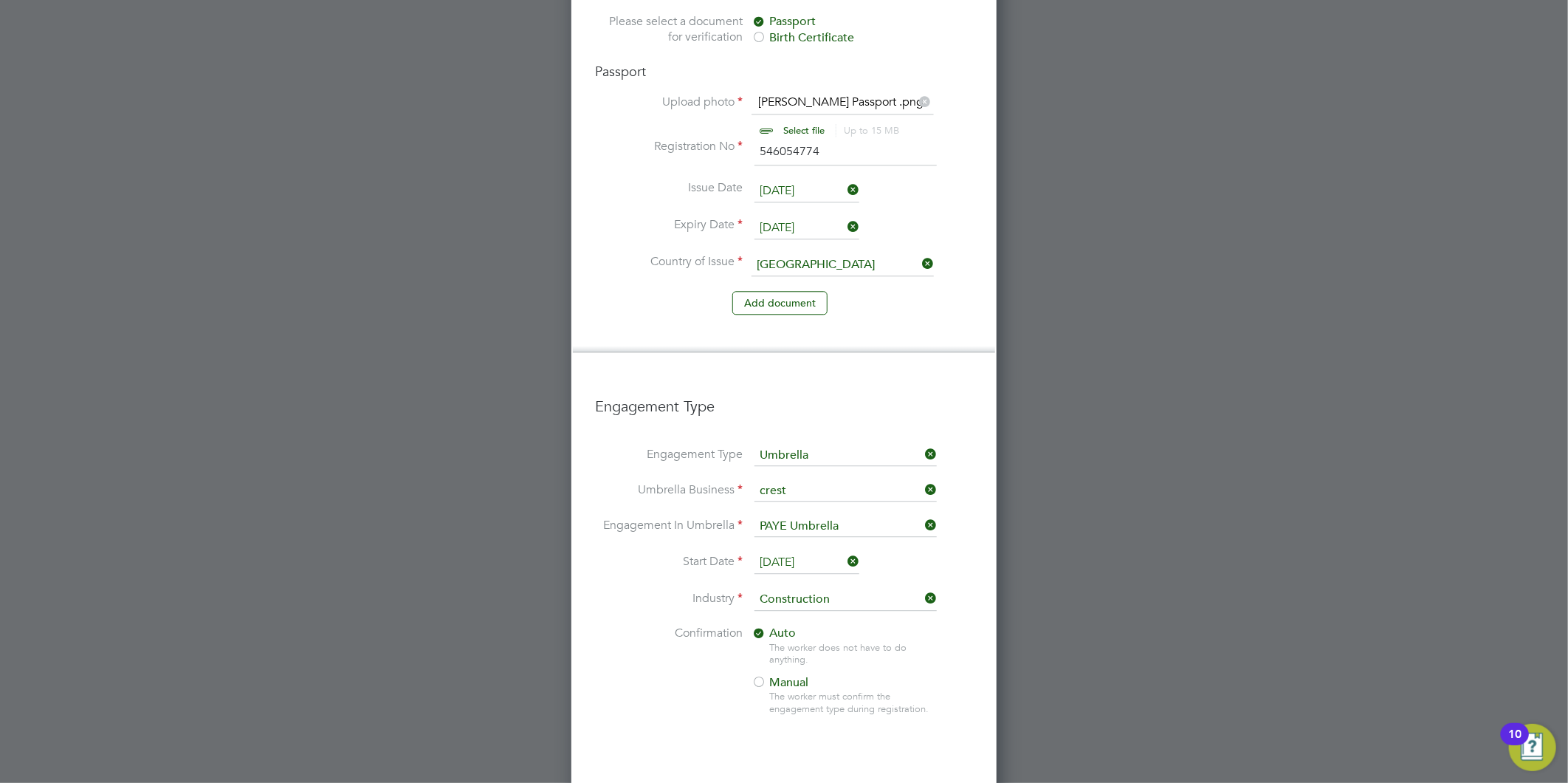
scroll to position [2259, 0]
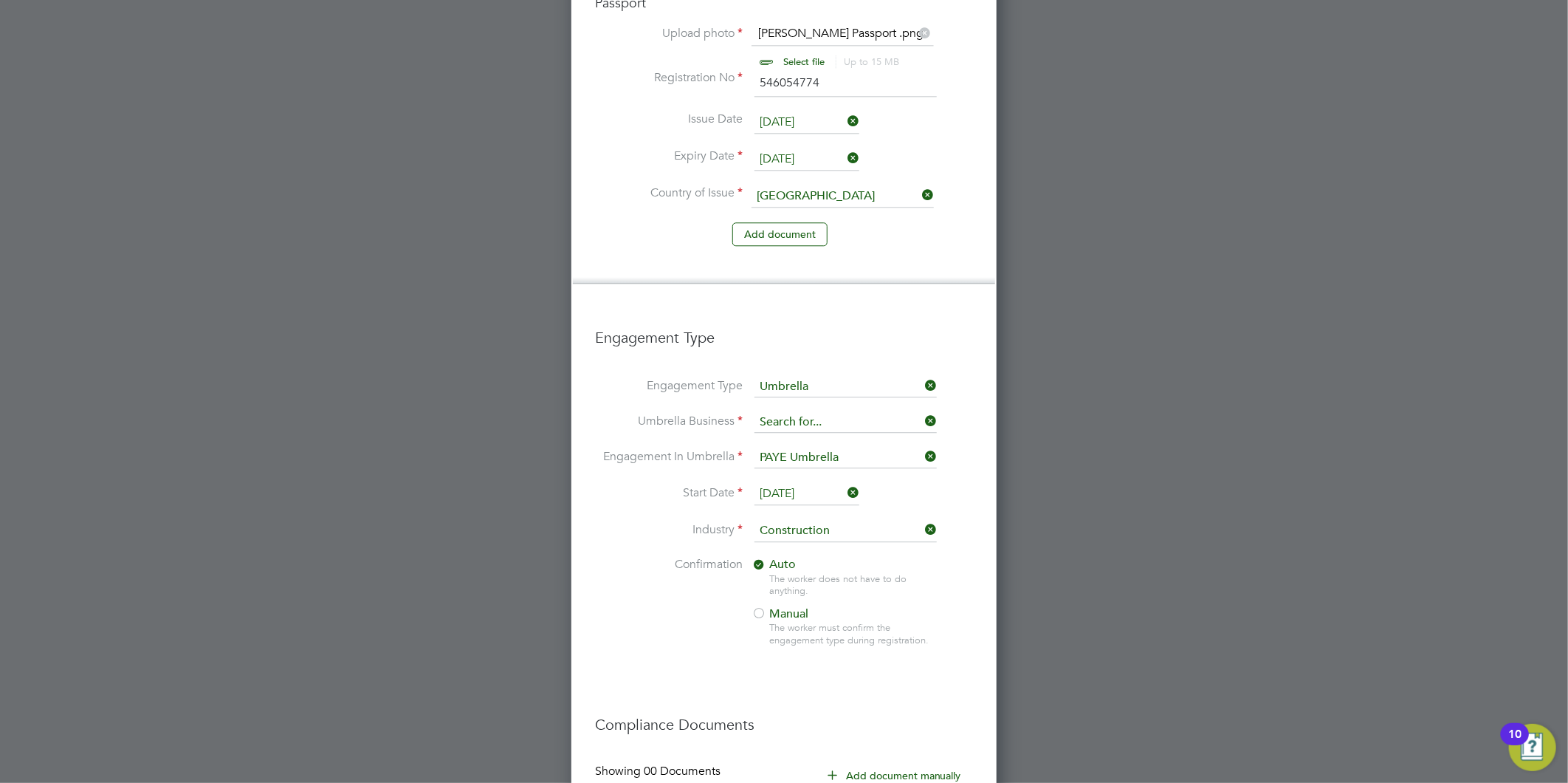
click at [850, 412] on input at bounding box center [846, 423] width 182 height 21
click at [781, 606] on span "Manual" at bounding box center [780, 614] width 57 height 15
click at [762, 520] on li "Industry Construction" at bounding box center [784, 539] width 378 height 37
click at [763, 558] on div at bounding box center [759, 565] width 15 height 15
click at [836, 412] on input at bounding box center [846, 423] width 182 height 21
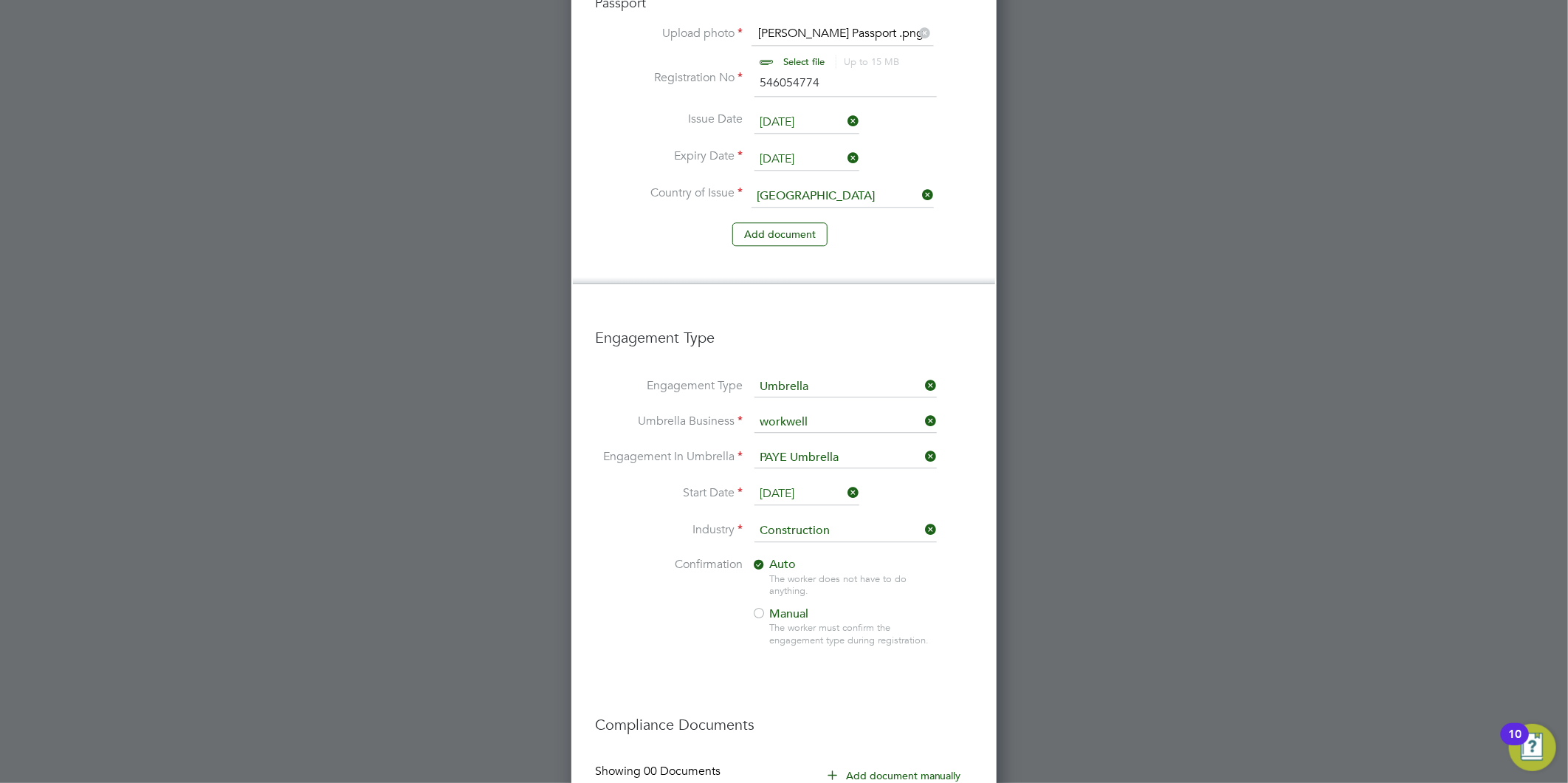
type input "workwell"
click at [847, 448] on input at bounding box center [846, 458] width 182 height 21
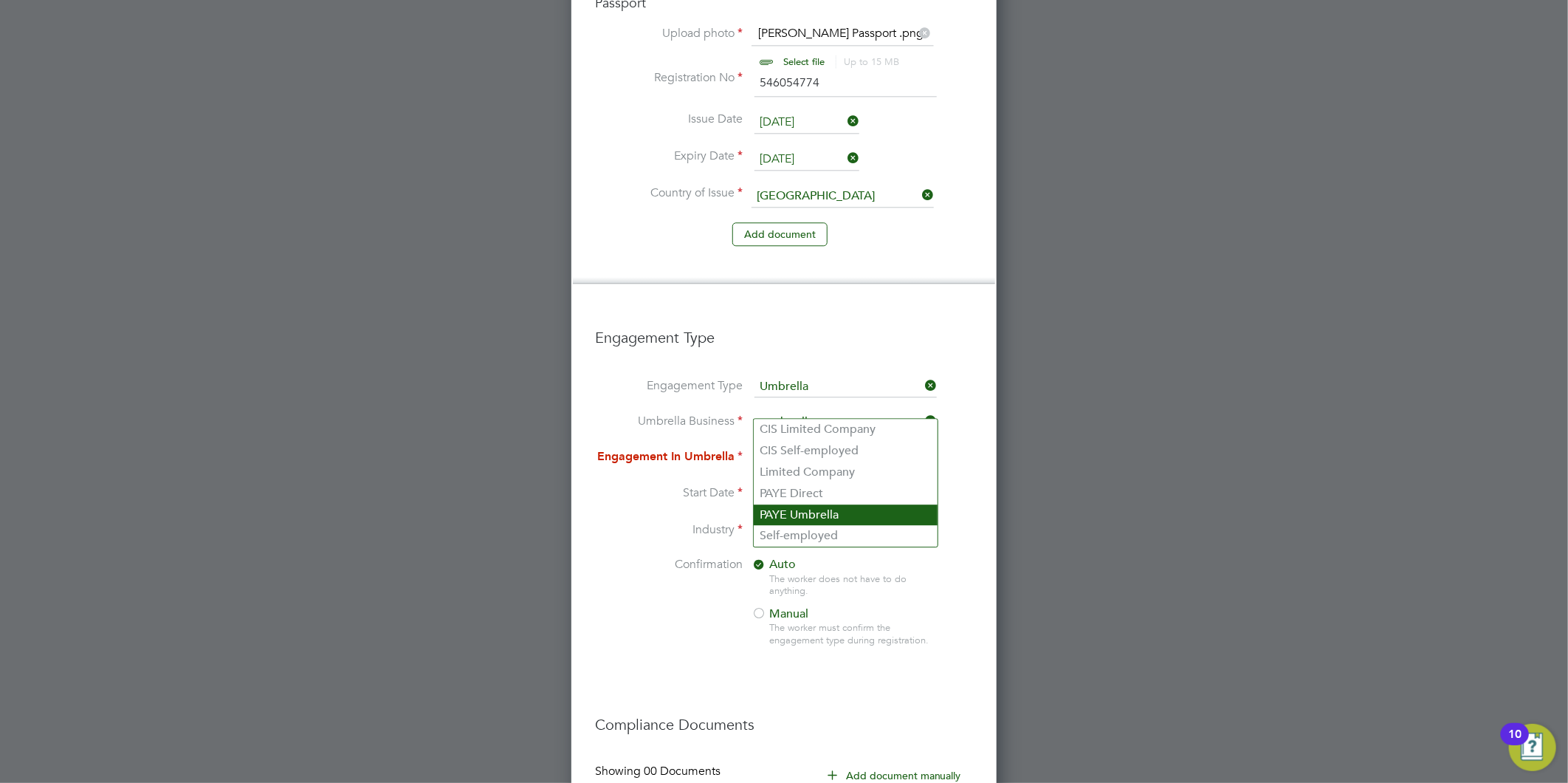
click at [860, 508] on li "PAYE Umbrella" at bounding box center [846, 514] width 184 height 22
type input "PAYE Umbrella"
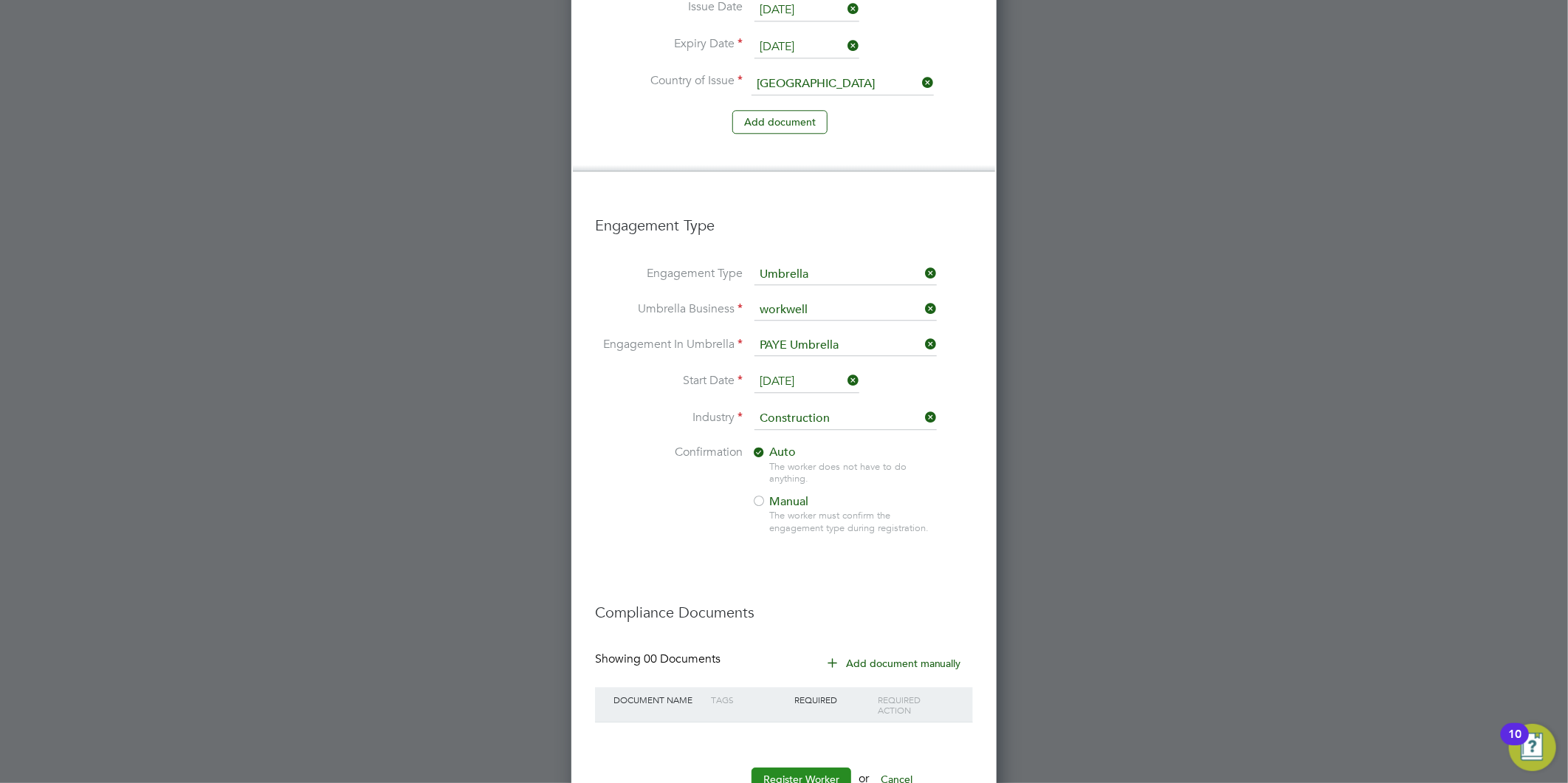
scroll to position [2373, 0]
click at [805, 766] on button "Register Worker" at bounding box center [801, 777] width 100 height 23
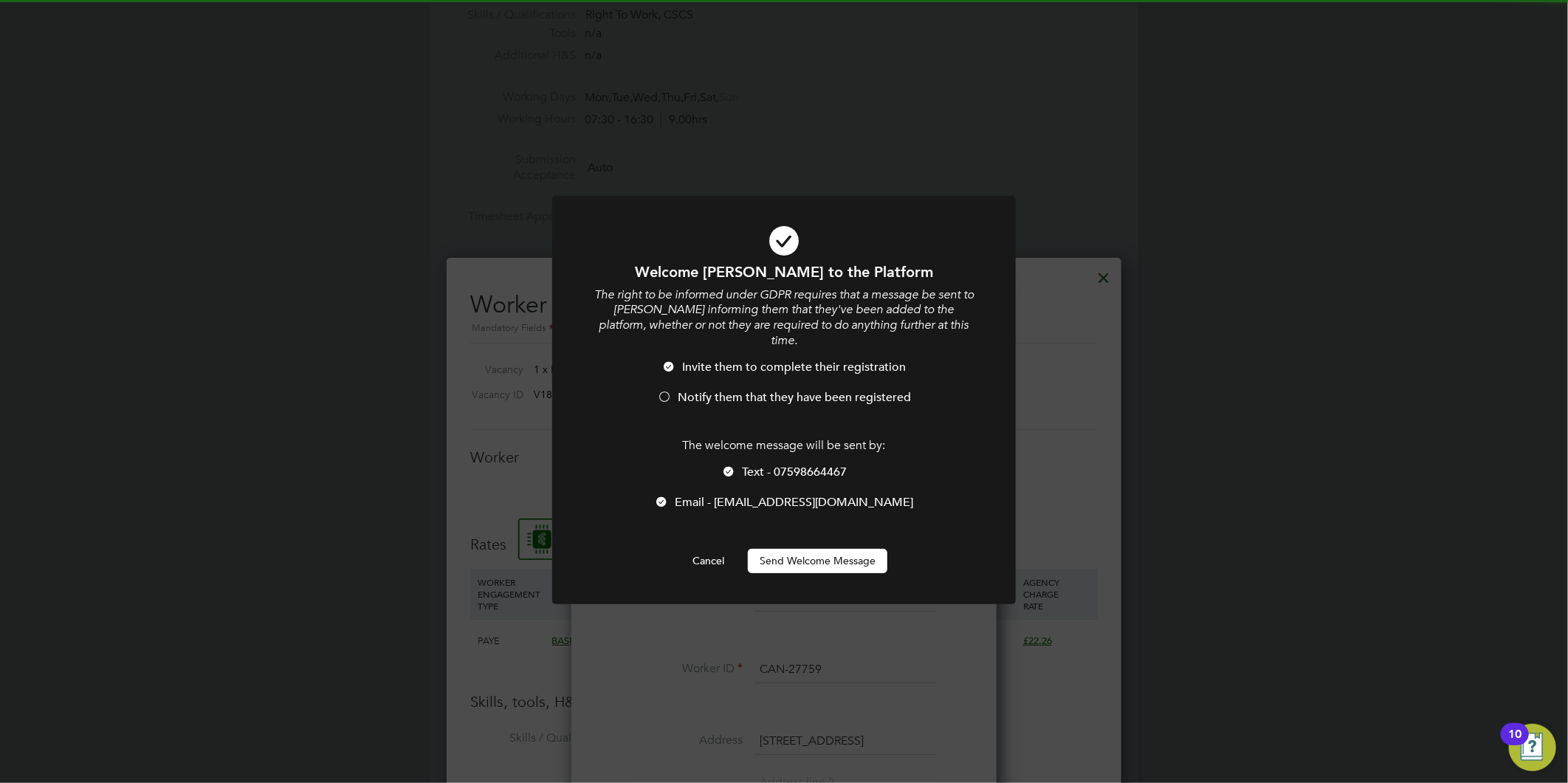
click at [728, 390] on span "Notify them that they have been registered" at bounding box center [794, 398] width 233 height 15
click at [797, 548] on button "Send Welcome Message" at bounding box center [817, 560] width 139 height 23
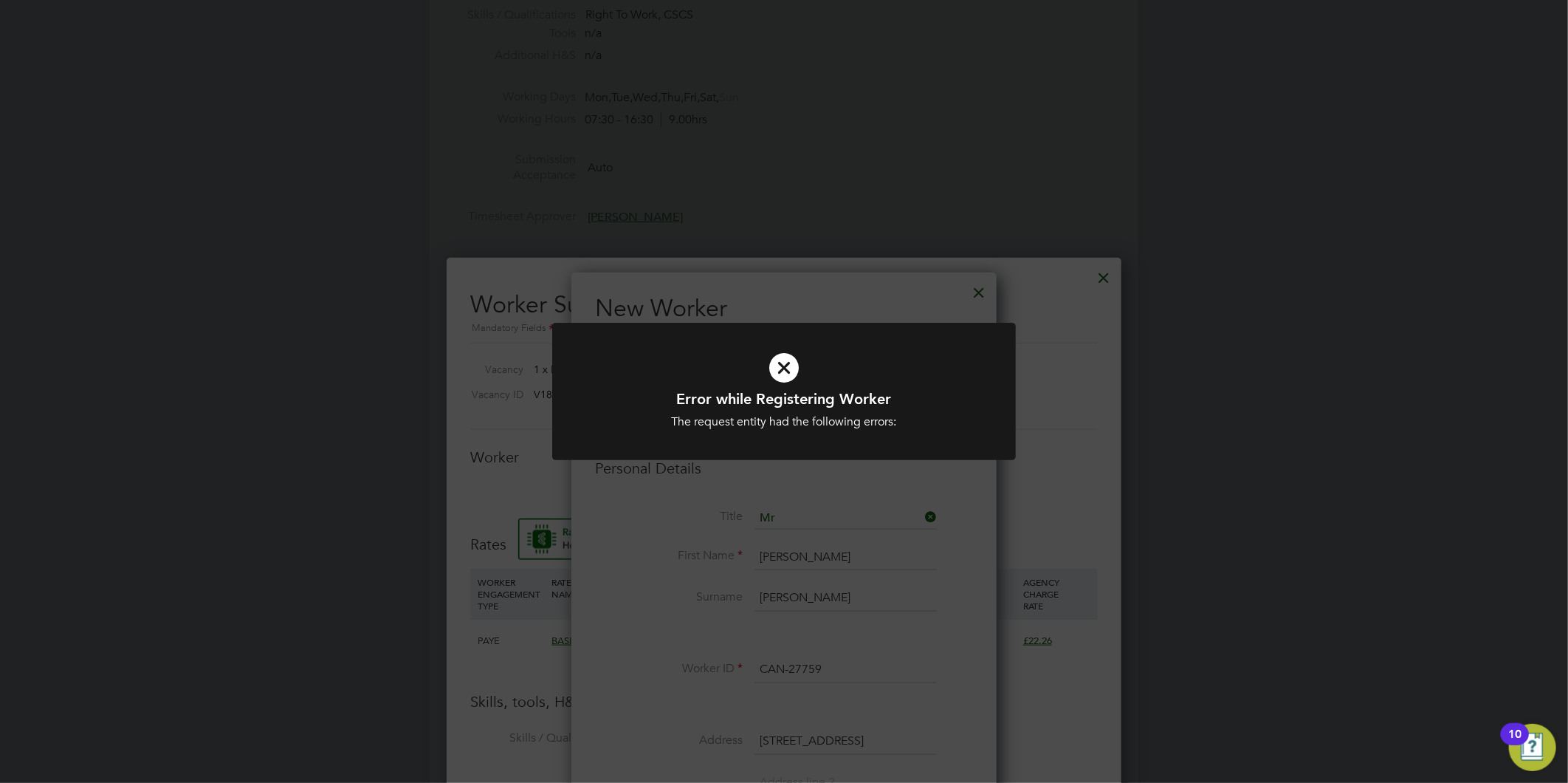
click at [971, 405] on h1 "Error while Registering Worker" at bounding box center [784, 399] width 384 height 19
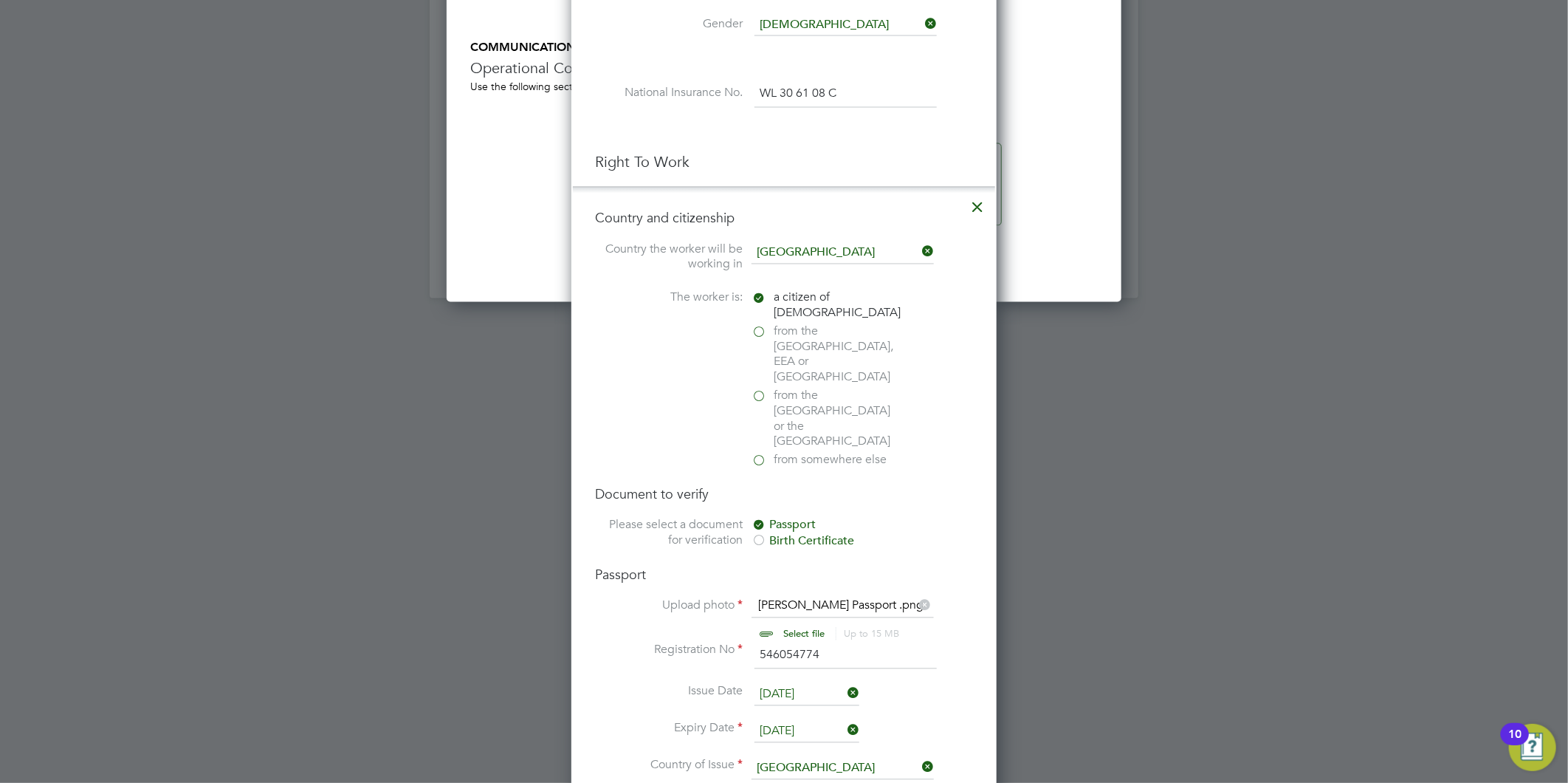
scroll to position [1685, 0]
click at [979, 213] on icon at bounding box center [978, 206] width 27 height 27
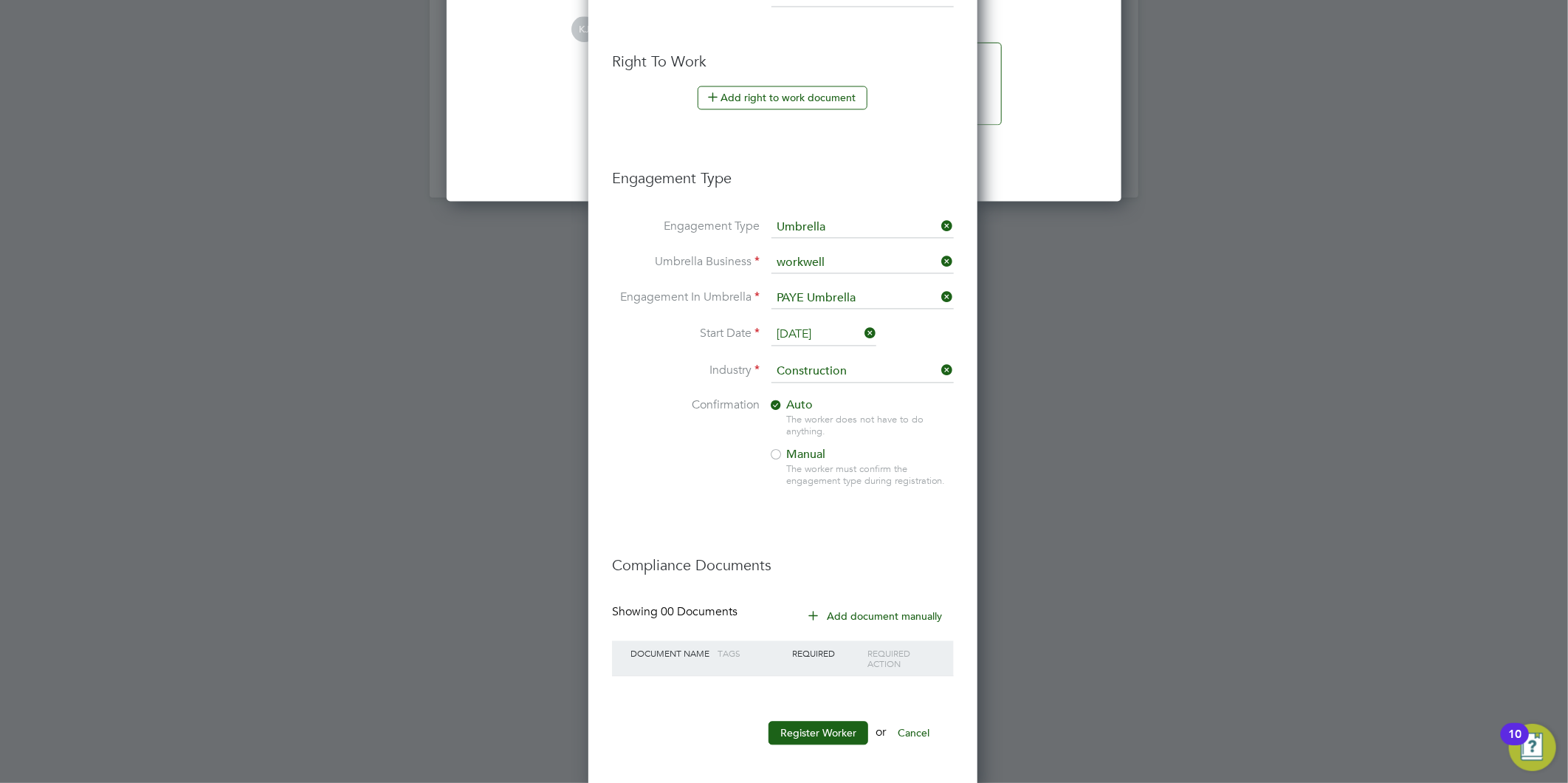
scroll to position [1791, 0]
click at [815, 726] on button "Register Worker" at bounding box center [818, 730] width 100 height 23
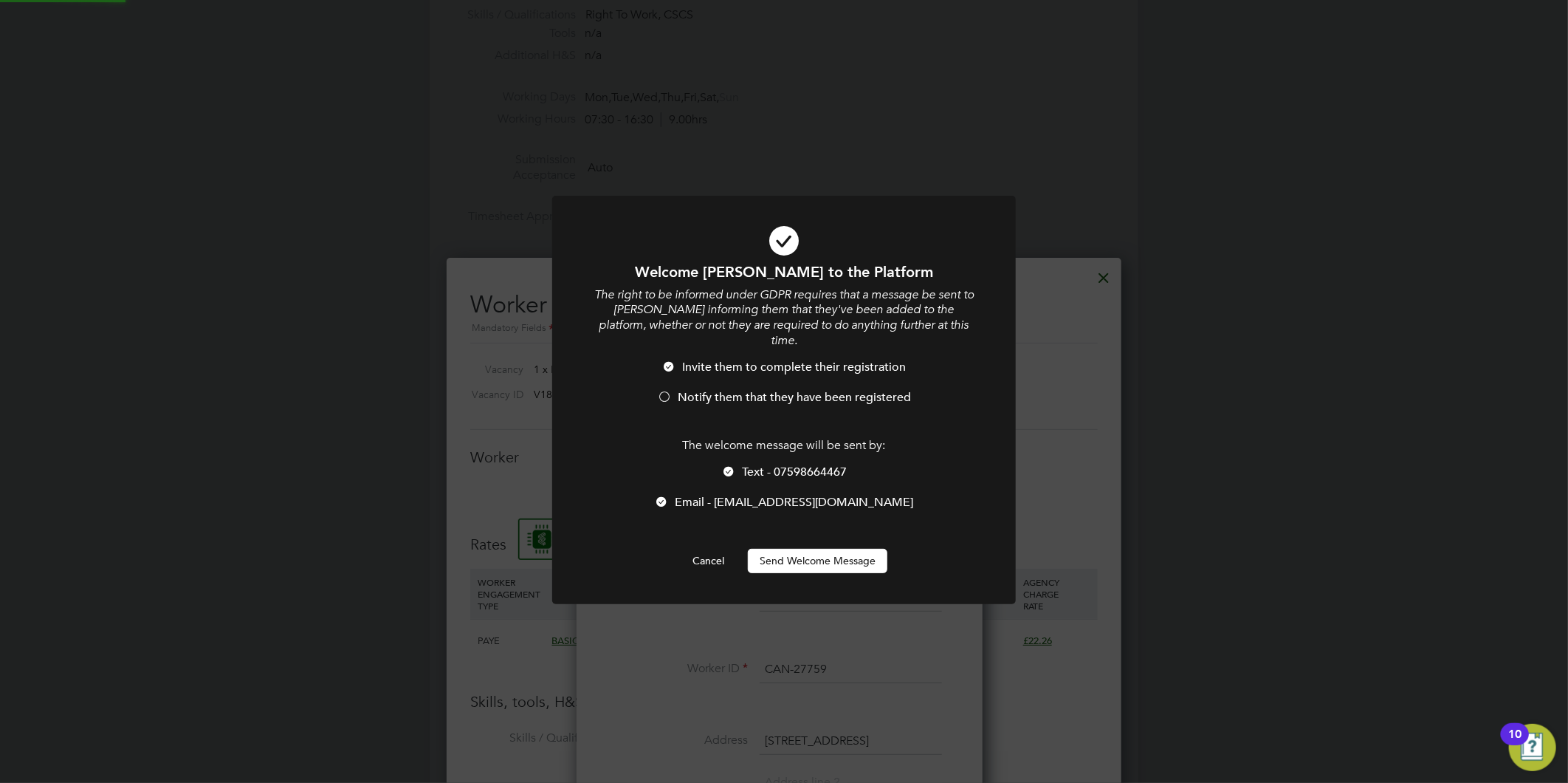
scroll to position [0, 0]
click at [732, 370] on li "Invite them to complete their registration" at bounding box center [784, 375] width 384 height 31
click at [830, 550] on button "Send Welcome Message" at bounding box center [817, 560] width 139 height 23
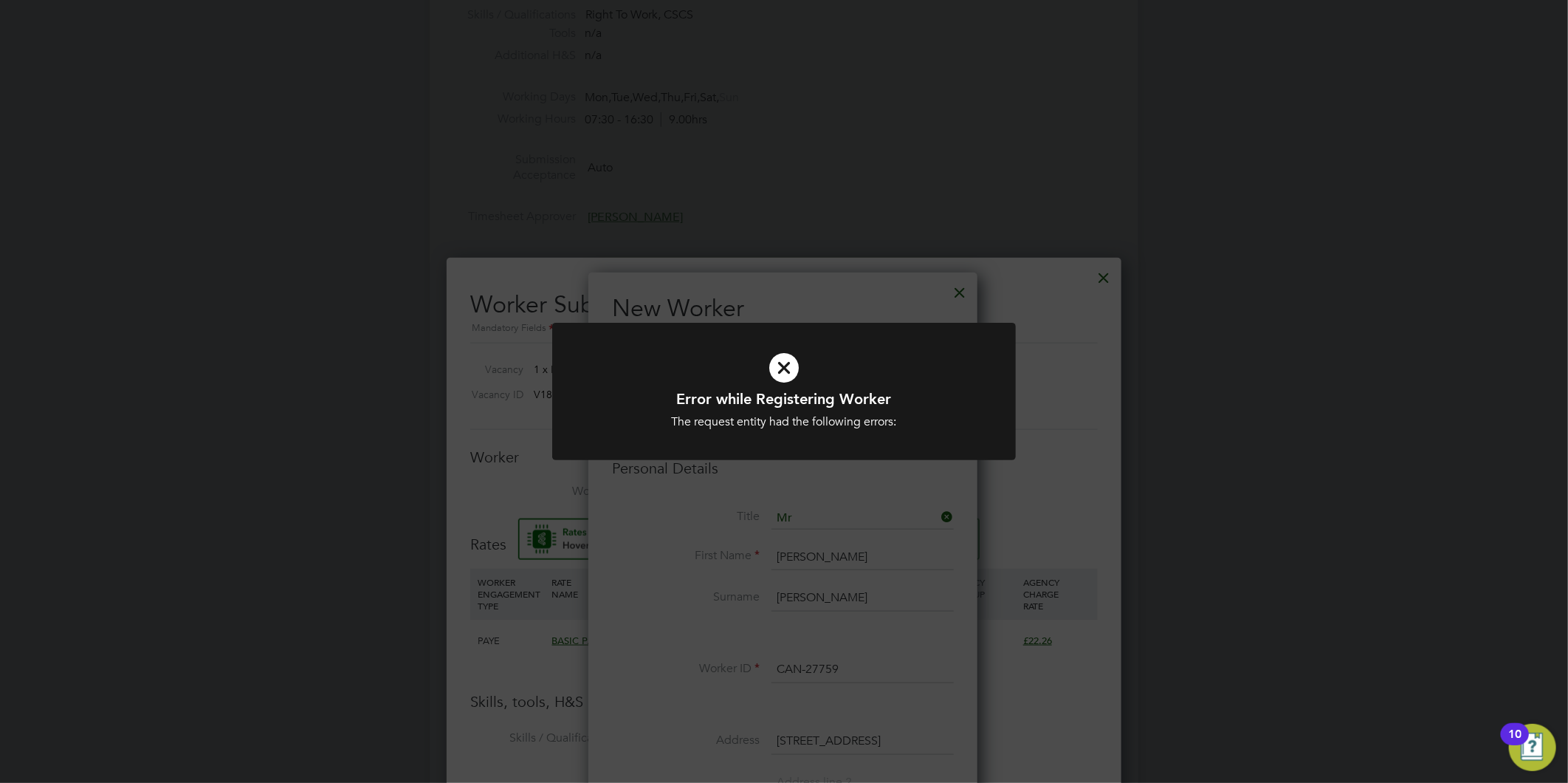
click at [960, 402] on h1 "Error while Registering Worker" at bounding box center [784, 399] width 384 height 19
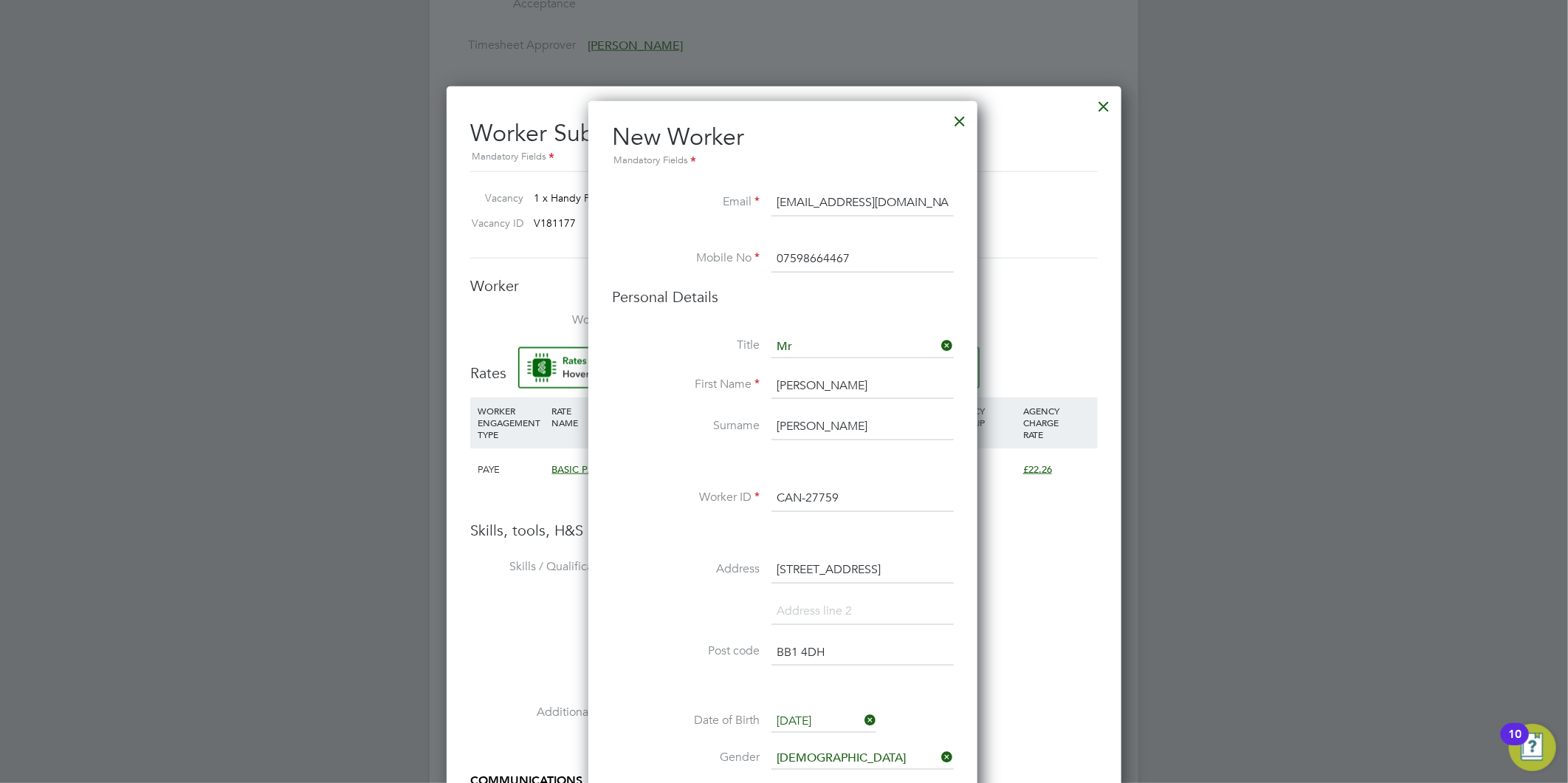
scroll to position [1193, 0]
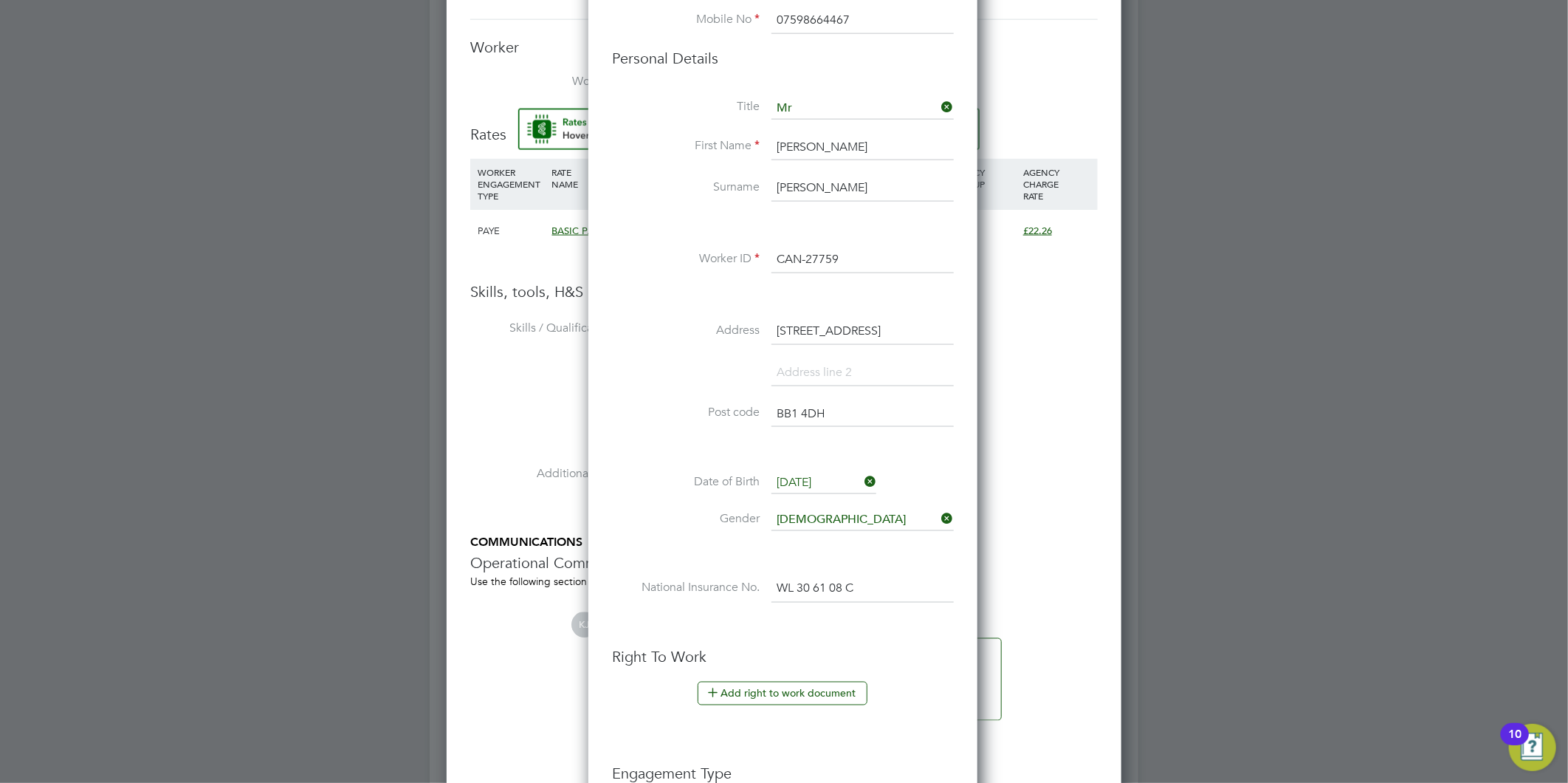
click at [834, 587] on input "WL 30 61 08 C" at bounding box center [863, 589] width 182 height 27
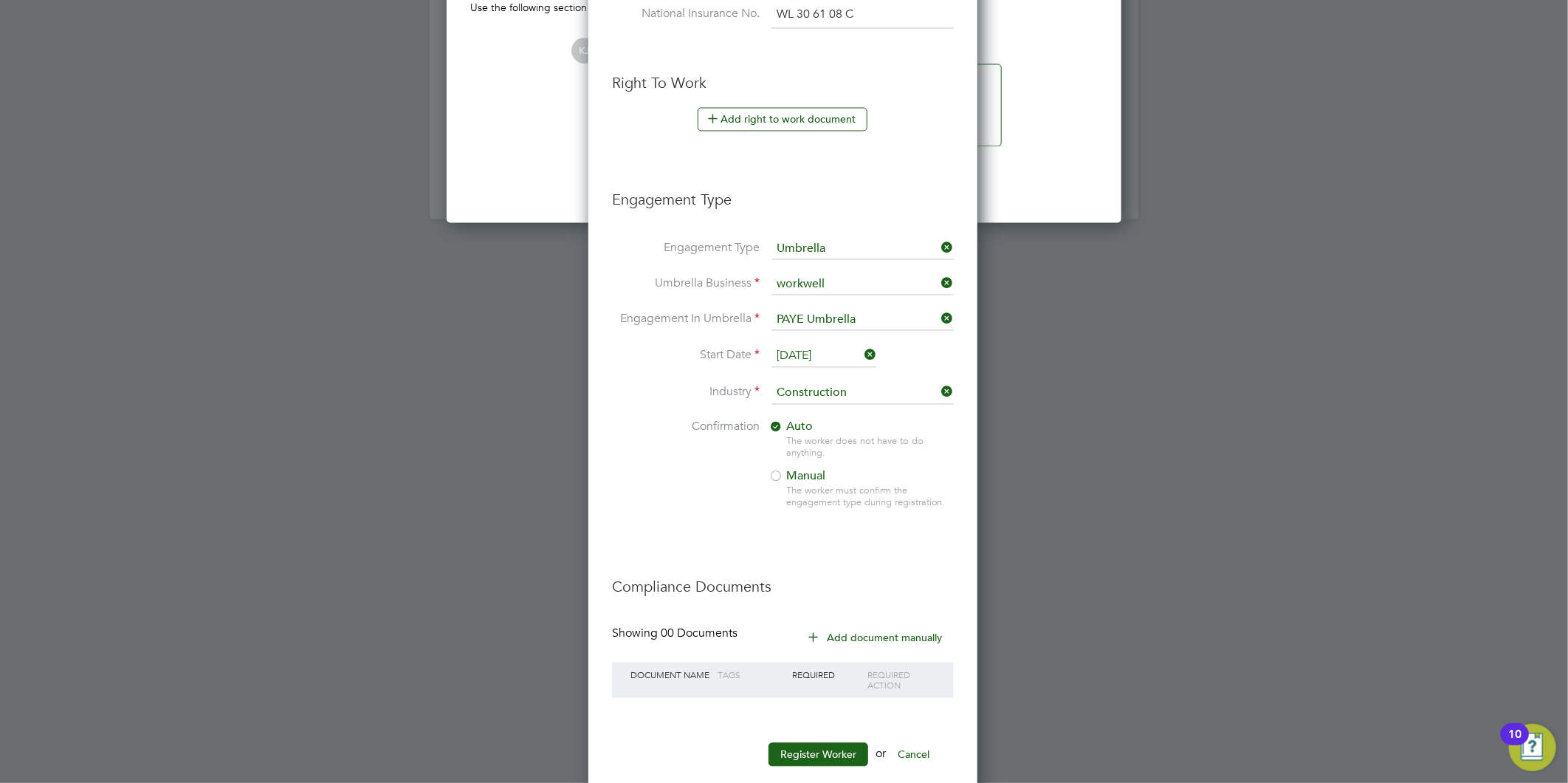
scroll to position [1791, 0]
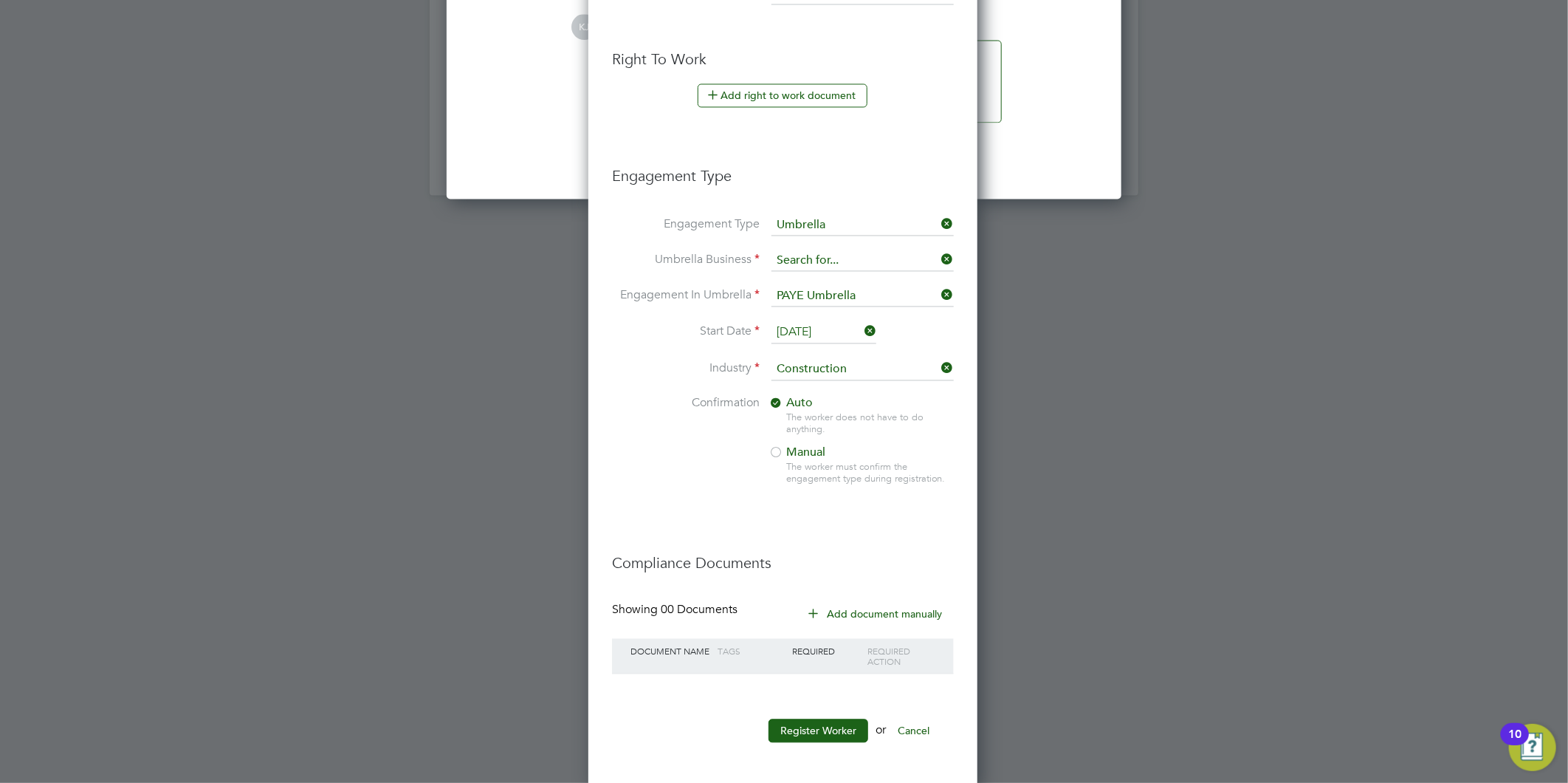
click at [938, 257] on input at bounding box center [863, 260] width 182 height 21
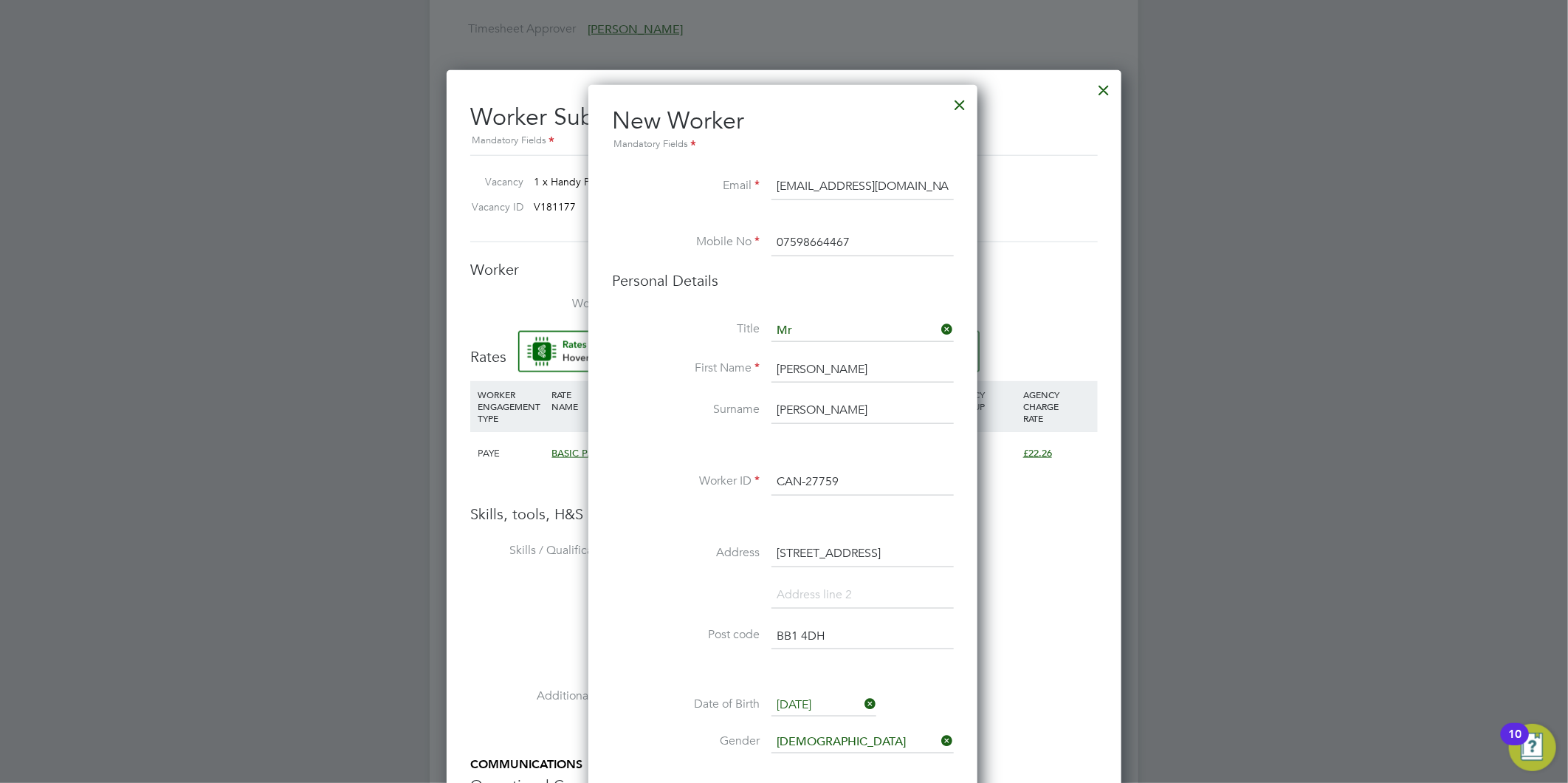
type input "work"
click at [961, 106] on div at bounding box center [960, 101] width 27 height 27
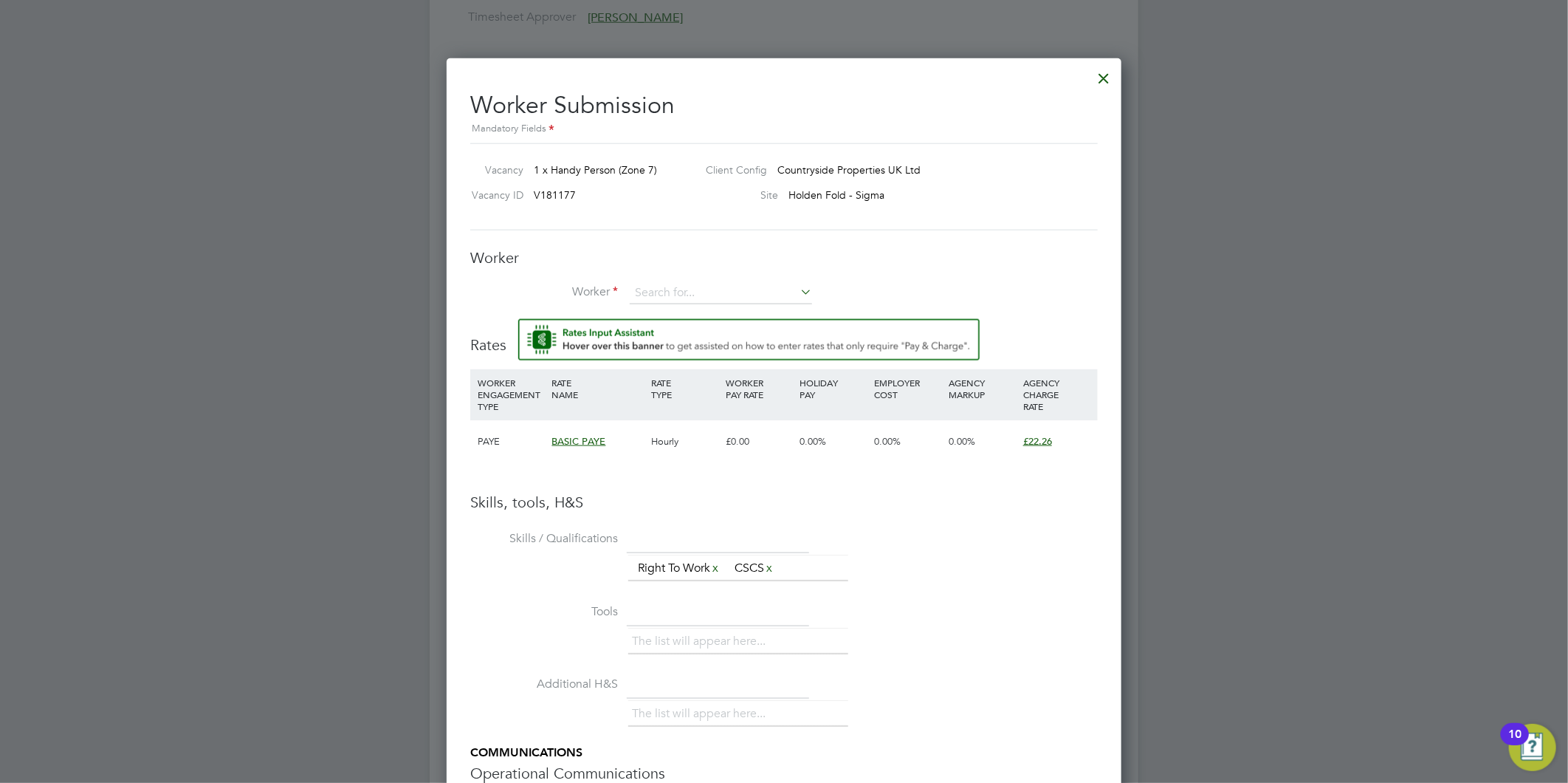
scroll to position [985, 0]
click at [733, 298] on input at bounding box center [721, 290] width 182 height 22
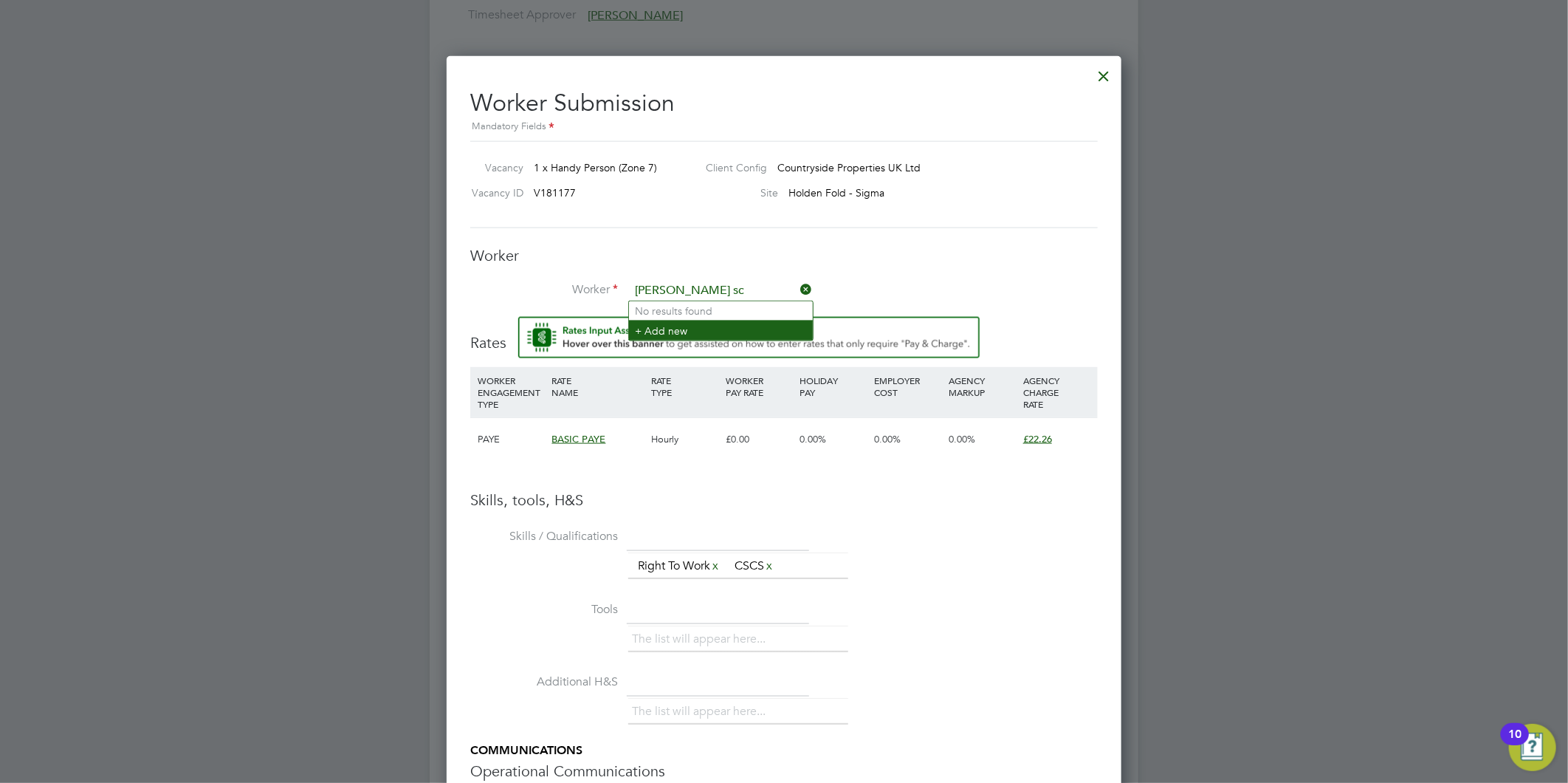
type input "Graham sc"
click at [726, 330] on li "+ Add new" at bounding box center [721, 330] width 184 height 20
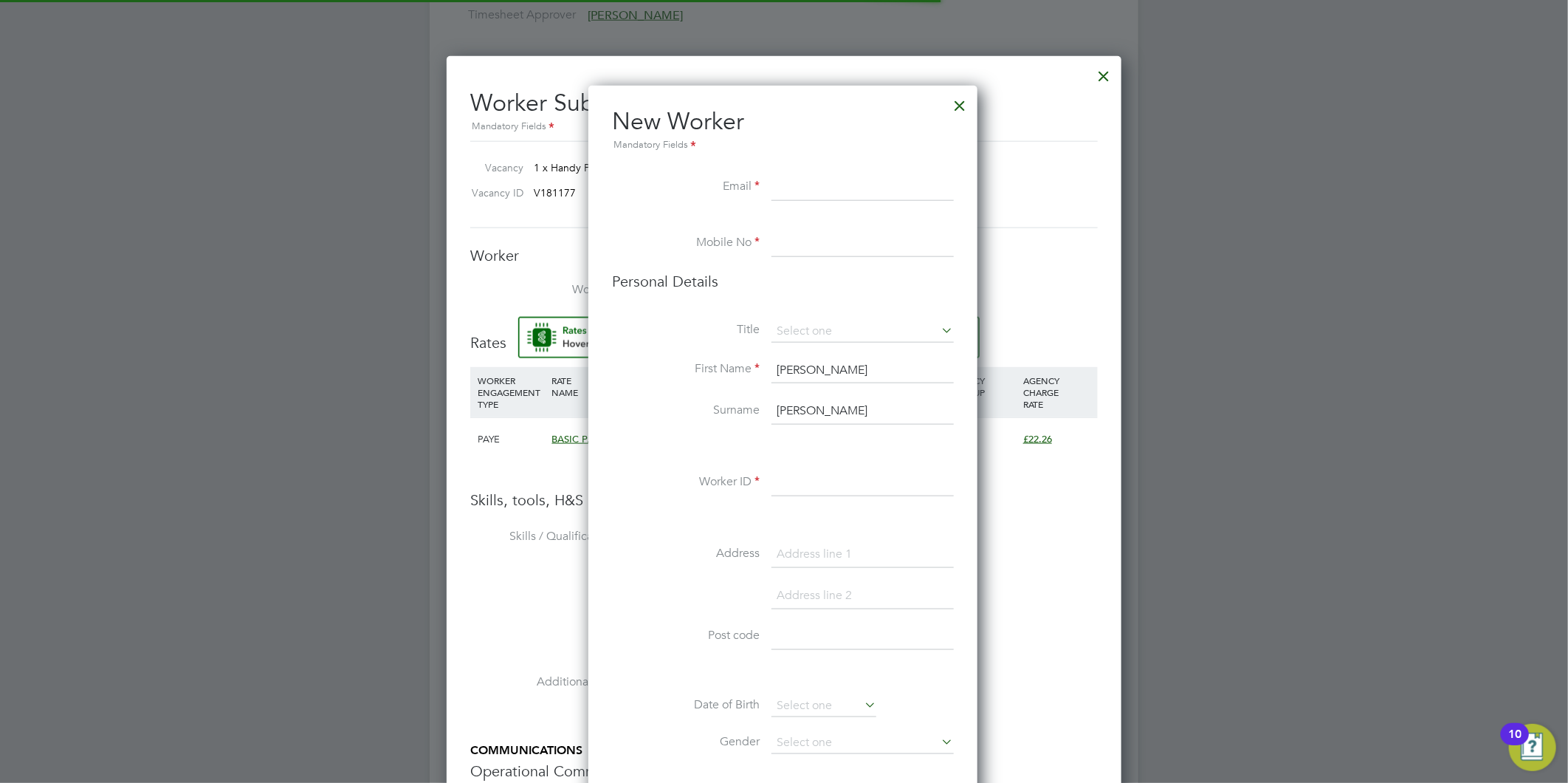
scroll to position [1248, 392]
click at [784, 187] on input at bounding box center [863, 187] width 182 height 27
paste input "gordonschofield147@gmail.com"
type input "gordonschofield147@gmail.com"
click at [791, 231] on input at bounding box center [863, 244] width 182 height 27
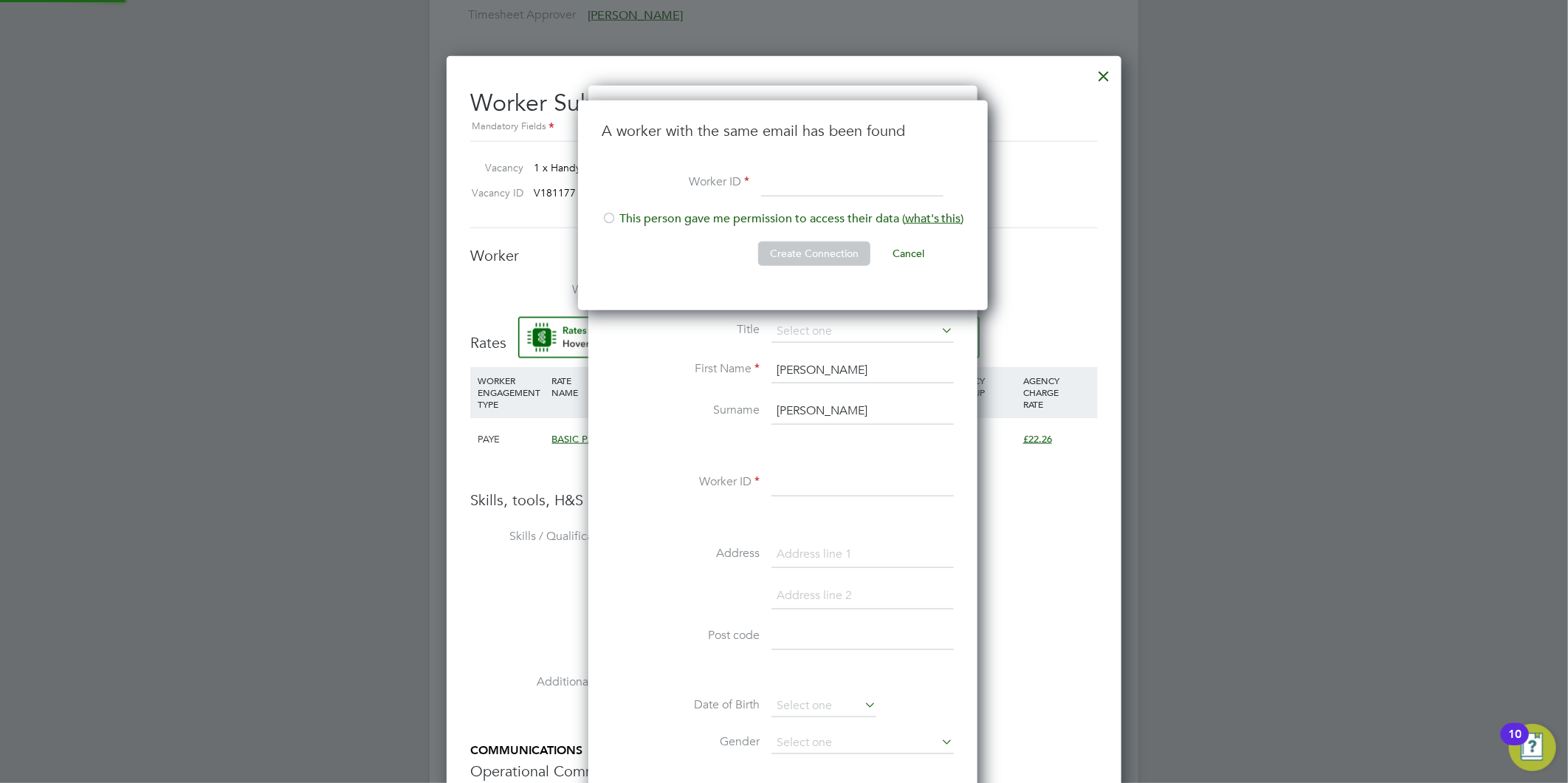
scroll to position [209, 412]
click at [776, 180] on input at bounding box center [852, 183] width 182 height 27
paste input "07598664467"
type input "07598664467"
click at [655, 212] on li "This person gave me permission to access their data ( what's this )" at bounding box center [783, 227] width 363 height 31
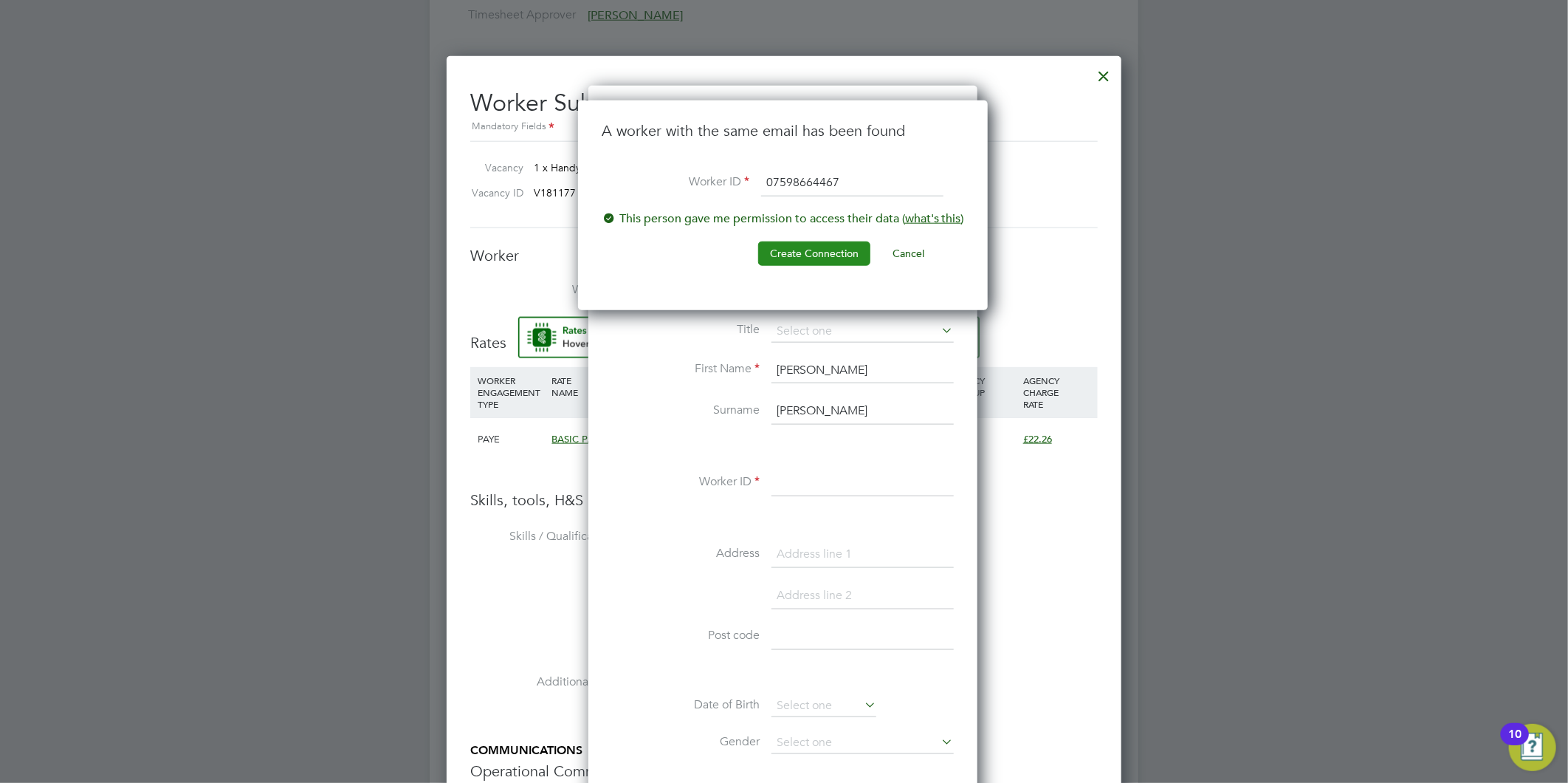
click at [838, 244] on button "Create Connection" at bounding box center [814, 252] width 112 height 23
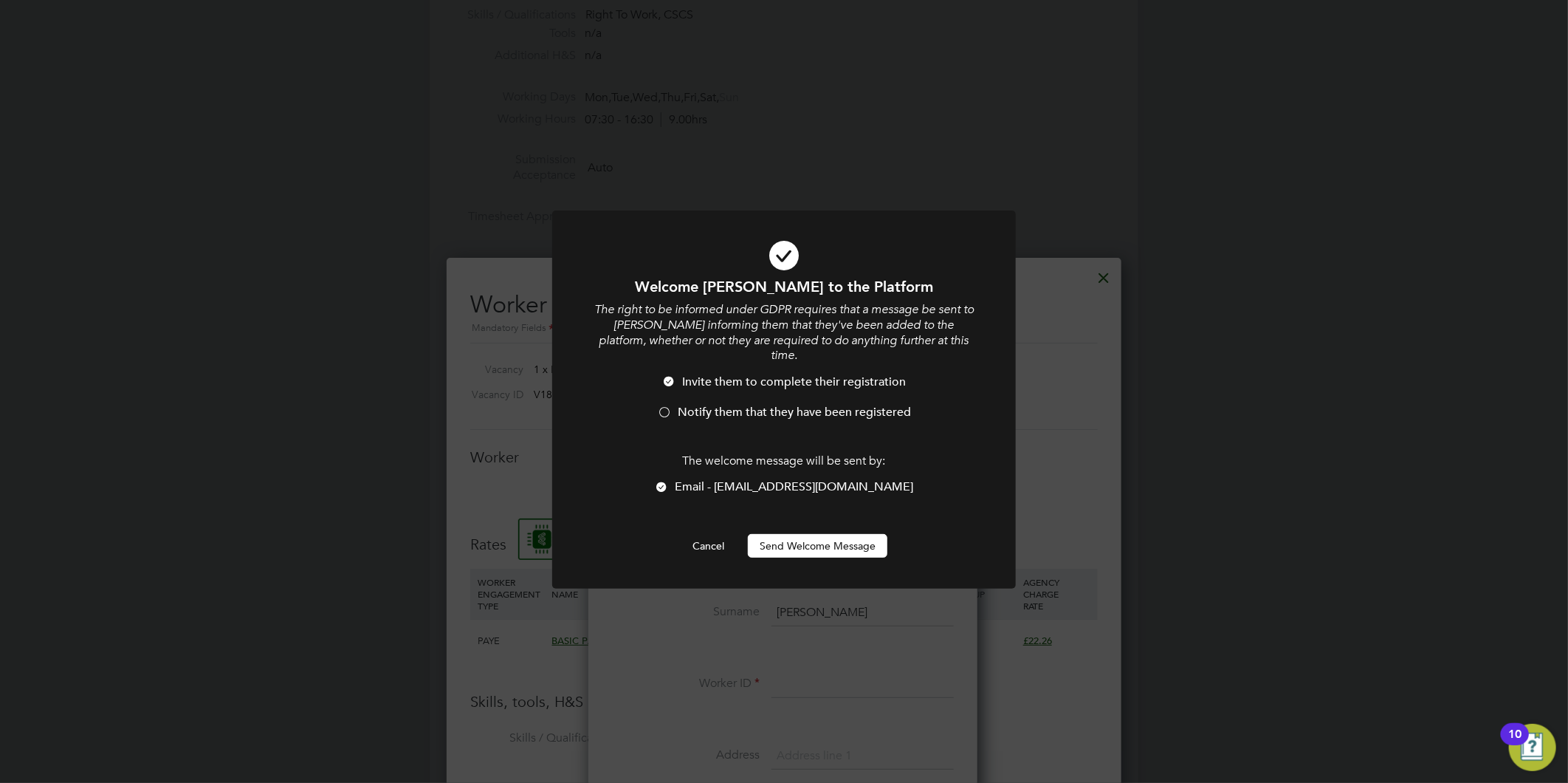
scroll to position [0, 0]
click at [741, 405] on span "Notify them that they have been registered" at bounding box center [794, 412] width 233 height 15
click at [818, 534] on button "Send Welcome Message" at bounding box center [817, 545] width 139 height 23
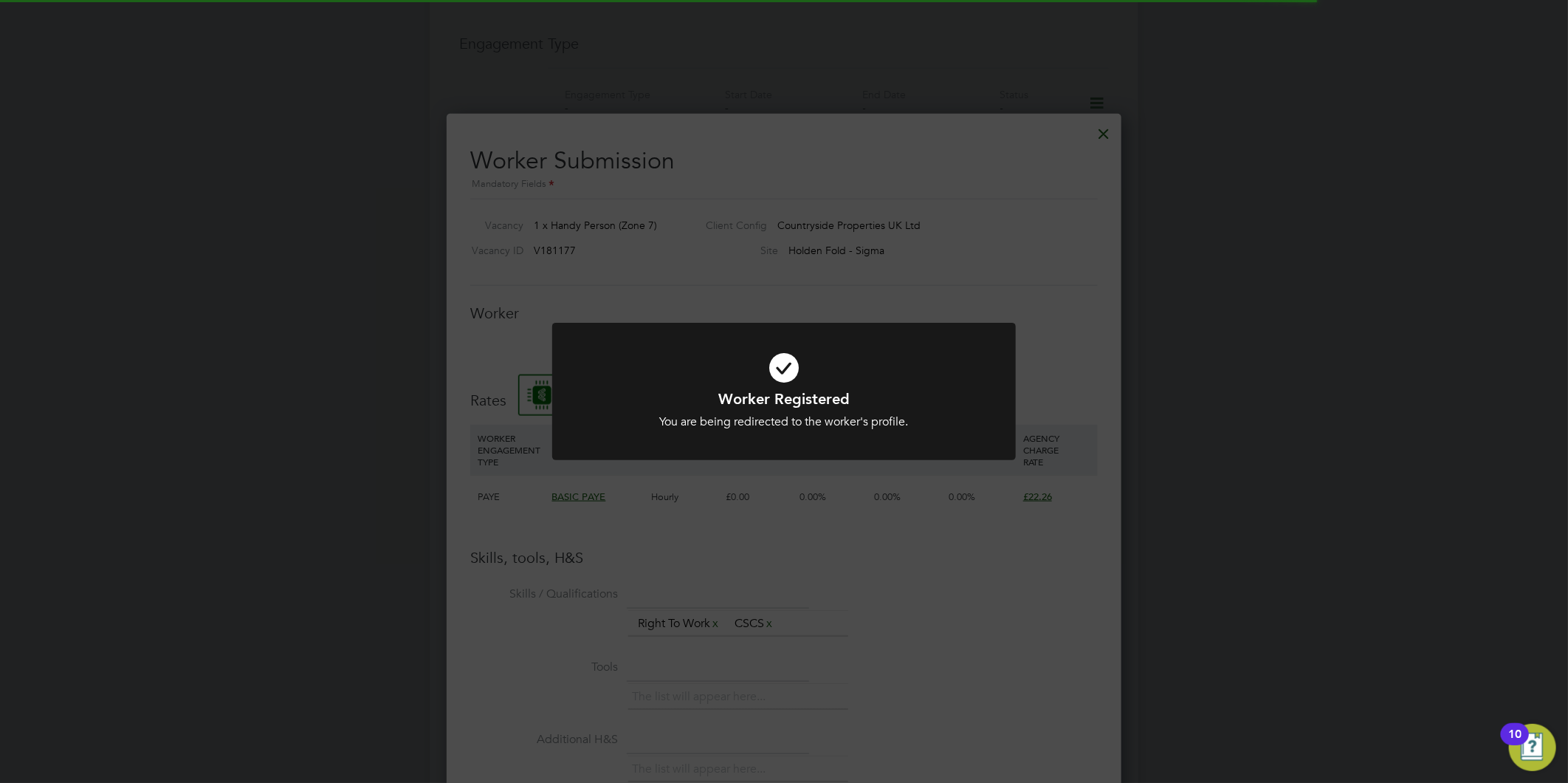
scroll to position [932, 676]
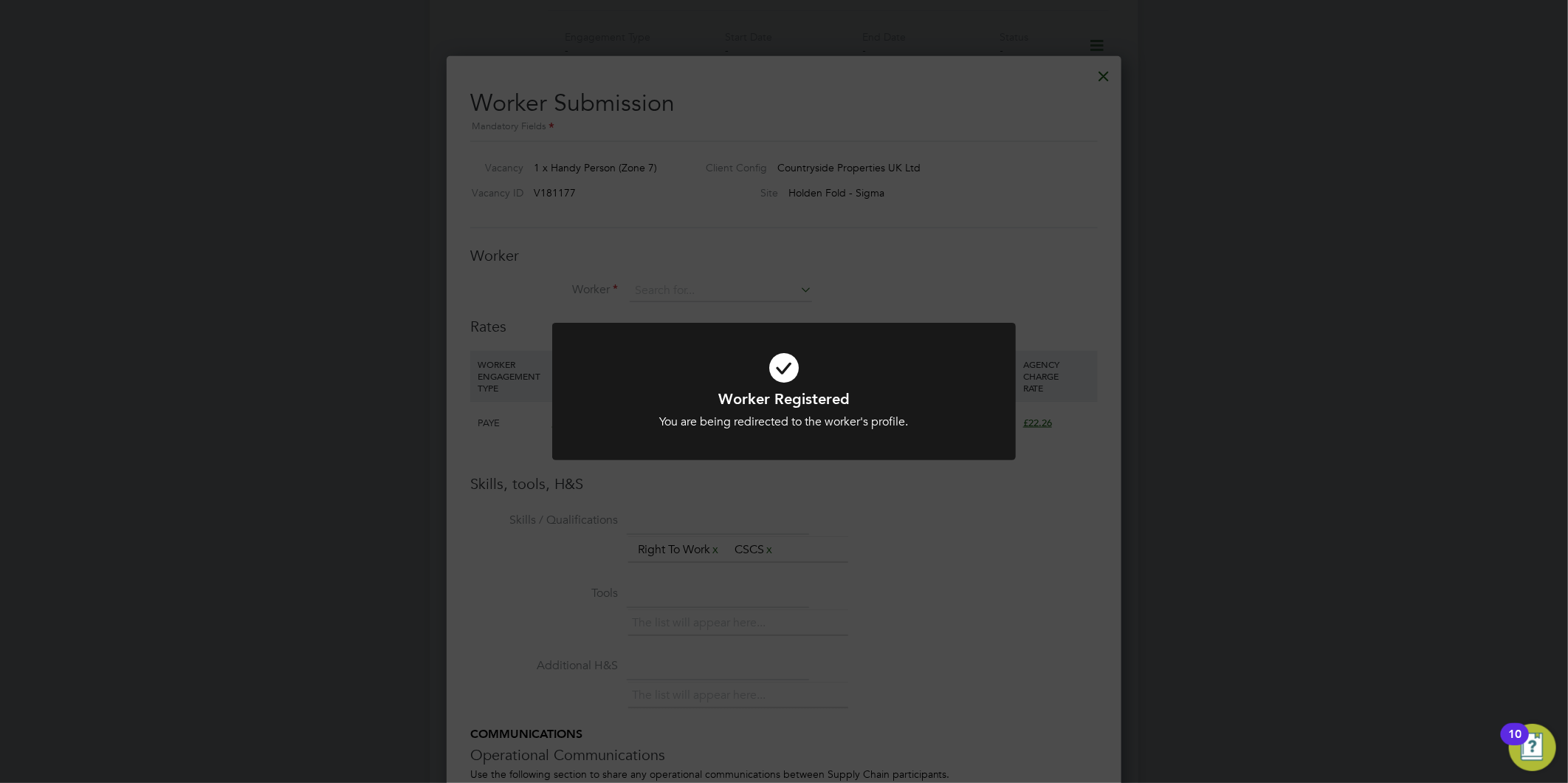
click at [805, 355] on icon at bounding box center [784, 367] width 384 height 57
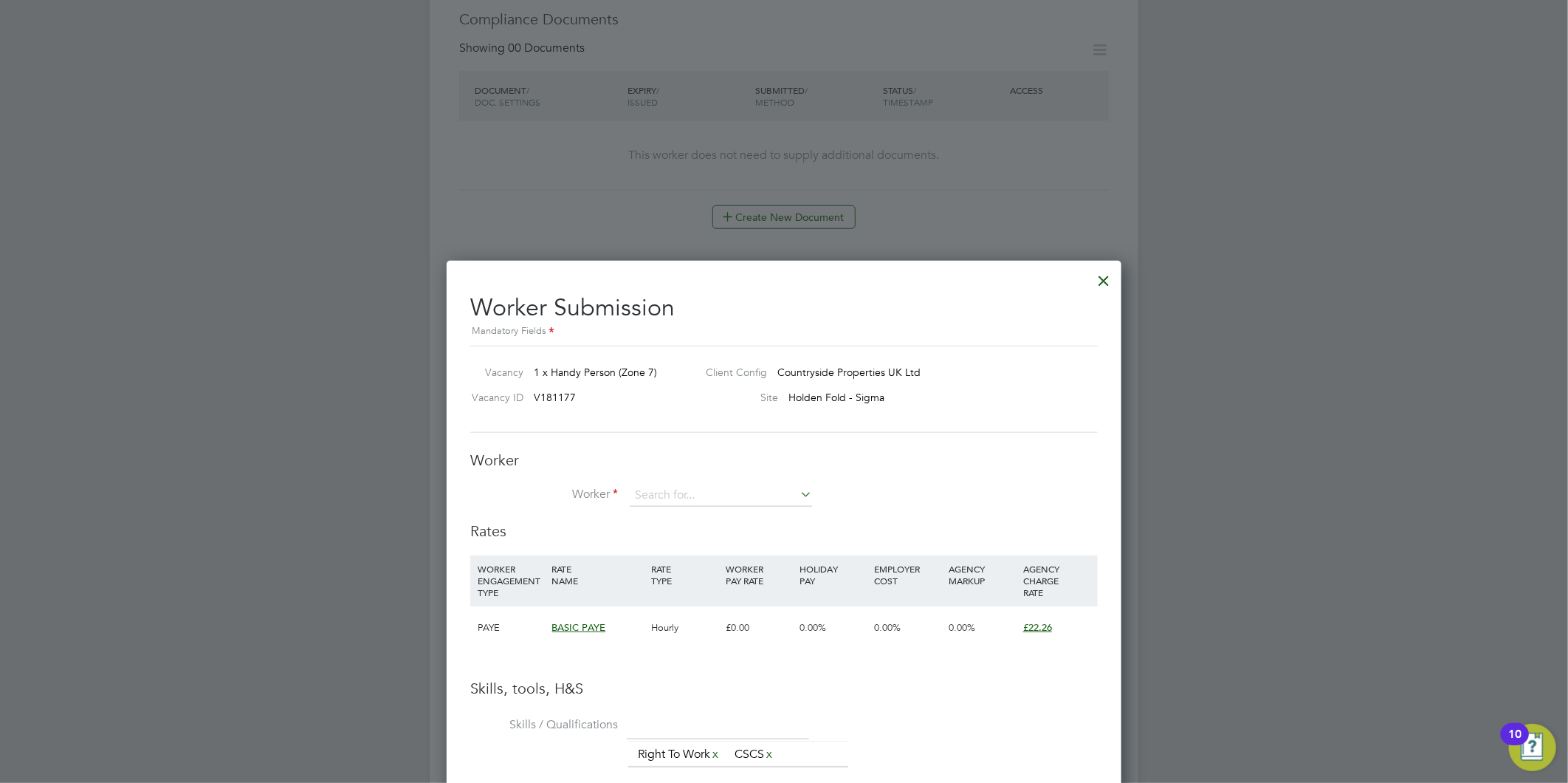
scroll to position [815, 0]
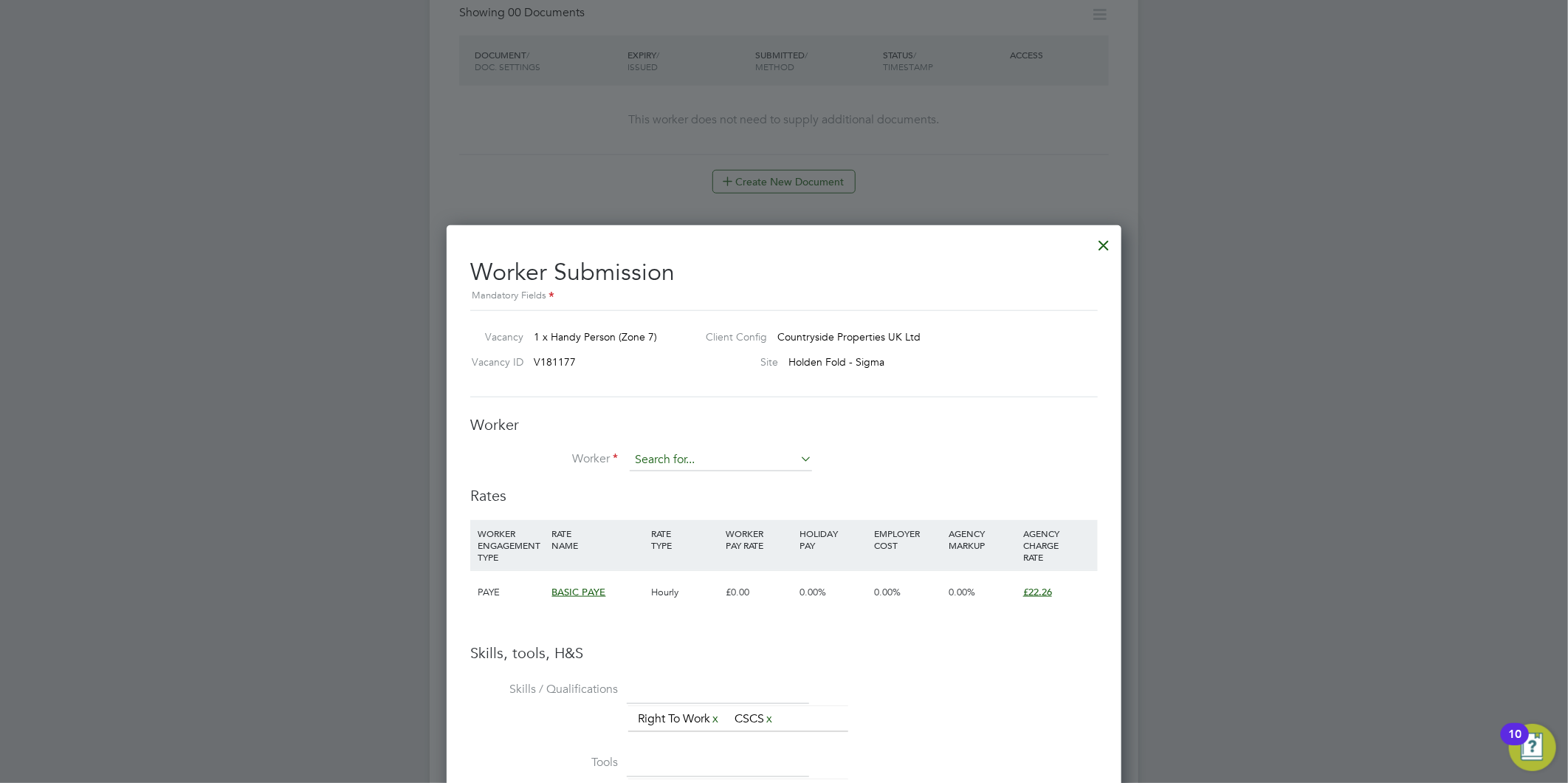
click at [705, 464] on input at bounding box center [721, 460] width 182 height 22
type input "graham sc"
click at [1104, 242] on div at bounding box center [1104, 241] width 27 height 27
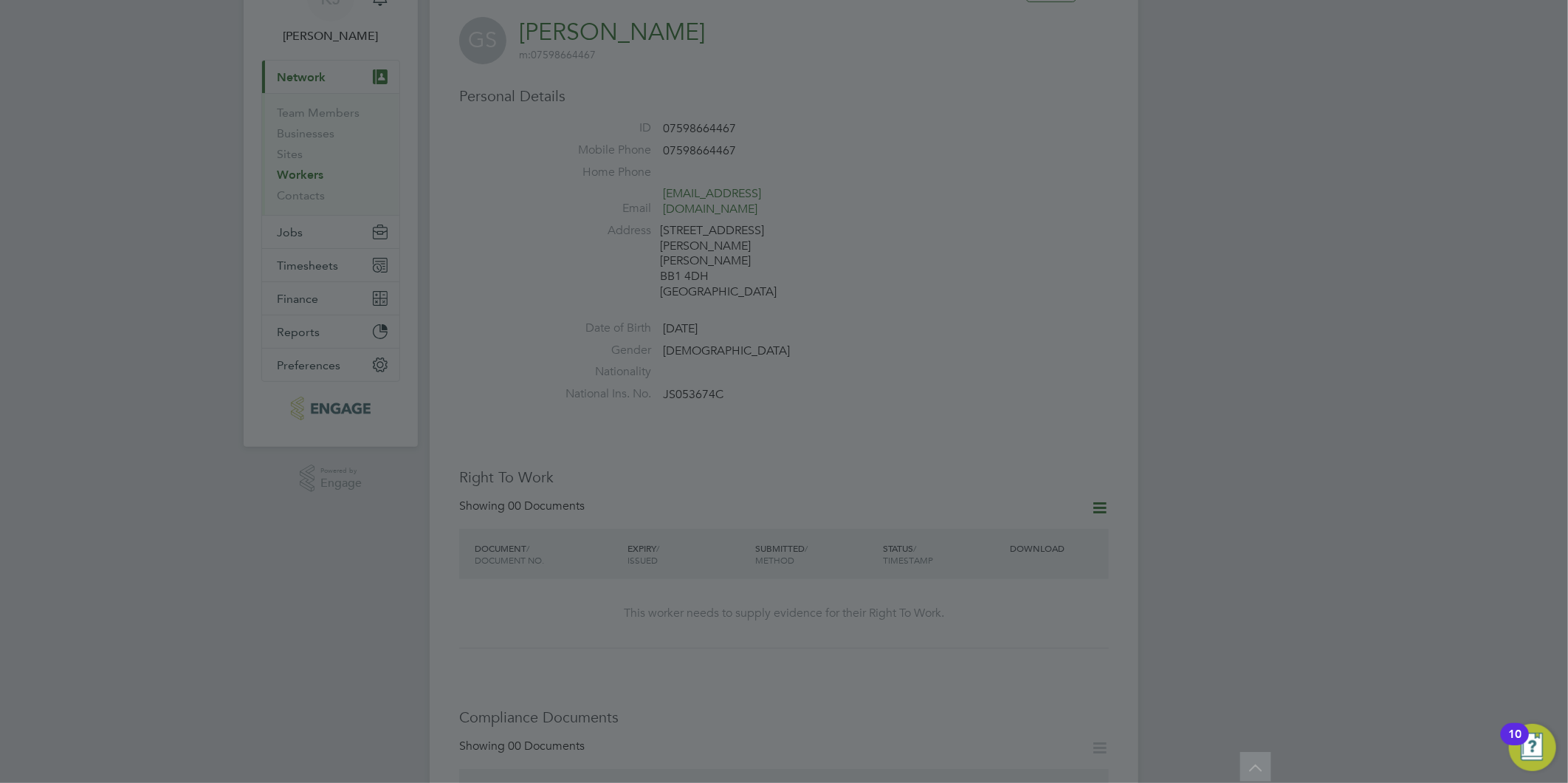
click at [692, 279] on div at bounding box center [784, 391] width 1568 height 783
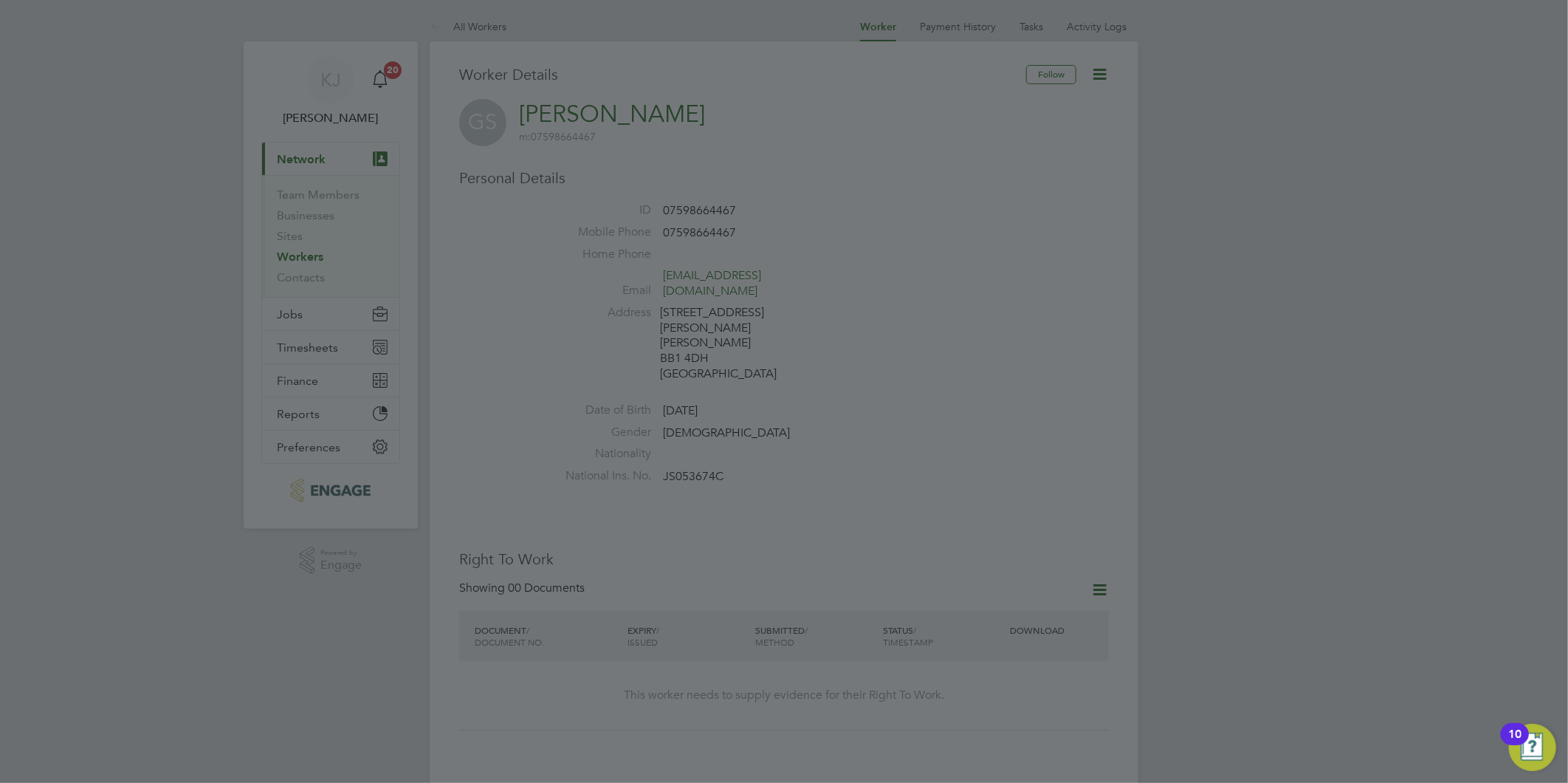
click at [832, 134] on div at bounding box center [784, 391] width 1568 height 783
click at [816, 492] on div at bounding box center [784, 391] width 1568 height 783
click at [290, 256] on div at bounding box center [784, 391] width 1568 height 783
drag, startPoint x: 322, startPoint y: 363, endPoint x: 363, endPoint y: 446, distance: 92.6
click at [322, 363] on div at bounding box center [784, 391] width 1568 height 783
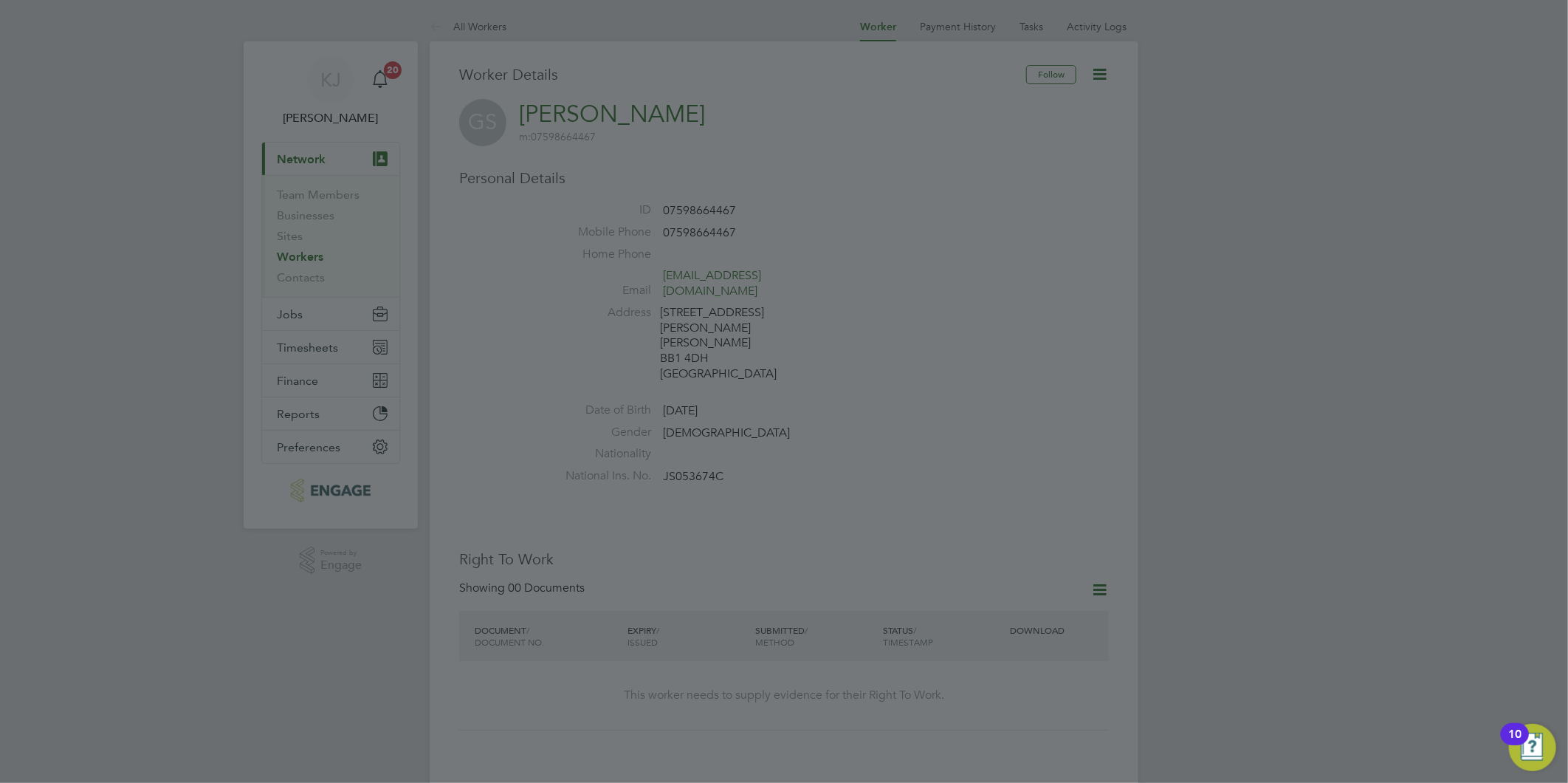
drag, startPoint x: 363, startPoint y: 446, endPoint x: 436, endPoint y: 439, distance: 73.3
click at [365, 451] on div at bounding box center [784, 391] width 1568 height 783
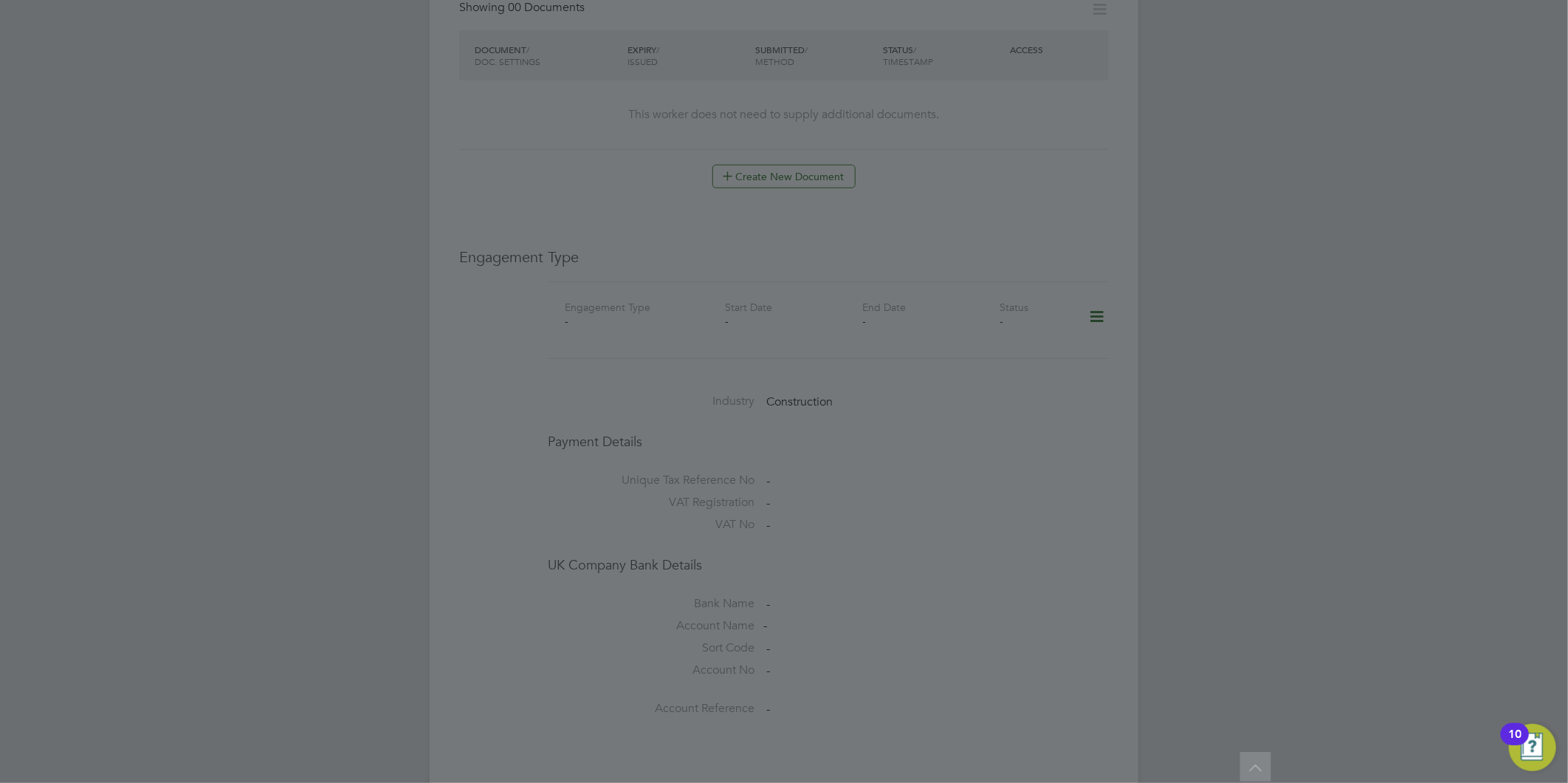
scroll to position [1087, 0]
drag, startPoint x: 644, startPoint y: 501, endPoint x: 863, endPoint y: 672, distance: 277.9
click at [662, 530] on div at bounding box center [784, 391] width 1568 height 783
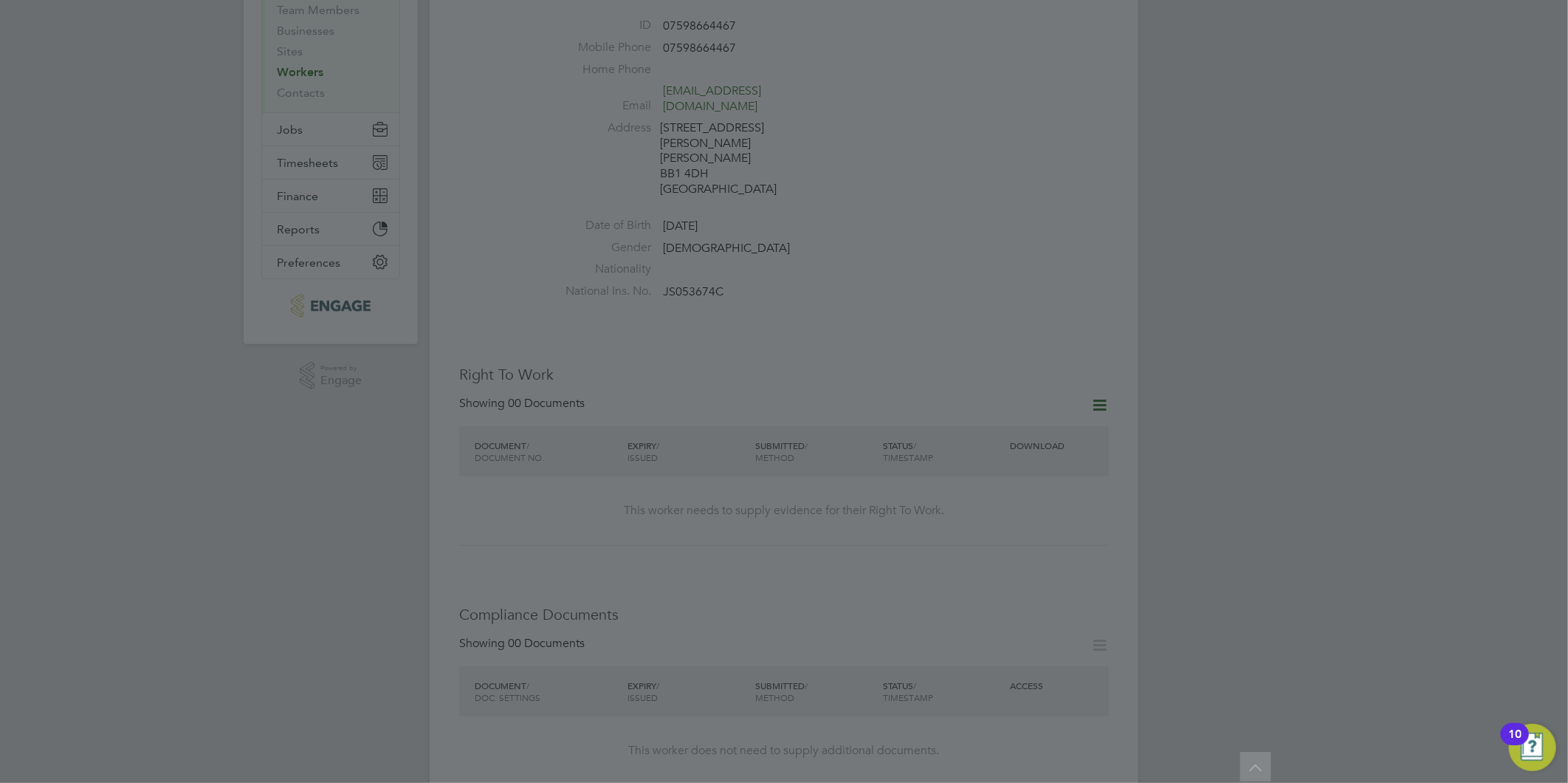
click at [216, 160] on div at bounding box center [784, 391] width 1568 height 783
click at [225, 170] on div at bounding box center [784, 391] width 1568 height 783
click at [240, 170] on div at bounding box center [784, 391] width 1568 height 783
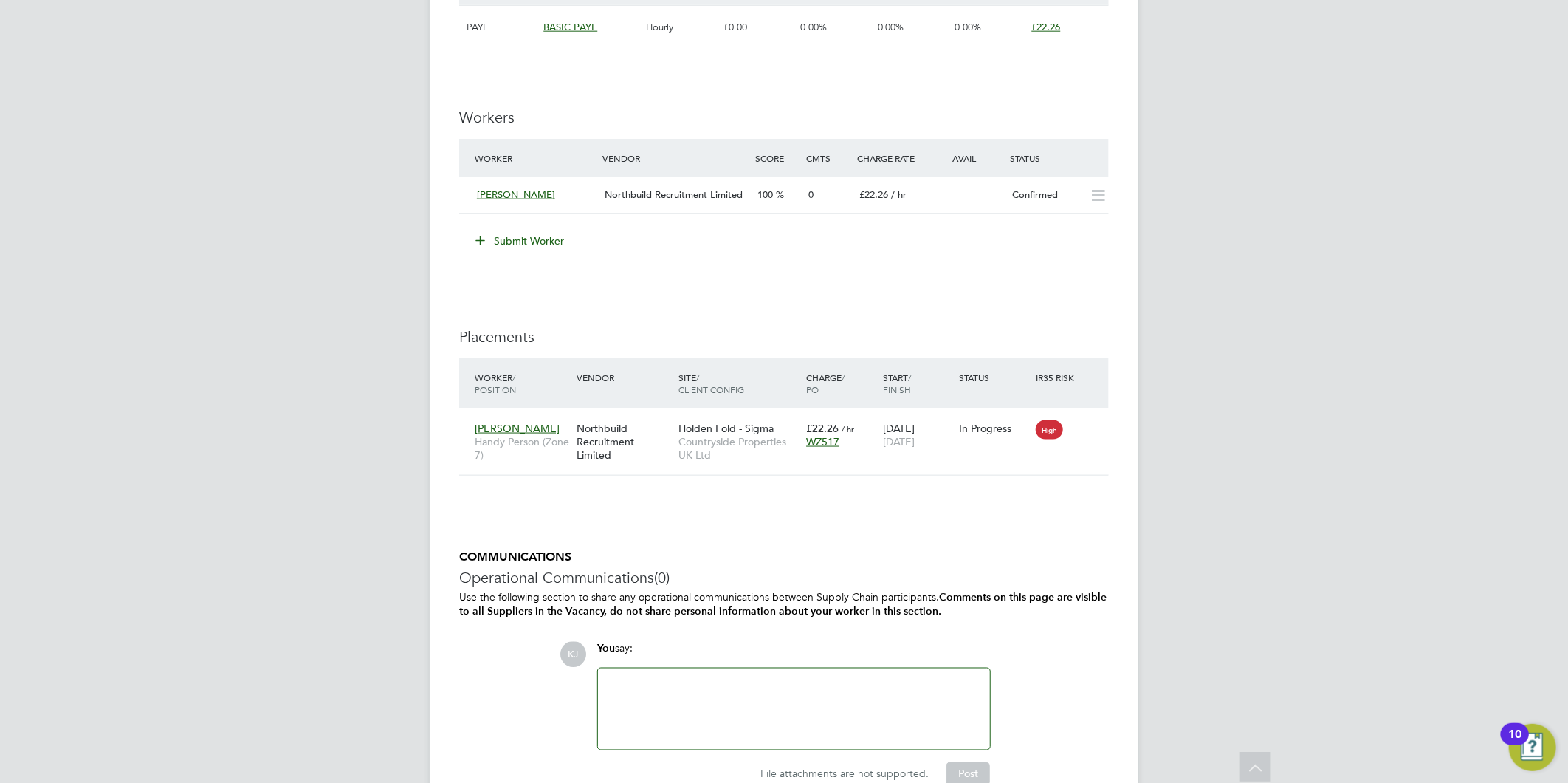
click at [537, 239] on button "Submit Worker" at bounding box center [520, 240] width 110 height 23
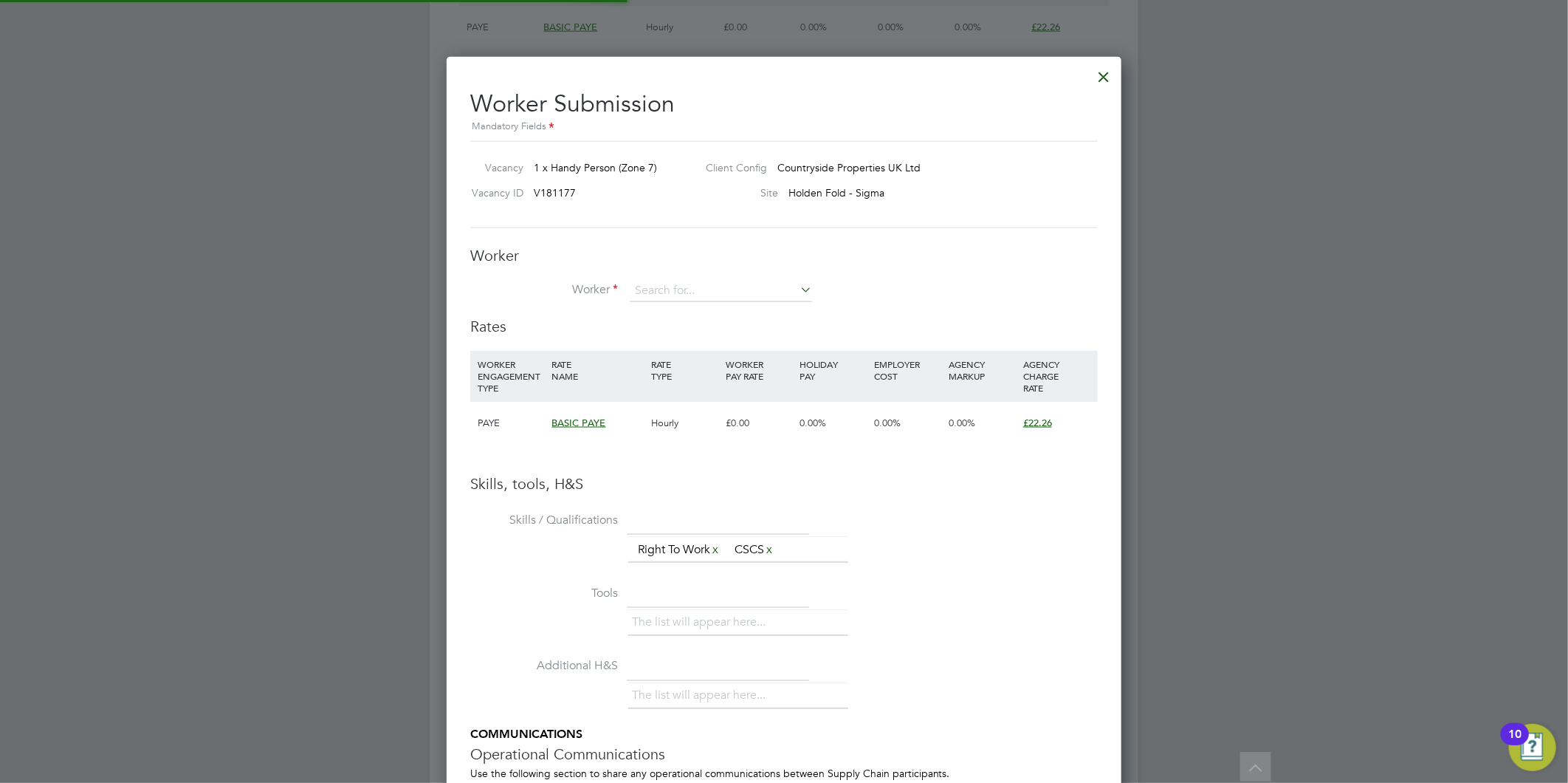
scroll to position [43, 100]
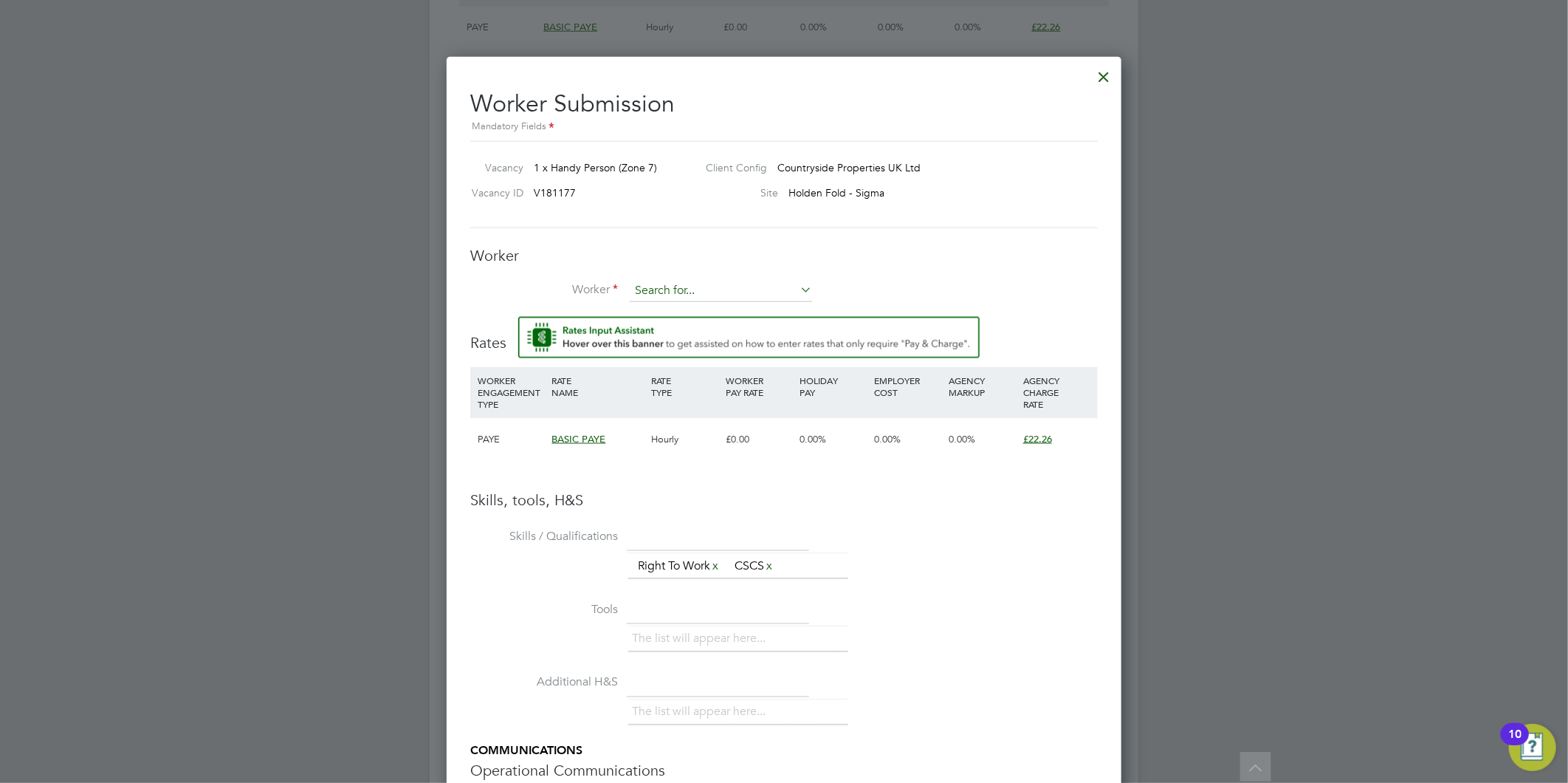
click at [706, 286] on input at bounding box center [721, 290] width 182 height 22
type input "G"
type input "[PERSON_NAME]"
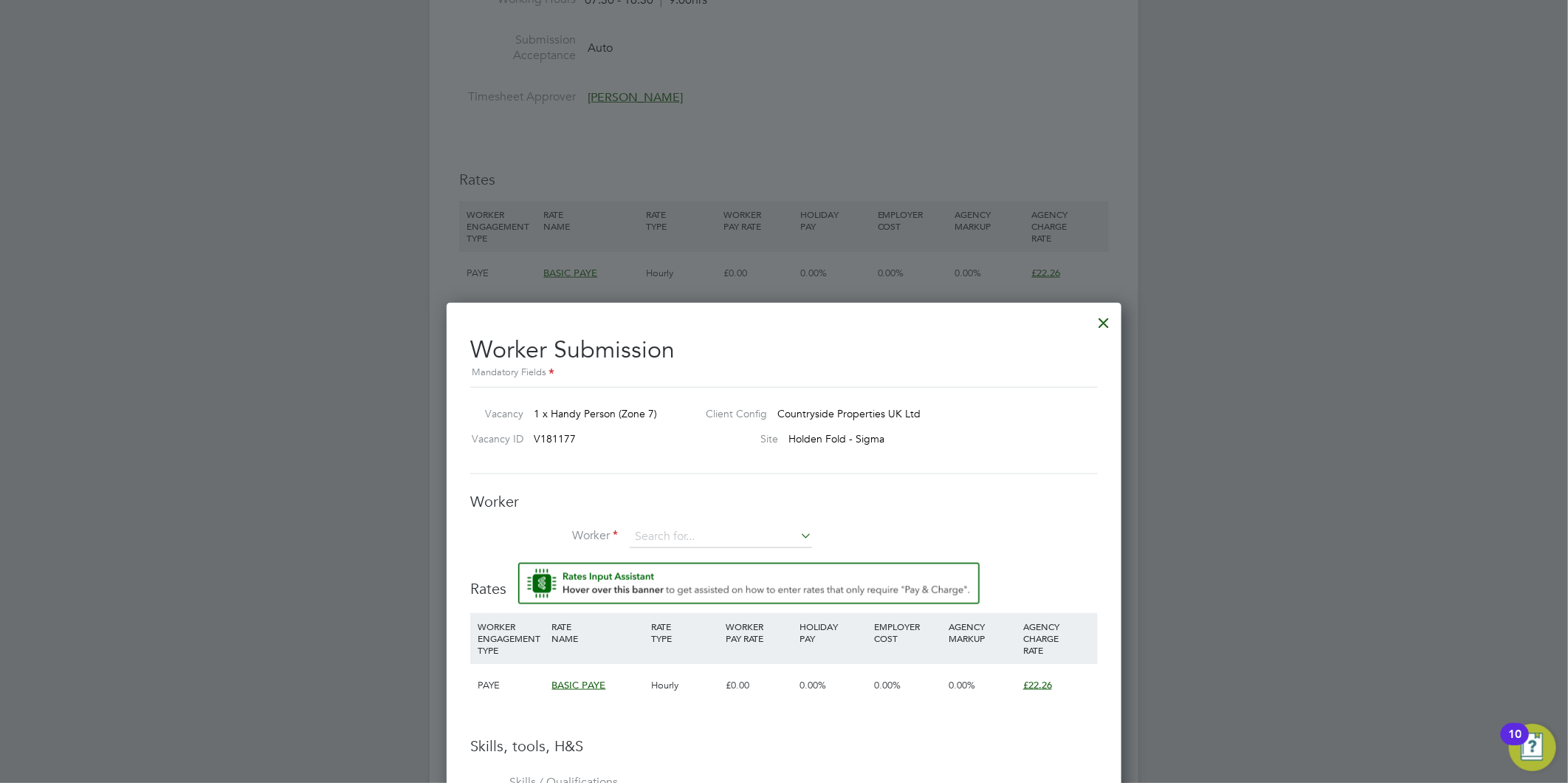
click at [661, 548] on li "Worker" at bounding box center [784, 544] width 627 height 37
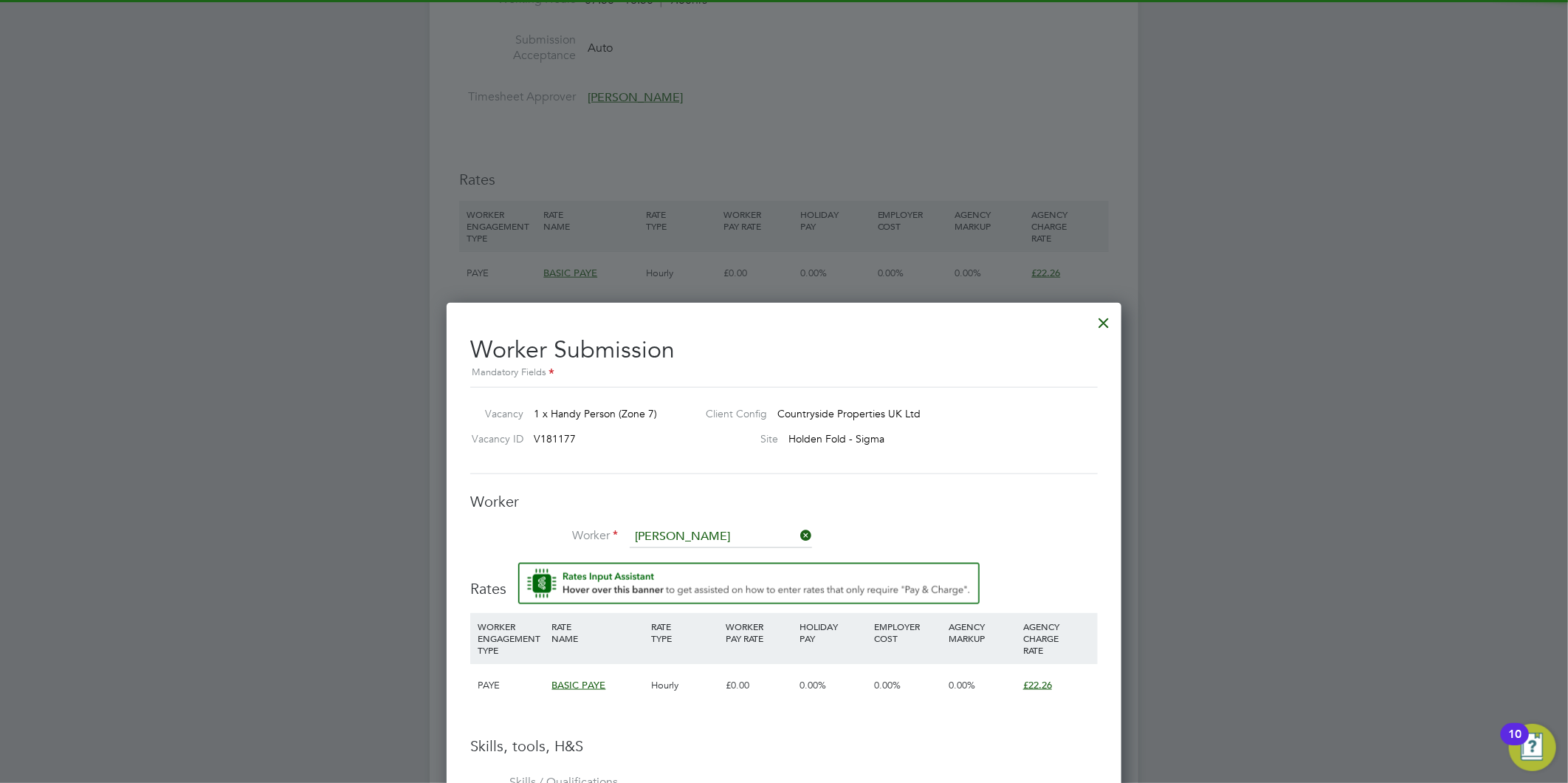
paste input "[PERSON_NAME]"
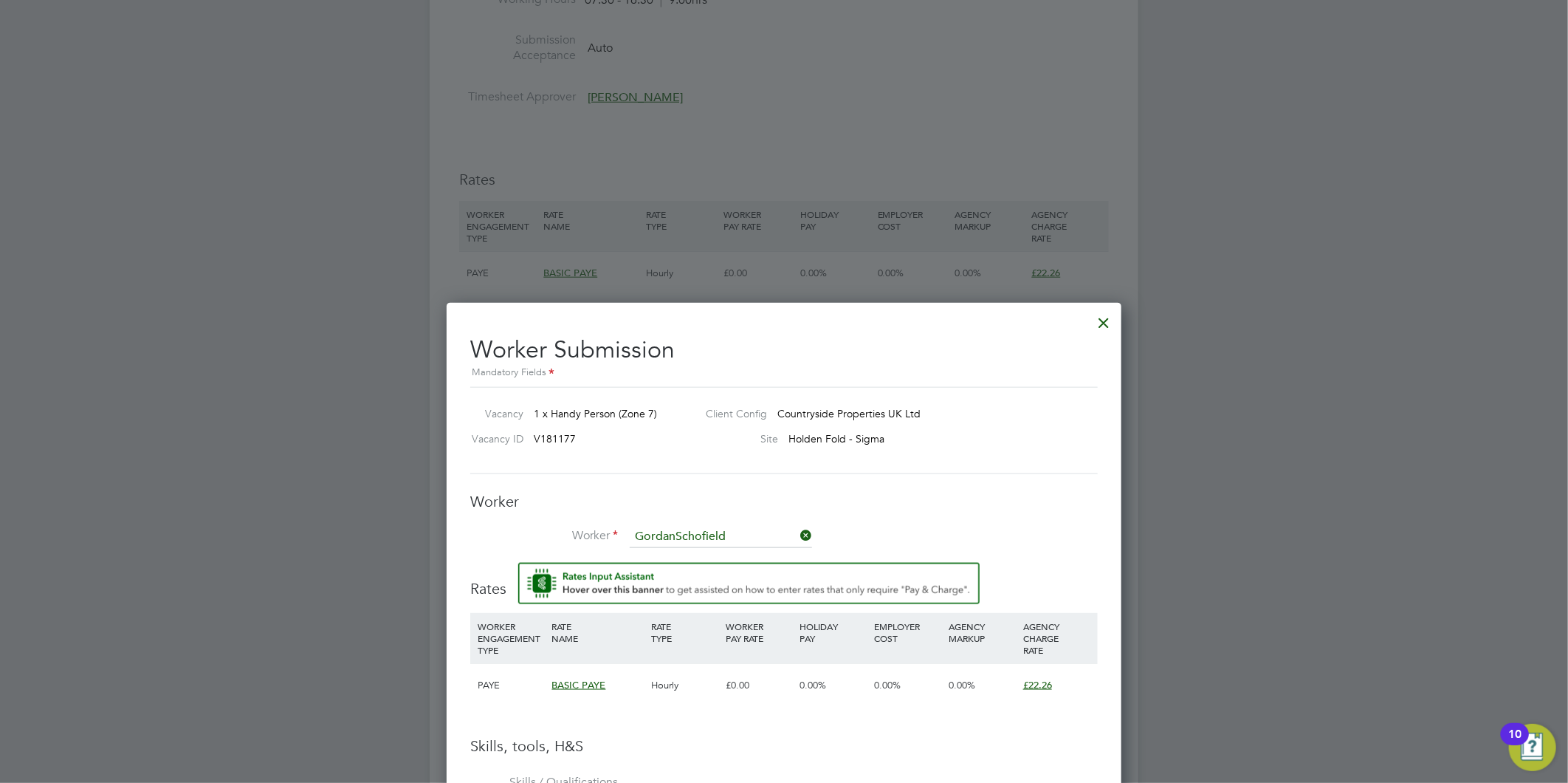
click at [680, 527] on input "GordanSchofield" at bounding box center [721, 536] width 182 height 22
type input "GordanSchofield"
click at [1105, 327] on div at bounding box center [1104, 319] width 27 height 27
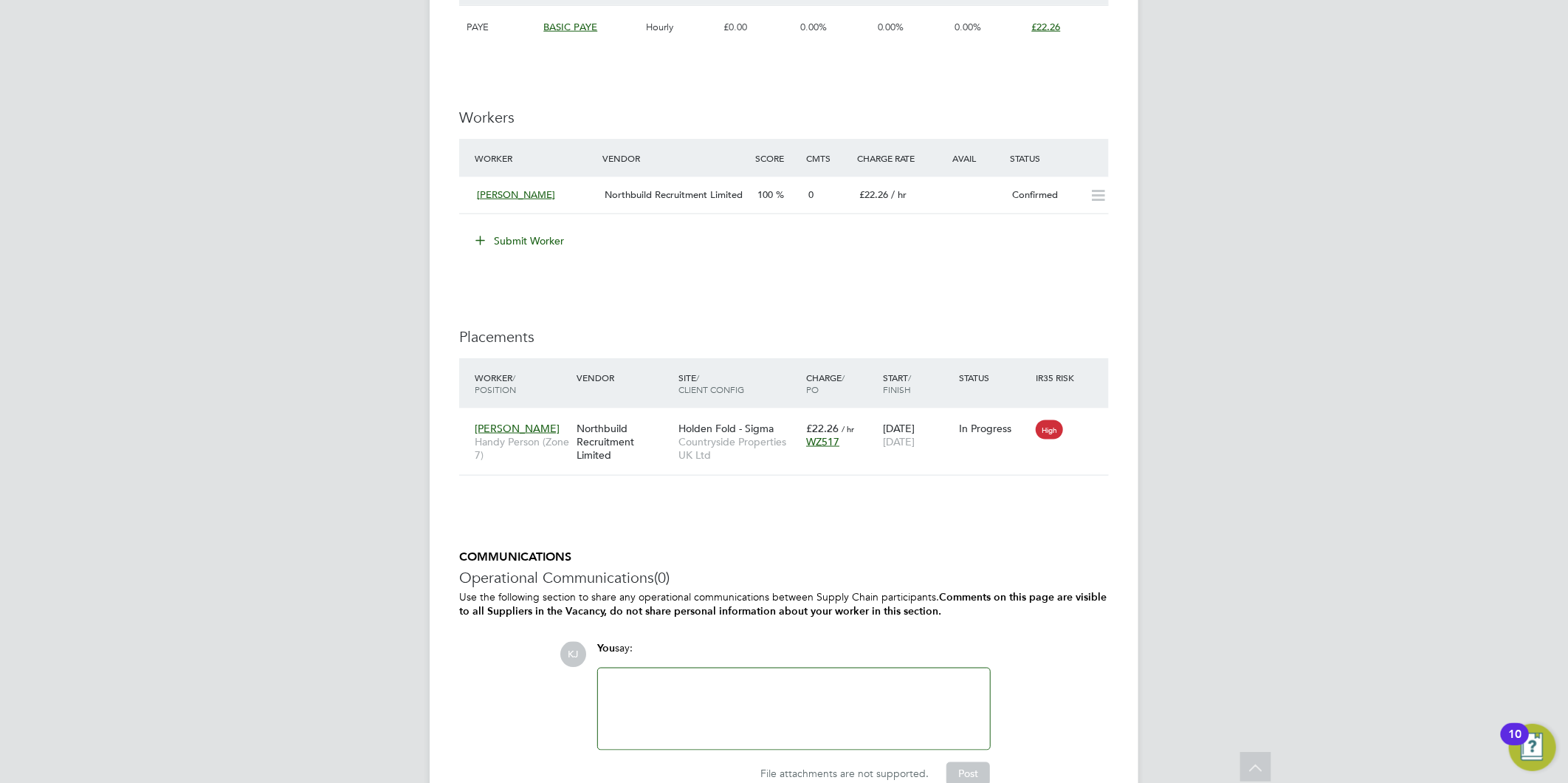
click at [529, 245] on button "Submit Worker" at bounding box center [520, 240] width 110 height 23
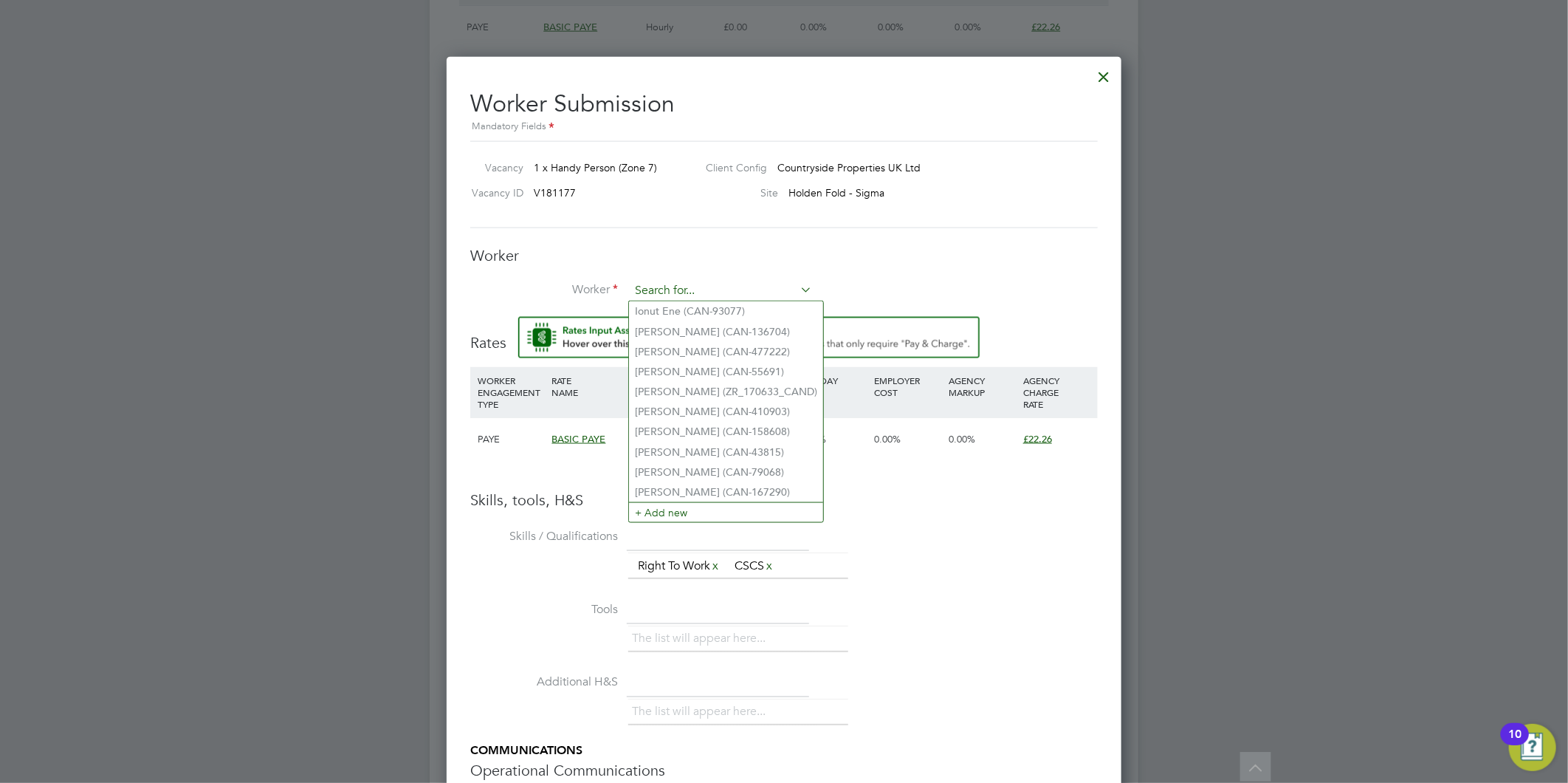
click at [672, 288] on input at bounding box center [721, 290] width 182 height 22
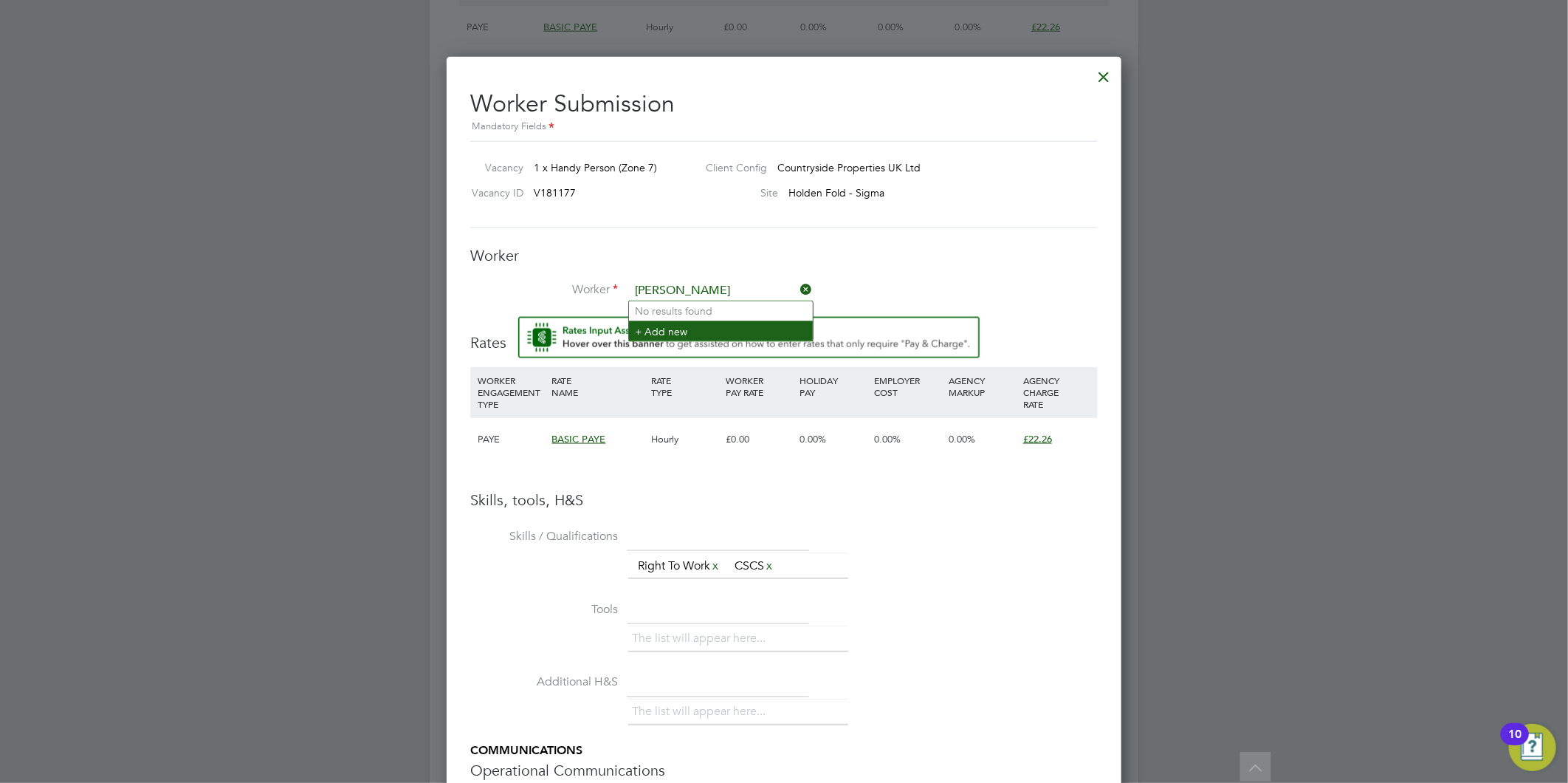
type input "[PERSON_NAME]"
click at [690, 328] on li "+ Add new" at bounding box center [721, 331] width 184 height 20
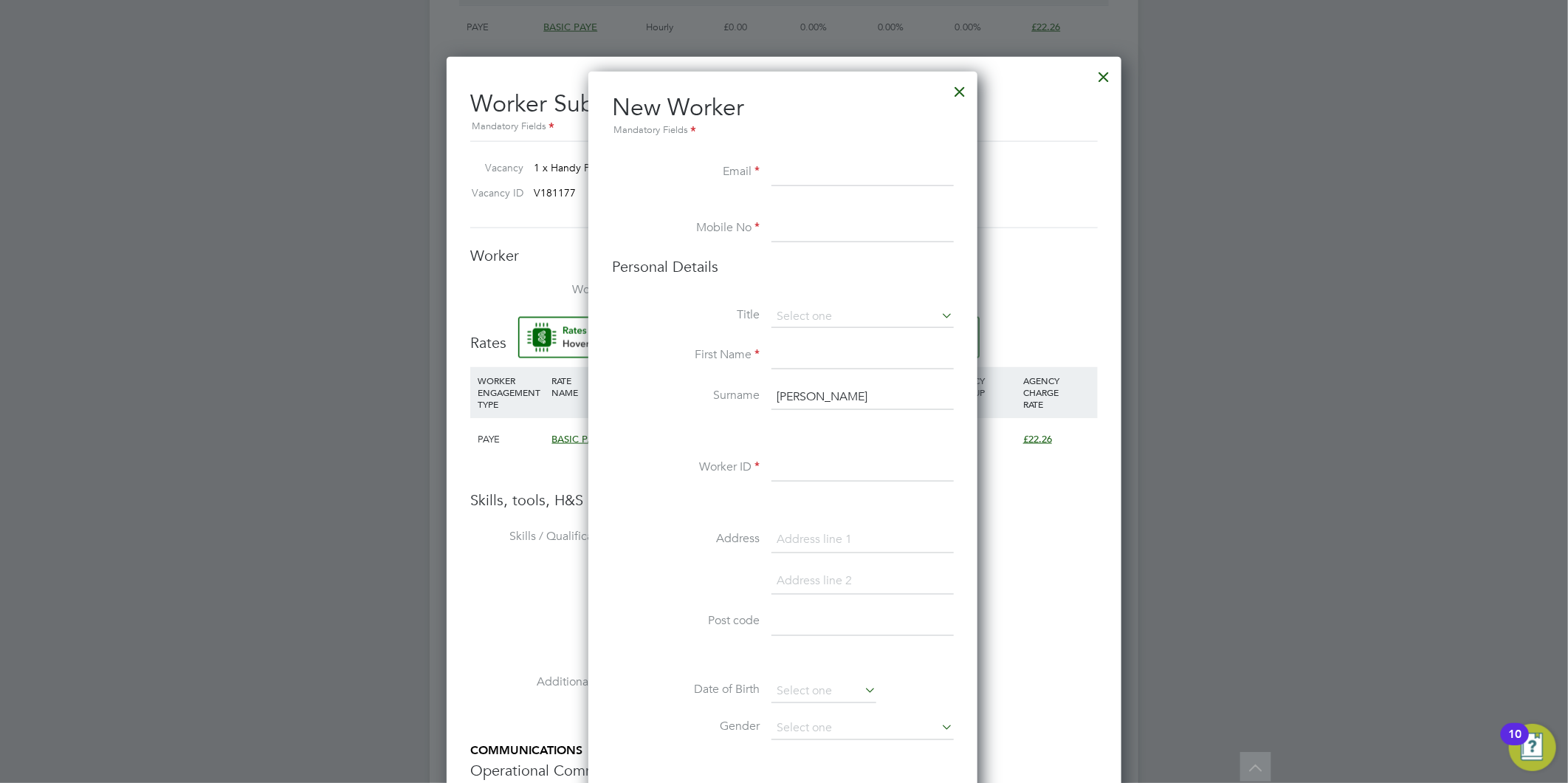
click at [798, 173] on input at bounding box center [863, 173] width 182 height 27
paste input "[EMAIL_ADDRESS][DOMAIN_NAME]"
type input "[EMAIL_ADDRESS][DOMAIN_NAME]"
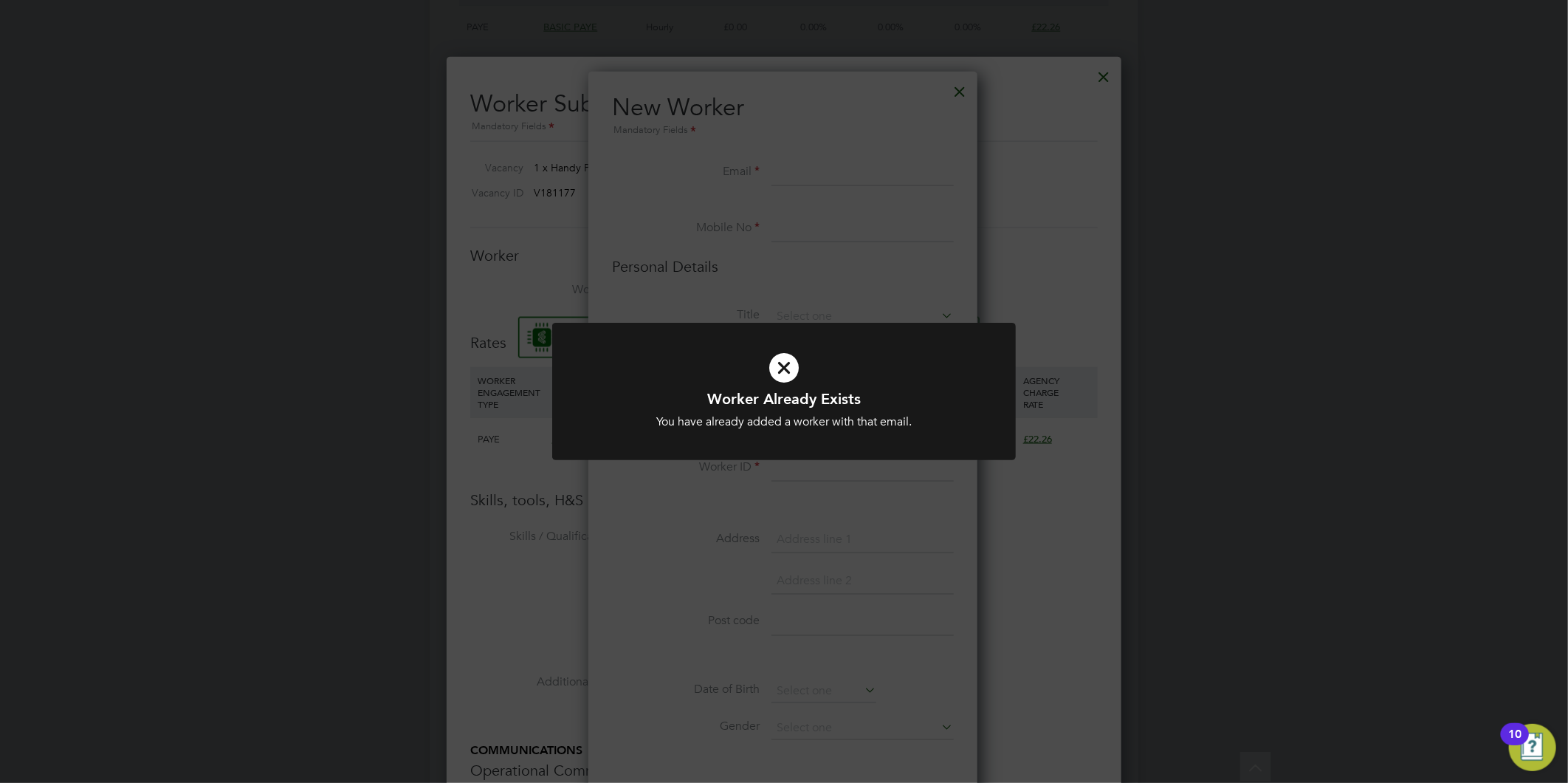
drag, startPoint x: 767, startPoint y: 349, endPoint x: 762, endPoint y: 385, distance: 36.3
click at [769, 349] on icon at bounding box center [784, 367] width 384 height 57
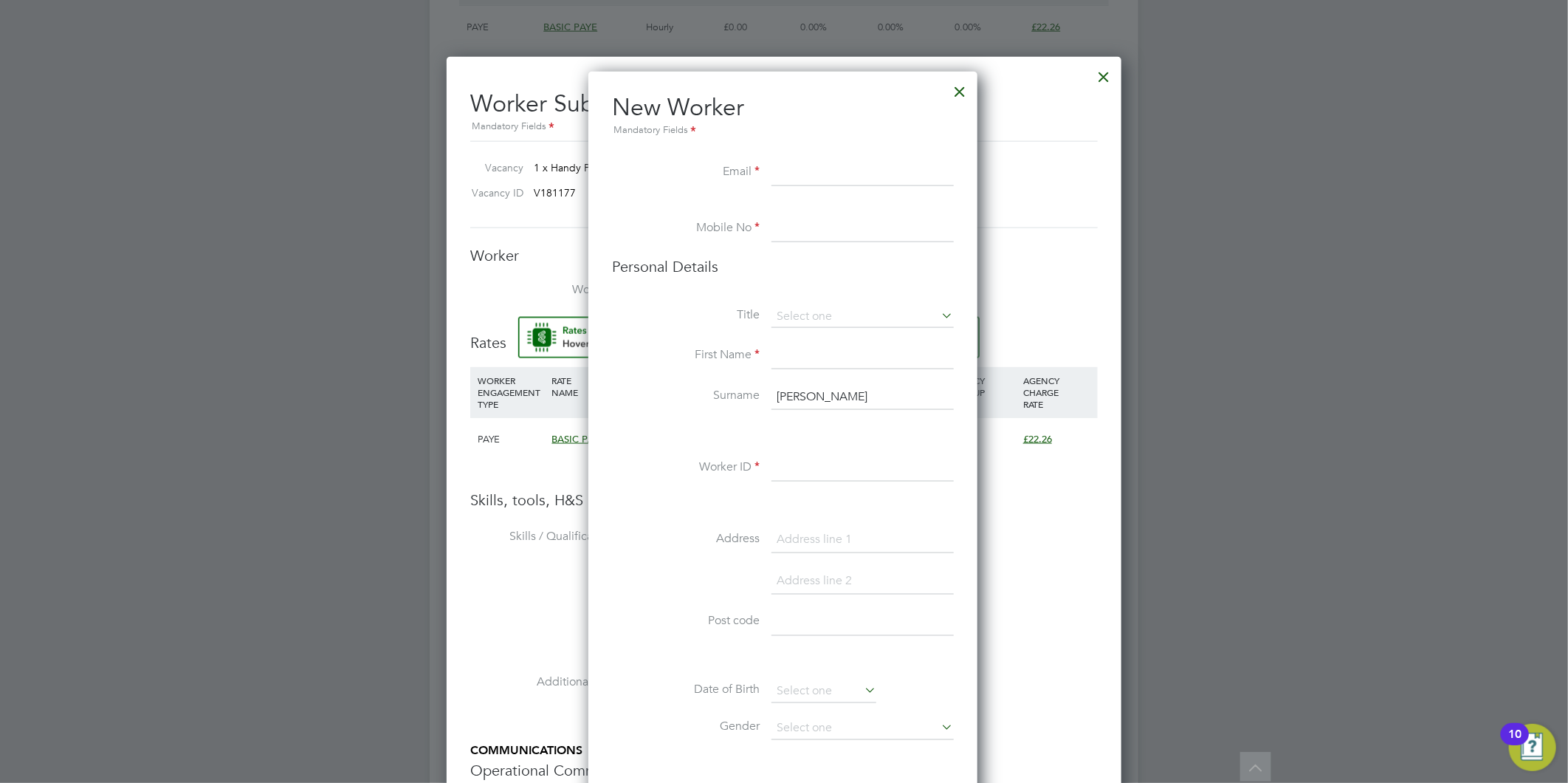
click at [802, 168] on input at bounding box center [863, 173] width 182 height 27
paste input "07598664467"
type input "07598664467"
click at [788, 216] on input at bounding box center [863, 228] width 182 height 27
click at [877, 173] on input "07598664467" at bounding box center [863, 173] width 182 height 27
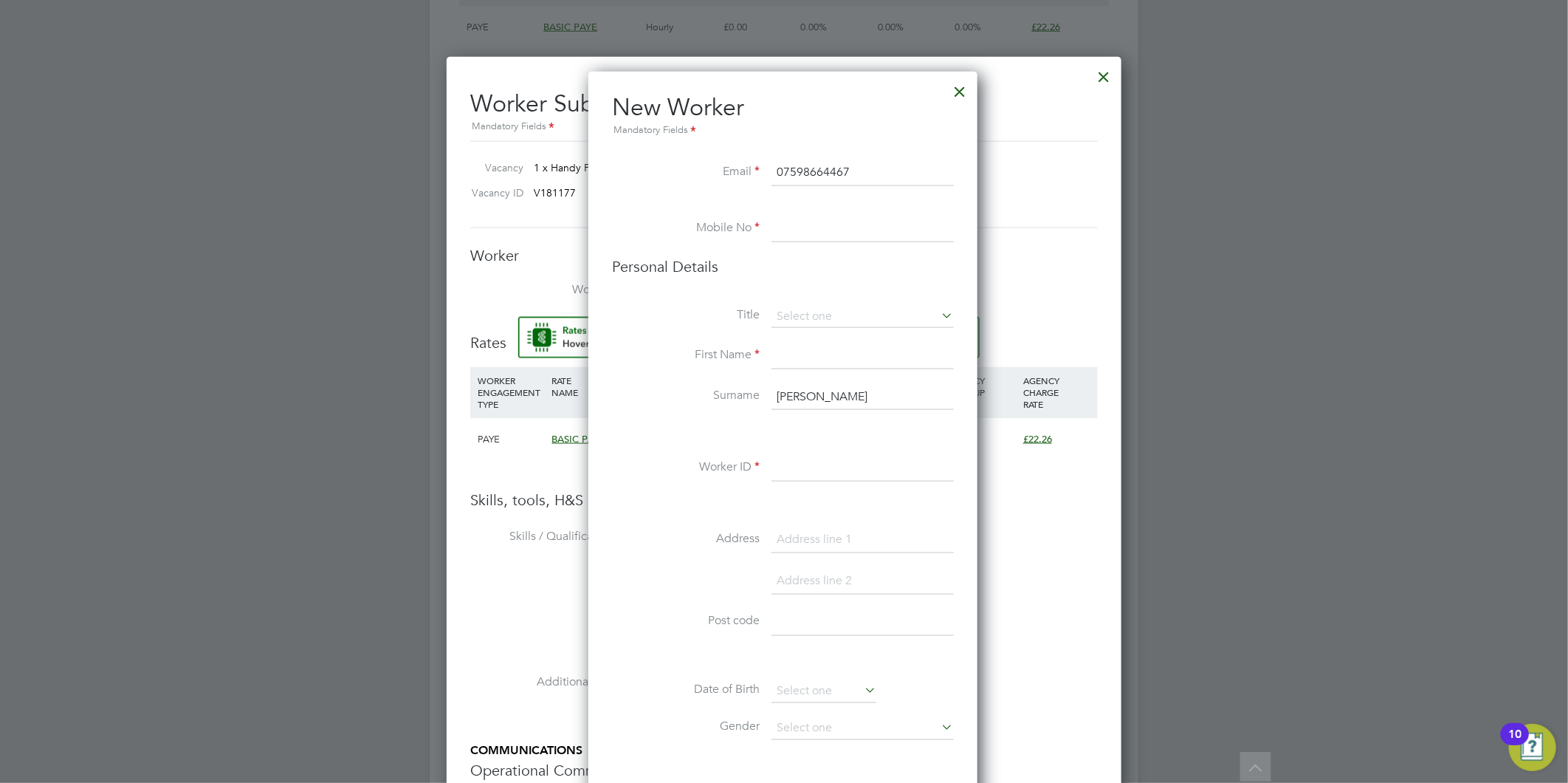
drag, startPoint x: 880, startPoint y: 171, endPoint x: 351, endPoint y: 187, distance: 529.2
paste input "[EMAIL_ADDRESS][DOMAIN_NAME]"
type input "[EMAIL_ADDRESS][DOMAIN_NAME]"
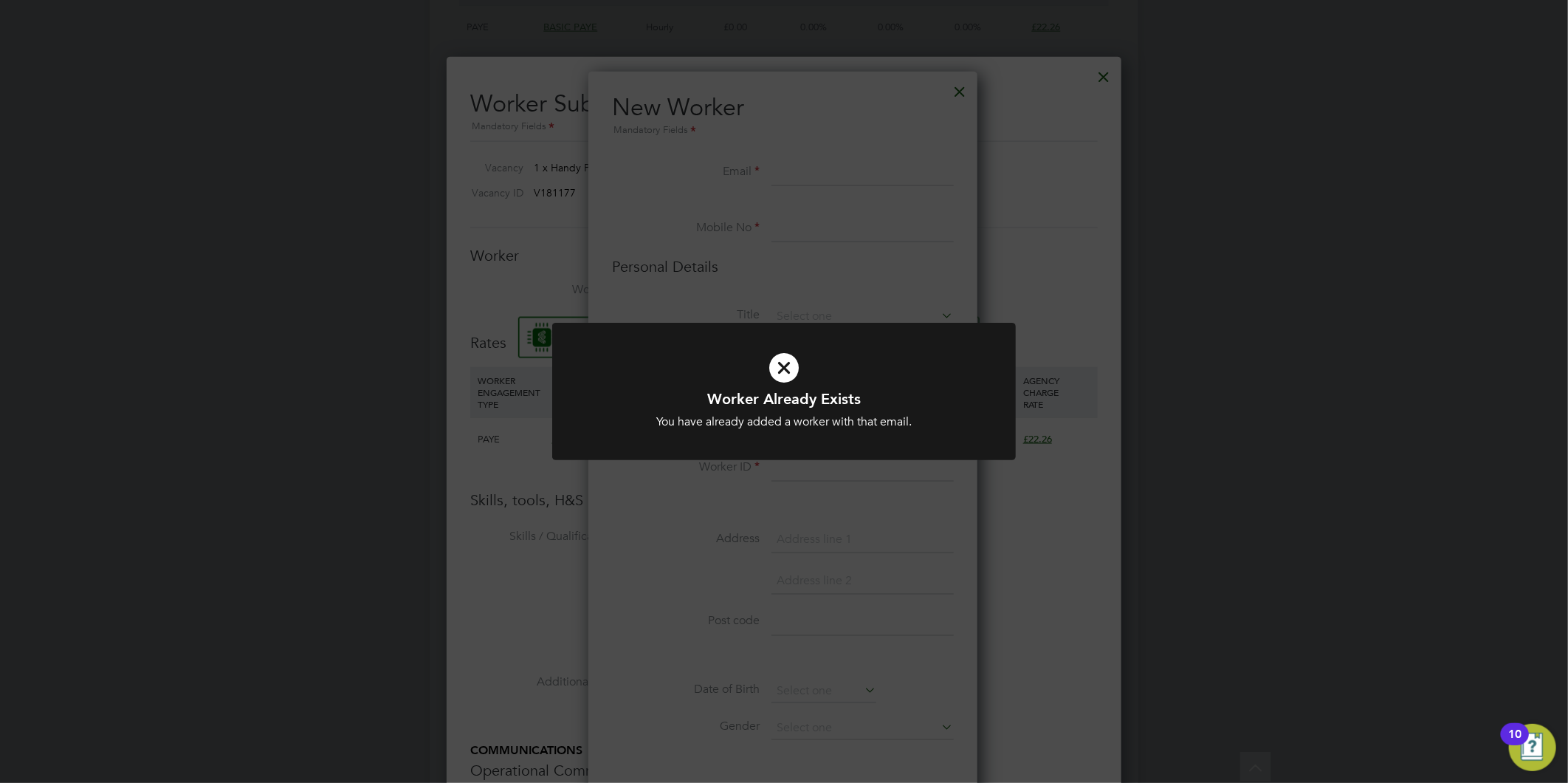
click at [777, 364] on icon at bounding box center [784, 367] width 384 height 57
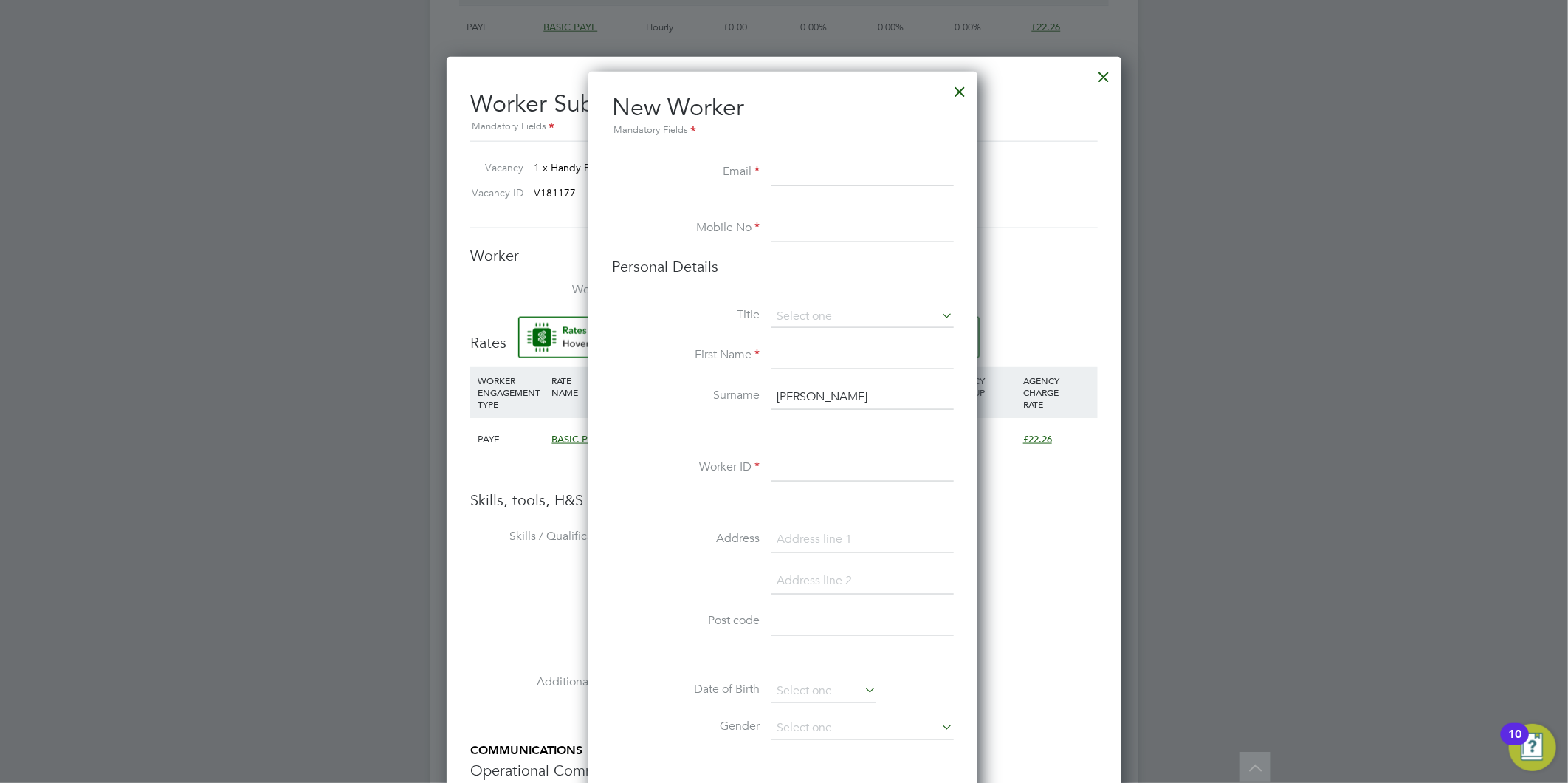
click at [826, 158] on li "New Worker Mandatory Fields" at bounding box center [783, 126] width 342 height 68
click at [827, 162] on input at bounding box center [863, 173] width 182 height 27
paste input "[EMAIL_ADDRESS][DOMAIN_NAME]"
type input "[EMAIL_ADDRESS][DOMAIN_NAME]"
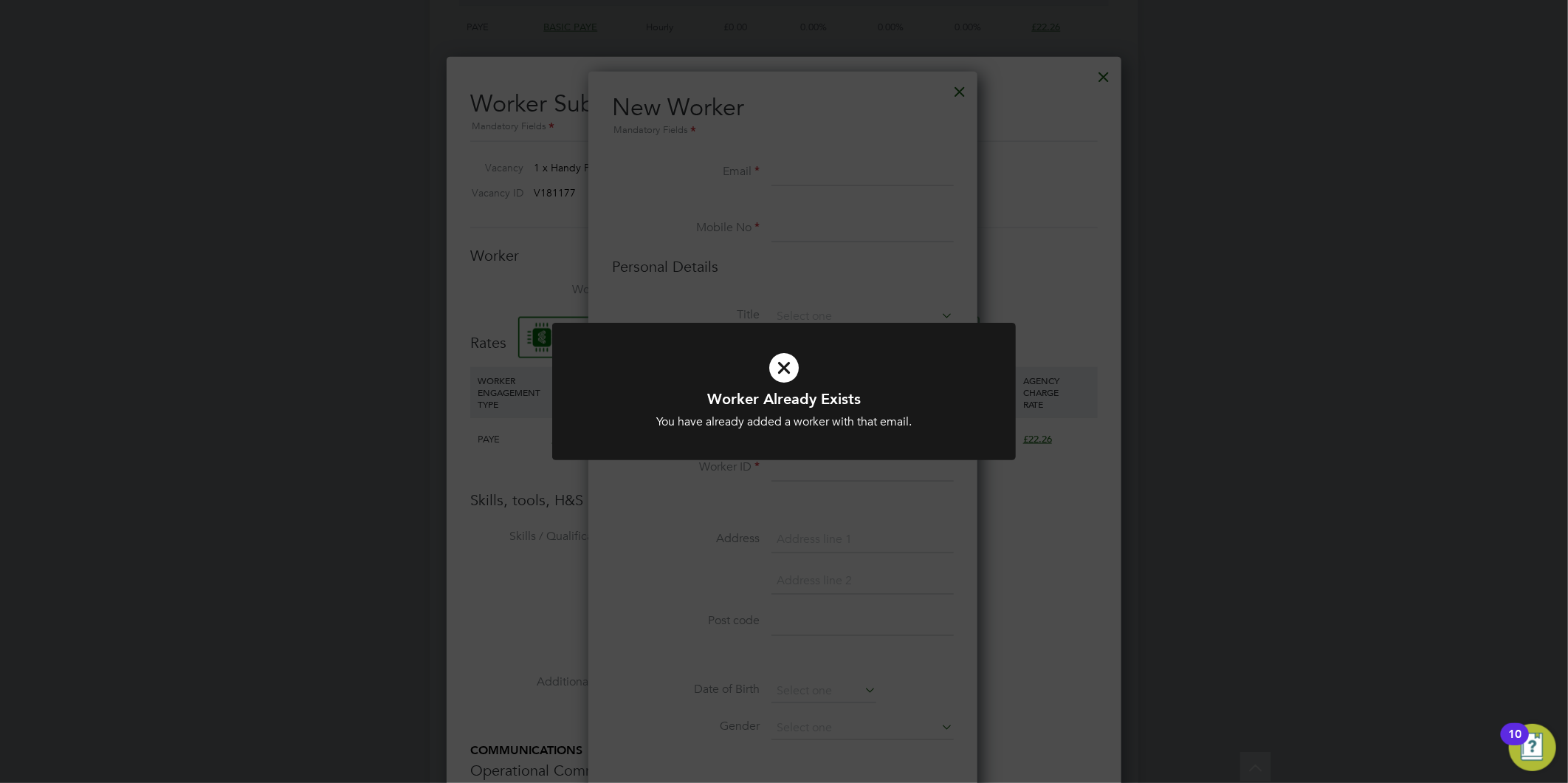
click at [956, 99] on div "Worker Already Exists You have already added a worker with that email. Cancel O…" at bounding box center [784, 391] width 1568 height 783
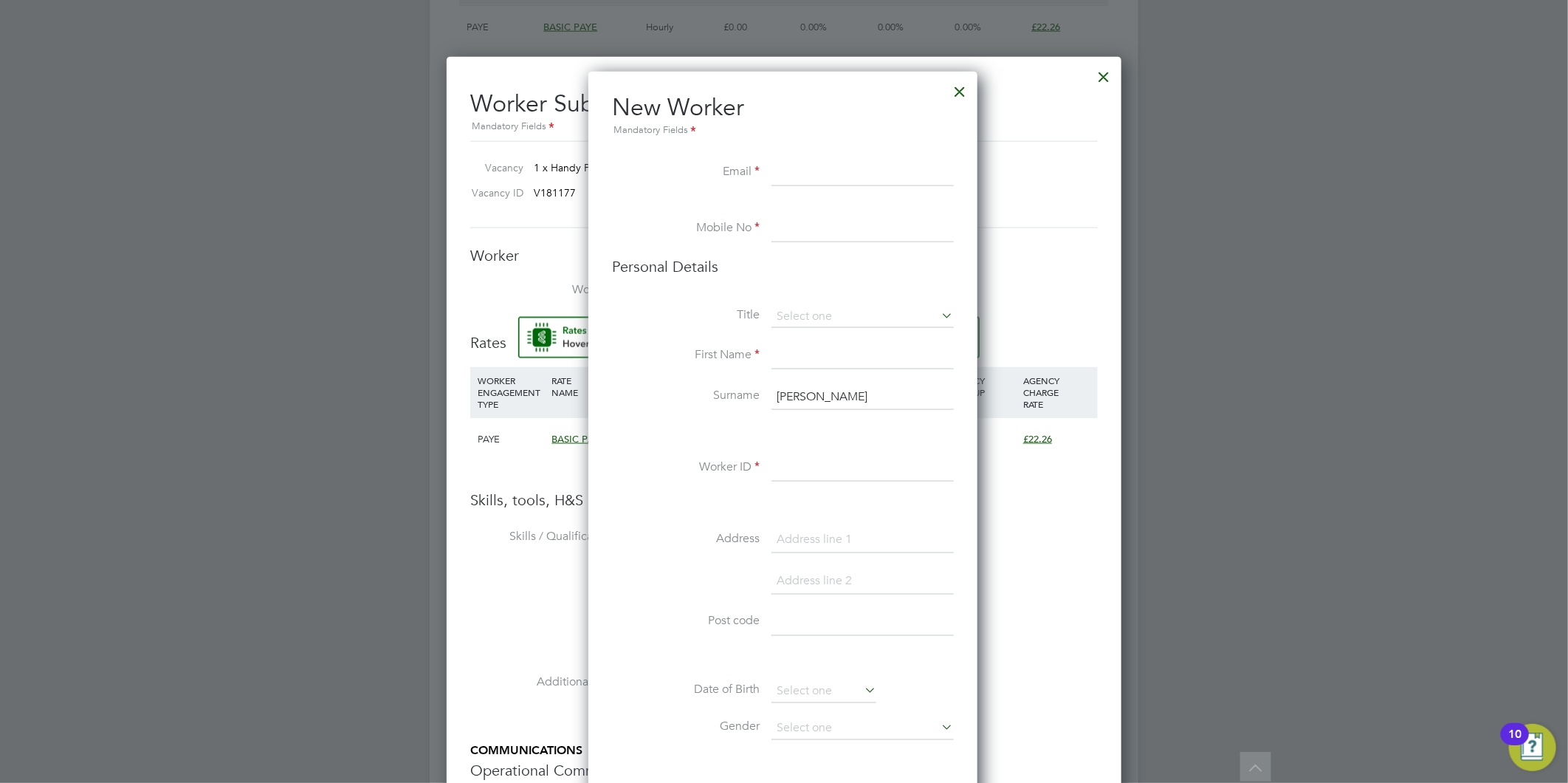
drag, startPoint x: 959, startPoint y: 74, endPoint x: 959, endPoint y: 85, distance: 11.0
click at [959, 76] on div at bounding box center [960, 87] width 27 height 27
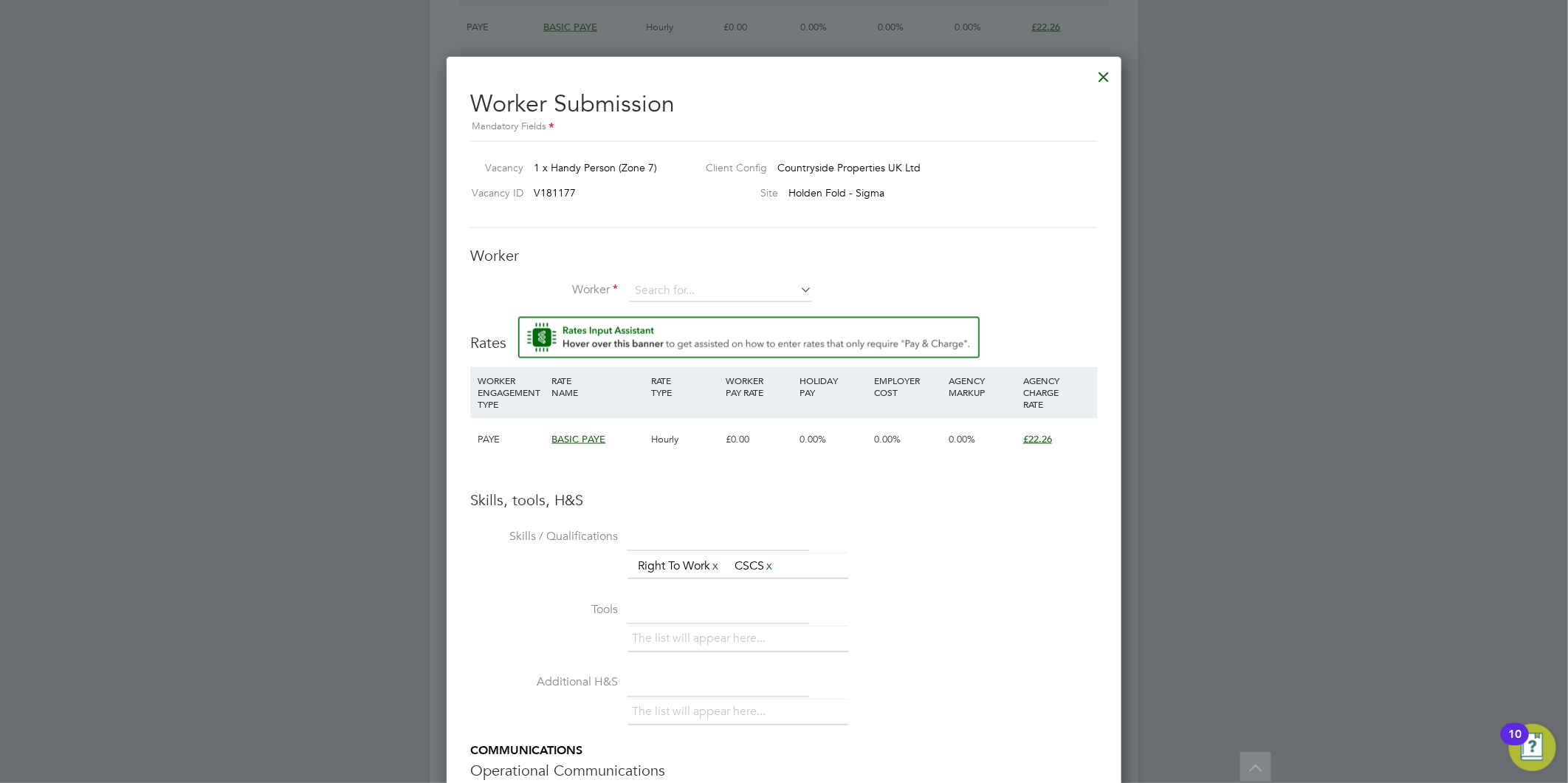
click at [959, 85] on h2 "Worker Submission Mandatory Fields" at bounding box center [784, 106] width 627 height 58
click at [1109, 71] on div at bounding box center [1104, 73] width 27 height 27
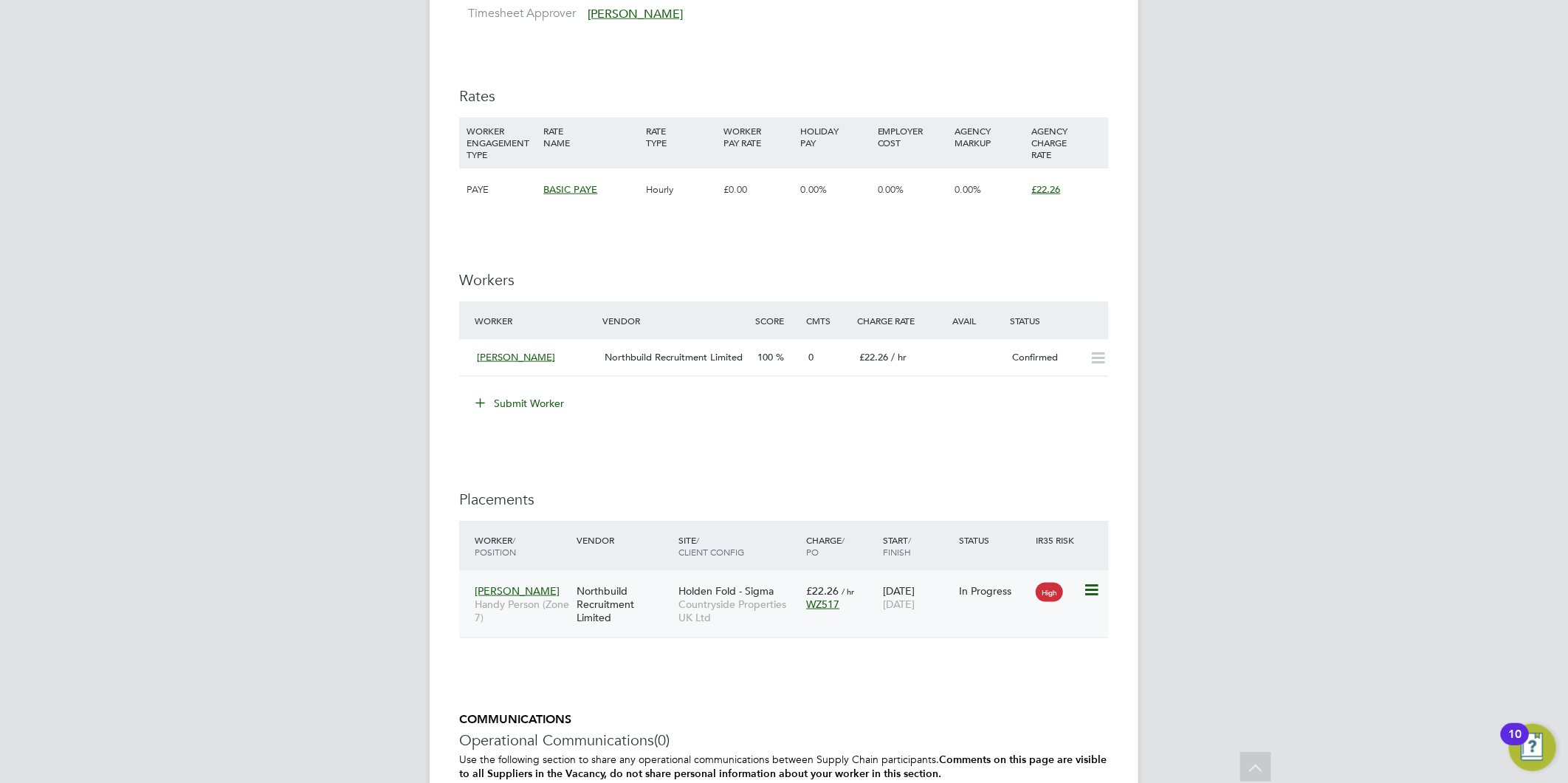
scroll to position [985, 0]
click at [521, 404] on button "Submit Worker" at bounding box center [520, 404] width 110 height 23
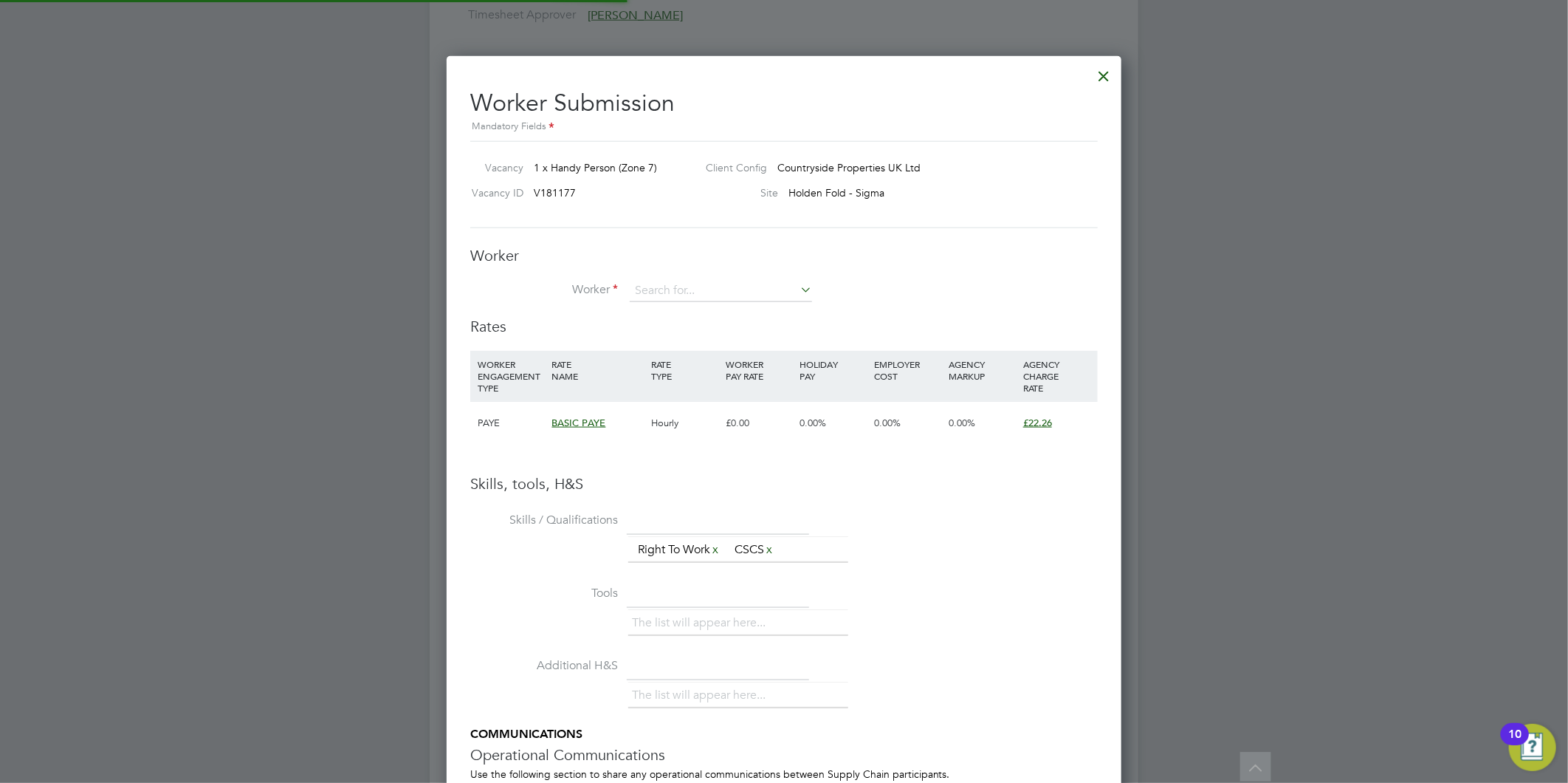
scroll to position [22, 384]
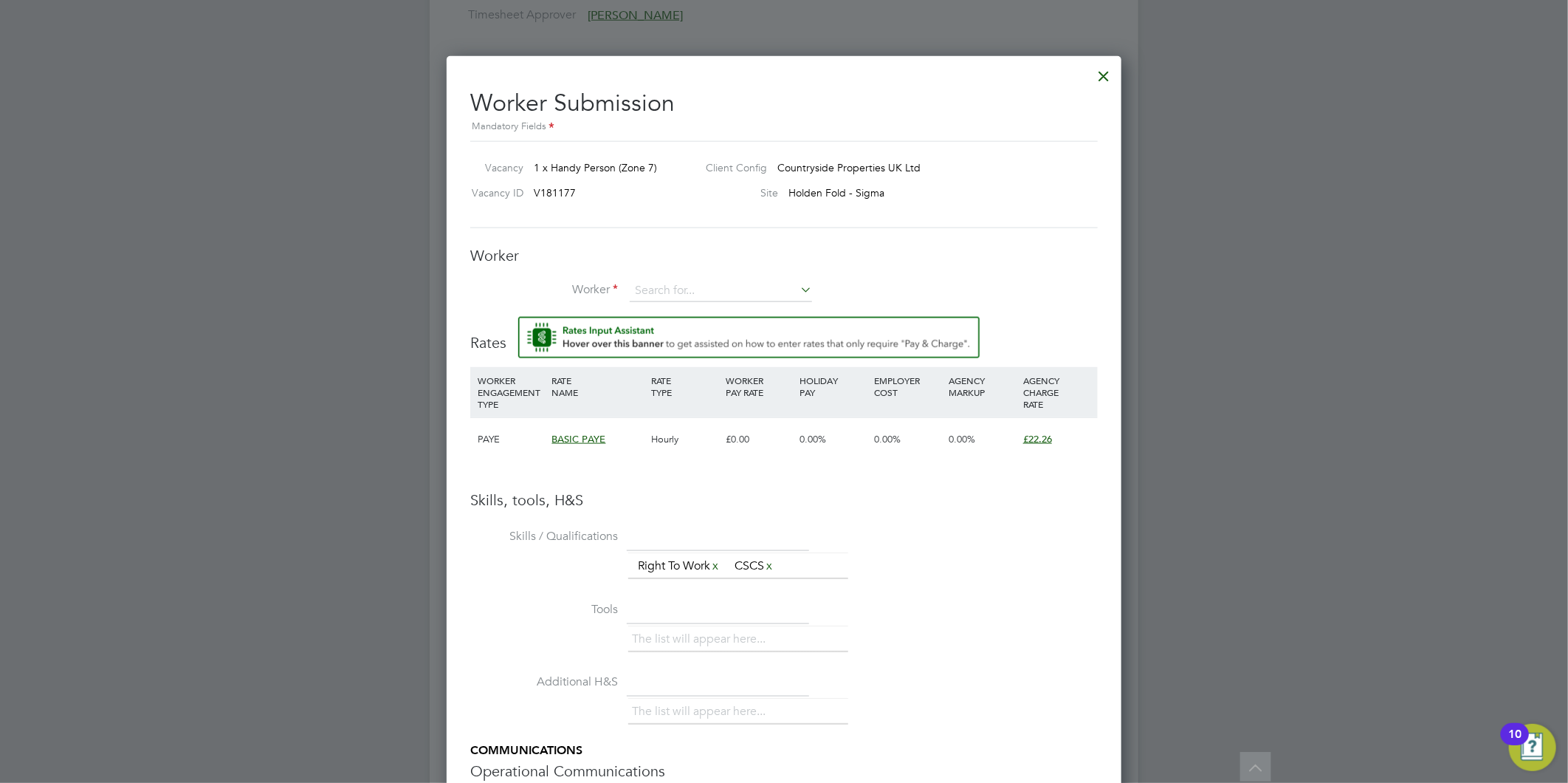
click at [465, 393] on button "Submit Worker" at bounding box center [520, 404] width 110 height 23
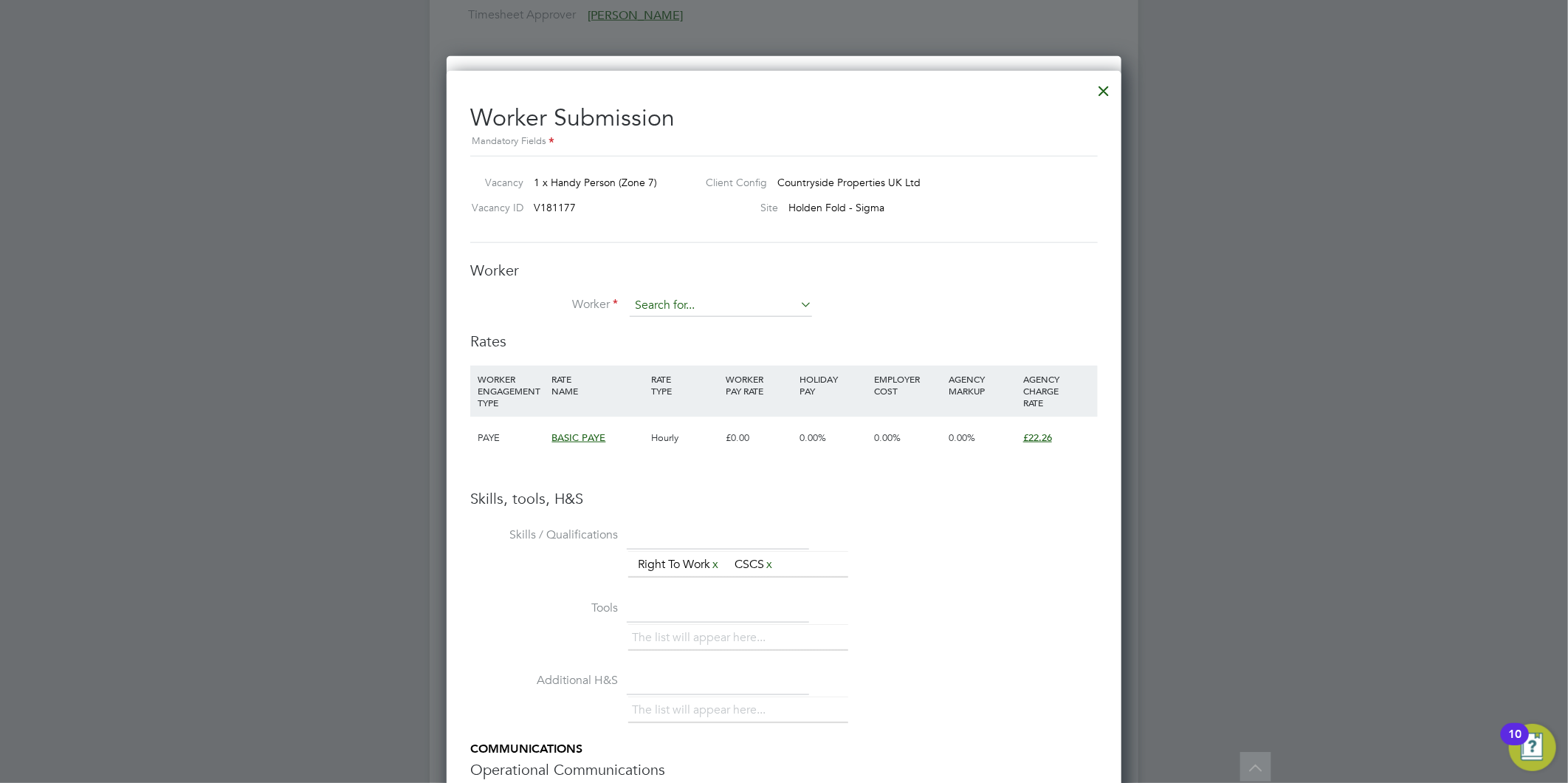
click at [705, 299] on input at bounding box center [721, 305] width 182 height 22
paste input "[EMAIL_ADDRESS][DOMAIN_NAME]"
type input "[EMAIL_ADDRESS][DOMAIN_NAME]"
click at [797, 304] on icon at bounding box center [797, 304] width 0 height 21
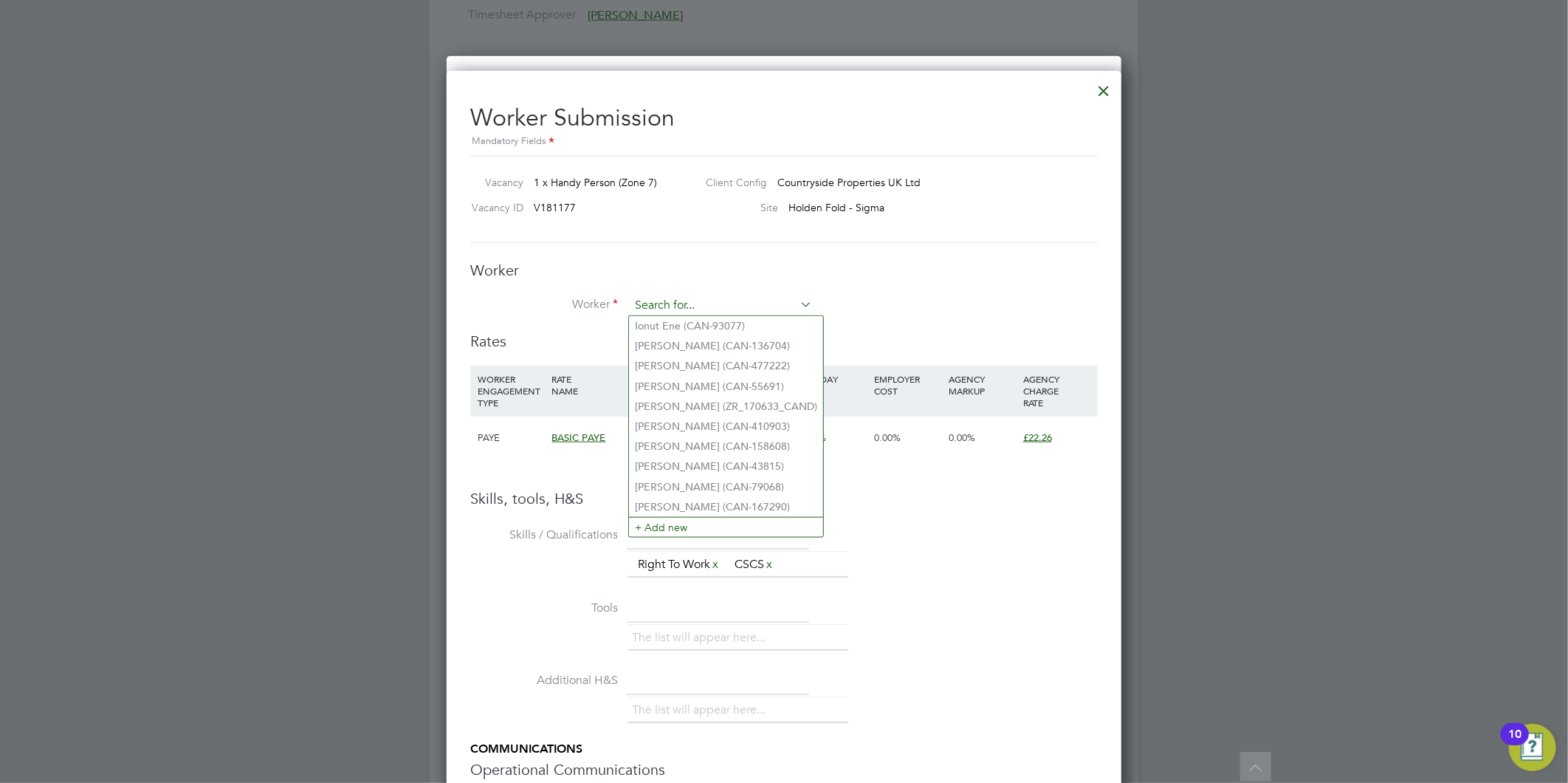
click at [763, 296] on input at bounding box center [721, 305] width 182 height 22
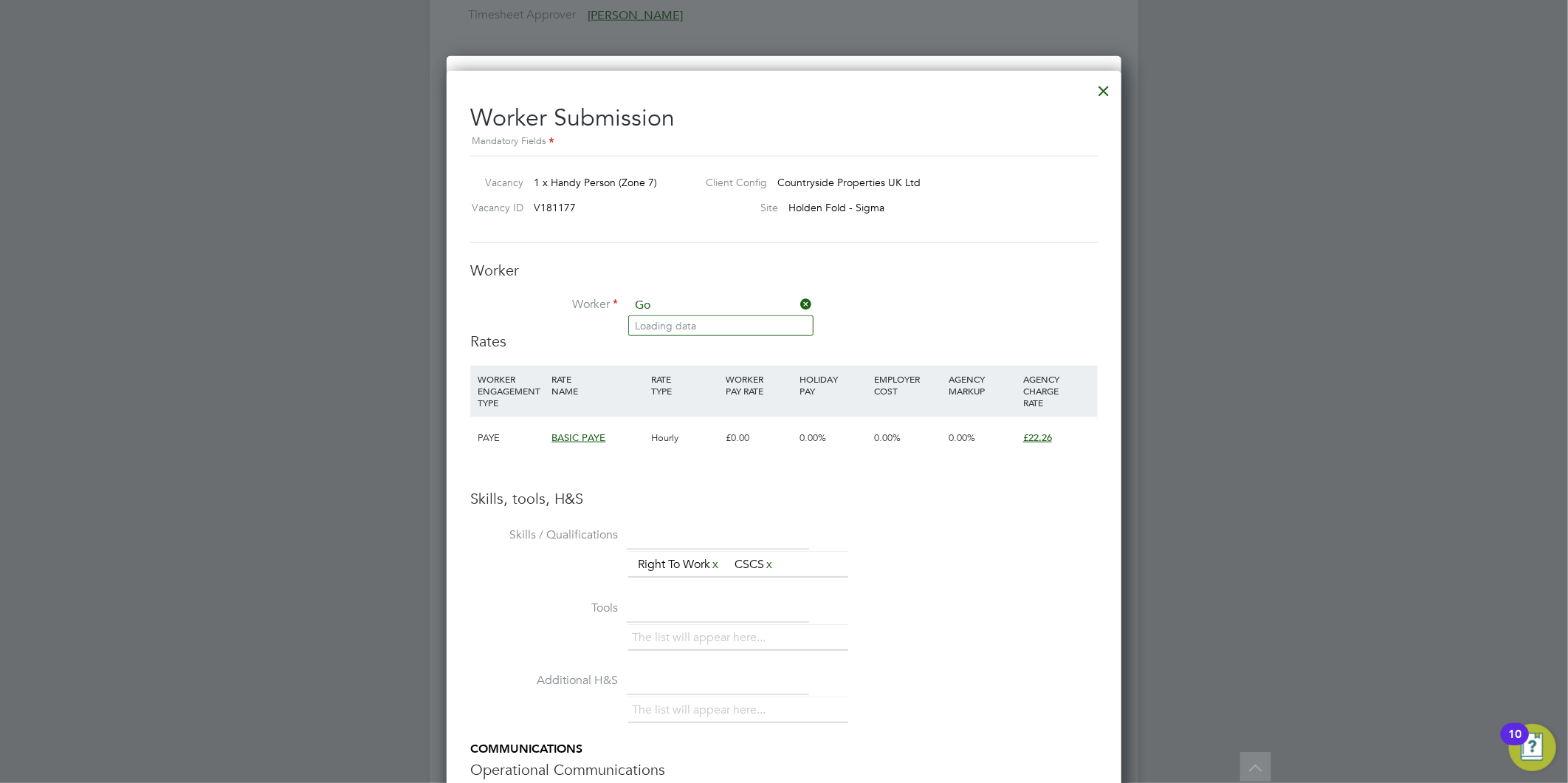
type input "G"
click at [767, 319] on li "[PERSON_NAME] (07598664467)" at bounding box center [757, 326] width 256 height 20
type input "[PERSON_NAME] (07598664467)"
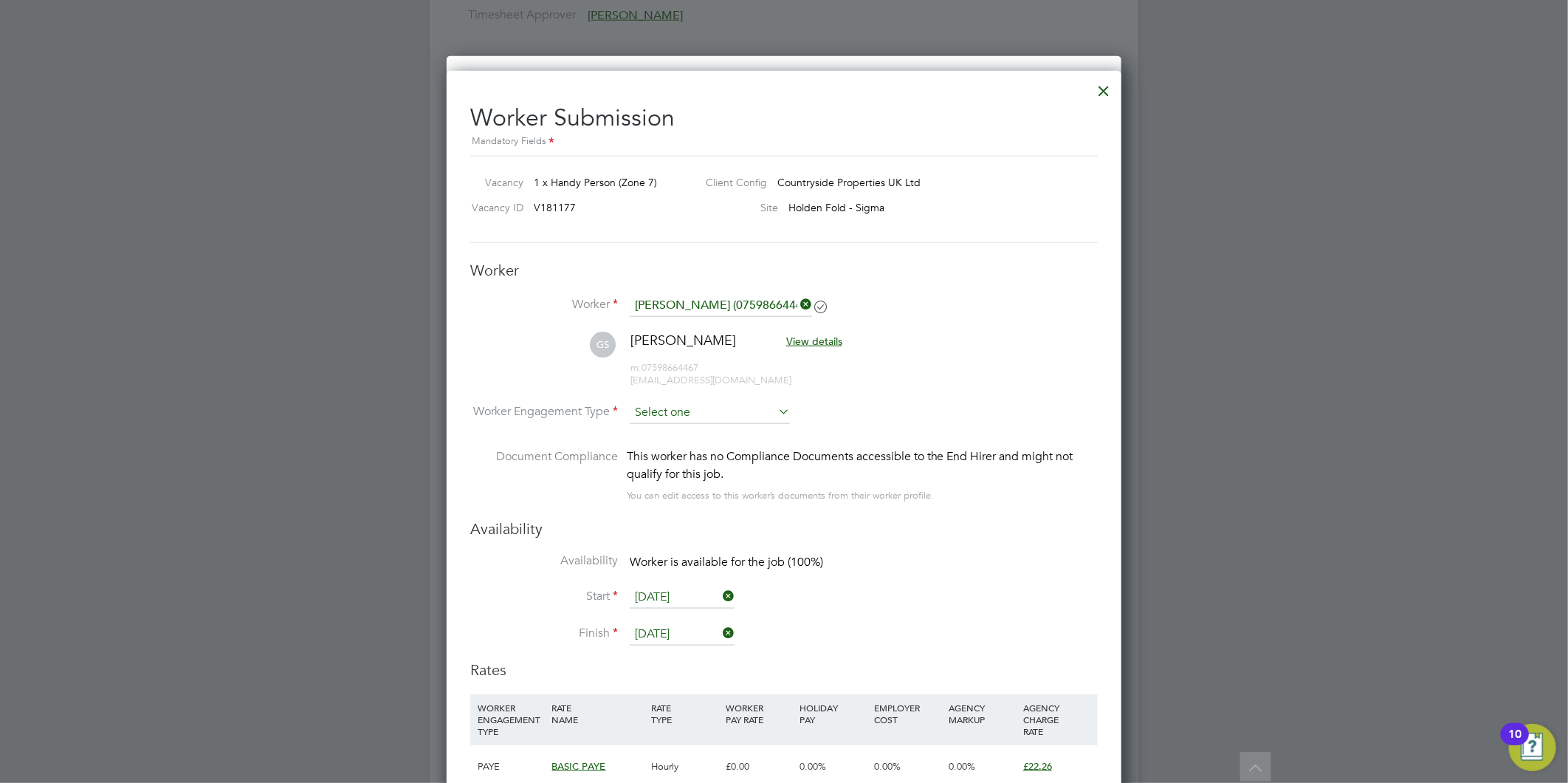
click at [717, 410] on input at bounding box center [709, 412] width 160 height 22
click at [694, 447] on li "PAYE" at bounding box center [709, 452] width 162 height 19
type input "PAYE"
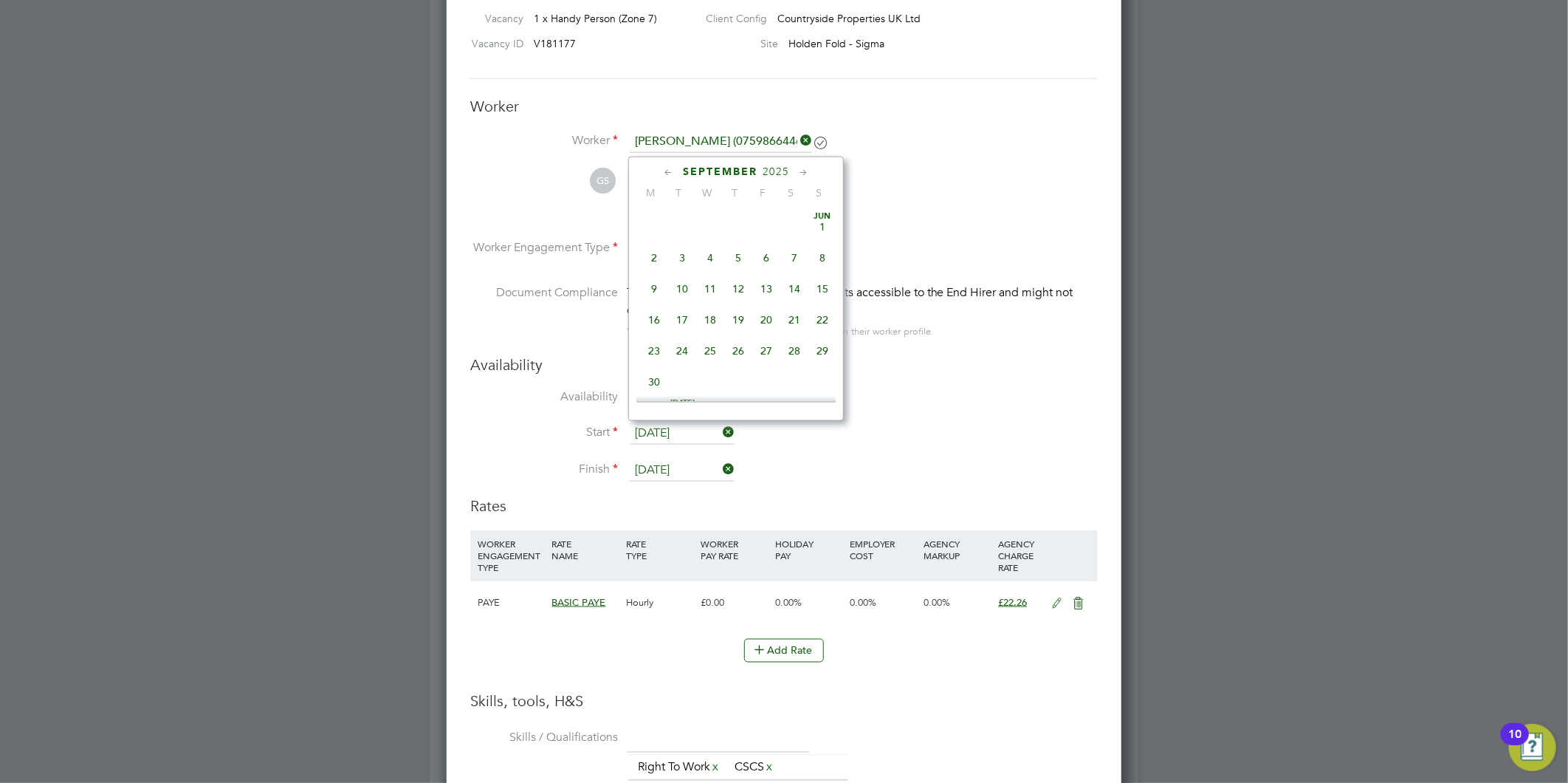
click at [661, 430] on input "[DATE]" at bounding box center [682, 433] width 105 height 22
click at [737, 291] on span "18" at bounding box center [738, 281] width 28 height 28
type input "[DATE]"
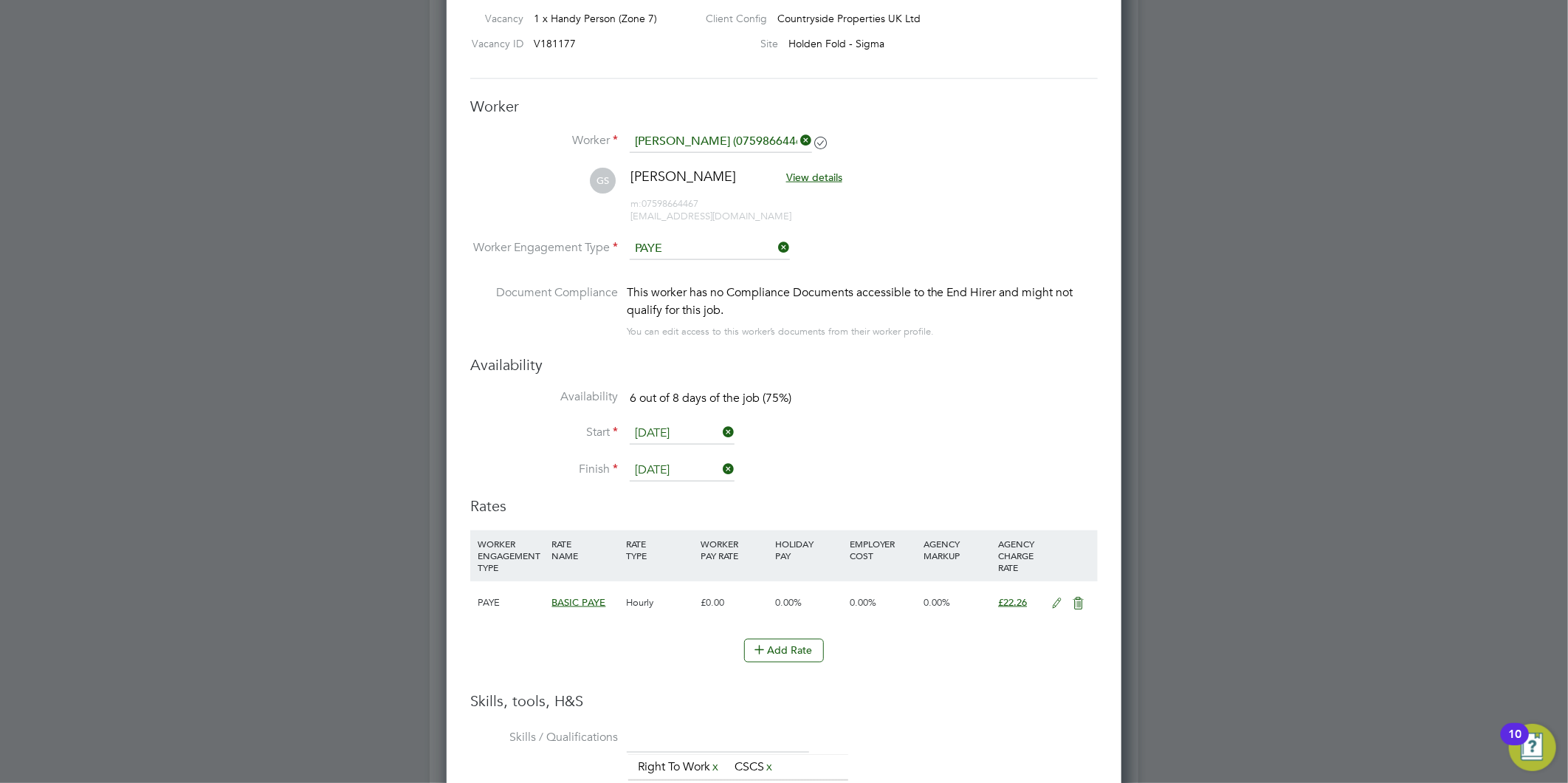
click at [665, 460] on input "[DATE]" at bounding box center [682, 470] width 105 height 22
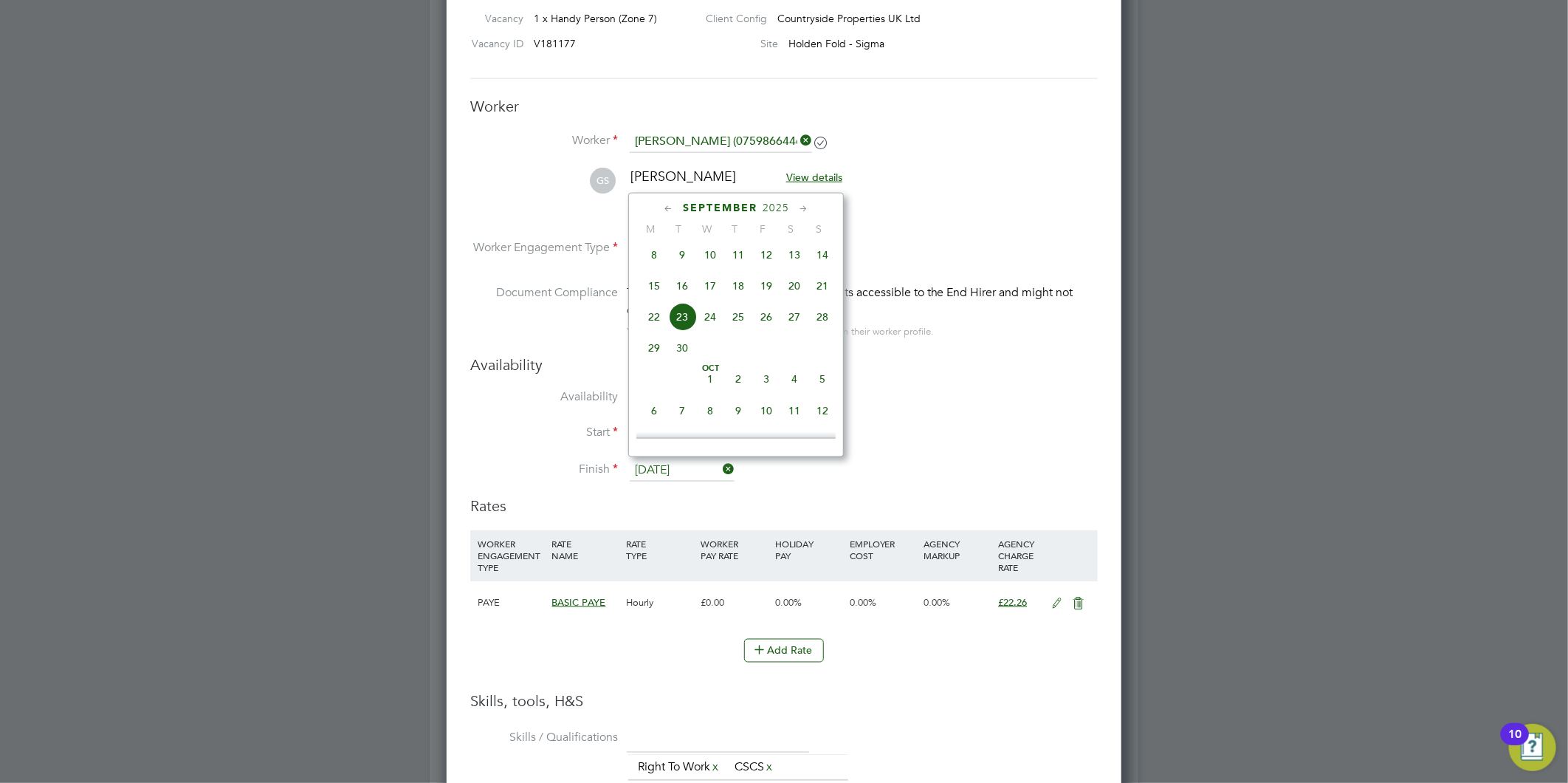
click at [764, 293] on span "19" at bounding box center [766, 285] width 28 height 28
type input "[DATE]"
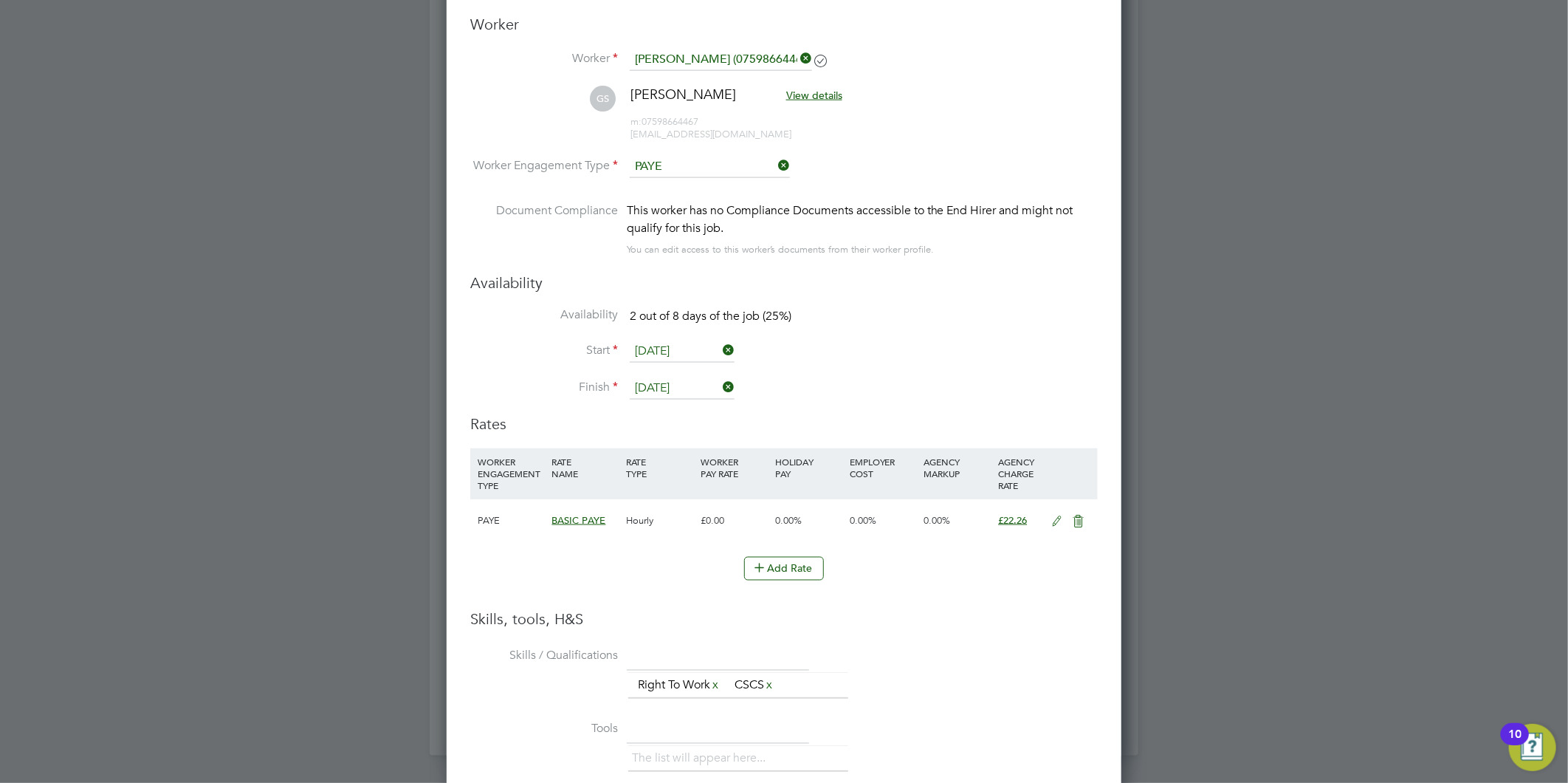
click at [1060, 519] on icon at bounding box center [1057, 521] width 19 height 12
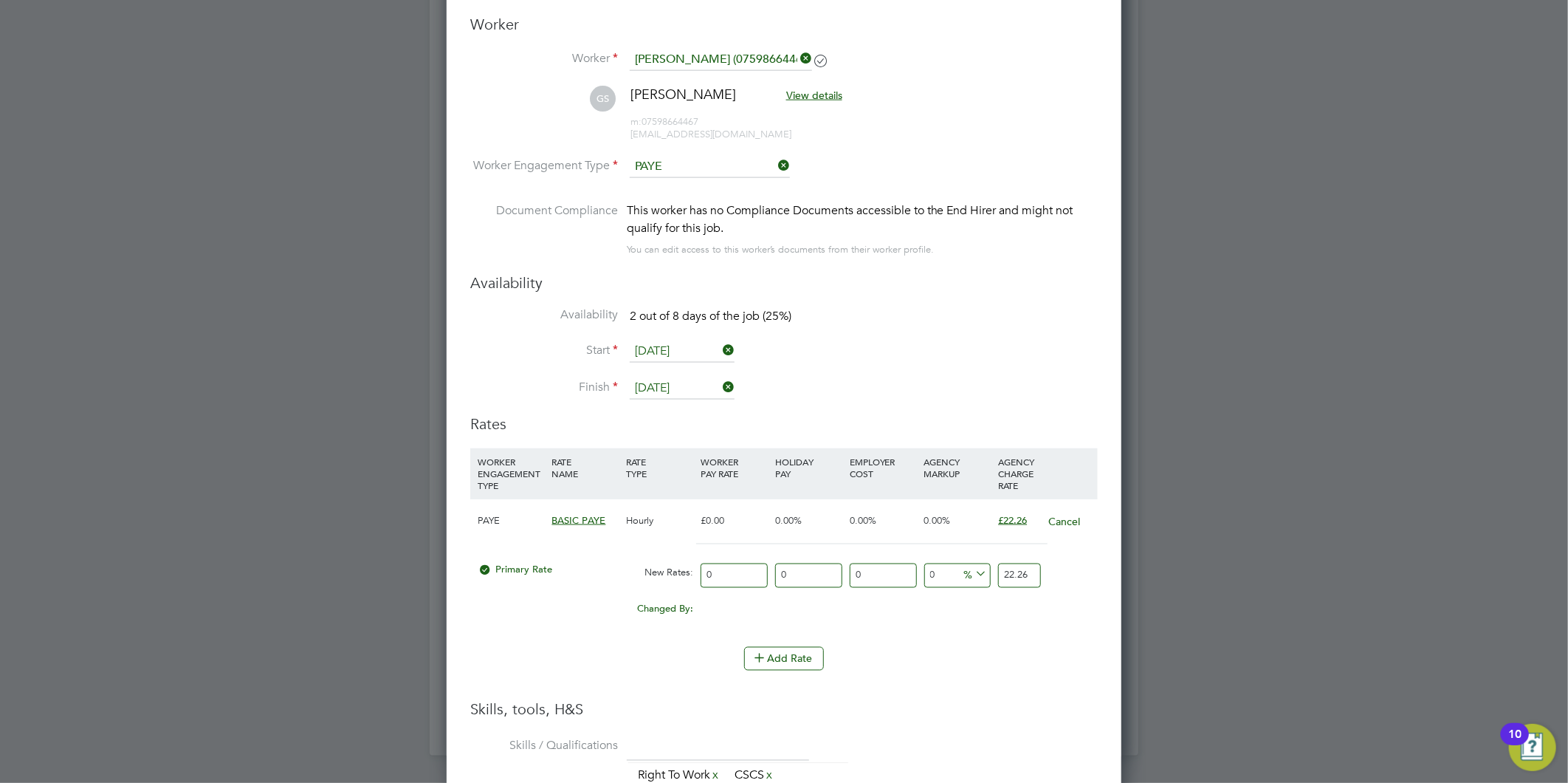
drag, startPoint x: 1004, startPoint y: 576, endPoint x: 1300, endPoint y: 537, distance: 298.6
drag, startPoint x: 732, startPoint y: 574, endPoint x: 671, endPoint y: 563, distance: 62.0
click at [672, 566] on div "Primary Rate New Rates: 0 0 n/a 0 n/a 0 0 % 22.26" at bounding box center [784, 576] width 627 height 40
type input "2"
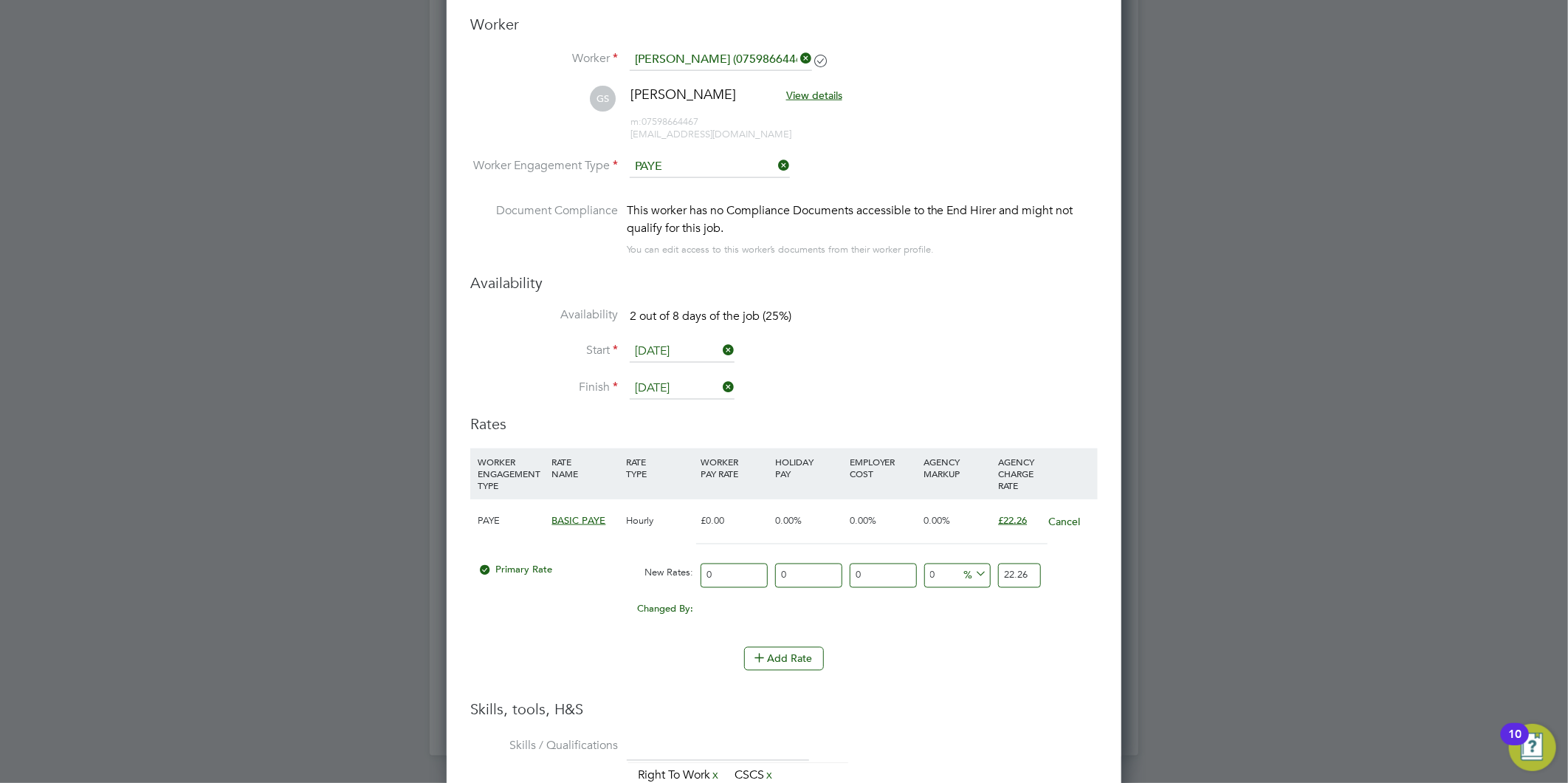
type input "2"
type input "20"
type input "20.00"
drag, startPoint x: 1006, startPoint y: 574, endPoint x: 1175, endPoint y: 556, distance: 170.0
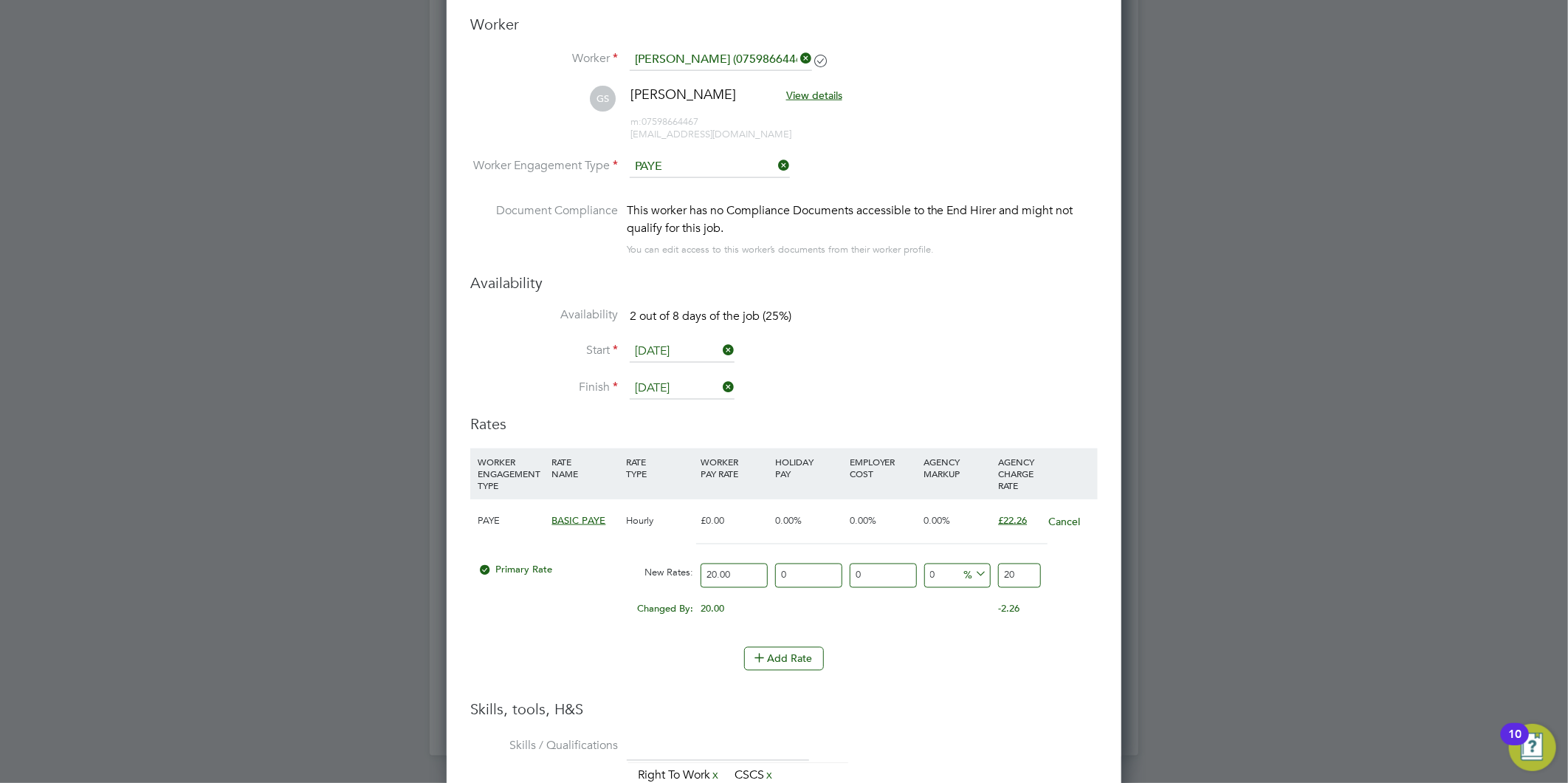
type input "-90"
type input "2"
type input "10"
type input "22"
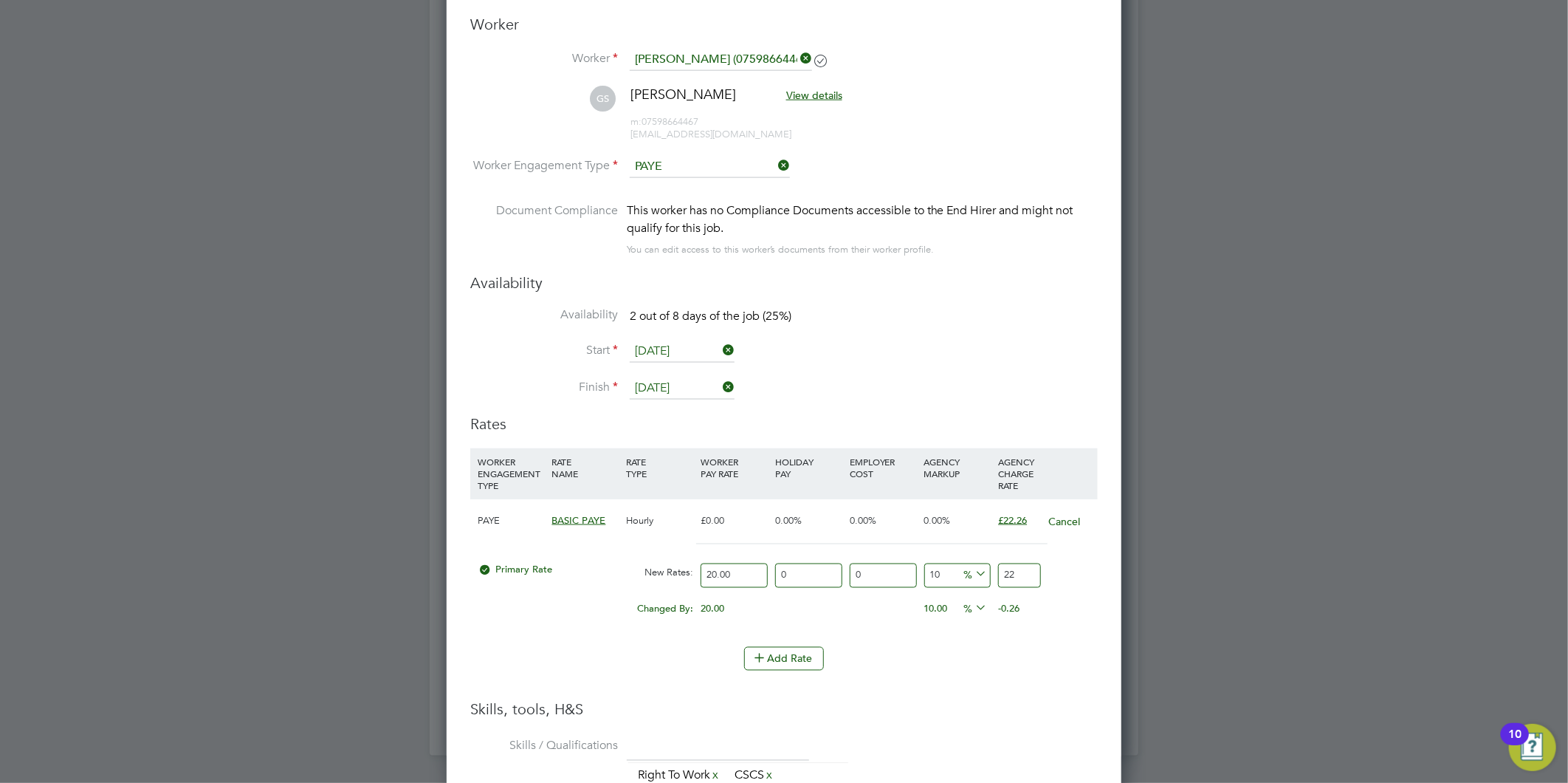
type input "11"
type input "22.2"
type input "11.3"
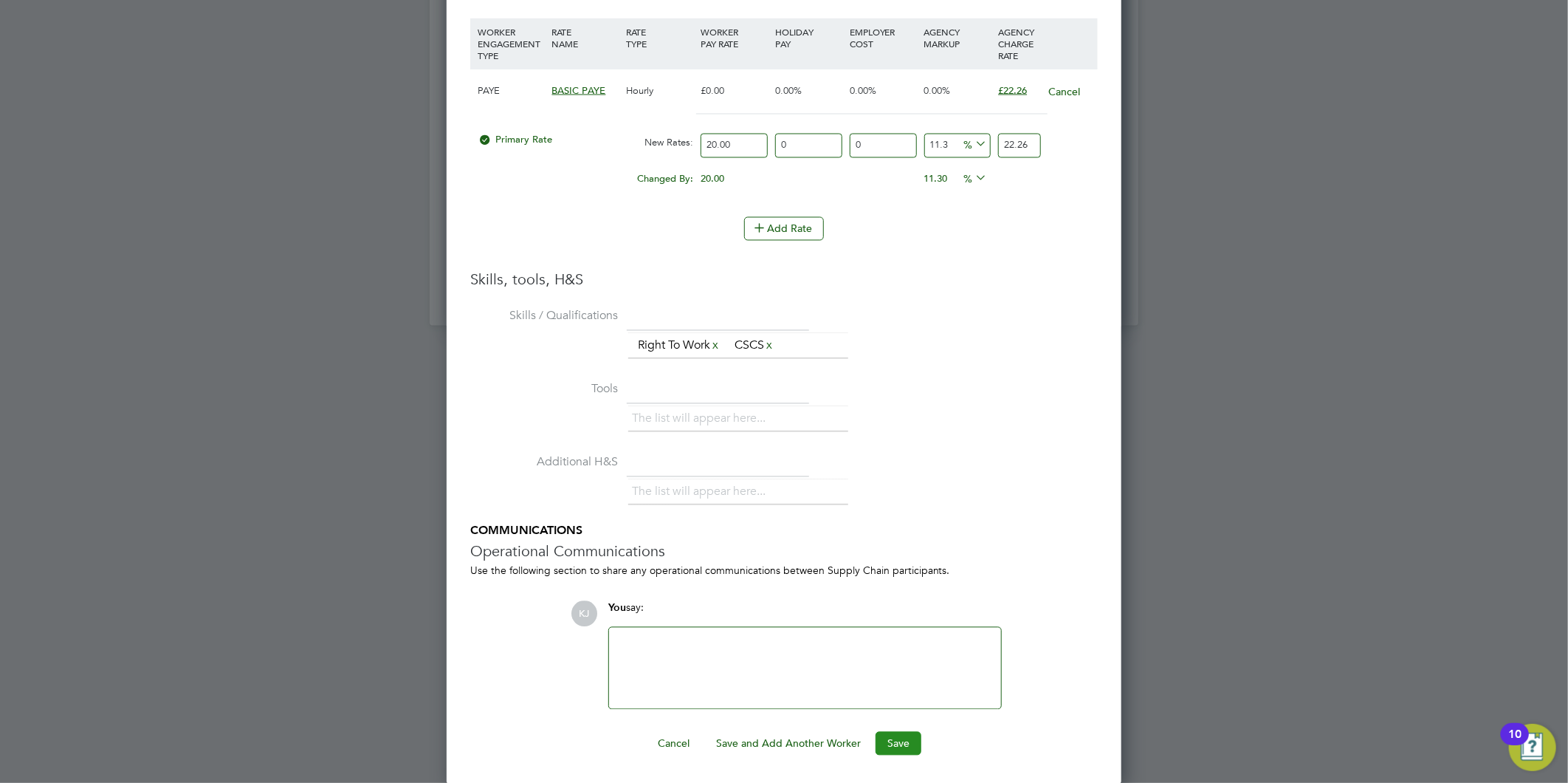
type input "22.26"
click at [910, 741] on button "Save" at bounding box center [898, 743] width 46 height 23
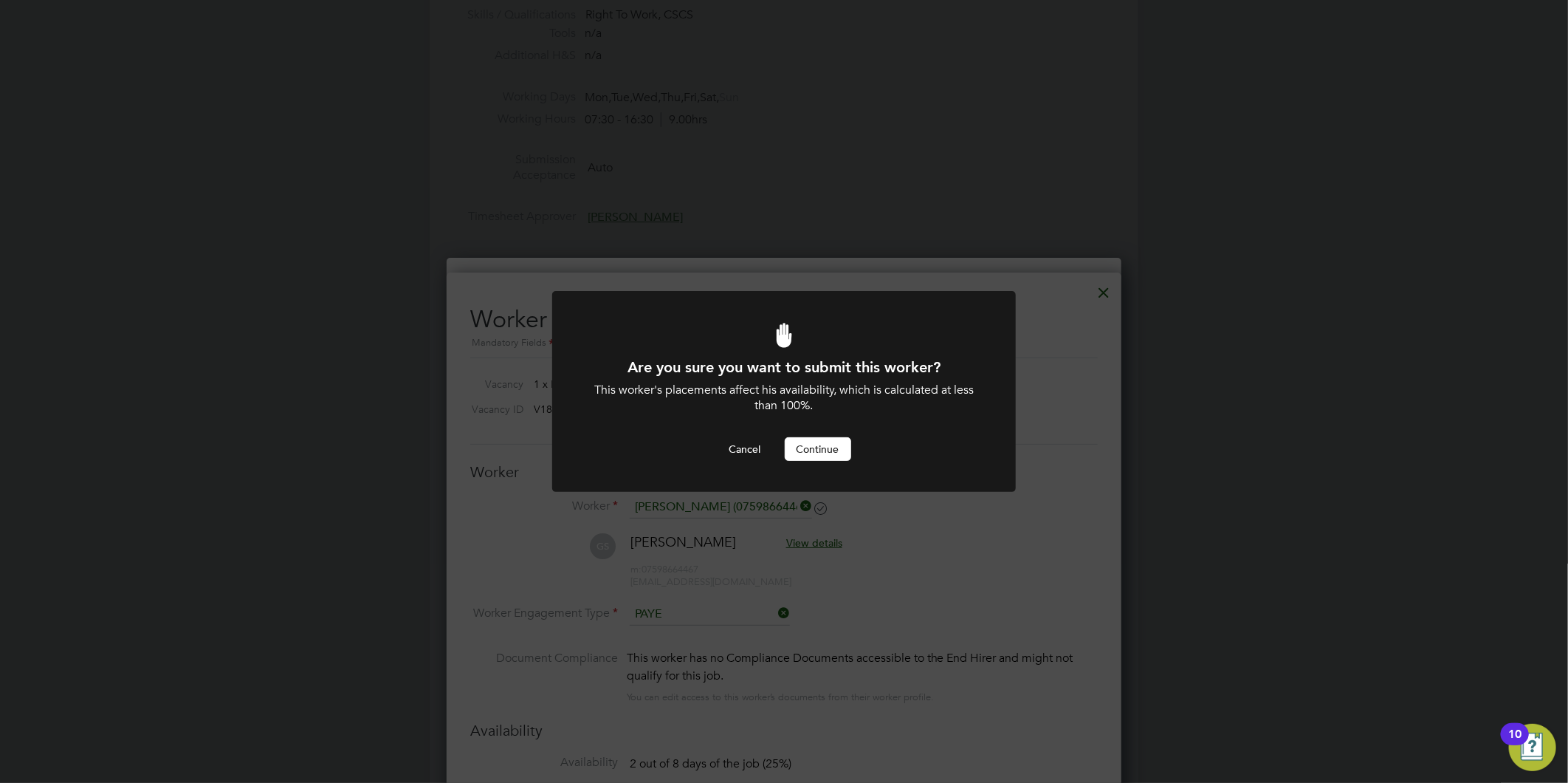
click at [816, 412] on div "This worker's placements affect his availability, which is calculated at less t…" at bounding box center [784, 398] width 384 height 31
click at [820, 444] on button "Continue" at bounding box center [817, 448] width 66 height 23
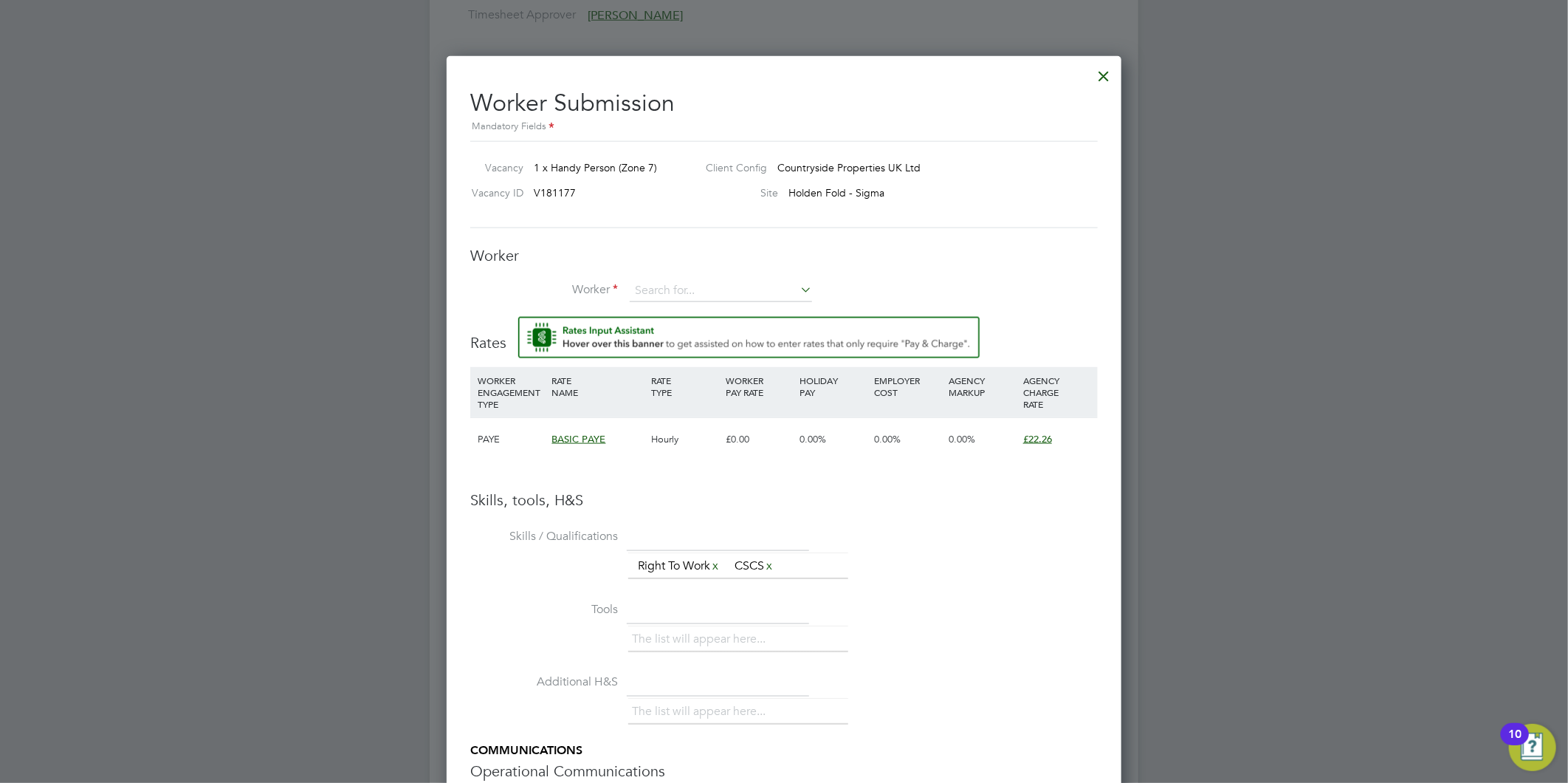
click at [713, 268] on div "Worker Worker Worker Engagement Type" at bounding box center [784, 281] width 627 height 71
click at [714, 272] on div "Worker Worker Worker Engagement Type" at bounding box center [784, 281] width 627 height 71
click at [717, 285] on input at bounding box center [721, 290] width 182 height 22
click at [717, 309] on li "[PERSON_NAME] (07598664467)" at bounding box center [738, 311] width 218 height 20
type input "[PERSON_NAME] (07598664467)"
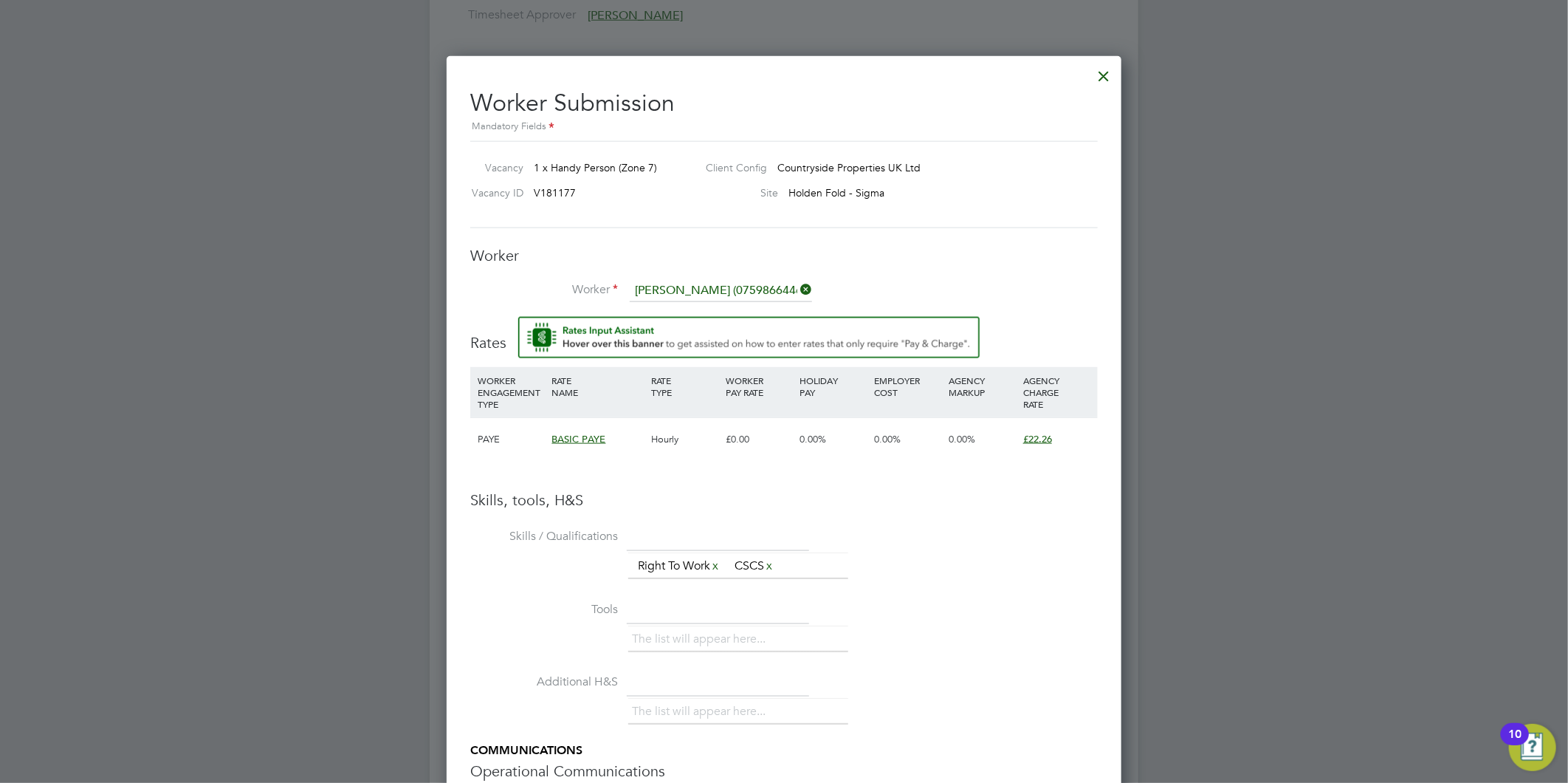
scroll to position [1252, 676]
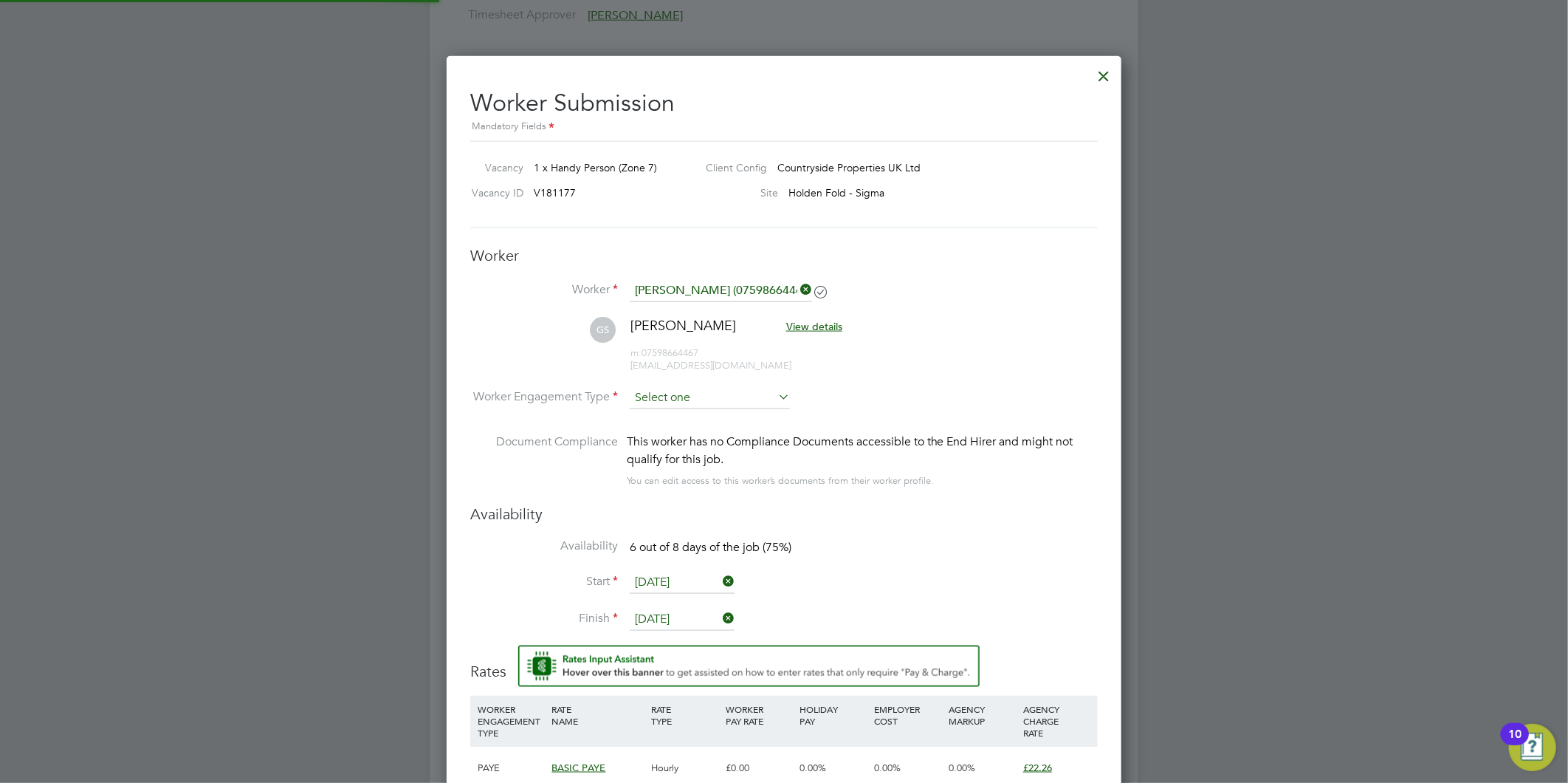
click at [707, 397] on input at bounding box center [709, 398] width 160 height 22
click at [690, 438] on li "PAYE" at bounding box center [709, 437] width 162 height 19
type input "PAYE"
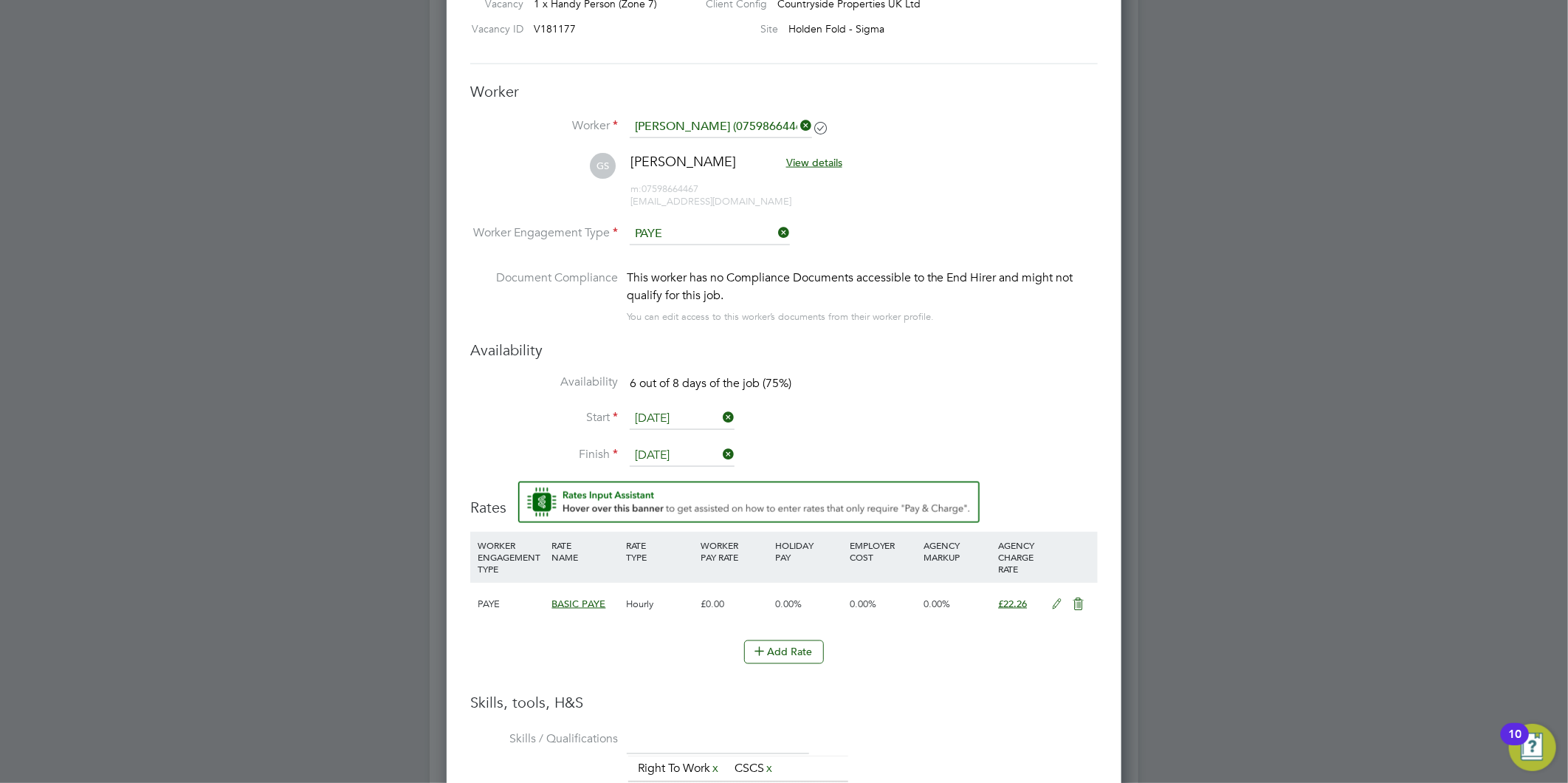
click at [683, 416] on input "[DATE]" at bounding box center [682, 419] width 105 height 22
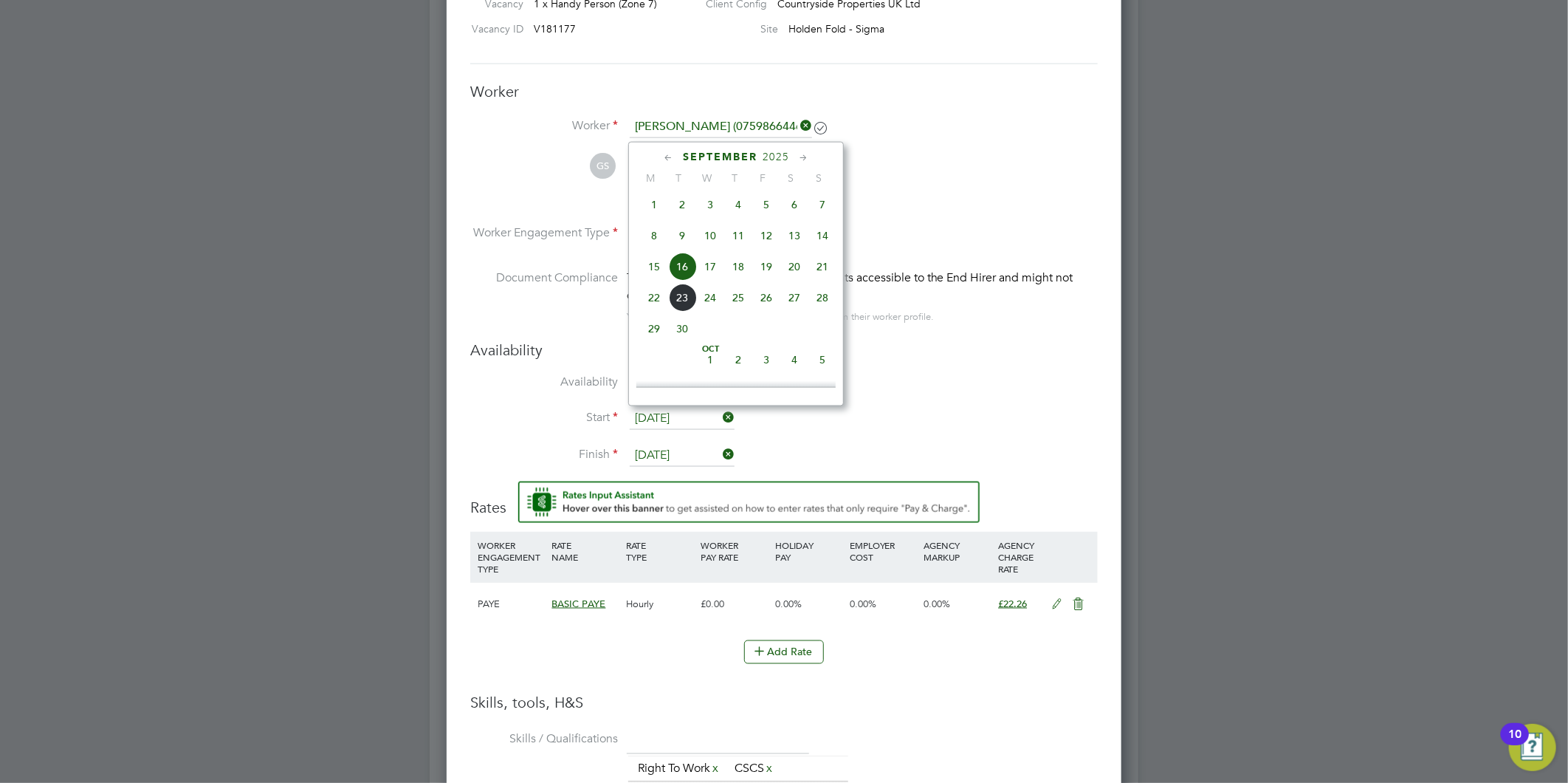
click at [739, 269] on span "18" at bounding box center [738, 266] width 28 height 28
type input "[DATE]"
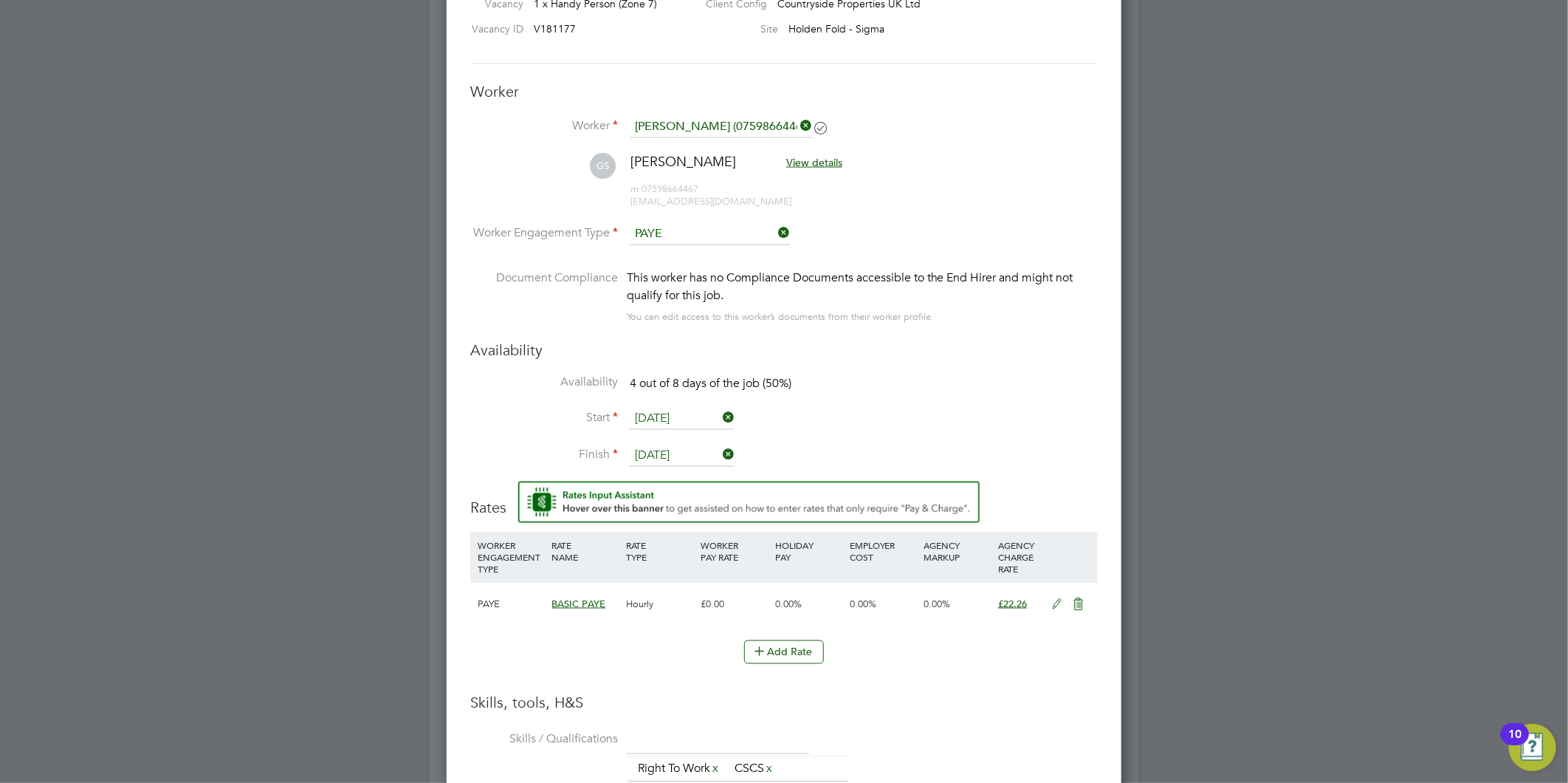
click at [668, 455] on input "[DATE]" at bounding box center [682, 455] width 105 height 22
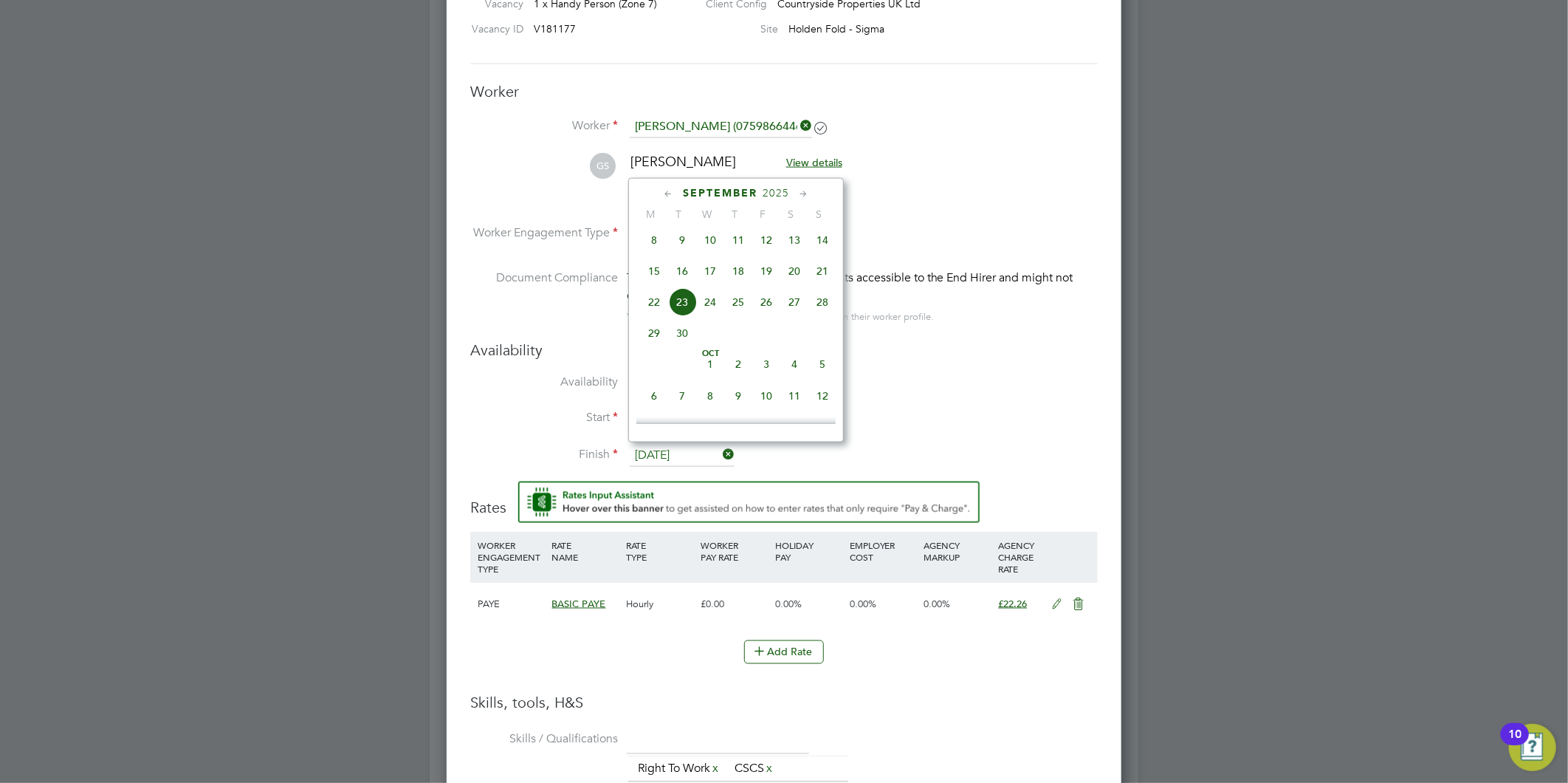
click at [771, 275] on span "19" at bounding box center [766, 271] width 28 height 28
type input "[DATE]"
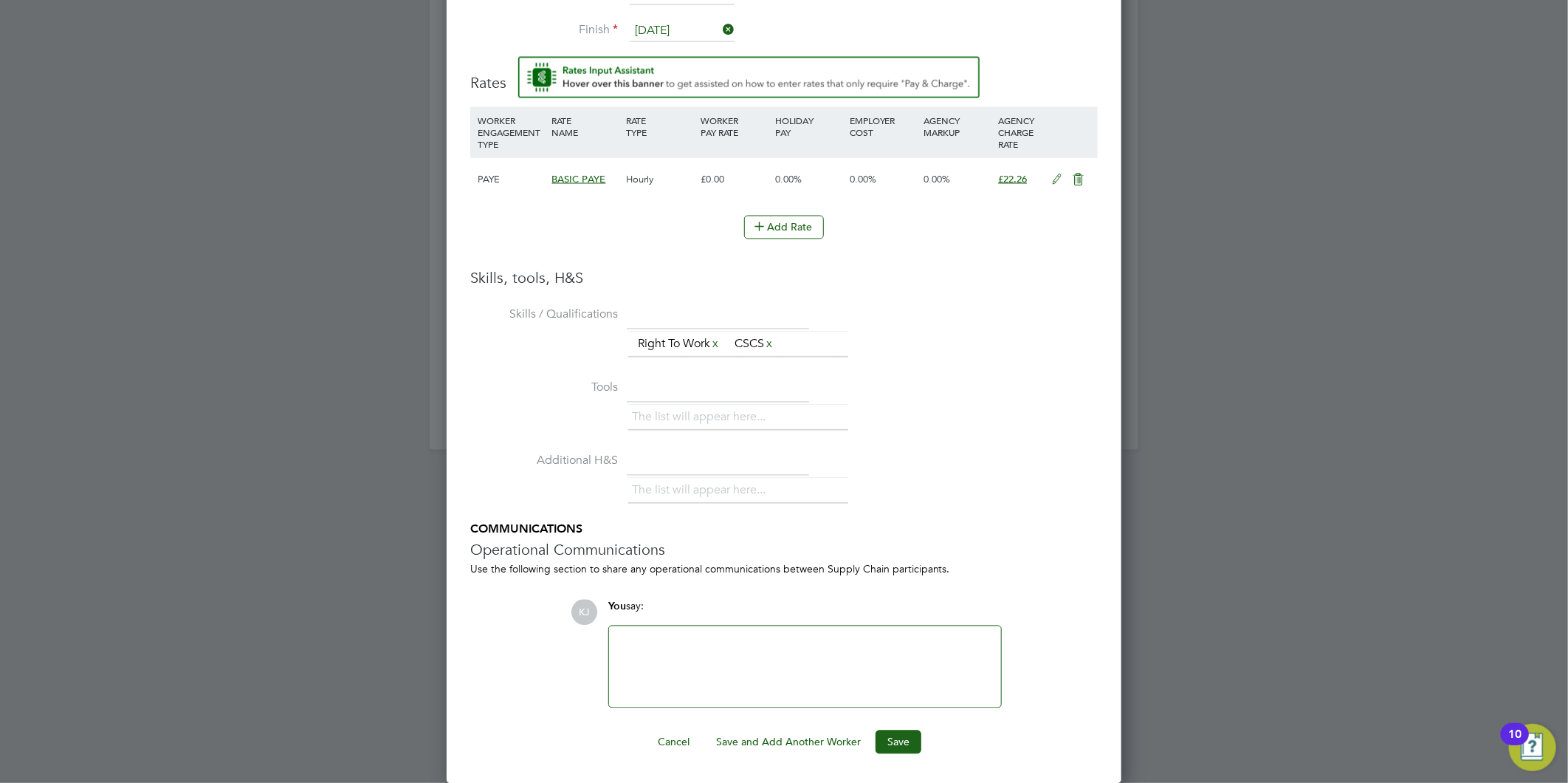
click at [875, 759] on div "Worker Submission Mandatory Fields Vacancy 1 x Handy Person (Zone 7) Client Con…" at bounding box center [784, 126] width 675 height 1316
click at [886, 746] on button "Save" at bounding box center [898, 742] width 46 height 23
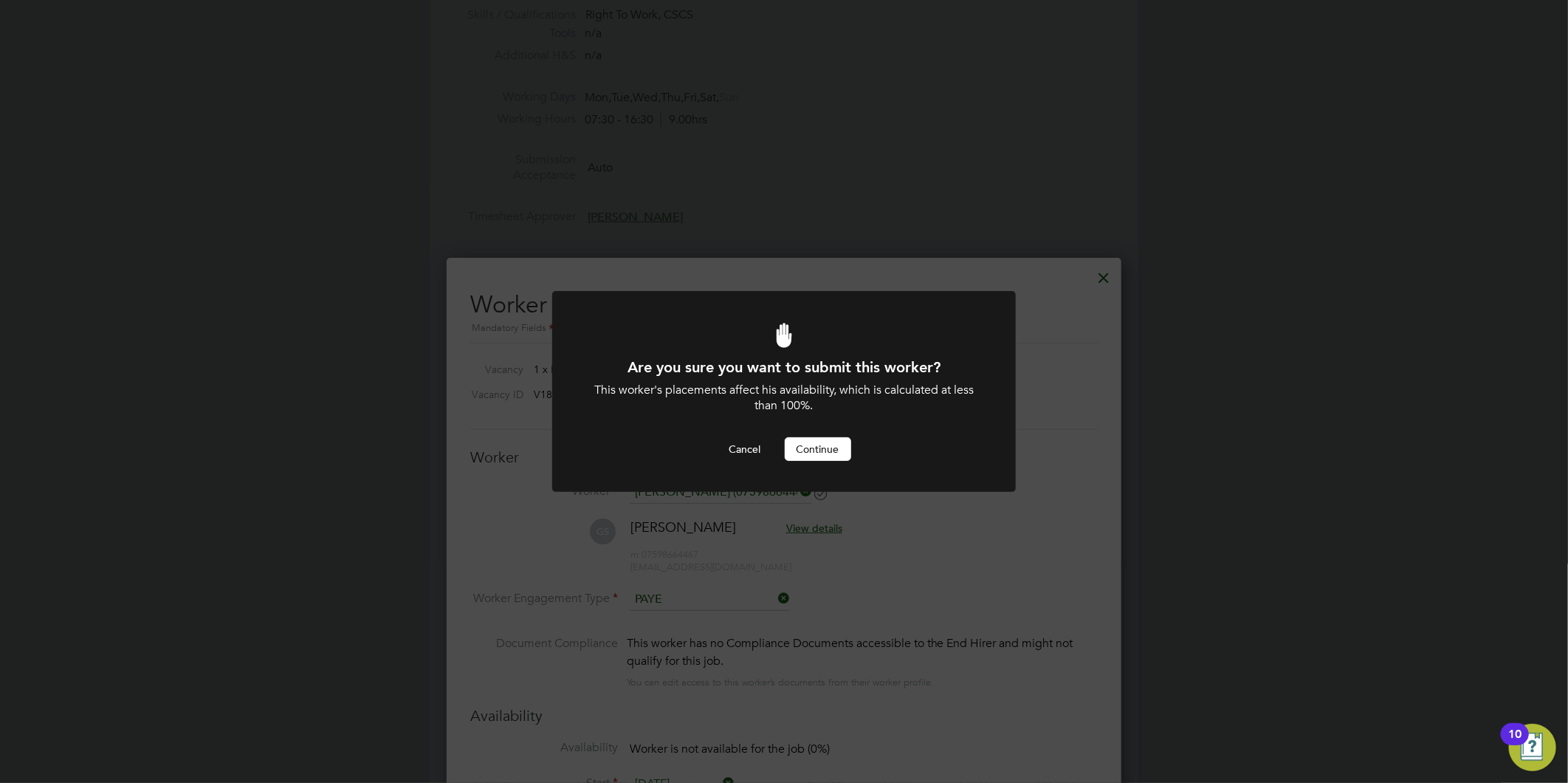
click at [821, 466] on div at bounding box center [784, 391] width 464 height 201
click at [820, 452] on button "Continue" at bounding box center [817, 448] width 66 height 23
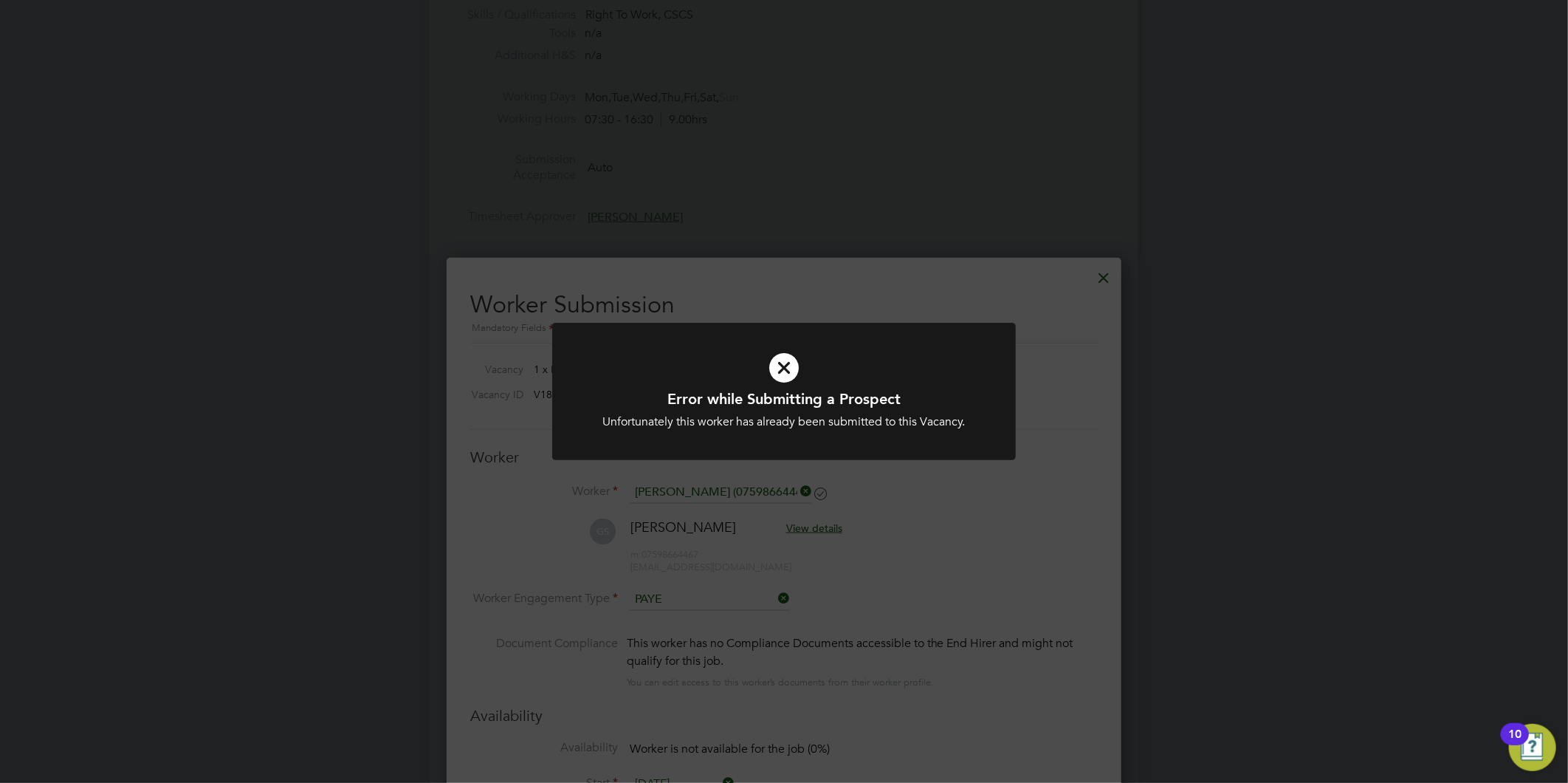
drag, startPoint x: 854, startPoint y: 410, endPoint x: 1071, endPoint y: 373, distance: 220.1
click at [855, 410] on div "Error while Submitting a Prospect Unfortunately this worker has already been su…" at bounding box center [784, 410] width 384 height 40
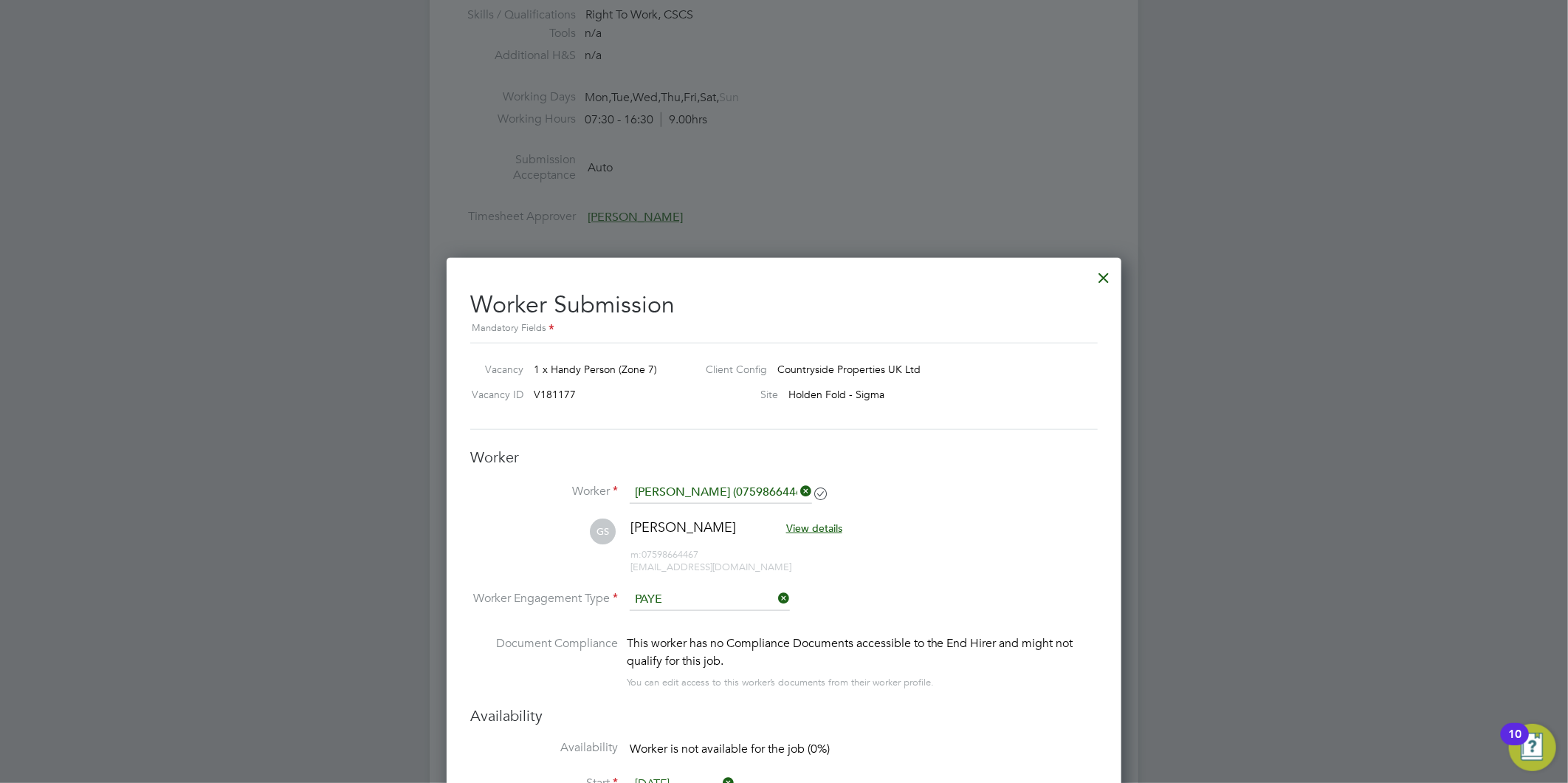
click at [1105, 277] on div at bounding box center [1104, 273] width 27 height 27
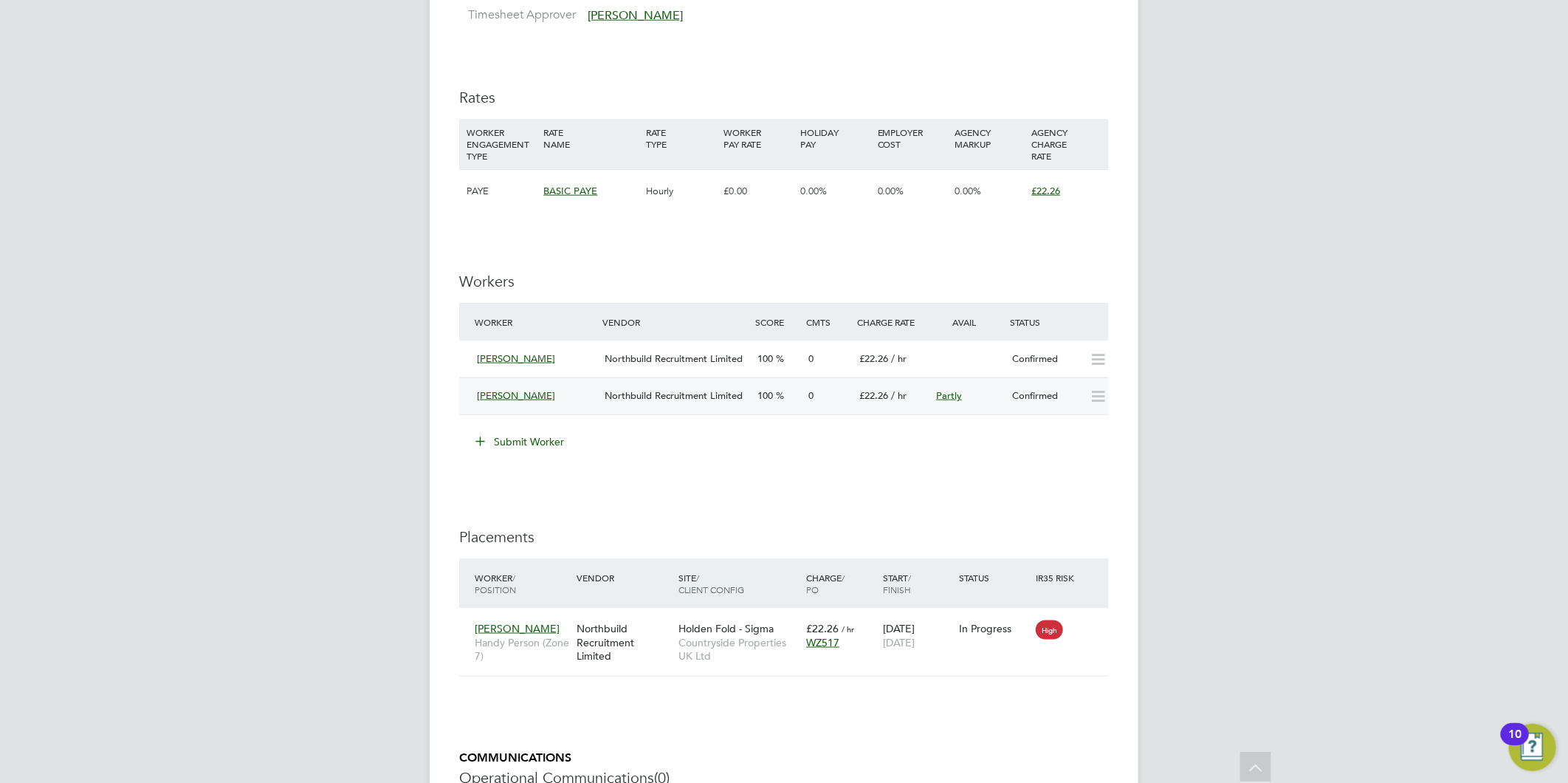
click at [654, 400] on span "Northbuild Recruitment Limited" at bounding box center [673, 396] width 138 height 13
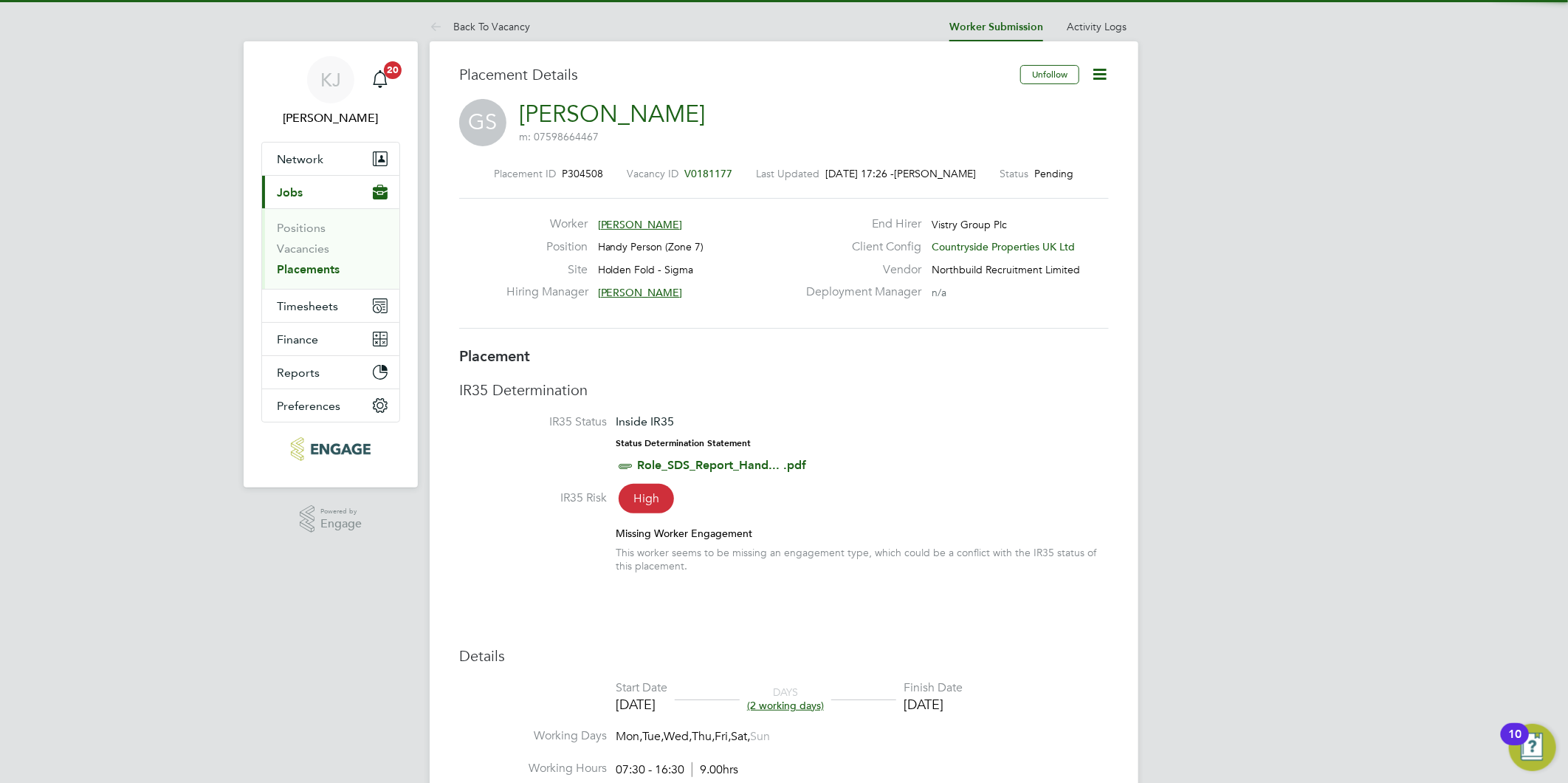
click at [1092, 71] on icon at bounding box center [1100, 74] width 19 height 19
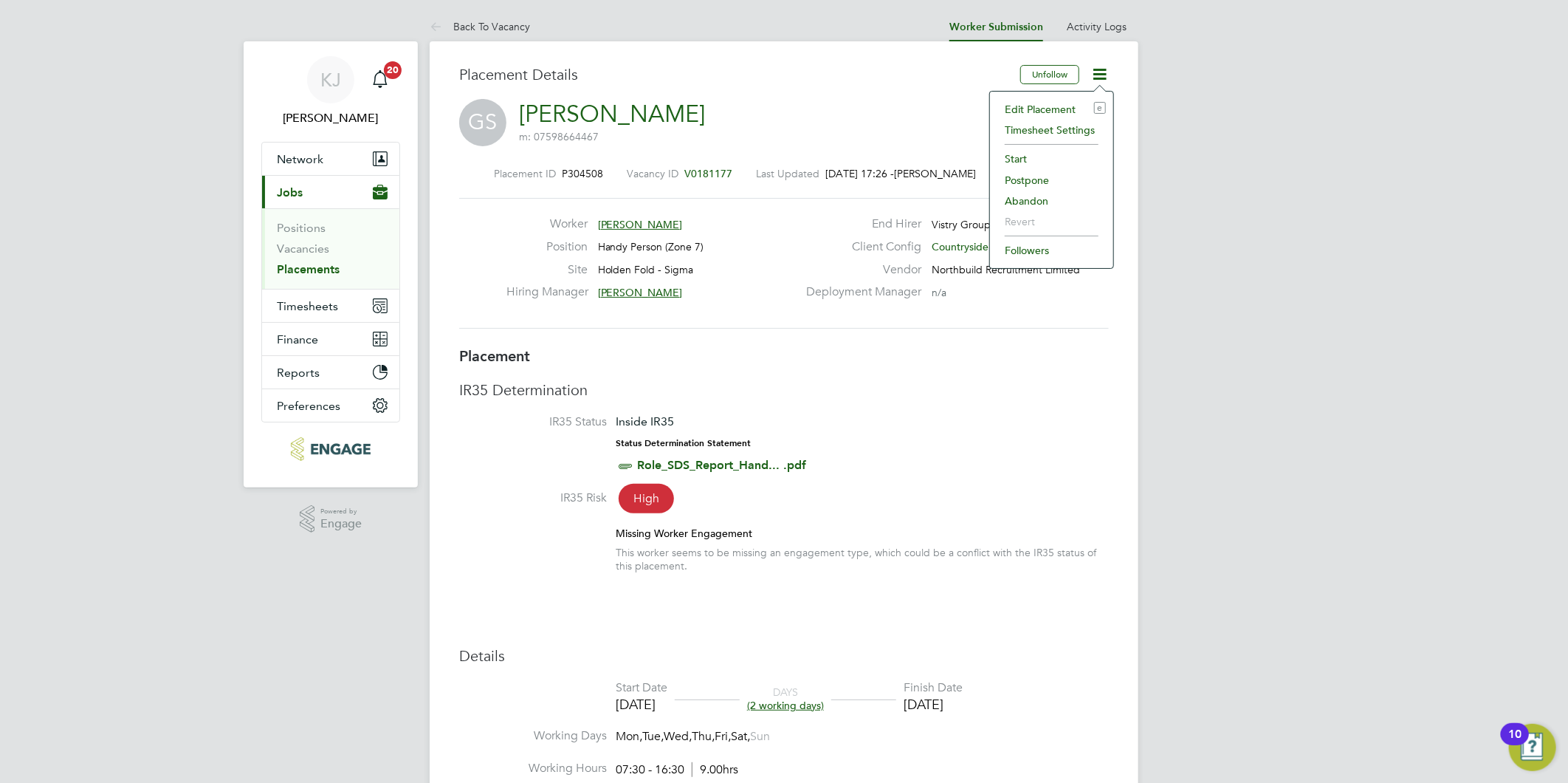
click at [1030, 156] on li "Start" at bounding box center [1051, 159] width 109 height 21
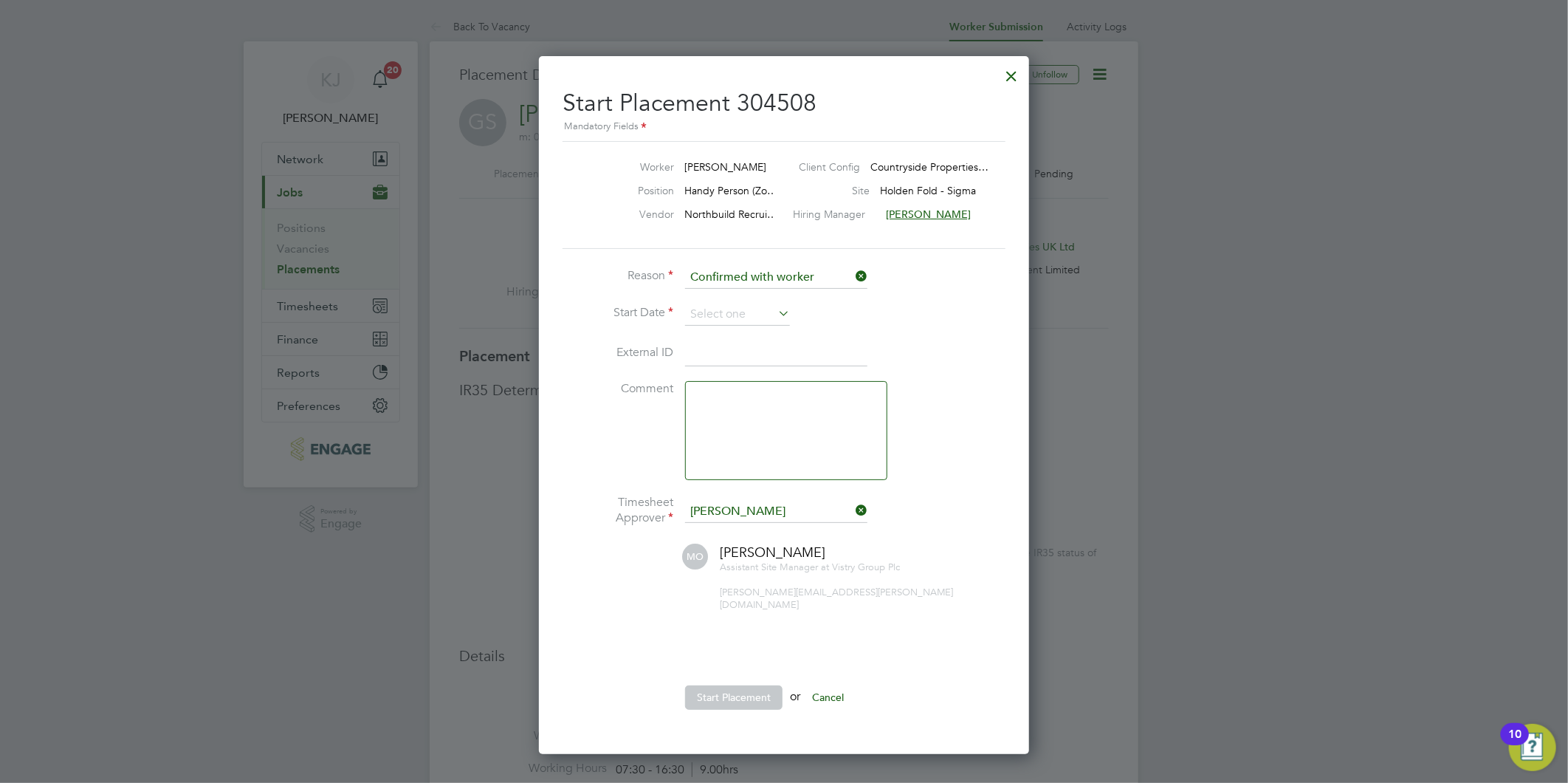
click at [720, 298] on li "Reason Confirmed with worker" at bounding box center [784, 285] width 443 height 37
click at [720, 306] on input at bounding box center [738, 314] width 105 height 22
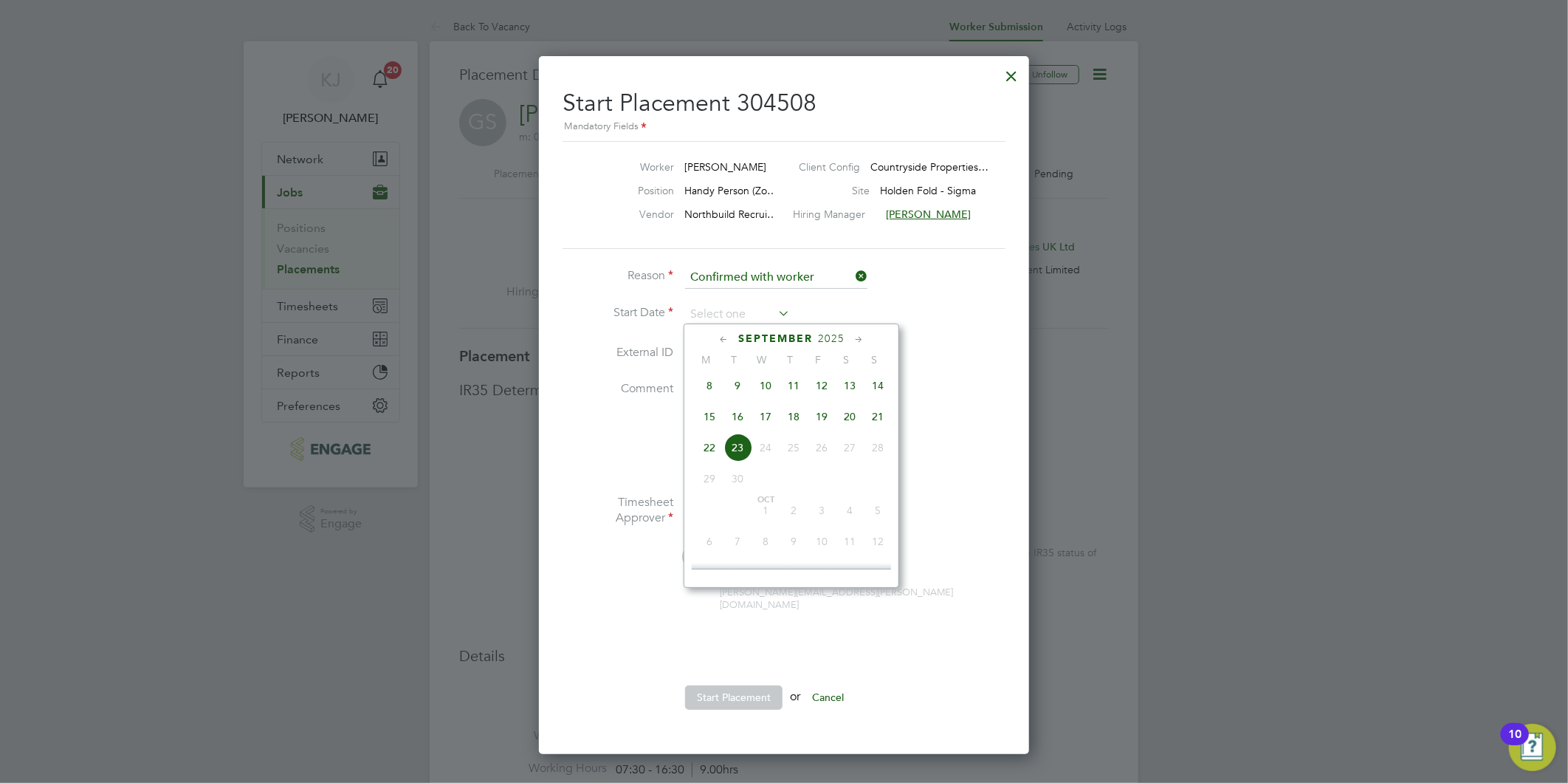
click at [791, 419] on span "18" at bounding box center [793, 416] width 28 height 28
type input "[DATE]"
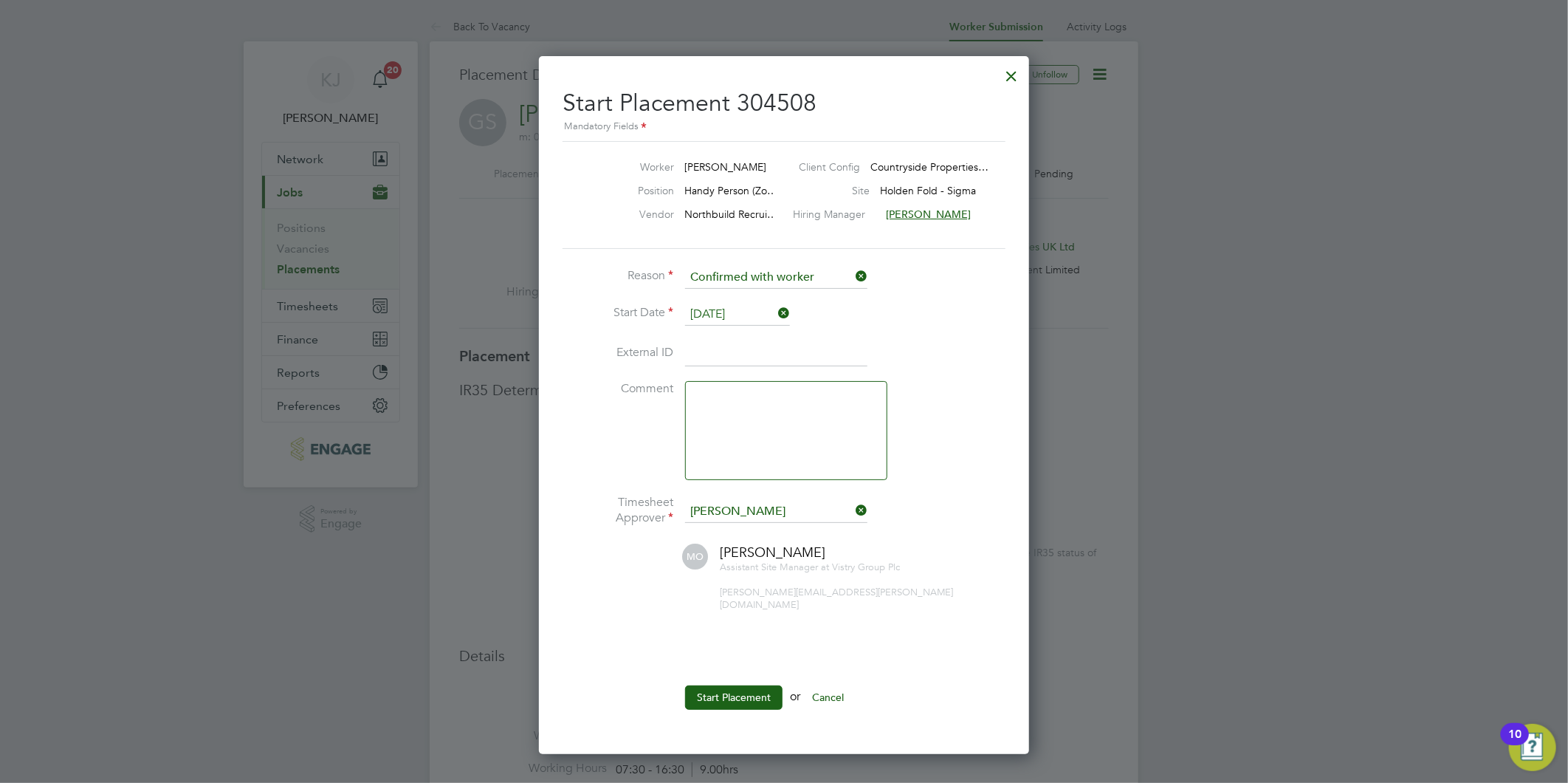
click at [734, 446] on textarea at bounding box center [786, 431] width 202 height 99
type textarea "only worked 2 days and original chap Andre returned"
click at [749, 685] on button "Start Placement" at bounding box center [734, 697] width 98 height 23
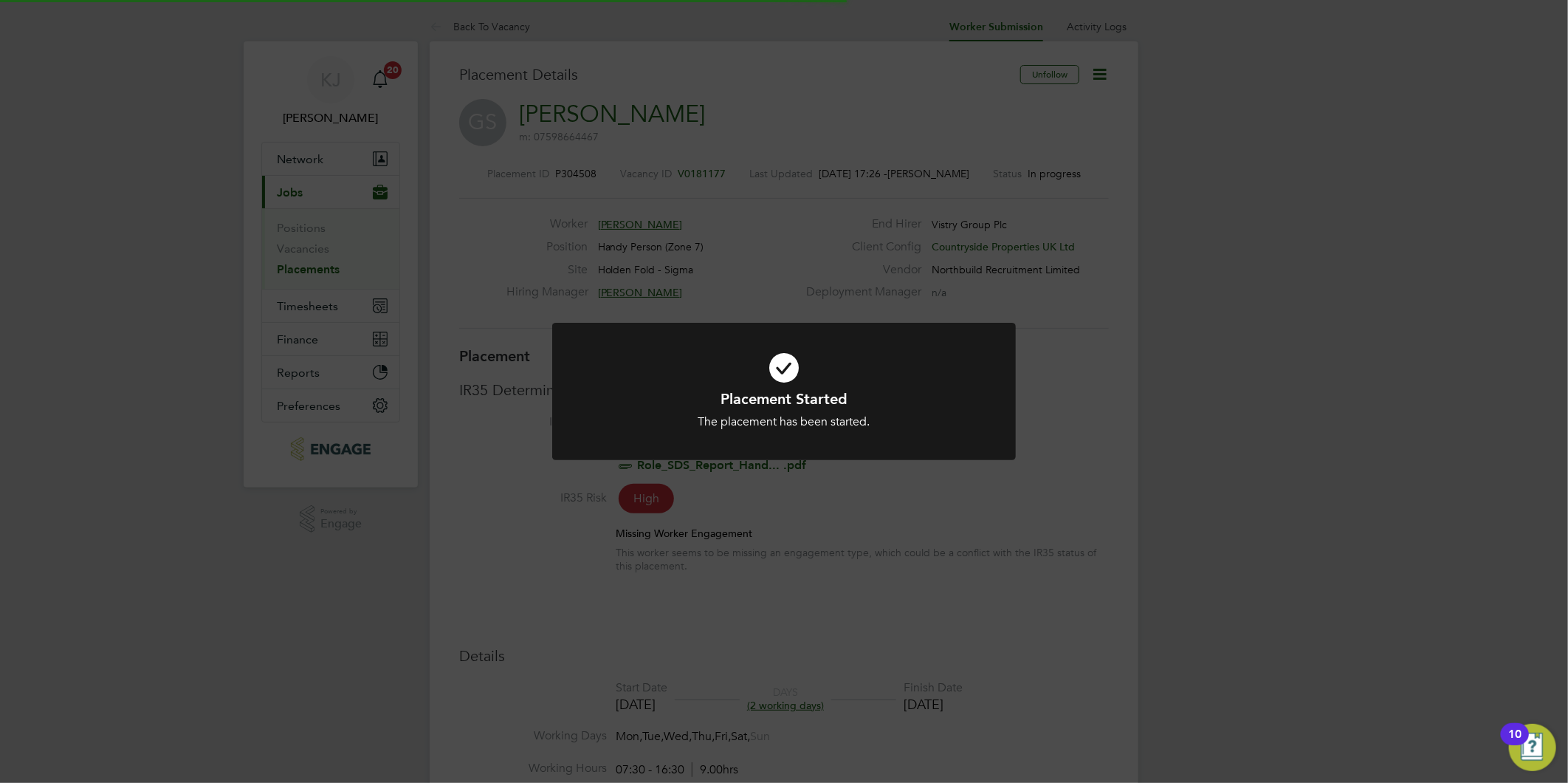
click at [1007, 475] on div "Placement Started The placement has been started. Cancel Okay" at bounding box center [784, 400] width 464 height 156
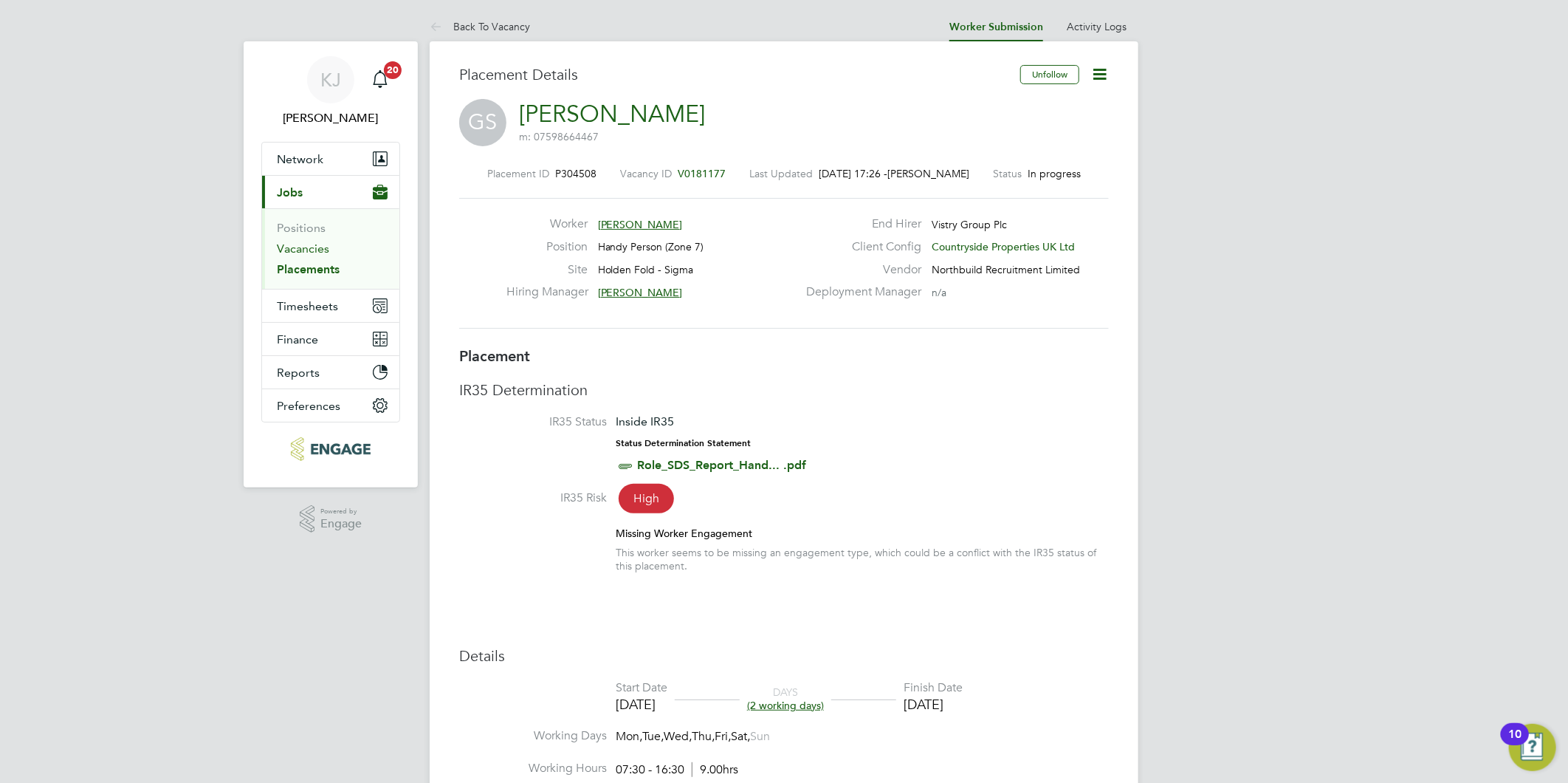
click at [304, 246] on link "Vacancies" at bounding box center [302, 248] width 52 height 14
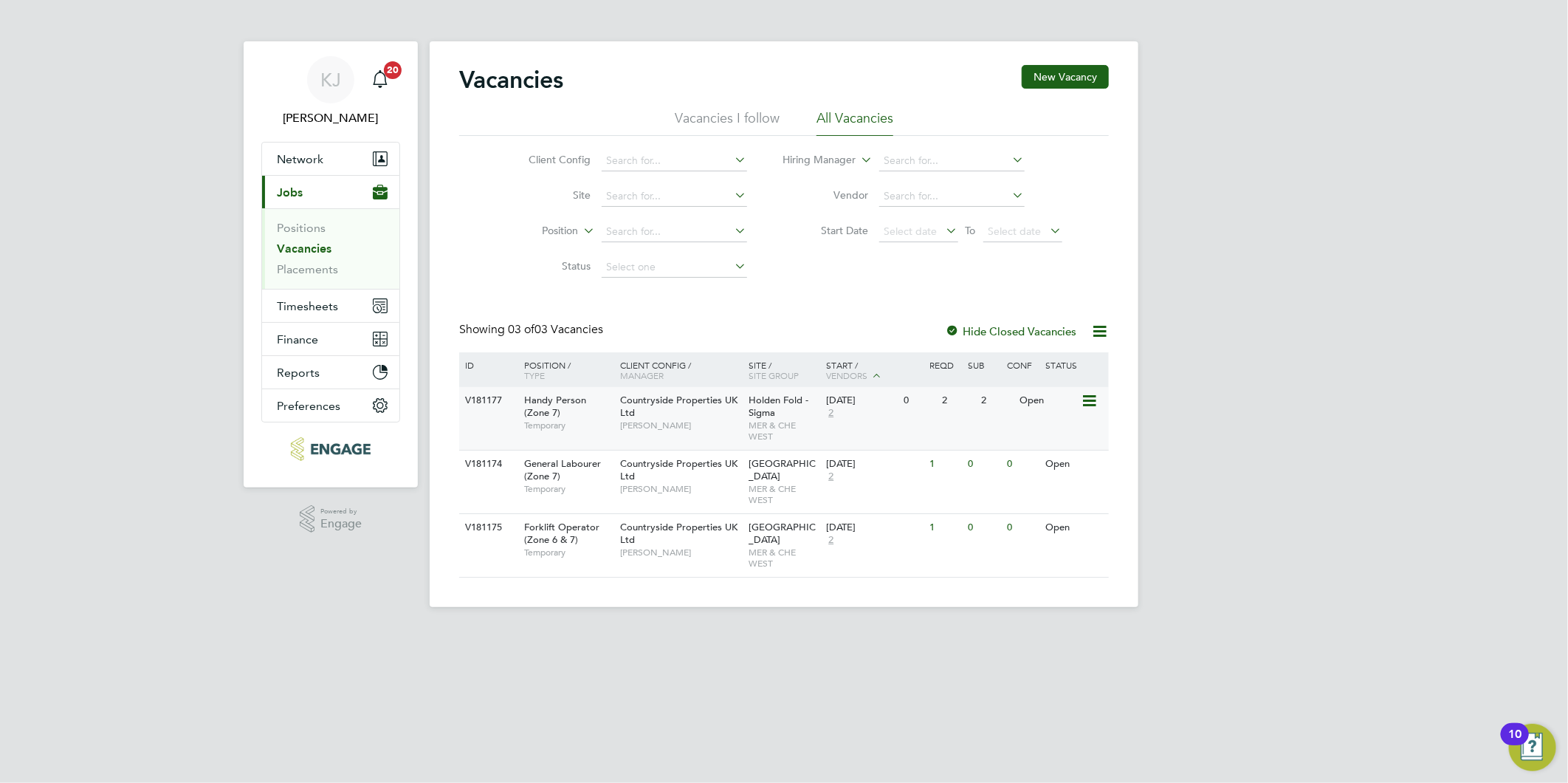
click at [813, 403] on div "Holden Fold - Sigma MER & CHE WEST" at bounding box center [784, 419] width 77 height 63
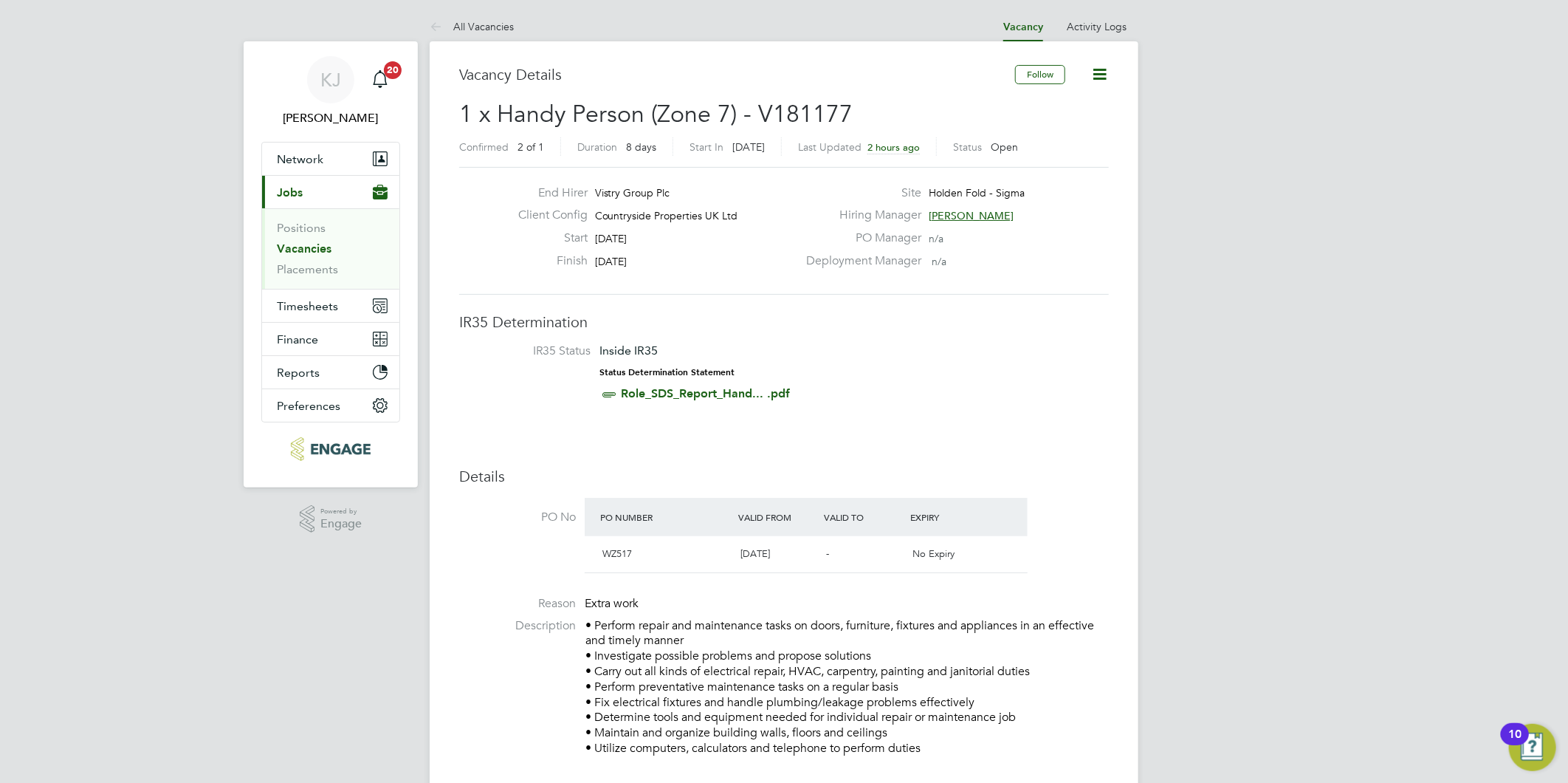
click at [1098, 70] on icon at bounding box center [1100, 74] width 19 height 19
click at [1052, 133] on li "Update Status" at bounding box center [1063, 130] width 85 height 21
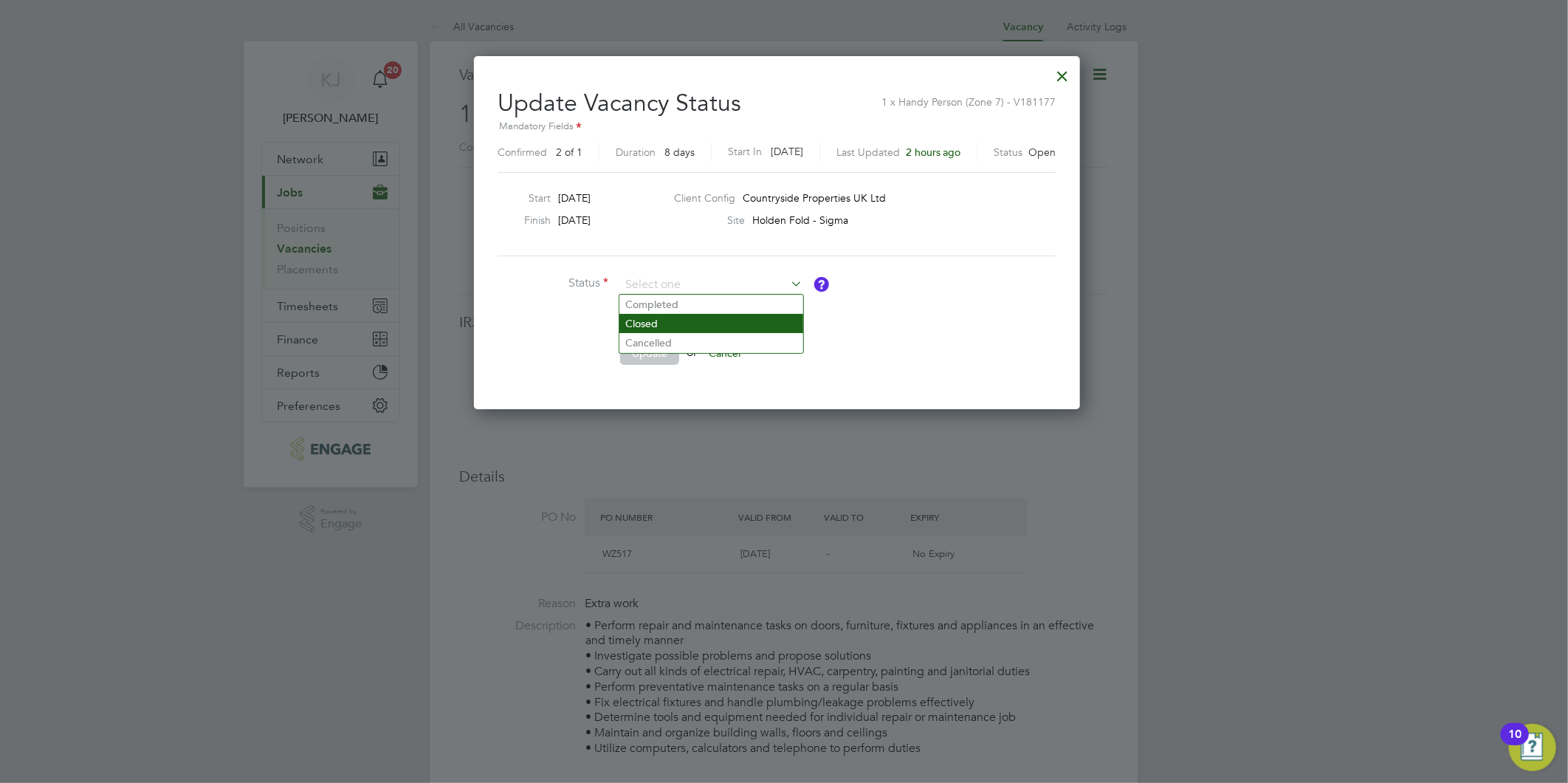
click at [643, 327] on li "Closed" at bounding box center [711, 323] width 184 height 19
type input "Closed"
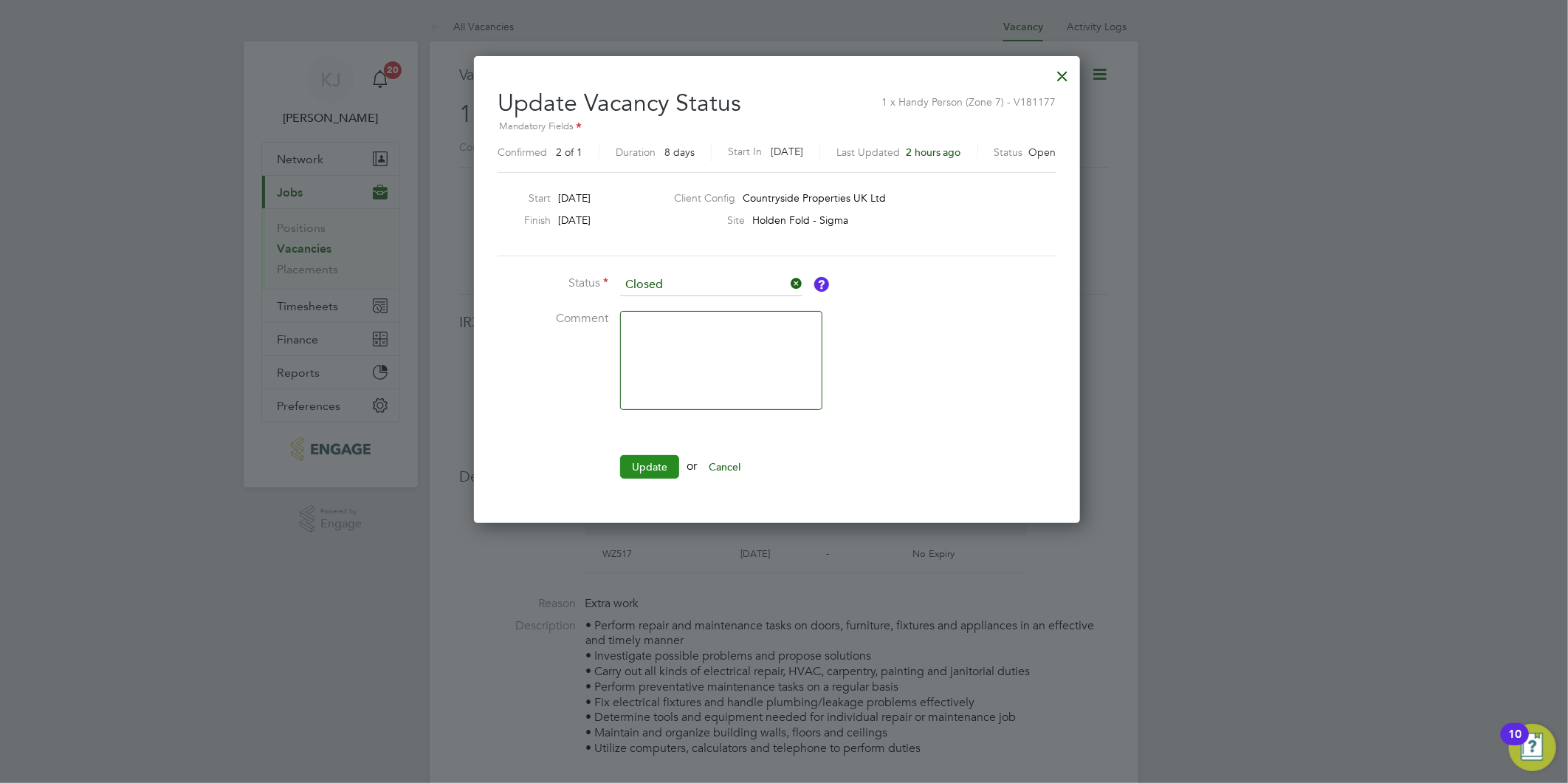
click at [662, 474] on button "Update" at bounding box center [649, 466] width 59 height 23
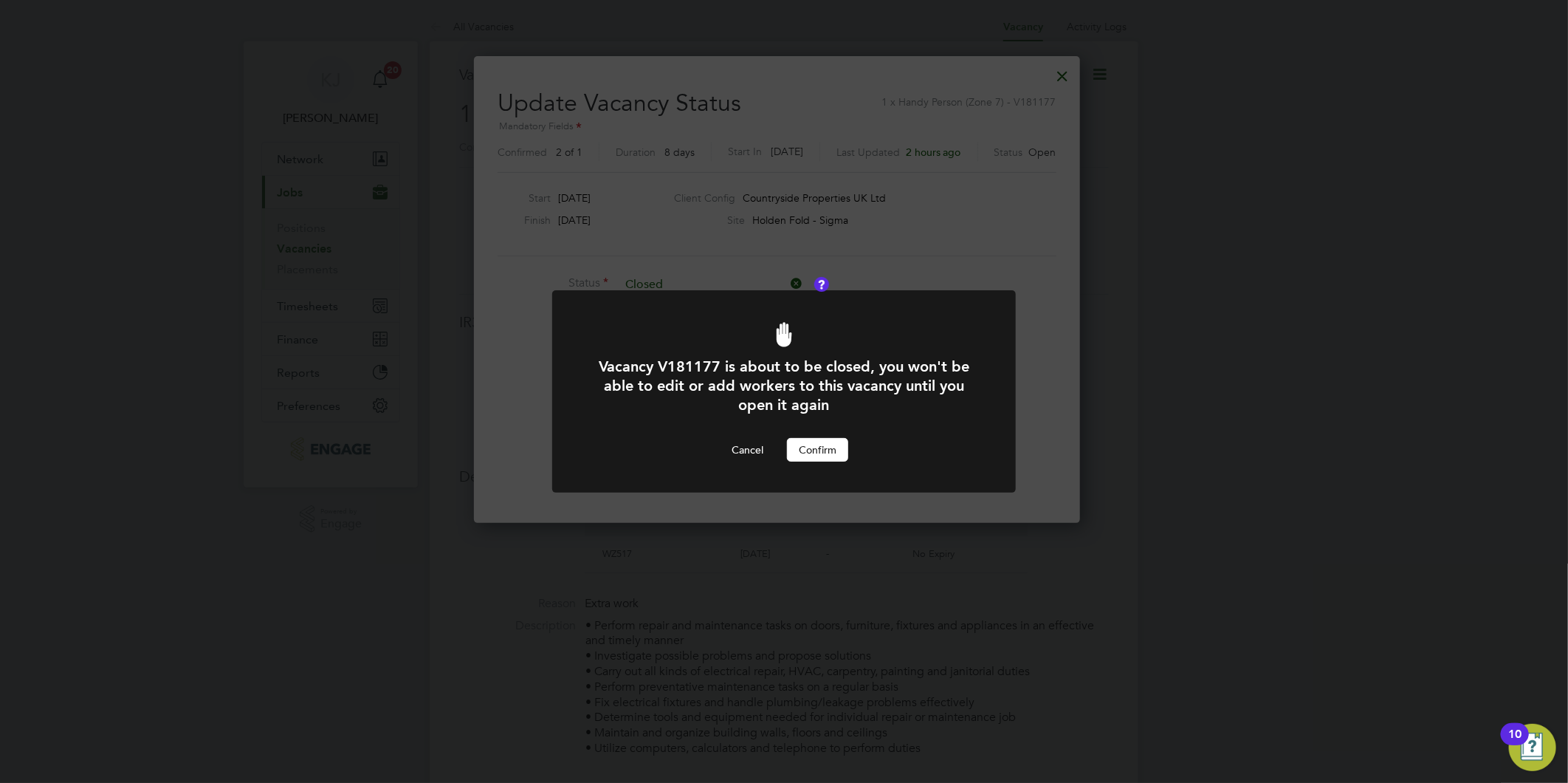
drag, startPoint x: 816, startPoint y: 439, endPoint x: 813, endPoint y: 469, distance: 30.1
click at [816, 439] on button "Confirm" at bounding box center [817, 449] width 61 height 23
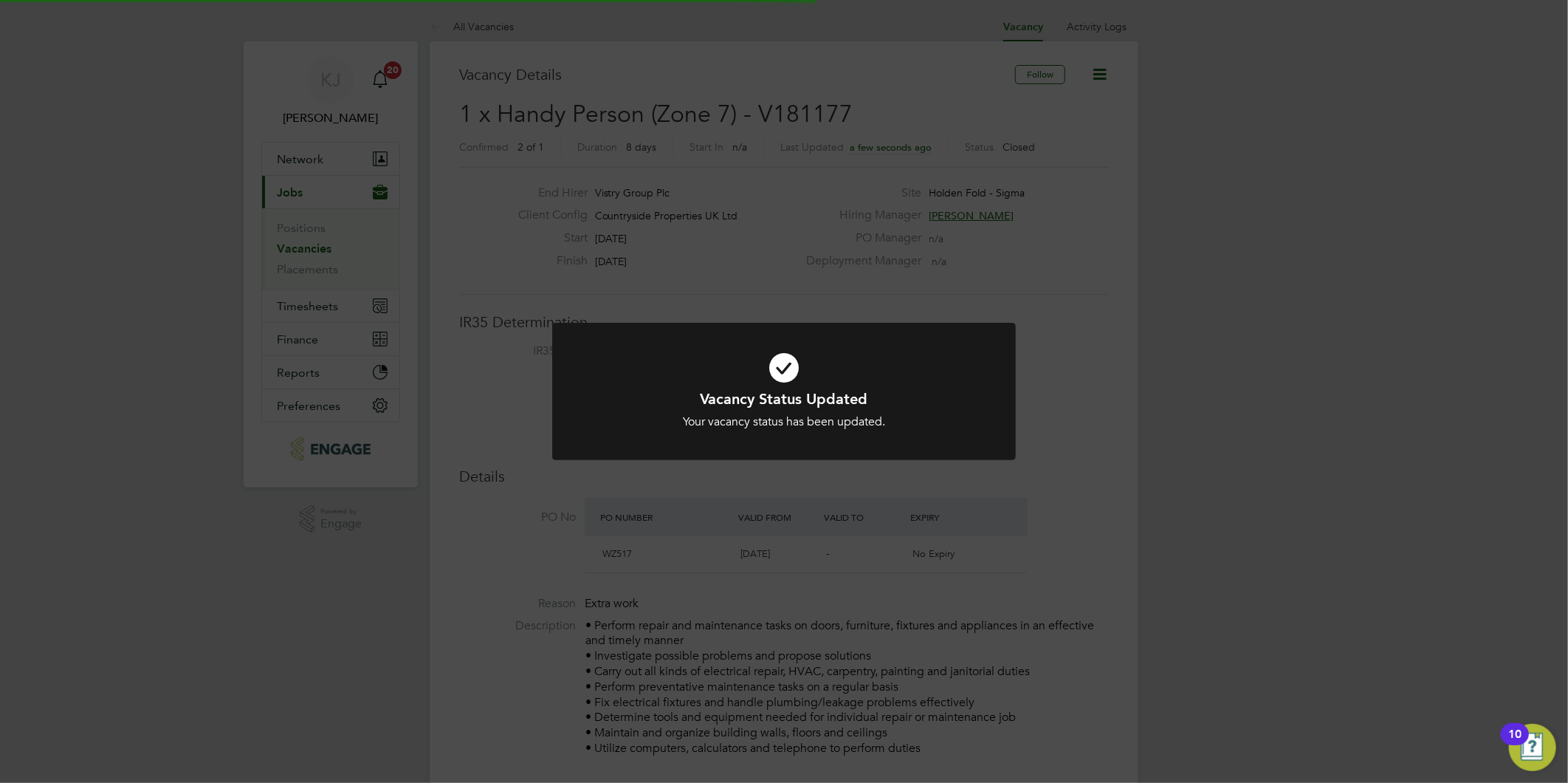
click at [541, 458] on div "Vacancy Status Updated Your vacancy status has been updated. Cancel Okay" at bounding box center [784, 391] width 1568 height 783
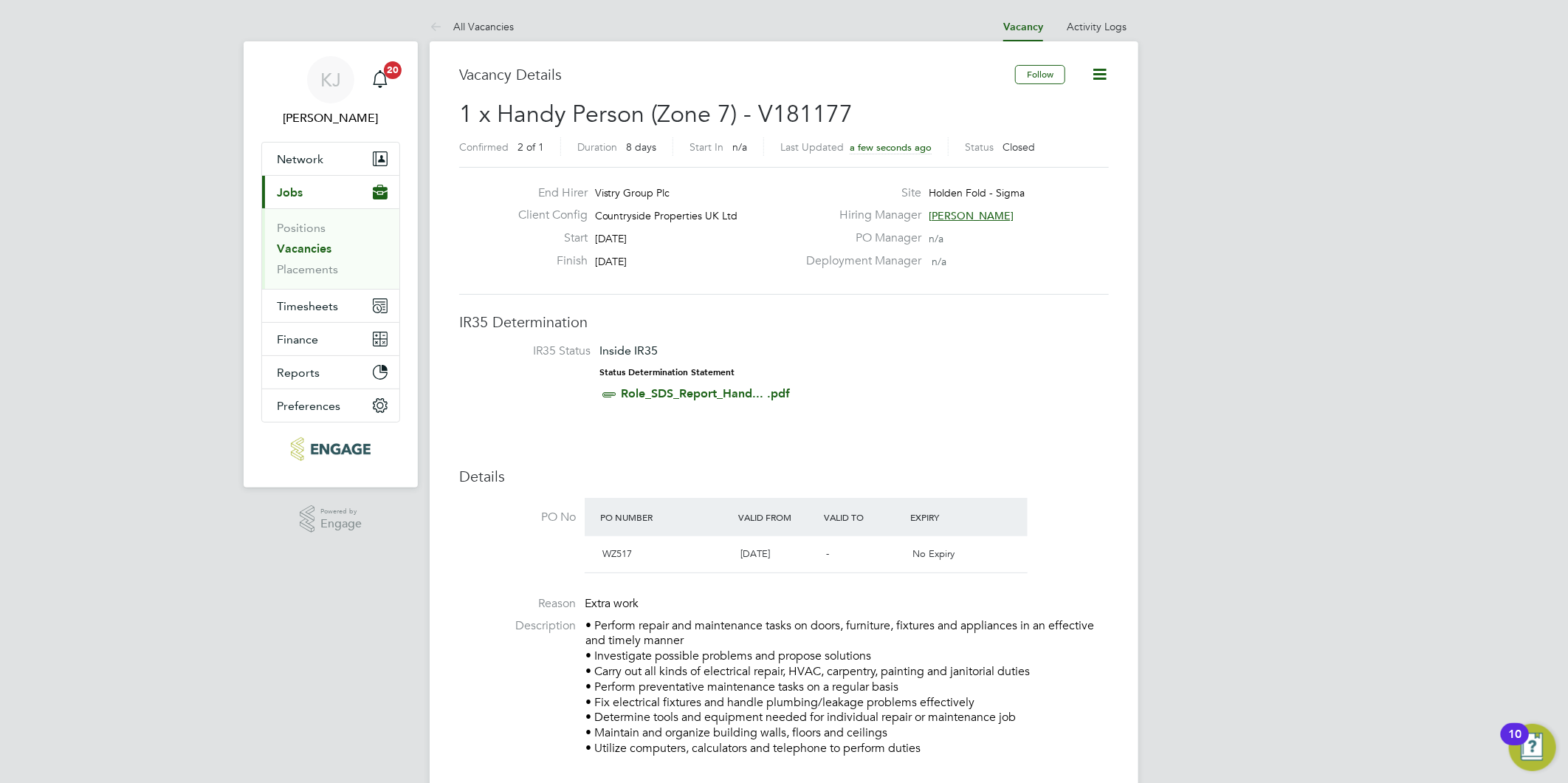
click at [295, 246] on link "Vacancies" at bounding box center [304, 248] width 55 height 14
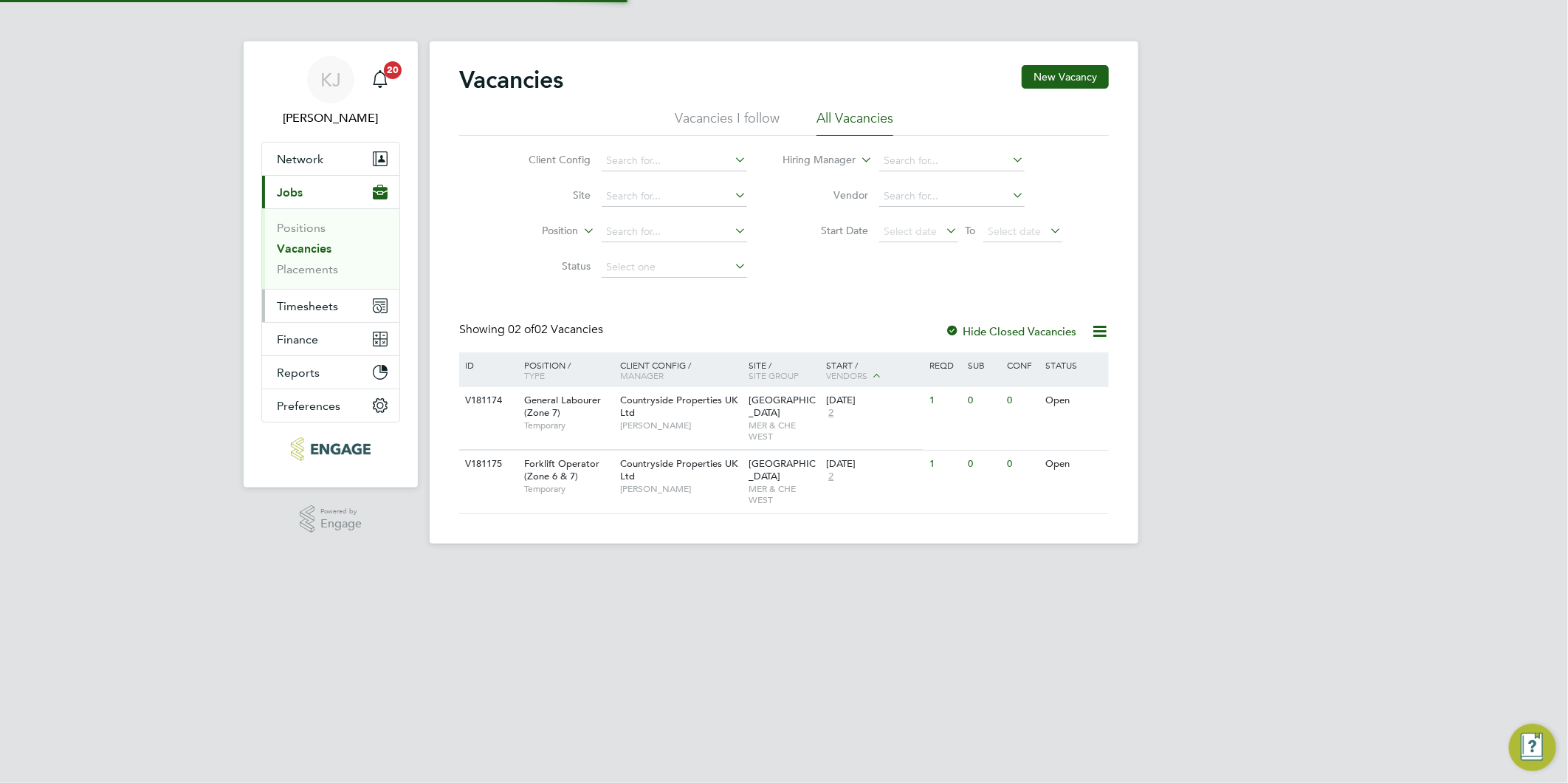
click at [297, 304] on span "Timesheets" at bounding box center [307, 306] width 61 height 14
click at [286, 303] on span "Timesheets" at bounding box center [307, 306] width 61 height 14
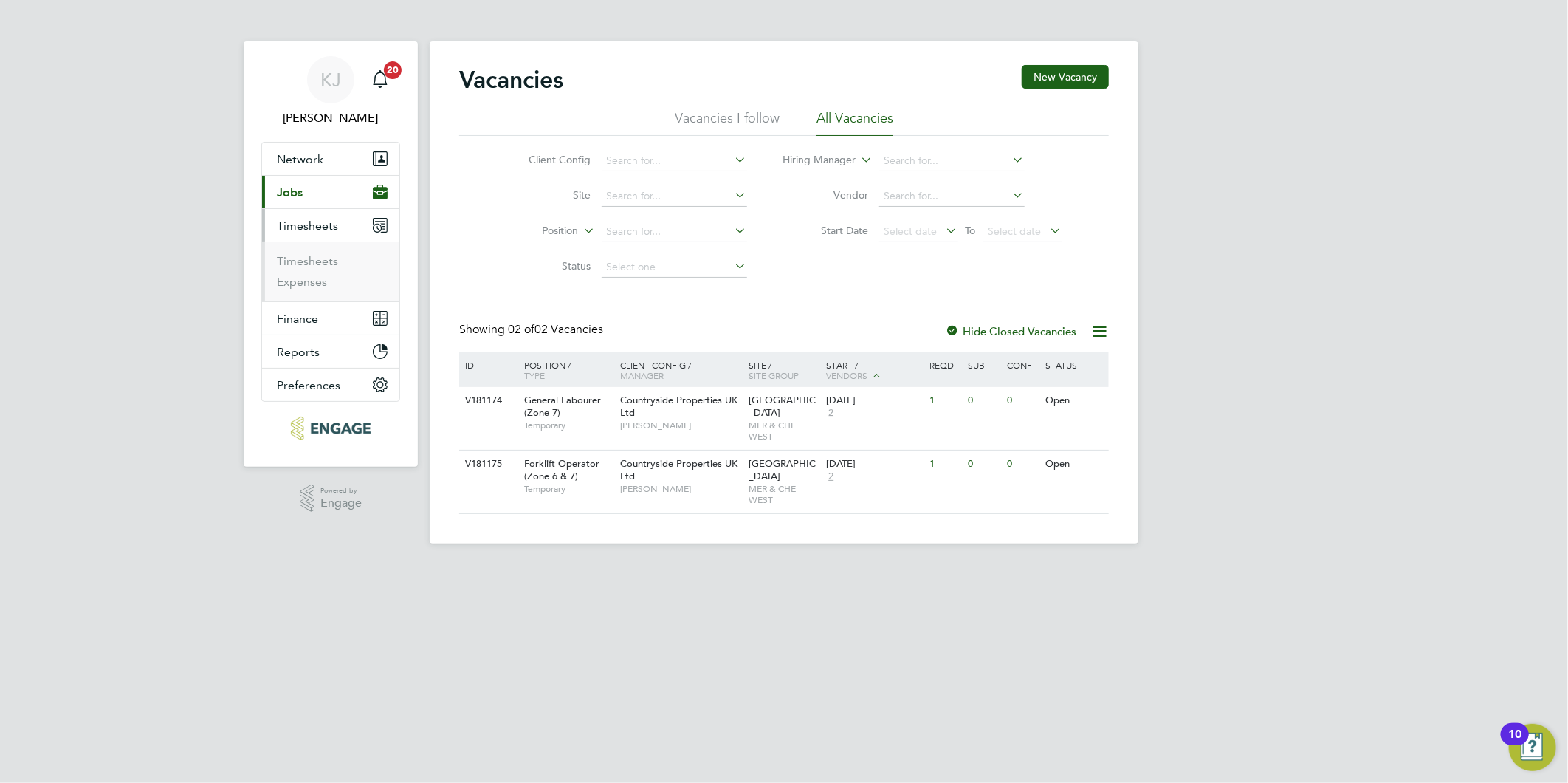
click at [297, 252] on ul "Timesheets Expenses" at bounding box center [331, 271] width 137 height 60
click at [300, 260] on link "Timesheets" at bounding box center [307, 260] width 61 height 14
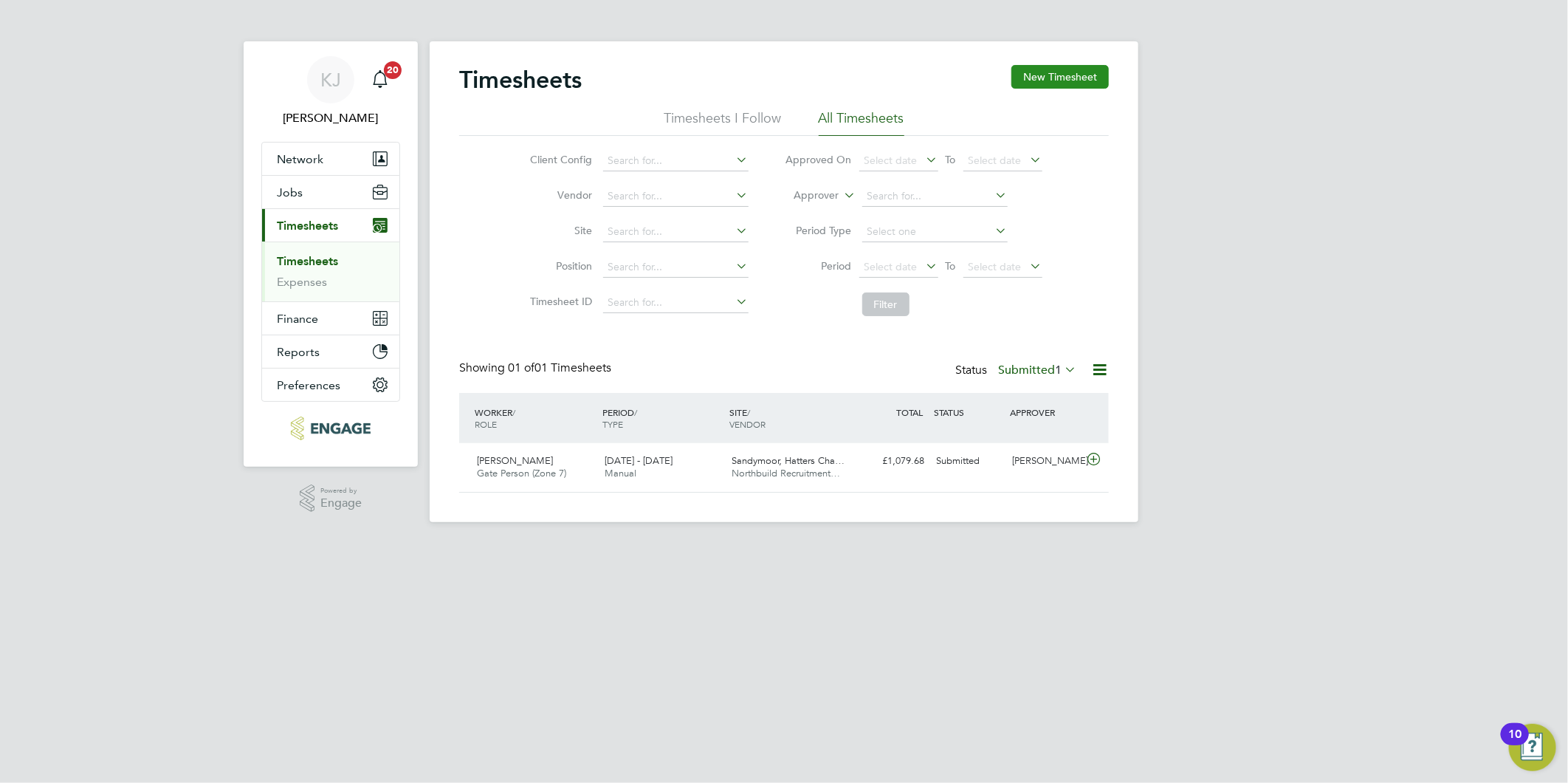
click at [1061, 83] on button "New Timesheet" at bounding box center [1060, 77] width 98 height 23
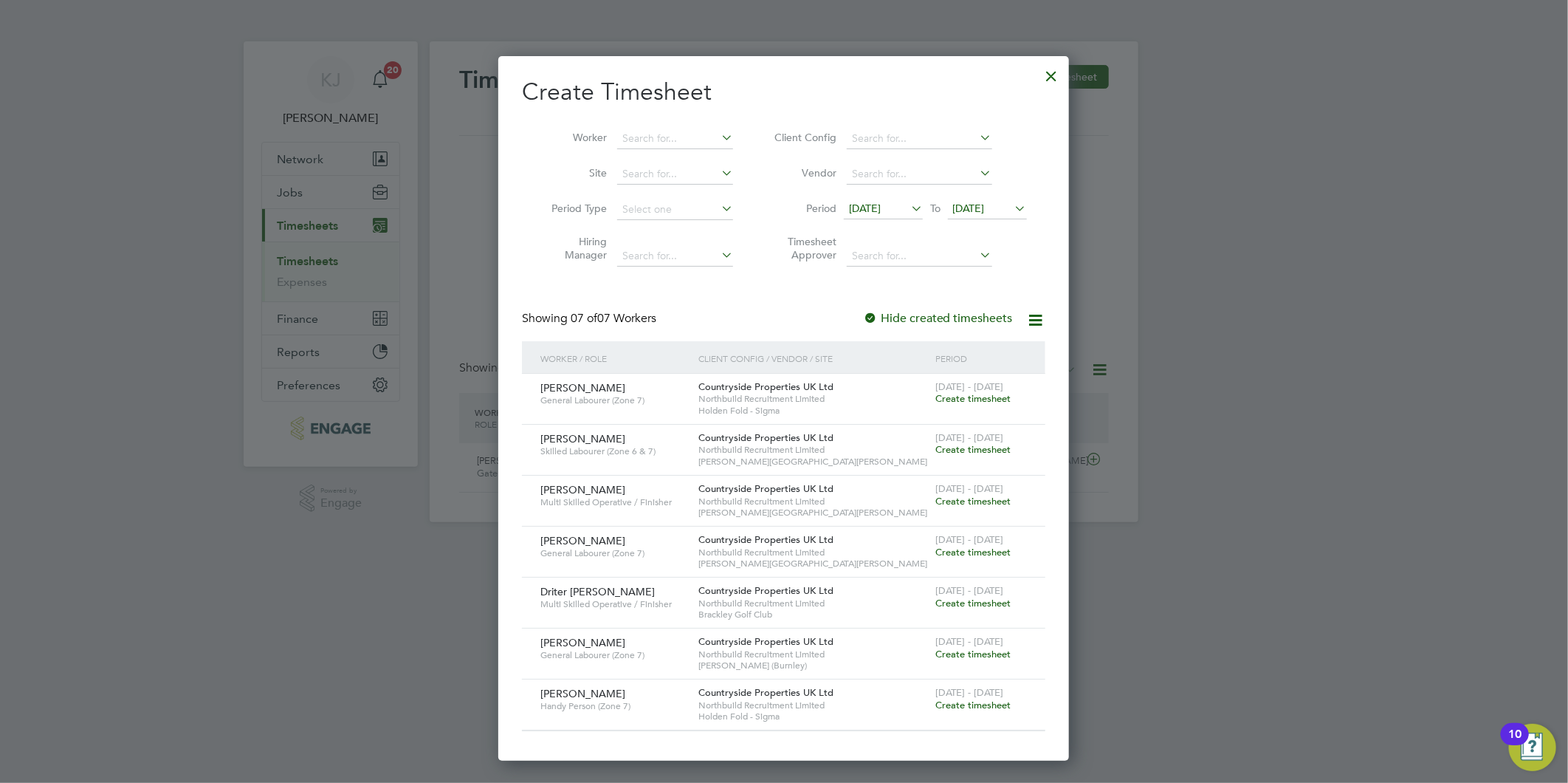
click at [875, 206] on span "09 Sep 2025" at bounding box center [864, 208] width 31 height 13
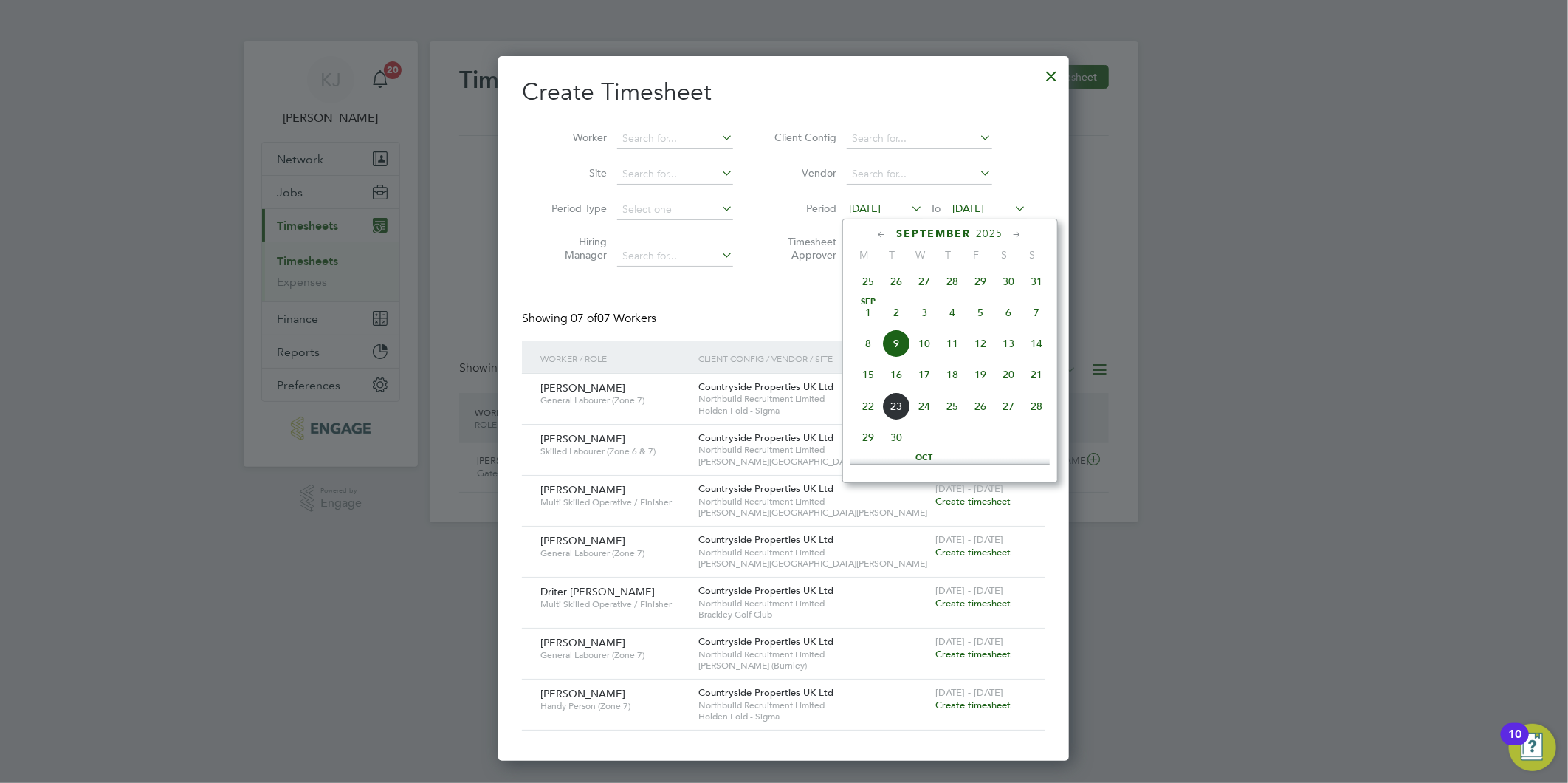
click at [865, 377] on span "15" at bounding box center [868, 374] width 28 height 28
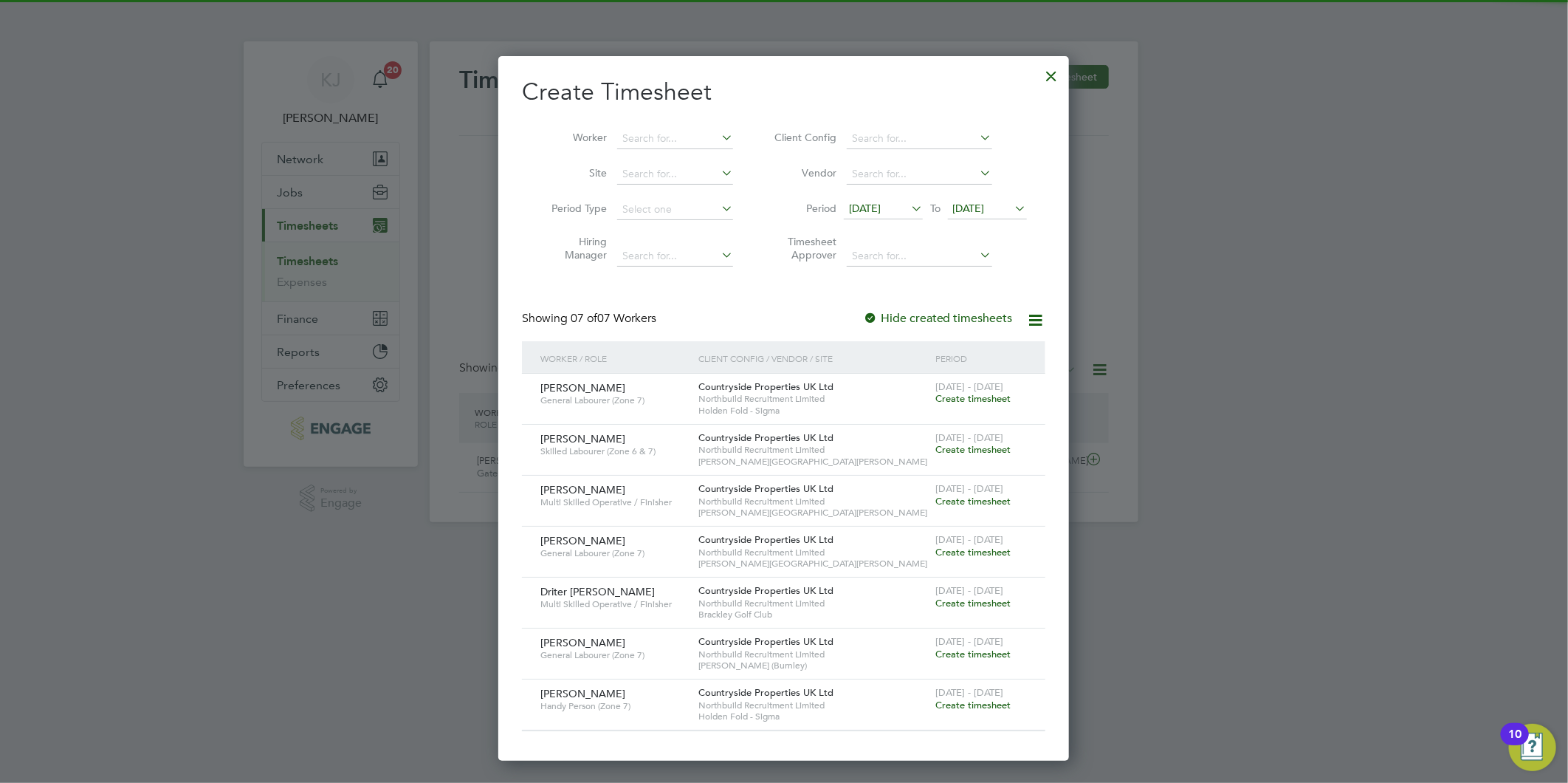
click at [985, 202] on span "[DATE]" at bounding box center [968, 208] width 31 height 13
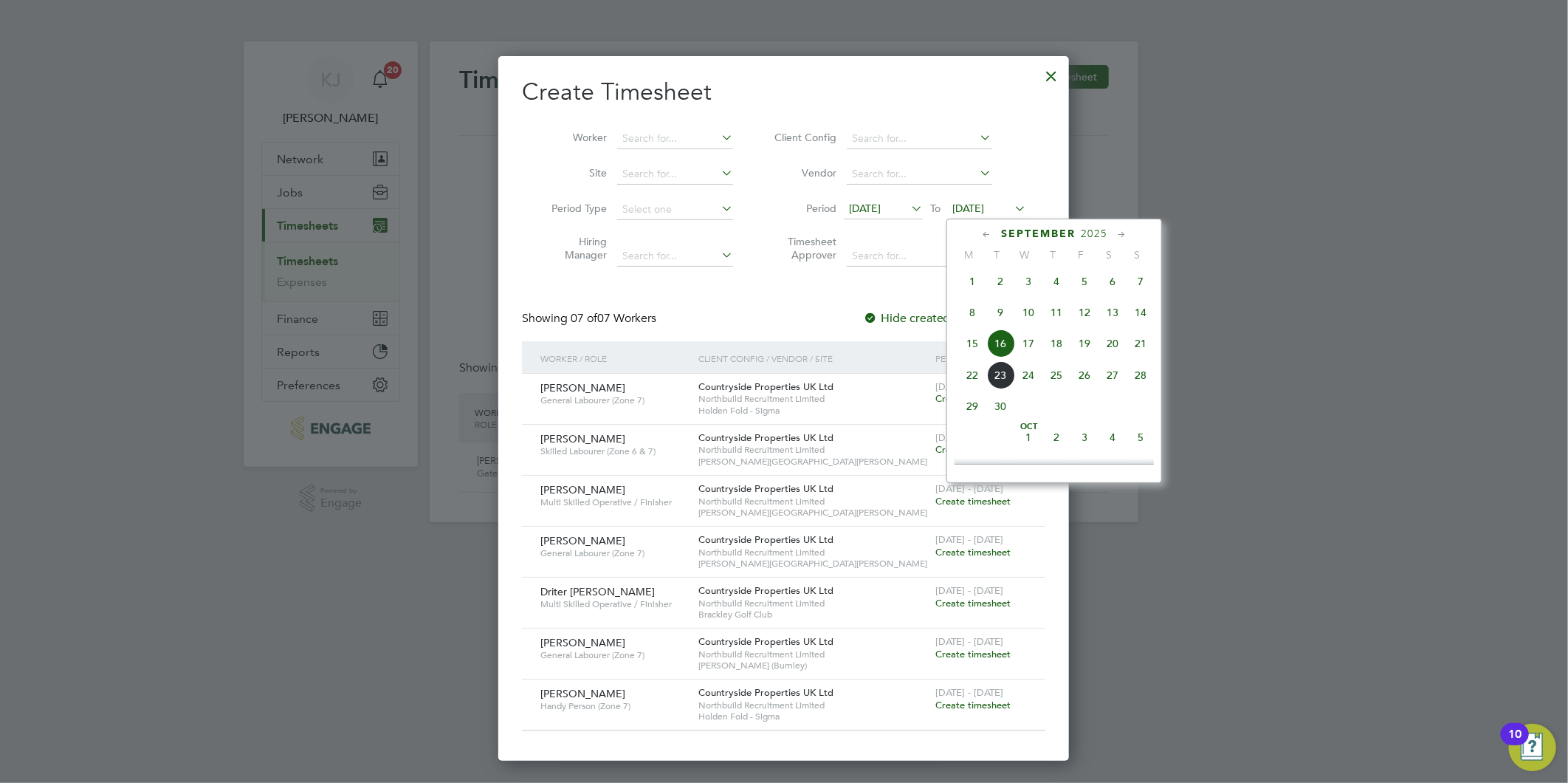
click at [1150, 346] on span "21" at bounding box center [1140, 343] width 28 height 28
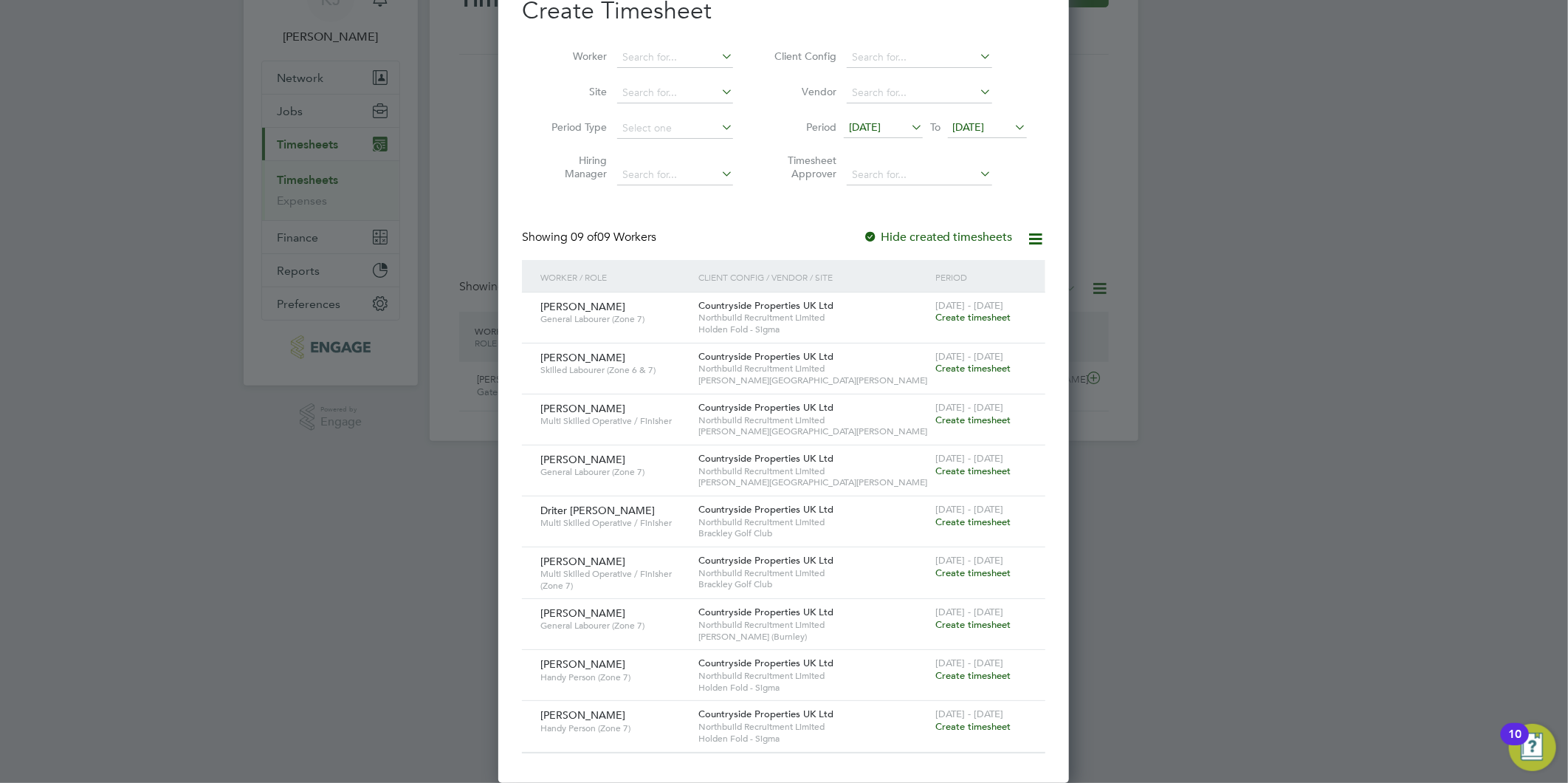
click at [988, 677] on span "Create timesheet" at bounding box center [972, 676] width 75 height 13
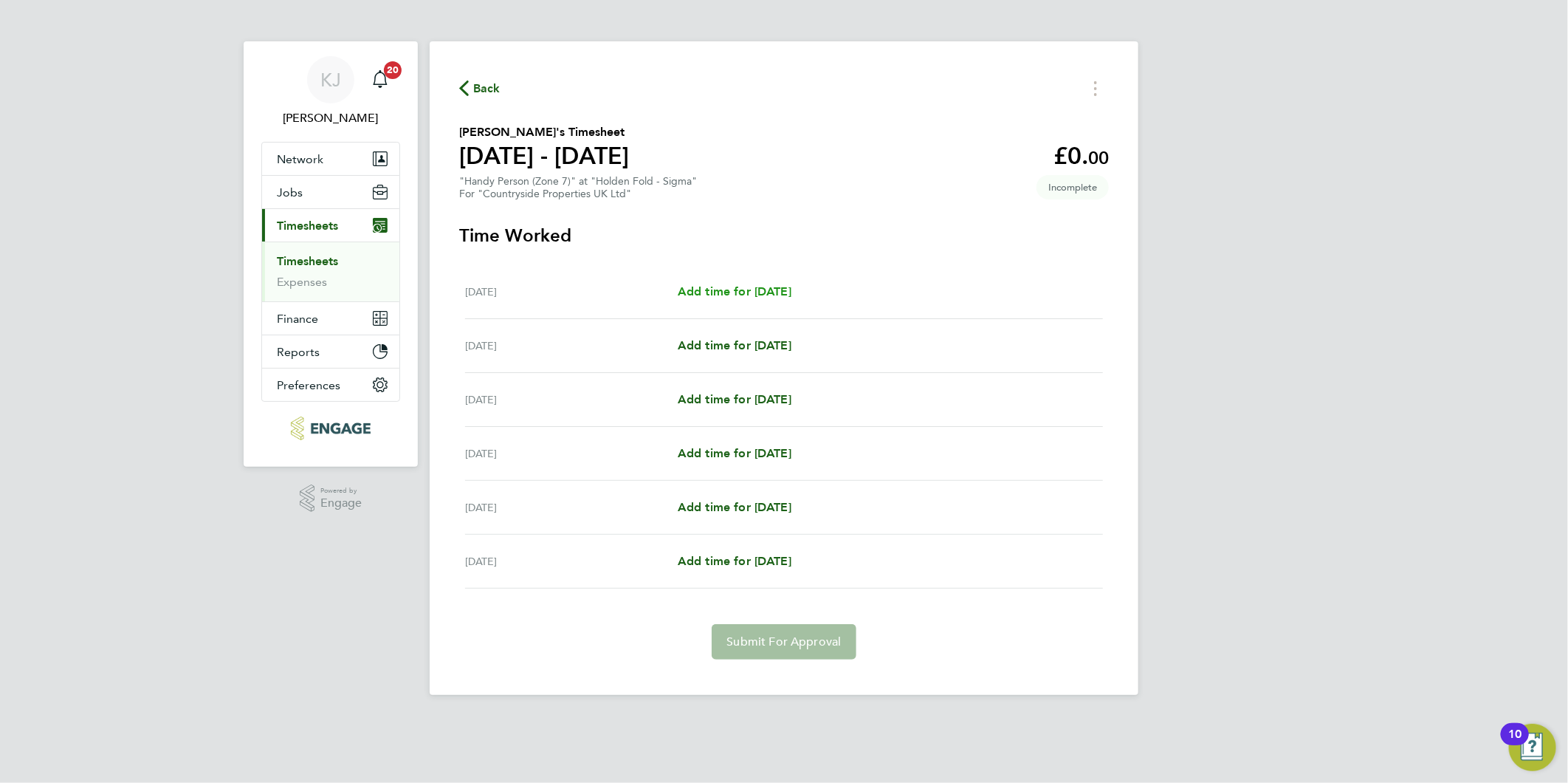
click at [743, 291] on span "Add time for Tue 16 Sep" at bounding box center [734, 291] width 114 height 14
select select "30"
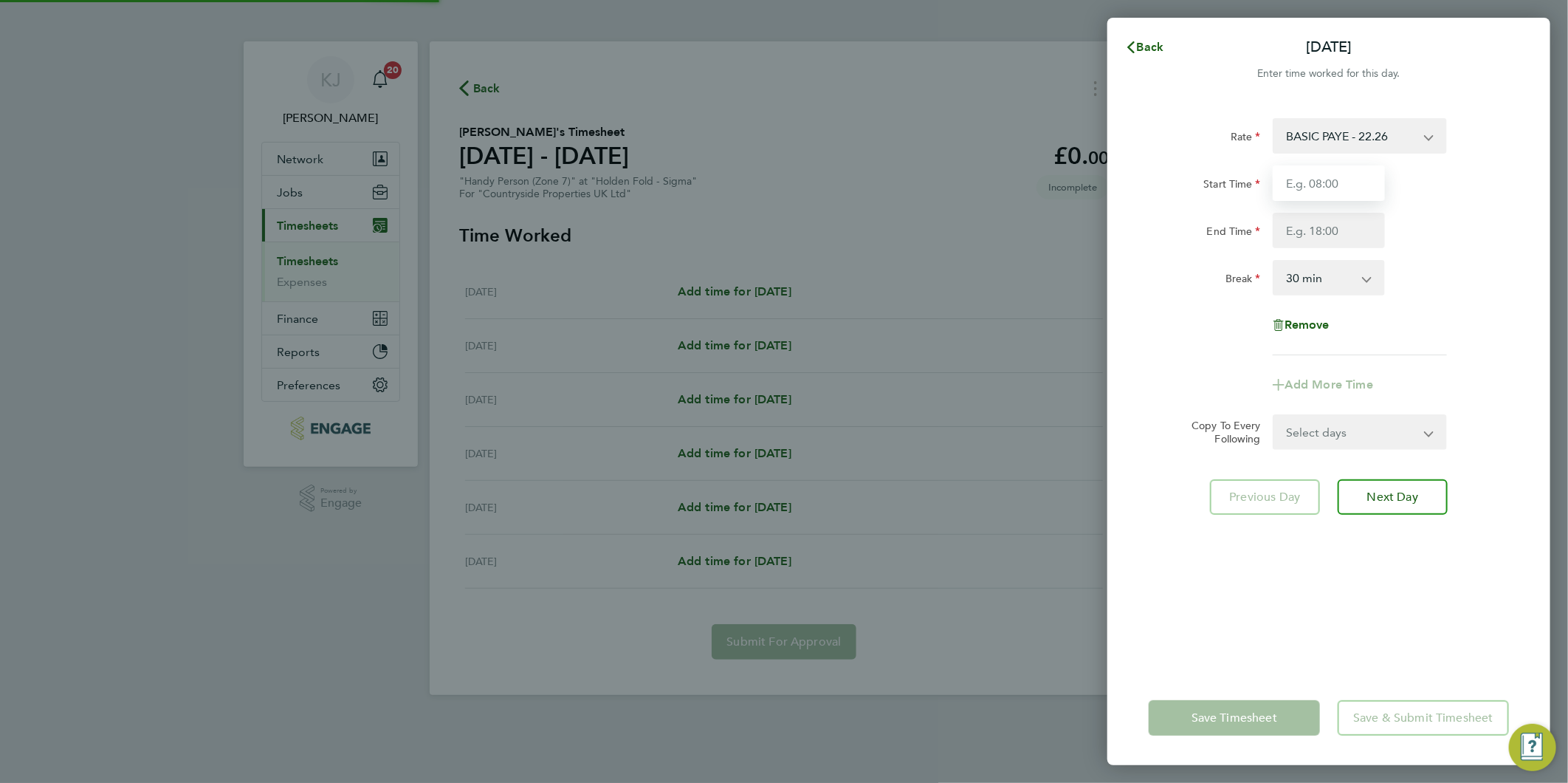
click at [1278, 182] on input "Start Time" at bounding box center [1329, 183] width 112 height 35
type input "07:30"
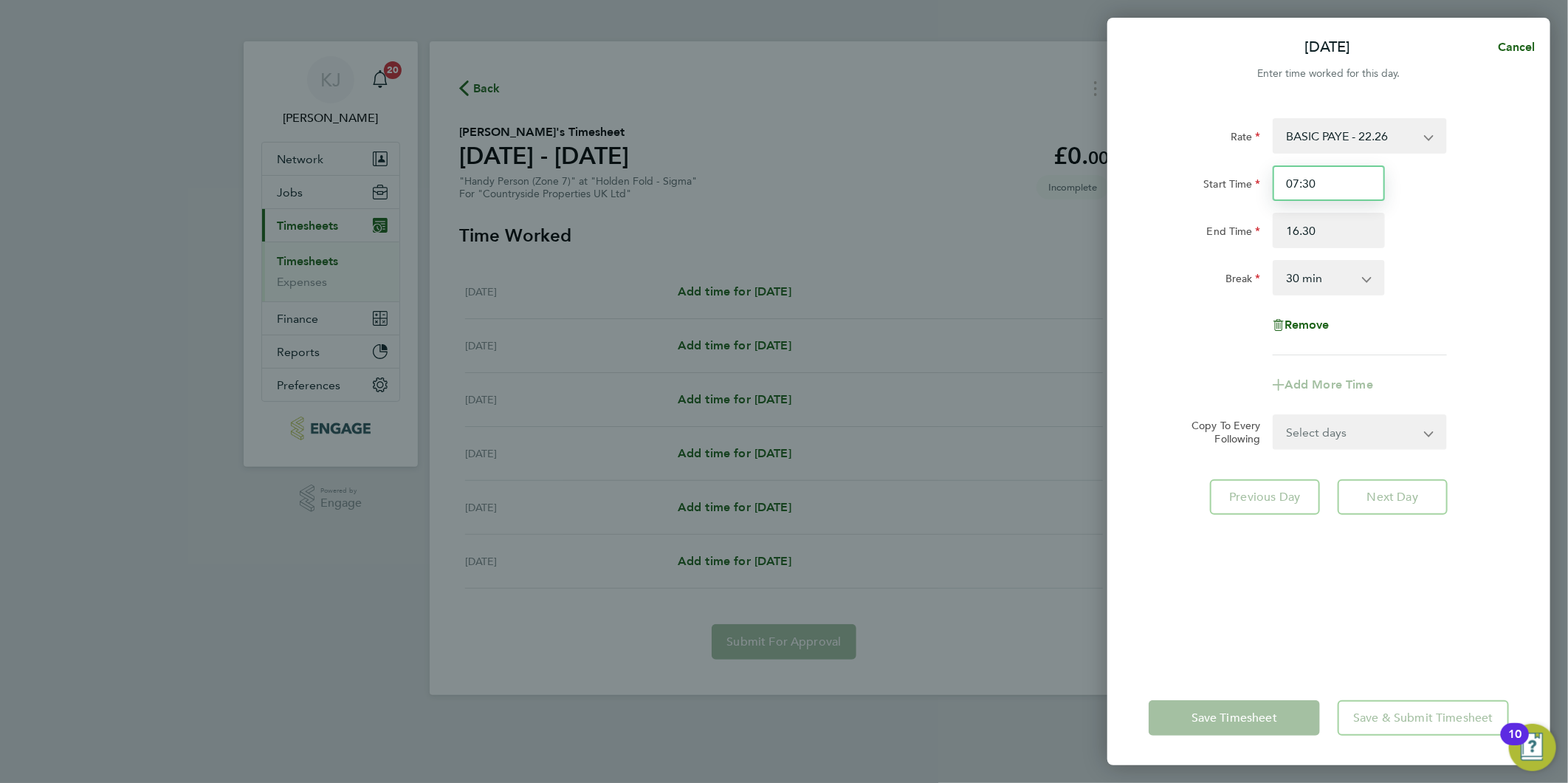
type input "16:30"
click at [1342, 190] on input "07:30" at bounding box center [1329, 183] width 112 height 35
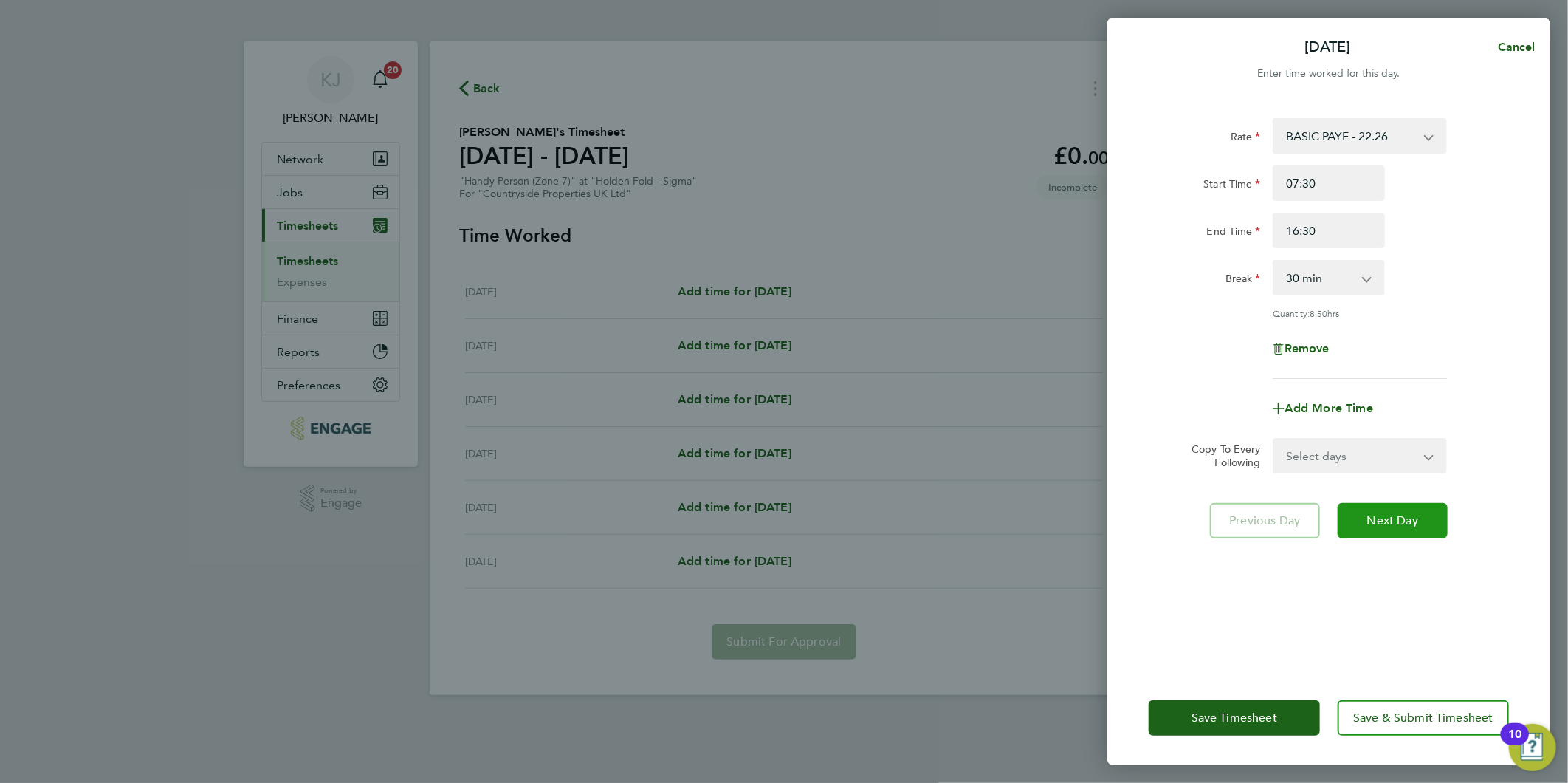
click at [1424, 531] on button "Next Day" at bounding box center [1392, 521] width 110 height 35
select select "30"
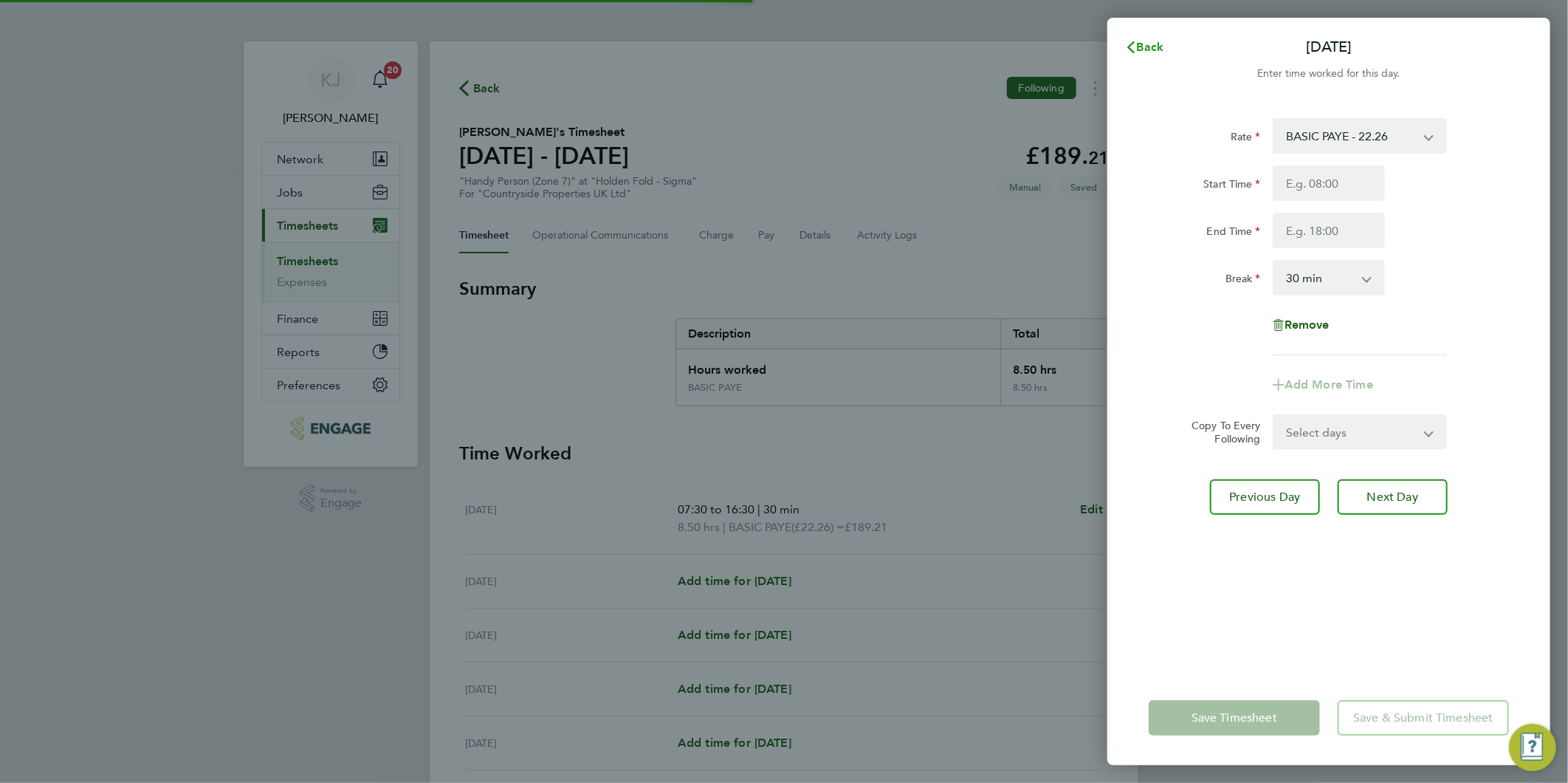
click at [1155, 47] on span "Back" at bounding box center [1150, 46] width 27 height 14
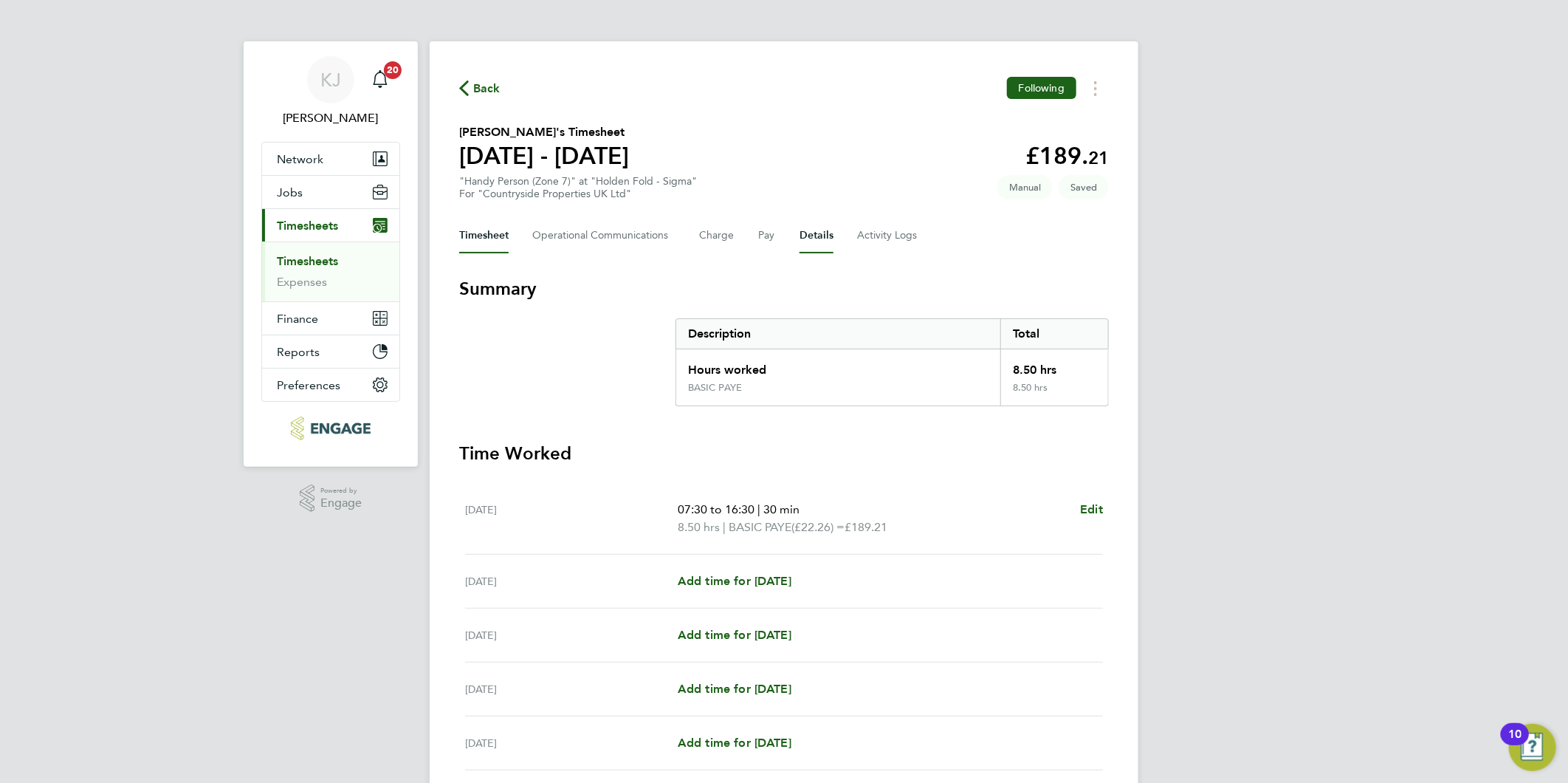
click at [817, 237] on button "Details" at bounding box center [817, 235] width 34 height 35
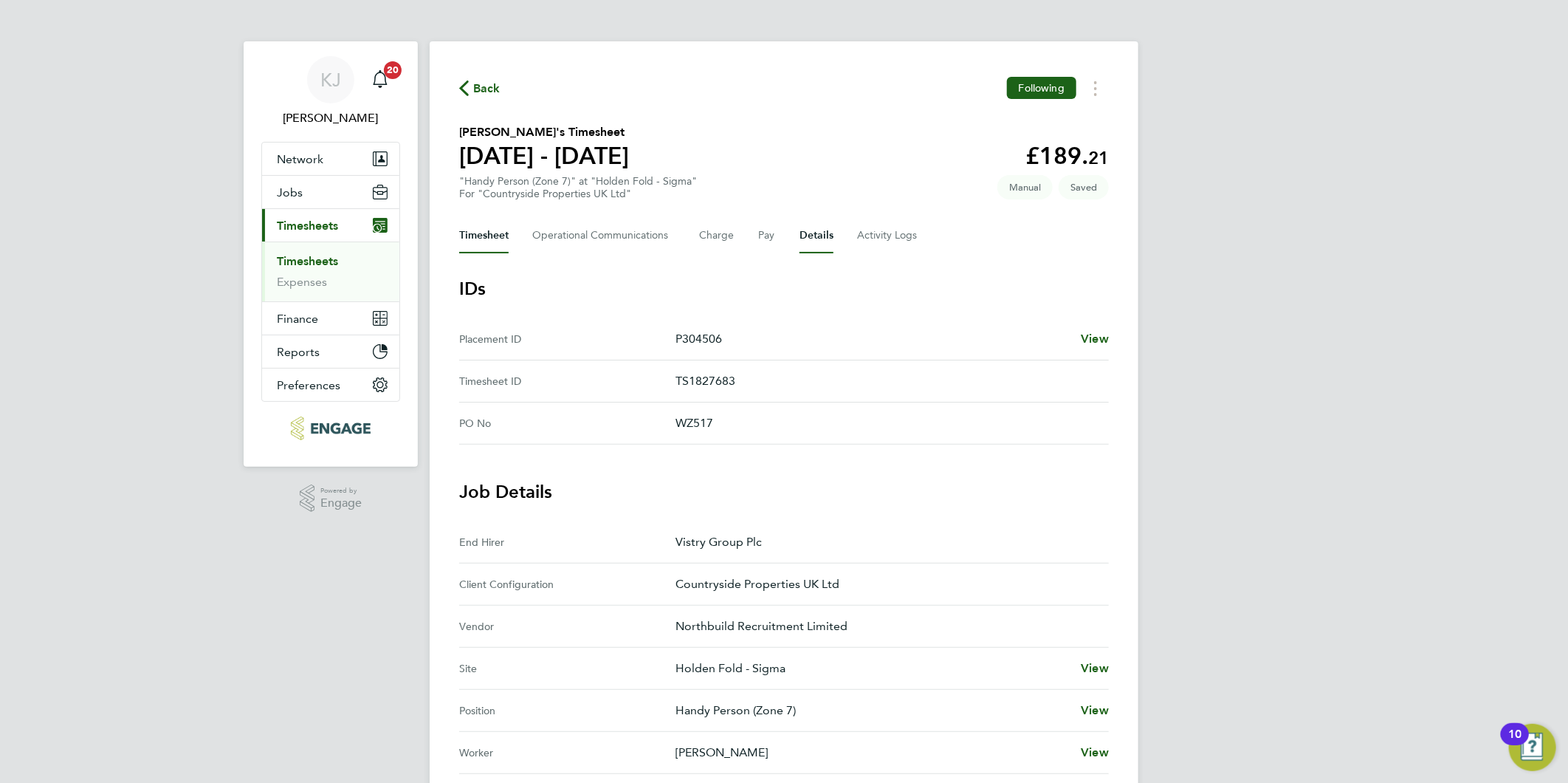
click at [478, 237] on button "Timesheet" at bounding box center [484, 235] width 49 height 35
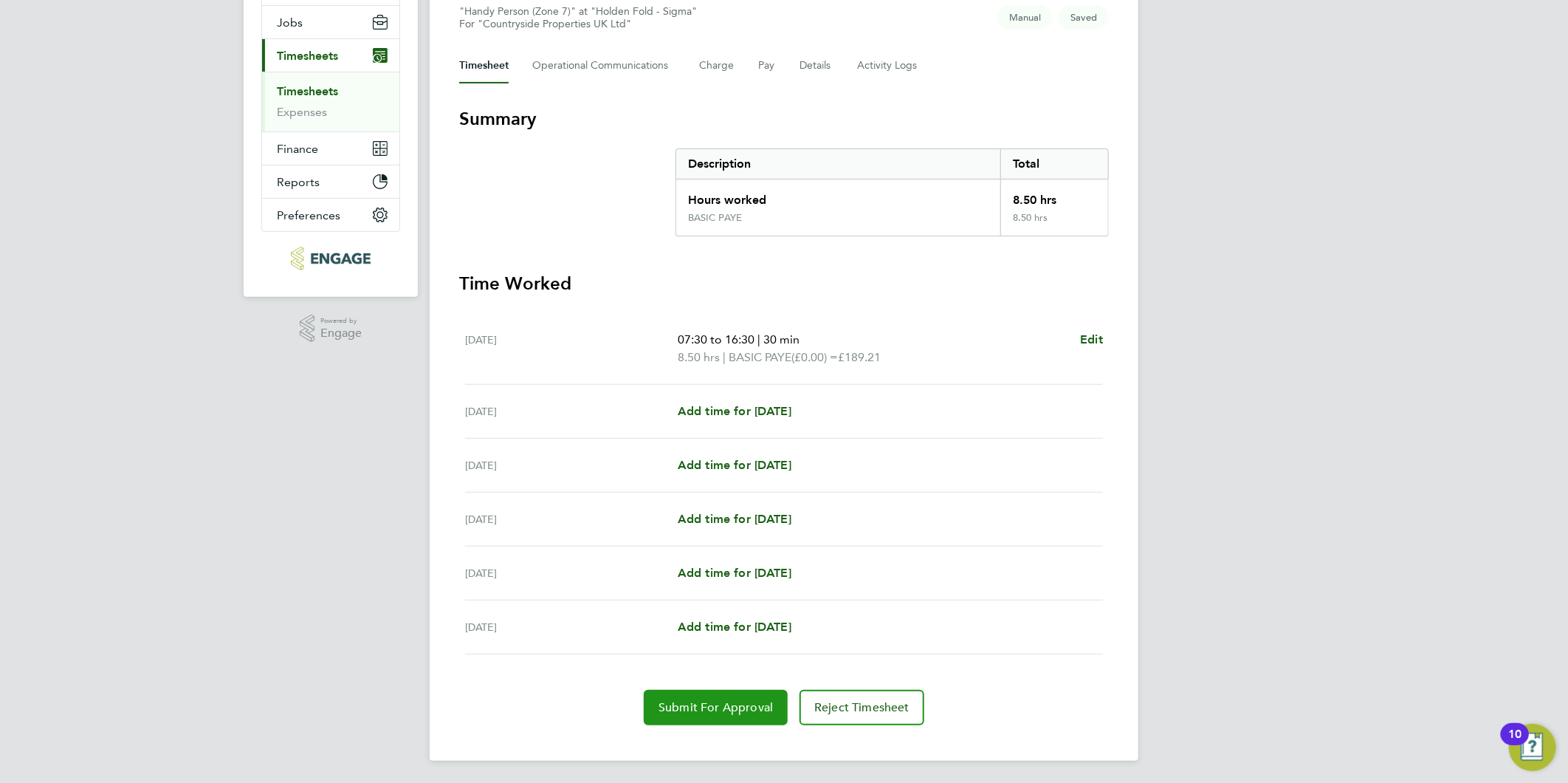
click at [726, 698] on button "Submit For Approval" at bounding box center [716, 707] width 144 height 35
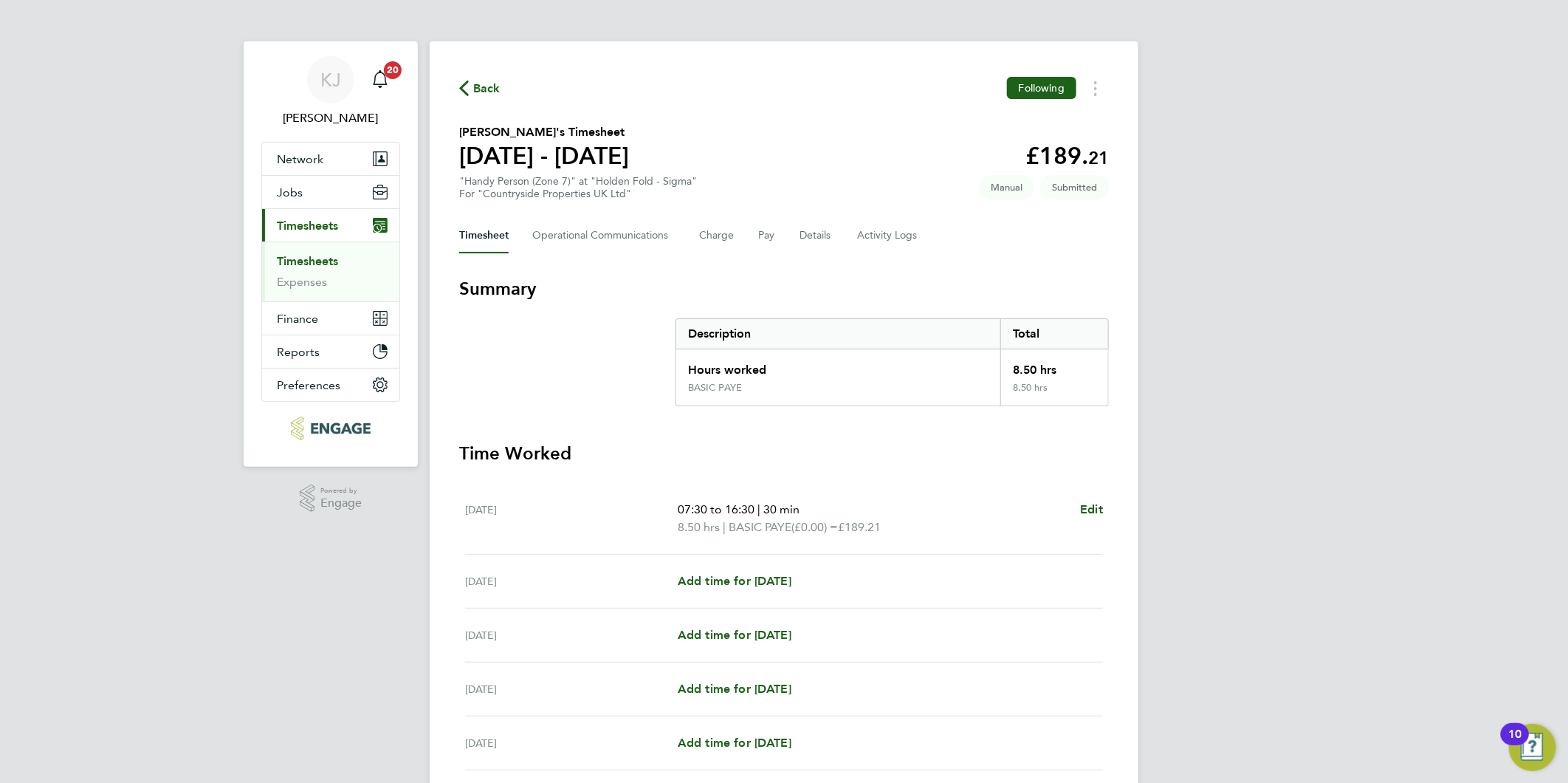
click at [288, 262] on link "Timesheets" at bounding box center [307, 260] width 61 height 14
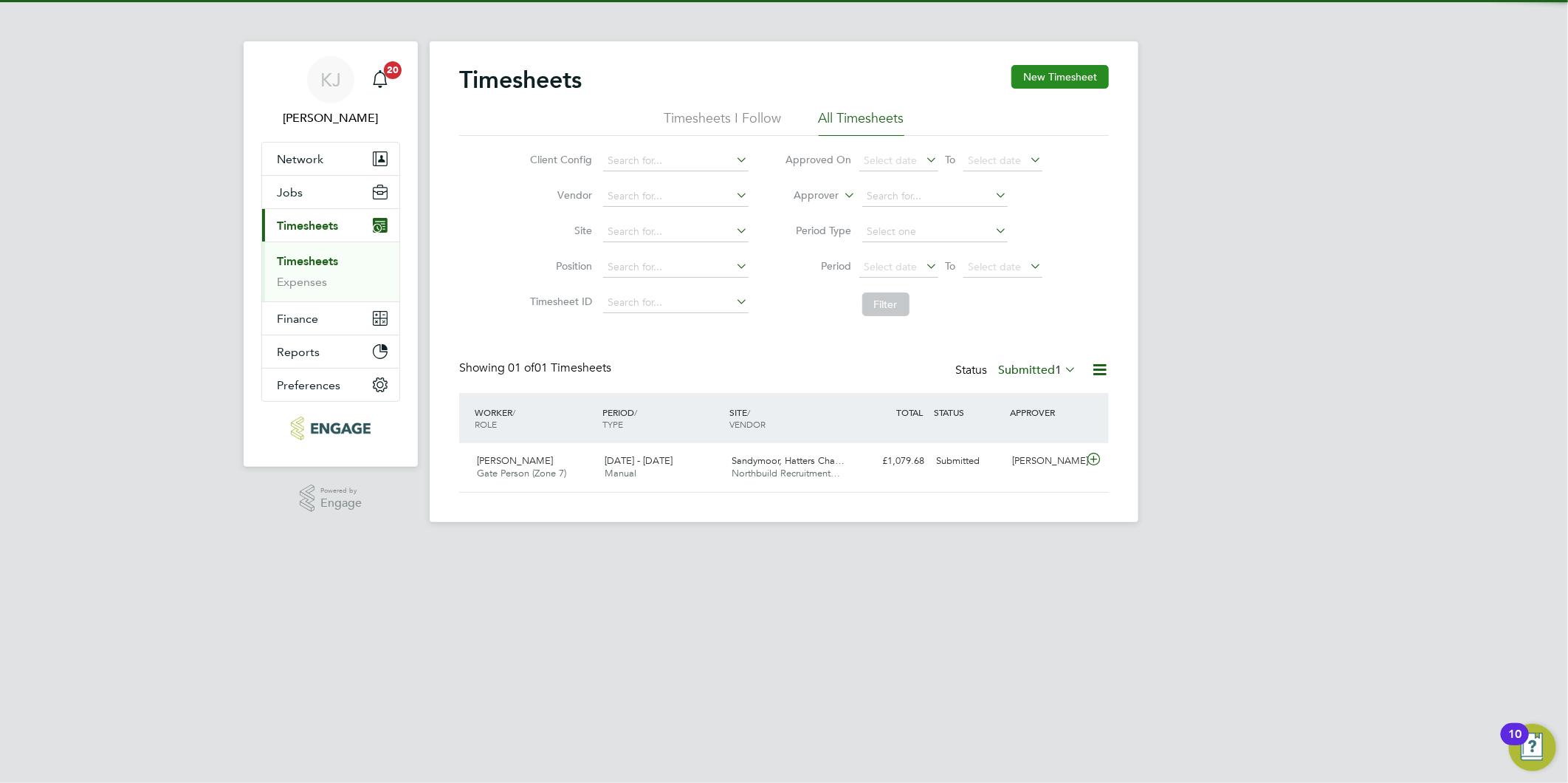
click at [1058, 77] on button "New Timesheet" at bounding box center [1060, 77] width 98 height 23
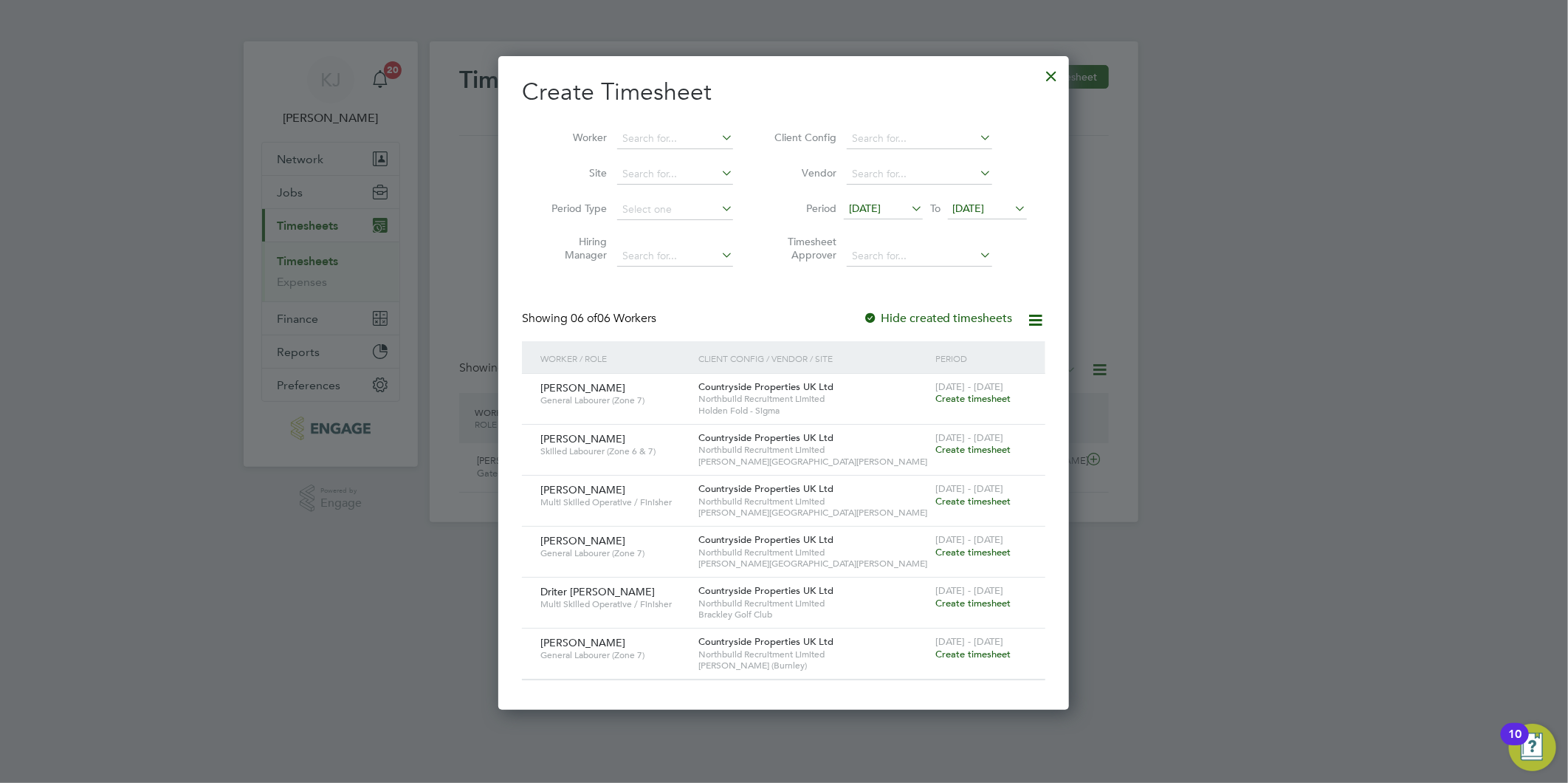
click at [880, 206] on span "09 Sep 2025" at bounding box center [864, 208] width 31 height 13
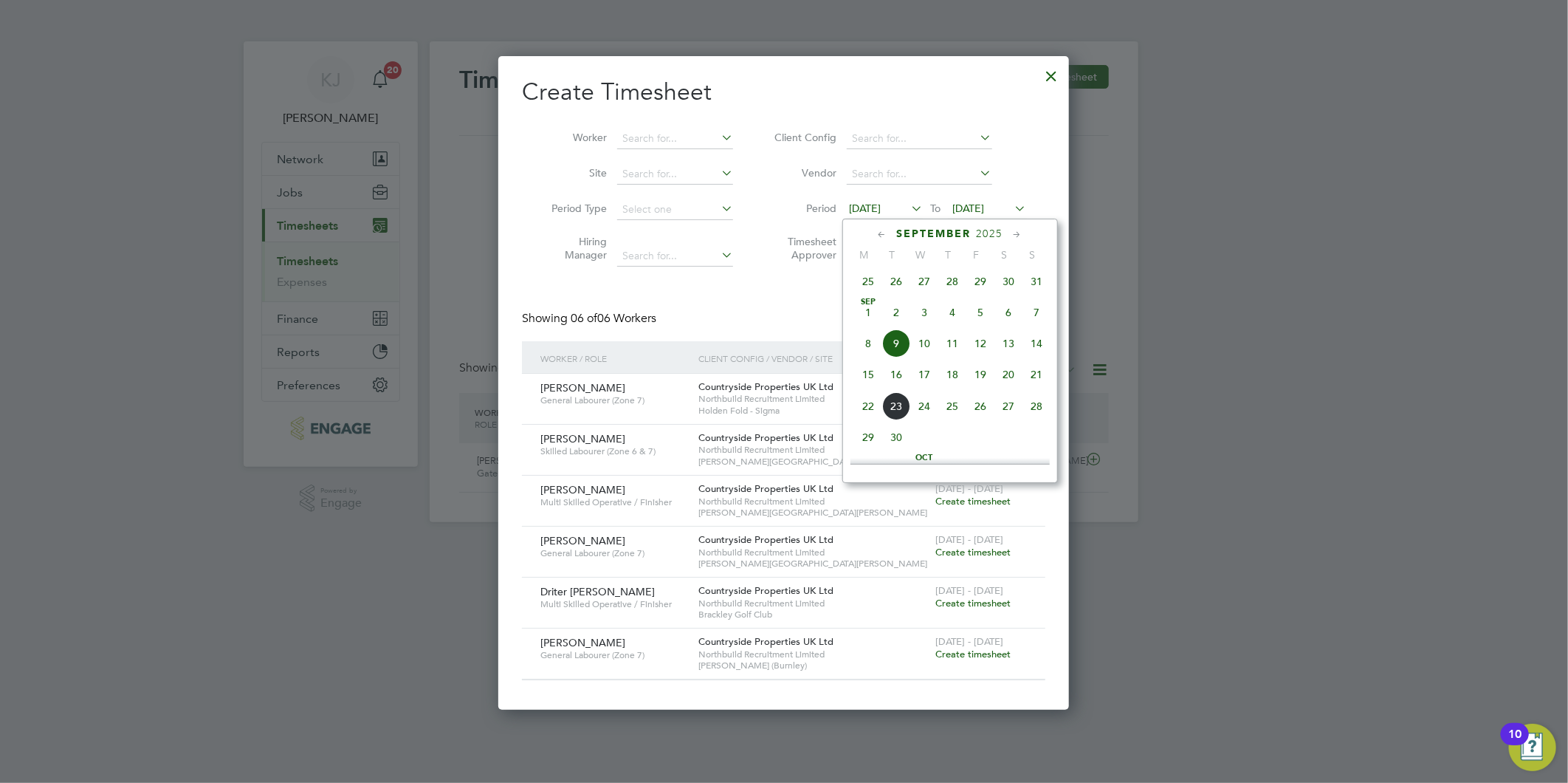
click at [864, 377] on span "15" at bounding box center [868, 374] width 28 height 28
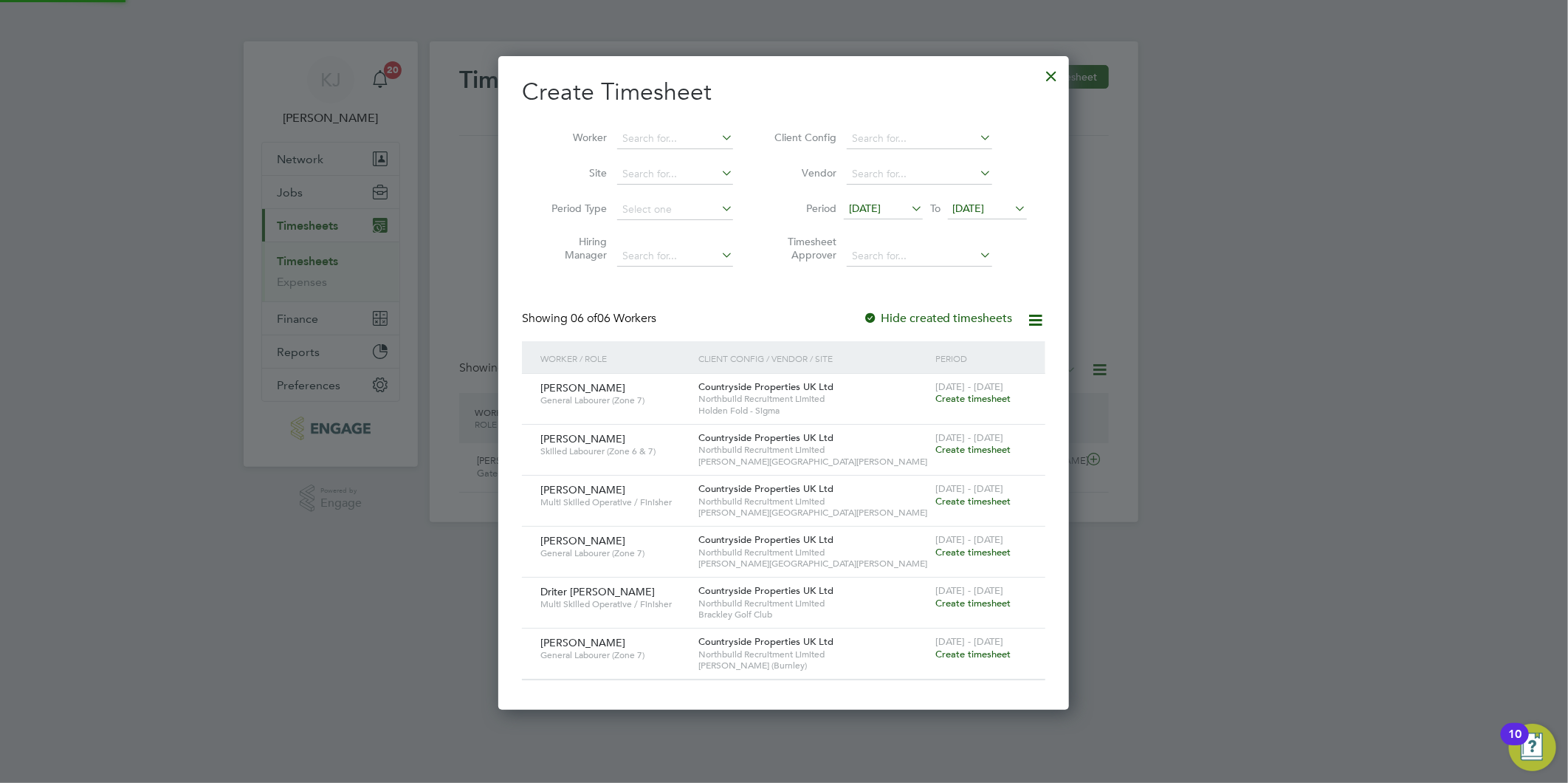
click at [985, 212] on span "[DATE]" at bounding box center [968, 208] width 31 height 13
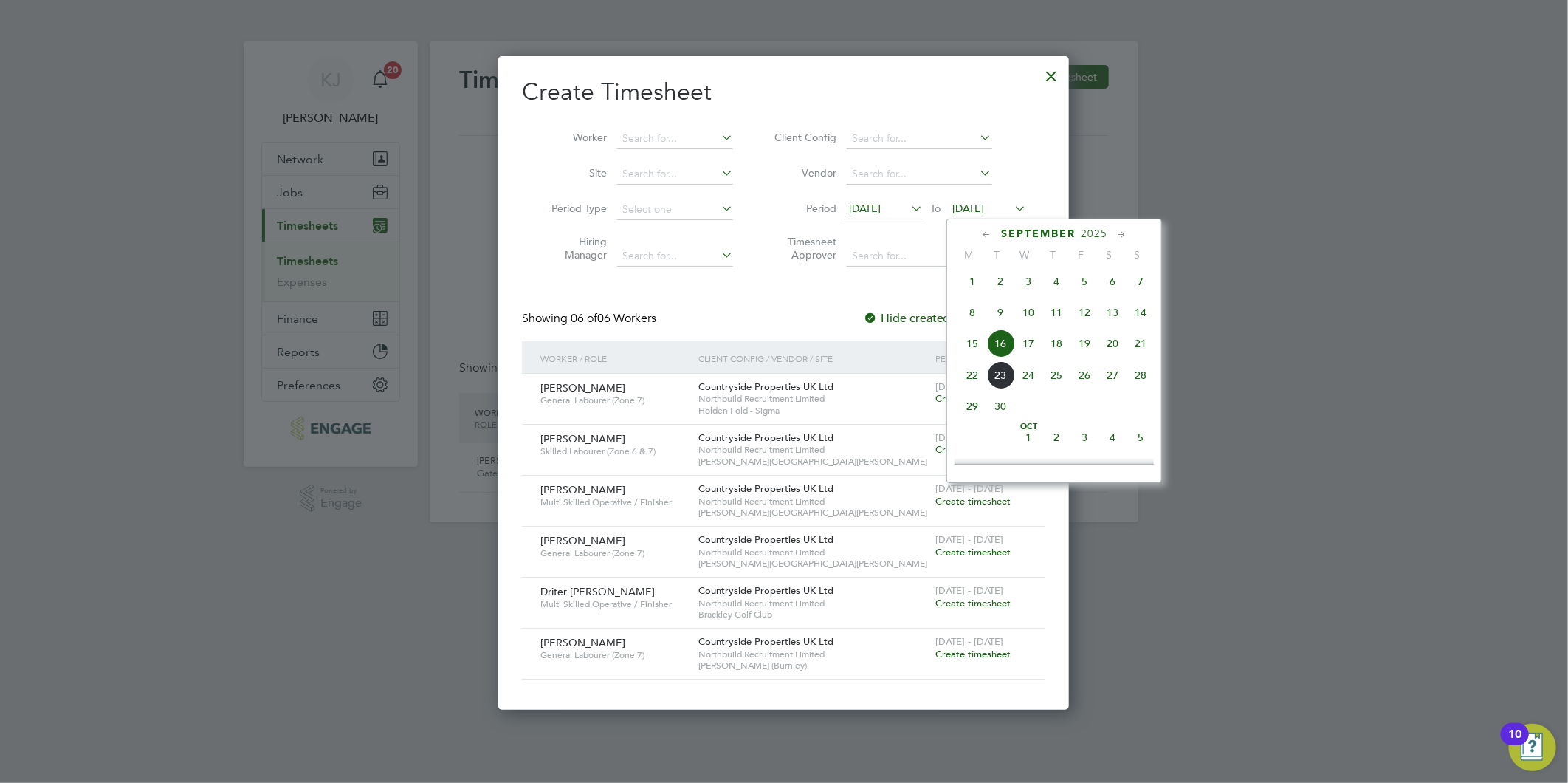
click at [1146, 348] on span "21" at bounding box center [1140, 343] width 28 height 28
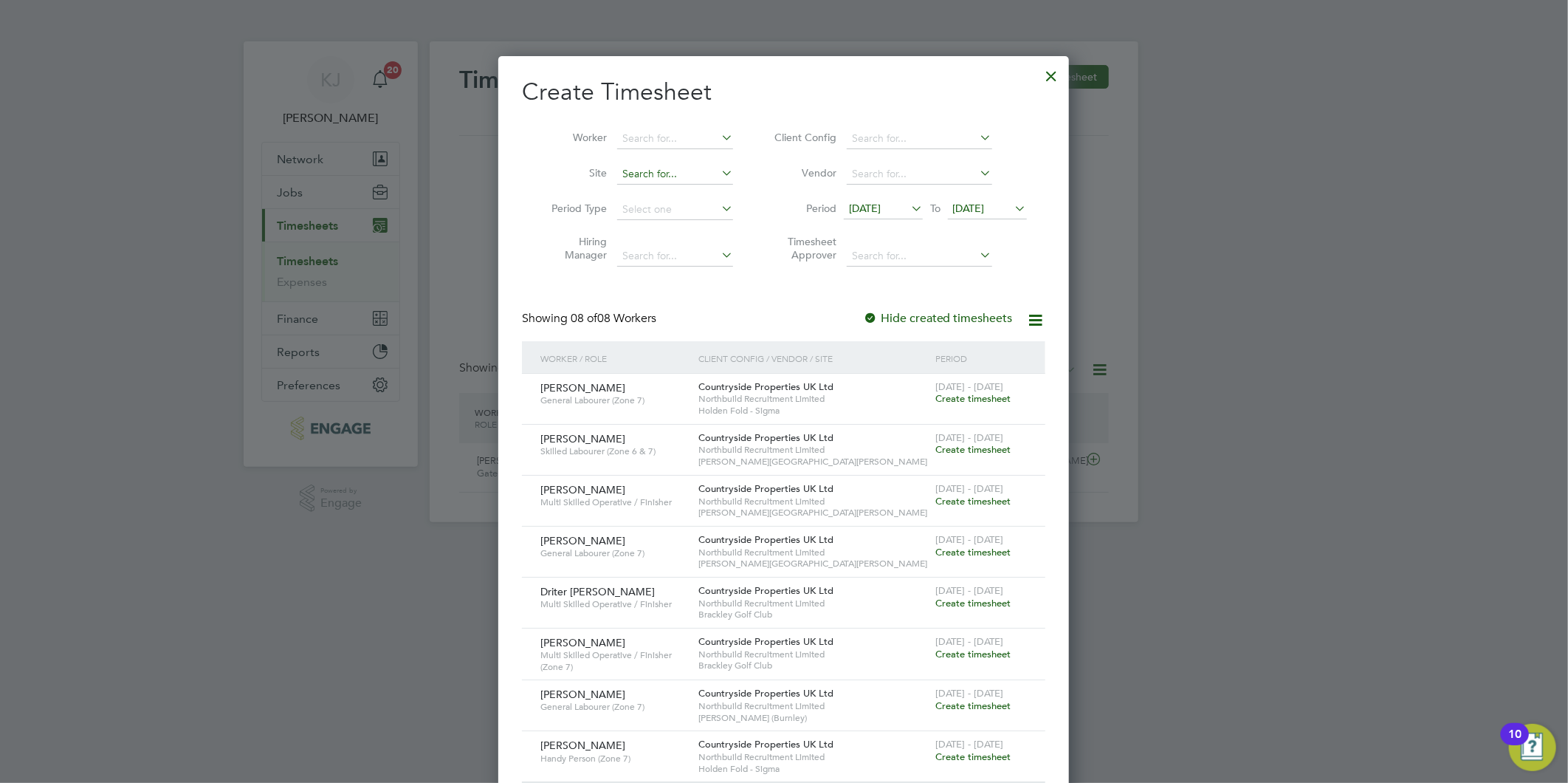
click at [655, 174] on input at bounding box center [676, 174] width 116 height 21
click at [651, 195] on li "Hold en Fold - Sigma" at bounding box center [676, 194] width 118 height 20
type input "Holden Fold - Sigma"
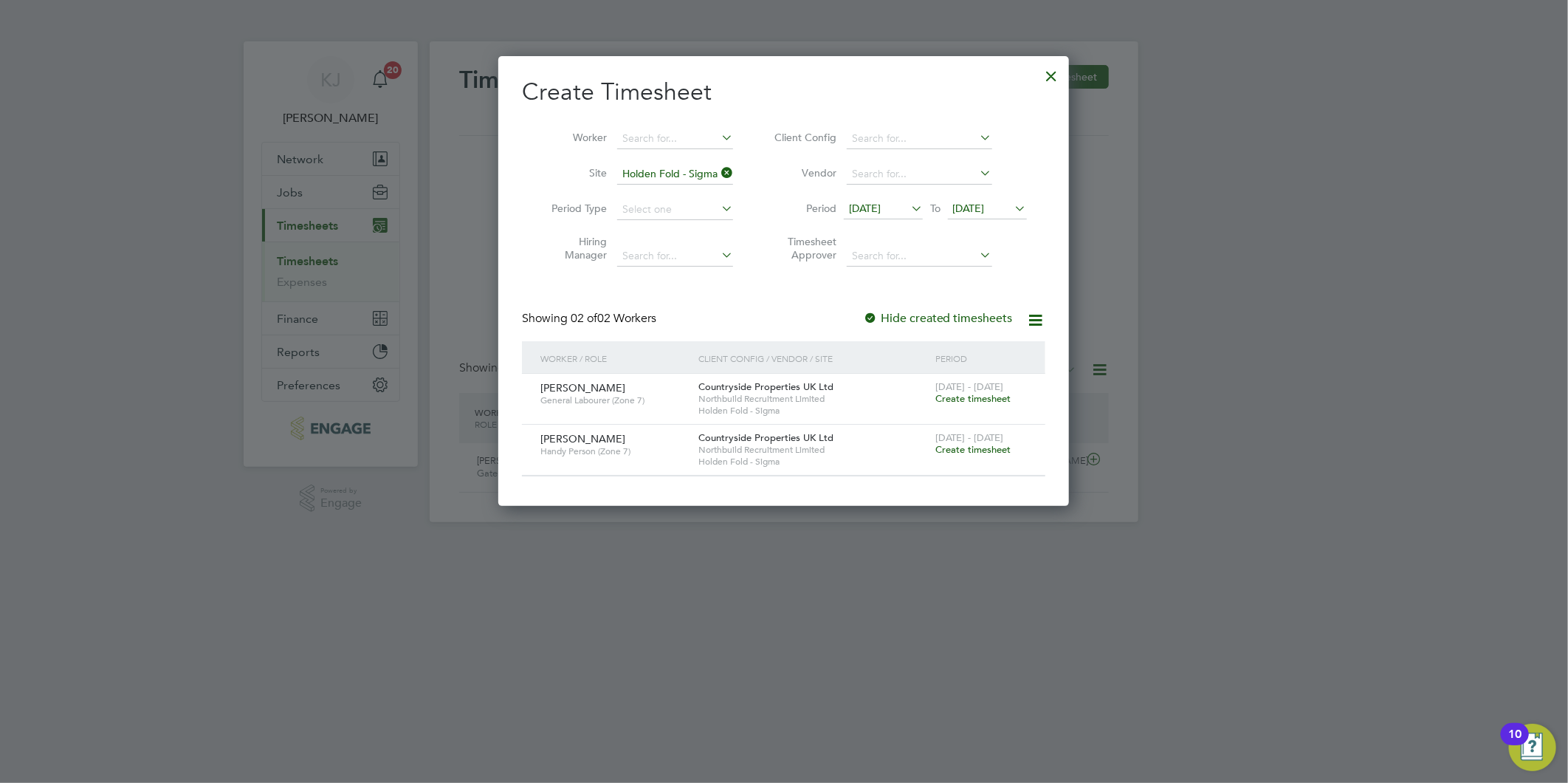
click at [972, 452] on span "Create timesheet" at bounding box center [972, 449] width 75 height 13
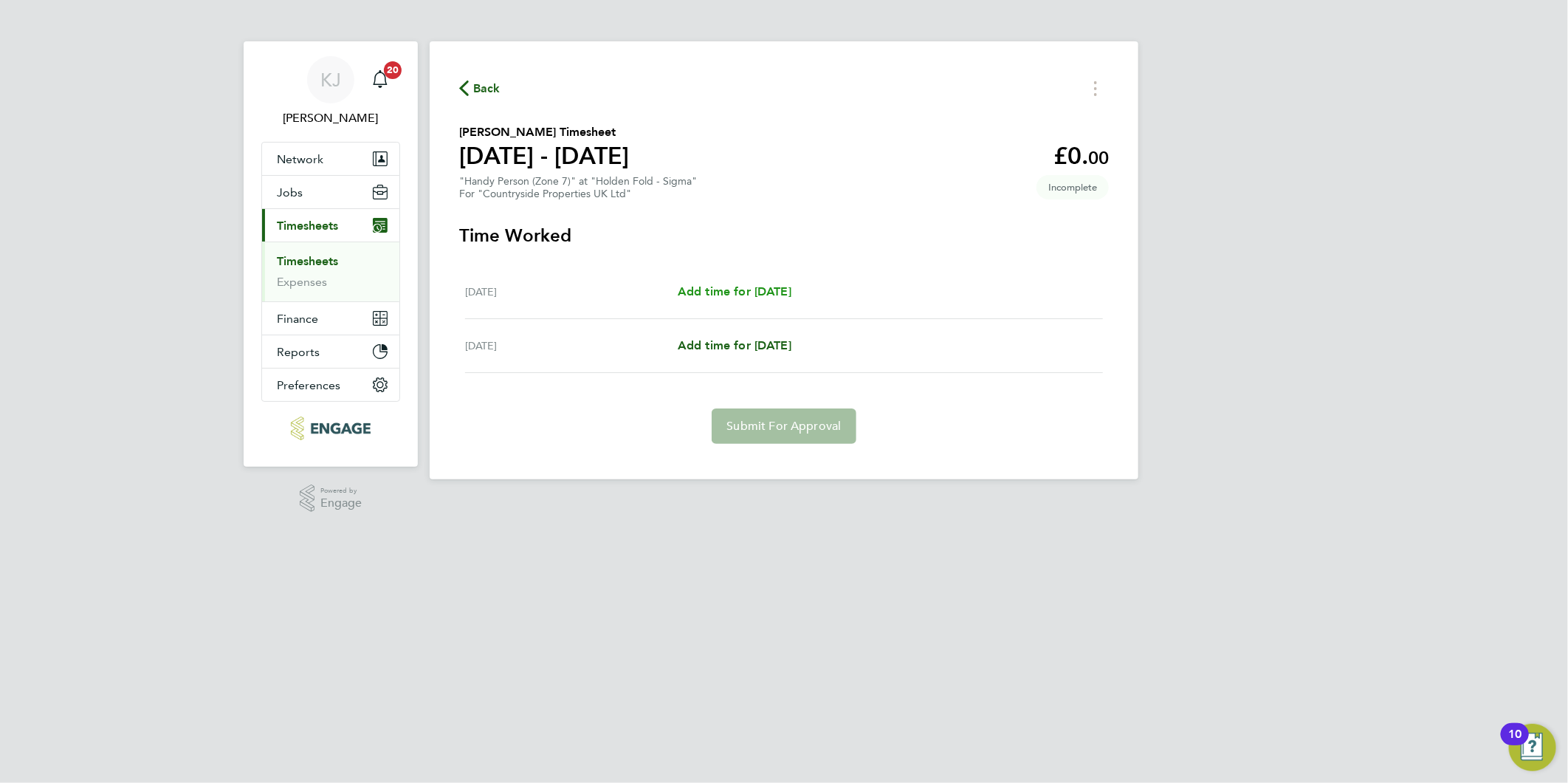
drag, startPoint x: 750, startPoint y: 277, endPoint x: 751, endPoint y: 291, distance: 14.0
click at [750, 277] on div "Thu 18 Sep Add time for Thu 18 Sep Add time for Thu 18 Sep" at bounding box center [784, 292] width 638 height 54
click at [751, 291] on span "Add time for Thu 18 Sep" at bounding box center [734, 291] width 114 height 14
select select "30"
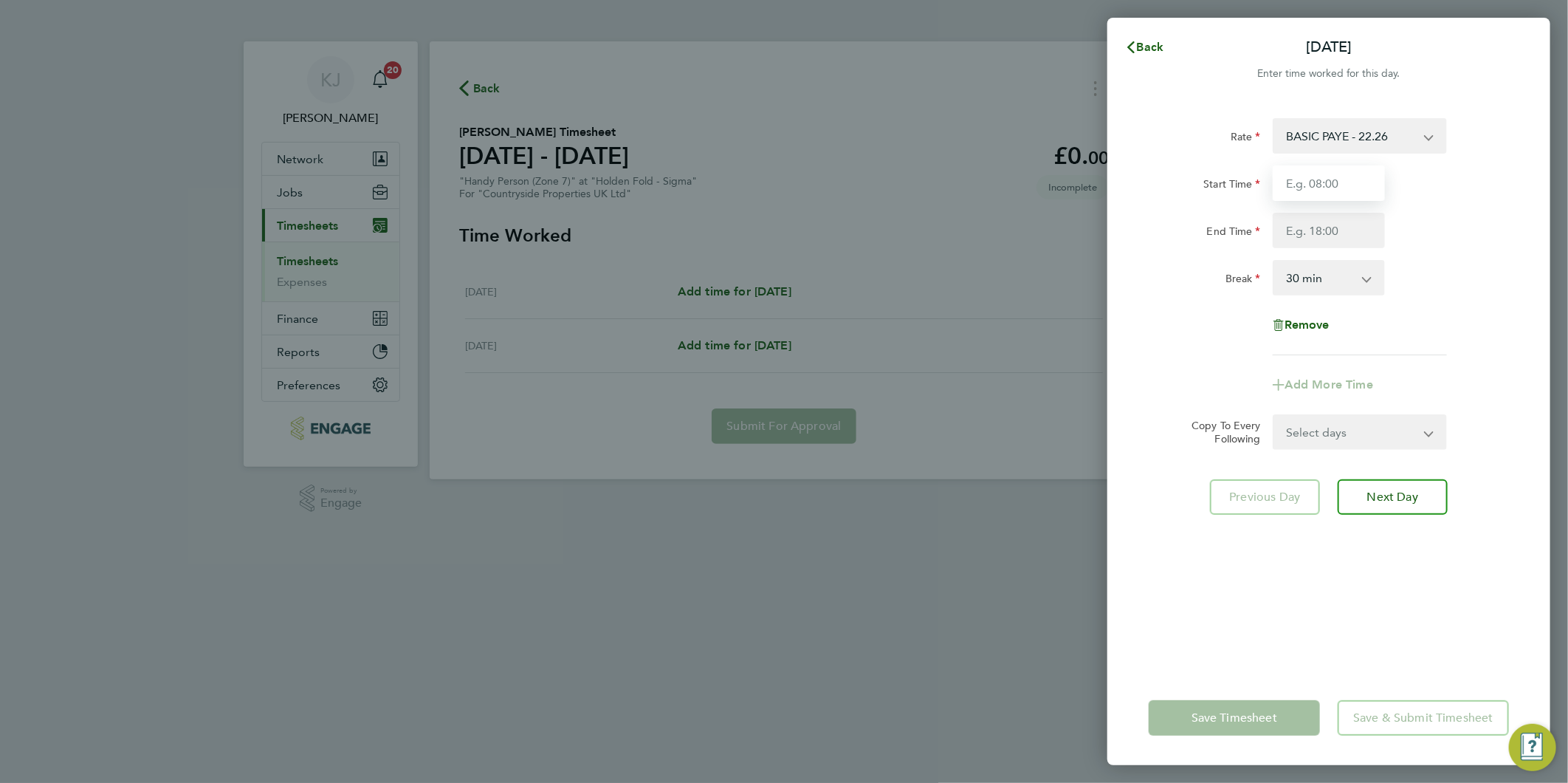
drag, startPoint x: 1331, startPoint y: 180, endPoint x: 1323, endPoint y: 180, distance: 8.0
click at [1331, 180] on input "Start Time" at bounding box center [1329, 183] width 112 height 35
type input "07:30"
type input "16:30"
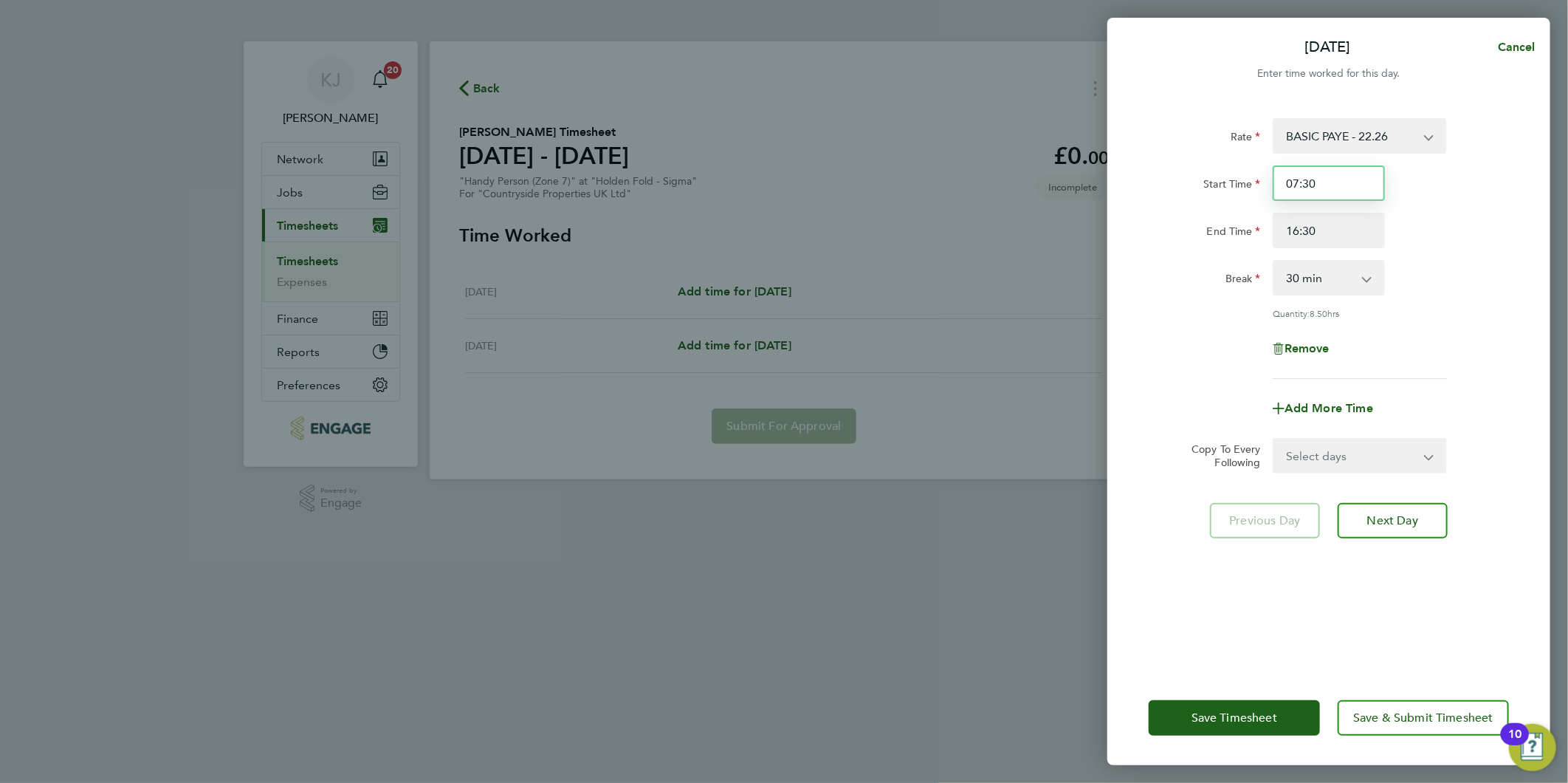
drag, startPoint x: 1324, startPoint y: 168, endPoint x: 1378, endPoint y: 197, distance: 61.3
click at [1325, 168] on input "07:30" at bounding box center [1329, 183] width 112 height 35
drag, startPoint x: 1334, startPoint y: 443, endPoint x: 1332, endPoint y: 452, distance: 9.2
click at [1334, 443] on select "Select days Friday" at bounding box center [1352, 456] width 155 height 32
select select "FRI"
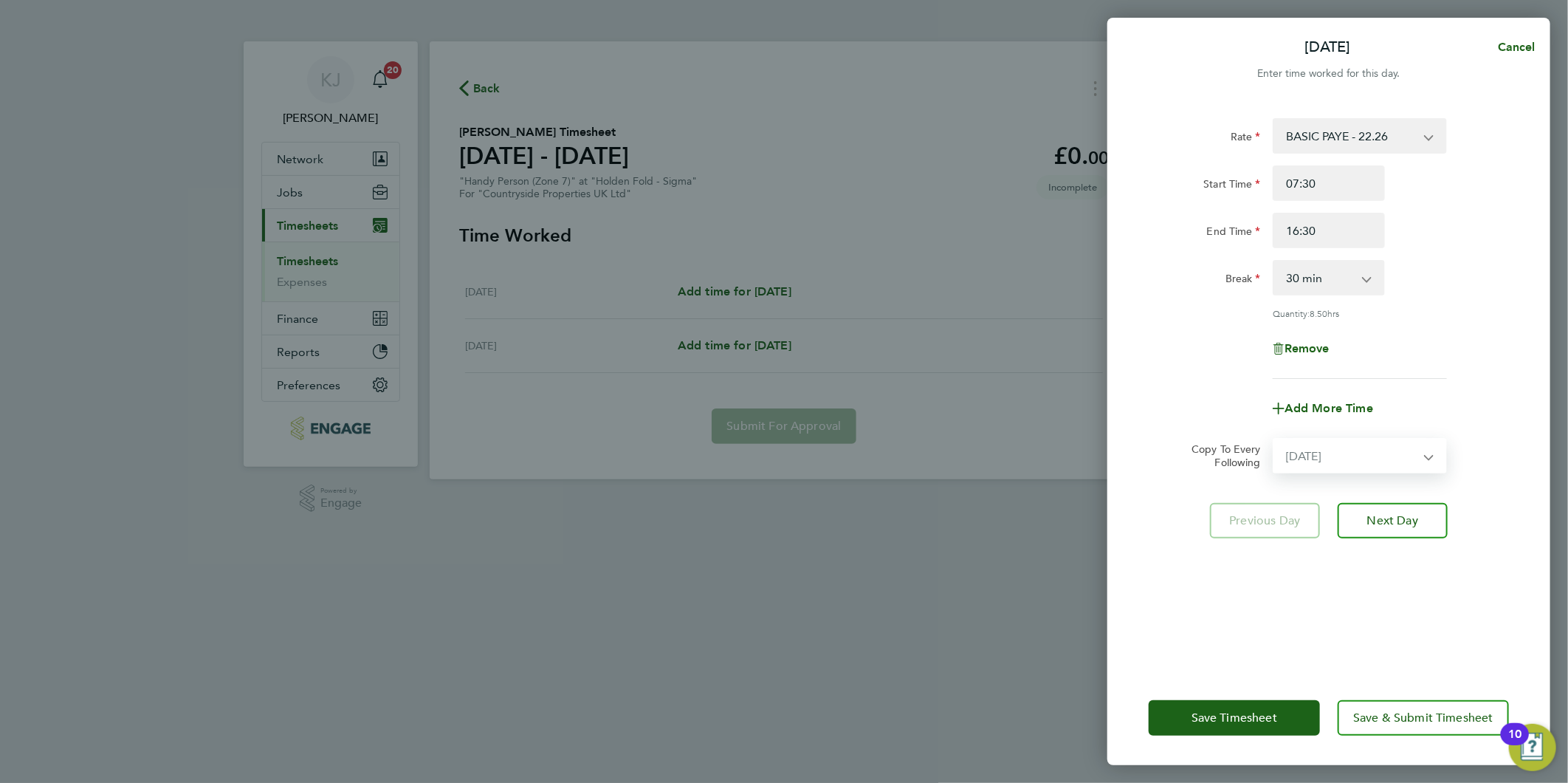
click at [1275, 439] on select "Select days Friday" at bounding box center [1352, 456] width 155 height 32
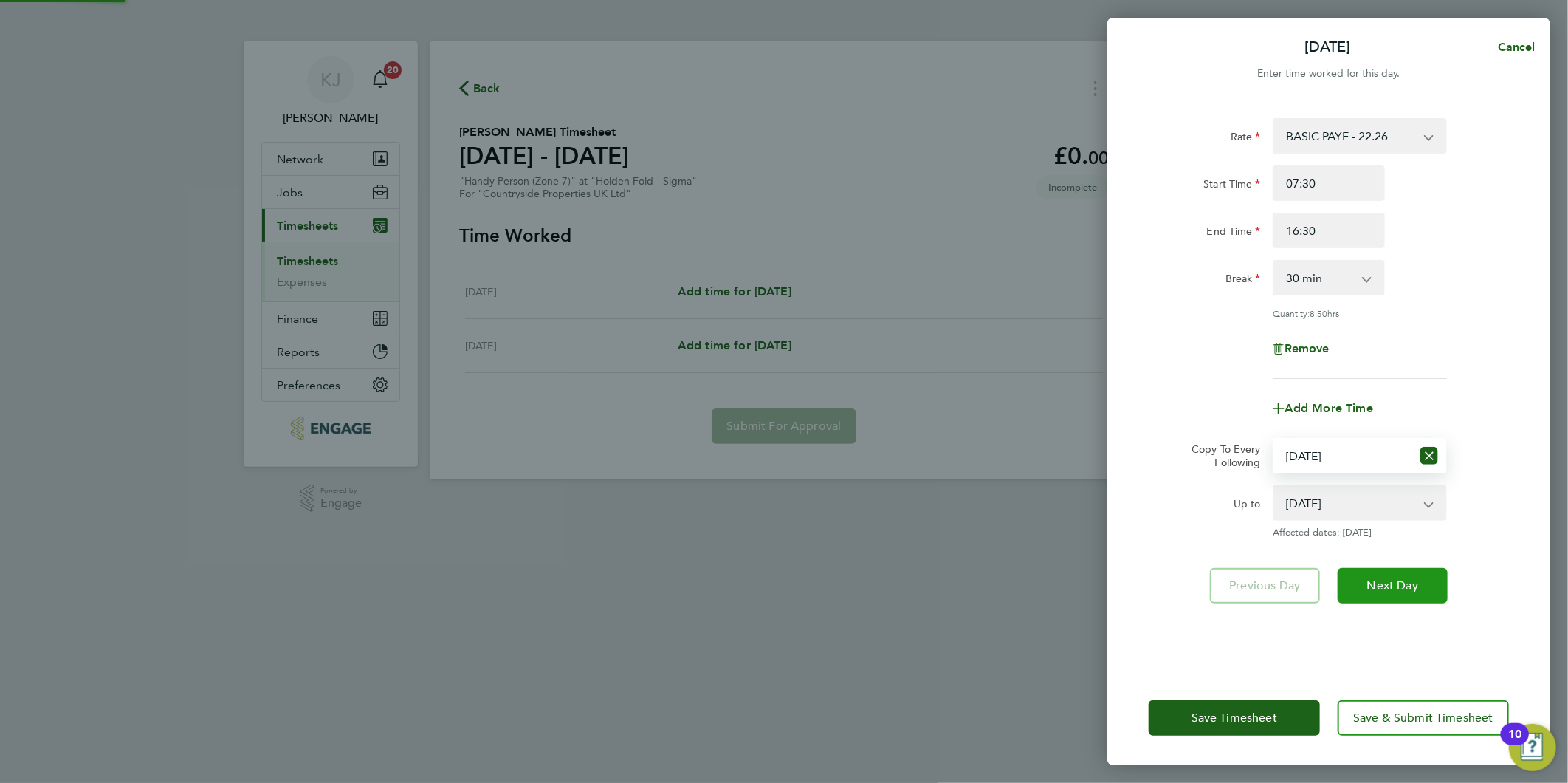
click at [1398, 574] on button "Next Day" at bounding box center [1392, 585] width 110 height 35
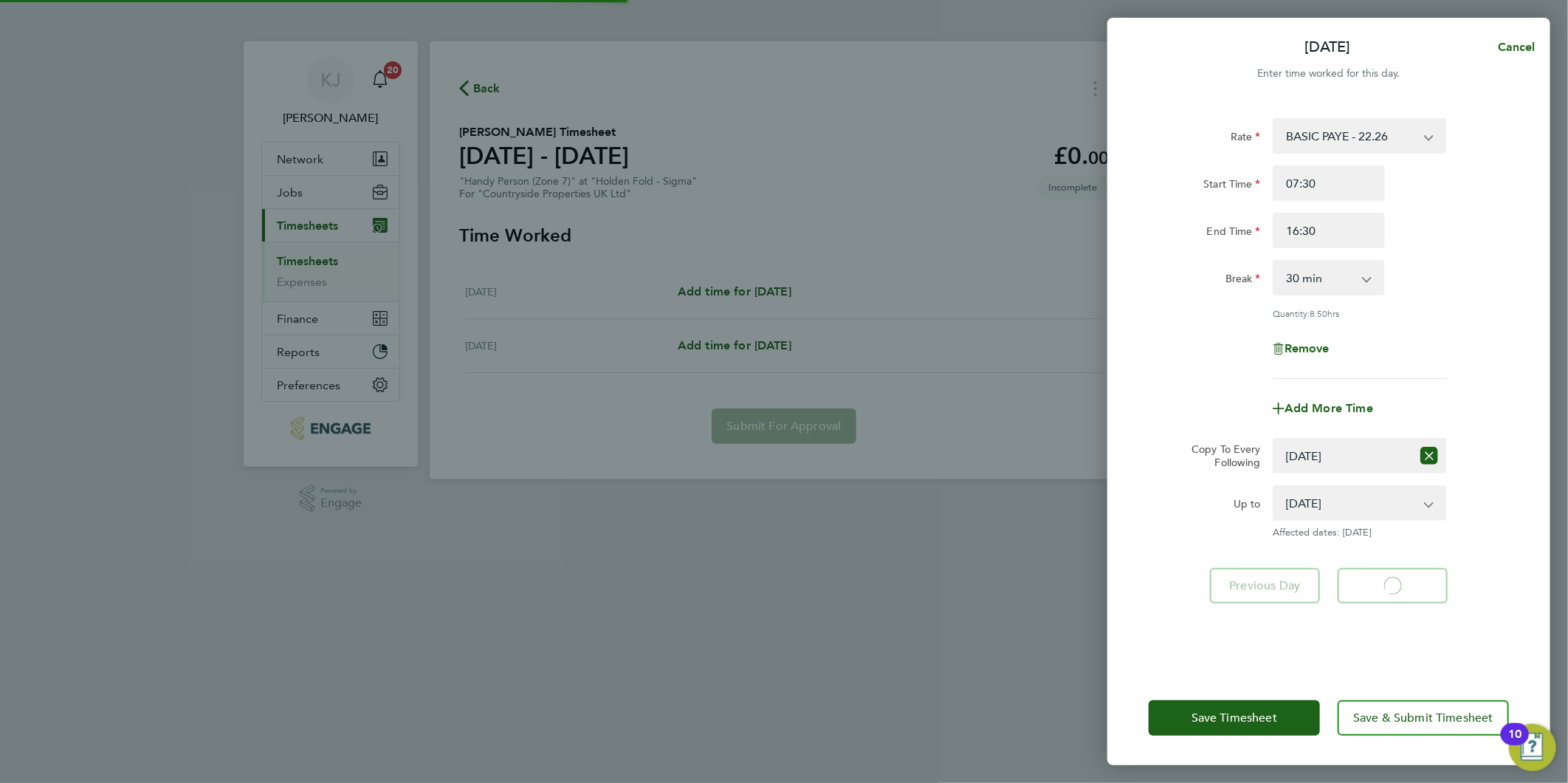
select select "30"
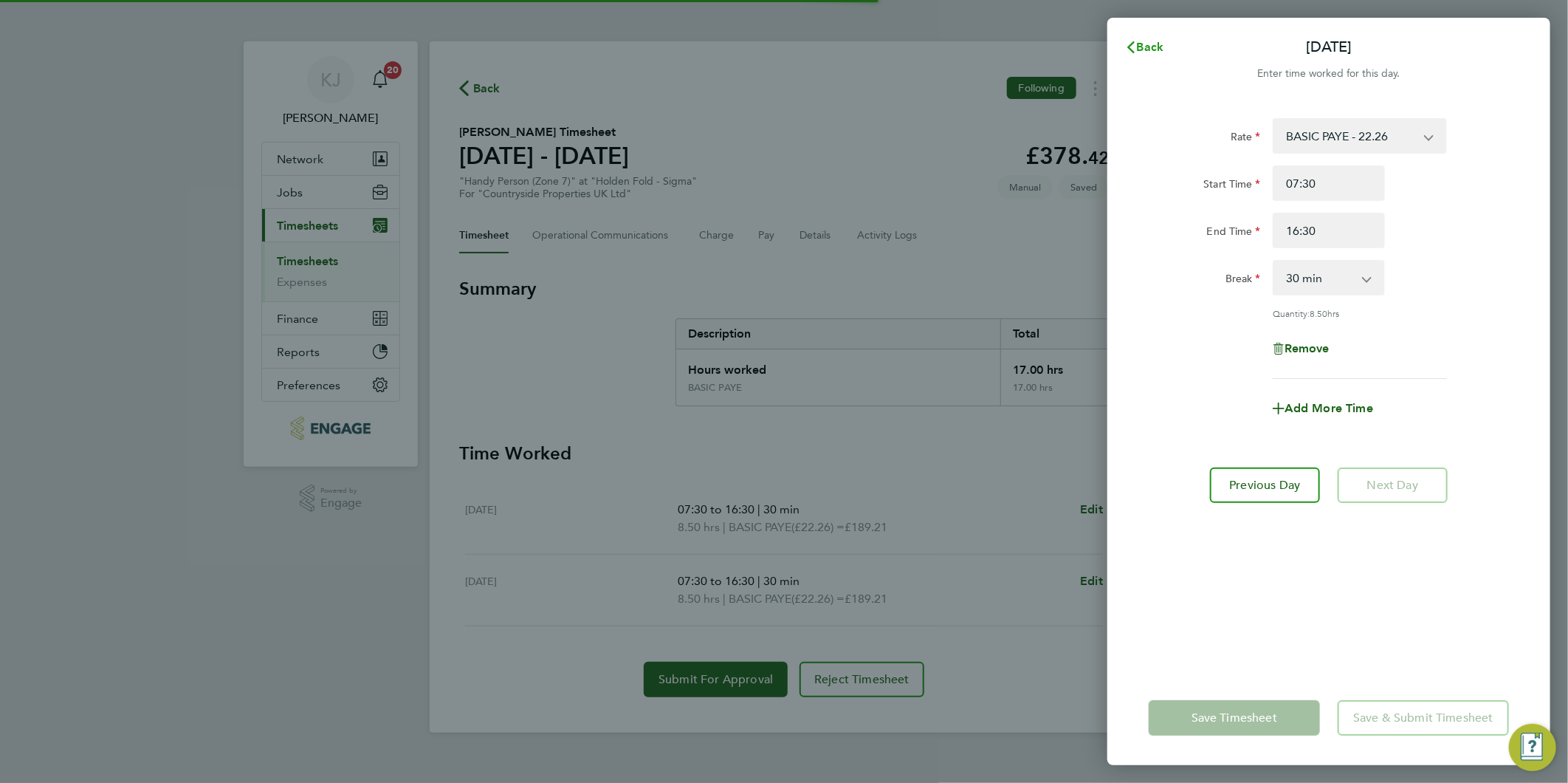
drag, startPoint x: 1155, startPoint y: 43, endPoint x: 1141, endPoint y: 60, distance: 22.0
click at [1154, 44] on span "Back" at bounding box center [1150, 46] width 27 height 14
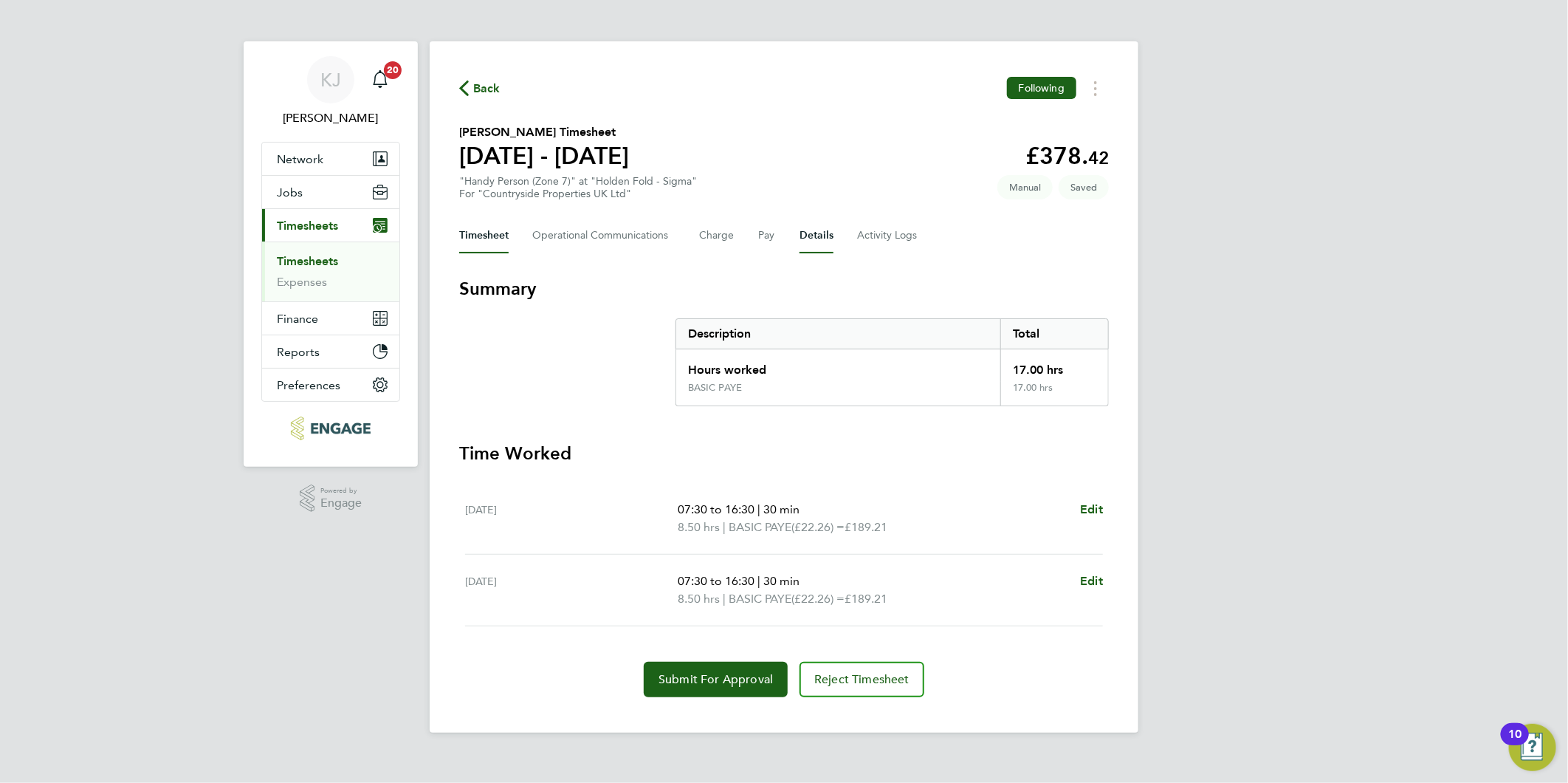
click at [806, 248] on button "Details" at bounding box center [817, 235] width 34 height 35
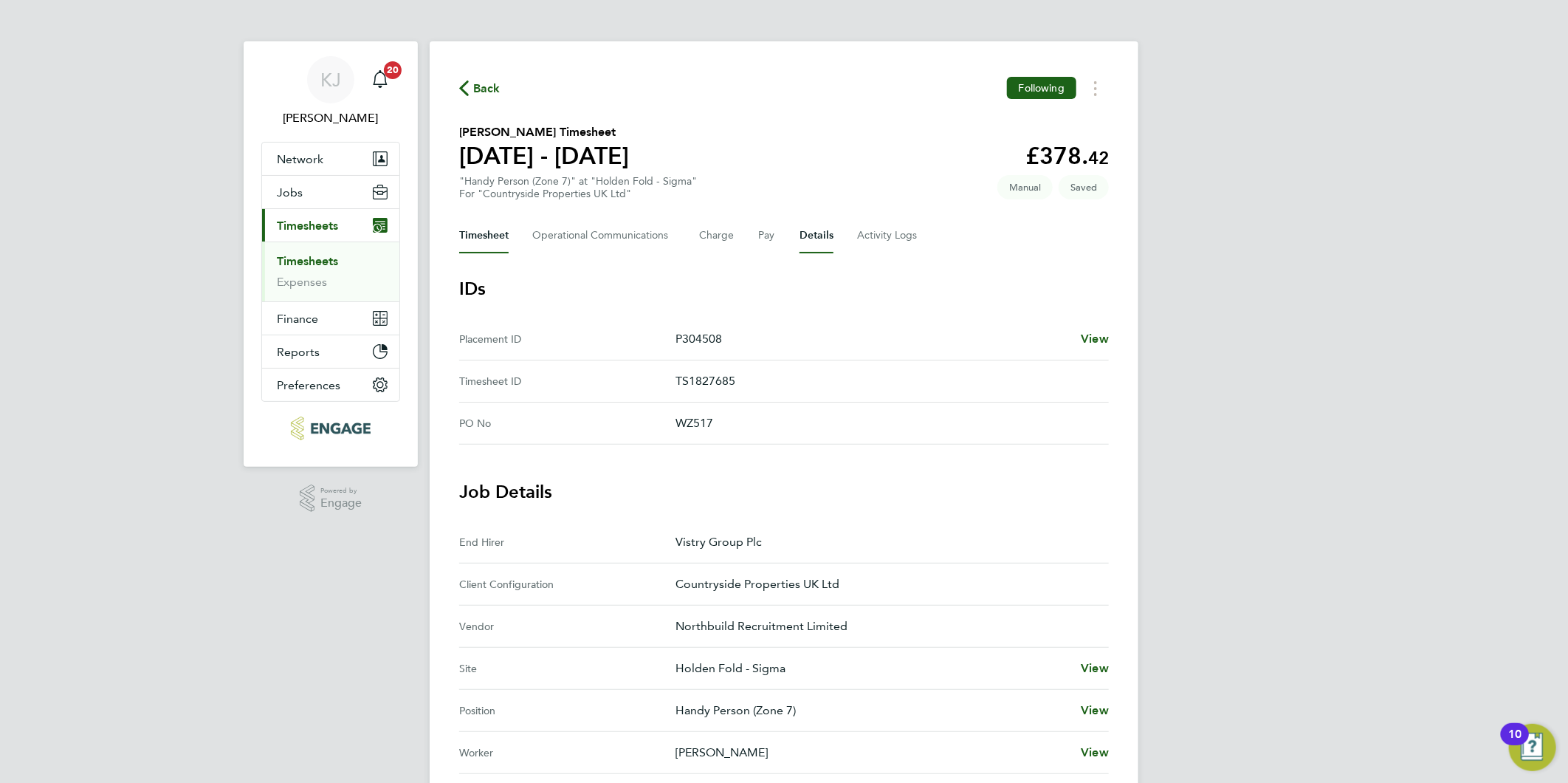
click at [503, 241] on button "Timesheet" at bounding box center [484, 235] width 49 height 35
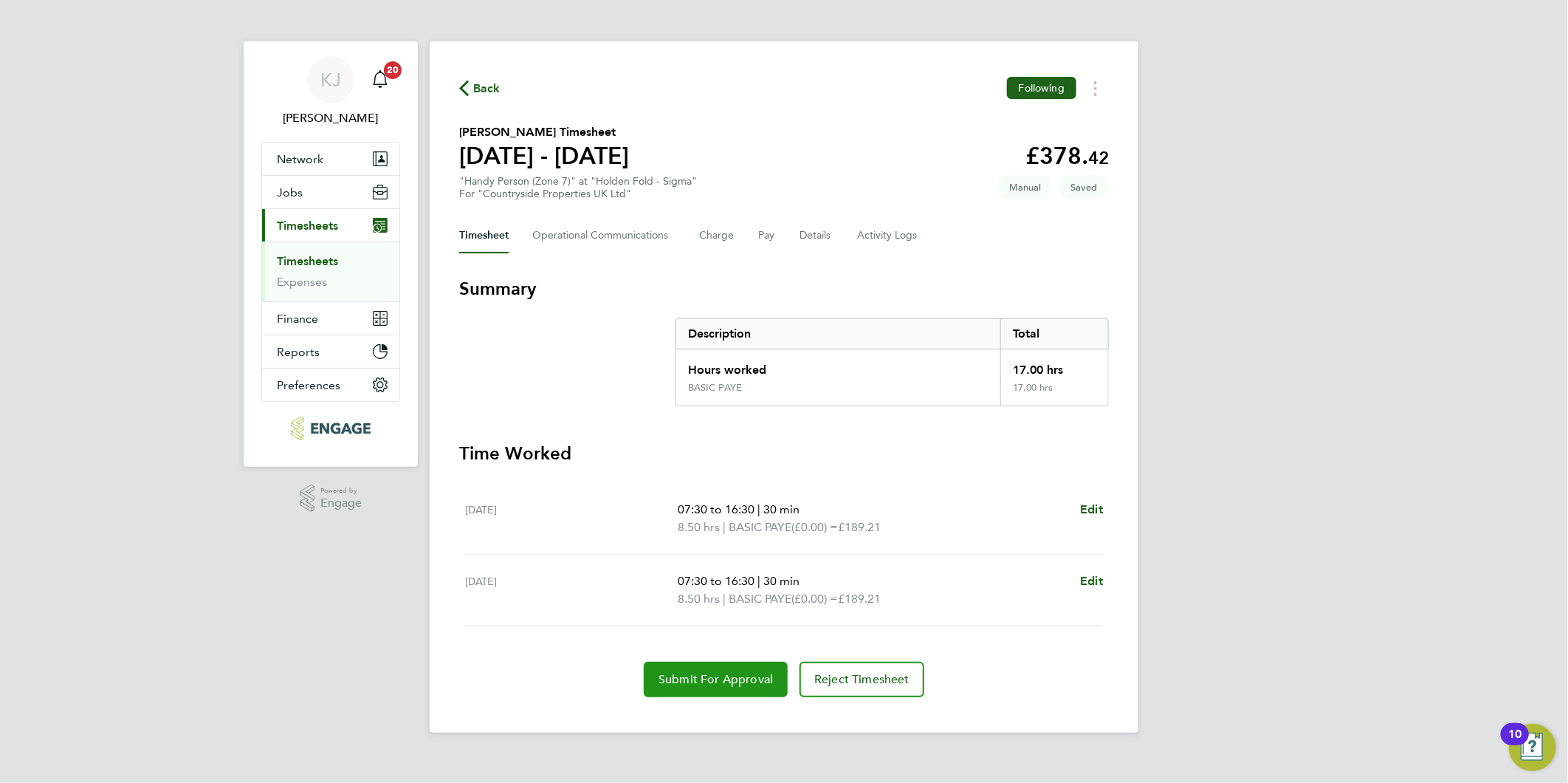
drag, startPoint x: 705, startPoint y: 683, endPoint x: 676, endPoint y: 687, distance: 29.3
click at [705, 687] on button "Submit For Approval" at bounding box center [716, 680] width 144 height 35
click at [297, 259] on link "Timesheets" at bounding box center [307, 260] width 61 height 14
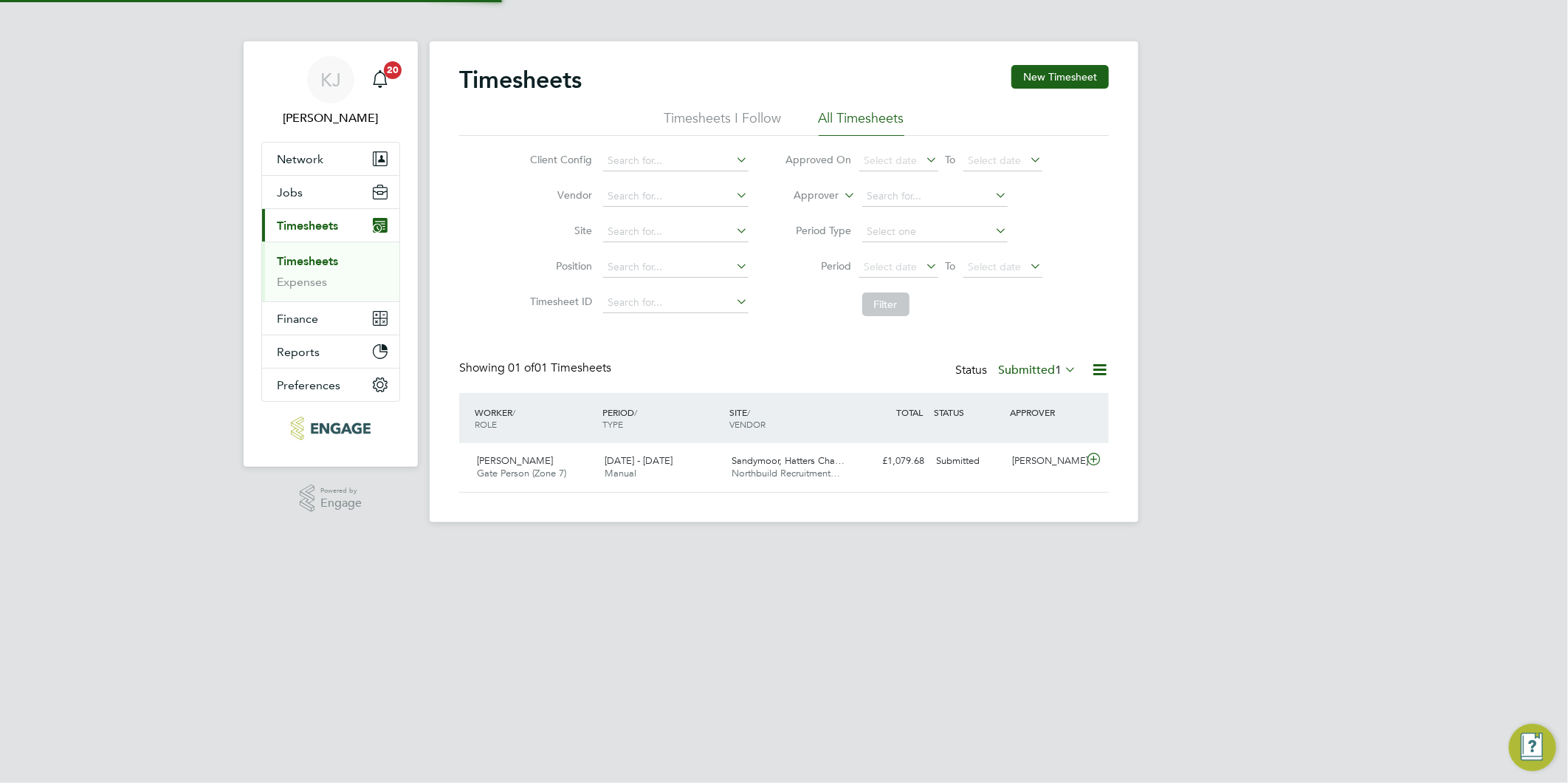
scroll to position [7, 8]
click at [305, 289] on link "Expenses" at bounding box center [302, 281] width 50 height 14
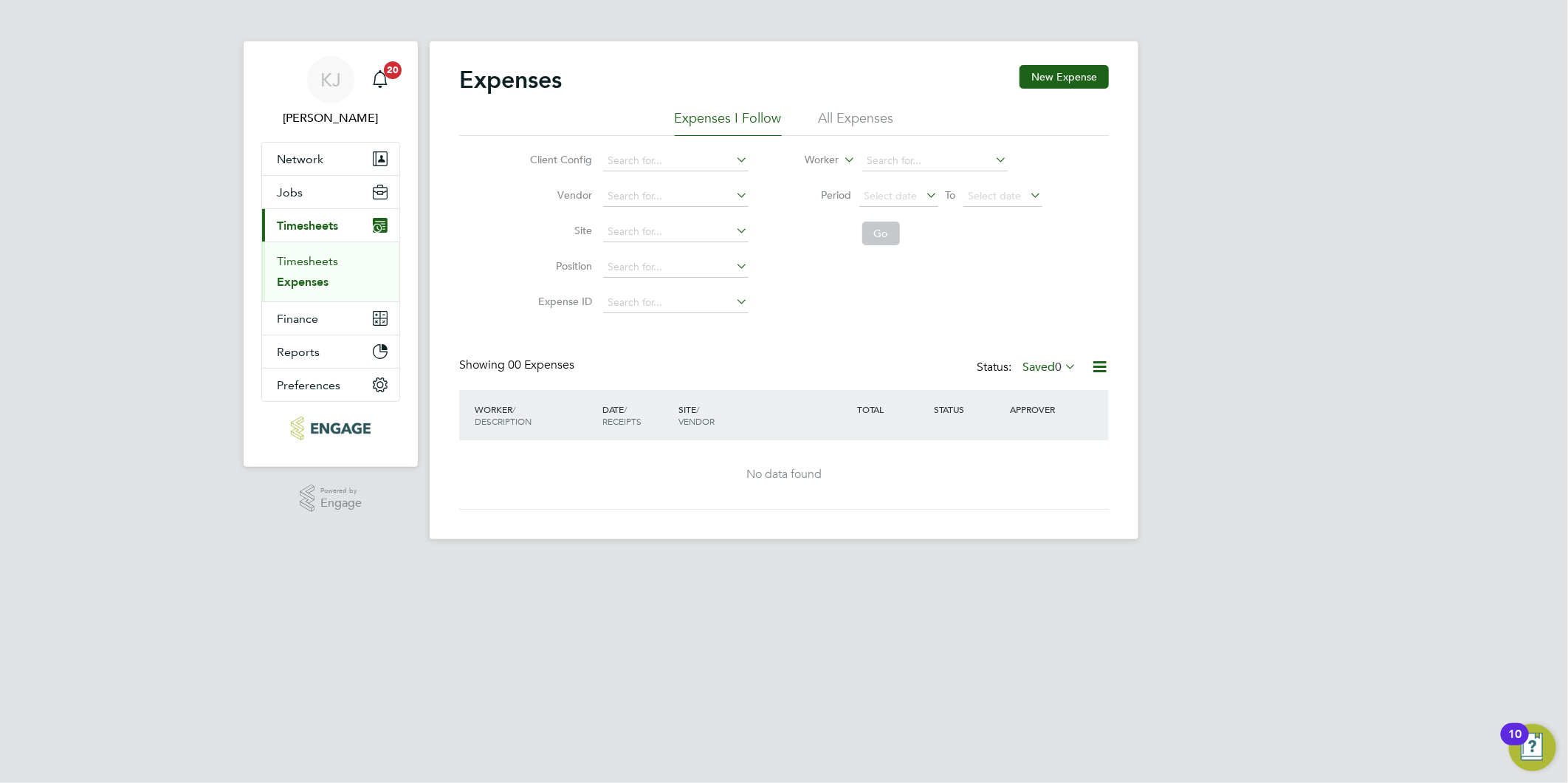
click at [301, 255] on link "Timesheets" at bounding box center [307, 260] width 61 height 14
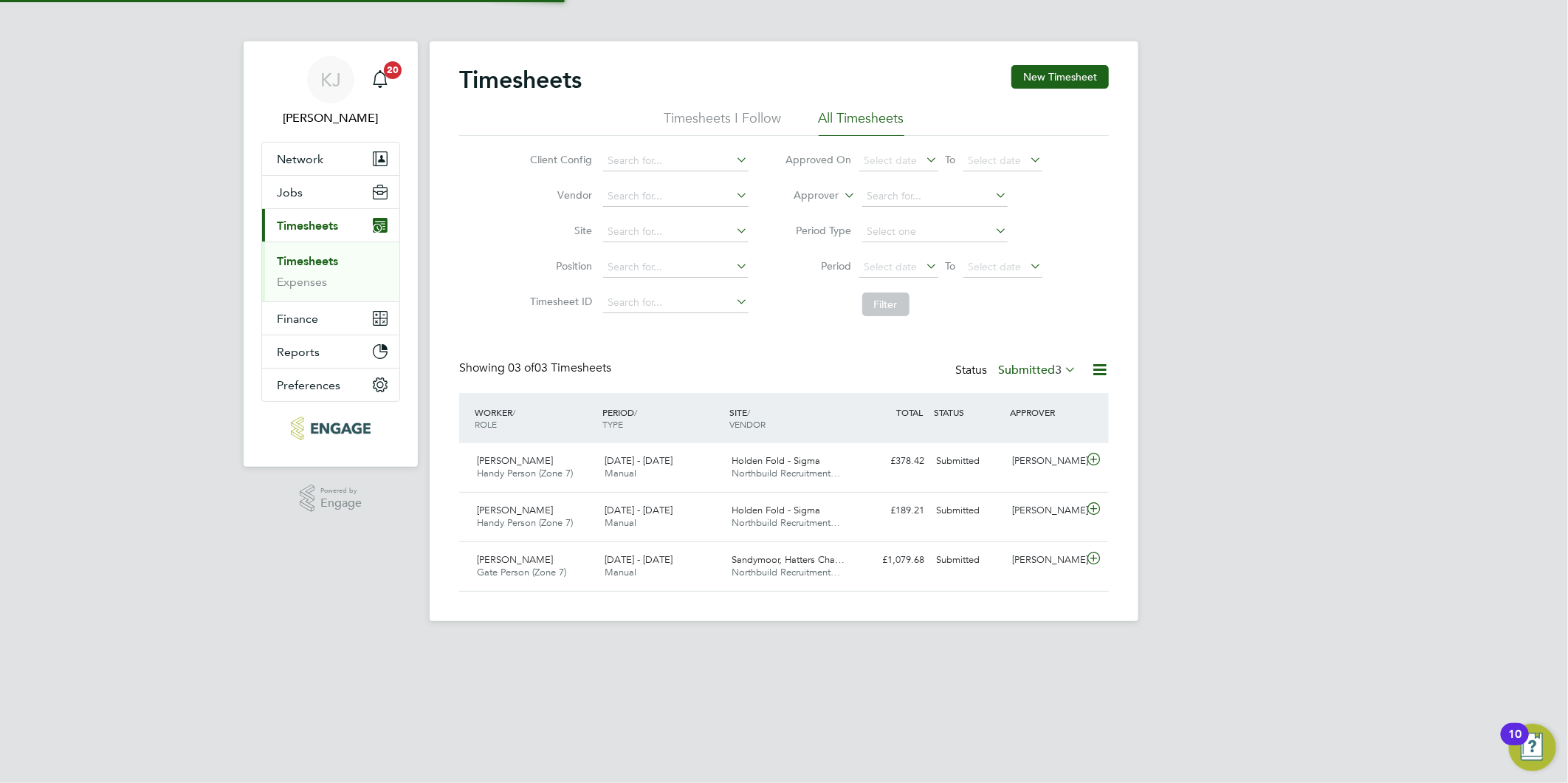
scroll to position [37, 128]
click at [319, 277] on link "Expenses" at bounding box center [302, 281] width 50 height 14
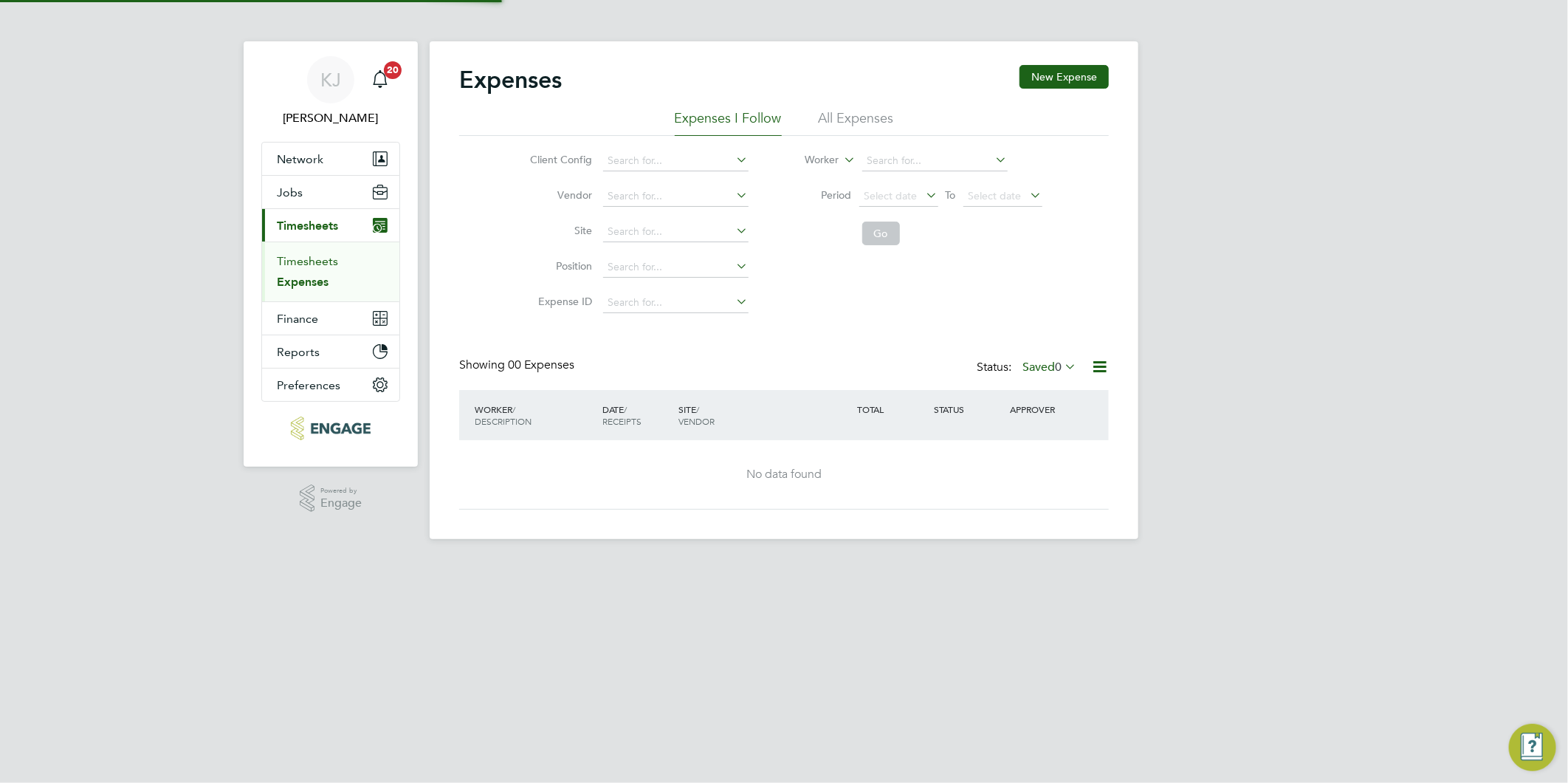
click at [314, 264] on link "Timesheets" at bounding box center [307, 260] width 61 height 14
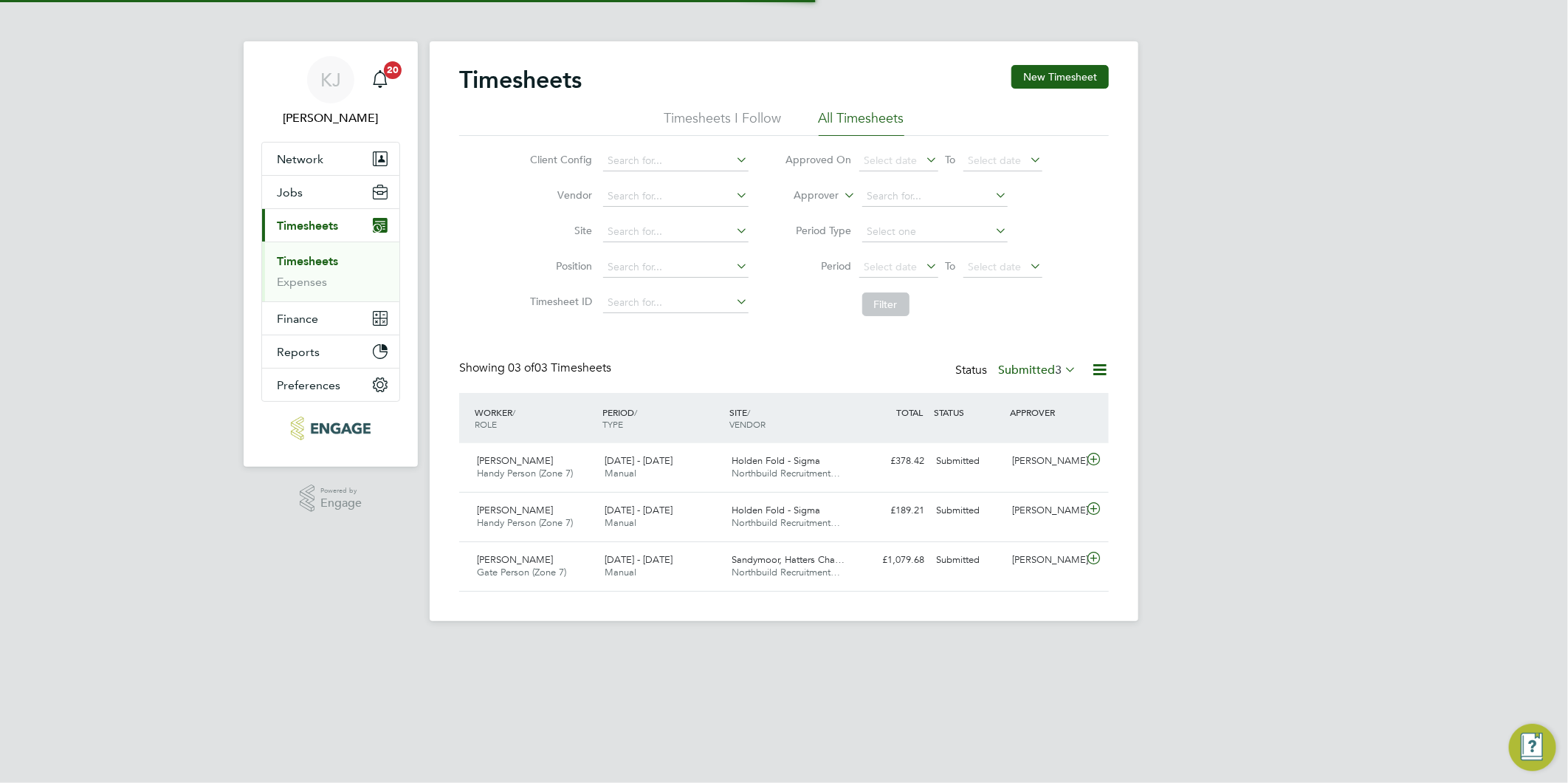
scroll to position [37, 128]
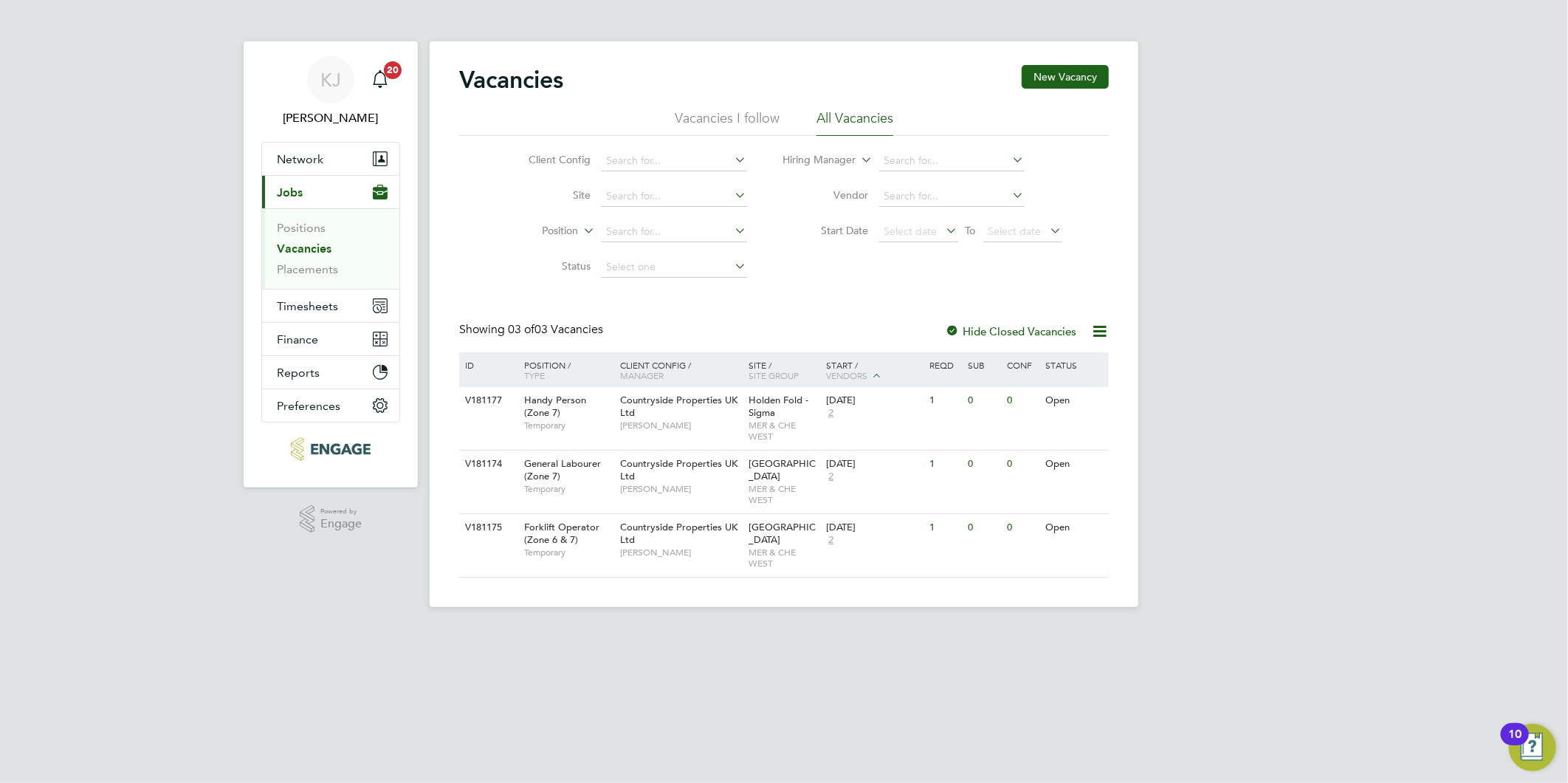
click at [302, 251] on link "Vacancies" at bounding box center [304, 248] width 55 height 14
click at [323, 266] on link "Placements" at bounding box center [307, 269] width 61 height 14
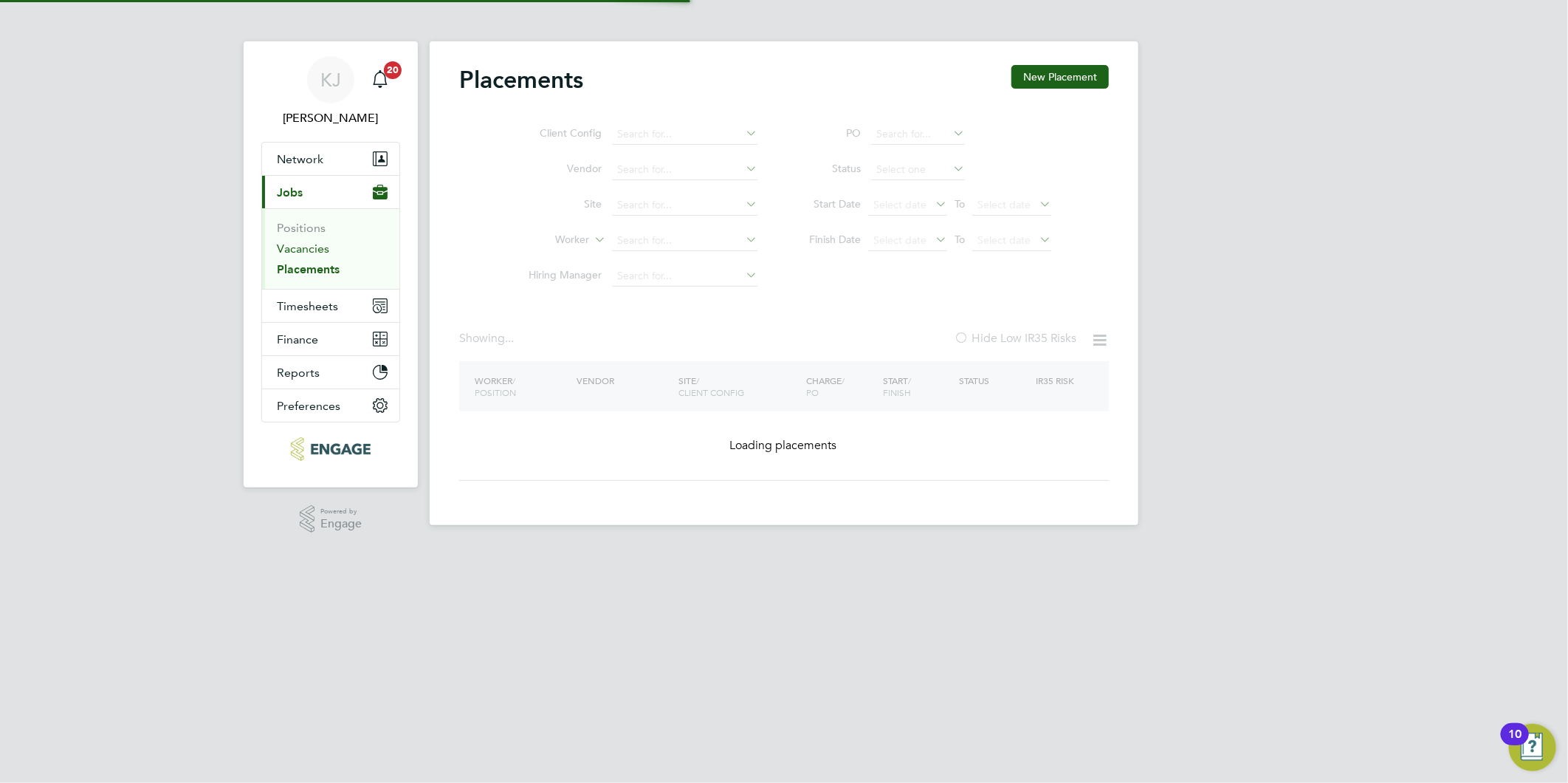
click at [309, 242] on link "Vacancies" at bounding box center [302, 248] width 52 height 14
